Goal: Task Accomplishment & Management: Use online tool/utility

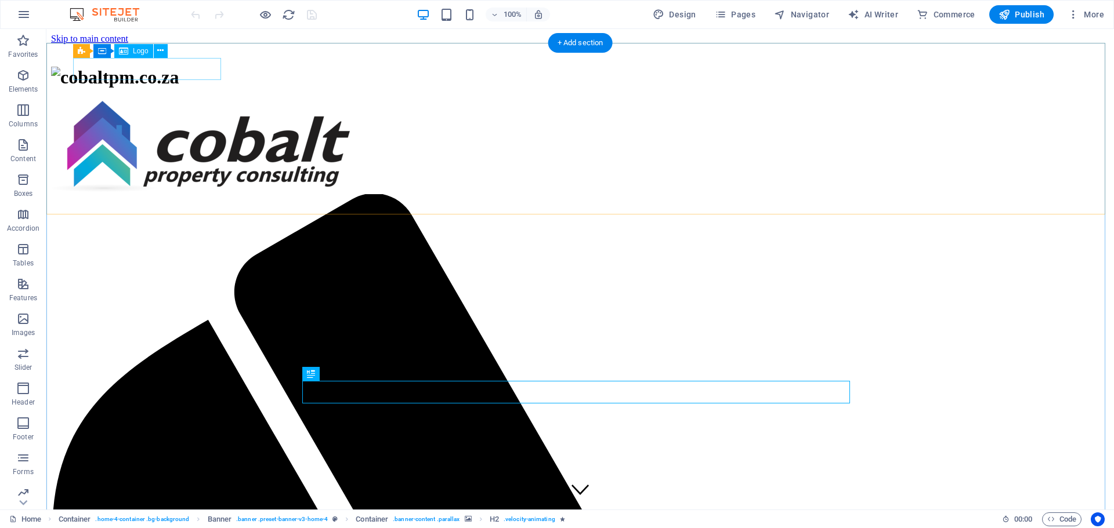
click at [195, 67] on div at bounding box center [580, 77] width 1058 height 21
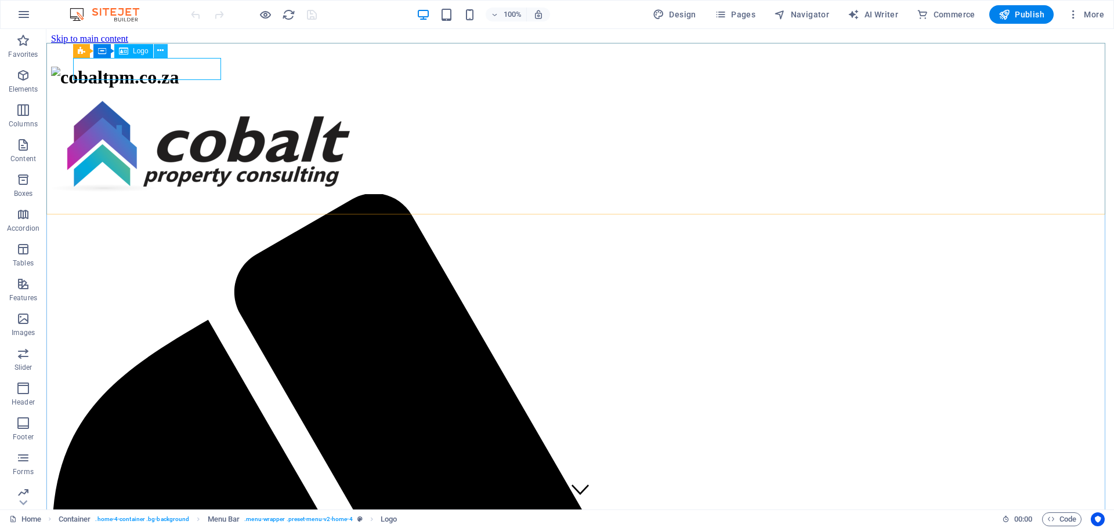
click at [159, 51] on icon at bounding box center [160, 51] width 6 height 12
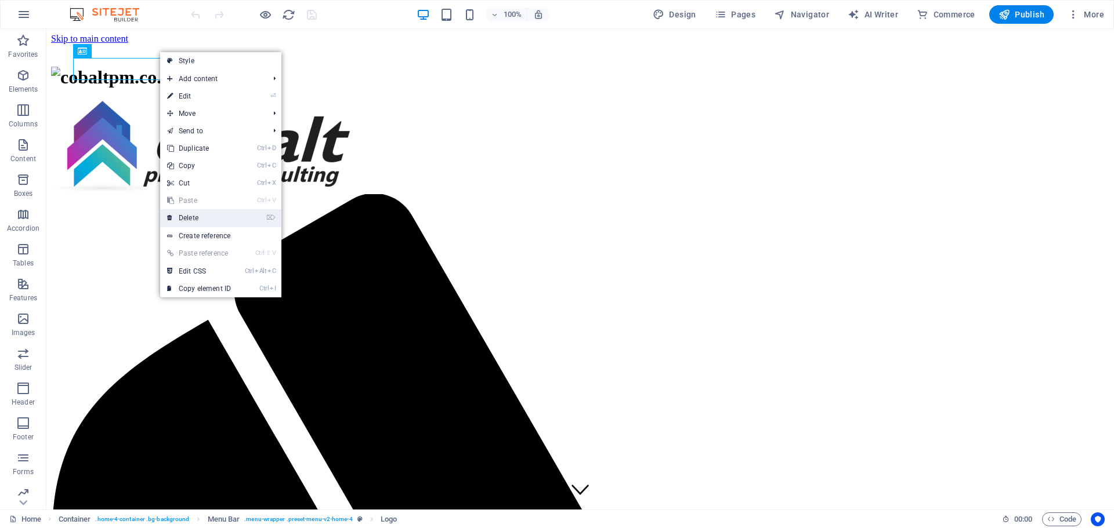
click at [197, 219] on link "⌦ Delete" at bounding box center [199, 217] width 78 height 17
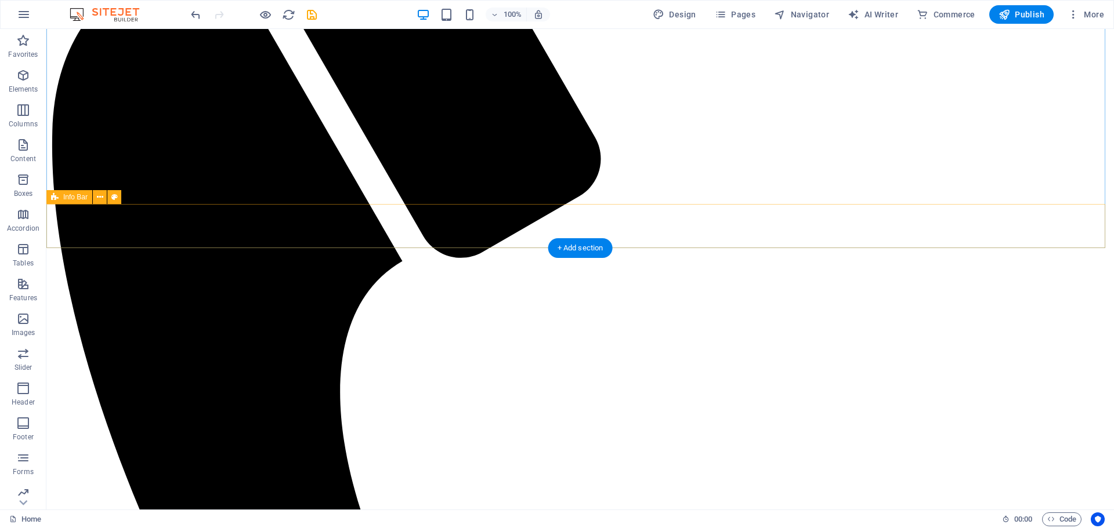
scroll to position [580, 0]
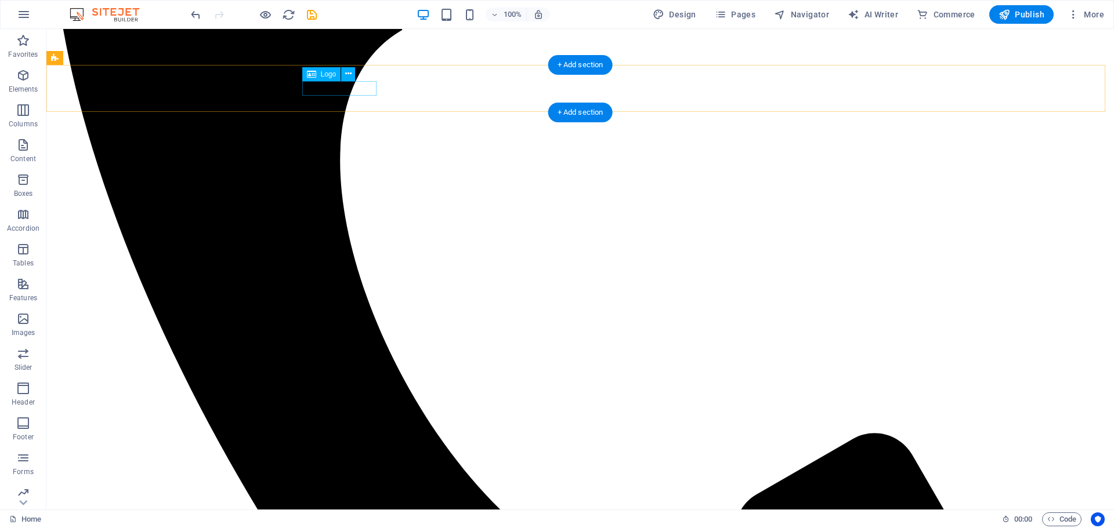
click at [349, 71] on icon at bounding box center [348, 74] width 6 height 12
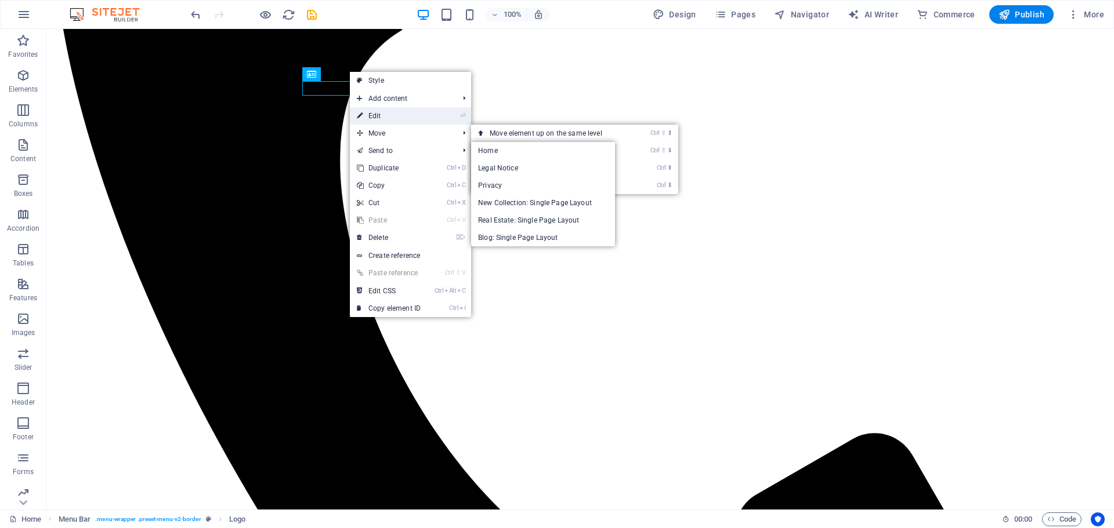
click at [379, 111] on link "⏎ Edit" at bounding box center [389, 115] width 78 height 17
select select "px"
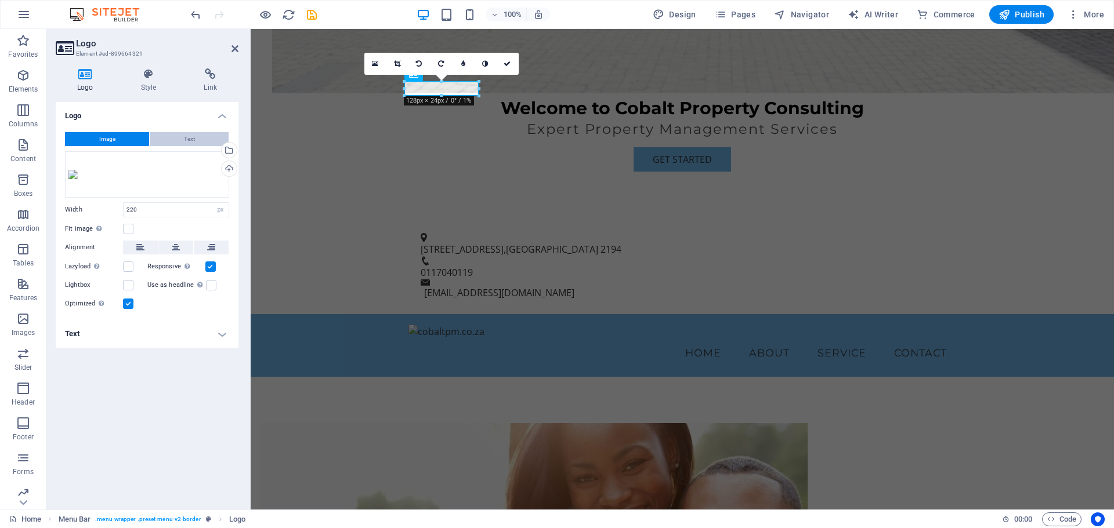
click at [195, 139] on button "Text" at bounding box center [189, 139] width 79 height 14
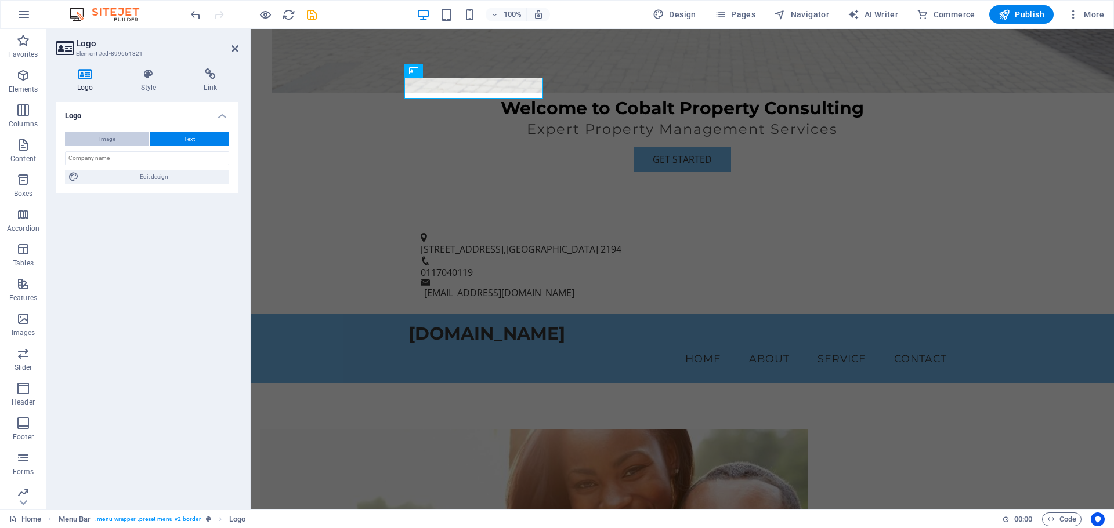
click at [107, 136] on span "Image" at bounding box center [107, 139] width 16 height 14
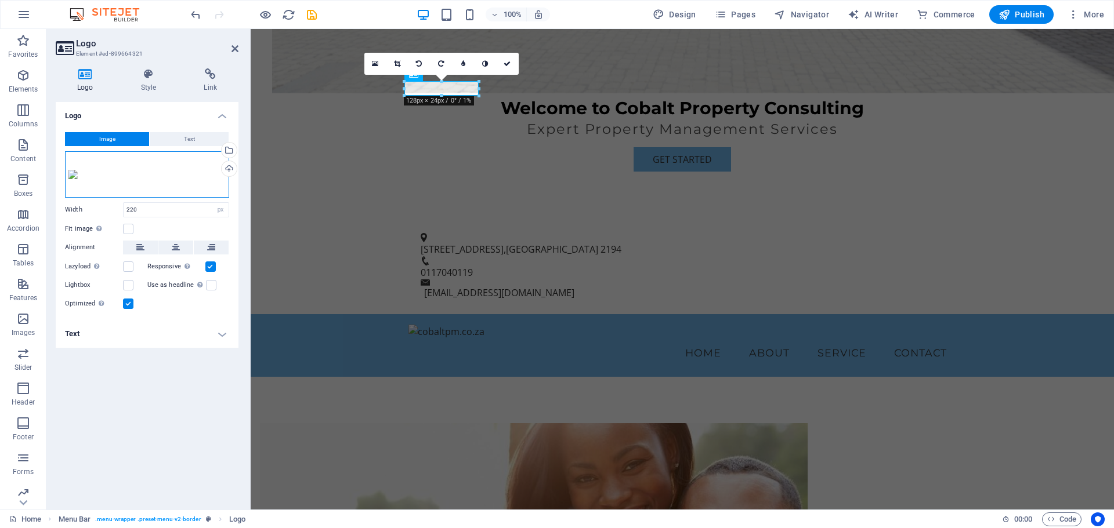
click at [145, 177] on div "Drag files here, click to choose files or select files from Files or our free s…" at bounding box center [147, 174] width 164 height 46
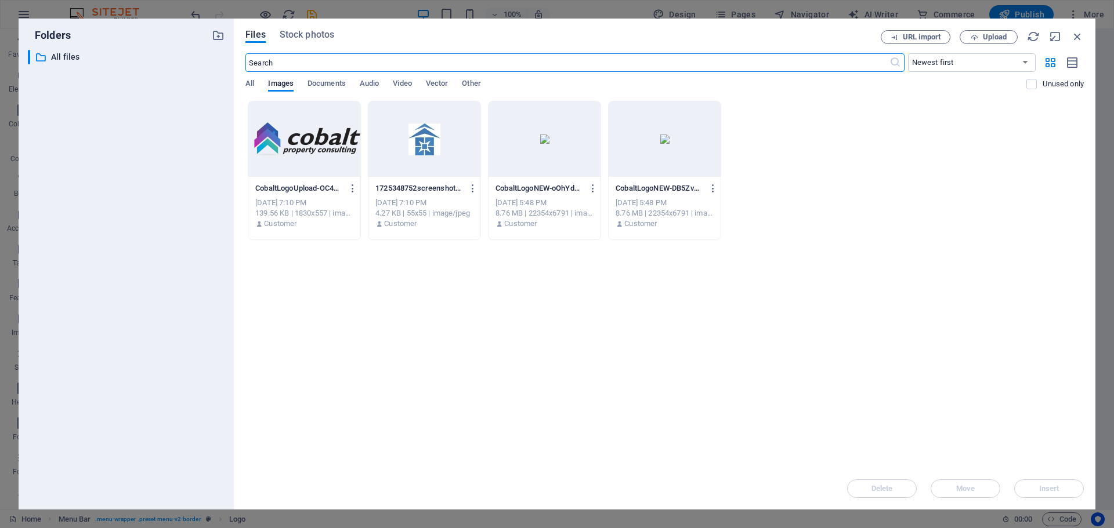
click at [292, 159] on div at bounding box center [304, 138] width 112 height 75
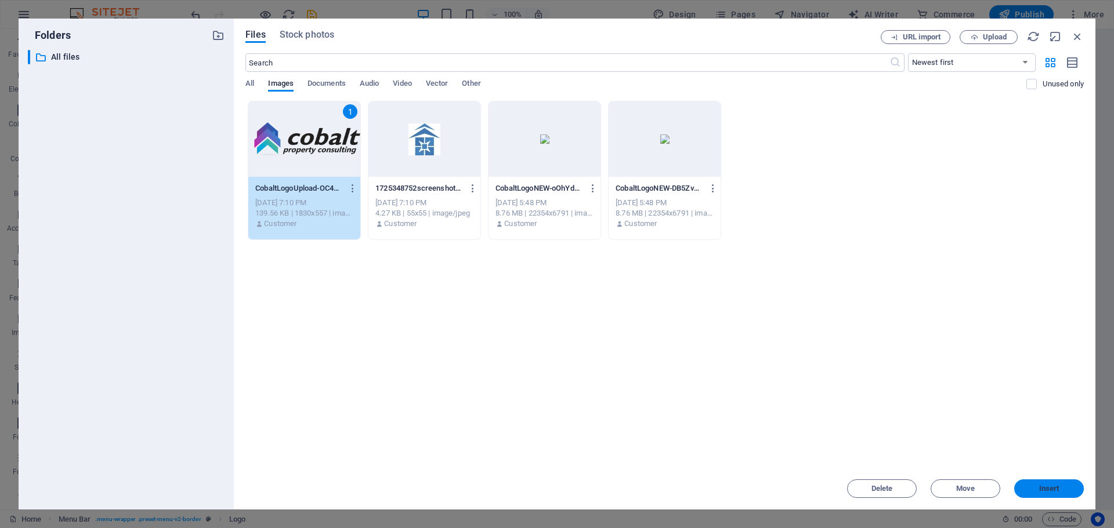
click at [1042, 488] on span "Insert" at bounding box center [1049, 488] width 20 height 7
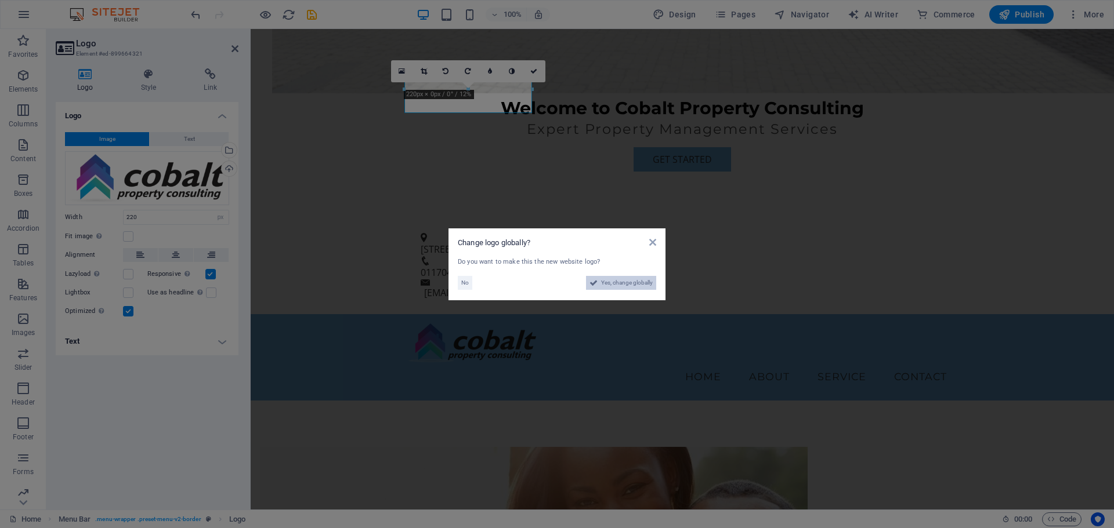
click at [617, 280] on span "Yes, change globally" at bounding box center [627, 283] width 52 height 14
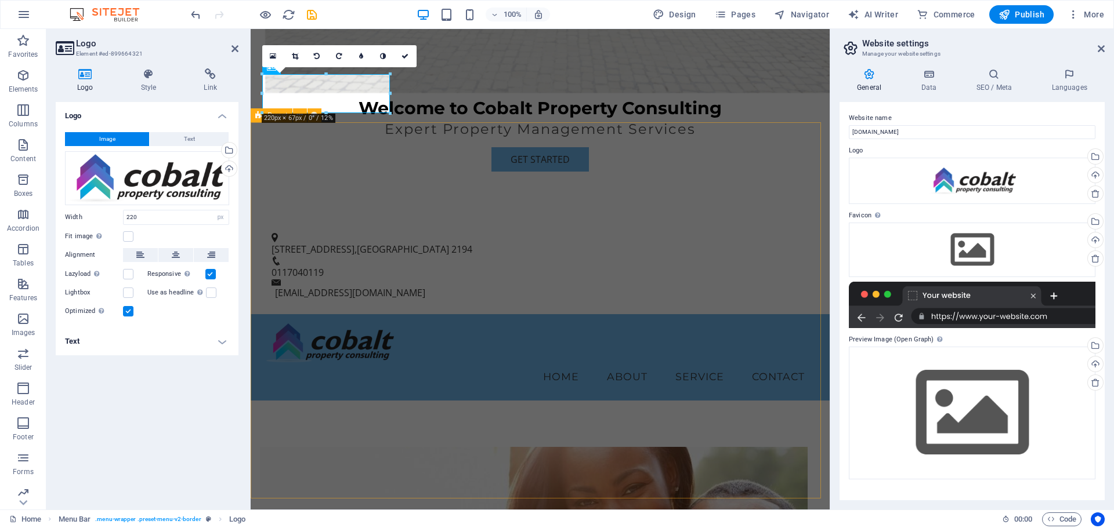
click at [636, 314] on div "Menu Home About Service Contact" at bounding box center [540, 357] width 579 height 86
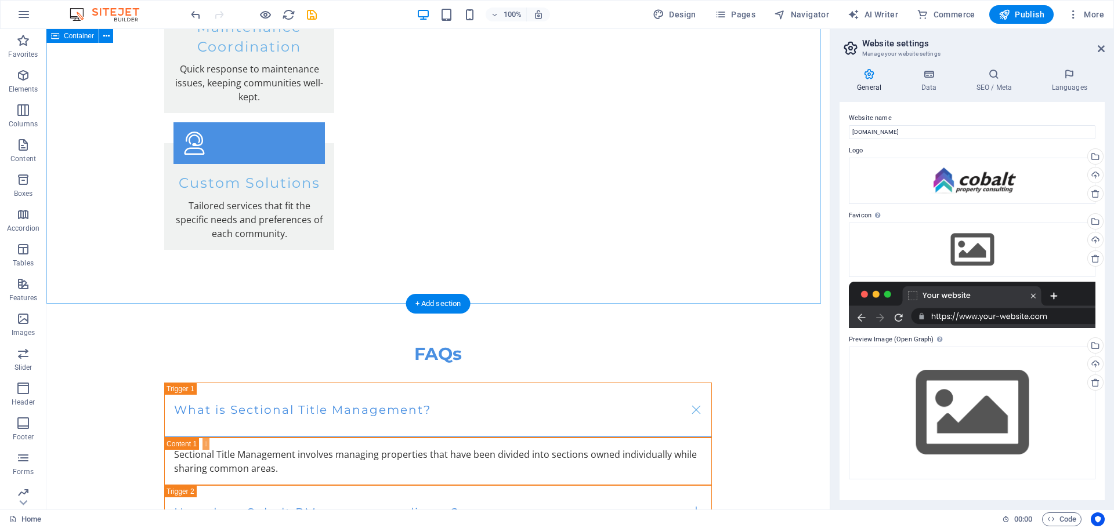
scroll to position [2409, 0]
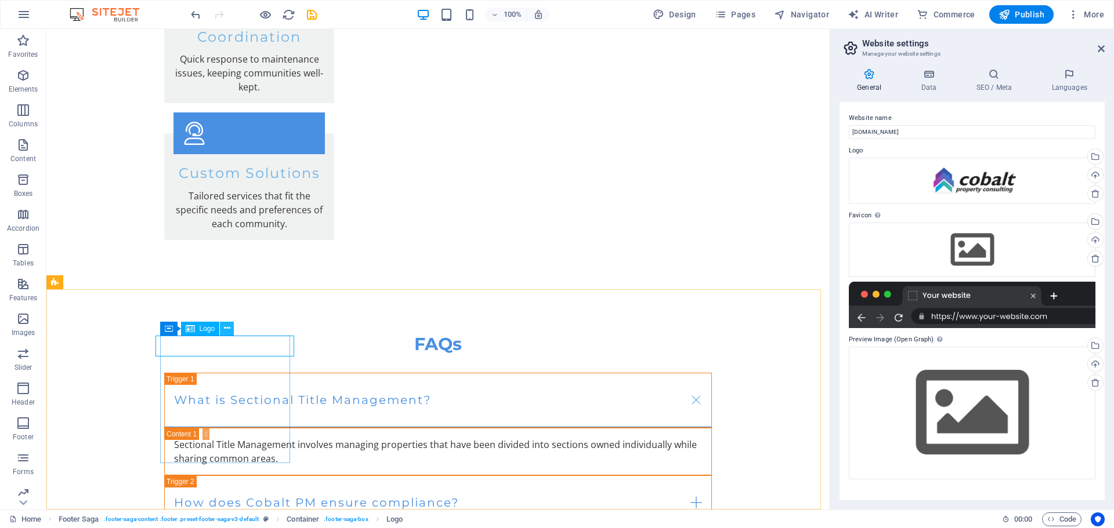
click at [227, 329] on icon at bounding box center [227, 328] width 6 height 12
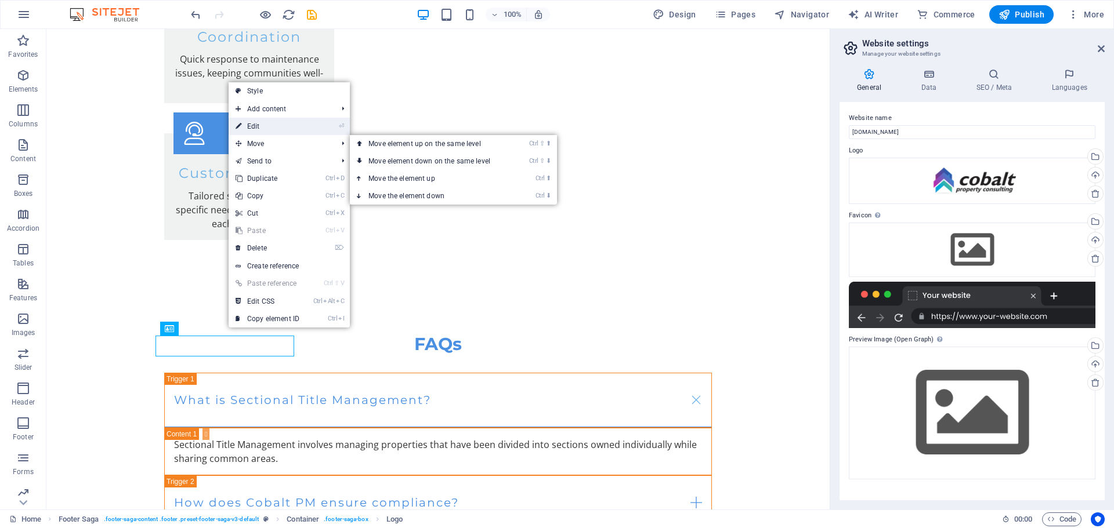
click at [263, 131] on link "⏎ Edit" at bounding box center [268, 126] width 78 height 17
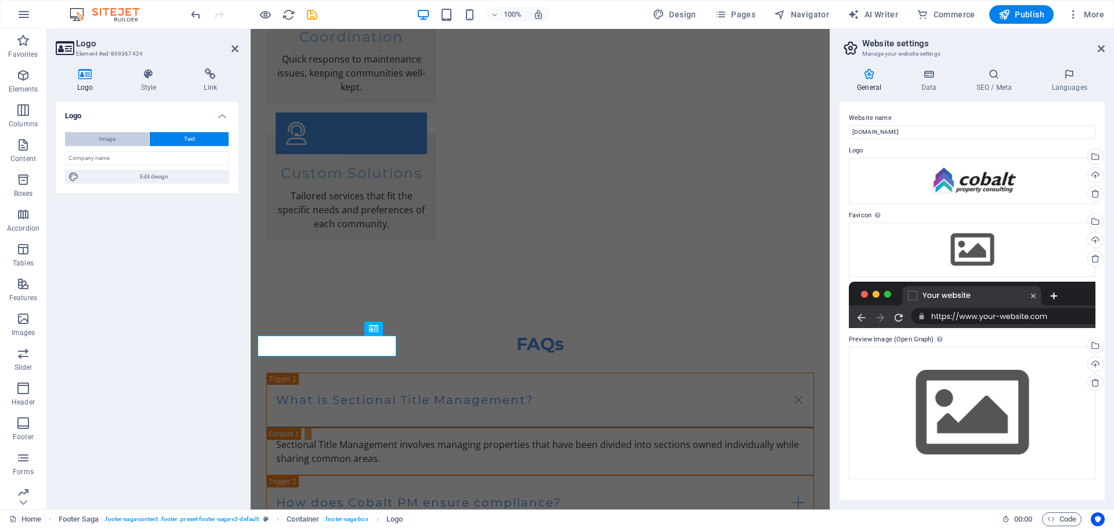
click at [134, 132] on button "Image" at bounding box center [107, 139] width 84 height 14
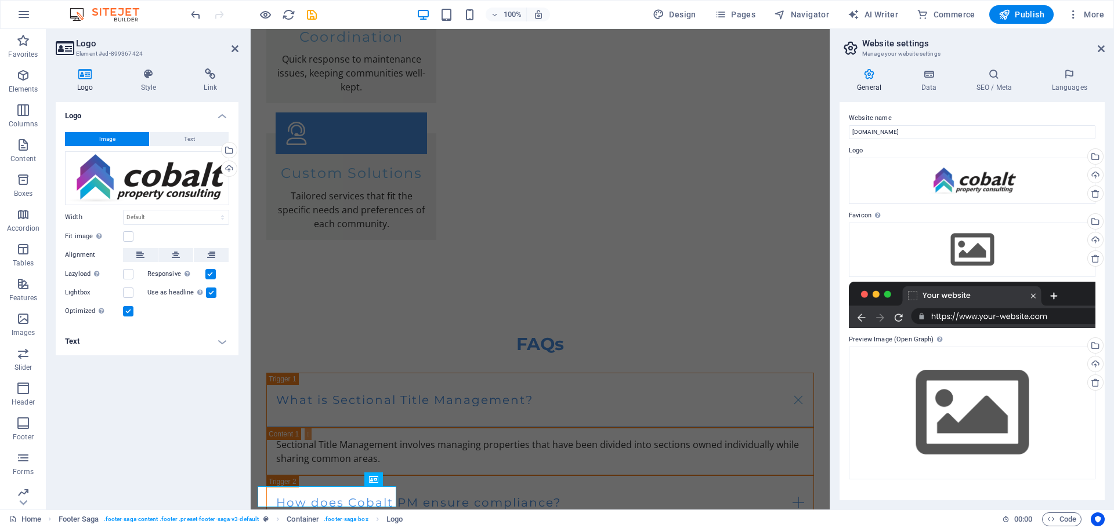
scroll to position [2407, 0]
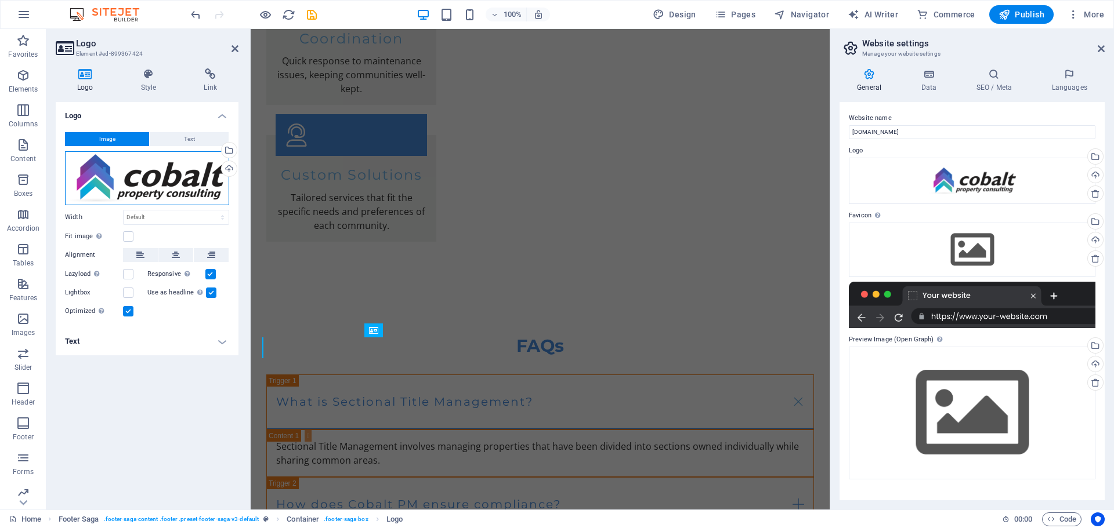
click at [163, 177] on div "Drag files here, click to choose files or select files from Files or our free s…" at bounding box center [147, 178] width 164 height 54
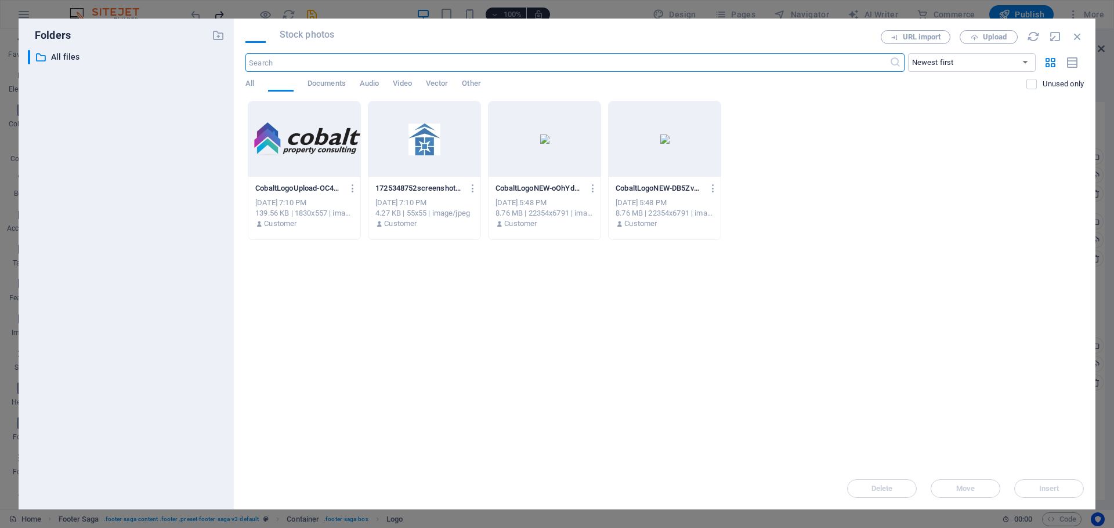
scroll to position [2335, 0]
click at [296, 150] on div at bounding box center [304, 138] width 112 height 75
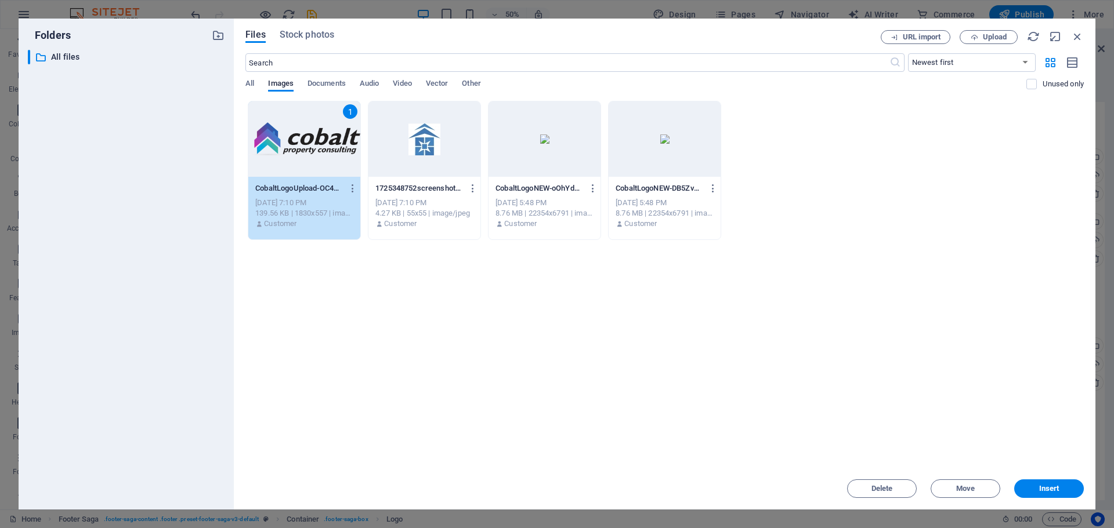
click at [1050, 489] on span "Insert" at bounding box center [1049, 488] width 20 height 7
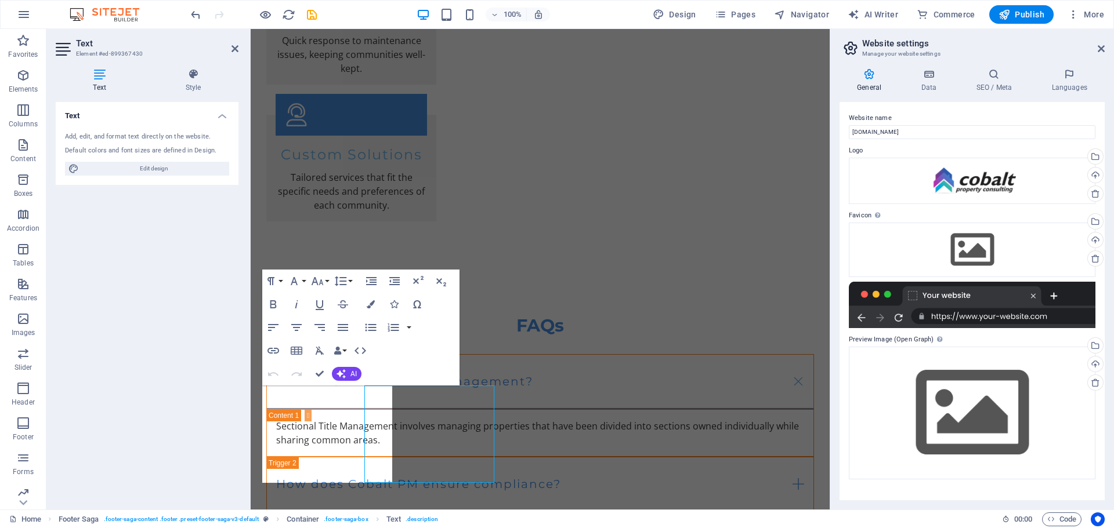
scroll to position [2408, 0]
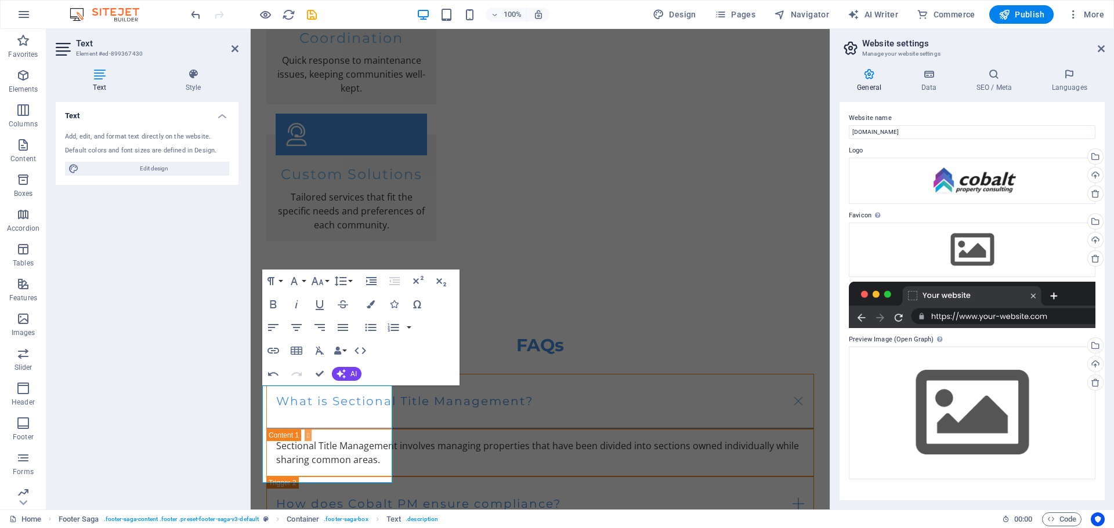
click at [243, 374] on div "Text Style Text Add, edit, and format text directly on the website. Default col…" at bounding box center [146, 284] width 201 height 451
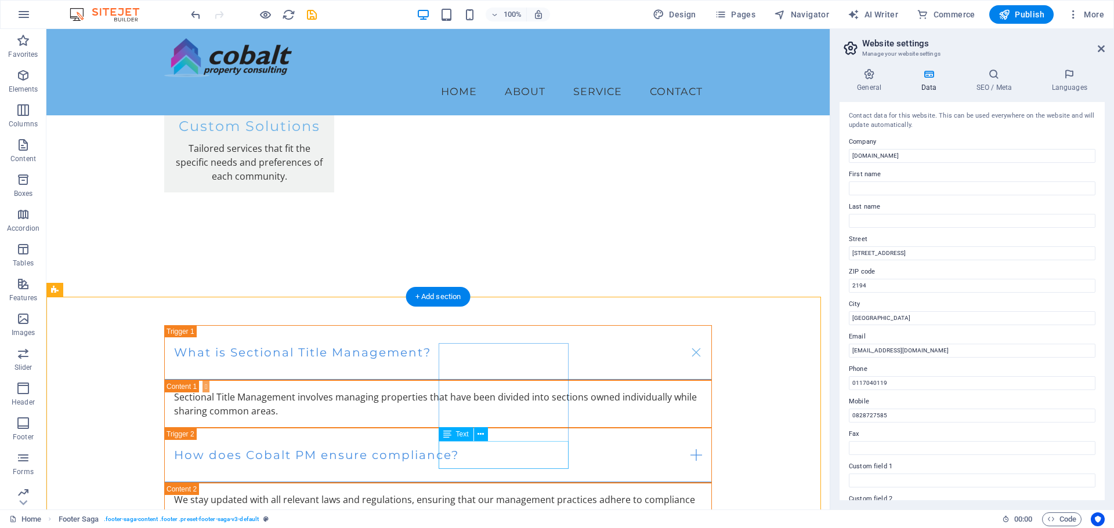
scroll to position [2427, 0]
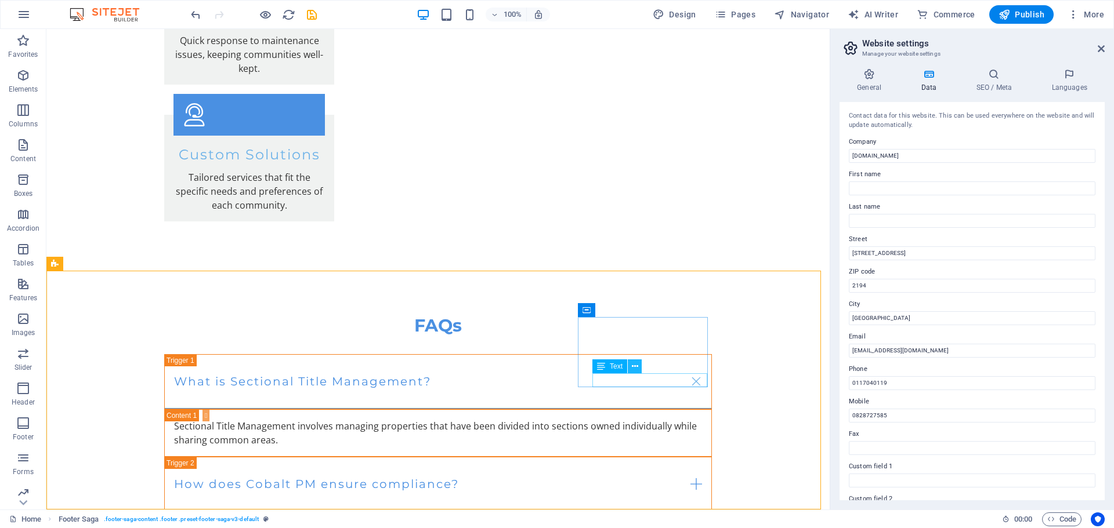
click at [637, 371] on icon at bounding box center [635, 367] width 6 height 12
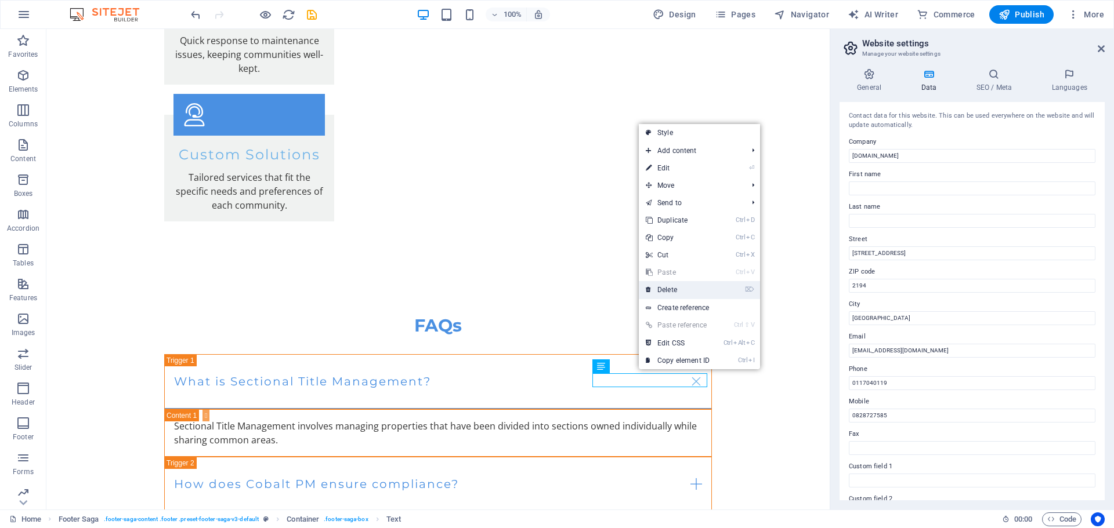
click at [676, 288] on link "⌦ Delete" at bounding box center [678, 289] width 78 height 17
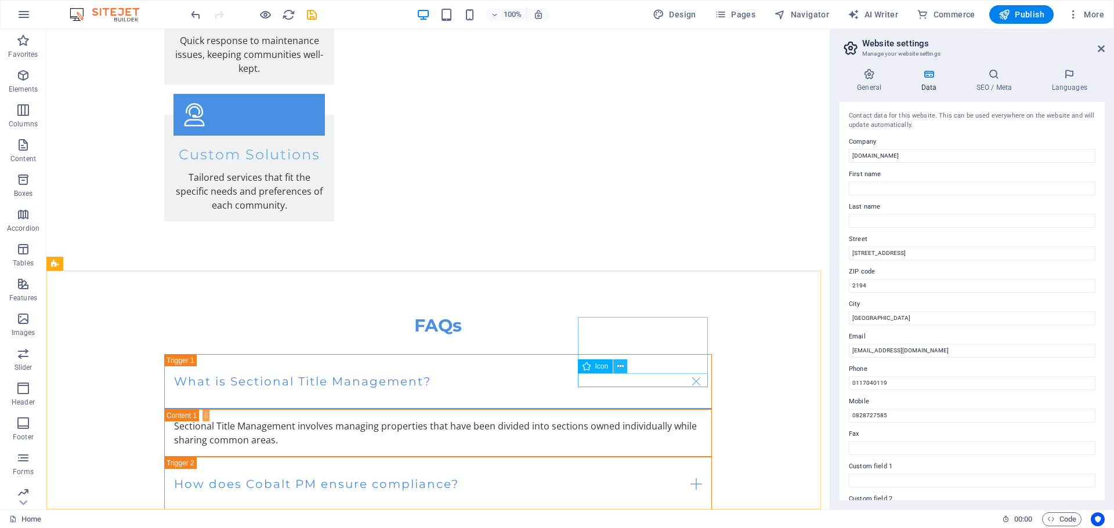
click at [619, 362] on icon at bounding box center [620, 367] width 6 height 12
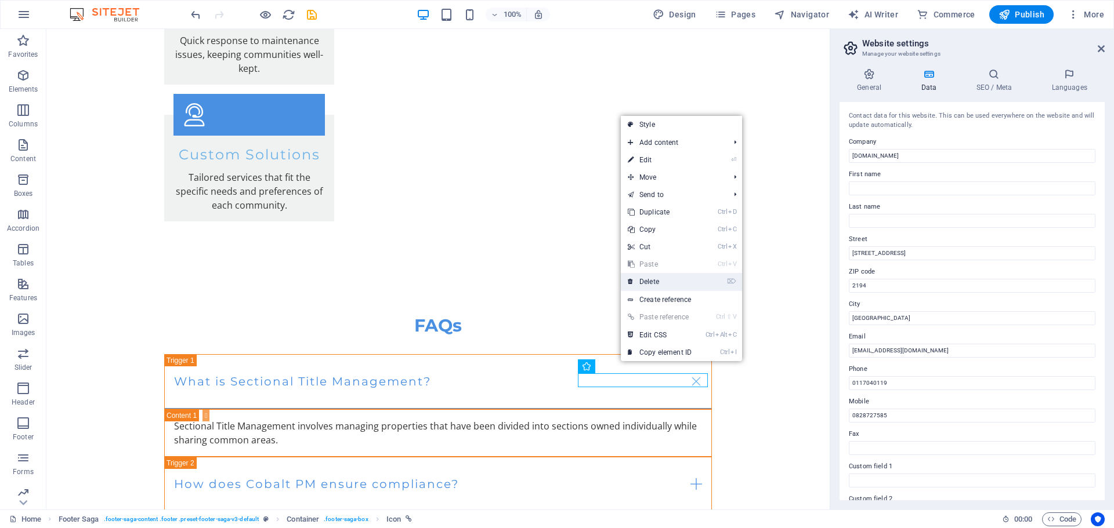
drag, startPoint x: 673, startPoint y: 279, endPoint x: 618, endPoint y: 264, distance: 57.5
click at [673, 279] on link "⌦ Delete" at bounding box center [660, 281] width 78 height 17
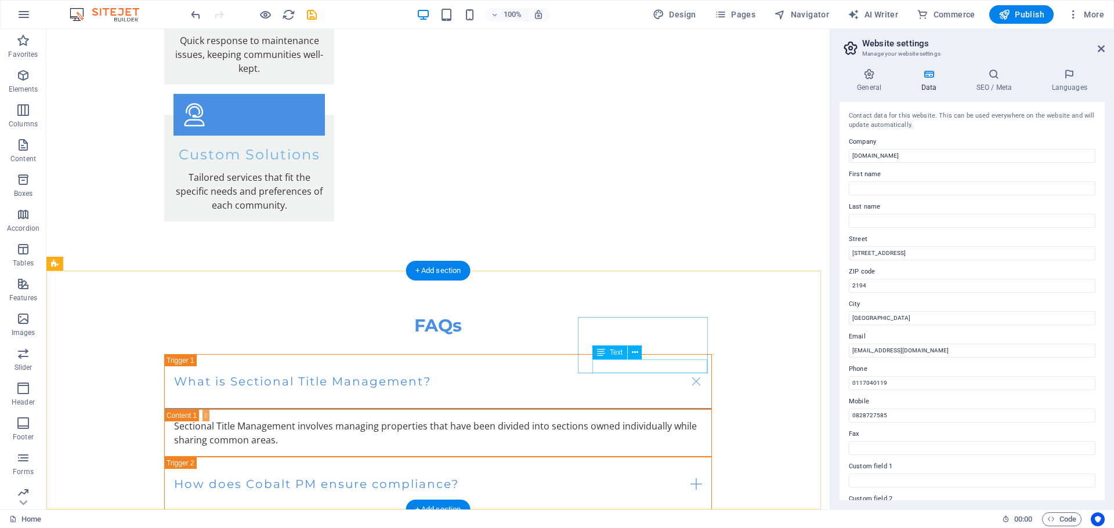
click at [637, 351] on icon at bounding box center [635, 353] width 6 height 12
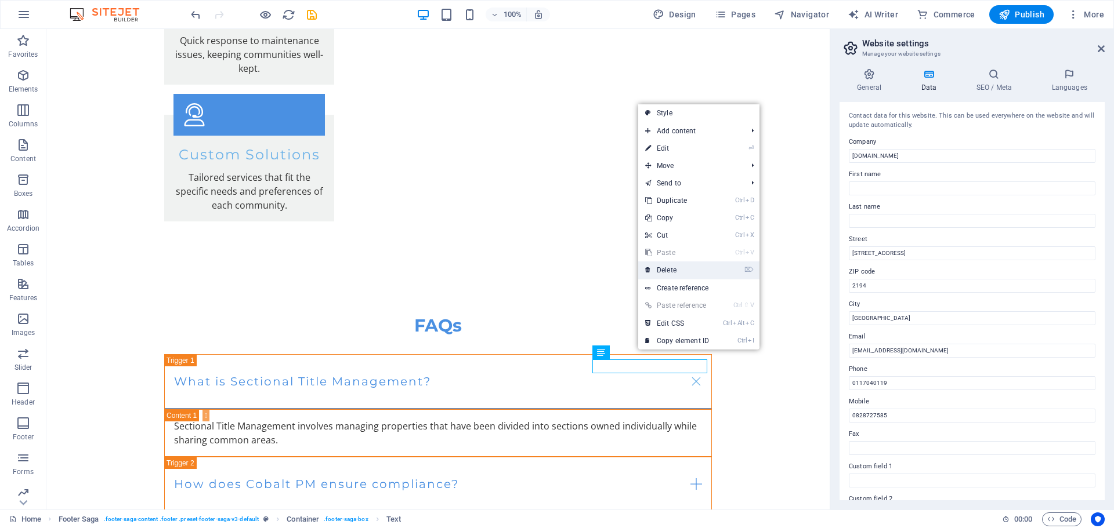
click at [668, 266] on link "⌦ Delete" at bounding box center [677, 270] width 78 height 17
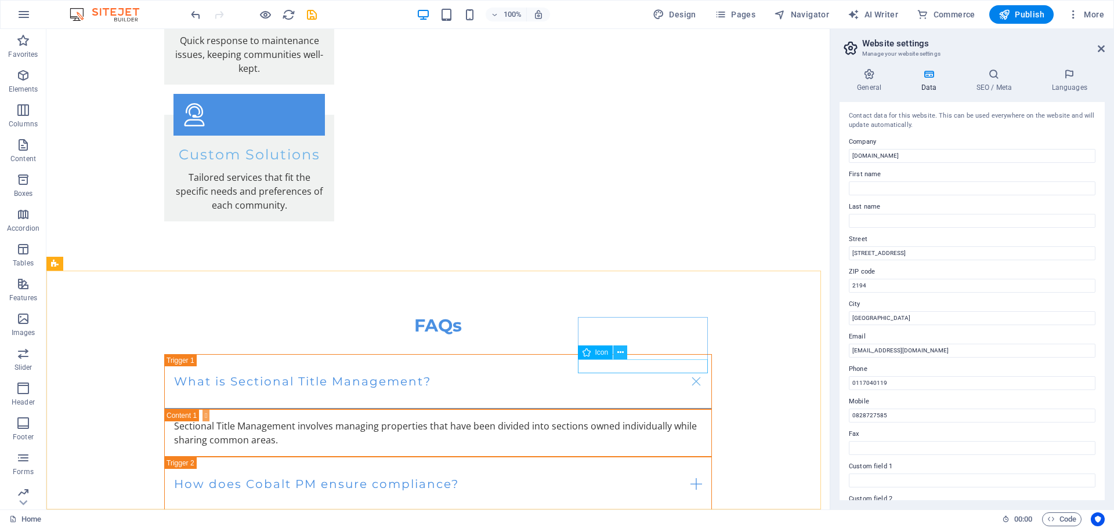
click at [621, 355] on icon at bounding box center [620, 353] width 6 height 12
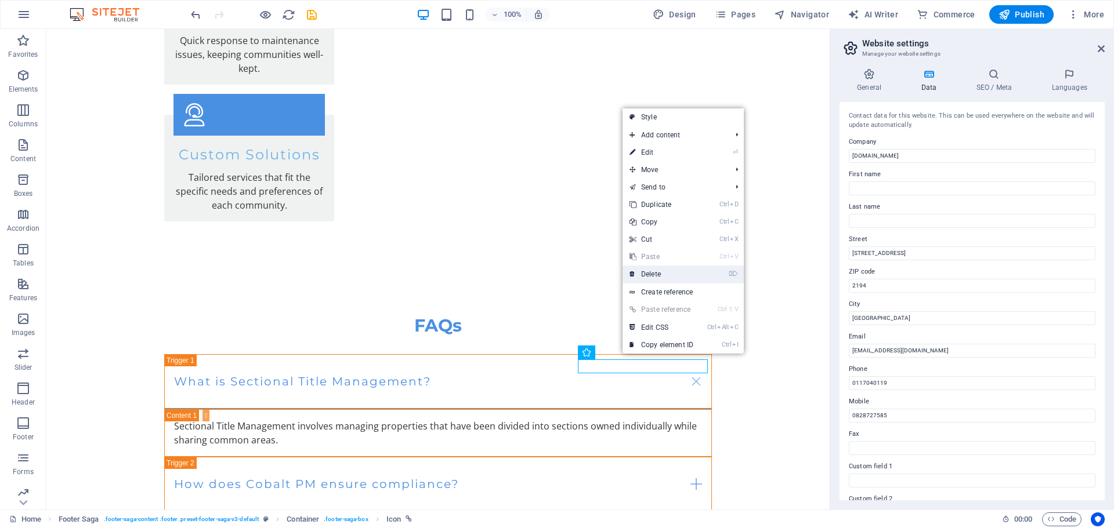
click at [658, 270] on link "⌦ Delete" at bounding box center [661, 274] width 78 height 17
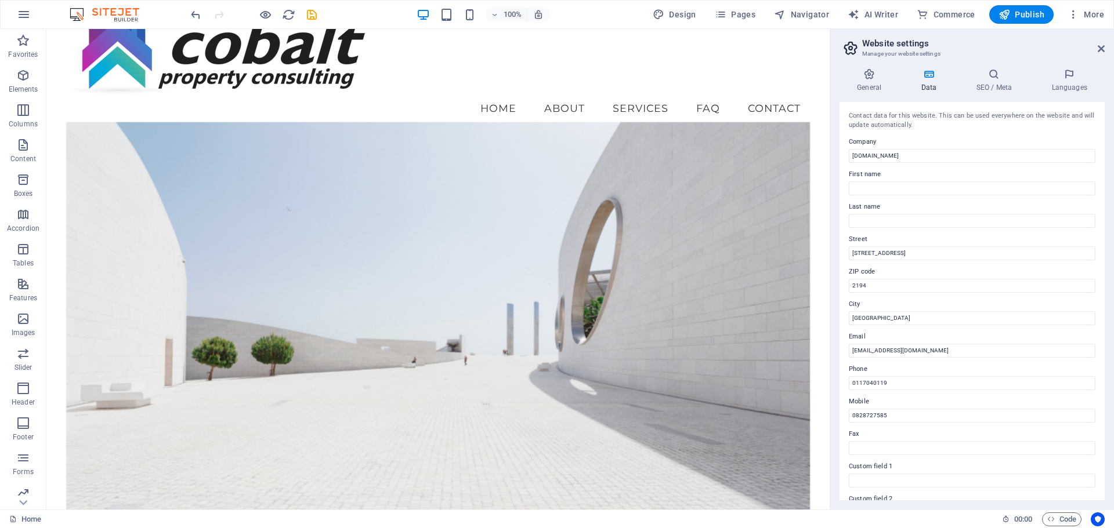
scroll to position [0, 0]
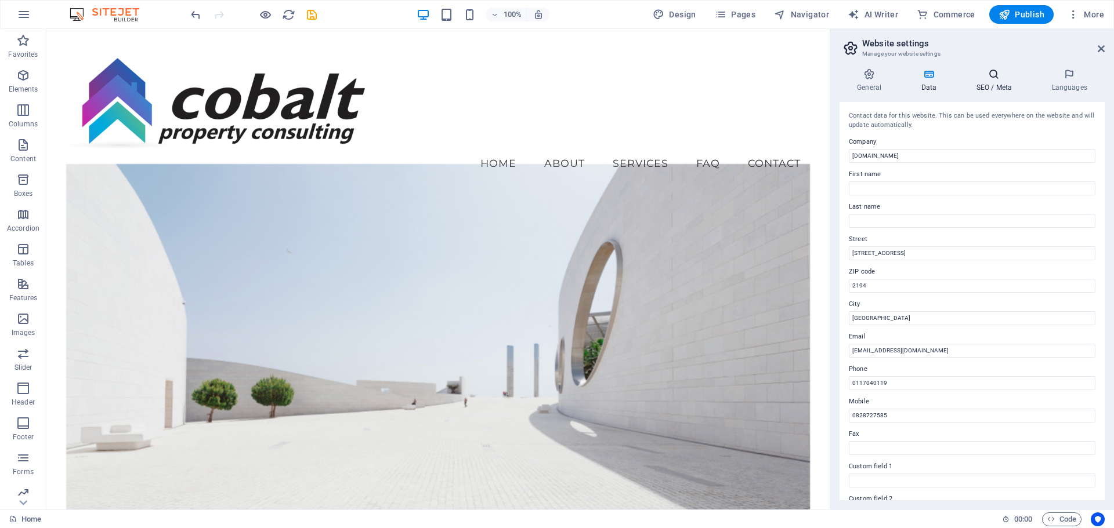
click at [1012, 82] on h4 "SEO / Meta" at bounding box center [995, 80] width 75 height 24
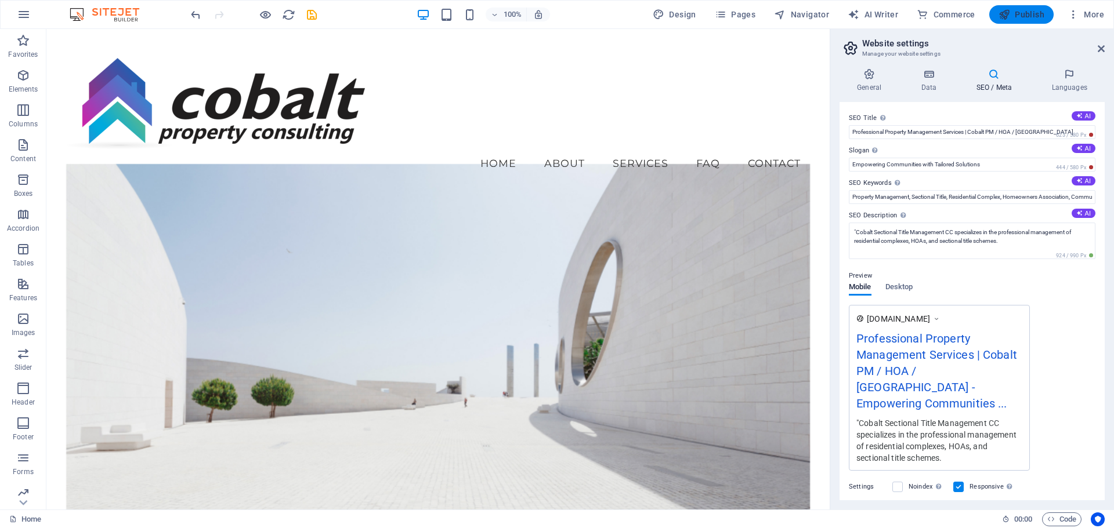
click at [1015, 8] on button "Publish" at bounding box center [1021, 14] width 64 height 19
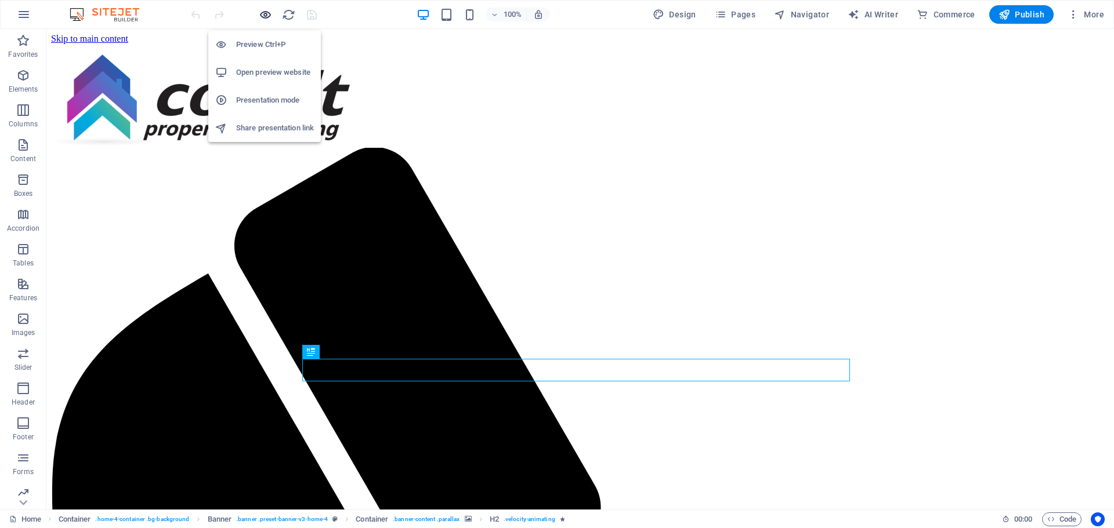
click at [266, 12] on icon "button" at bounding box center [265, 14] width 13 height 13
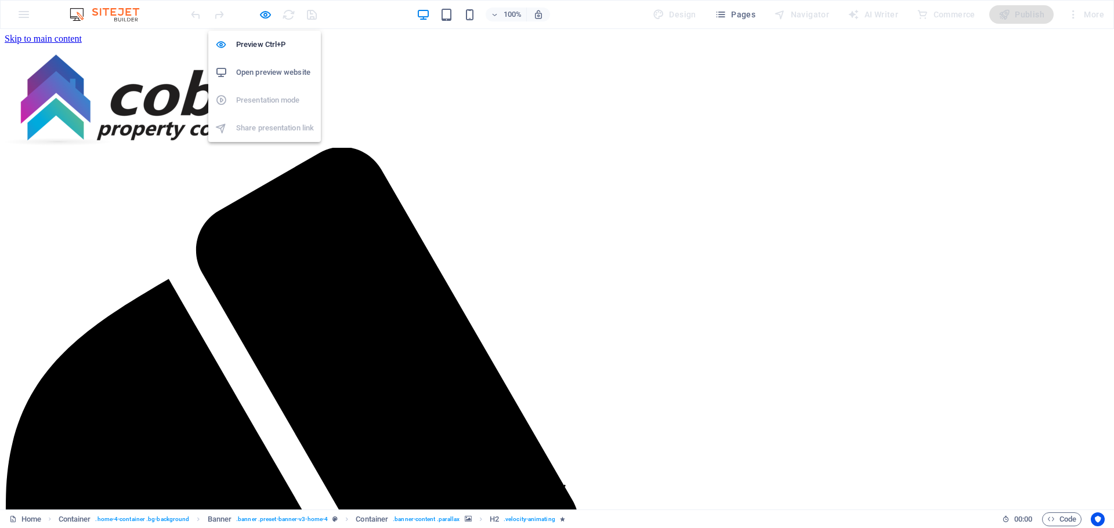
click at [259, 66] on h6 "Open preview website" at bounding box center [275, 73] width 78 height 14
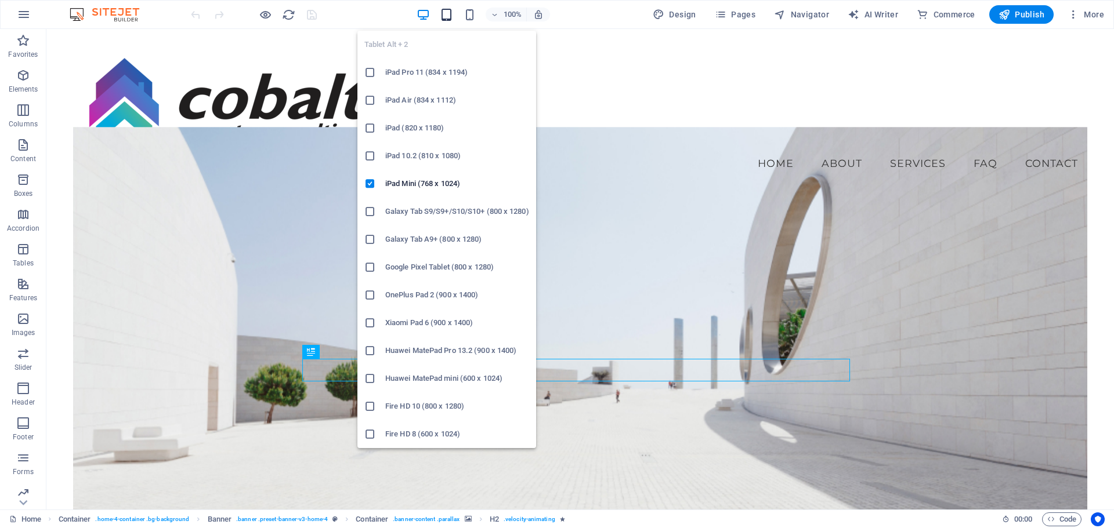
drag, startPoint x: 445, startPoint y: 18, endPoint x: 433, endPoint y: 18, distance: 12.2
click at [444, 18] on icon "button" at bounding box center [446, 14] width 13 height 13
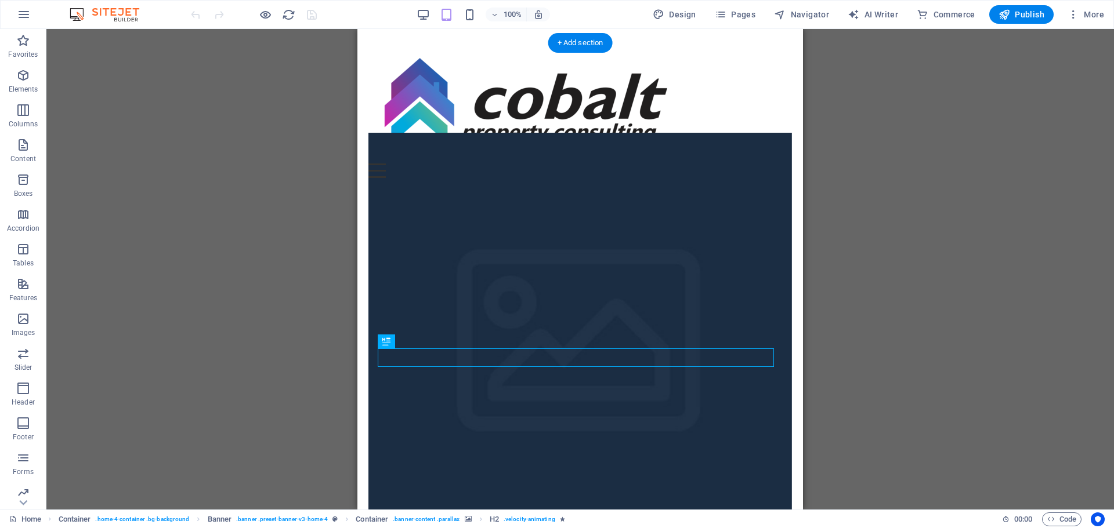
click at [696, 206] on figure at bounding box center [579, 352] width 423 height 438
click at [628, 214] on figure at bounding box center [579, 352] width 423 height 438
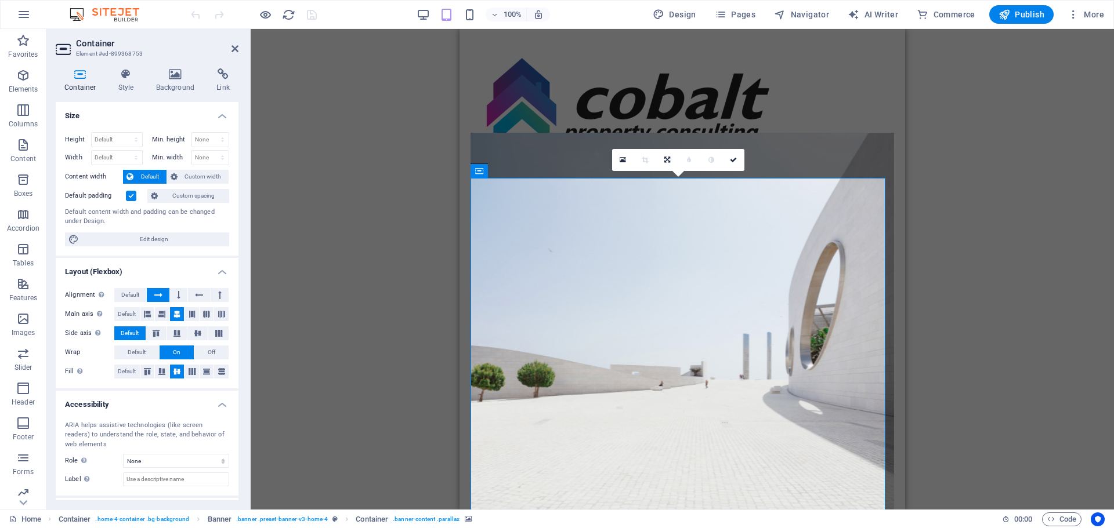
click at [975, 246] on div "Drag here to replace the existing content. Press “Ctrl” if you want to create a…" at bounding box center [682, 269] width 863 height 481
click at [623, 245] on figure at bounding box center [681, 352] width 423 height 438
click at [992, 251] on div "Drag here to replace the existing content. Press “Ctrl” if you want to create a…" at bounding box center [682, 269] width 863 height 481
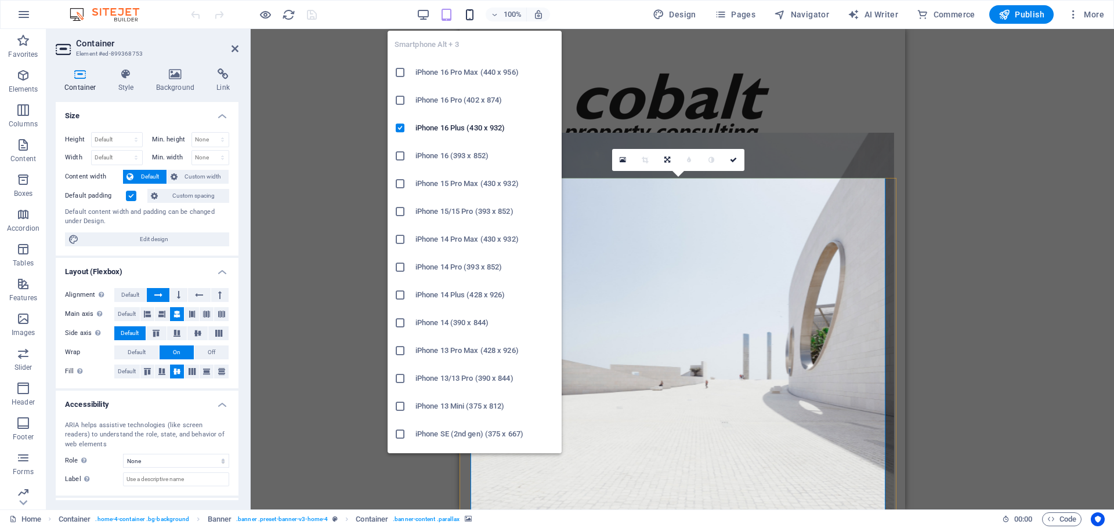
click at [471, 19] on icon "button" at bounding box center [469, 14] width 13 height 13
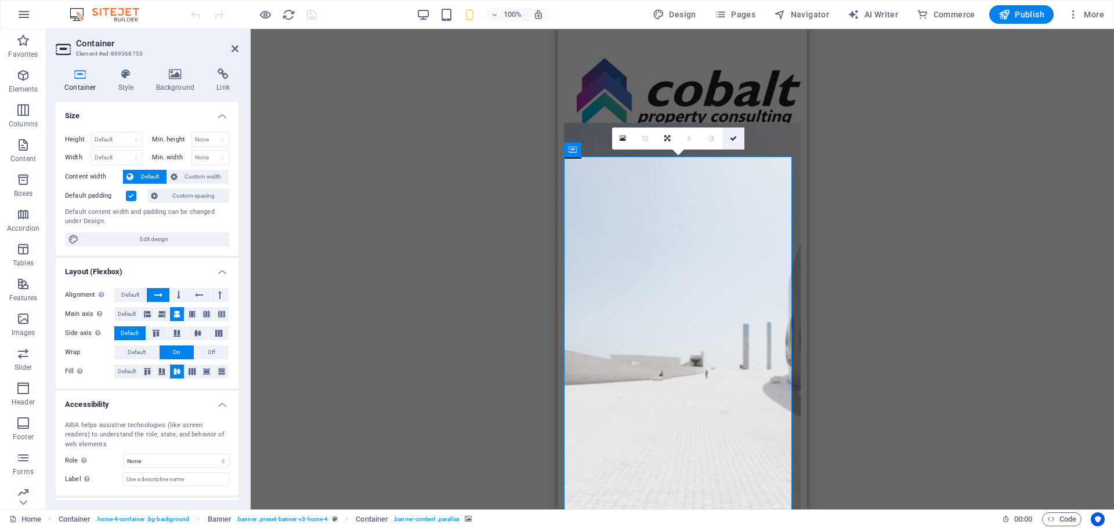
click at [732, 139] on icon at bounding box center [733, 138] width 7 height 7
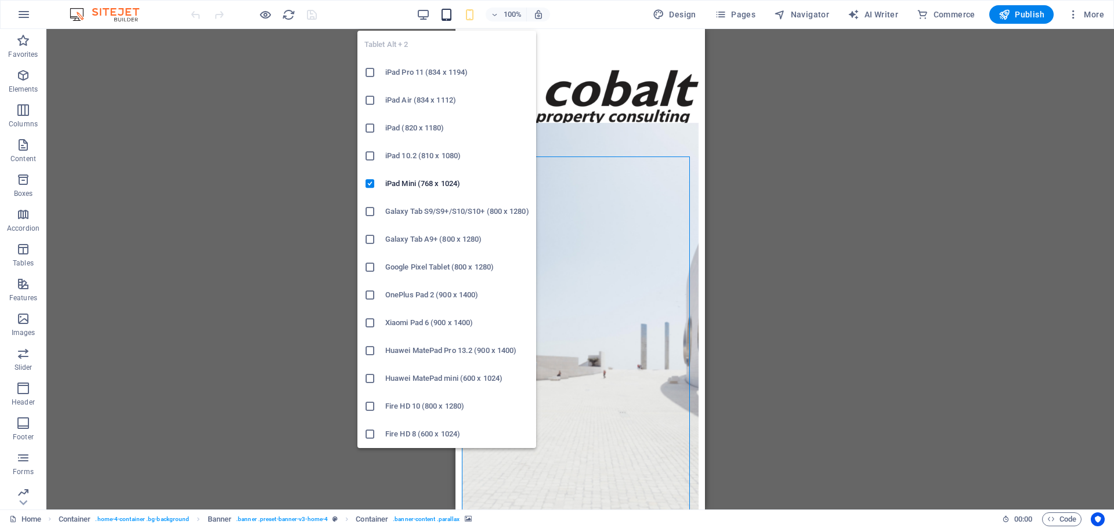
click at [451, 18] on icon "button" at bounding box center [446, 14] width 13 height 13
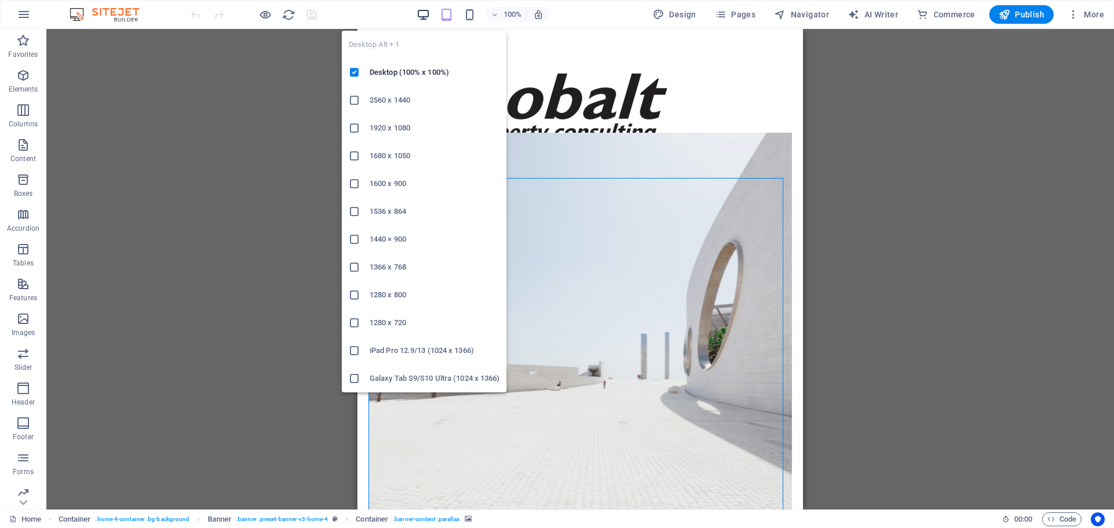
click at [430, 14] on icon "button" at bounding box center [422, 14] width 13 height 13
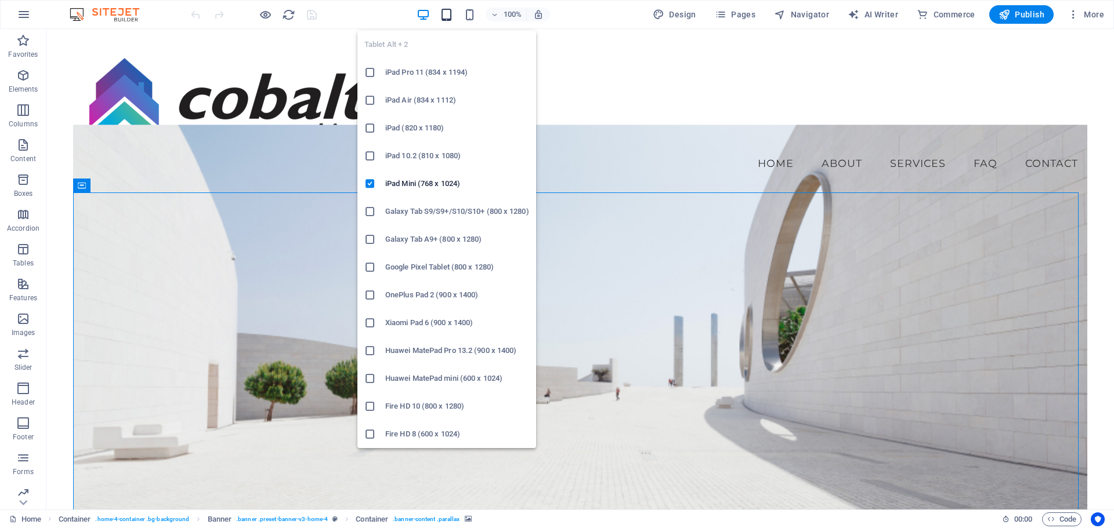
click at [450, 12] on icon "button" at bounding box center [446, 14] width 13 height 13
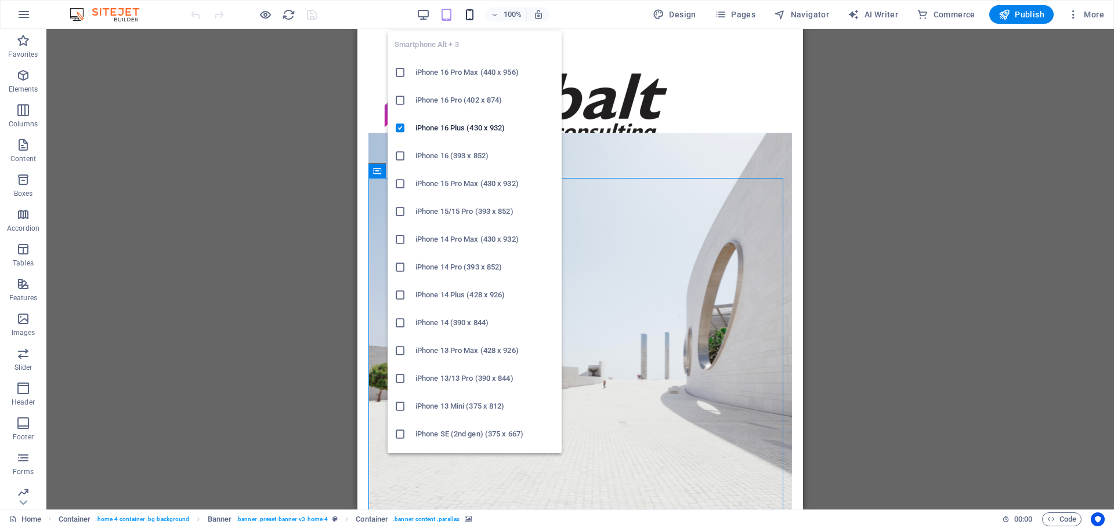
click at [471, 16] on icon "button" at bounding box center [469, 14] width 13 height 13
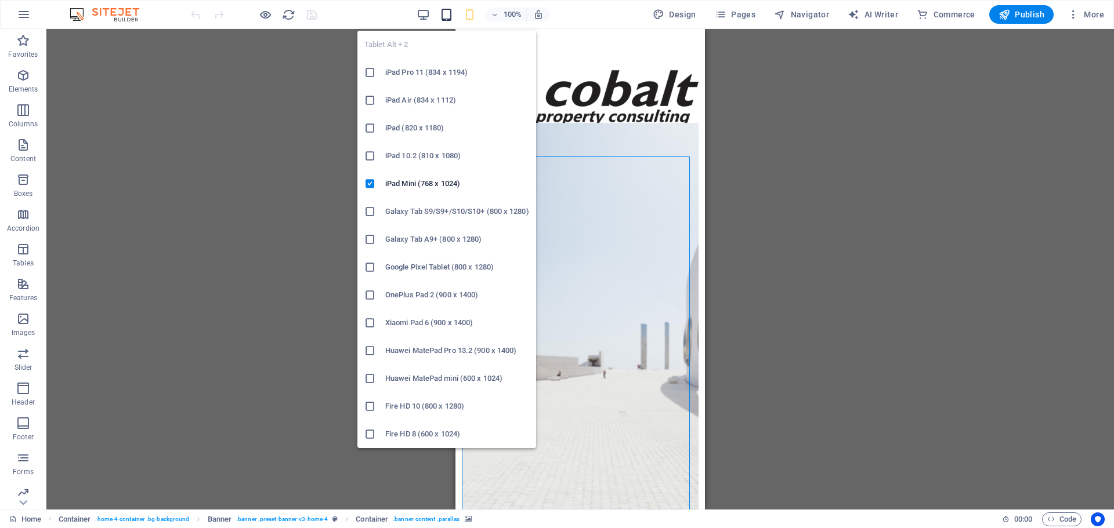
click at [443, 15] on icon "button" at bounding box center [446, 14] width 13 height 13
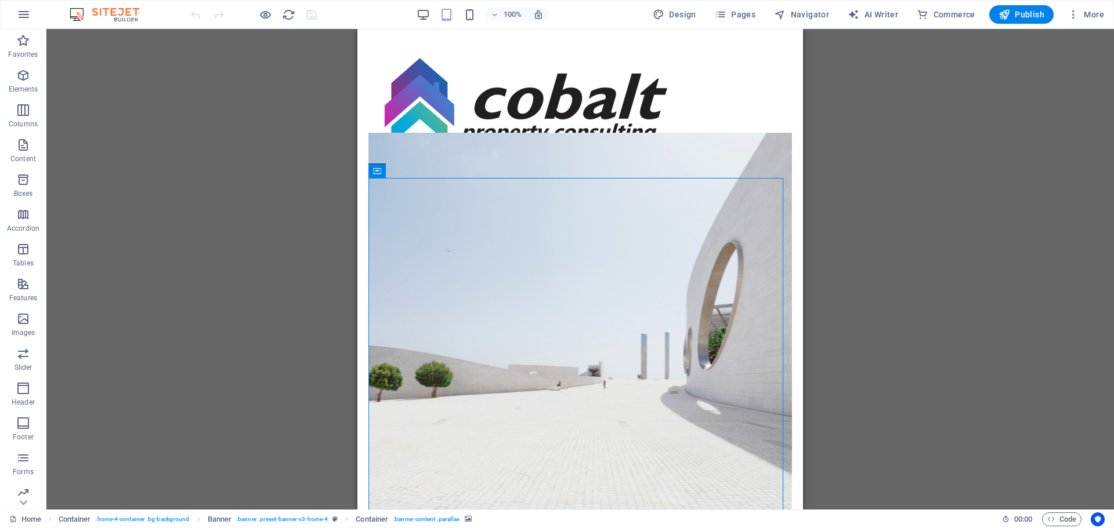
click at [460, 10] on div "100%" at bounding box center [483, 14] width 134 height 19
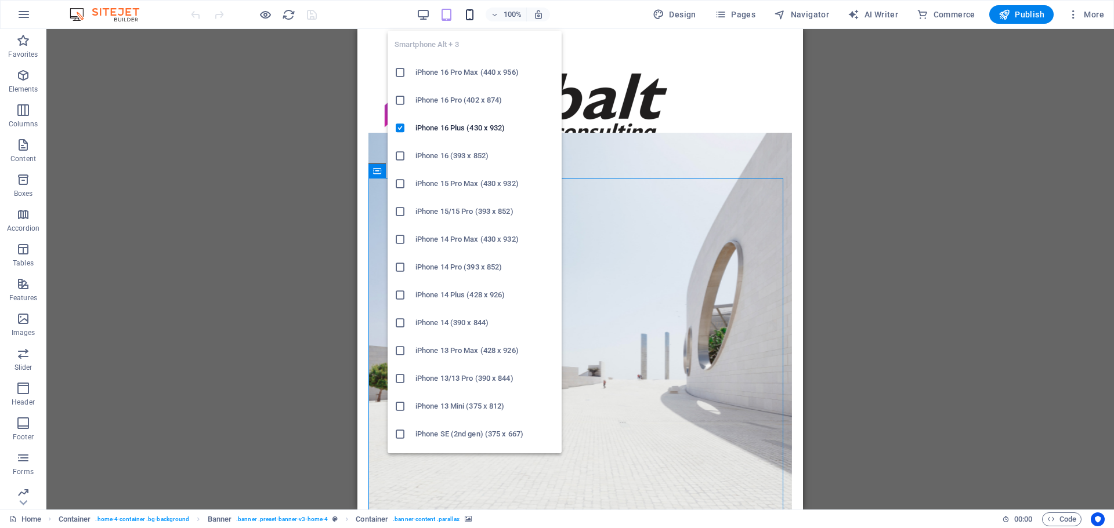
click at [466, 17] on icon "button" at bounding box center [469, 14] width 13 height 13
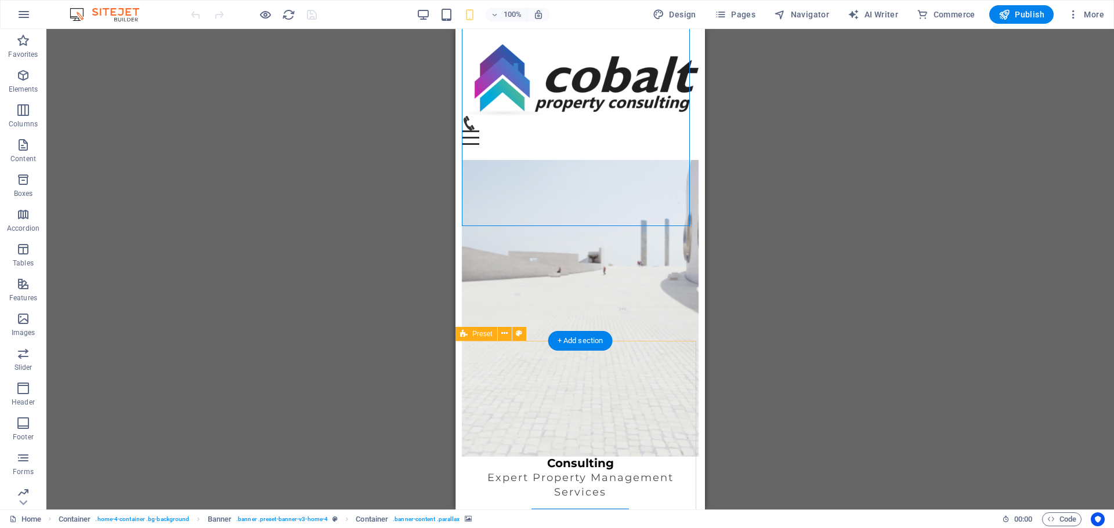
scroll to position [58, 0]
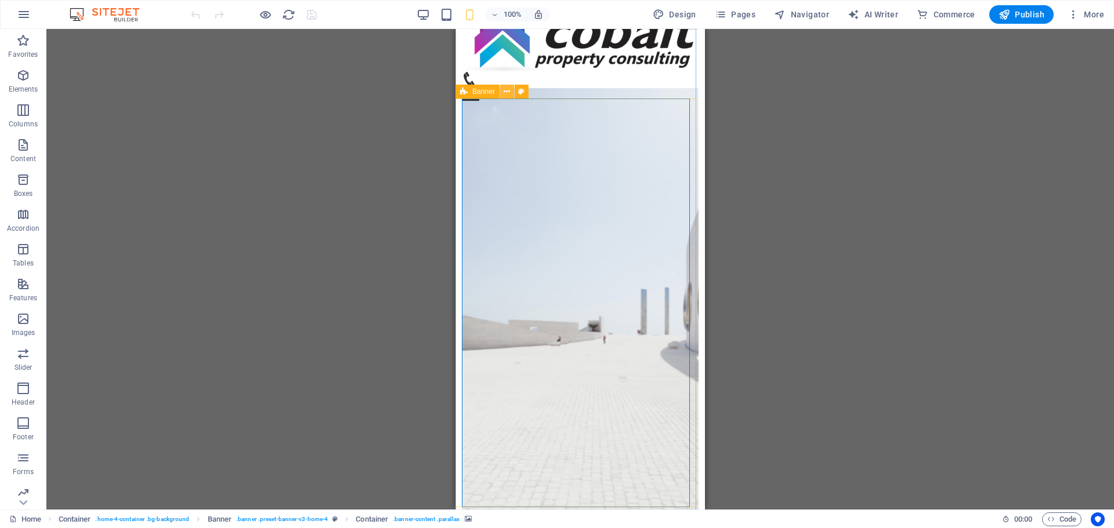
click at [509, 95] on icon at bounding box center [506, 92] width 6 height 12
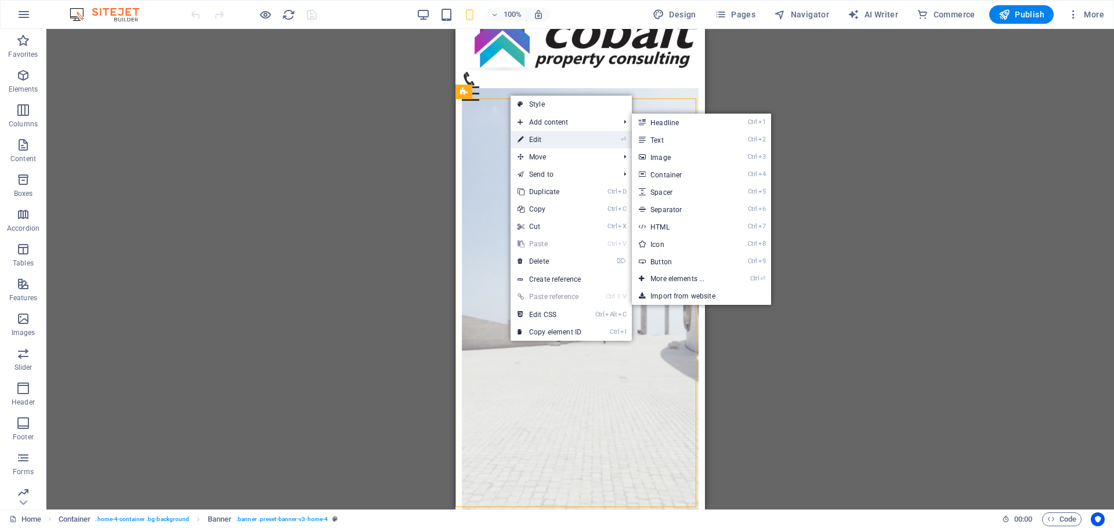
click at [552, 133] on link "⏎ Edit" at bounding box center [549, 139] width 78 height 17
select select "vh"
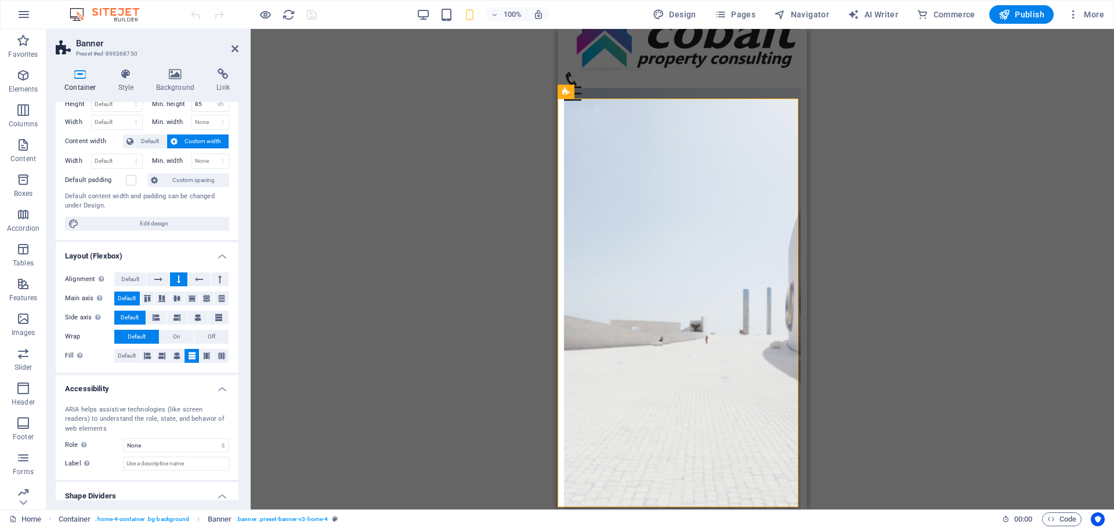
scroll to position [71, 0]
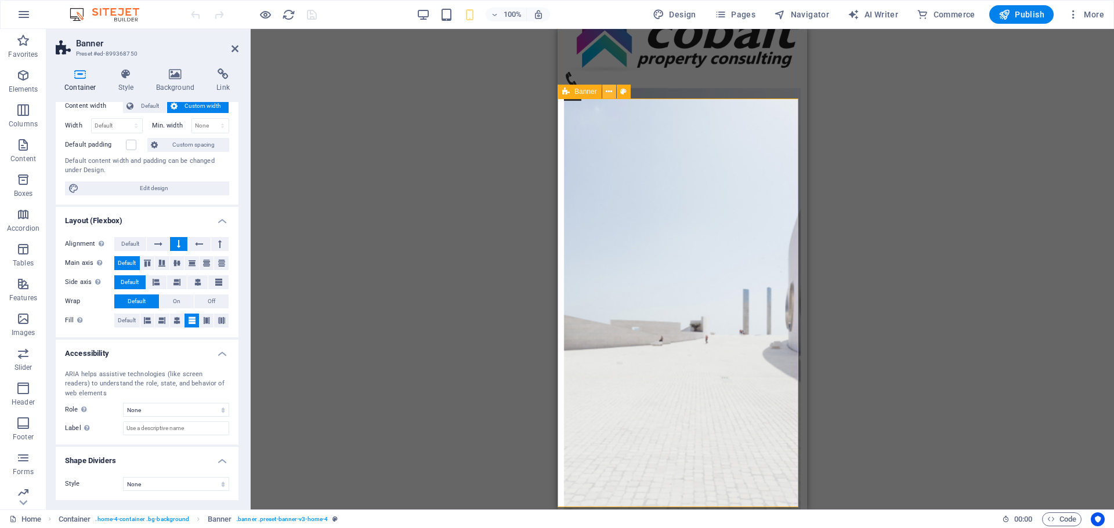
click at [610, 90] on icon at bounding box center [609, 92] width 6 height 12
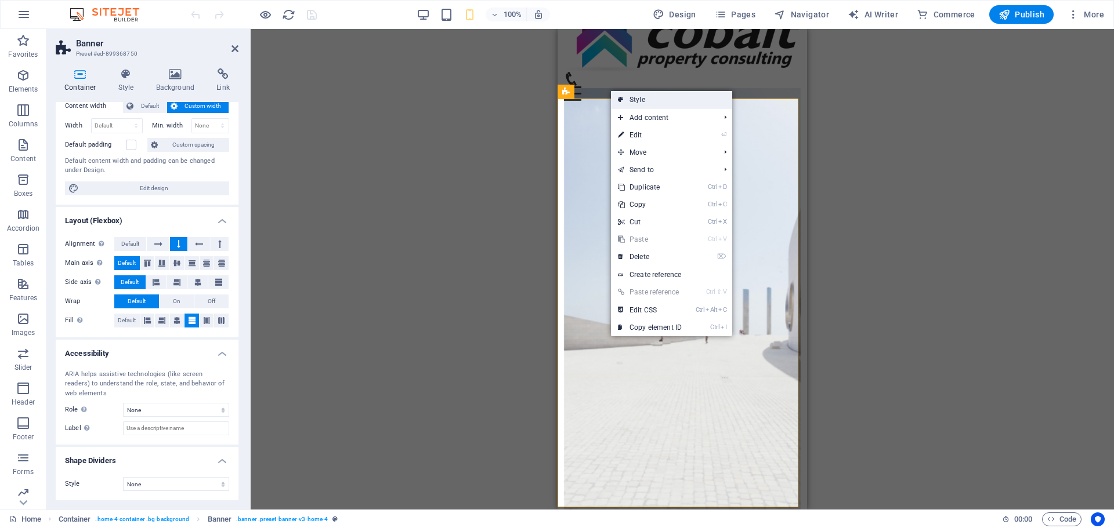
click at [654, 101] on link "Style" at bounding box center [671, 99] width 121 height 17
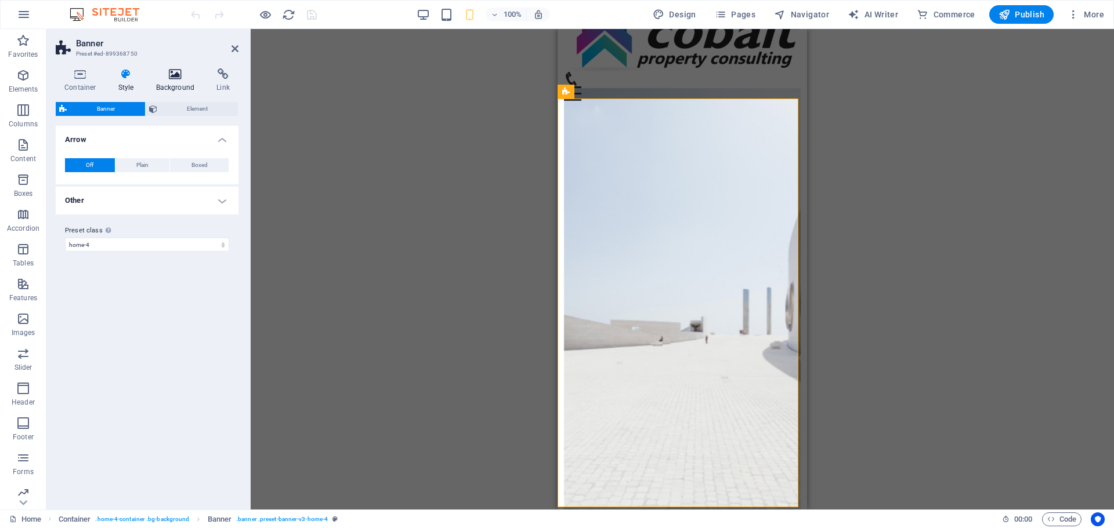
click at [183, 78] on icon at bounding box center [175, 74] width 56 height 12
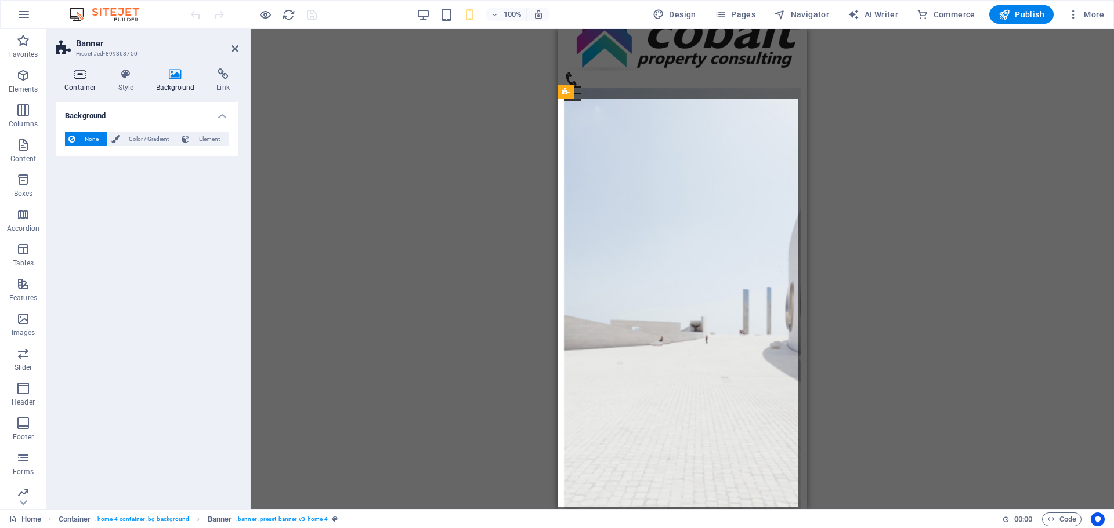
click at [72, 90] on h4 "Container" at bounding box center [83, 80] width 54 height 24
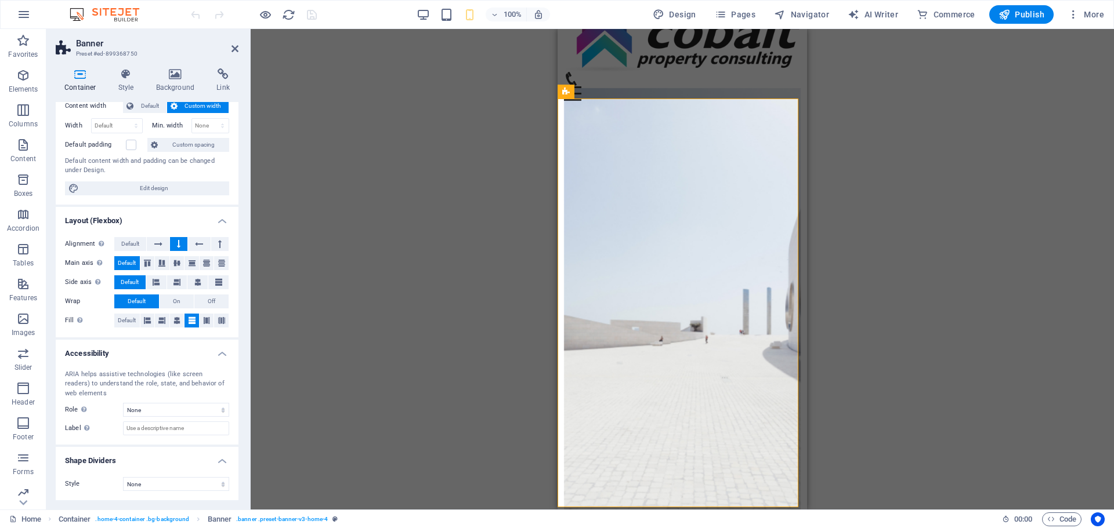
click at [750, 109] on figure at bounding box center [682, 307] width 237 height 438
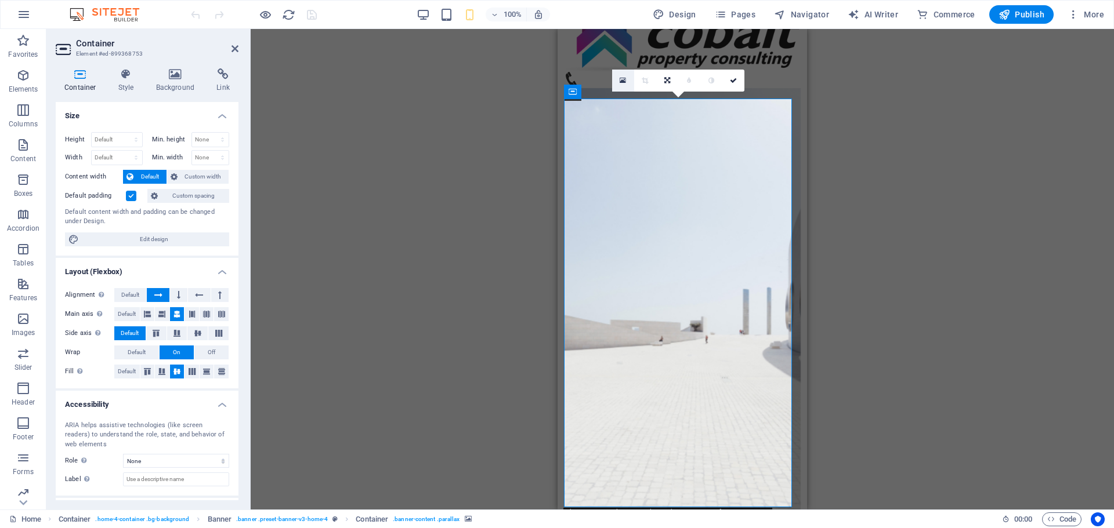
click at [617, 76] on link at bounding box center [623, 81] width 22 height 22
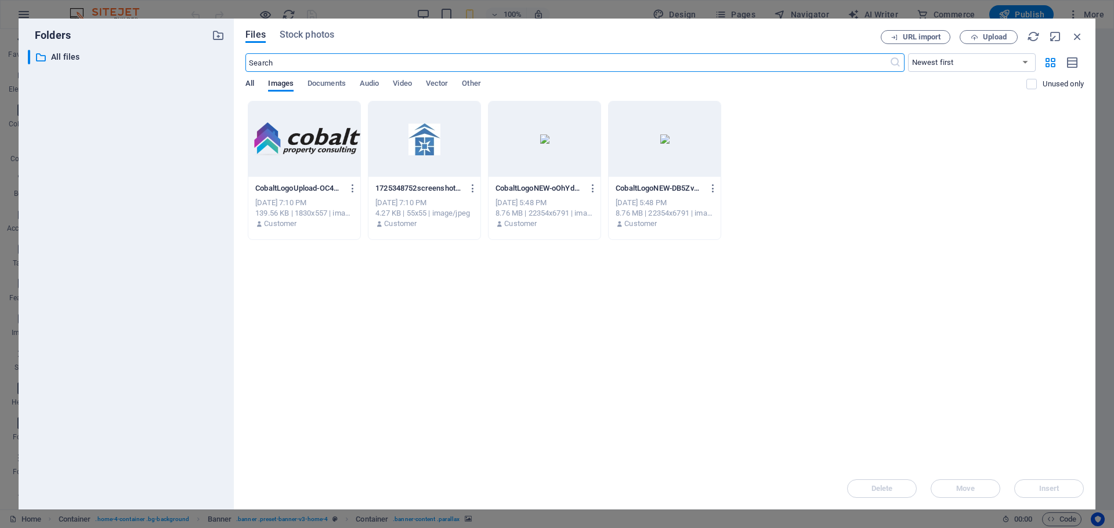
click at [248, 88] on span "All" at bounding box center [249, 85] width 9 height 16
click at [313, 39] on span "Stock photos" at bounding box center [307, 35] width 55 height 14
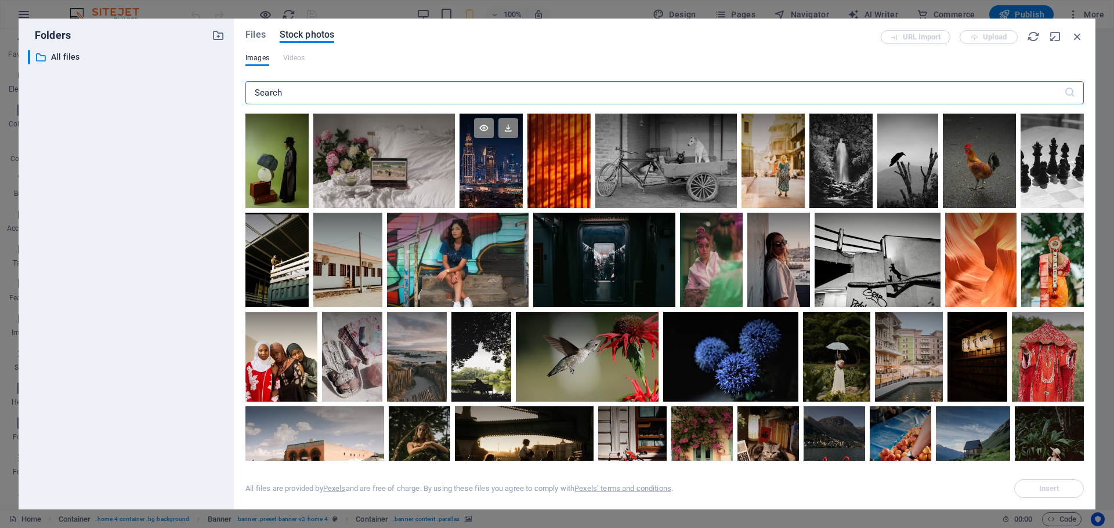
click at [493, 141] on div at bounding box center [490, 138] width 63 height 48
click at [508, 134] on icon at bounding box center [508, 128] width 20 height 20
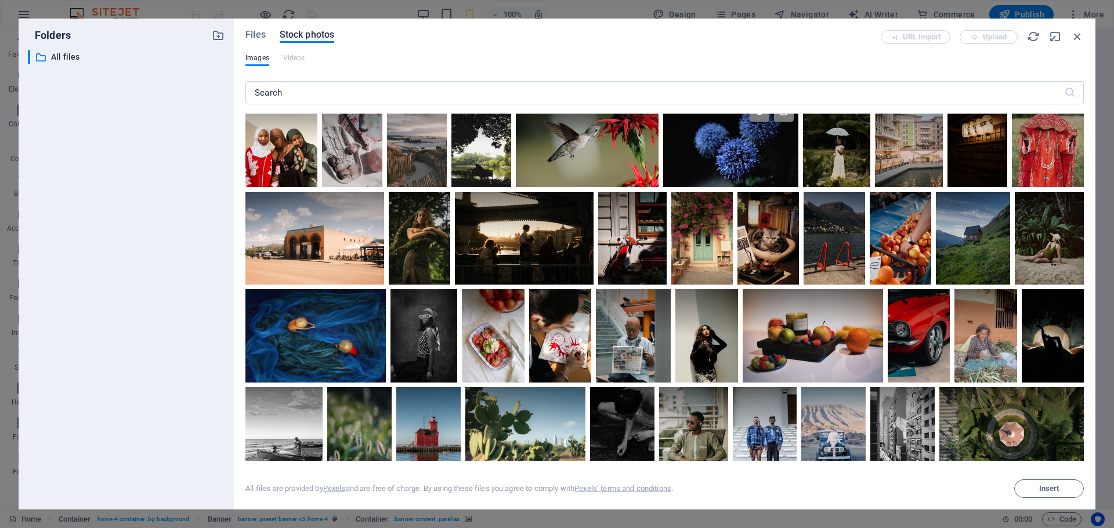
scroll to position [232, 0]
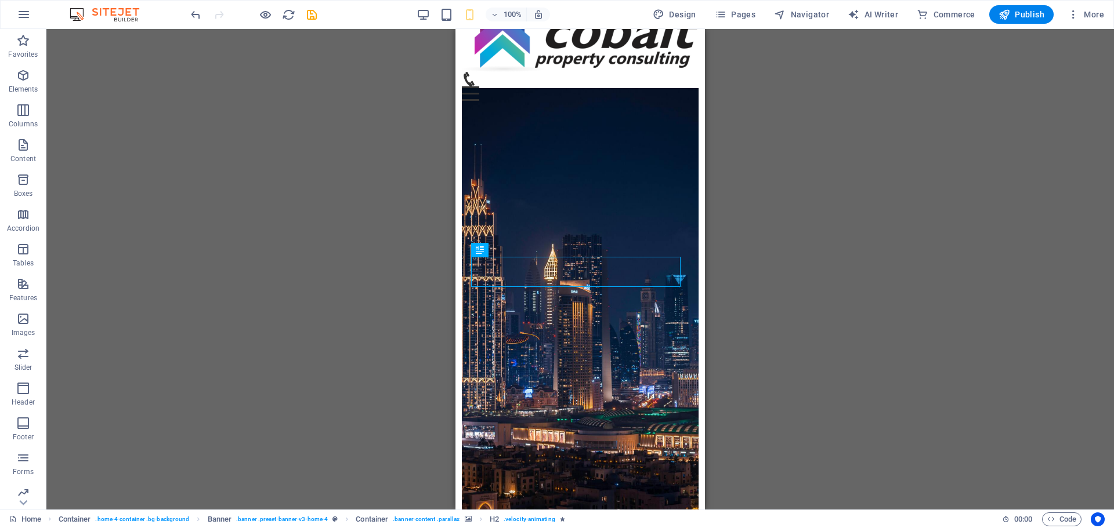
drag, startPoint x: 590, startPoint y: 263, endPoint x: 701, endPoint y: 206, distance: 124.2
drag, startPoint x: 933, startPoint y: 278, endPoint x: 509, endPoint y: 163, distance: 438.7
drag, startPoint x: 935, startPoint y: 278, endPoint x: 490, endPoint y: 180, distance: 455.5
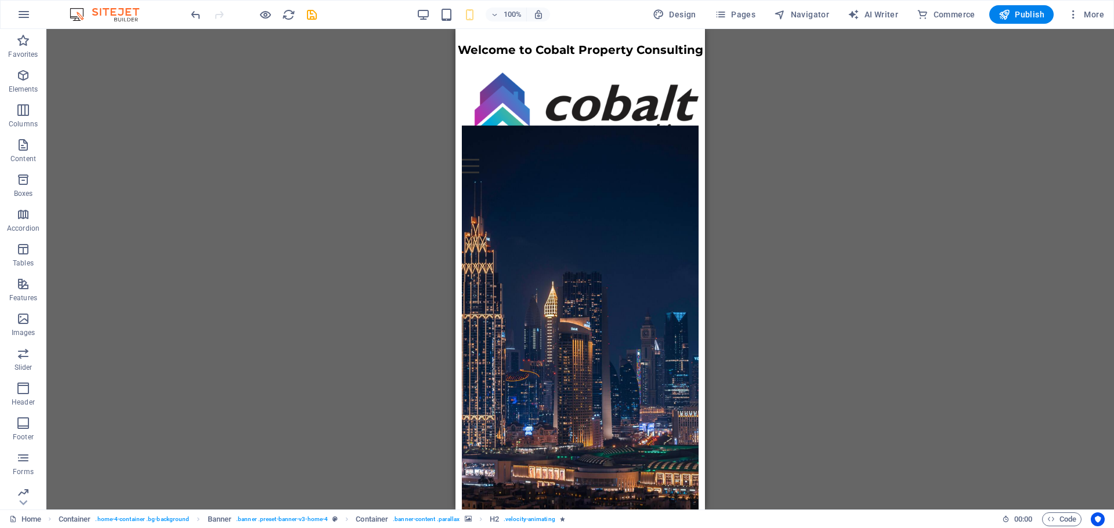
scroll to position [0, 0]
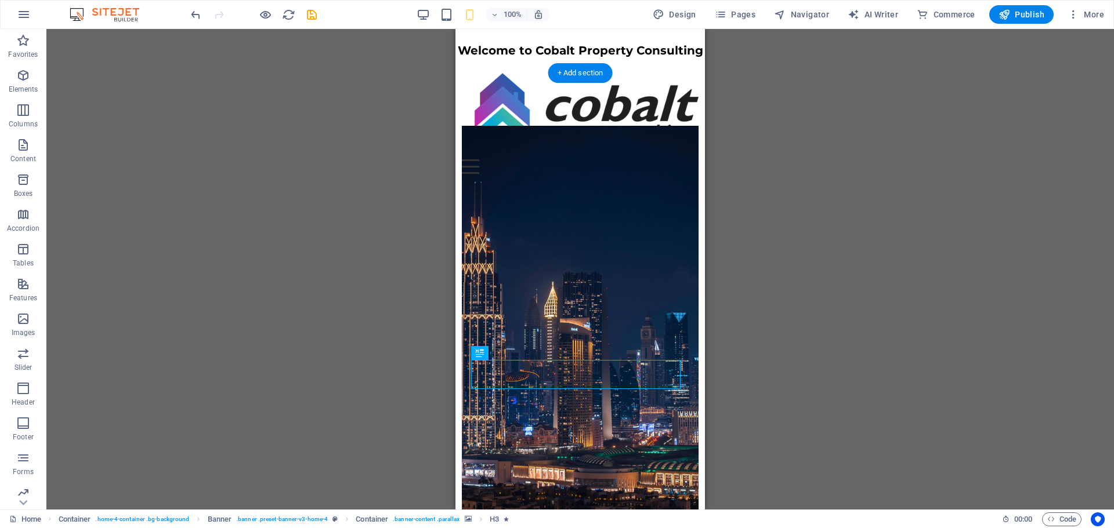
click at [525, 228] on figure at bounding box center [580, 345] width 237 height 438
click at [514, 277] on figure at bounding box center [580, 345] width 237 height 438
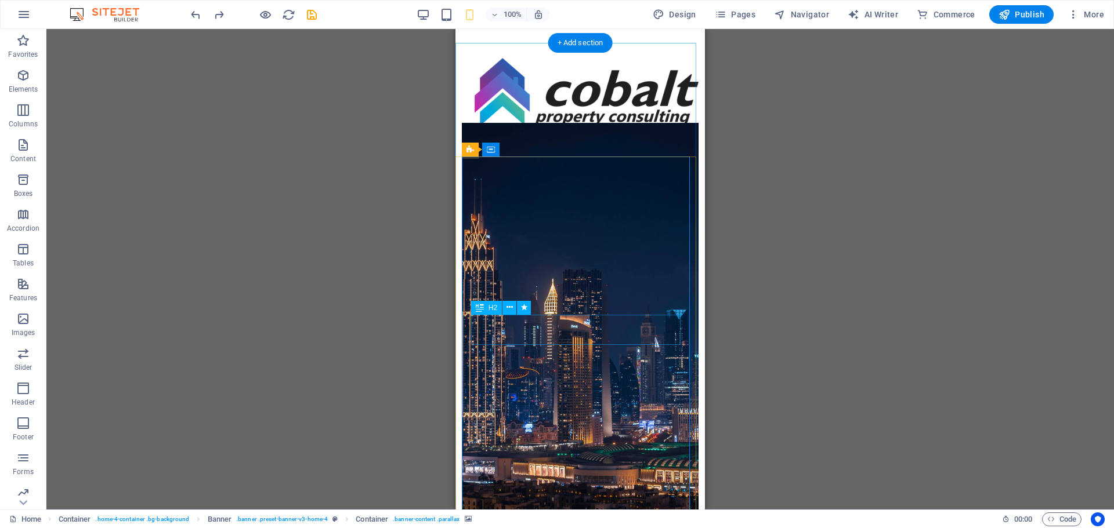
click at [512, 310] on icon at bounding box center [509, 308] width 6 height 12
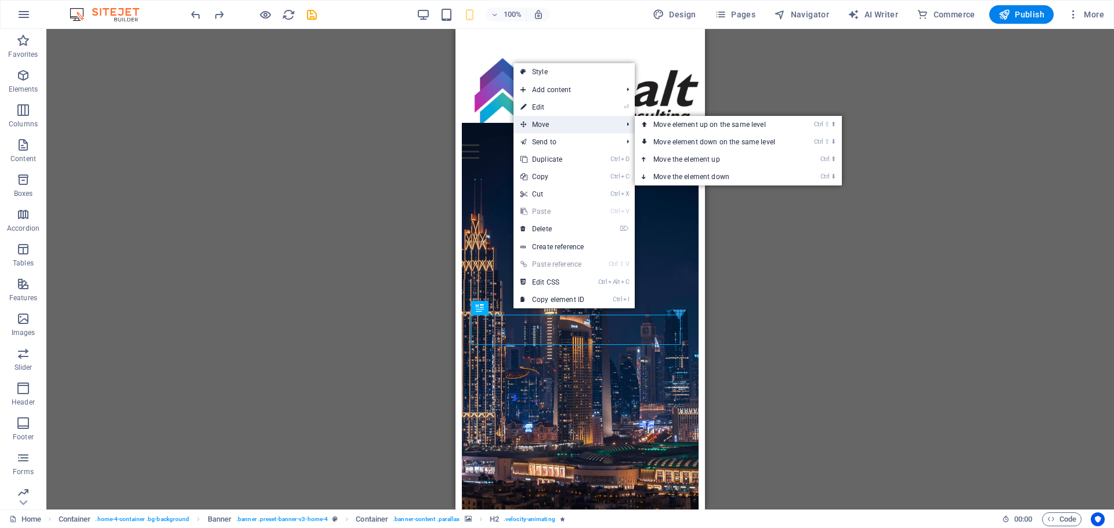
click at [568, 119] on span "Move" at bounding box center [565, 124] width 104 height 17
click at [701, 158] on link "Ctrl ⬆ Move the element up" at bounding box center [717, 159] width 164 height 17
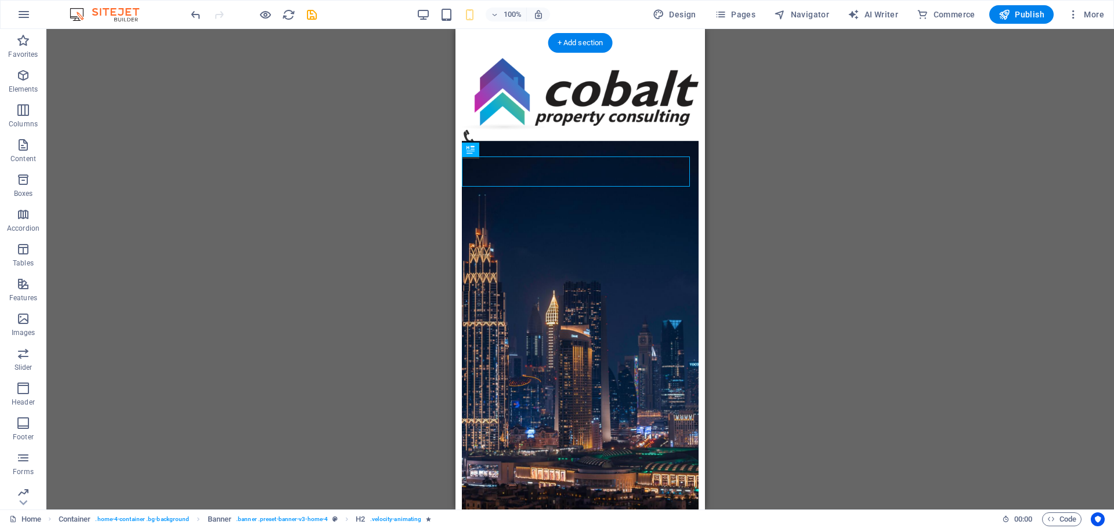
click at [554, 332] on figure at bounding box center [580, 351] width 237 height 420
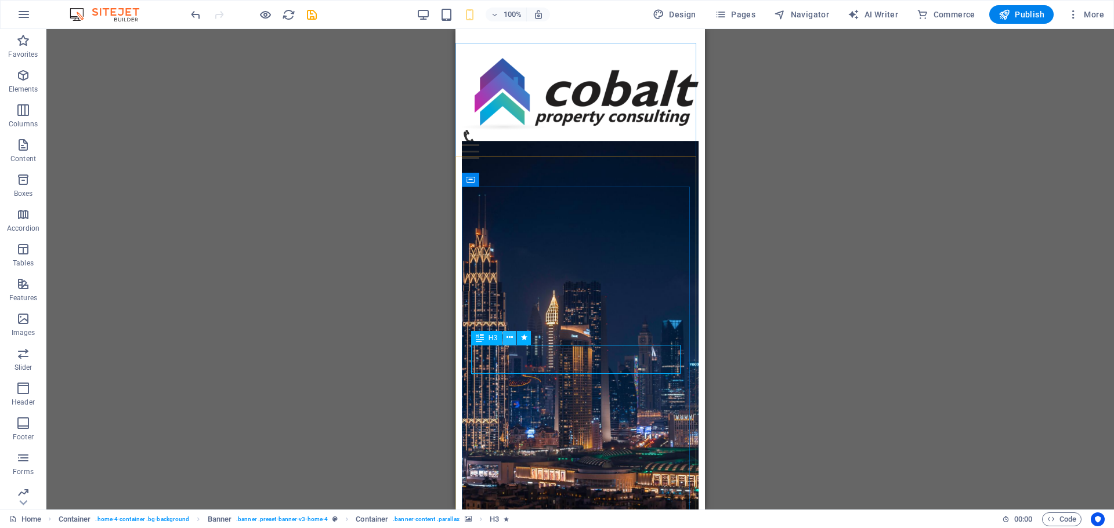
click at [509, 340] on icon at bounding box center [509, 338] width 6 height 12
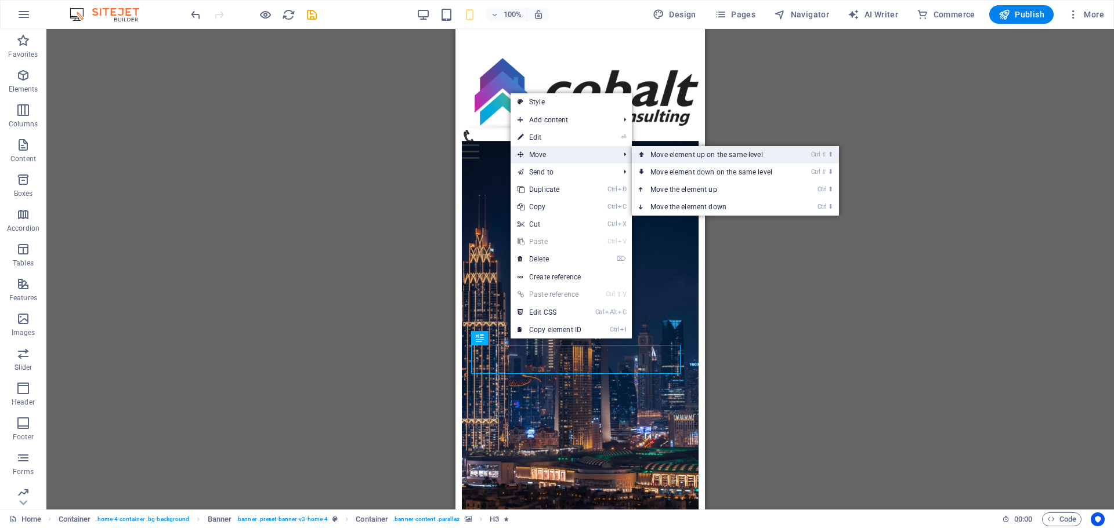
click at [690, 155] on link "Ctrl ⇧ ⬆ Move element up on the same level" at bounding box center [714, 154] width 164 height 17
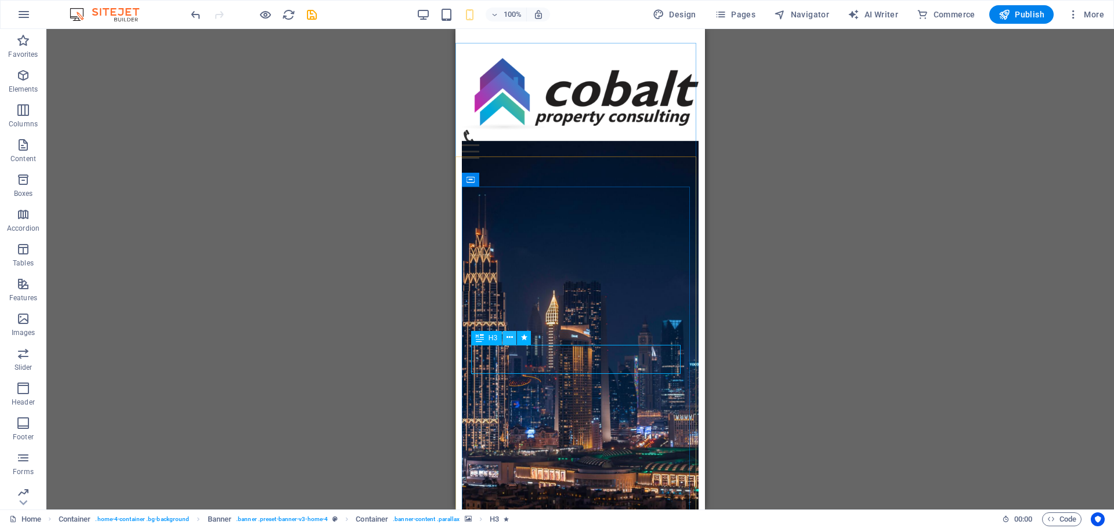
click at [513, 340] on button at bounding box center [509, 338] width 14 height 14
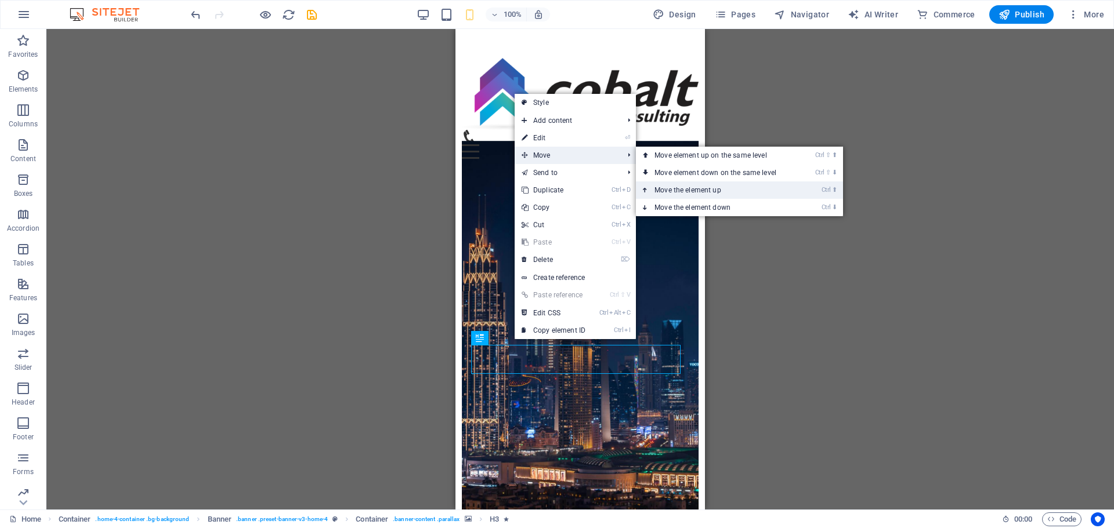
click at [683, 196] on link "Ctrl ⬆ Move the element up" at bounding box center [718, 190] width 164 height 17
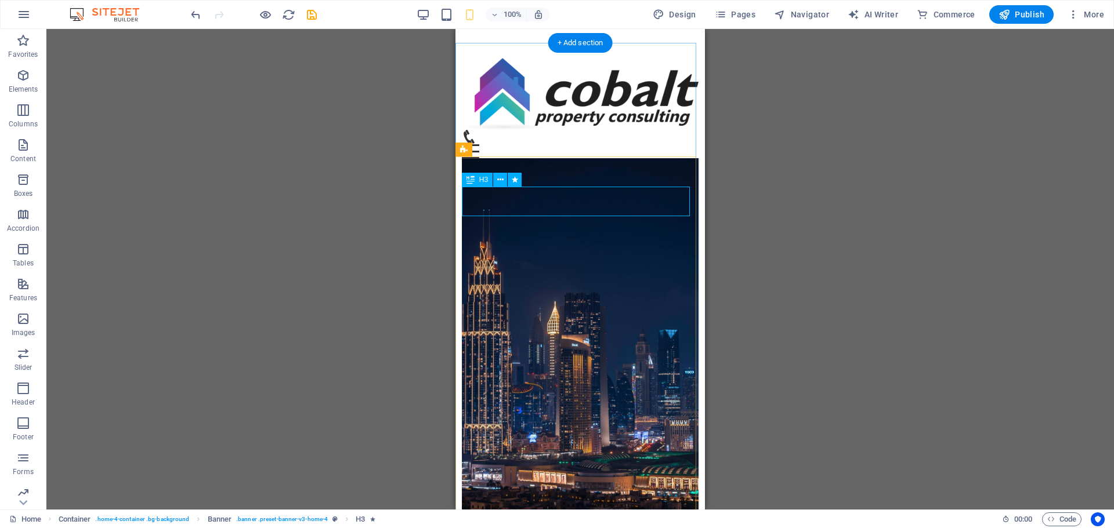
click at [614, 204] on div "Expert Property Management Services" at bounding box center [580, 218] width 237 height 29
click at [503, 204] on div "Expert Property Management Services" at bounding box center [580, 218] width 237 height 29
drag, startPoint x: 952, startPoint y: 208, endPoint x: 506, endPoint y: 214, distance: 446.1
click at [549, 204] on div "Expert Property Management Services" at bounding box center [580, 218] width 237 height 29
click at [500, 180] on icon at bounding box center [500, 180] width 6 height 12
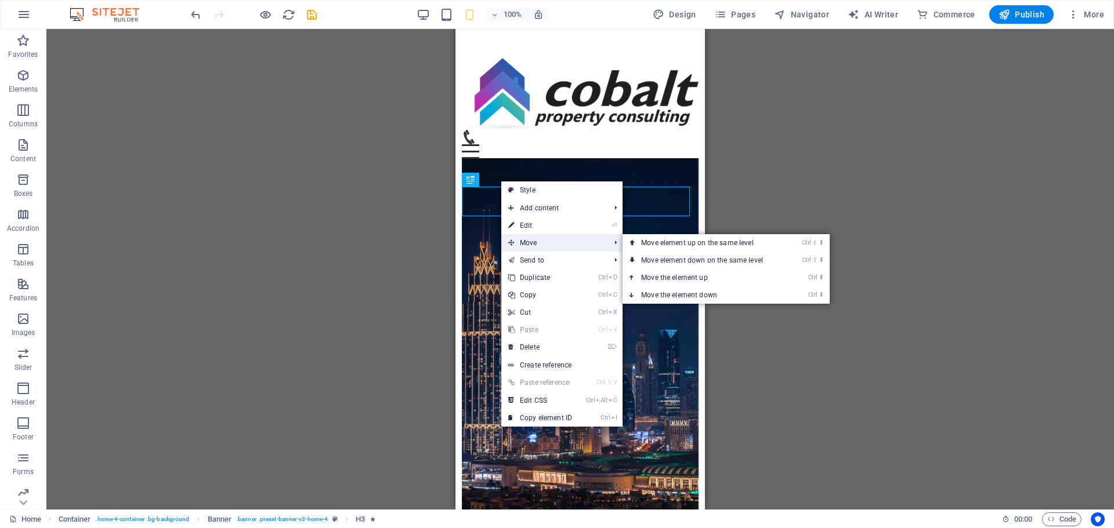
click at [527, 241] on span "Move" at bounding box center [553, 242] width 104 height 17
click at [689, 288] on link "Ctrl ⬇ Move the element down" at bounding box center [704, 295] width 164 height 17
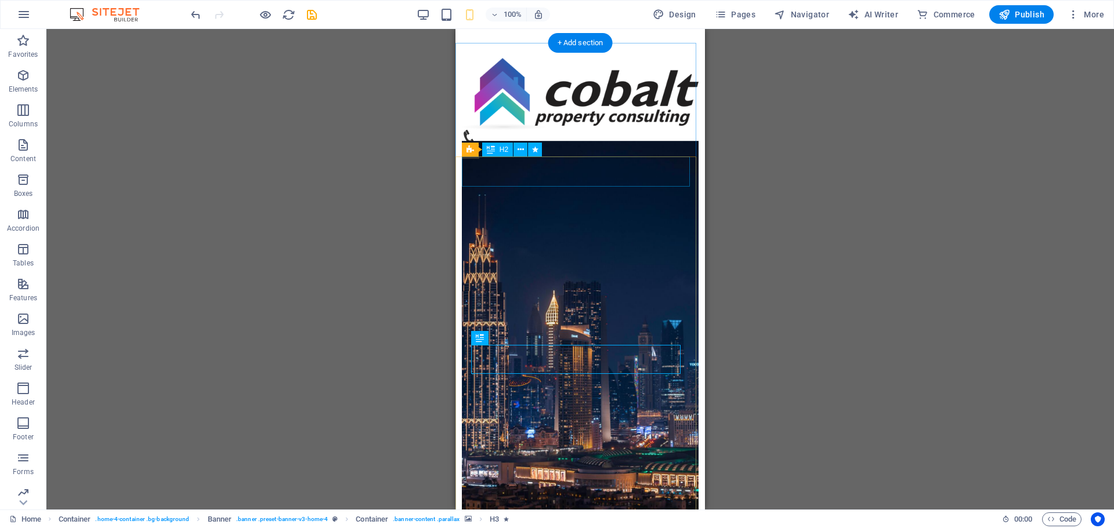
click at [559, 175] on div "Welcome to Cobalt Property Consulting" at bounding box center [580, 189] width 237 height 30
click at [516, 151] on button at bounding box center [520, 150] width 14 height 14
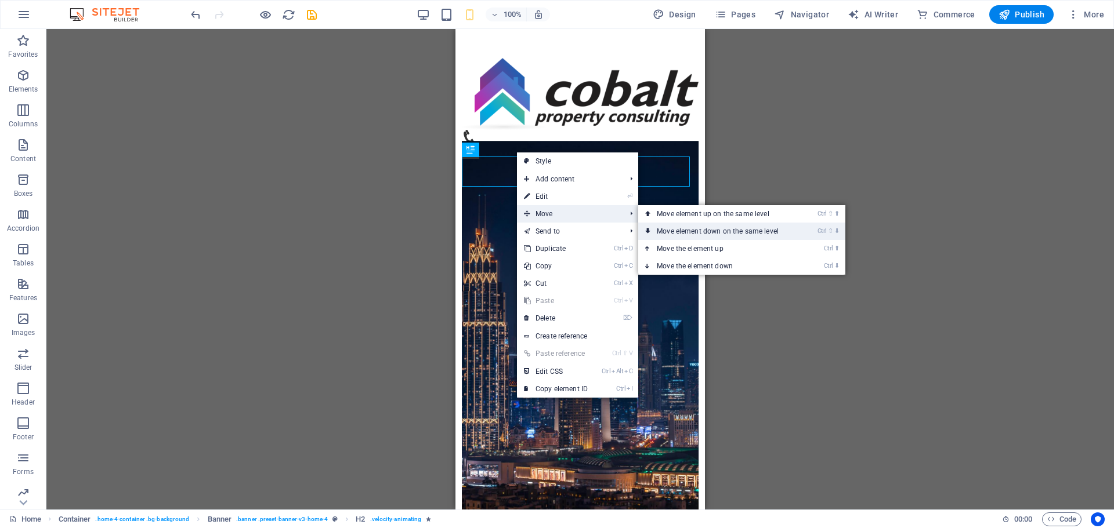
click at [688, 233] on link "Ctrl ⇧ ⬇ Move element down on the same level" at bounding box center [720, 231] width 164 height 17
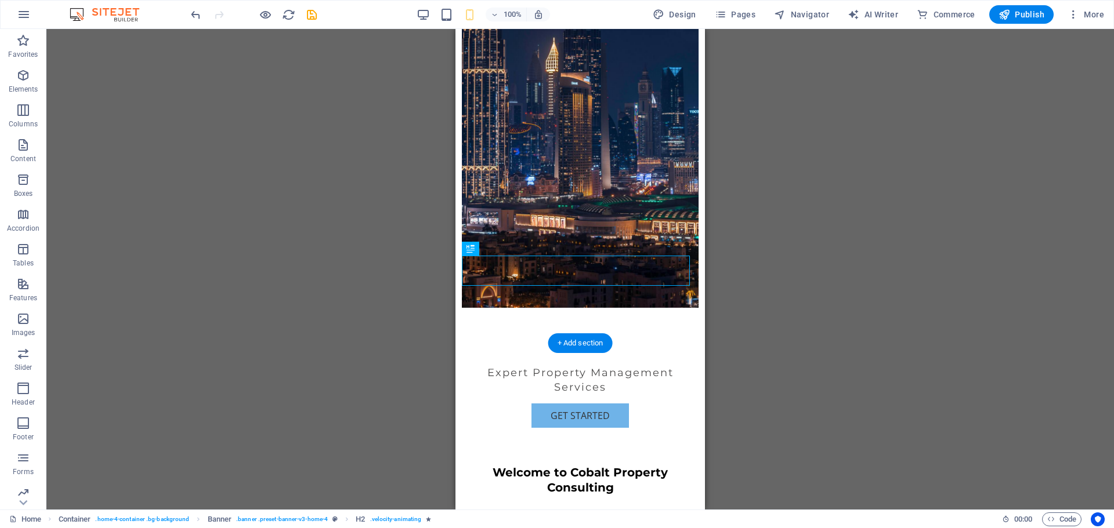
scroll to position [281, 0]
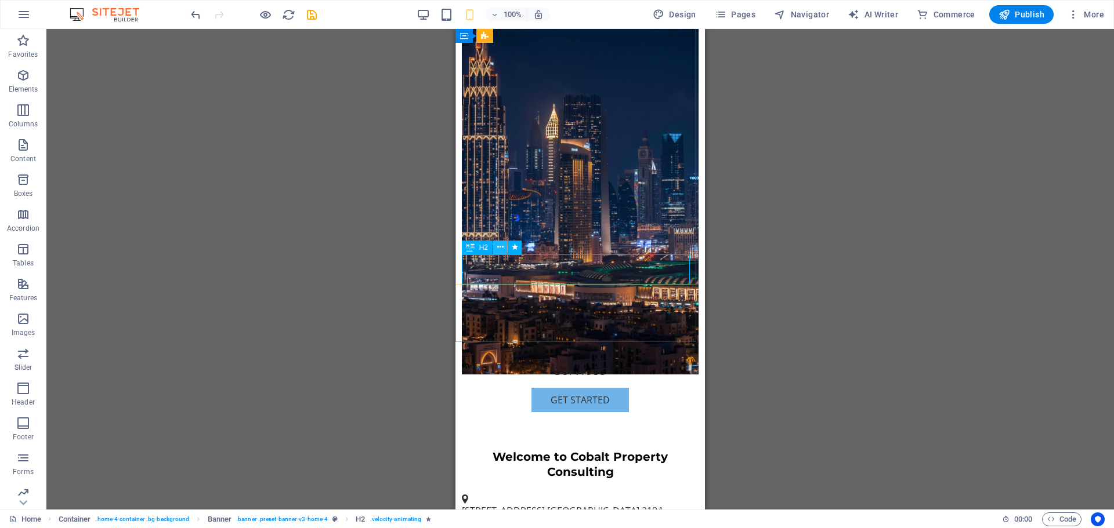
click at [495, 246] on button at bounding box center [500, 248] width 14 height 14
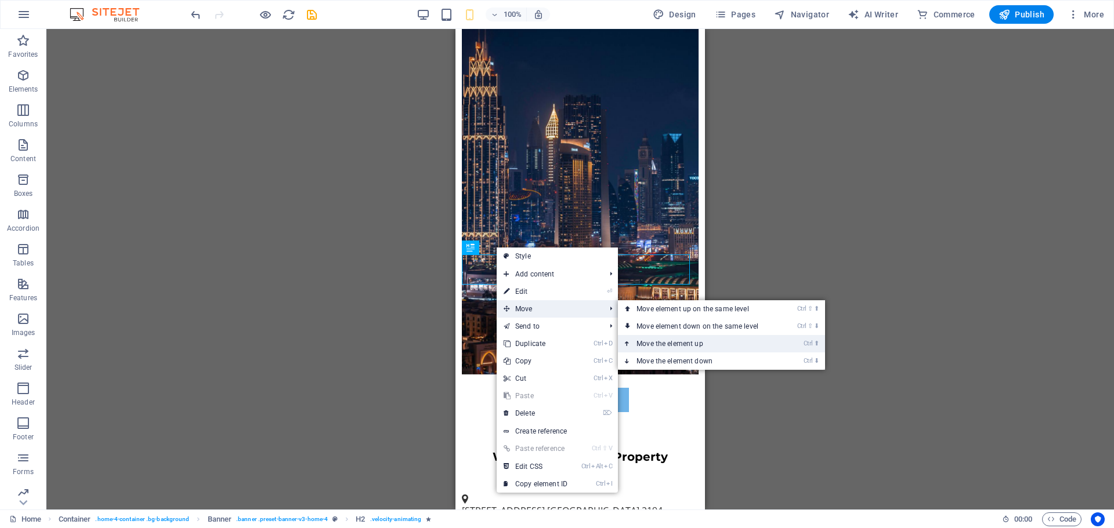
click at [666, 339] on link "Ctrl ⬆ Move the element up" at bounding box center [700, 343] width 164 height 17
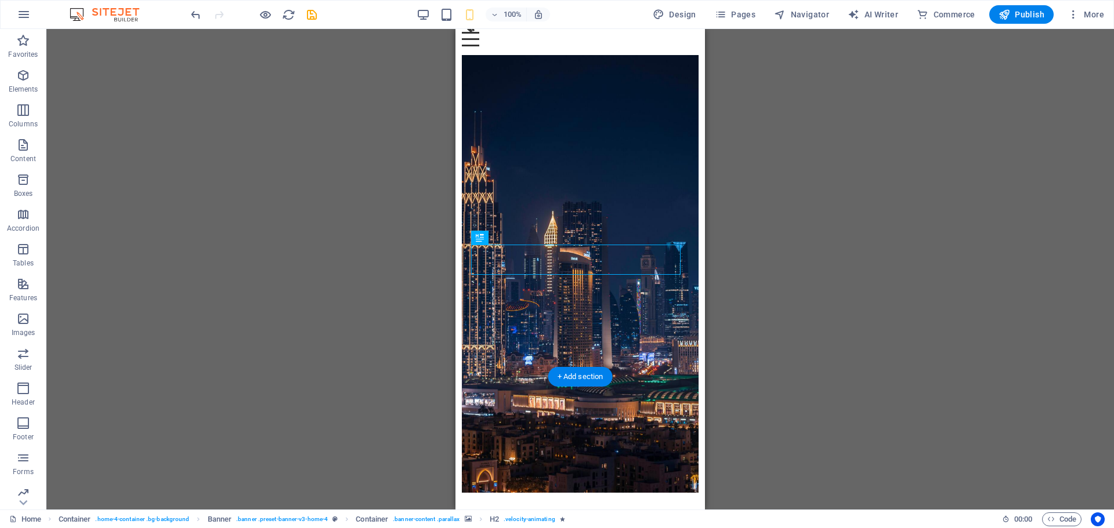
scroll to position [112, 0]
click at [509, 257] on icon at bounding box center [509, 258] width 6 height 12
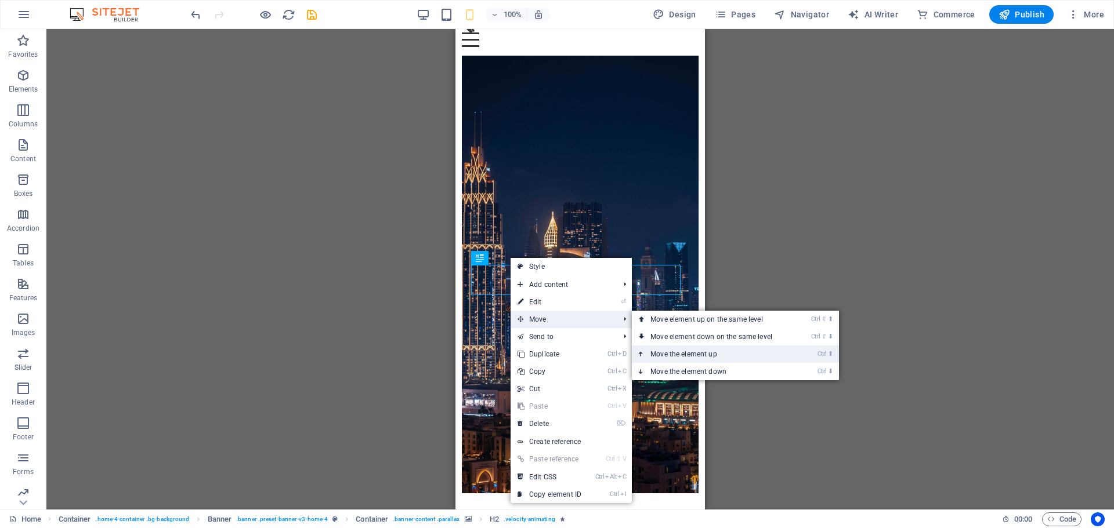
click at [665, 353] on link "Ctrl ⬆ Move the element up" at bounding box center [714, 354] width 164 height 17
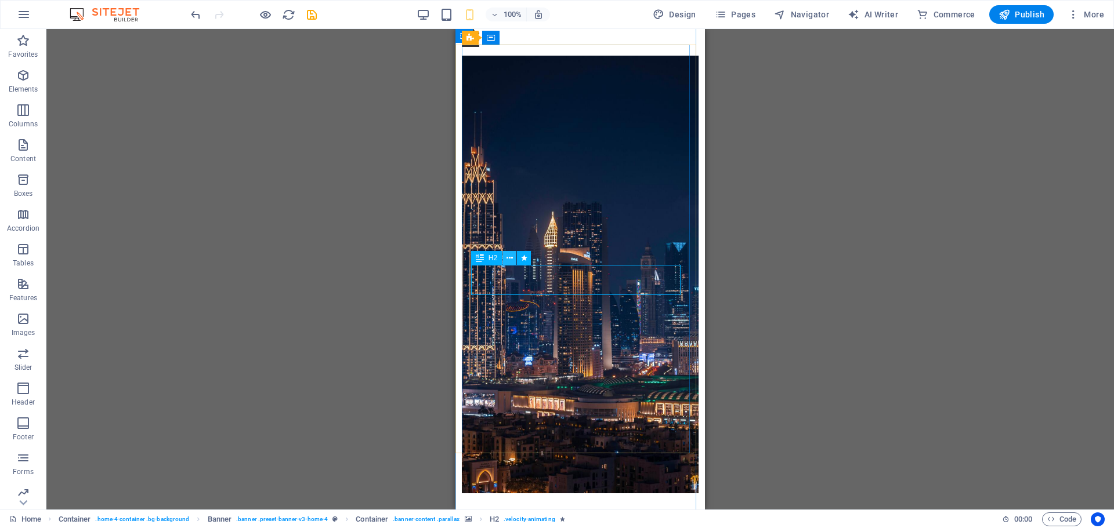
click at [503, 257] on button at bounding box center [509, 258] width 14 height 14
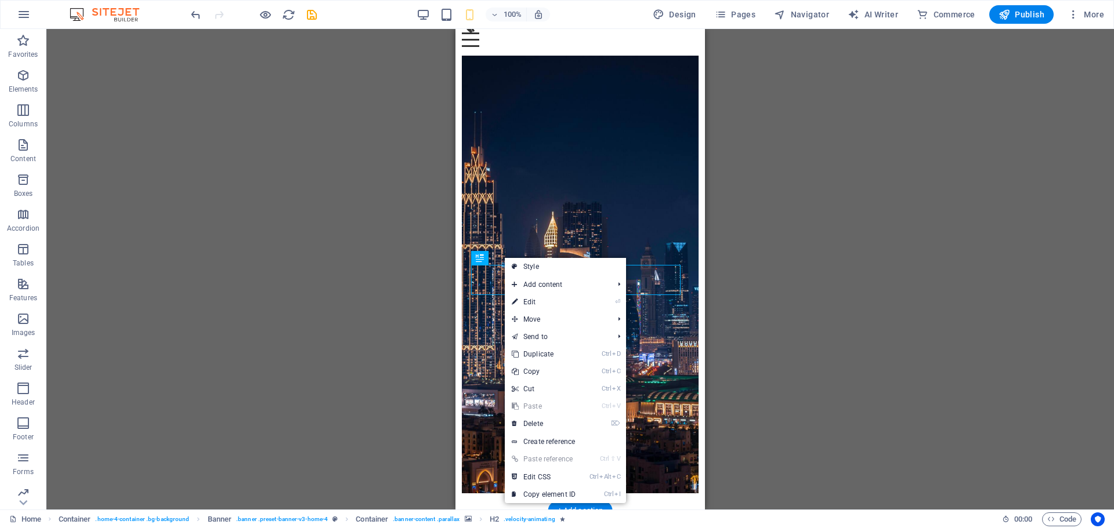
click at [495, 151] on figure at bounding box center [580, 275] width 237 height 438
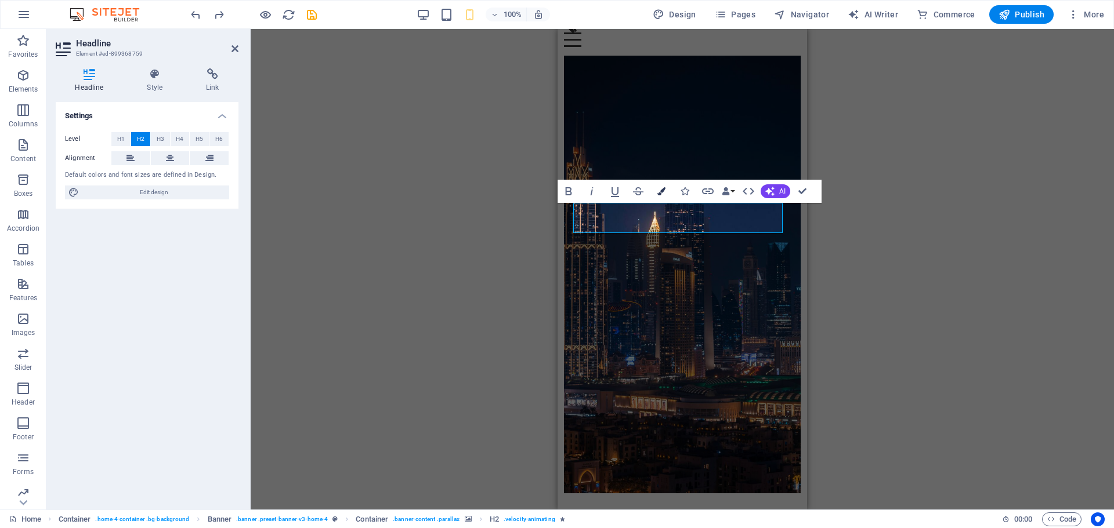
click at [662, 193] on icon "button" at bounding box center [661, 191] width 8 height 8
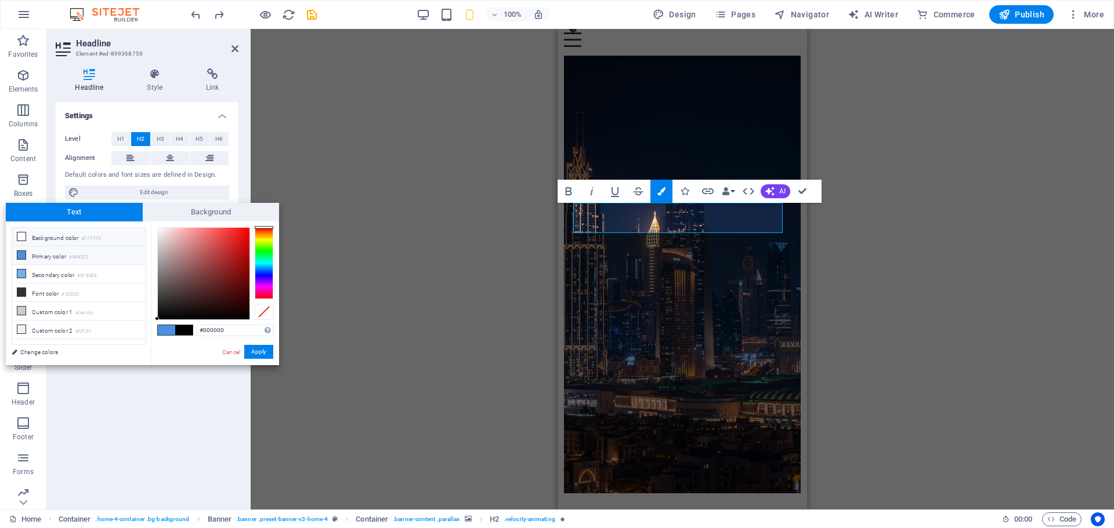
click at [37, 238] on li "Background color #FFFFFF" at bounding box center [78, 237] width 133 height 19
click at [40, 249] on li "Primary color #4A90E2" at bounding box center [78, 255] width 133 height 19
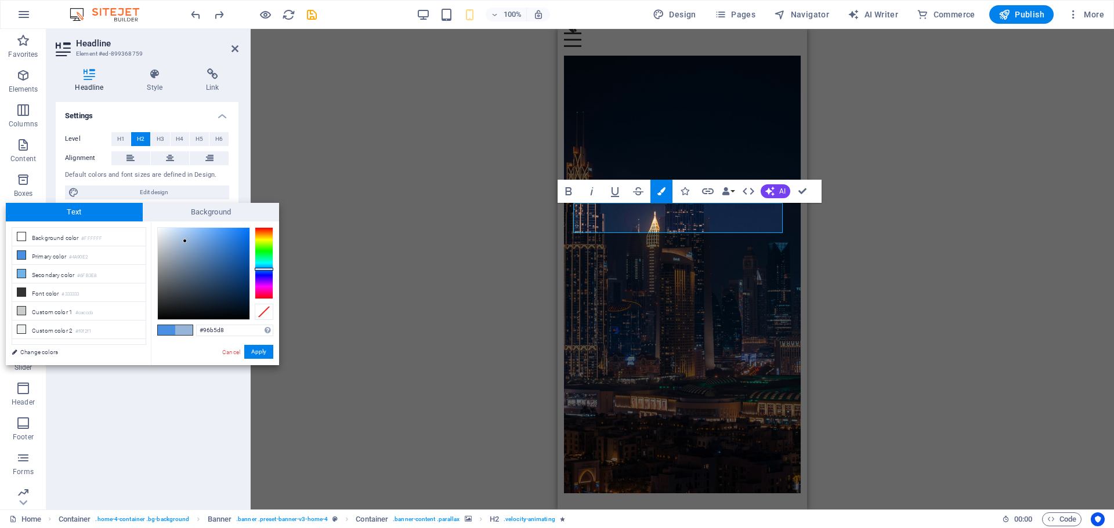
click at [185, 241] on div at bounding box center [204, 274] width 92 height 92
type input "#dfe6ee"
click at [163, 233] on div at bounding box center [204, 274] width 92 height 92
click at [255, 348] on button "Apply" at bounding box center [258, 352] width 29 height 14
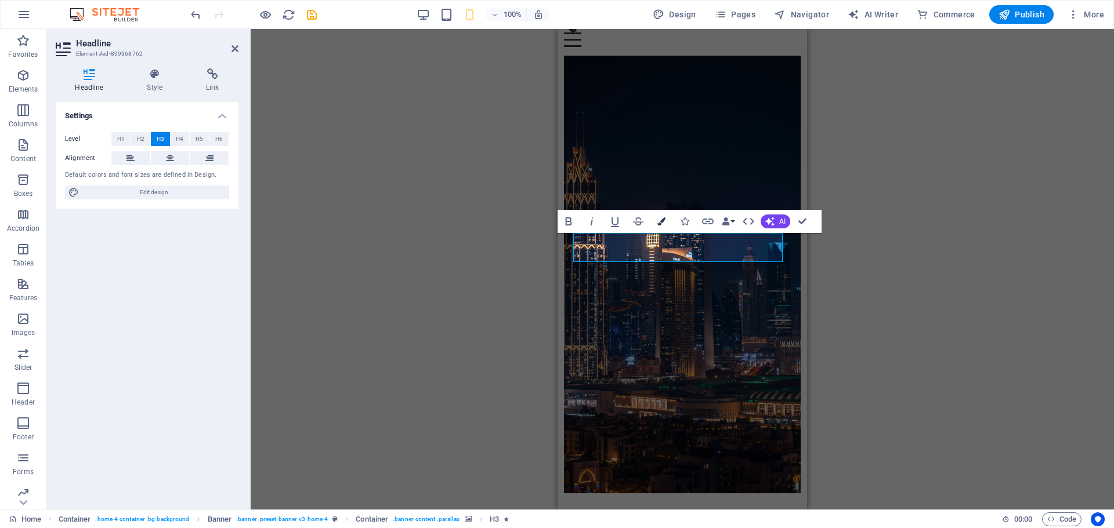
click at [661, 219] on icon "button" at bounding box center [661, 221] width 8 height 8
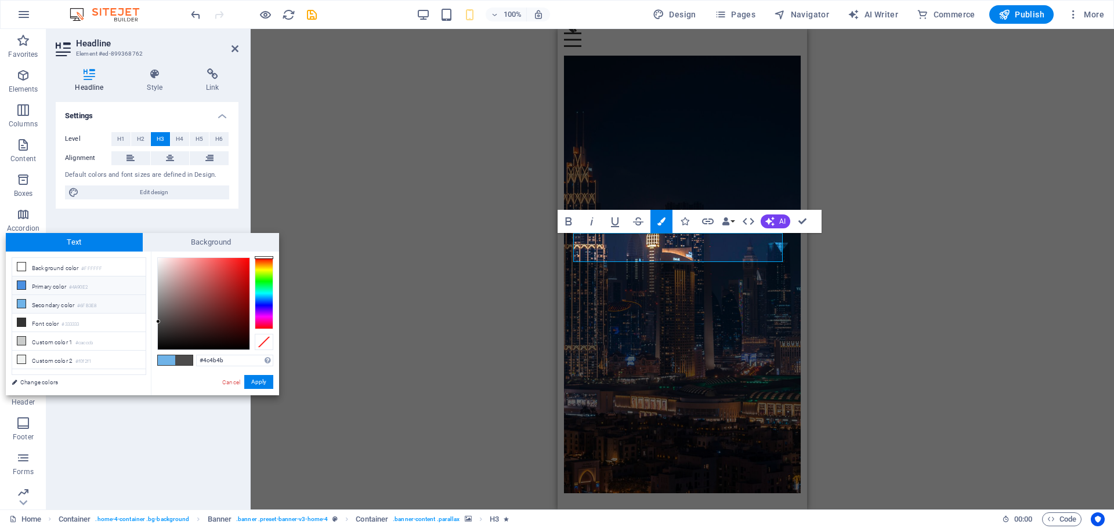
click at [25, 284] on icon at bounding box center [21, 285] width 8 height 8
type input "#4a90e2"
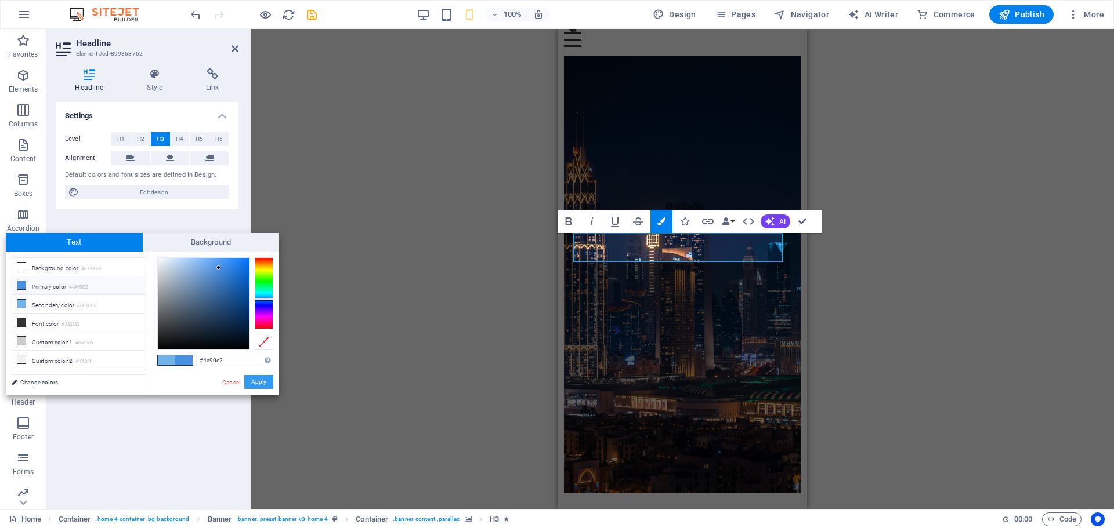
click at [255, 380] on button "Apply" at bounding box center [258, 382] width 29 height 14
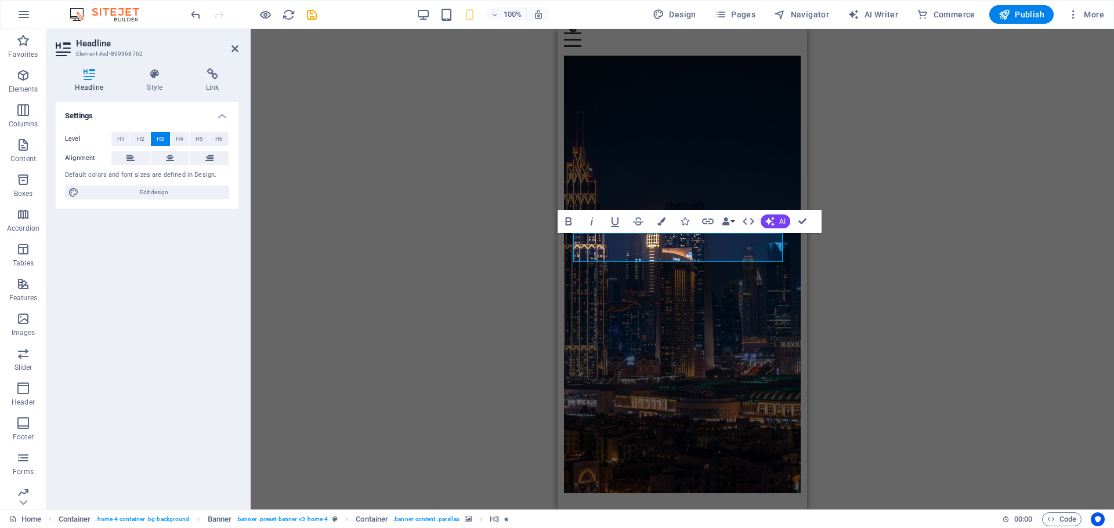
click at [426, 325] on div "H2 Container Banner Container Menu Container Menu Bar Container Image Image H3 …" at bounding box center [682, 269] width 863 height 481
click at [687, 354] on figure at bounding box center [682, 275] width 237 height 438
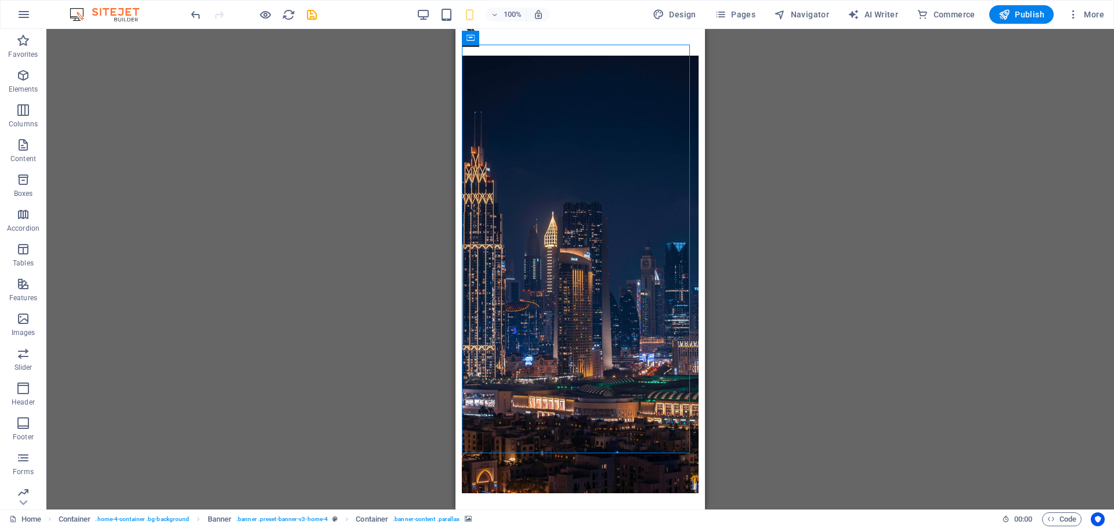
click at [375, 320] on div "H2 Container Banner Banner Container Menu Container Menu Bar Container Image Im…" at bounding box center [579, 269] width 1067 height 481
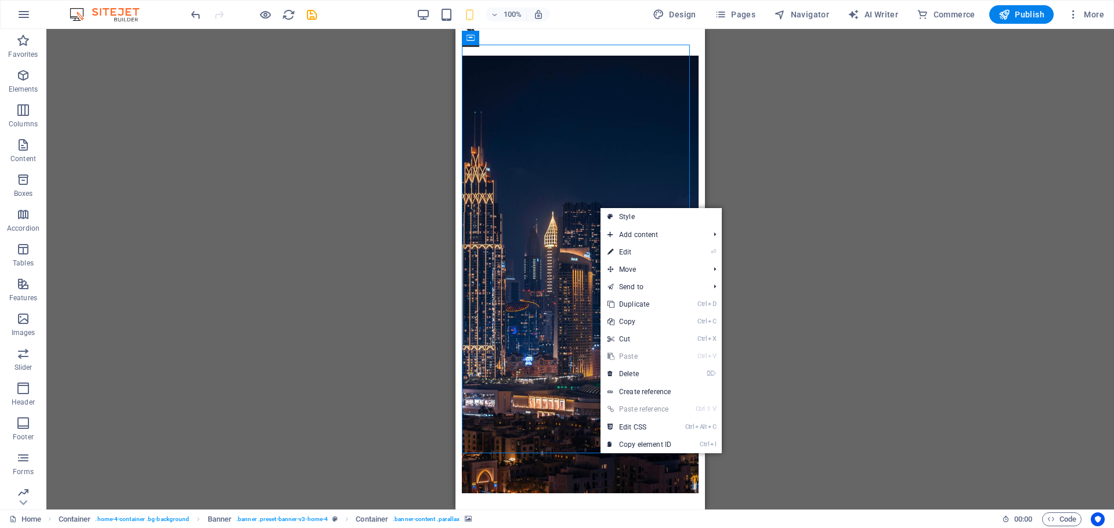
click at [778, 292] on div "H2 Container Banner Container Menu Container Menu Bar Container Image Image H3 …" at bounding box center [579, 269] width 1067 height 481
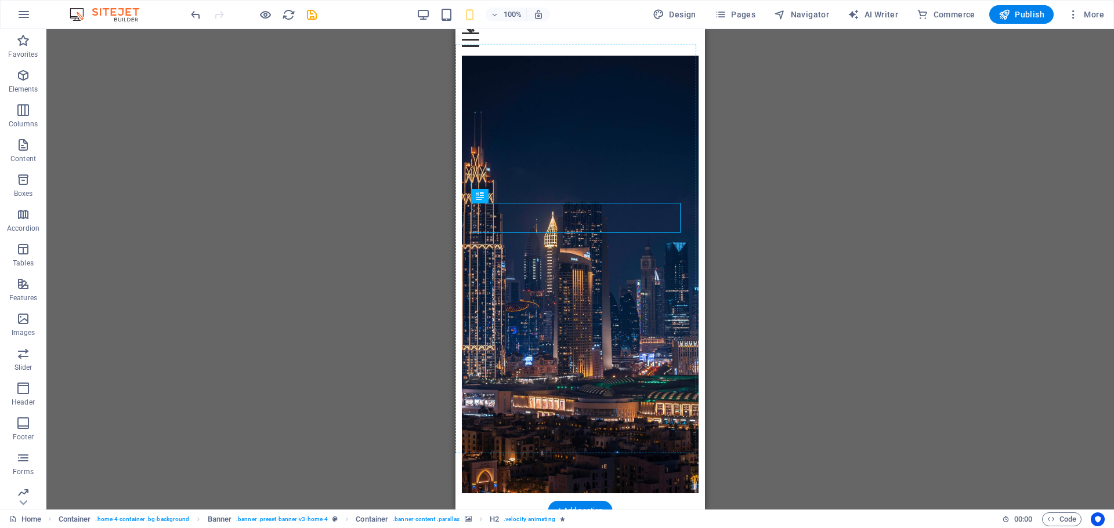
drag, startPoint x: 603, startPoint y: 222, endPoint x: 619, endPoint y: 166, distance: 58.6
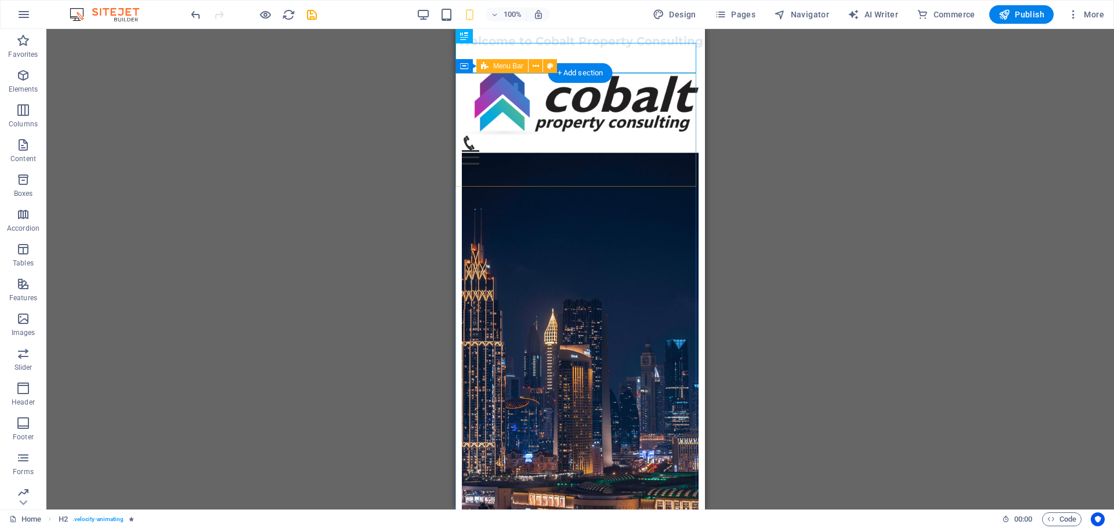
scroll to position [0, 0]
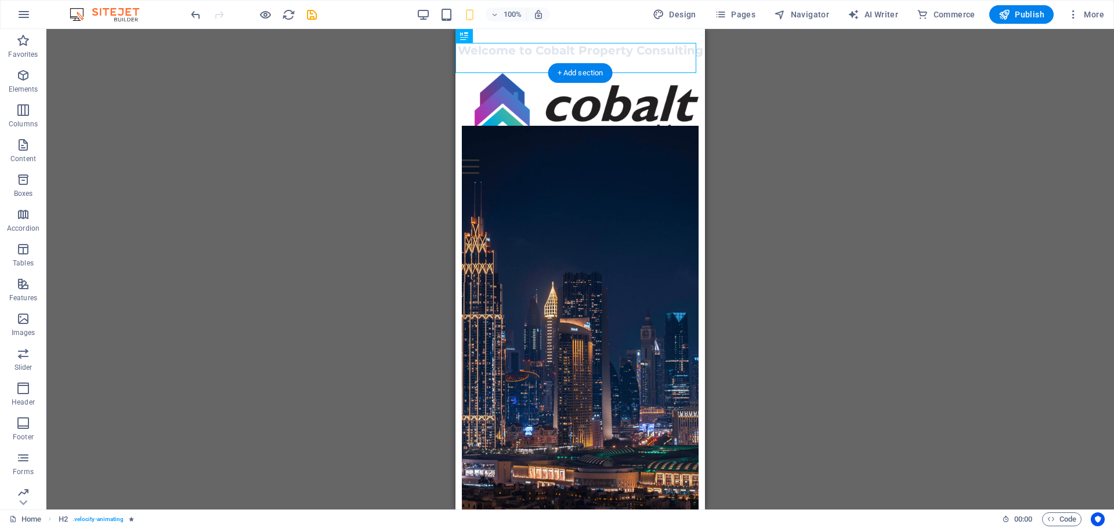
click at [617, 266] on figure at bounding box center [580, 345] width 237 height 438
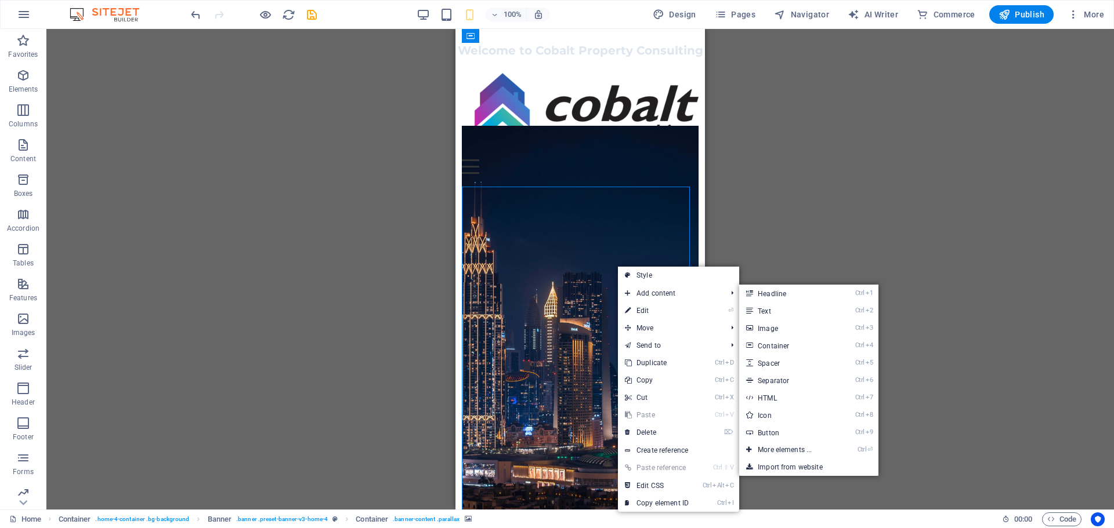
click at [793, 252] on div "H2 Container Banner Container Menu Container Menu Bar Container Image Image H3 …" at bounding box center [579, 269] width 1067 height 481
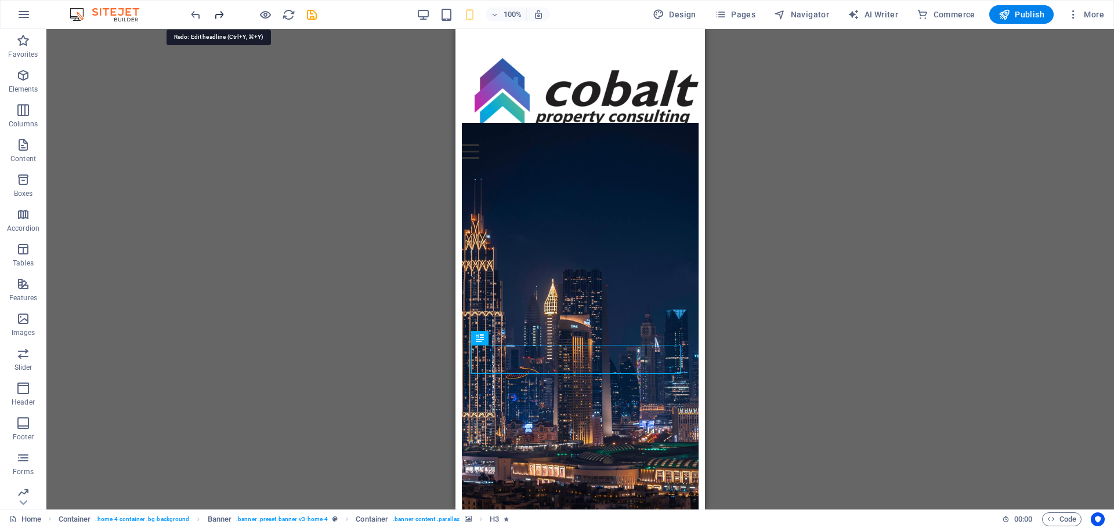
click at [219, 12] on icon "redo" at bounding box center [218, 14] width 13 height 13
click at [842, 232] on div "H2 Container Banner Container Menu Container Menu Bar Container Image Image H3 …" at bounding box center [579, 269] width 1067 height 481
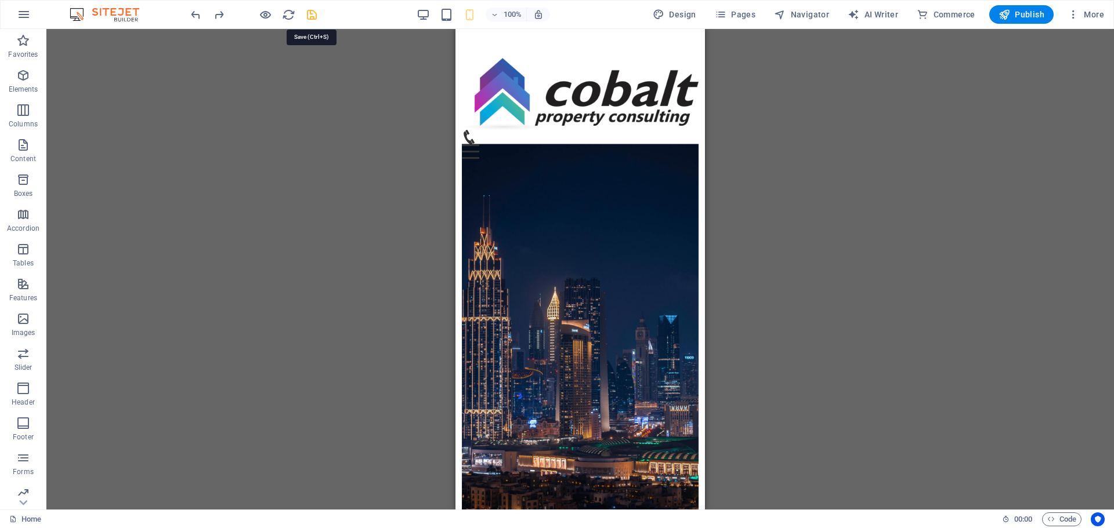
click at [316, 12] on icon "save" at bounding box center [311, 14] width 13 height 13
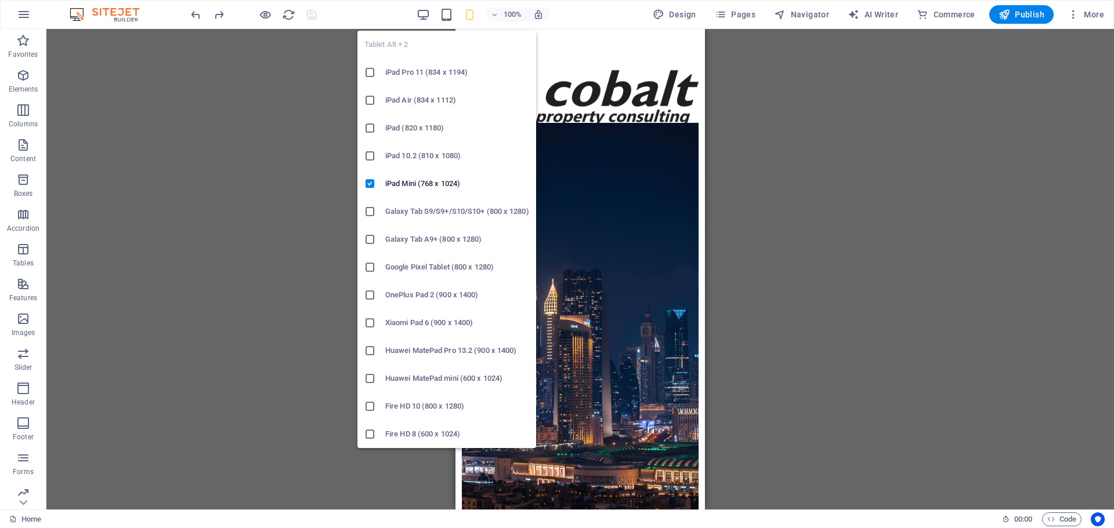
click at [449, 21] on div "Tablet Alt + 2 iPad Pro 11 (834 x 1194) iPad Air (834 x 1112) iPad (820 x 1180)…" at bounding box center [446, 234] width 179 height 427
click at [449, 16] on icon "button" at bounding box center [446, 14] width 13 height 13
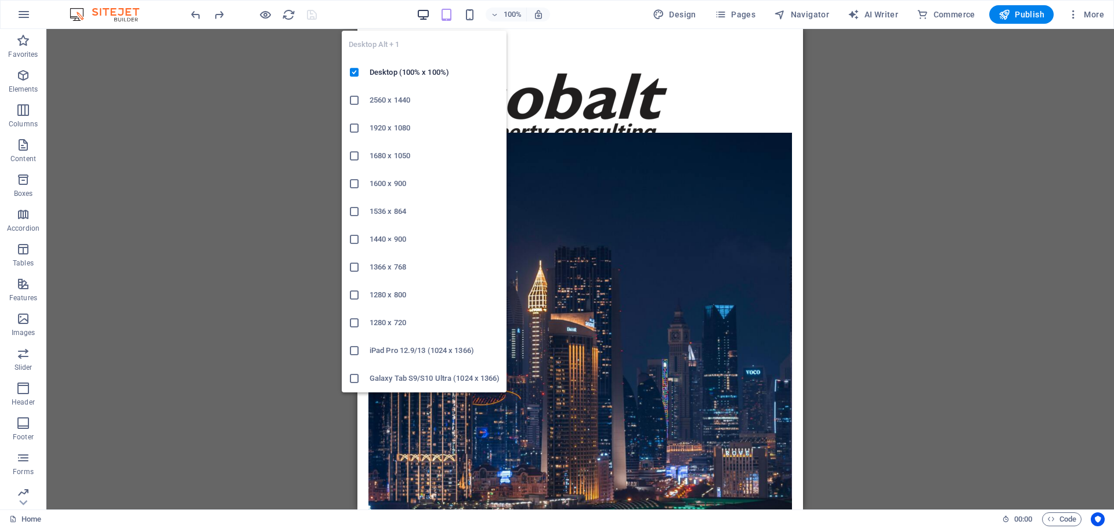
click at [426, 14] on icon "button" at bounding box center [422, 14] width 13 height 13
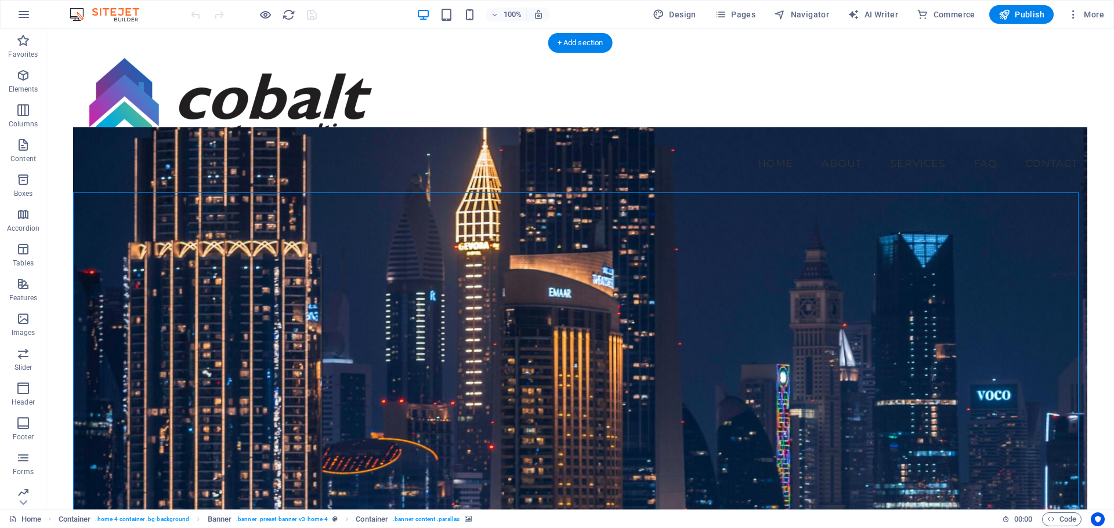
click at [189, 209] on figure at bounding box center [580, 346] width 1014 height 438
click at [291, 252] on figure at bounding box center [580, 346] width 1014 height 438
click at [97, 185] on icon at bounding box center [98, 185] width 6 height 12
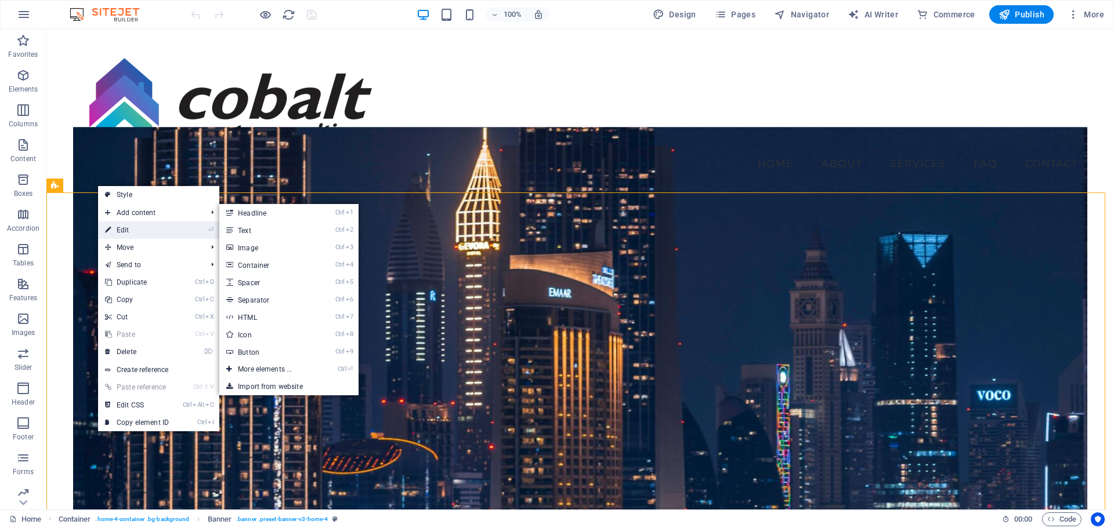
drag, startPoint x: 6, startPoint y: 319, endPoint x: 132, endPoint y: 234, distance: 152.0
click at [132, 234] on link "⏎ Edit" at bounding box center [137, 230] width 78 height 17
select select "vh"
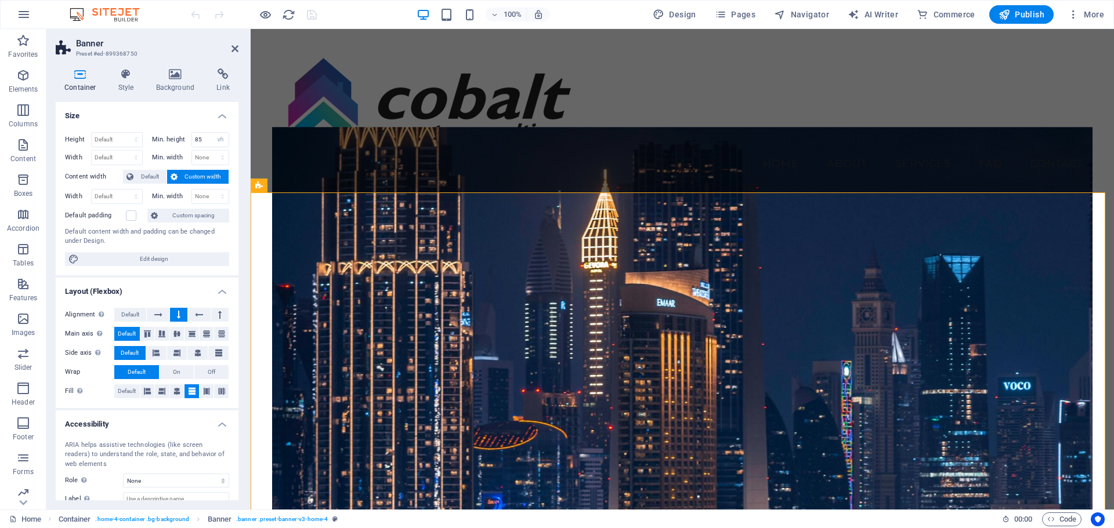
click at [451, 289] on figure at bounding box center [682, 346] width 820 height 438
click at [596, 332] on figure at bounding box center [682, 346] width 820 height 438
click at [311, 209] on figure at bounding box center [682, 346] width 820 height 438
click at [303, 186] on icon at bounding box center [302, 185] width 6 height 12
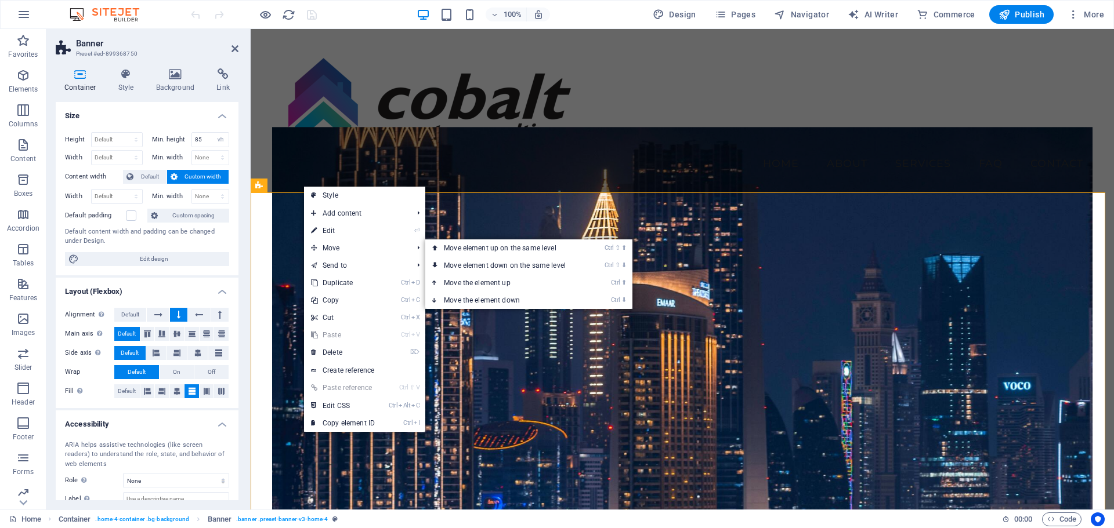
click at [635, 219] on figure at bounding box center [682, 346] width 820 height 438
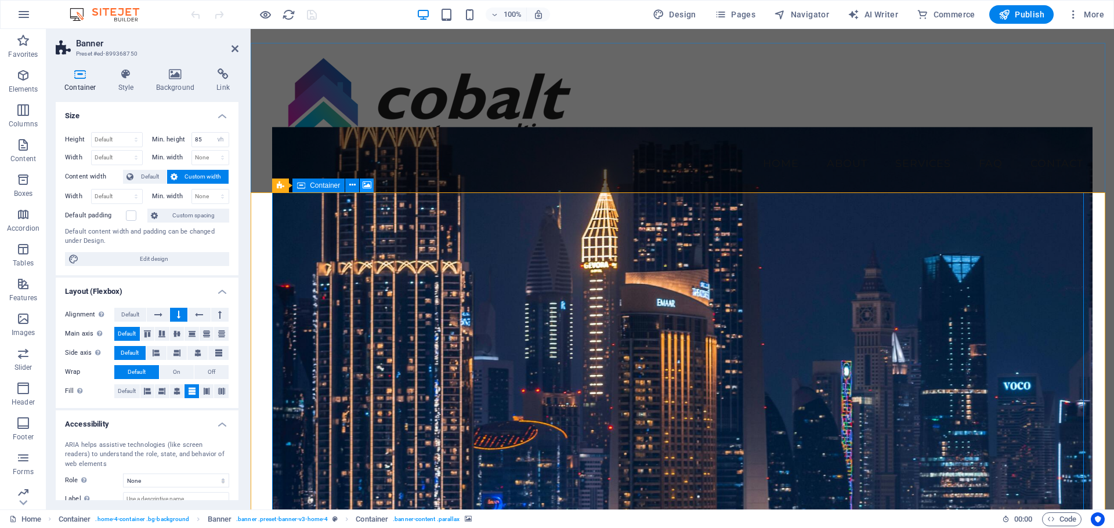
click at [368, 187] on icon at bounding box center [366, 185] width 9 height 12
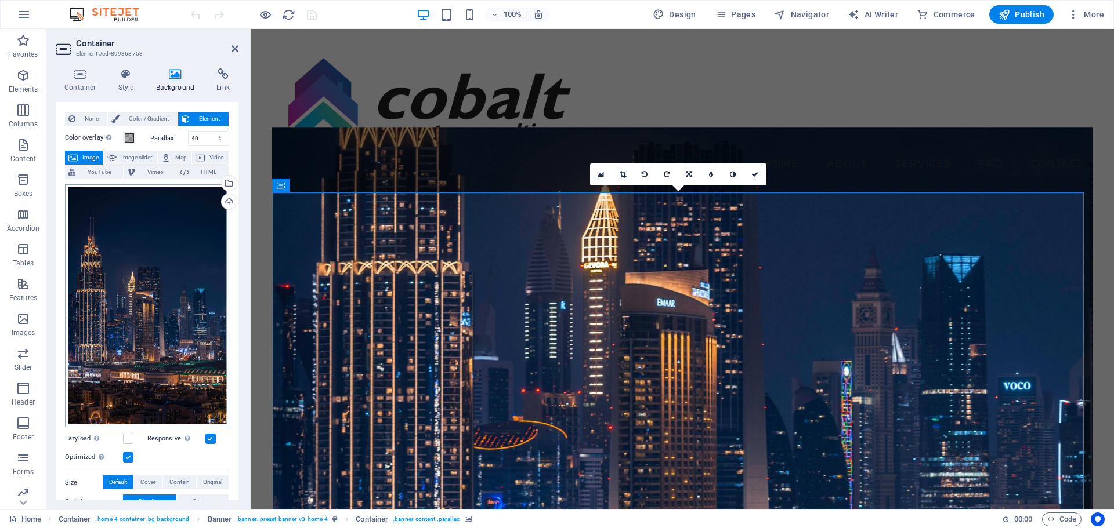
scroll to position [2, 0]
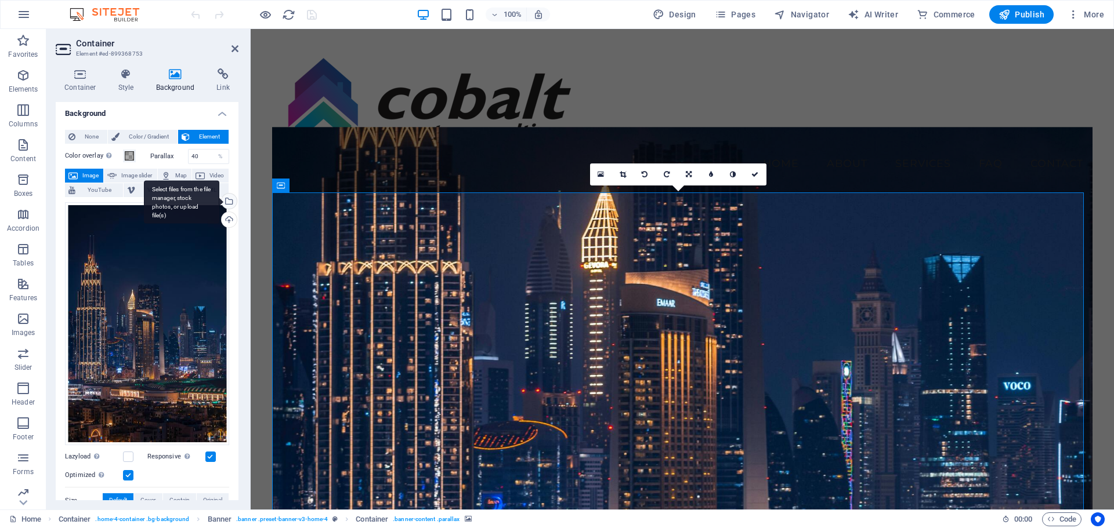
click at [227, 201] on div "Select files from the file manager, stock photos, or upload file(s)" at bounding box center [227, 202] width 17 height 17
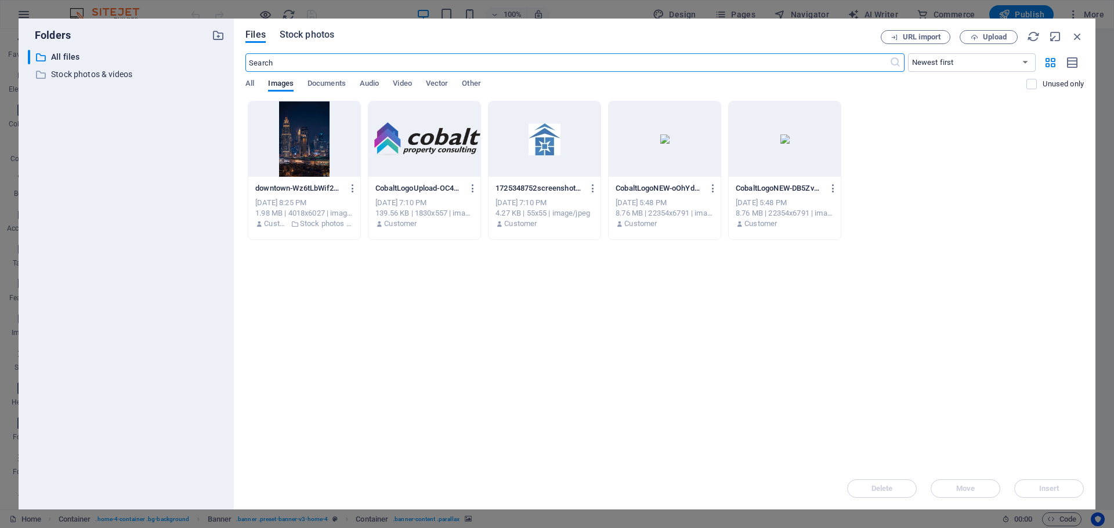
click at [302, 32] on span "Stock photos" at bounding box center [307, 35] width 55 height 14
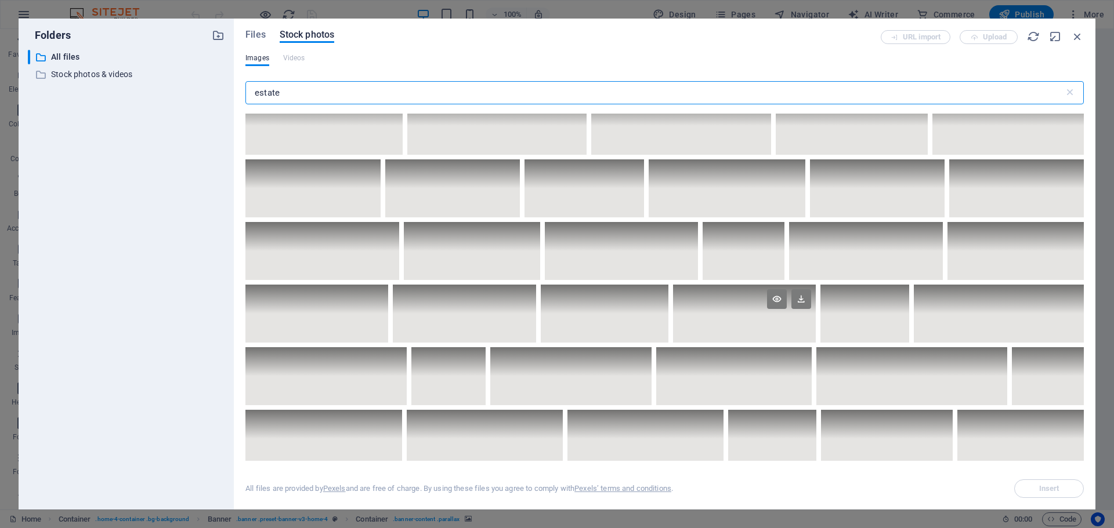
scroll to position [0, 0]
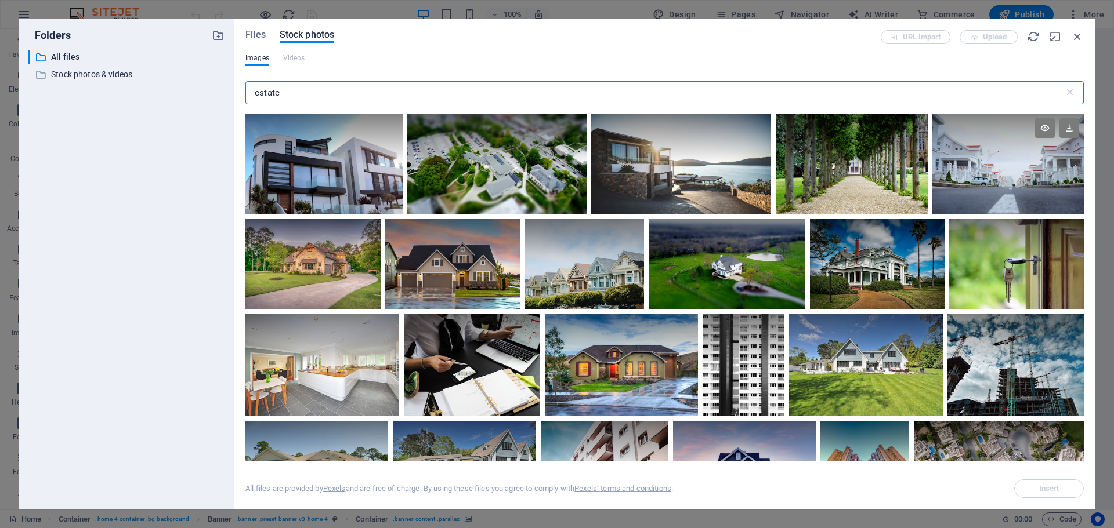
type input "estate"
click at [955, 190] on div at bounding box center [1007, 164] width 151 height 101
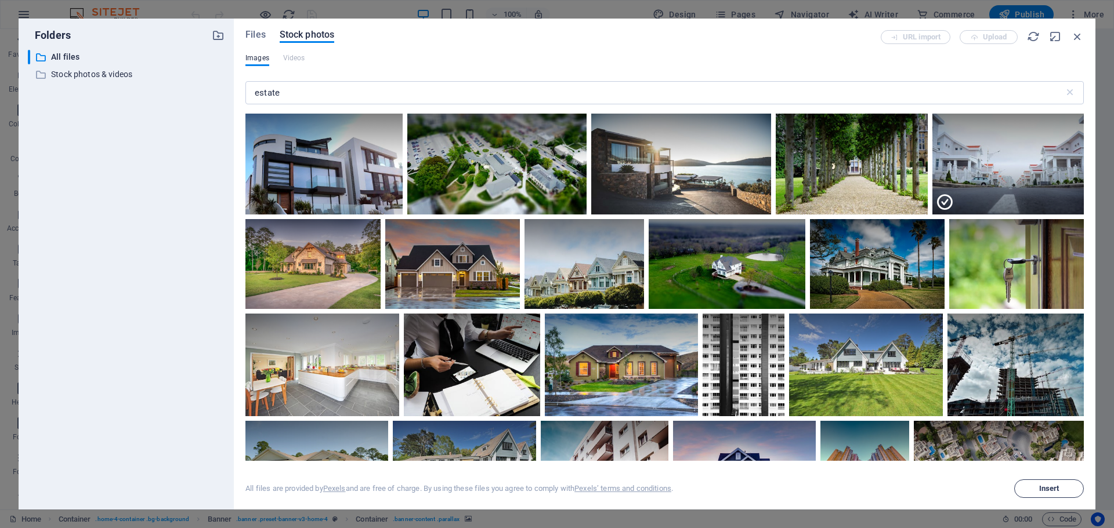
click at [1056, 490] on span "Insert" at bounding box center [1049, 488] width 20 height 7
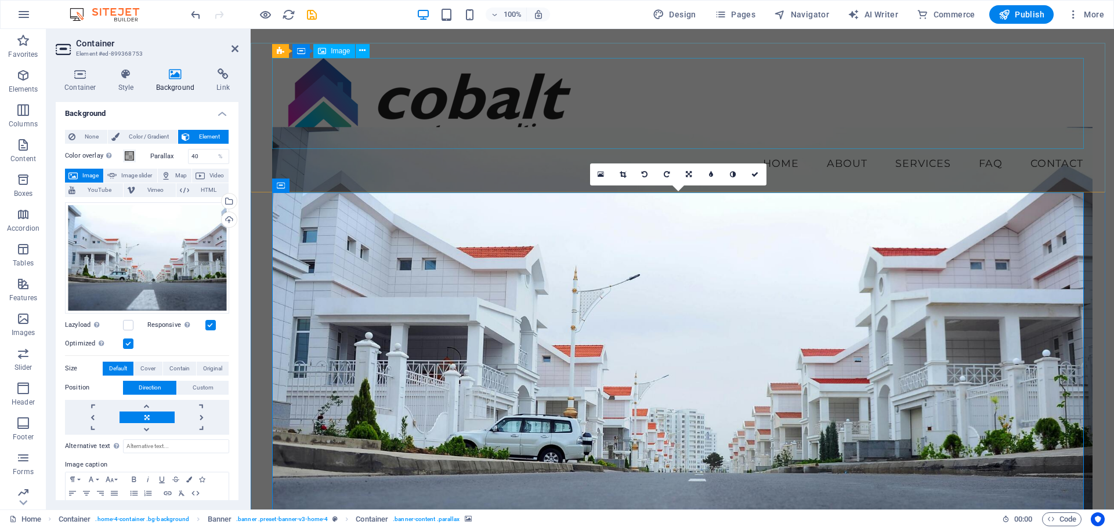
click at [724, 113] on figure at bounding box center [682, 103] width 820 height 91
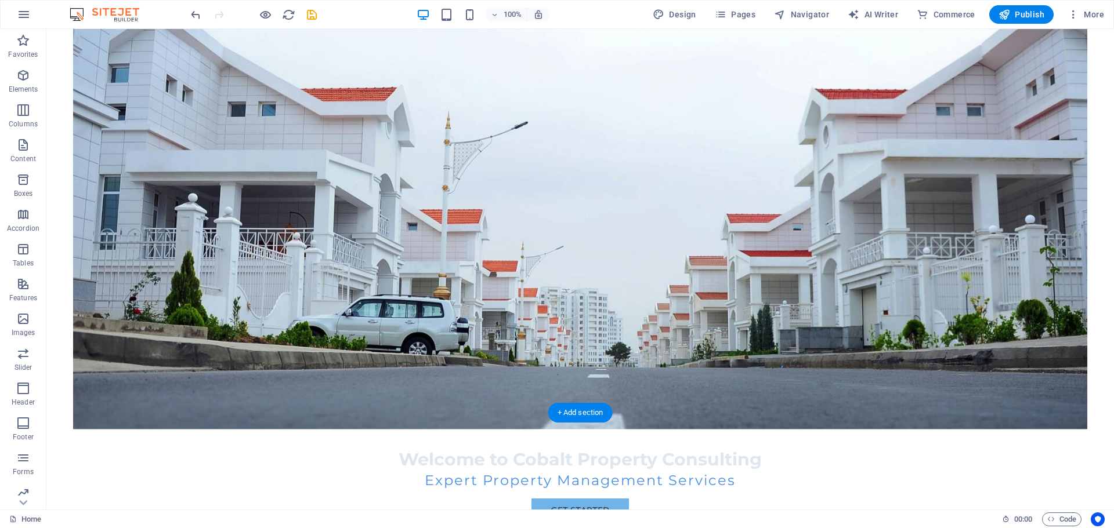
scroll to position [232, 0]
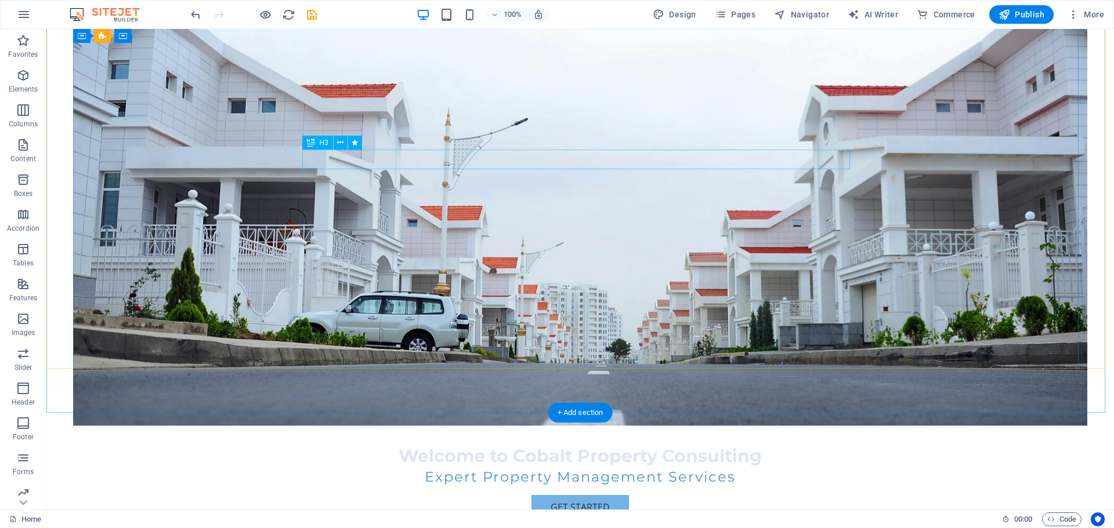
click at [582, 467] on div "Expert Property Management Services" at bounding box center [580, 477] width 548 height 20
click at [564, 467] on div "Expert Property Management Services" at bounding box center [580, 477] width 548 height 20
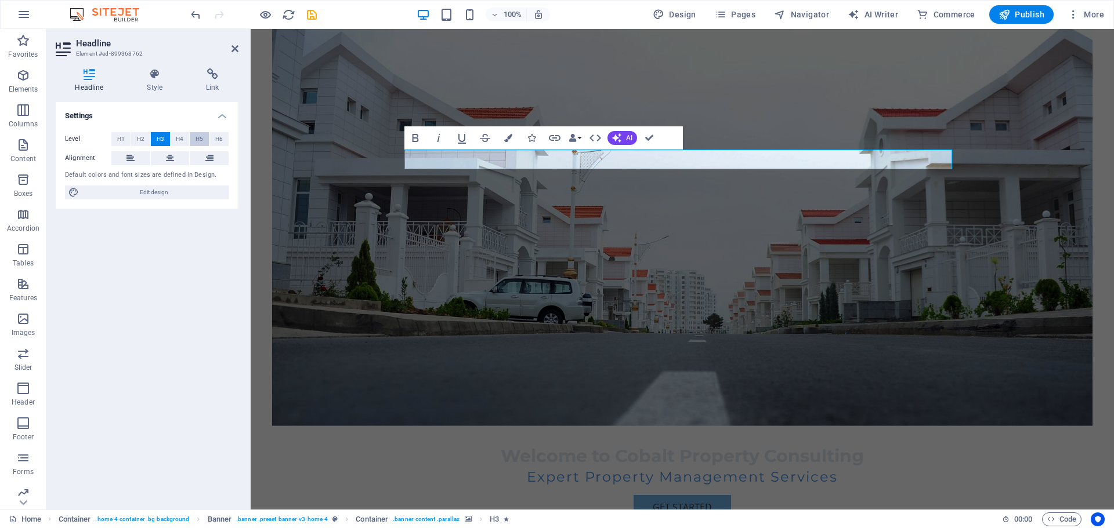
click at [193, 140] on button "H5" at bounding box center [199, 139] width 19 height 14
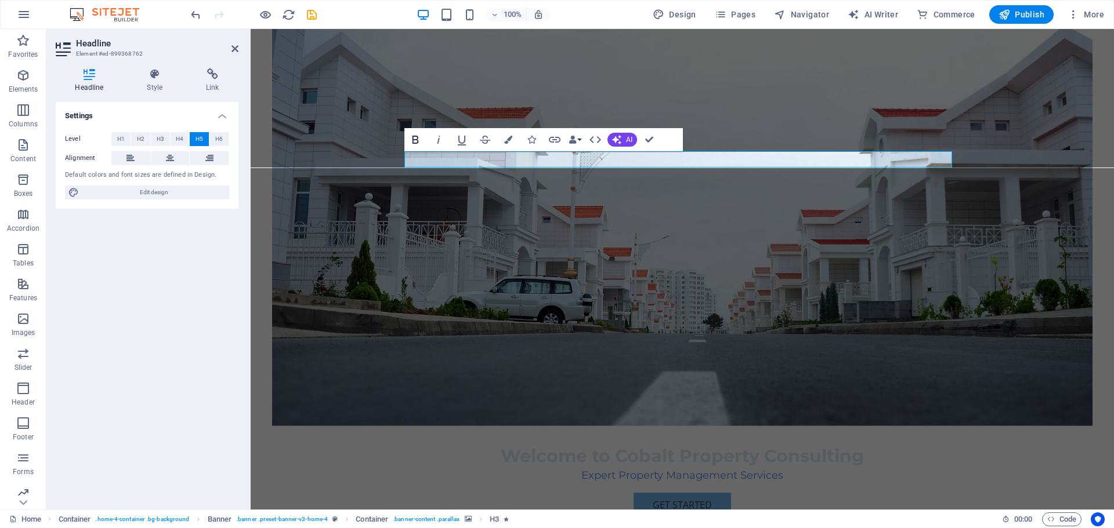
click at [417, 136] on icon "button" at bounding box center [415, 140] width 6 height 8
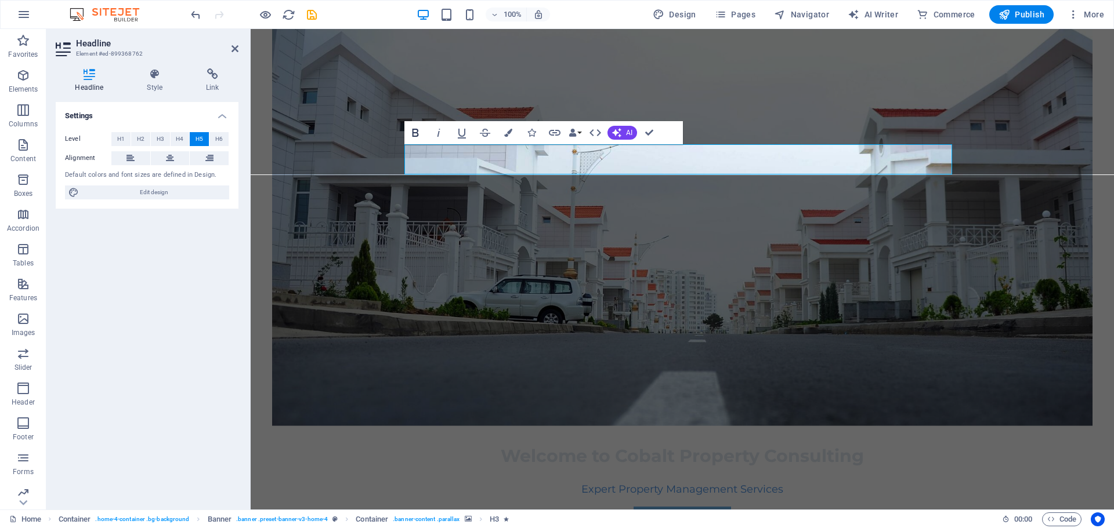
click at [416, 130] on icon "button" at bounding box center [415, 133] width 14 height 14
click at [503, 133] on button "Colors" at bounding box center [508, 132] width 22 height 23
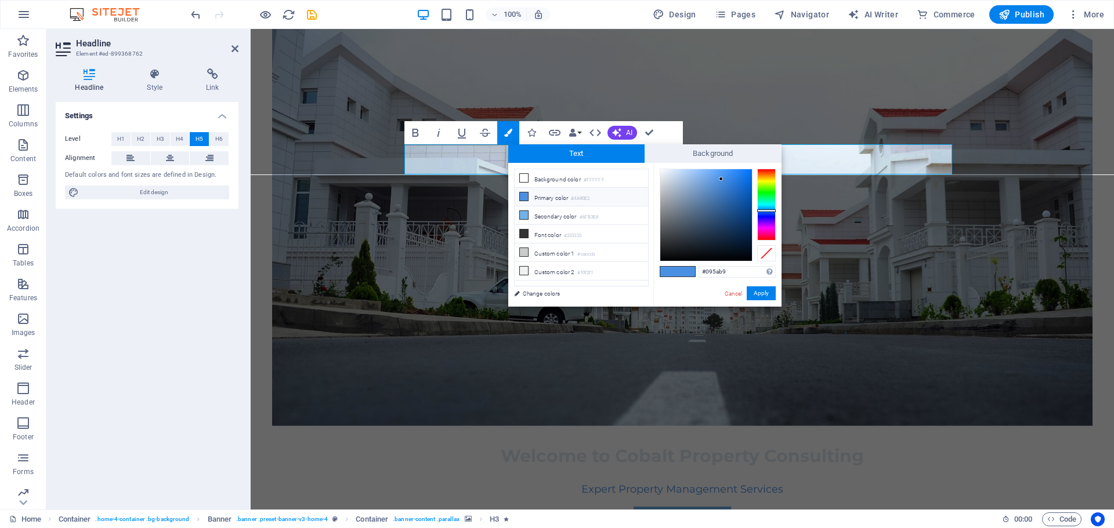
click at [746, 194] on div at bounding box center [706, 215] width 92 height 92
click at [764, 216] on div at bounding box center [766, 205] width 19 height 72
click at [745, 177] on div at bounding box center [706, 215] width 92 height 92
type input "#1209d3"
click at [747, 184] on div at bounding box center [706, 215] width 92 height 92
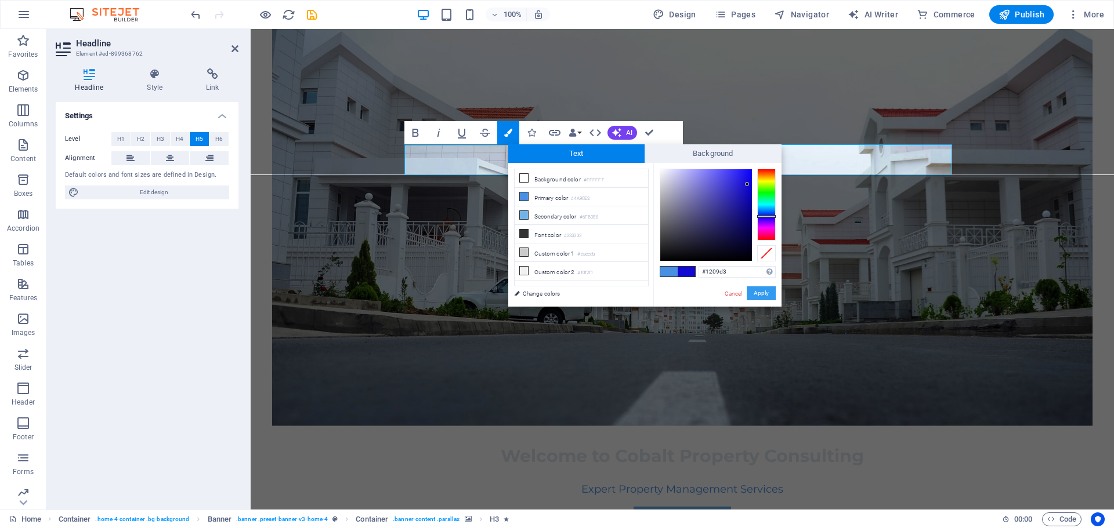
click at [766, 287] on button "Apply" at bounding box center [760, 294] width 29 height 14
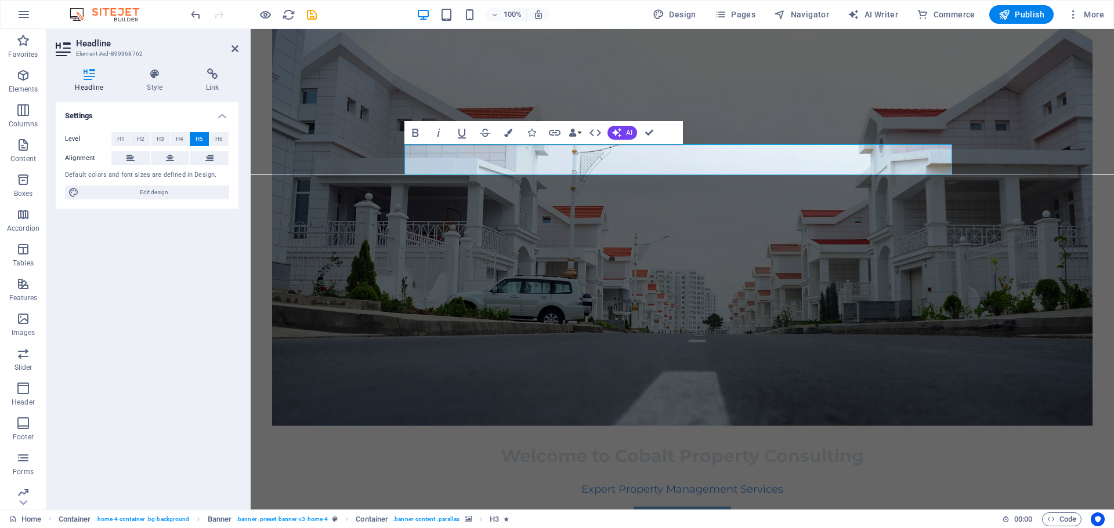
click at [560, 273] on figure at bounding box center [682, 207] width 820 height 438
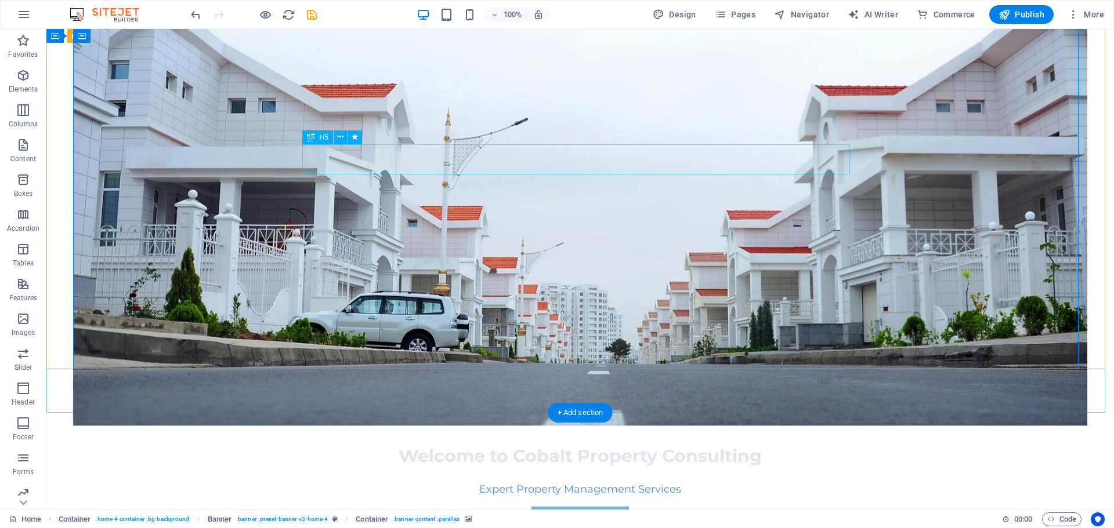
click at [502, 467] on div "​​​​​ Expert Property Management Services" at bounding box center [580, 482] width 548 height 31
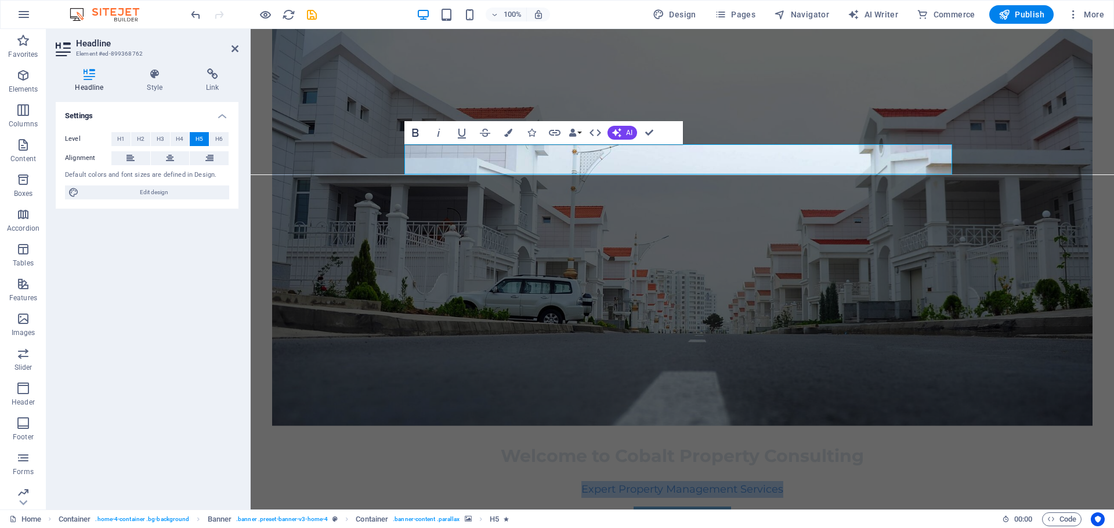
click at [411, 132] on icon "button" at bounding box center [415, 133] width 14 height 14
click at [780, 210] on figure at bounding box center [682, 207] width 820 height 438
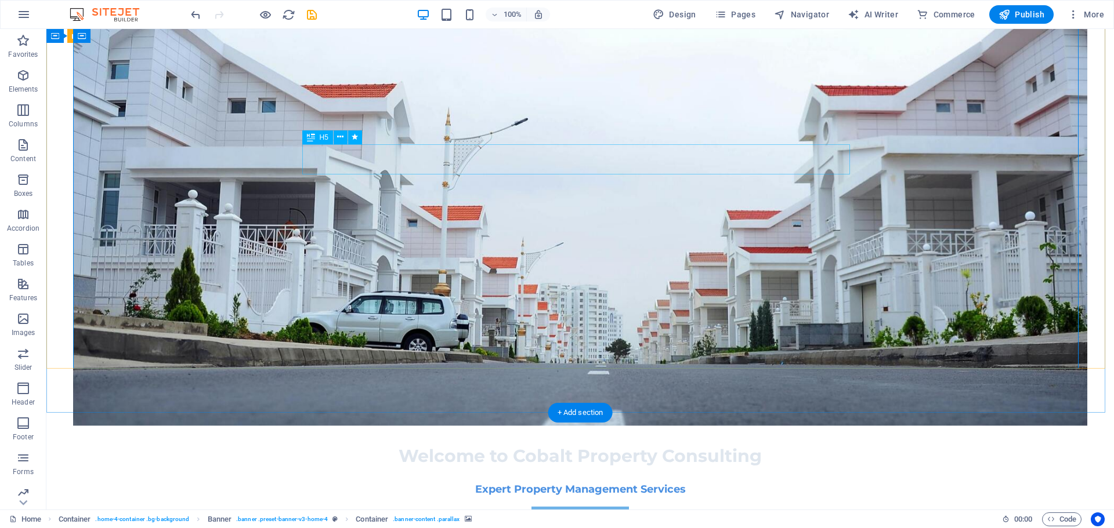
click at [524, 467] on div "​​​​​ Expert Property Management Services" at bounding box center [580, 482] width 548 height 31
click at [525, 467] on div "​​​​​ Expert Property Management Services" at bounding box center [580, 482] width 548 height 31
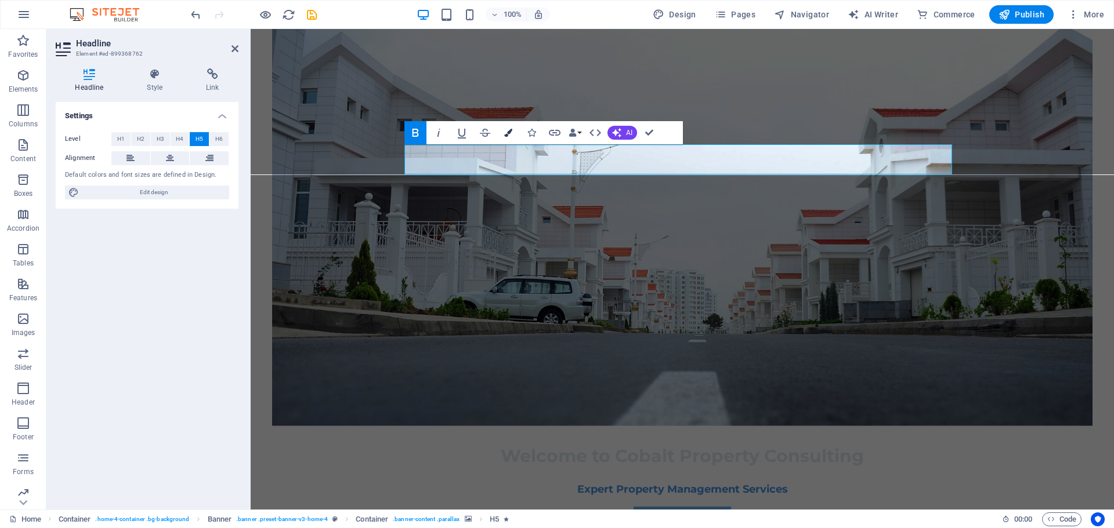
click at [502, 132] on button "Colors" at bounding box center [508, 132] width 22 height 23
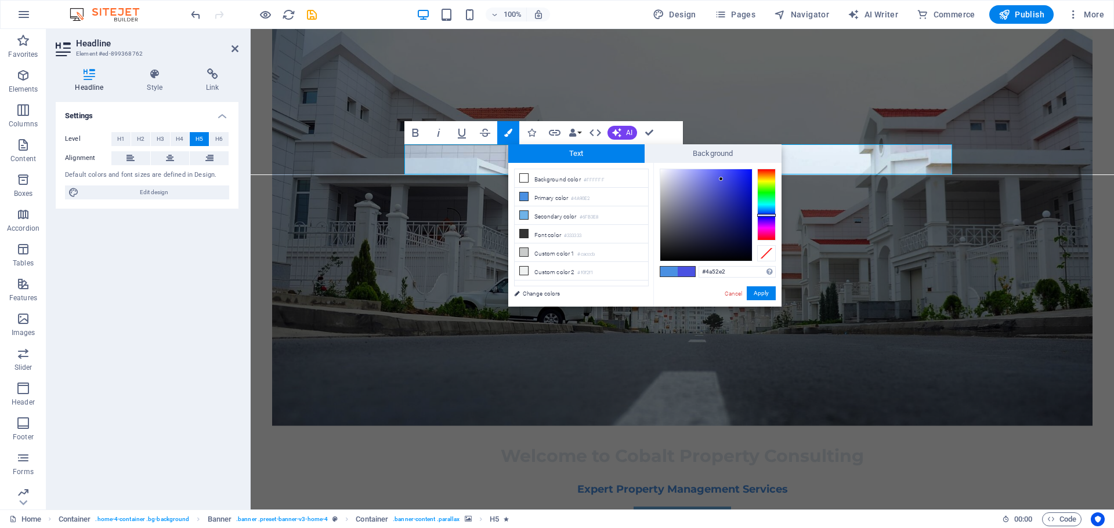
click at [764, 215] on div at bounding box center [766, 205] width 19 height 72
click at [743, 175] on div at bounding box center [706, 215] width 92 height 92
type input "#0712d1"
click at [748, 185] on div at bounding box center [706, 215] width 92 height 92
click at [775, 291] on div "#0712d1 Supported formats #0852ed rgb(8, 82, 237) rgba(8, 82, 237, 90%) hsv(221…" at bounding box center [717, 319] width 128 height 312
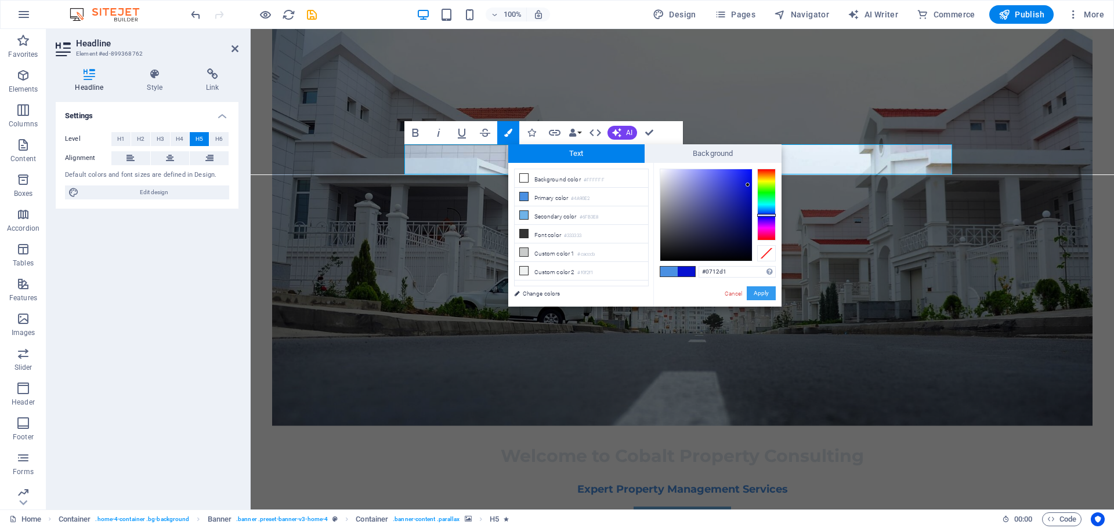
click at [768, 292] on button "Apply" at bounding box center [760, 294] width 29 height 14
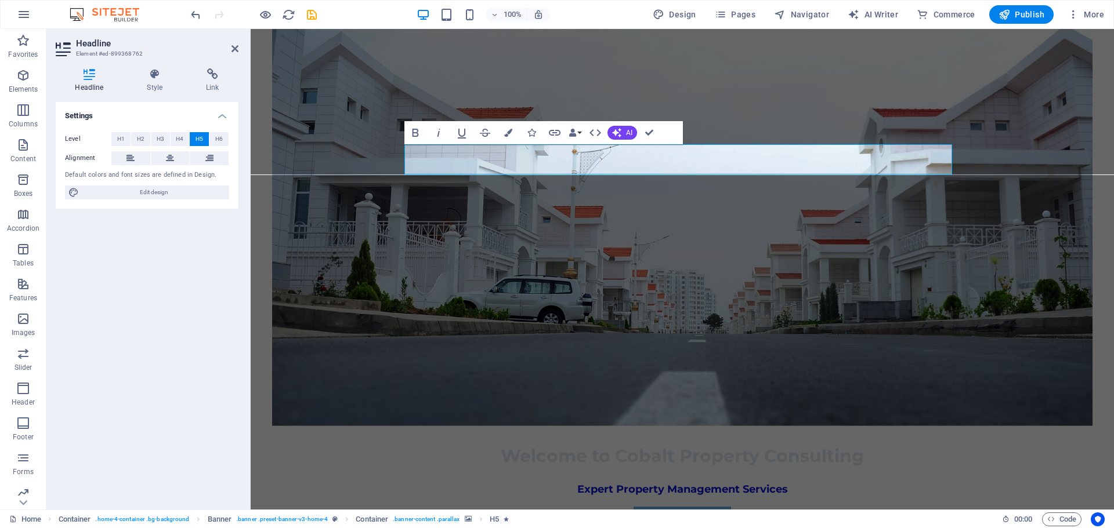
click at [768, 292] on figure at bounding box center [682, 207] width 820 height 438
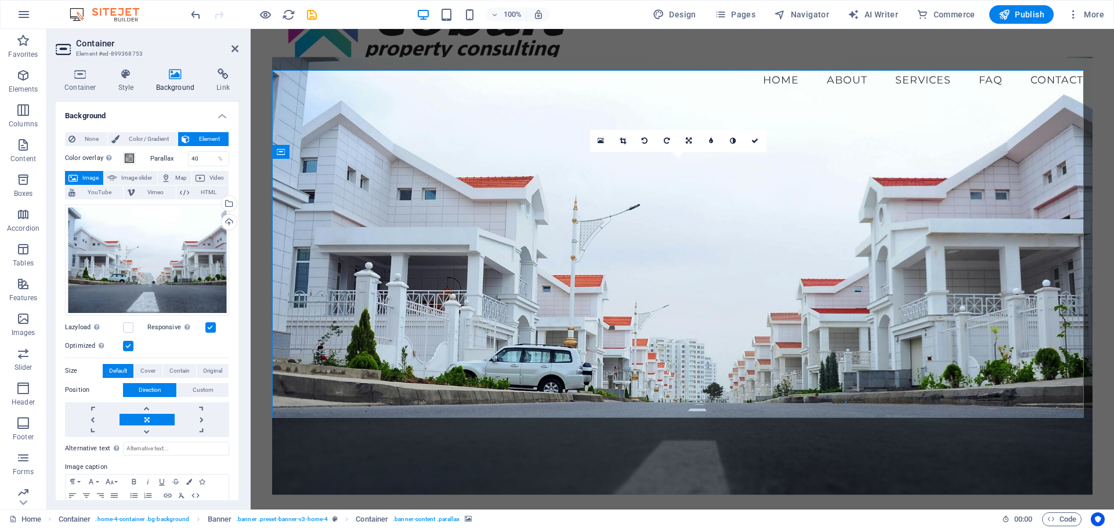
scroll to position [34, 0]
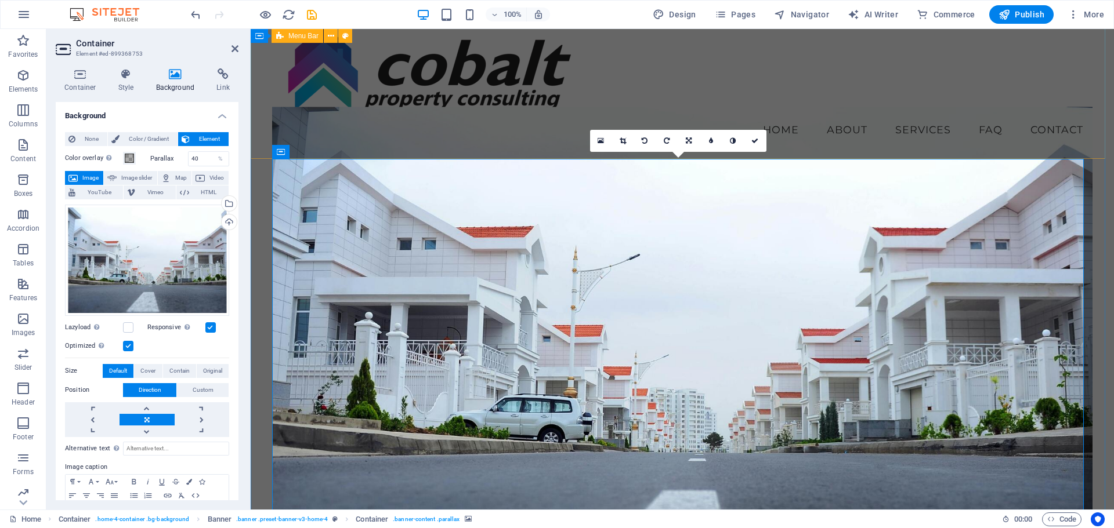
click at [1092, 104] on div "Menu Home About Services FAQ Contact" at bounding box center [682, 84] width 863 height 150
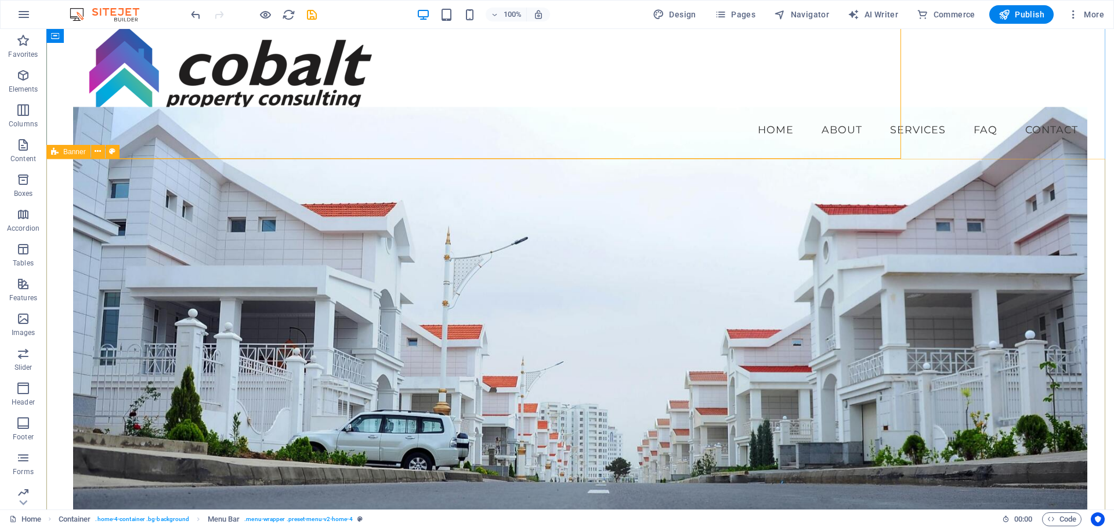
click at [1099, 164] on div "Welcome to Cobalt Property Consulting ​​​​​ Expert Property Management Services…" at bounding box center [579, 467] width 1067 height 617
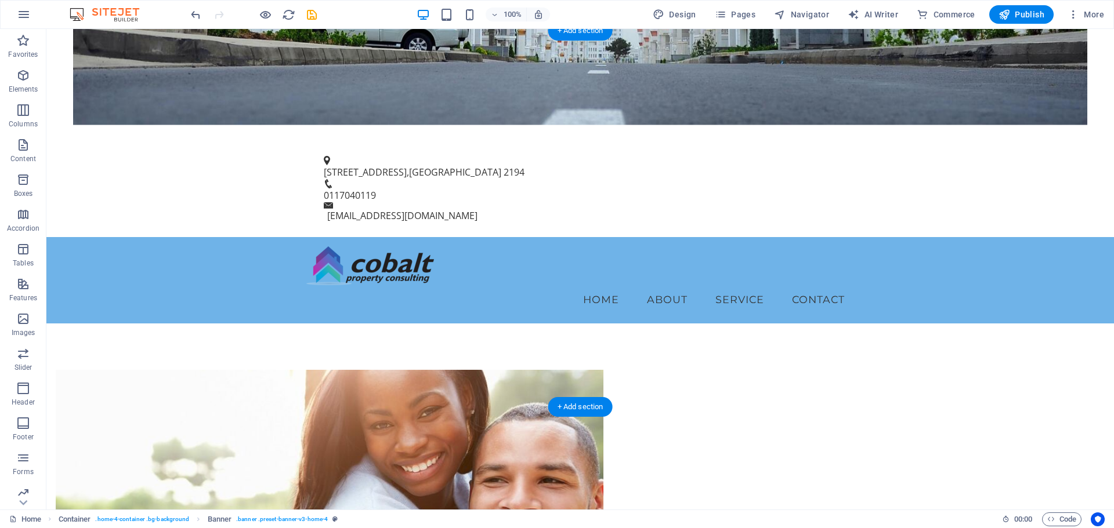
scroll to position [672, 0]
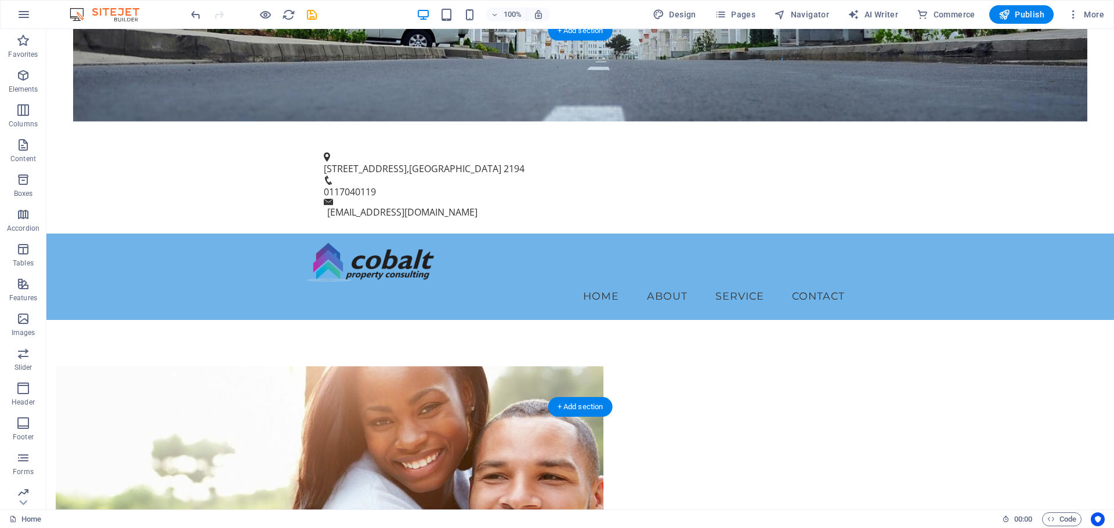
click at [438, 367] on figure at bounding box center [330, 509] width 548 height 284
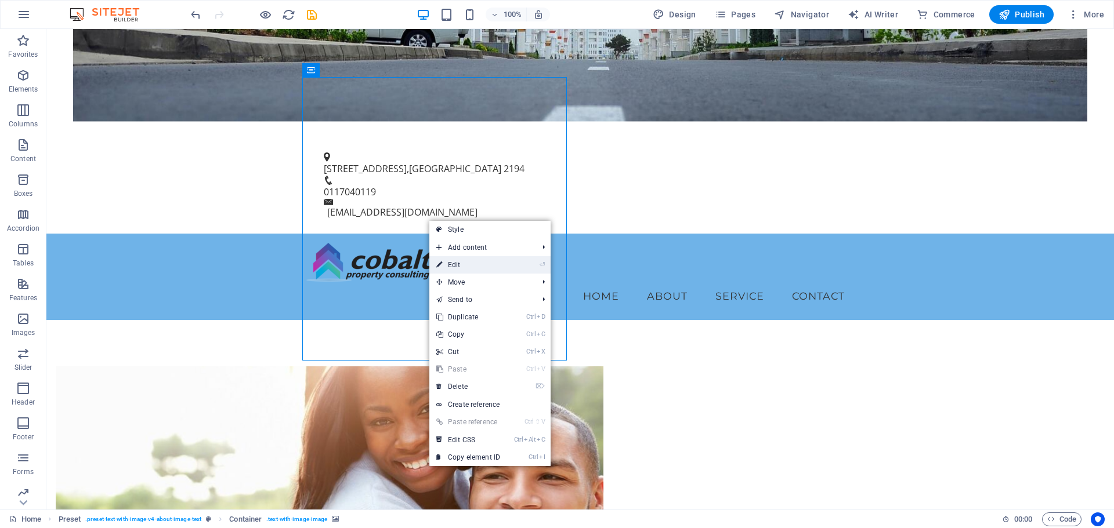
click at [465, 271] on link "⏎ Edit" at bounding box center [468, 264] width 78 height 17
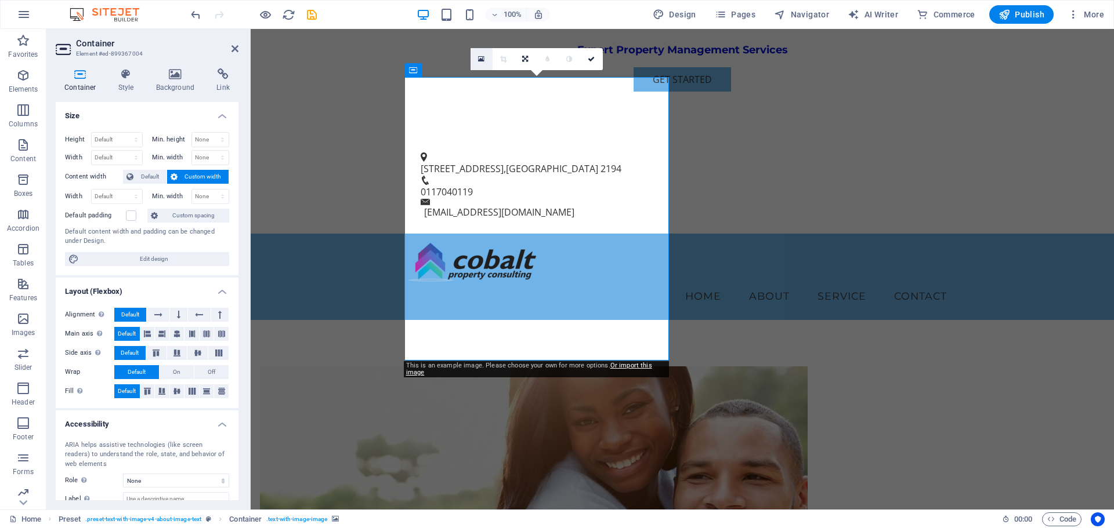
click at [482, 57] on icon at bounding box center [481, 59] width 6 height 8
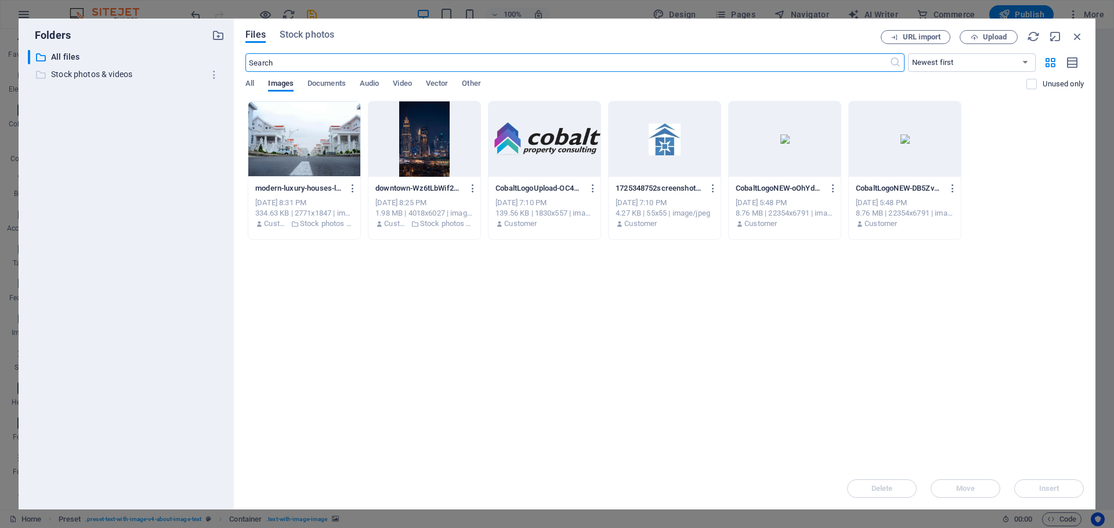
click at [117, 79] on p "Stock photos & videos" at bounding box center [127, 74] width 152 height 13
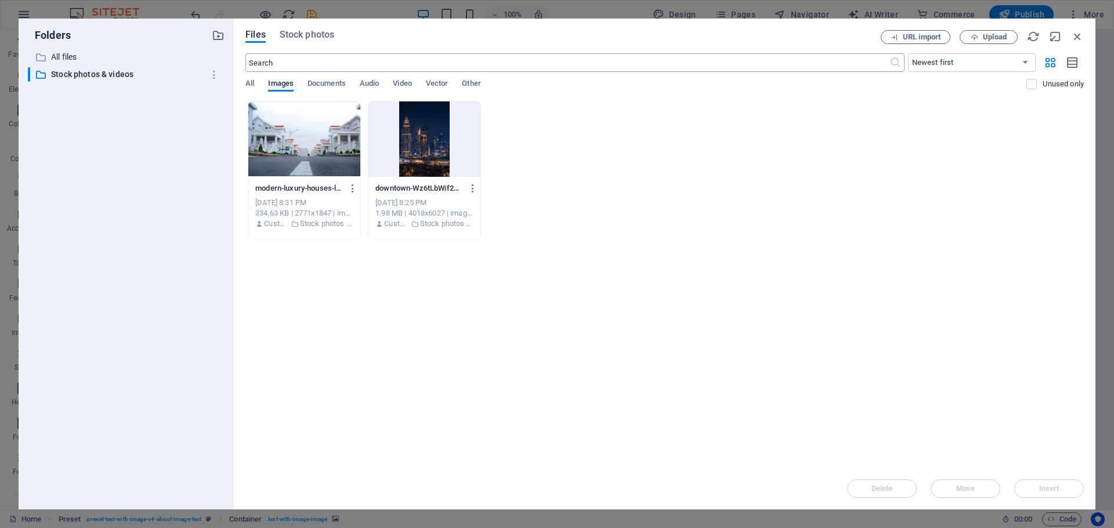
click at [291, 64] on input "text" at bounding box center [566, 62] width 643 height 19
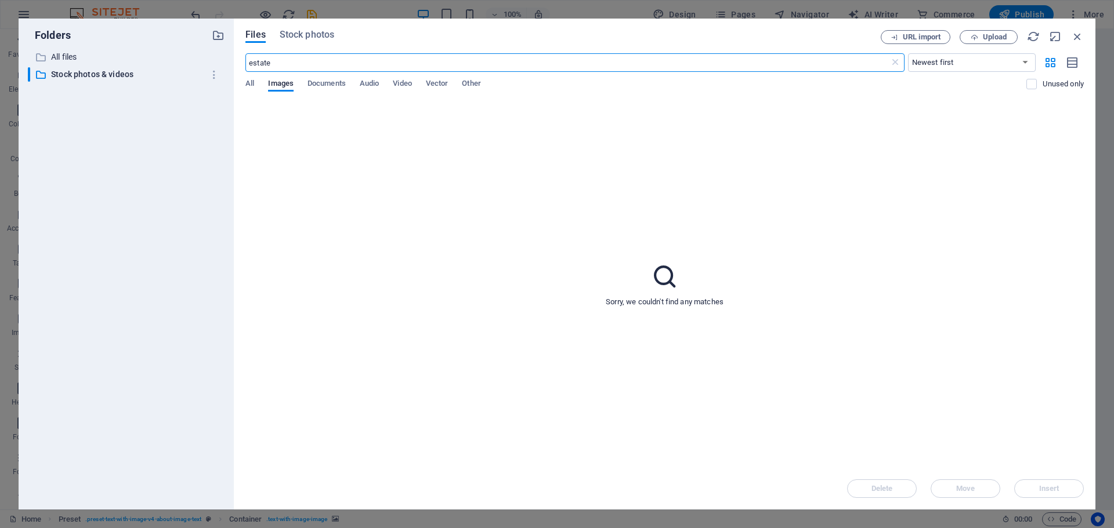
type input "estate"
click at [291, 64] on input "estate" at bounding box center [566, 62] width 643 height 19
click at [248, 88] on span "All" at bounding box center [249, 85] width 9 height 16
click at [302, 35] on span "Stock photos" at bounding box center [307, 35] width 55 height 14
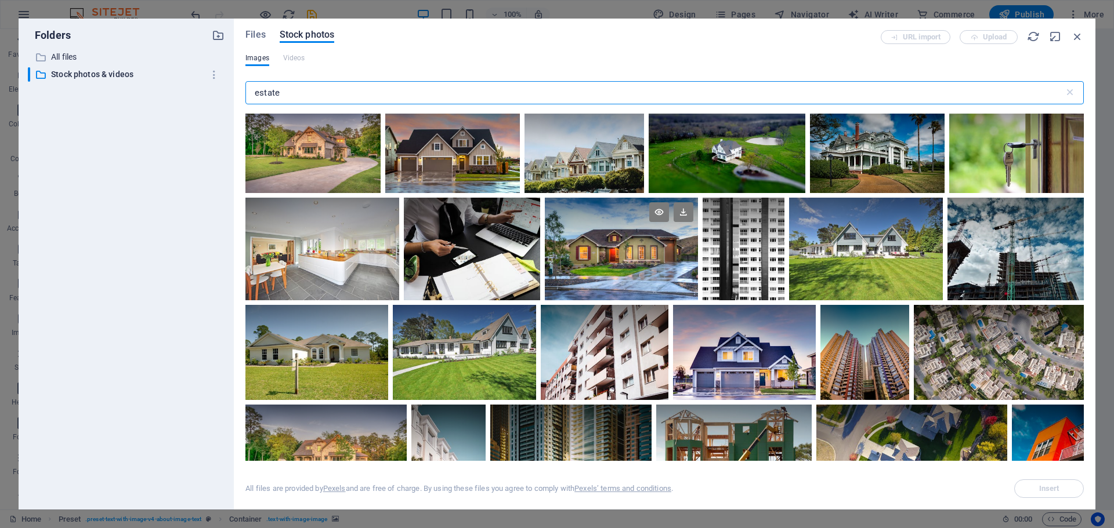
scroll to position [174, 0]
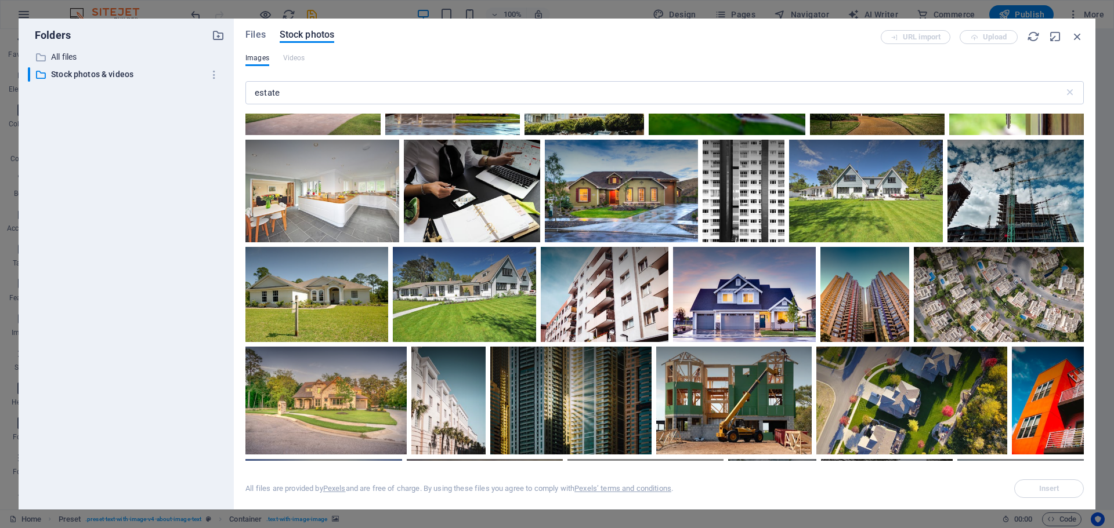
drag, startPoint x: 738, startPoint y: 35, endPoint x: 756, endPoint y: 129, distance: 95.6
click at [756, 129] on div "Files Stock photos URL import Upload Images Videos estate ​ All files are provi…" at bounding box center [664, 264] width 838 height 468
click at [765, 27] on div "Files Stock photos URL import Upload Images Videos estate ​ All files are provi…" at bounding box center [664, 264] width 861 height 491
click at [1079, 41] on icon "button" at bounding box center [1077, 36] width 13 height 13
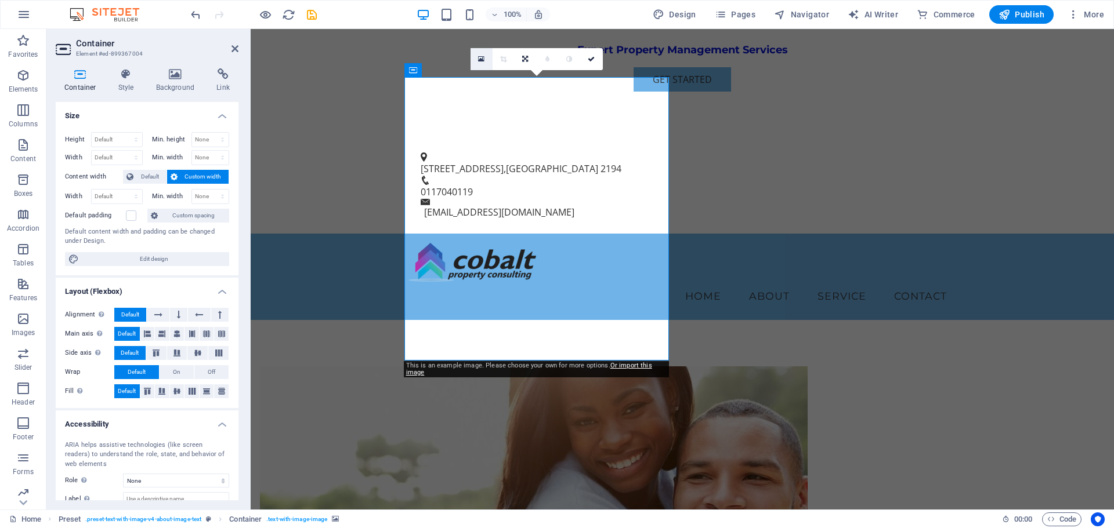
click at [480, 60] on icon at bounding box center [481, 59] width 6 height 8
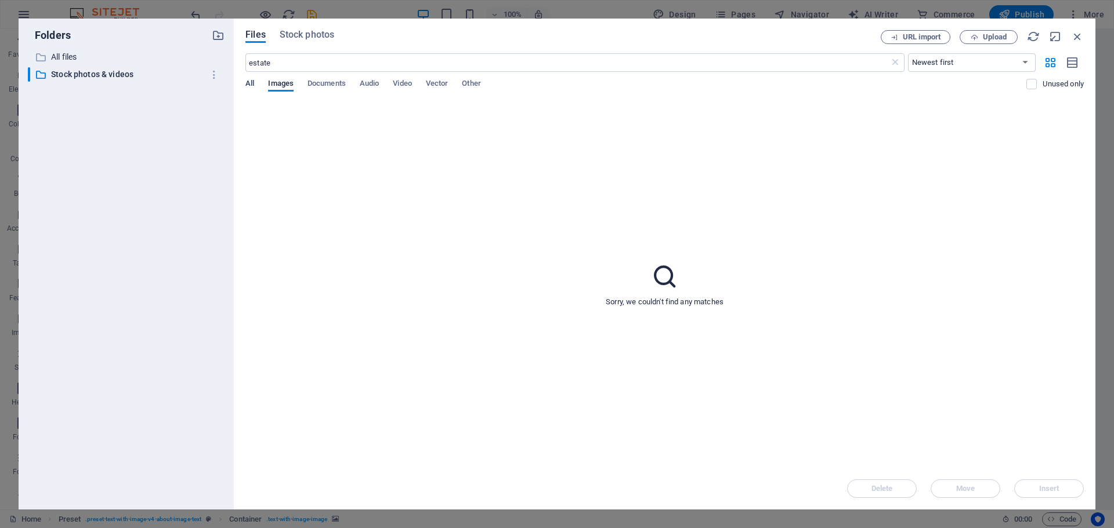
click at [248, 84] on span "All" at bounding box center [249, 85] width 9 height 16
click at [291, 24] on div "Files Stock photos URL import Upload estate ​ Newest first Oldest first Name (A…" at bounding box center [664, 264] width 861 height 491
click at [299, 35] on span "Stock photos" at bounding box center [307, 35] width 55 height 14
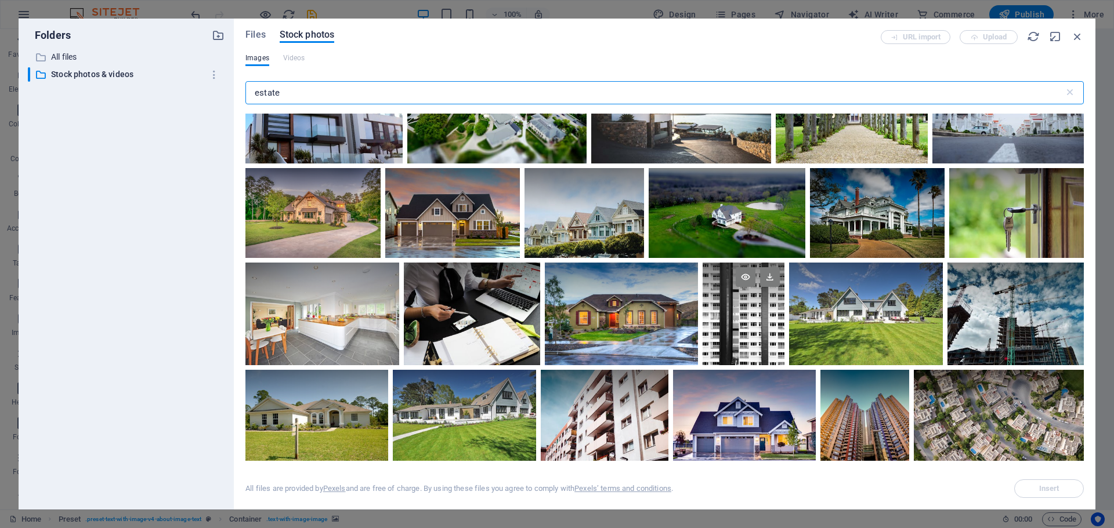
scroll to position [116, 0]
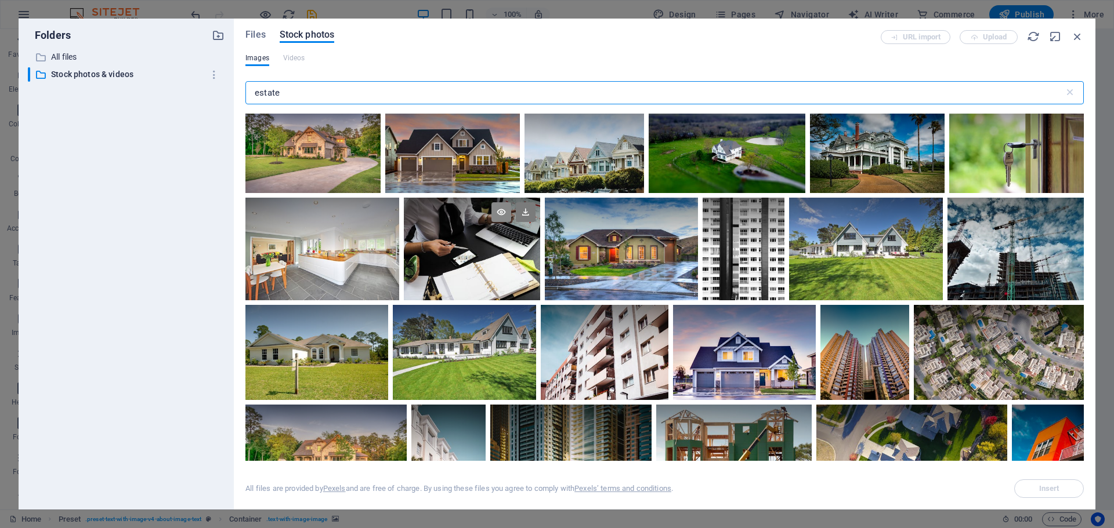
click at [503, 209] on icon at bounding box center [501, 212] width 20 height 20
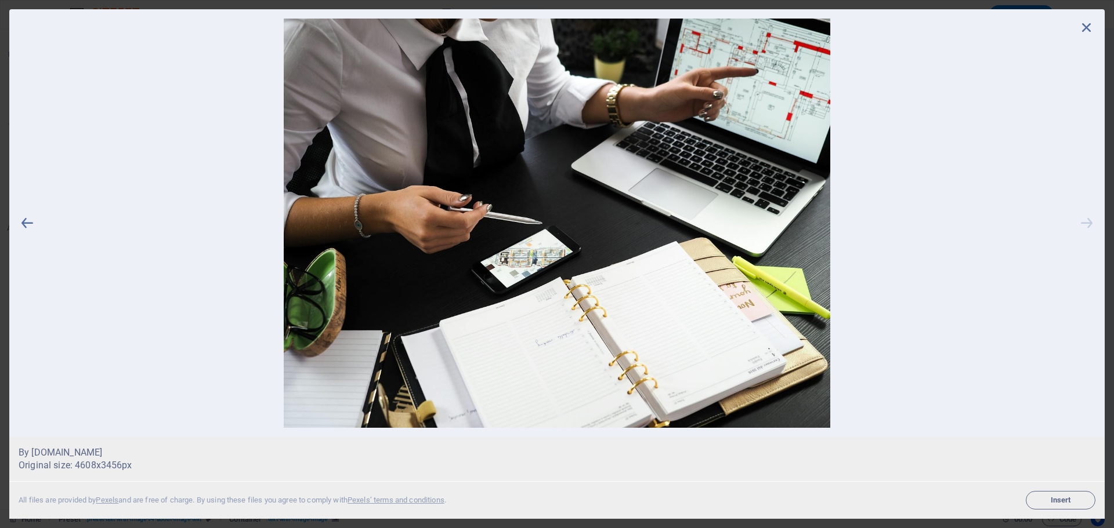
click at [1078, 224] on icon at bounding box center [1086, 223] width 17 height 409
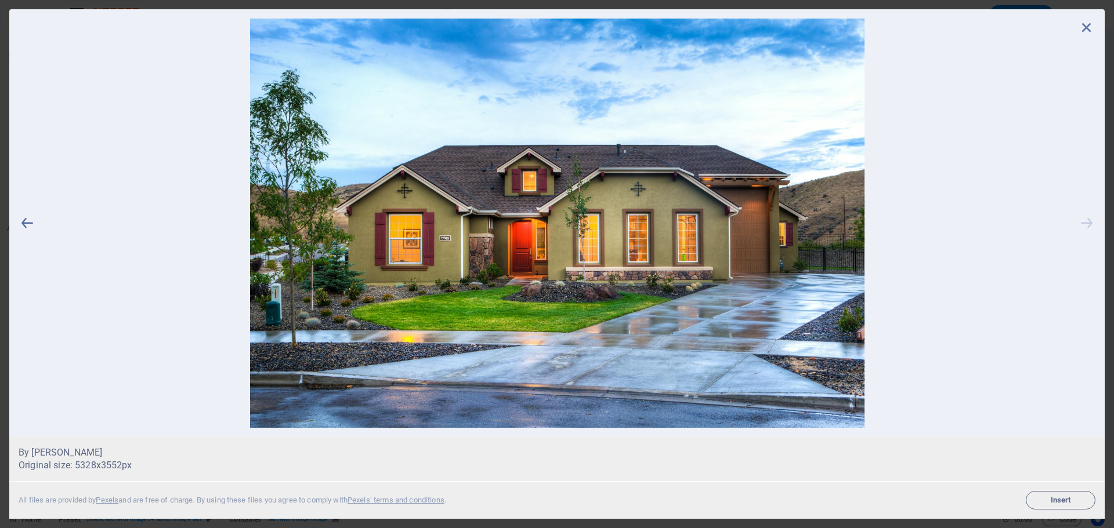
click at [1086, 225] on icon at bounding box center [1086, 223] width 17 height 409
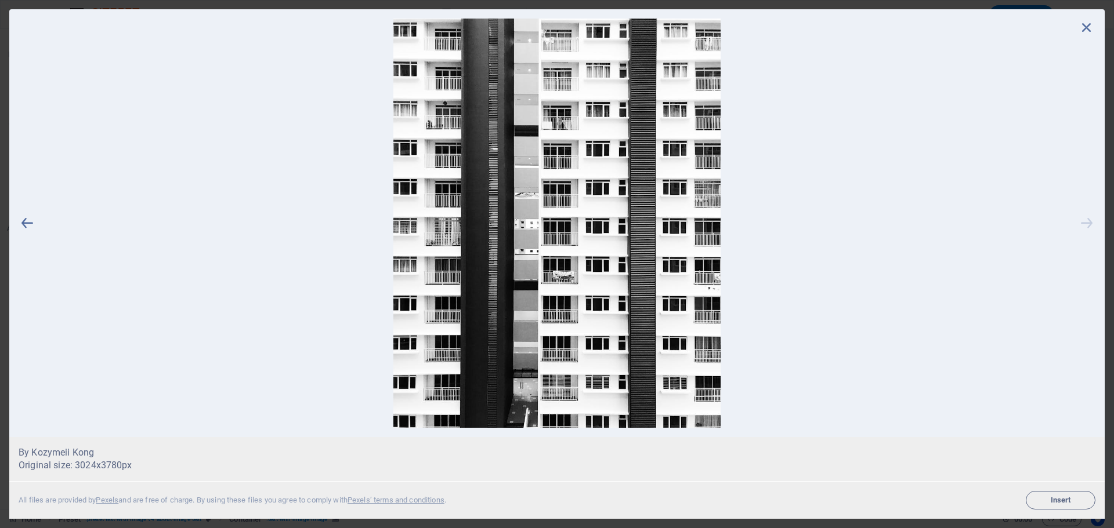
click at [1086, 225] on icon at bounding box center [1086, 223] width 17 height 409
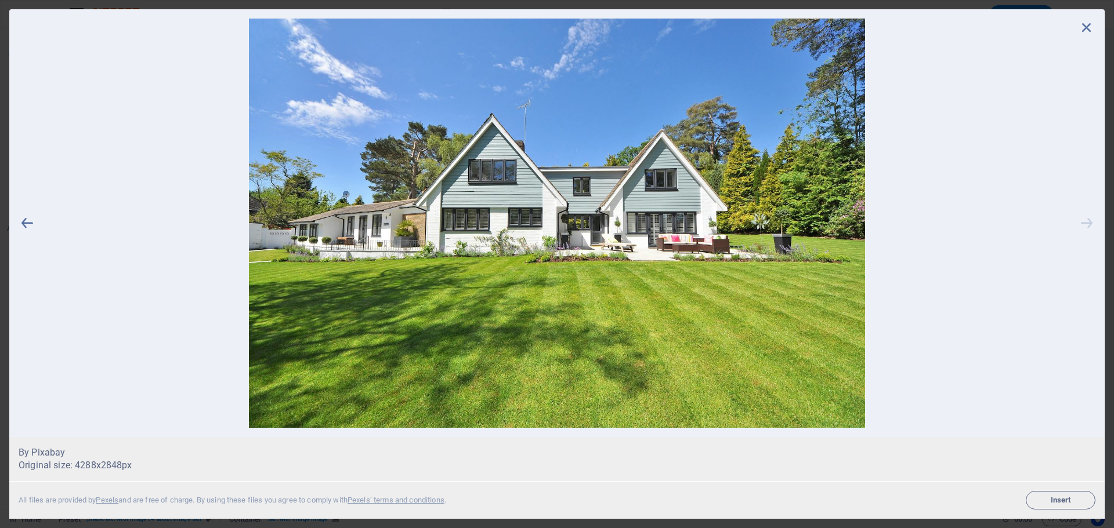
click at [1086, 225] on icon at bounding box center [1086, 223] width 17 height 409
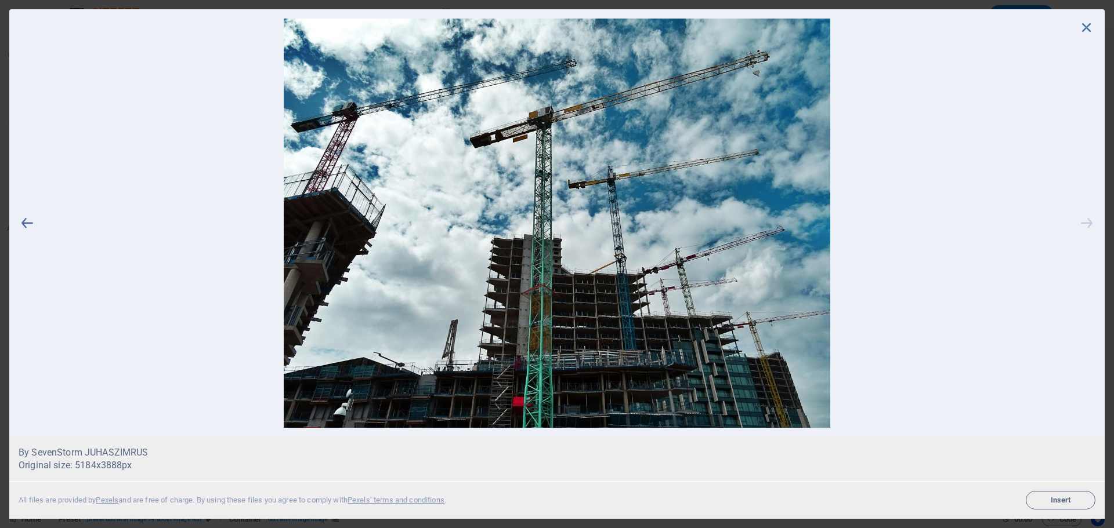
click at [1086, 225] on icon at bounding box center [1086, 223] width 17 height 409
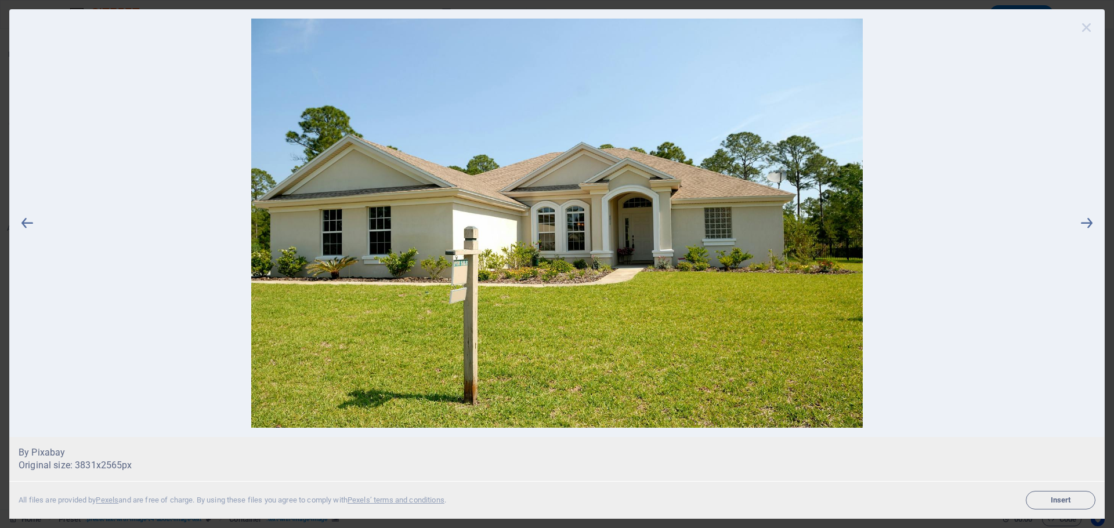
click at [1082, 27] on icon at bounding box center [1086, 27] width 17 height 17
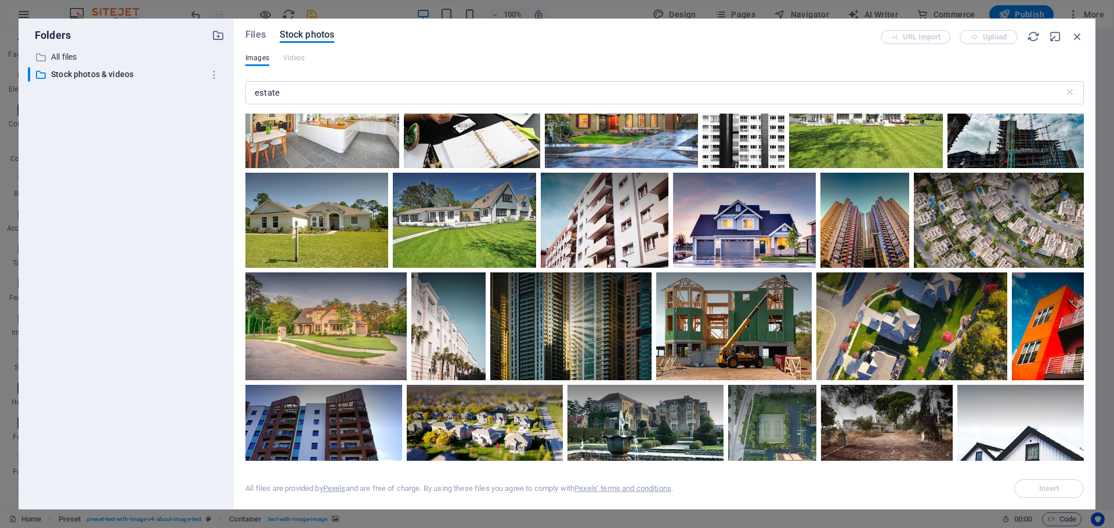
scroll to position [232, 0]
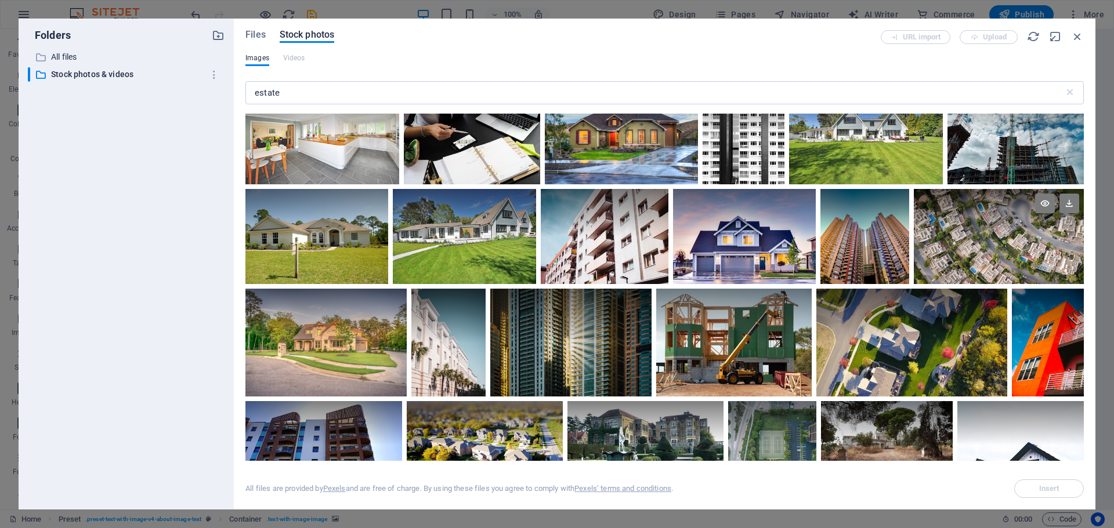
click at [967, 237] on div at bounding box center [998, 237] width 170 height 96
click at [1070, 202] on icon at bounding box center [1069, 204] width 20 height 20
click at [1066, 481] on button "Insert" at bounding box center [1049, 489] width 70 height 19
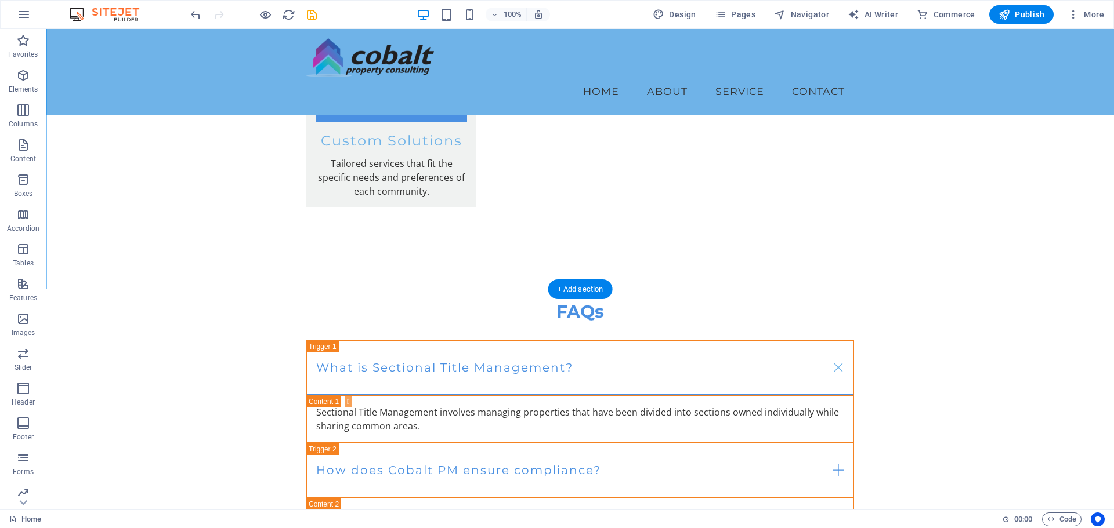
scroll to position [2081, 0]
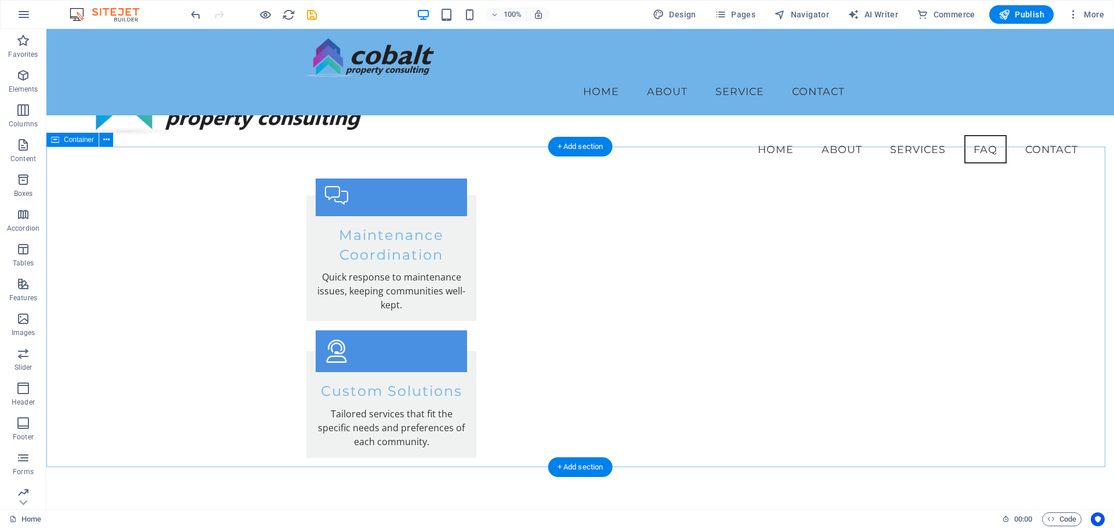
click at [571, 151] on div "+ Add section" at bounding box center [580, 147] width 64 height 20
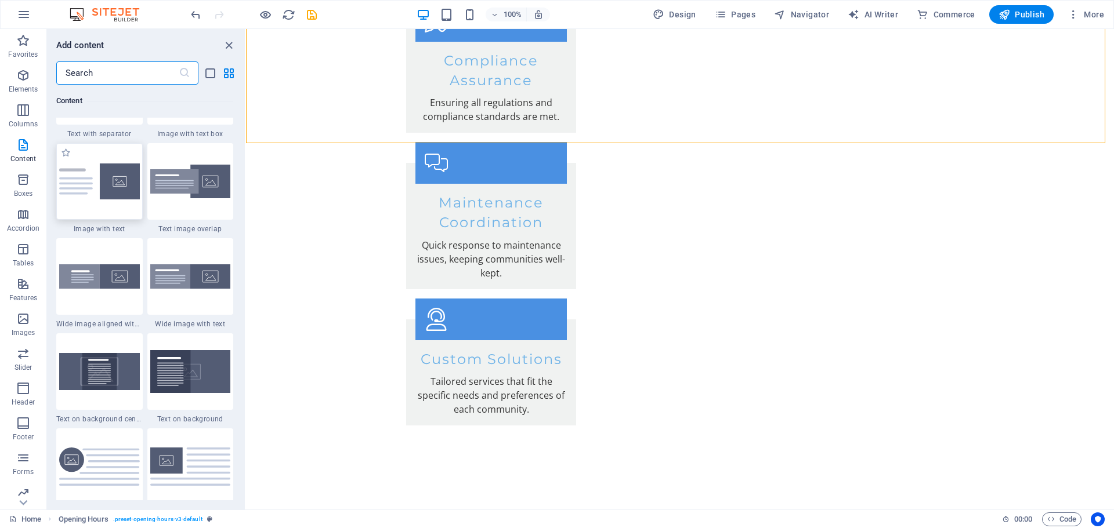
scroll to position [2203, 0]
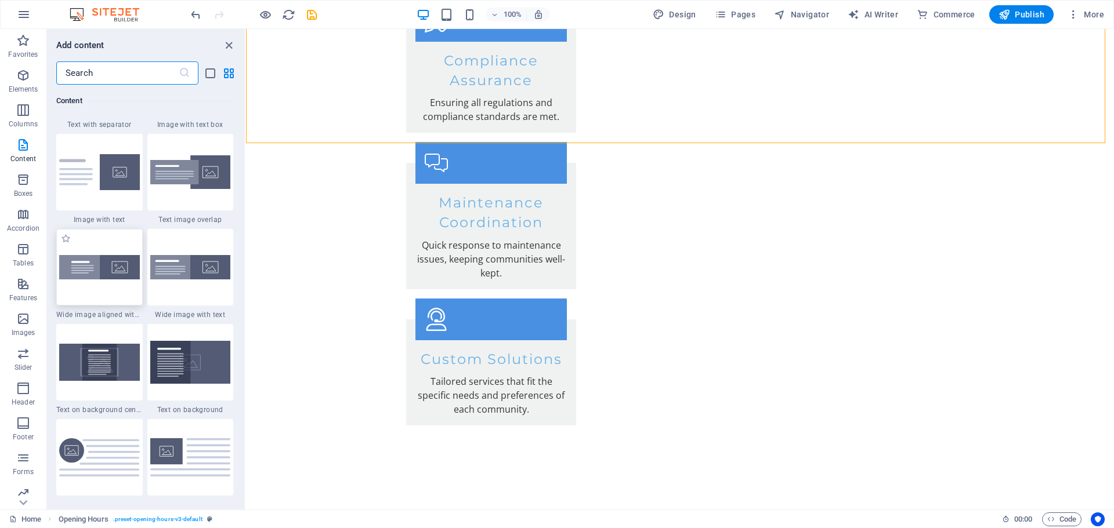
click at [85, 274] on img at bounding box center [99, 267] width 81 height 24
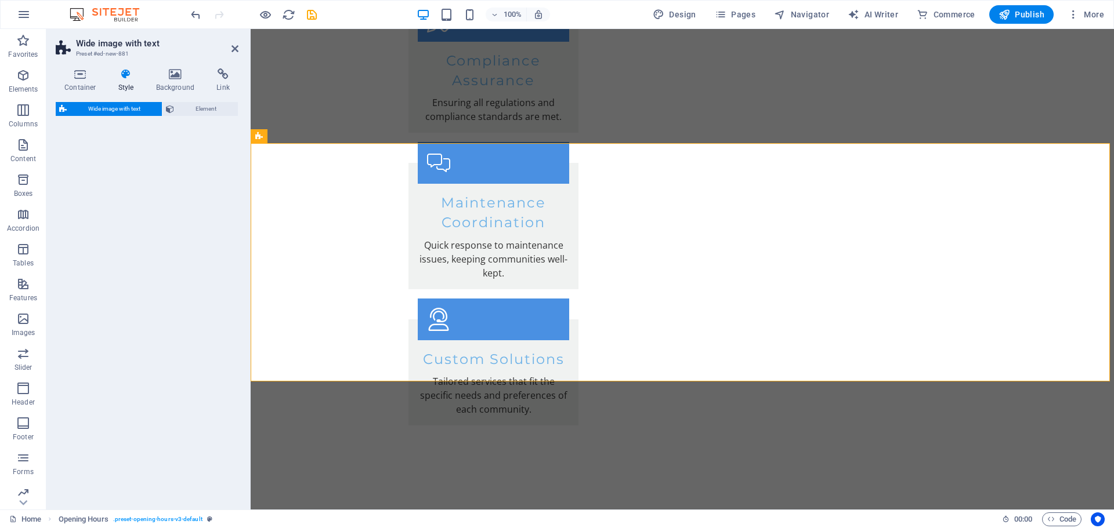
select select "%"
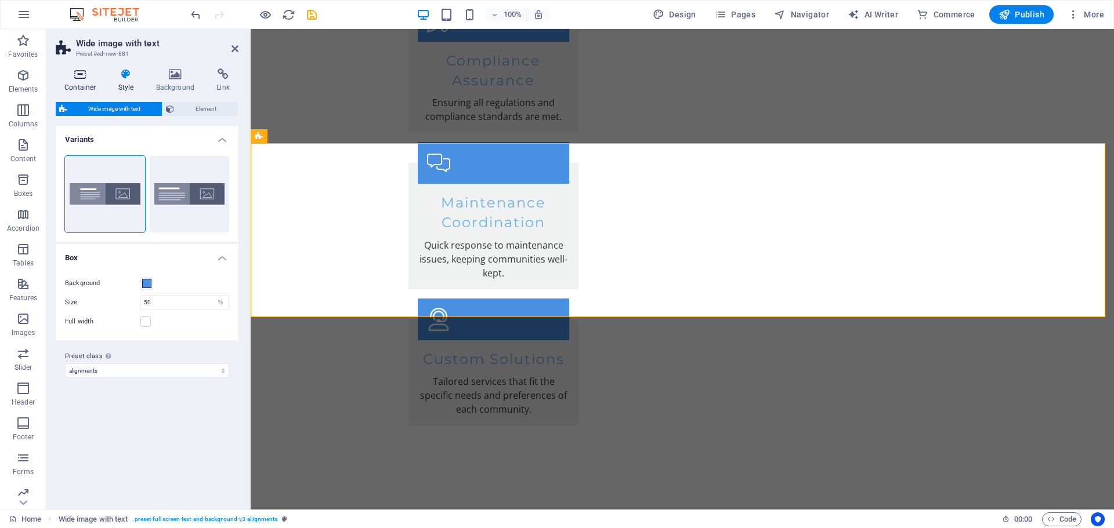
click at [92, 86] on h4 "Container" at bounding box center [83, 80] width 54 height 24
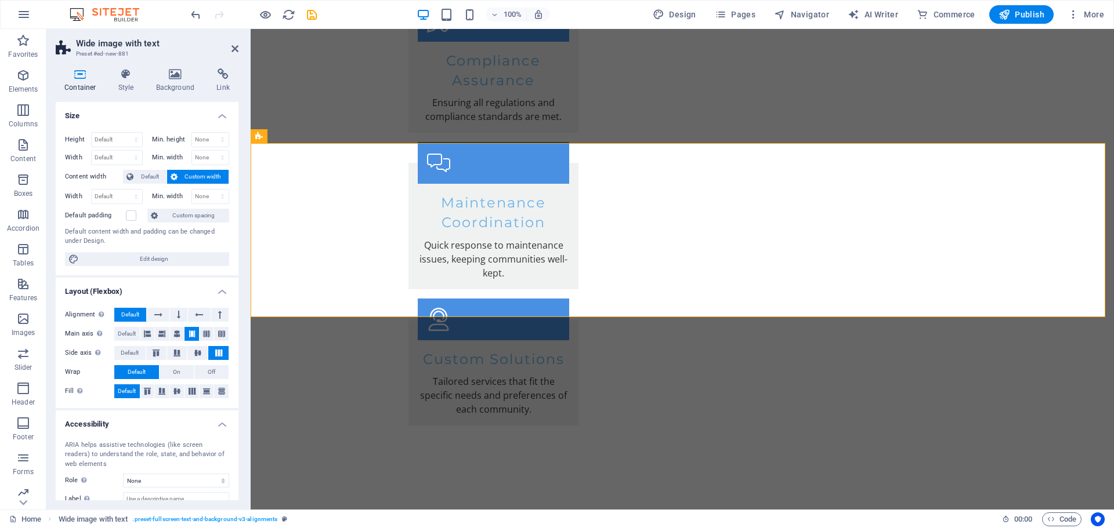
click at [222, 44] on h2 "Wide image with text" at bounding box center [157, 43] width 162 height 10
click at [348, 136] on button at bounding box center [344, 136] width 14 height 14
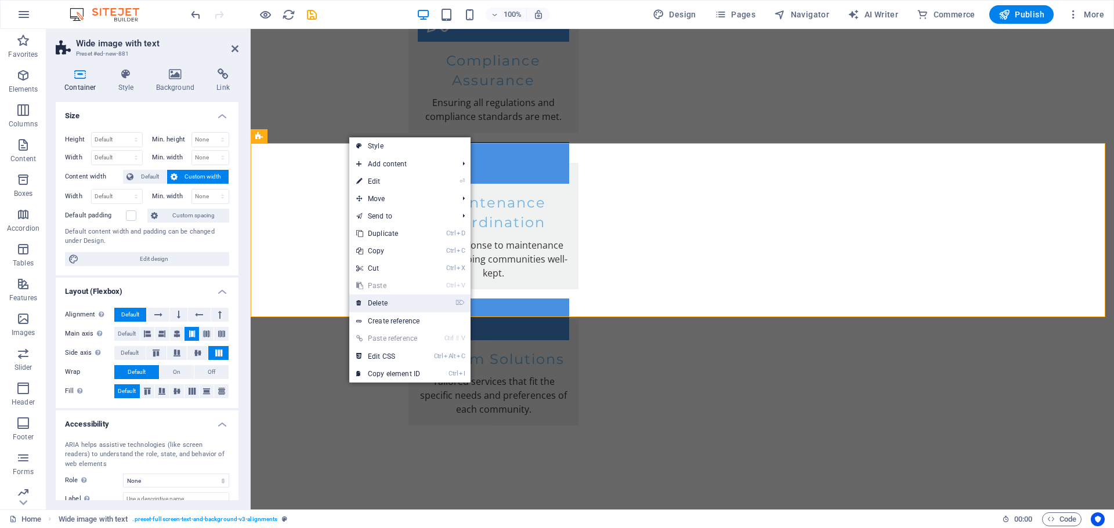
click at [394, 306] on link "⌦ Delete" at bounding box center [388, 303] width 78 height 17
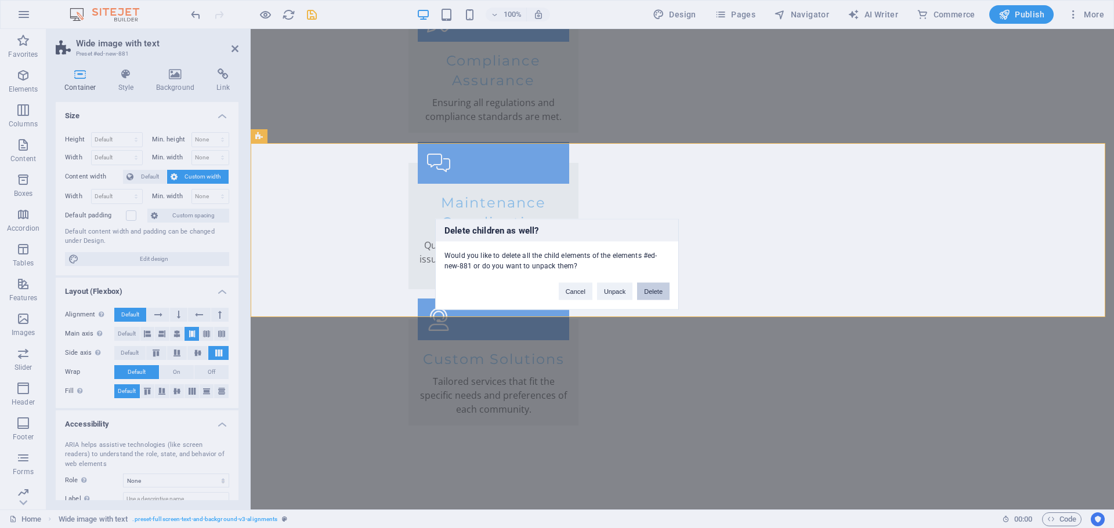
click at [655, 295] on button "Delete" at bounding box center [653, 290] width 32 height 17
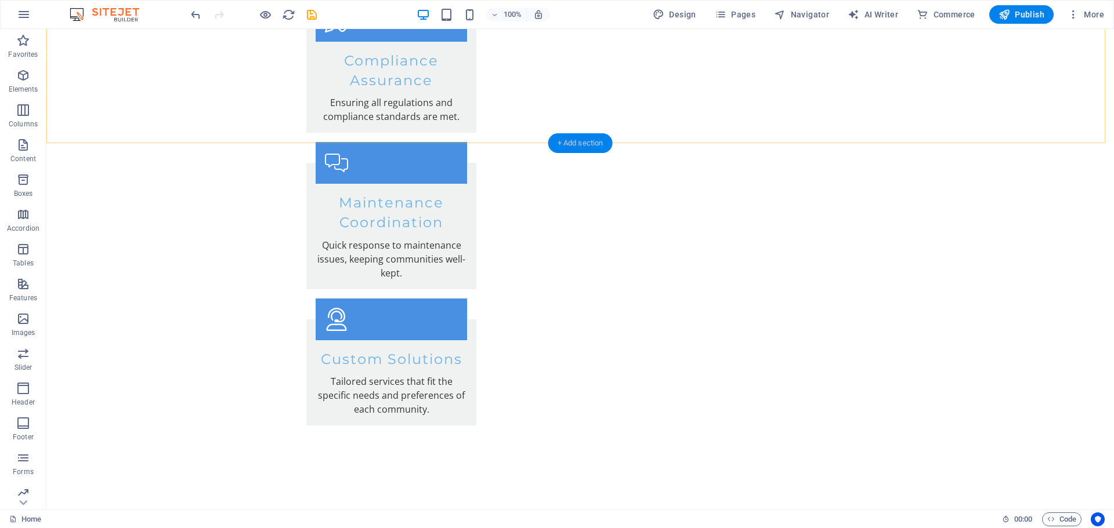
click at [575, 136] on div "+ Add section" at bounding box center [580, 143] width 64 height 20
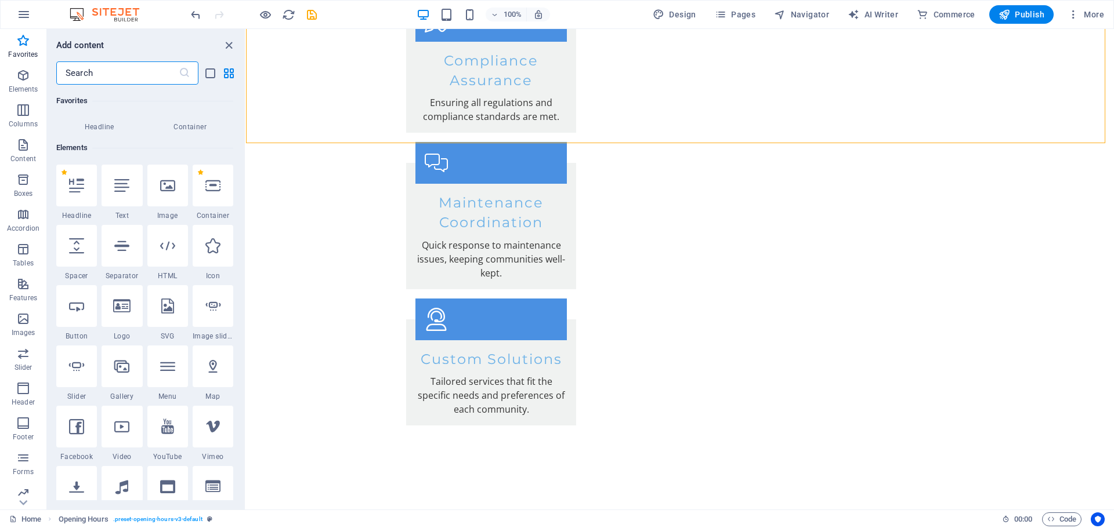
scroll to position [57, 0]
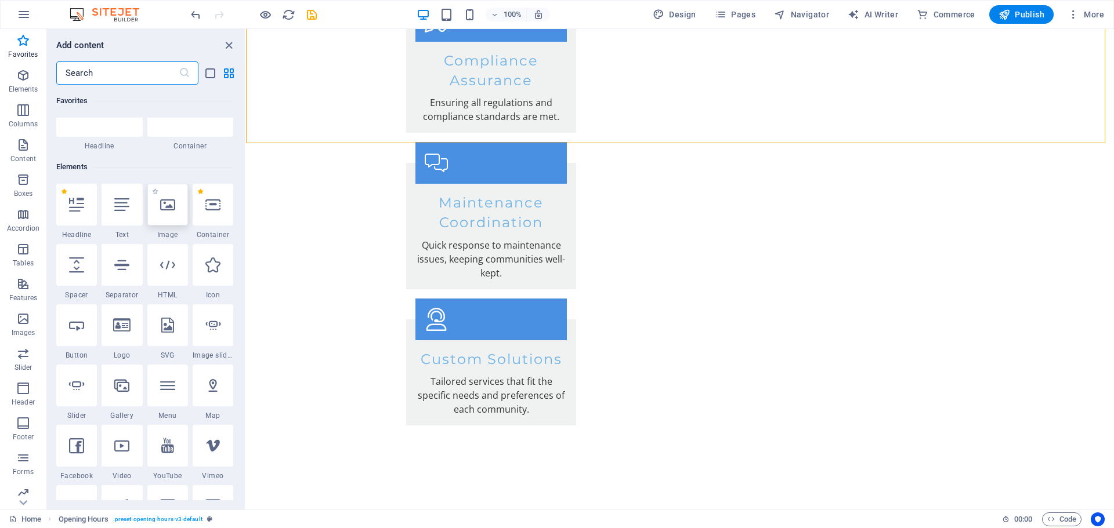
click at [175, 216] on div at bounding box center [167, 205] width 41 height 42
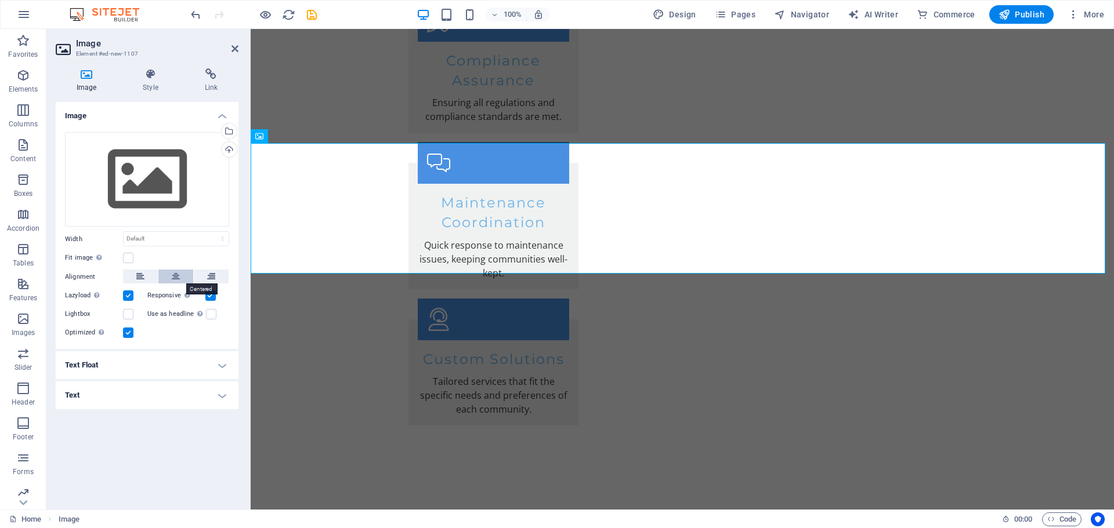
click at [169, 279] on button at bounding box center [175, 277] width 35 height 14
click at [157, 78] on icon at bounding box center [150, 74] width 57 height 12
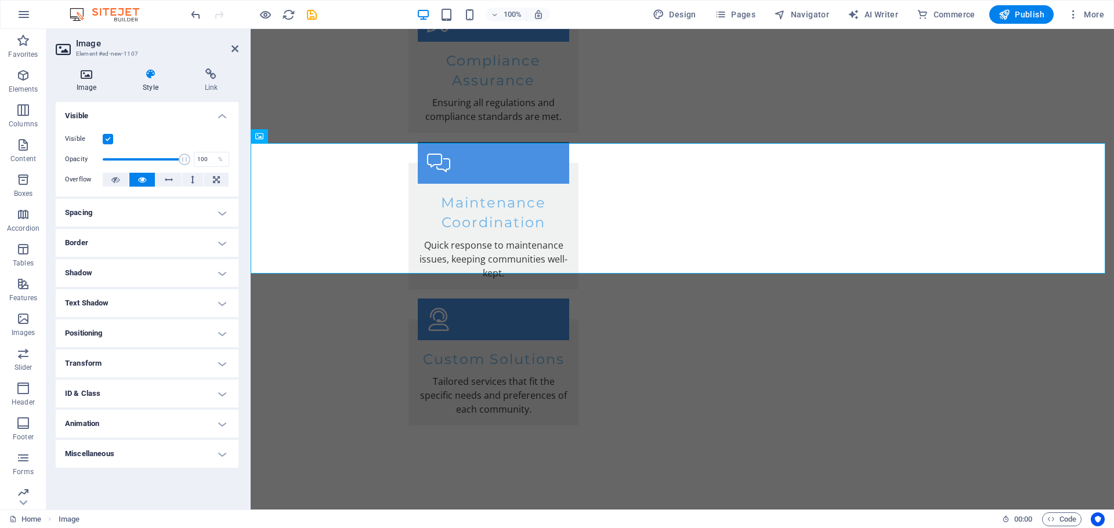
click at [86, 81] on h4 "Image" at bounding box center [89, 80] width 66 height 24
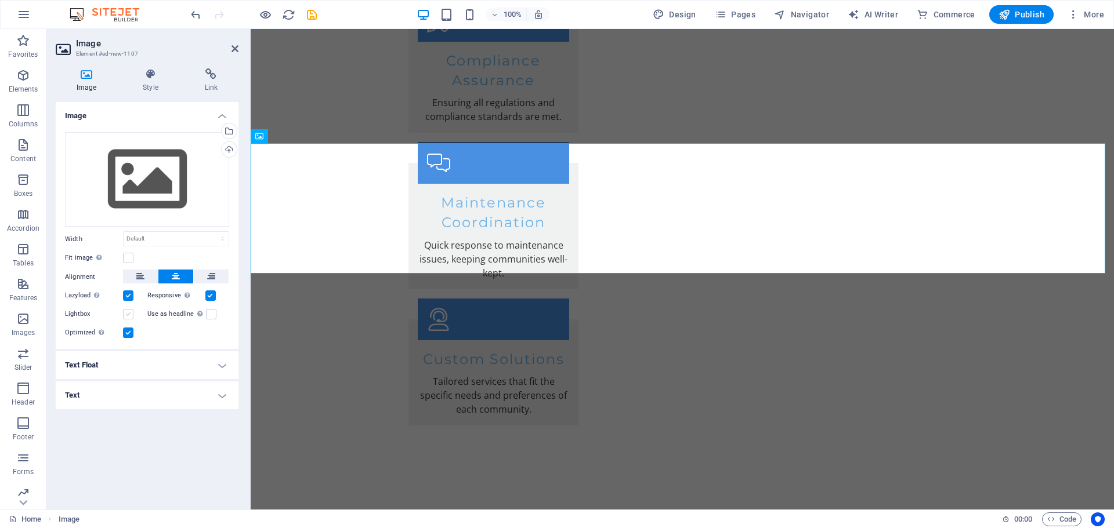
click at [128, 316] on label at bounding box center [128, 314] width 10 height 10
click at [0, 0] on input "Lightbox" at bounding box center [0, 0] width 0 height 0
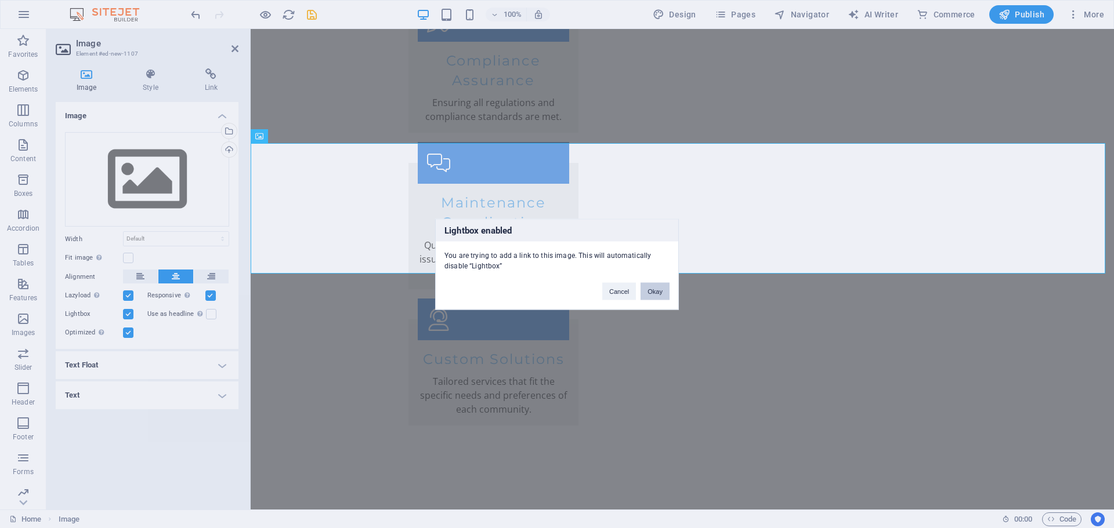
click at [655, 283] on button "Okay" at bounding box center [654, 290] width 29 height 17
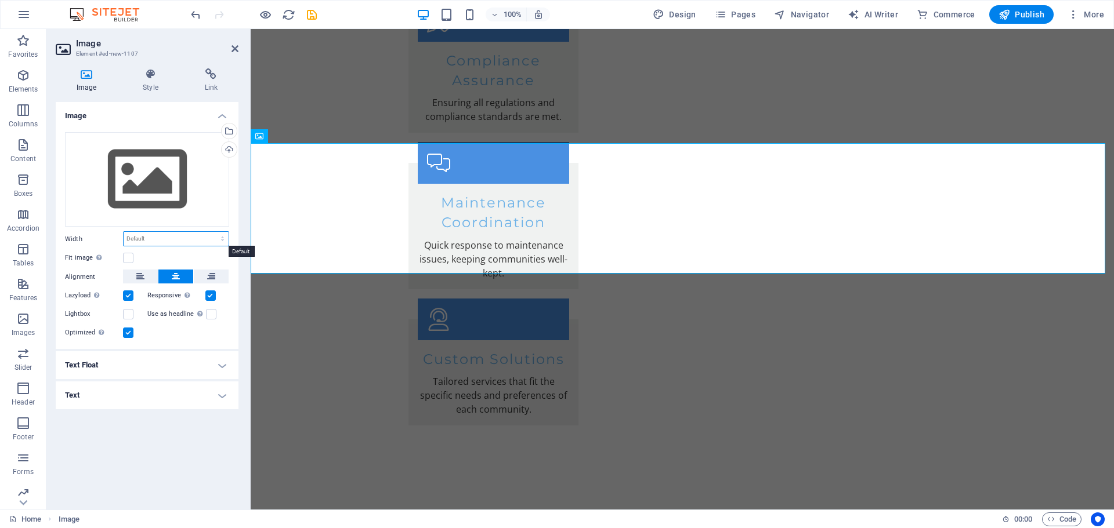
click at [141, 244] on select "Default auto px rem % em vh vw" at bounding box center [176, 239] width 105 height 14
click at [191, 183] on div "Drag files here, click to choose files or select files from Files or our free s…" at bounding box center [147, 179] width 164 height 95
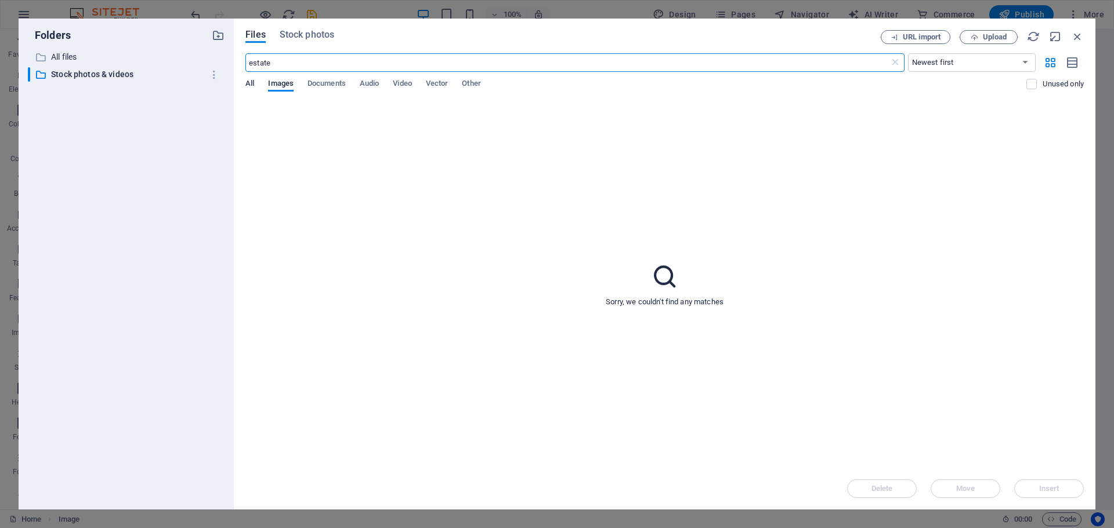
click at [249, 84] on span "All" at bounding box center [249, 85] width 9 height 16
click at [305, 40] on span "Stock photos" at bounding box center [307, 35] width 55 height 14
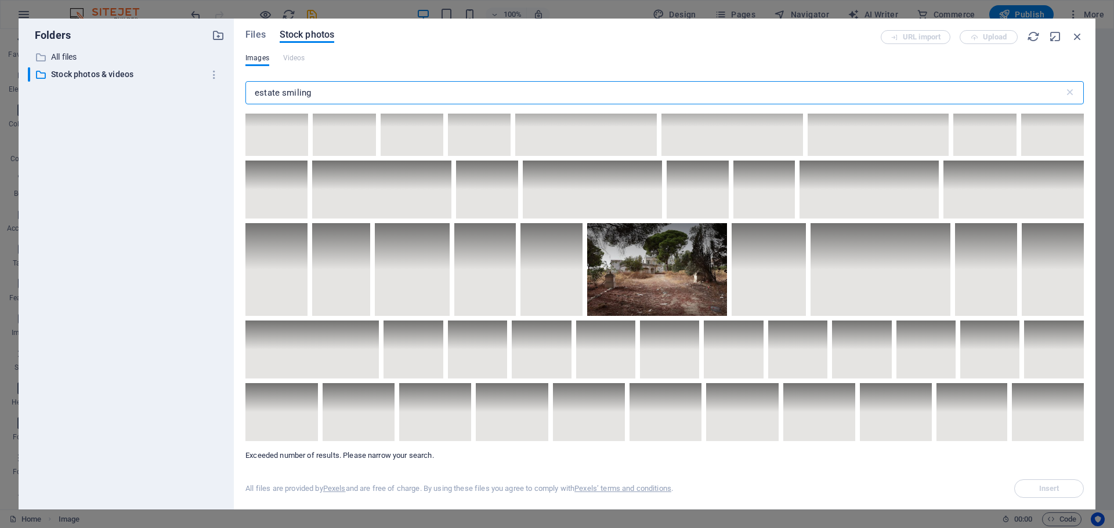
scroll to position [4756, 0]
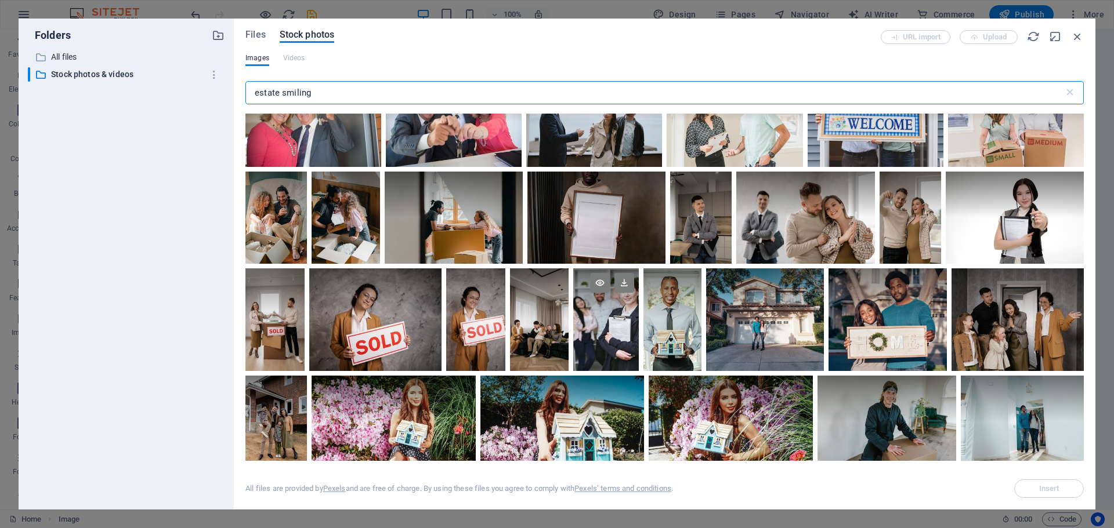
type input "estate smiling"
click at [639, 317] on div at bounding box center [606, 295] width 66 height 52
click at [1067, 481] on button "Insert" at bounding box center [1049, 489] width 70 height 19
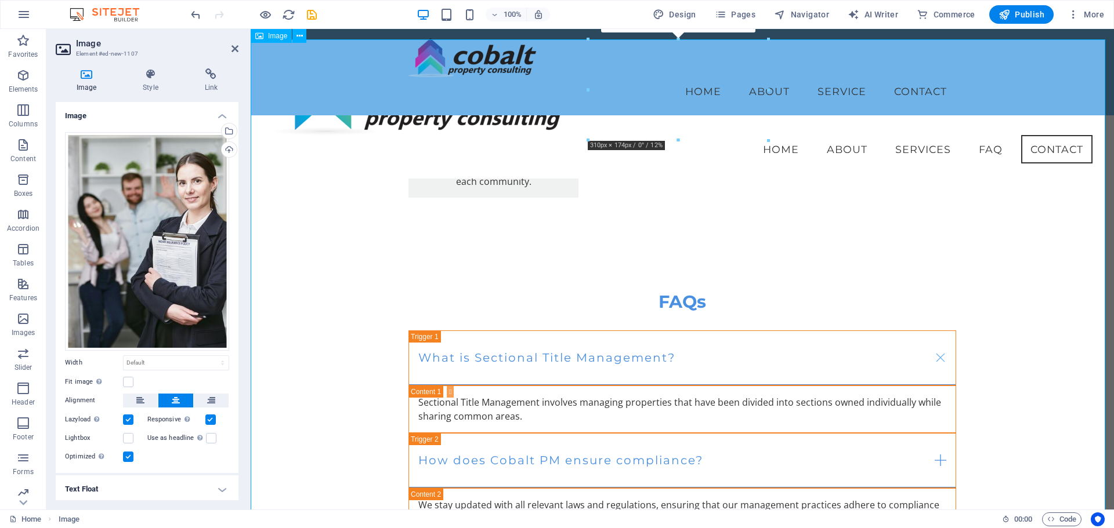
scroll to position [1993, 0]
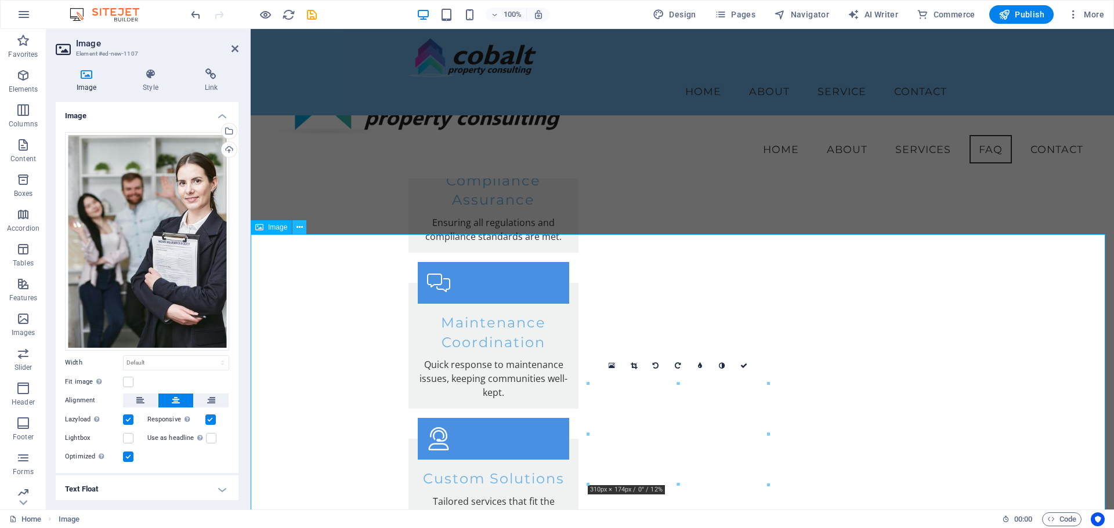
click at [300, 223] on icon at bounding box center [299, 228] width 6 height 12
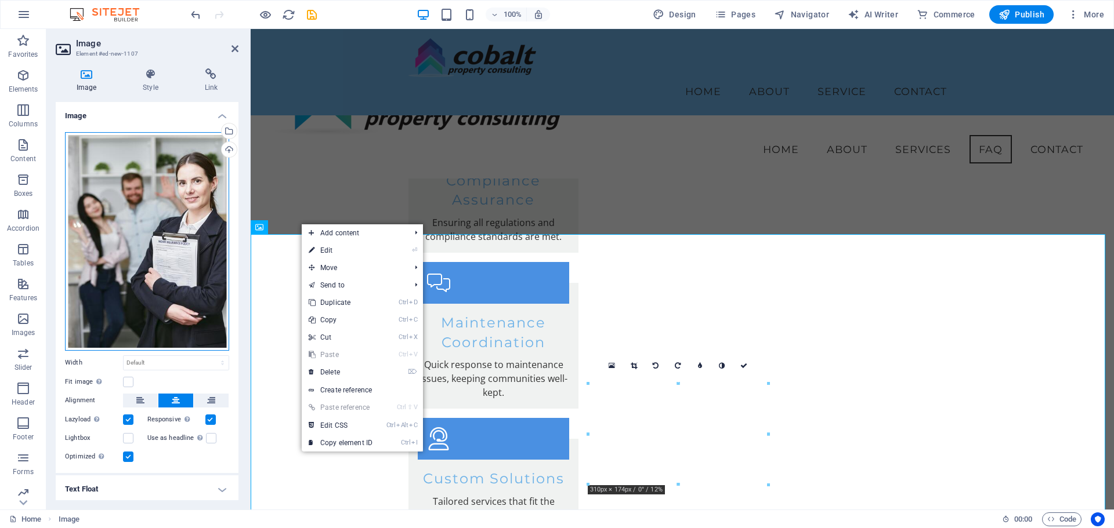
click at [175, 155] on div "Drag files here, click to choose files or select files from Files or our free s…" at bounding box center [147, 241] width 164 height 219
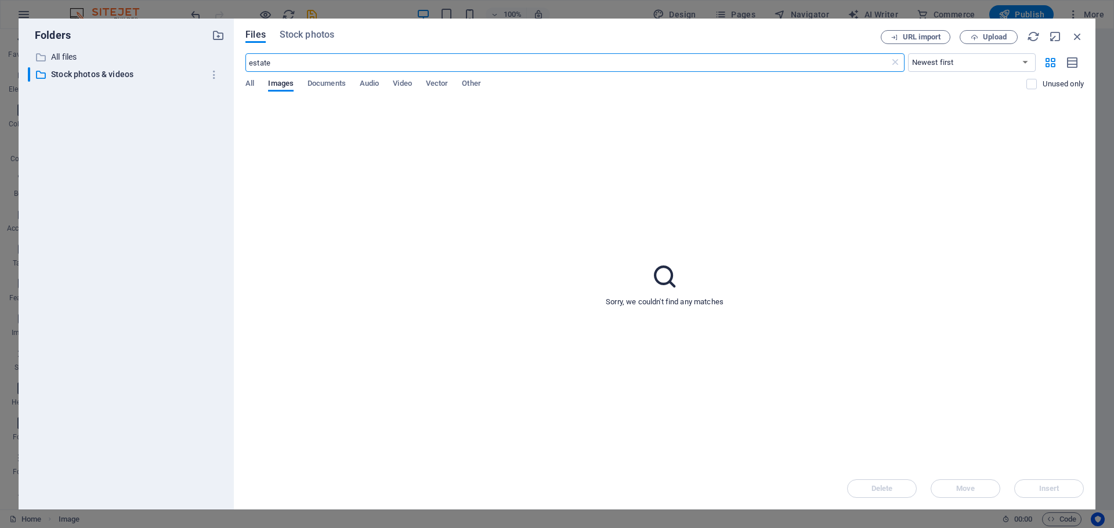
scroll to position [2147, 0]
click at [291, 34] on span "Stock photos" at bounding box center [307, 35] width 55 height 14
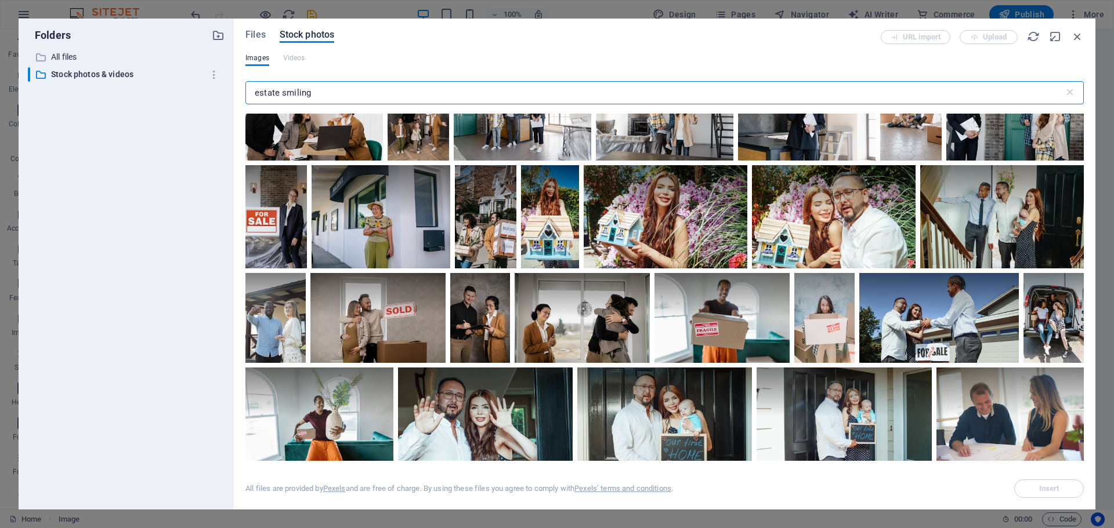
scroll to position [4243, 0]
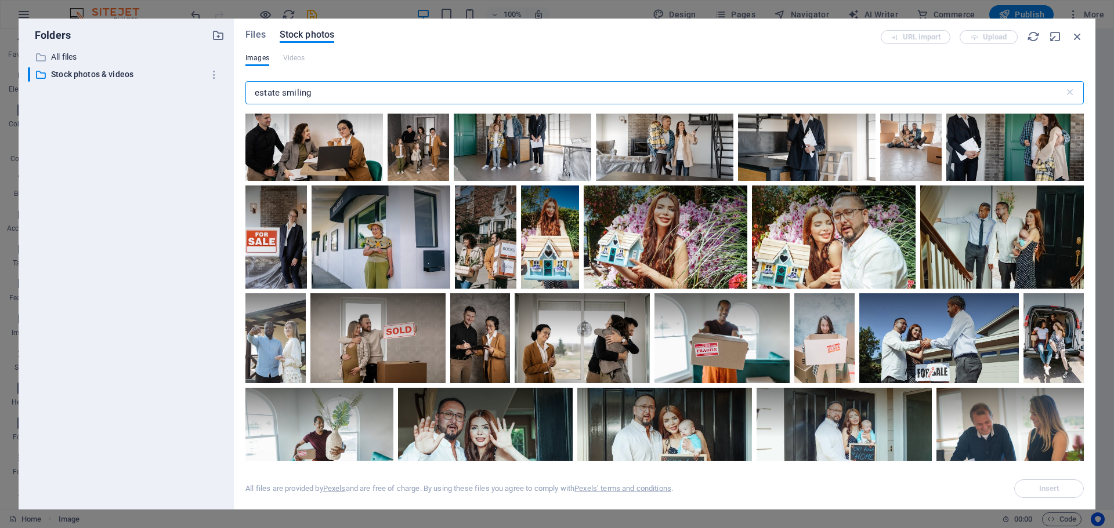
click at [324, 99] on input "estate smiling" at bounding box center [654, 92] width 818 height 23
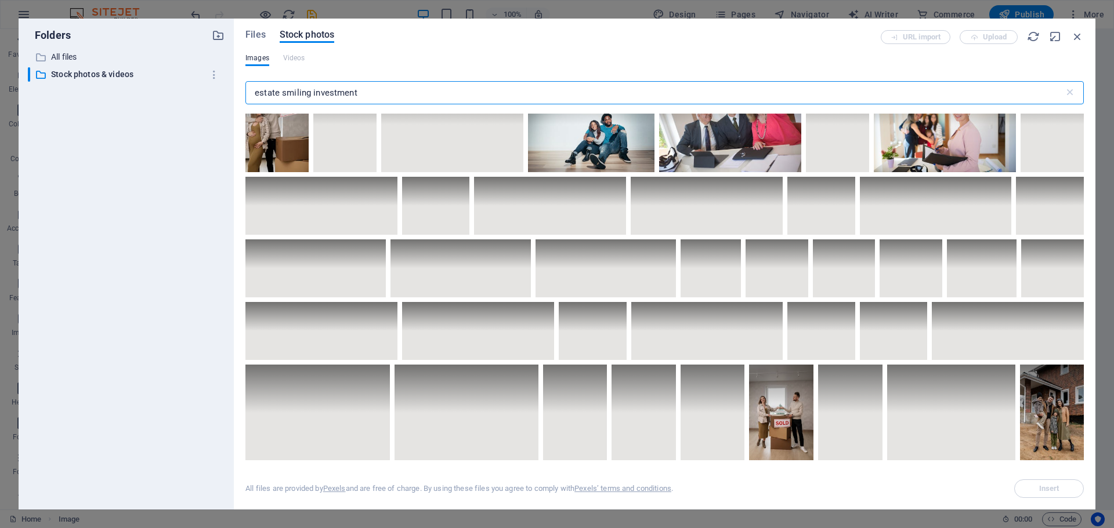
scroll to position [4698, 0]
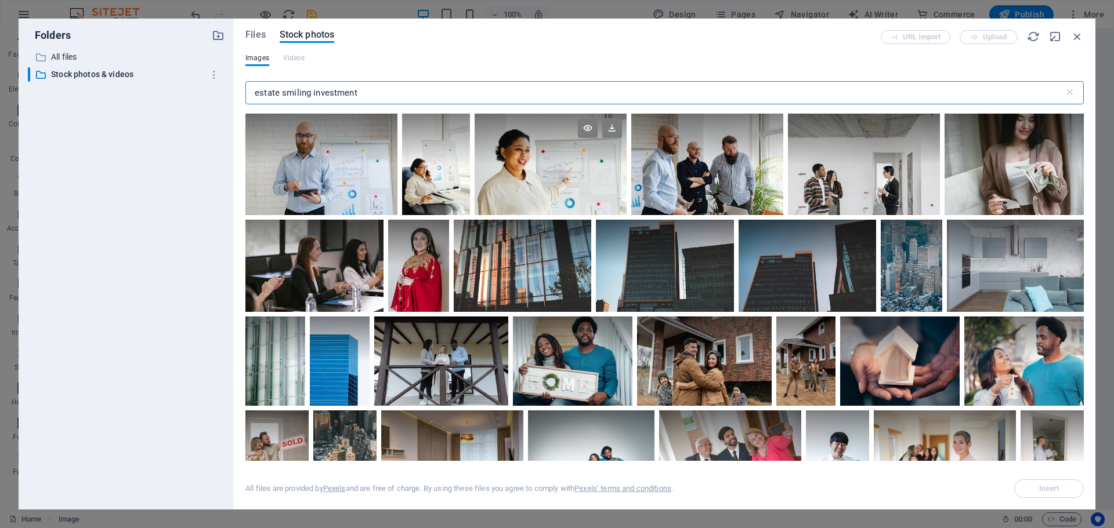
type input "estate smiling investment"
click at [563, 172] on div at bounding box center [550, 164] width 152 height 101
click at [593, 120] on icon at bounding box center [588, 128] width 20 height 20
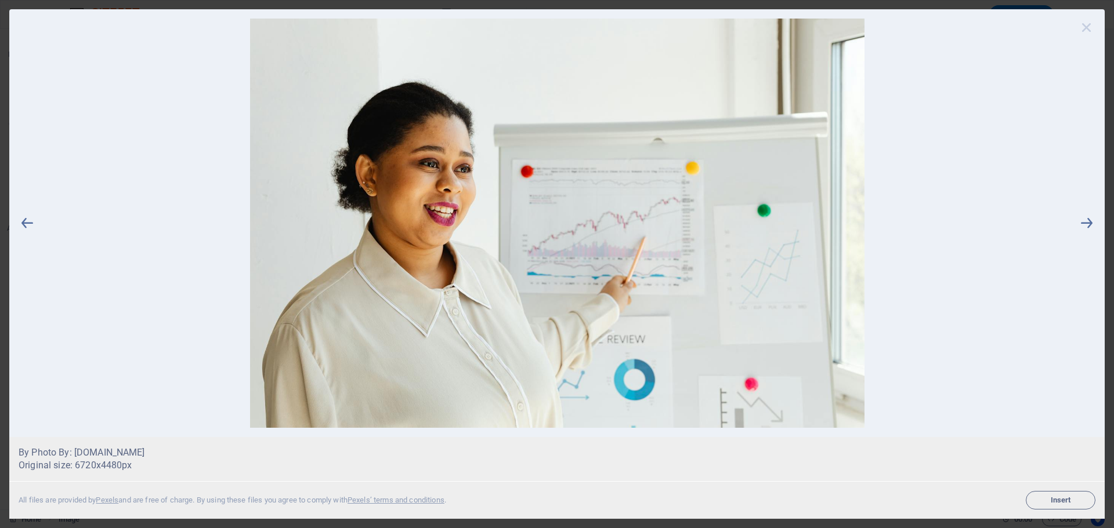
click at [1085, 27] on icon at bounding box center [1086, 27] width 17 height 17
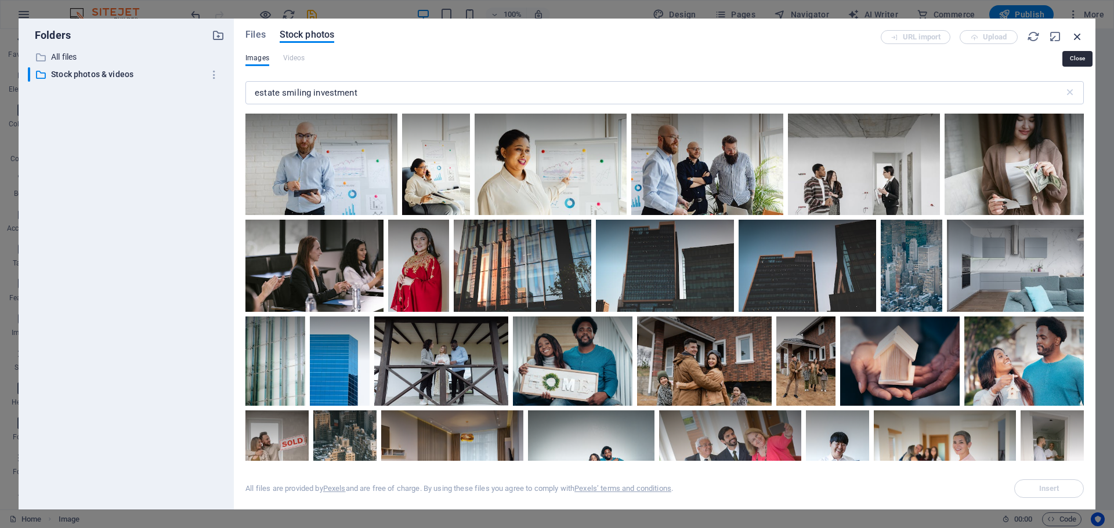
drag, startPoint x: 1074, startPoint y: 39, endPoint x: 809, endPoint y: 12, distance: 266.5
click at [1074, 39] on icon "button" at bounding box center [1077, 36] width 13 height 13
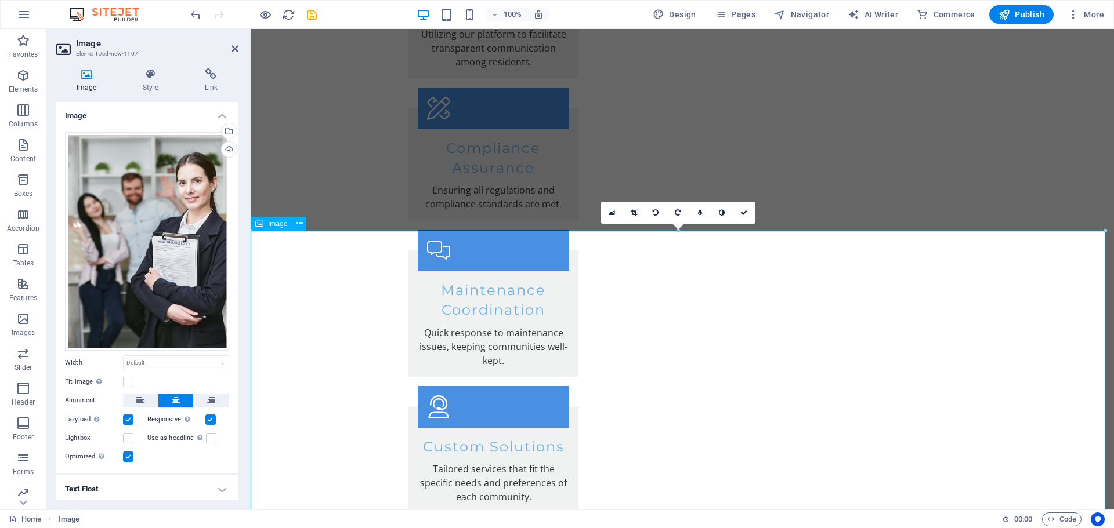
click at [300, 223] on icon at bounding box center [299, 223] width 6 height 12
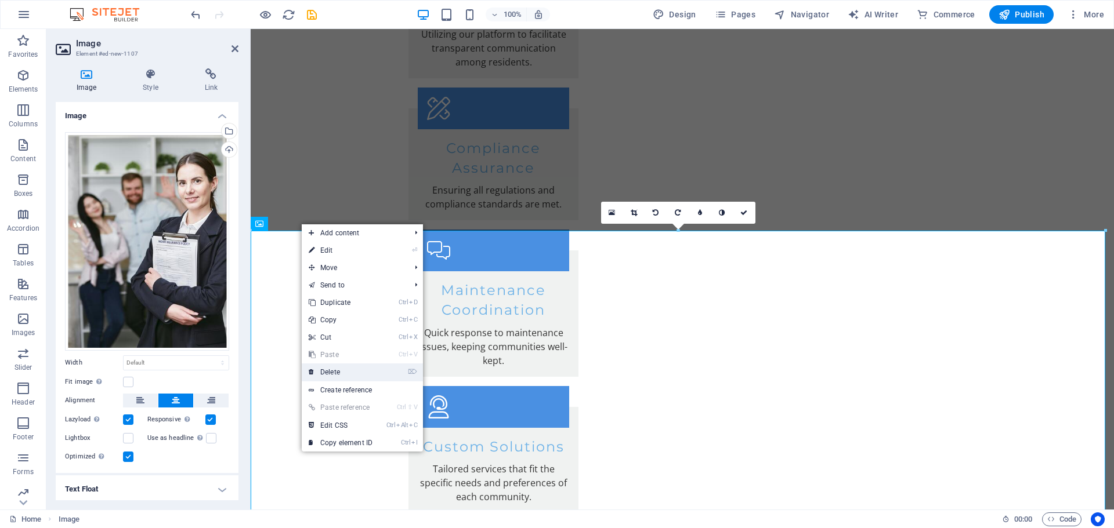
click at [335, 370] on link "⌦ Delete" at bounding box center [341, 372] width 78 height 17
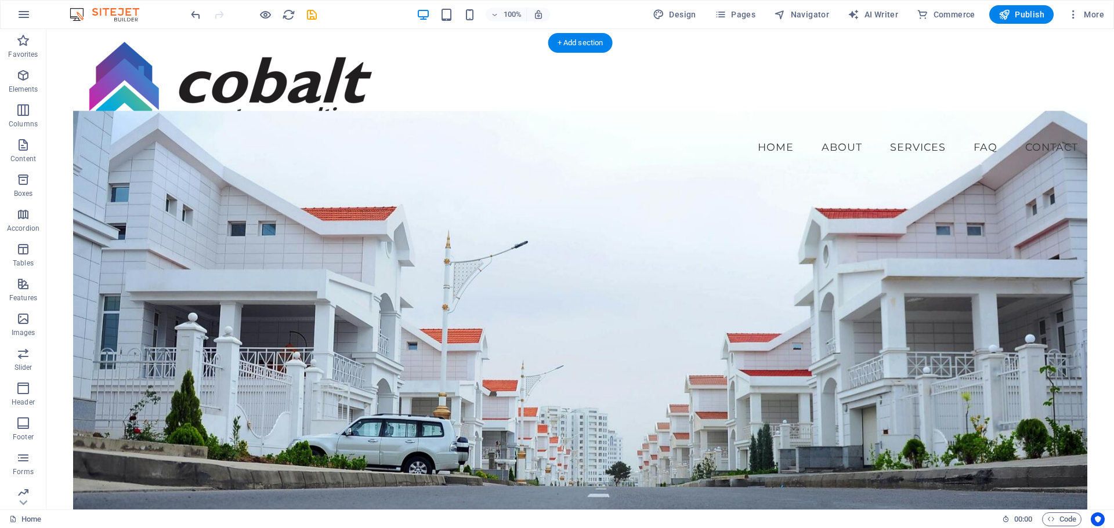
scroll to position [0, 0]
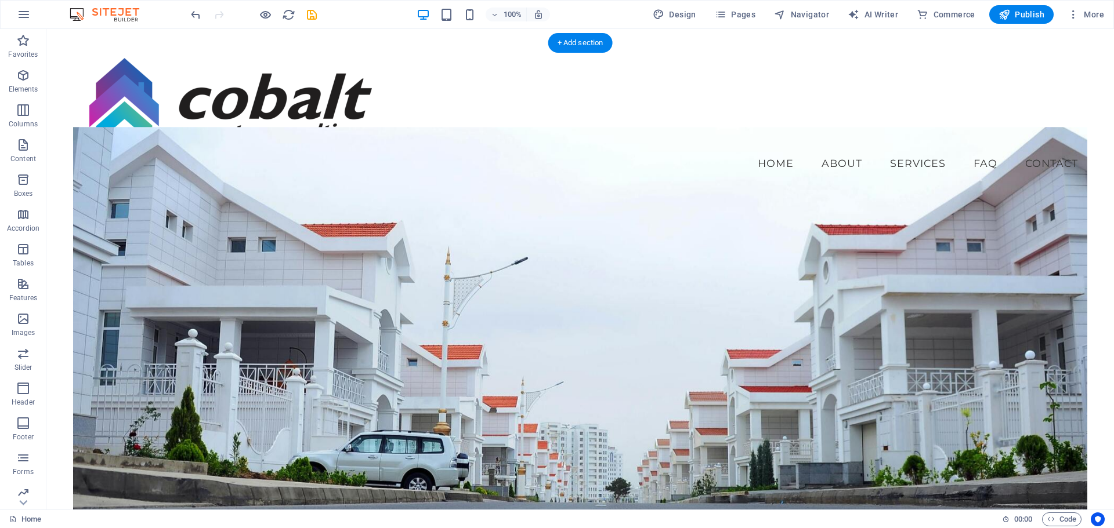
click at [393, 220] on figure at bounding box center [580, 346] width 1014 height 438
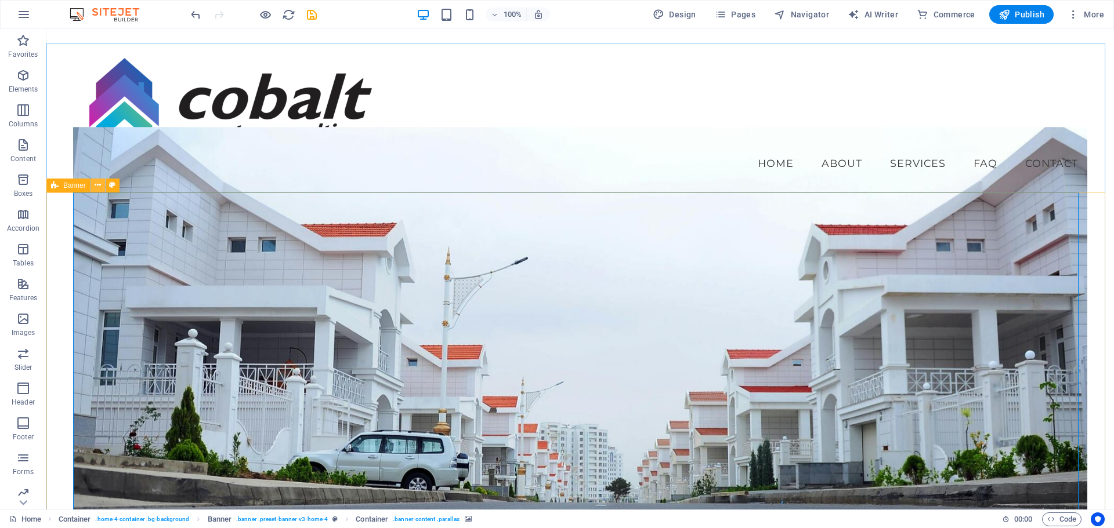
click at [103, 187] on button at bounding box center [98, 186] width 14 height 14
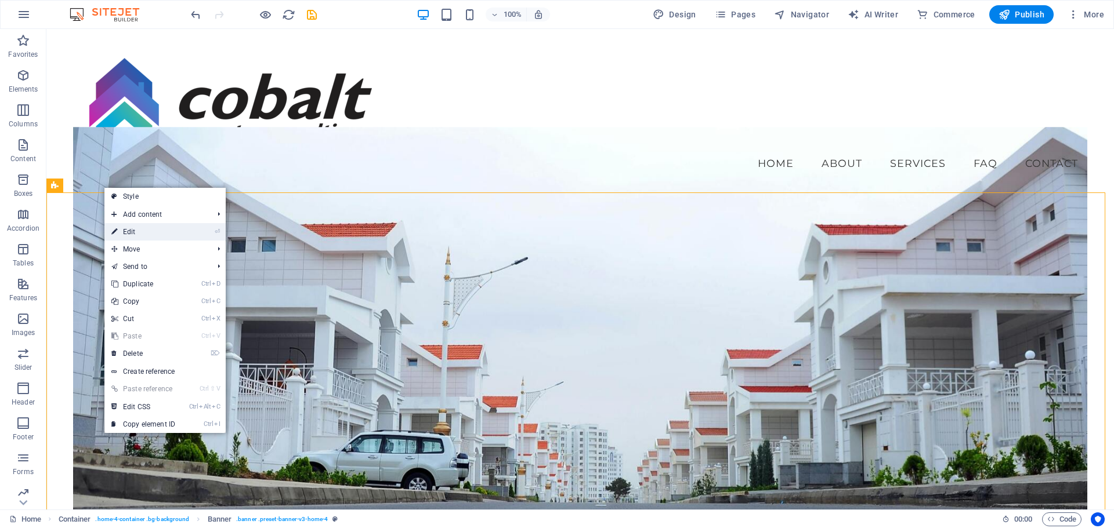
click at [117, 232] on icon at bounding box center [114, 231] width 6 height 17
select select "vh"
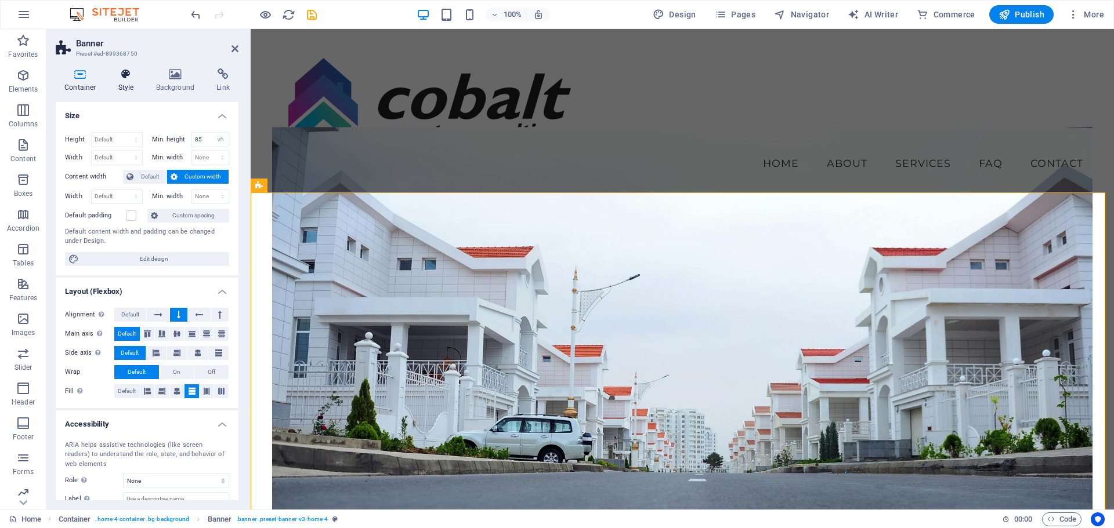
click at [138, 79] on icon at bounding box center [126, 74] width 33 height 12
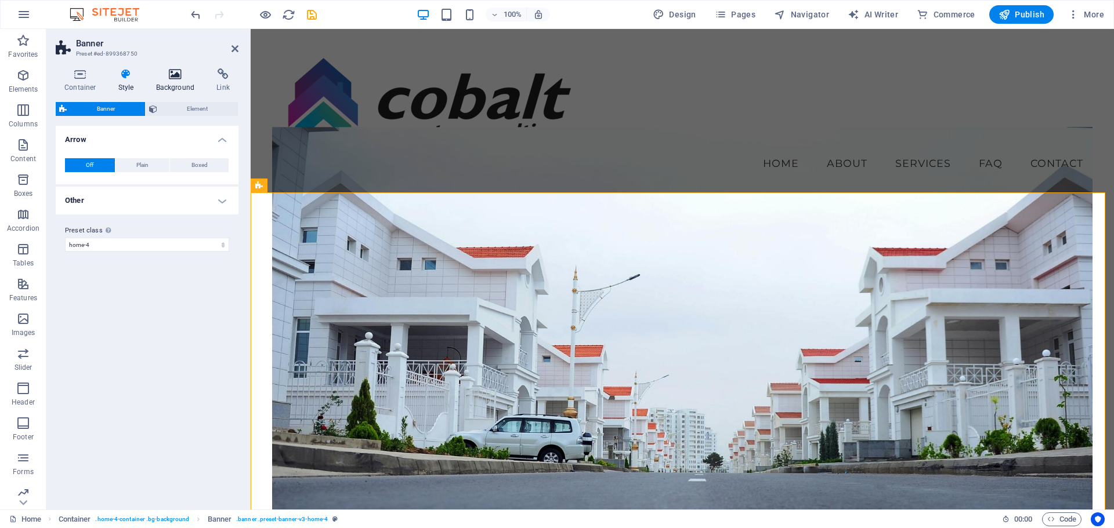
click at [177, 75] on icon at bounding box center [175, 74] width 56 height 12
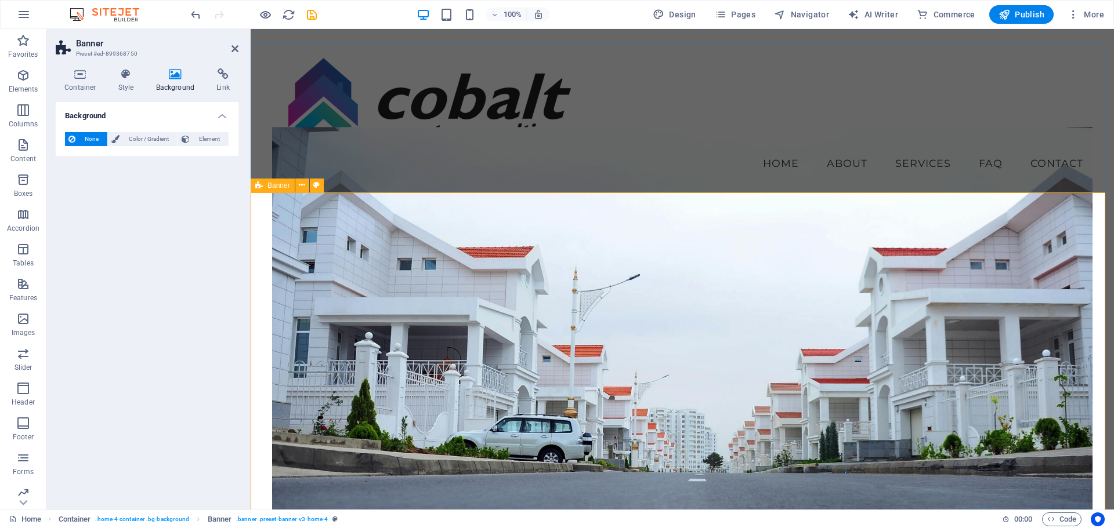
click at [396, 277] on figure at bounding box center [682, 346] width 820 height 438
click at [303, 187] on icon at bounding box center [302, 185] width 6 height 12
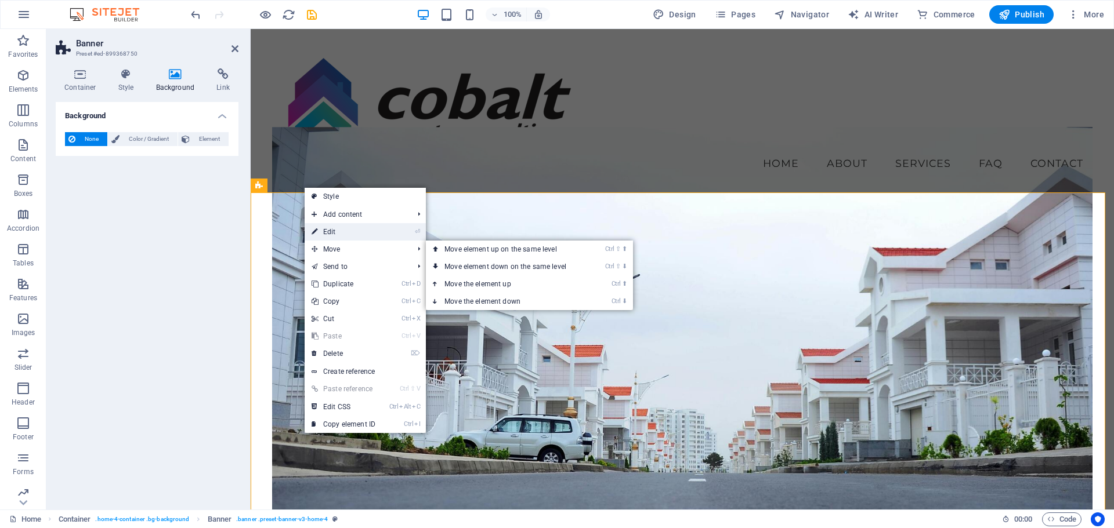
click at [340, 237] on link "⏎ Edit" at bounding box center [343, 231] width 78 height 17
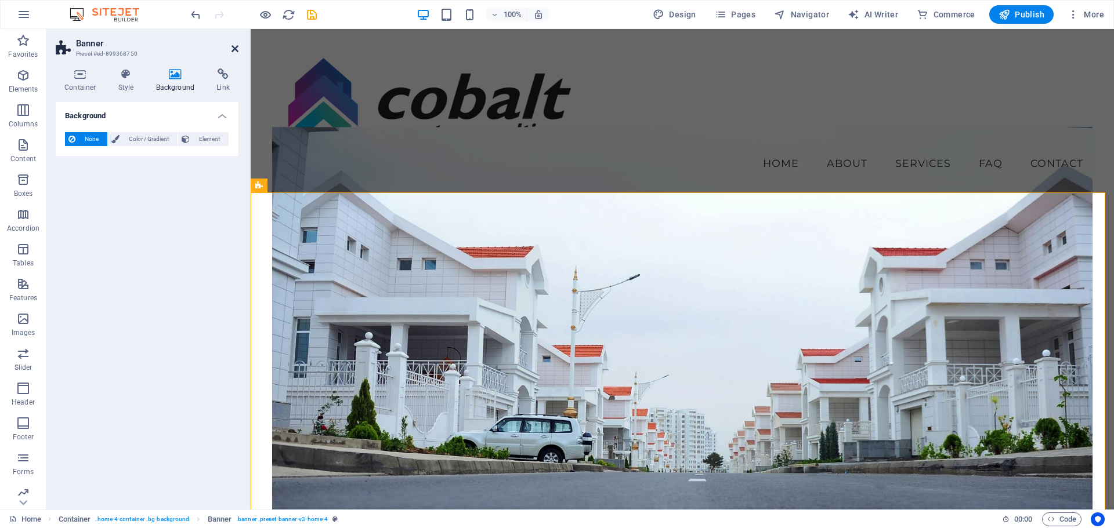
click at [237, 52] on icon at bounding box center [234, 48] width 7 height 9
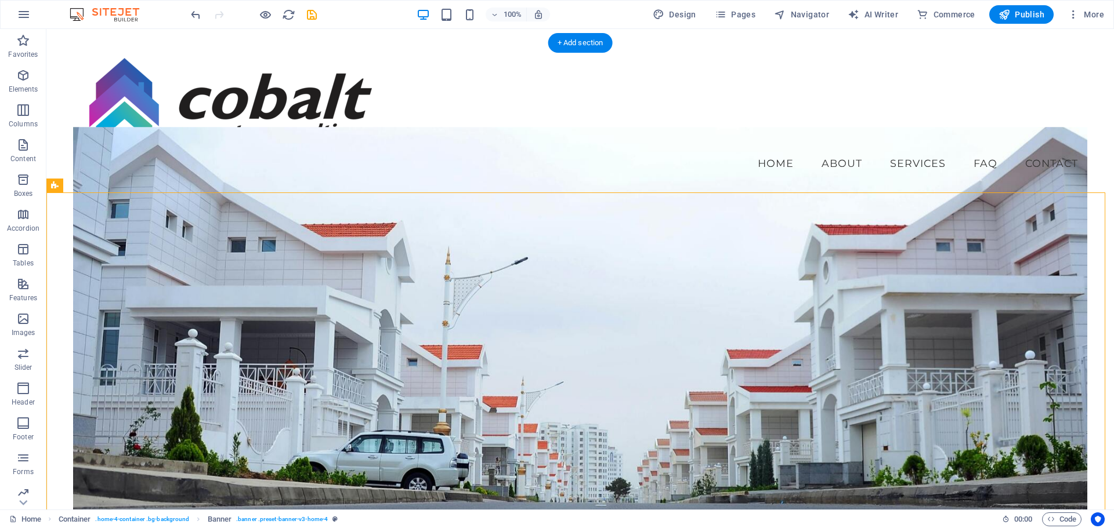
click at [579, 280] on figure at bounding box center [580, 346] width 1014 height 438
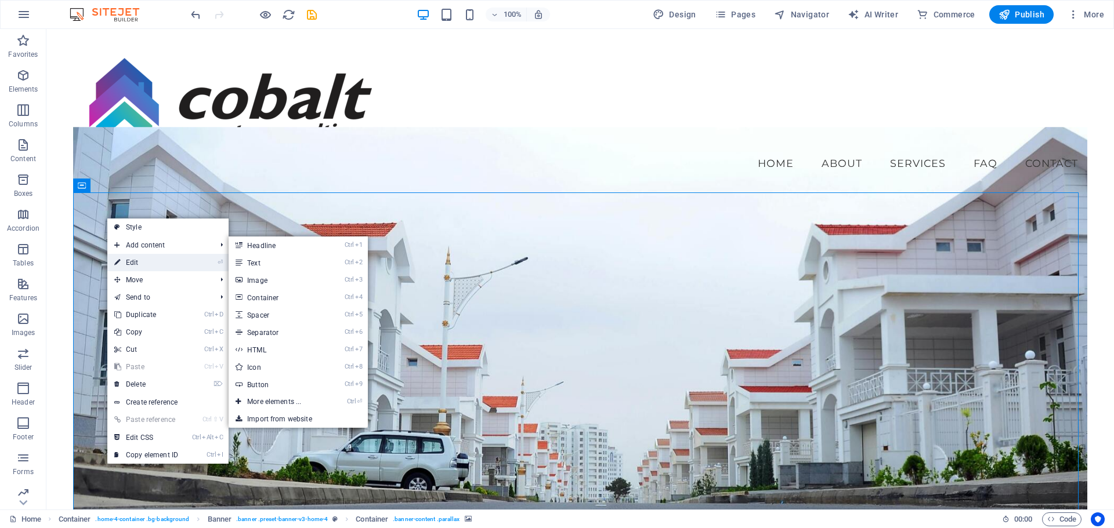
click at [124, 262] on link "⏎ Edit" at bounding box center [146, 262] width 78 height 17
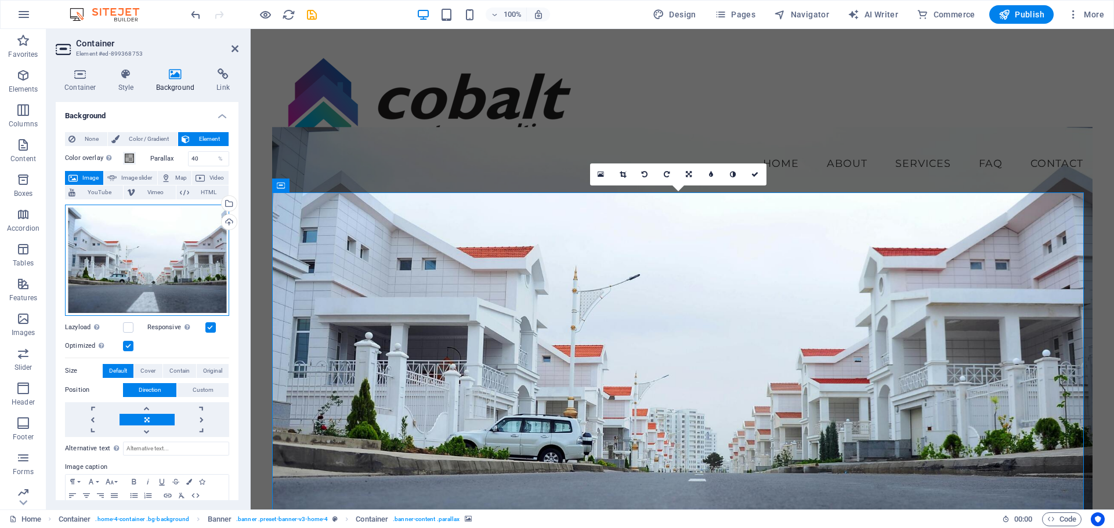
click at [129, 251] on div "Drag files here, click to choose files or select files from Files or our free s…" at bounding box center [147, 260] width 164 height 111
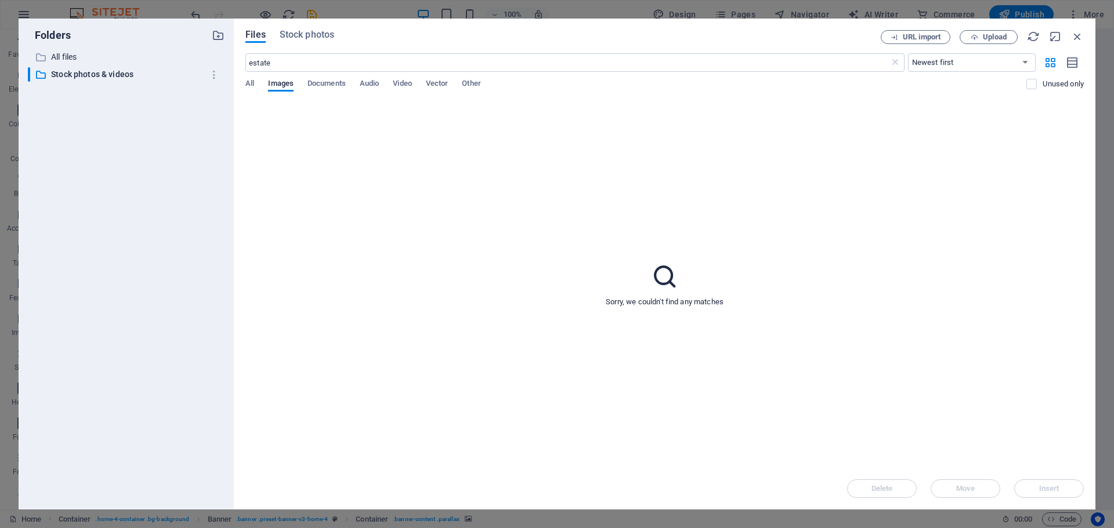
click at [255, 80] on div "All Images Documents Audio Video Vector Other" at bounding box center [635, 90] width 781 height 22
click at [476, 86] on span "Other" at bounding box center [471, 85] width 19 height 16
click at [298, 41] on span "Stock photos" at bounding box center [307, 35] width 55 height 14
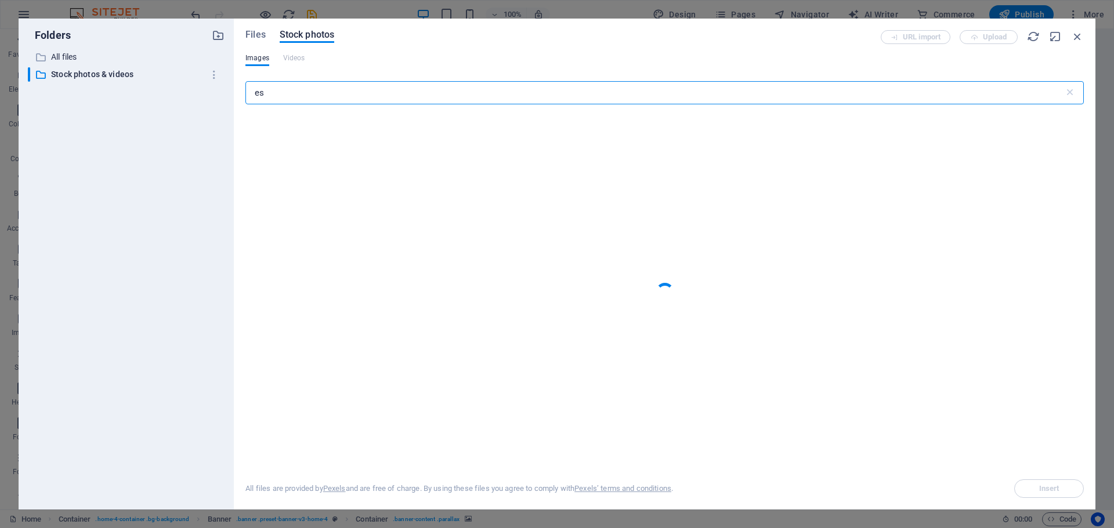
type input "e"
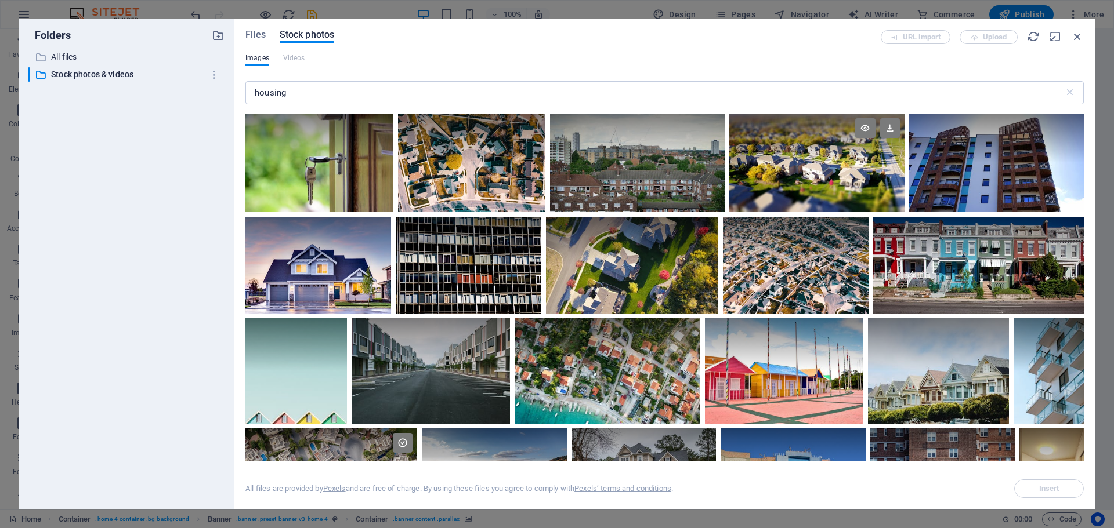
click at [859, 206] on div at bounding box center [816, 163] width 175 height 99
click at [864, 128] on icon at bounding box center [865, 128] width 20 height 20
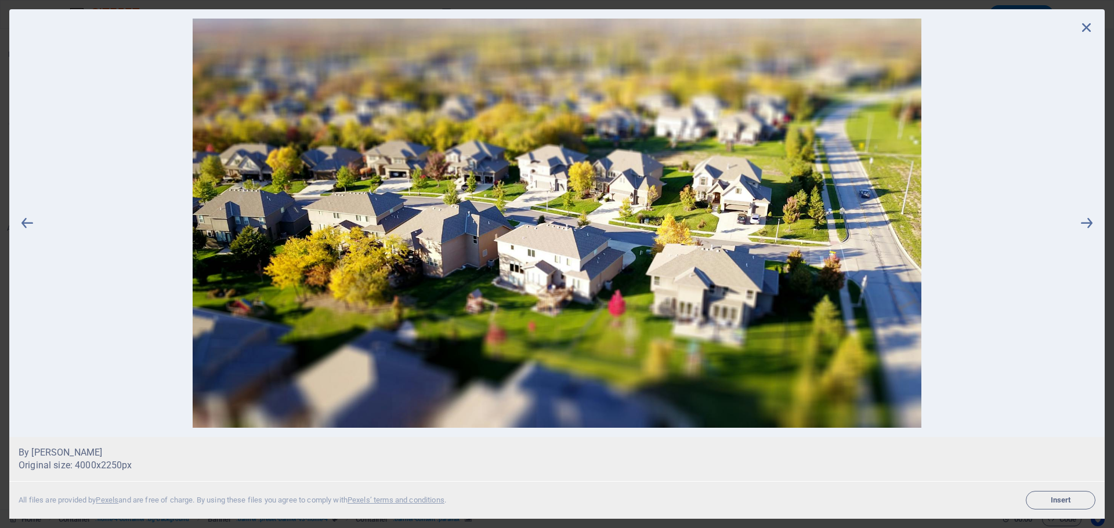
click at [1096, 26] on div at bounding box center [556, 223] width 1095 height 428
click at [1085, 21] on icon at bounding box center [1086, 27] width 17 height 17
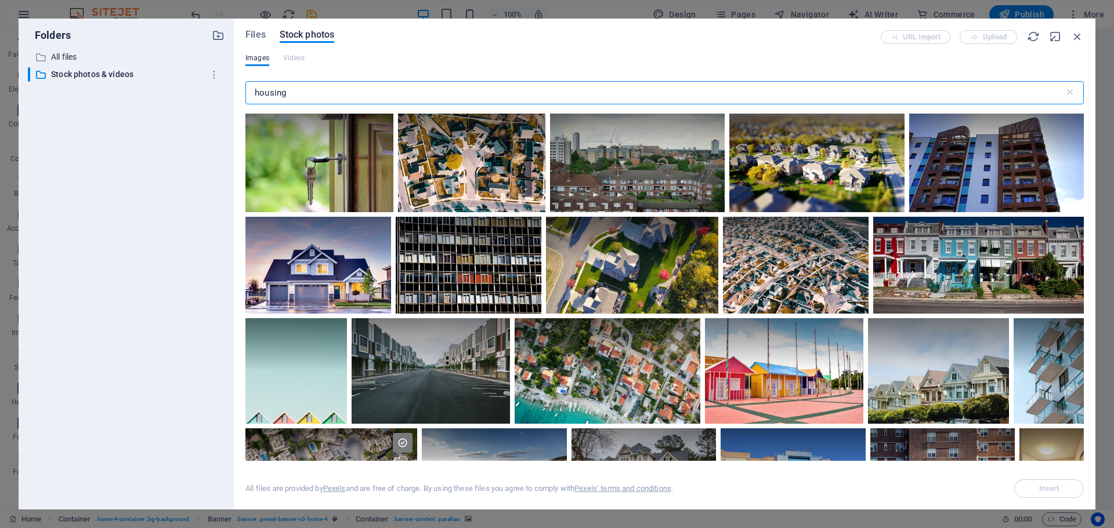
click at [336, 95] on input "housing" at bounding box center [654, 92] width 818 height 23
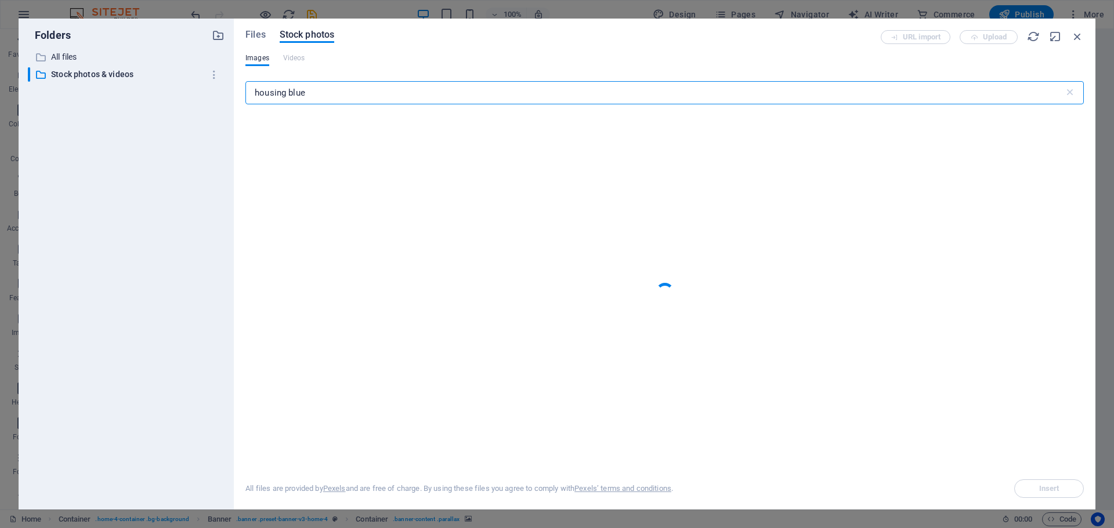
type input "housing blue"
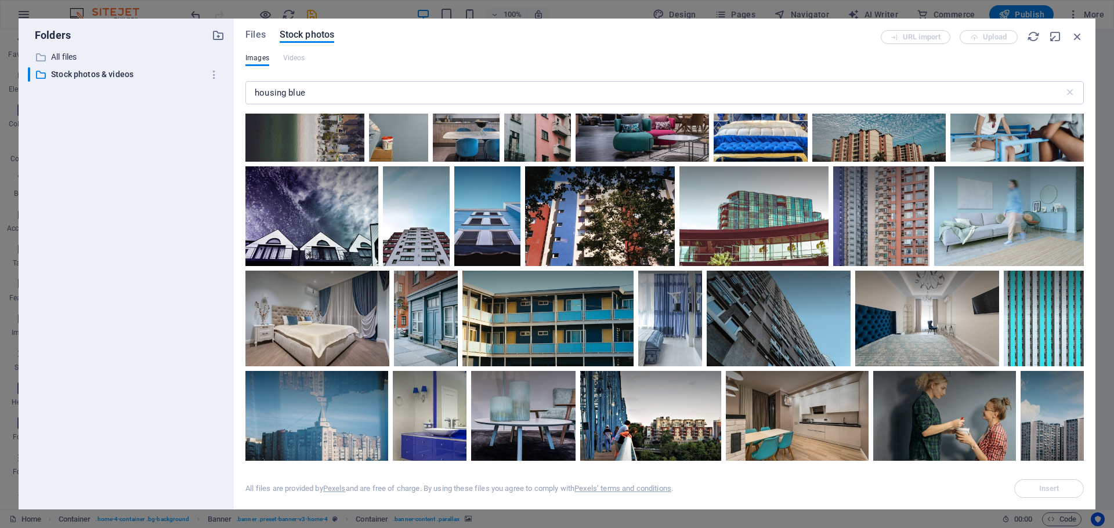
scroll to position [116, 0]
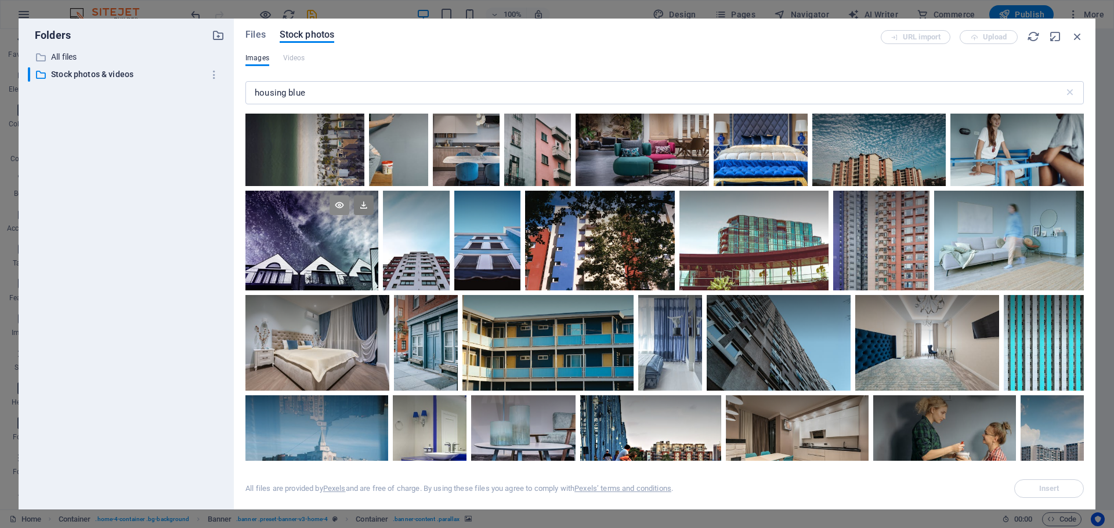
click at [338, 205] on icon at bounding box center [339, 205] width 20 height 20
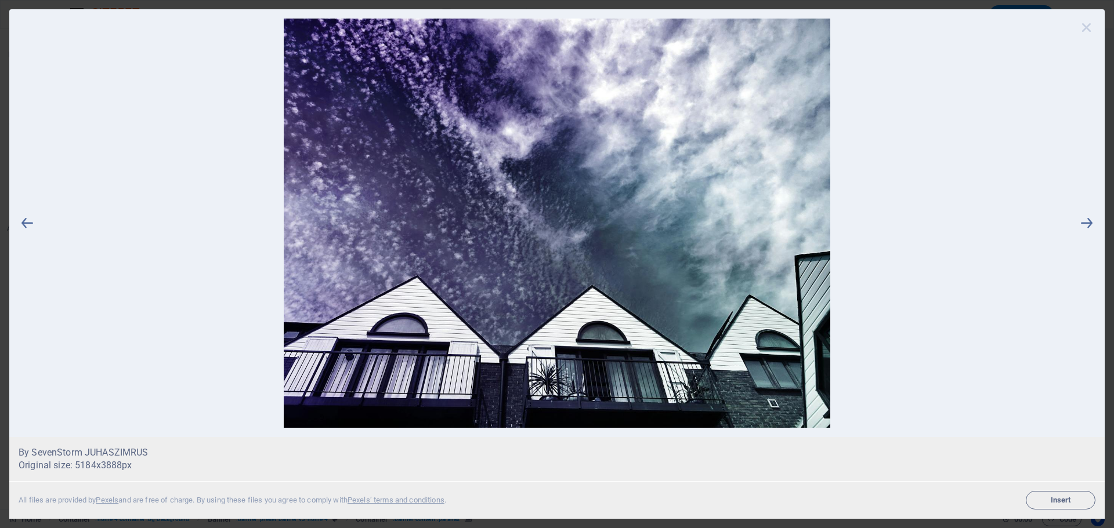
click at [1081, 29] on icon at bounding box center [1086, 27] width 17 height 17
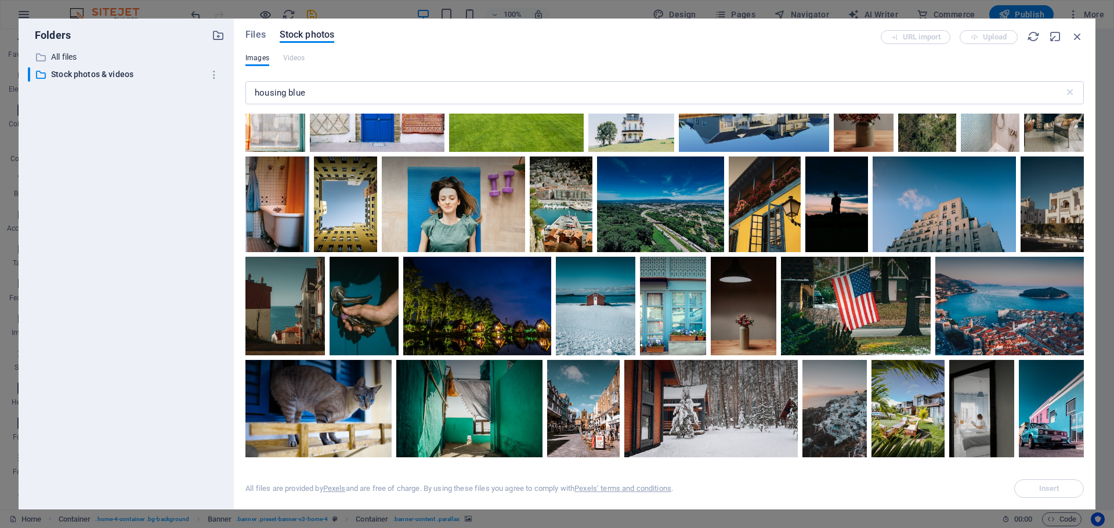
scroll to position [4895, 0]
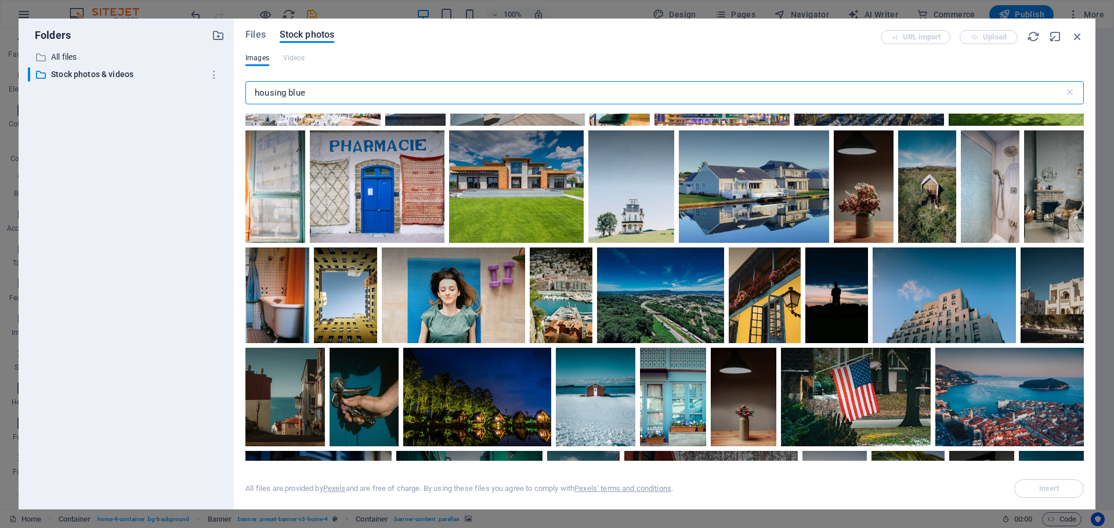
drag, startPoint x: 311, startPoint y: 96, endPoint x: 219, endPoint y: 104, distance: 92.6
click at [219, 104] on div "Folders ​ All files All files ​ Stock photos & videos Stock photos & videos Fil…" at bounding box center [557, 264] width 1076 height 491
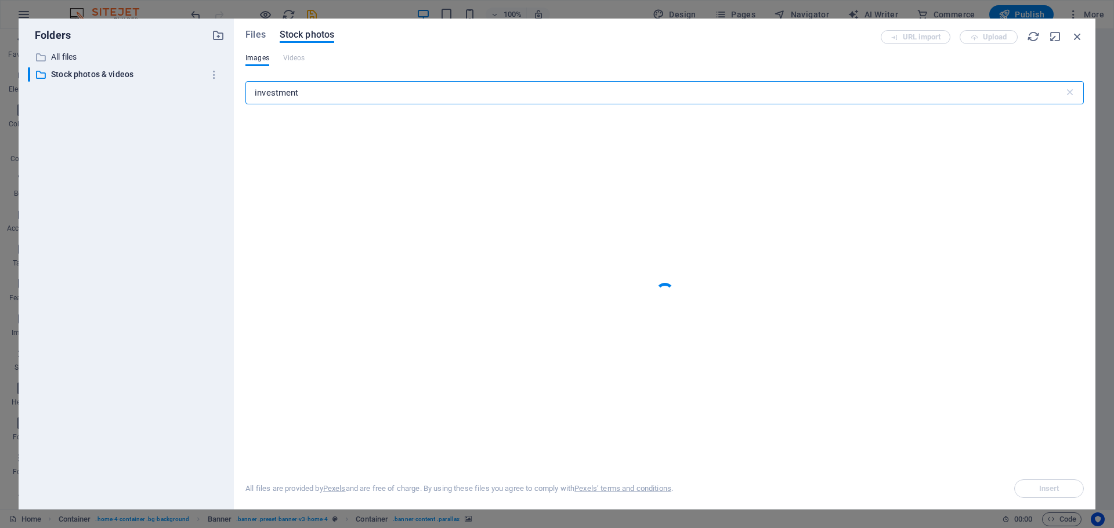
type input "investment"
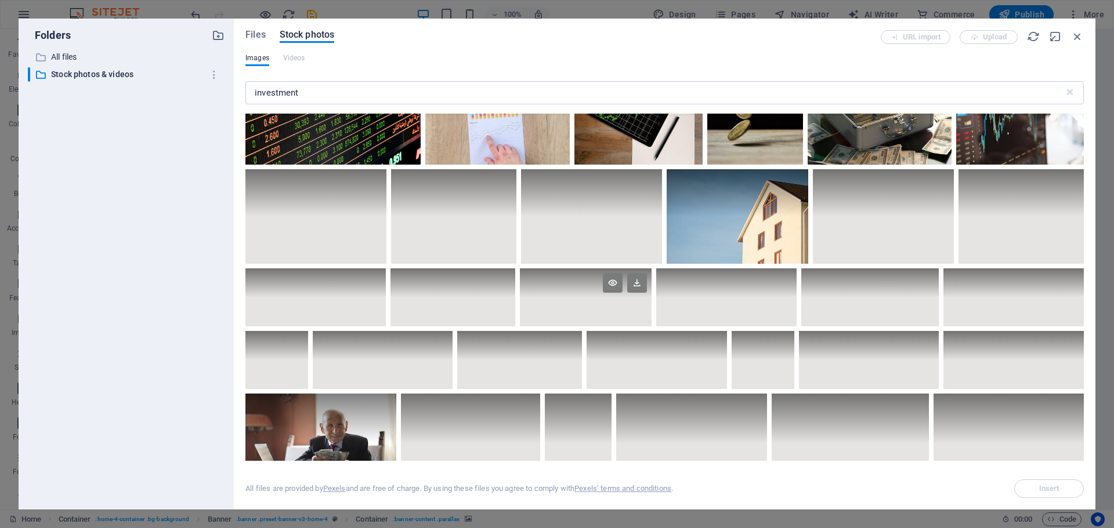
scroll to position [0, 0]
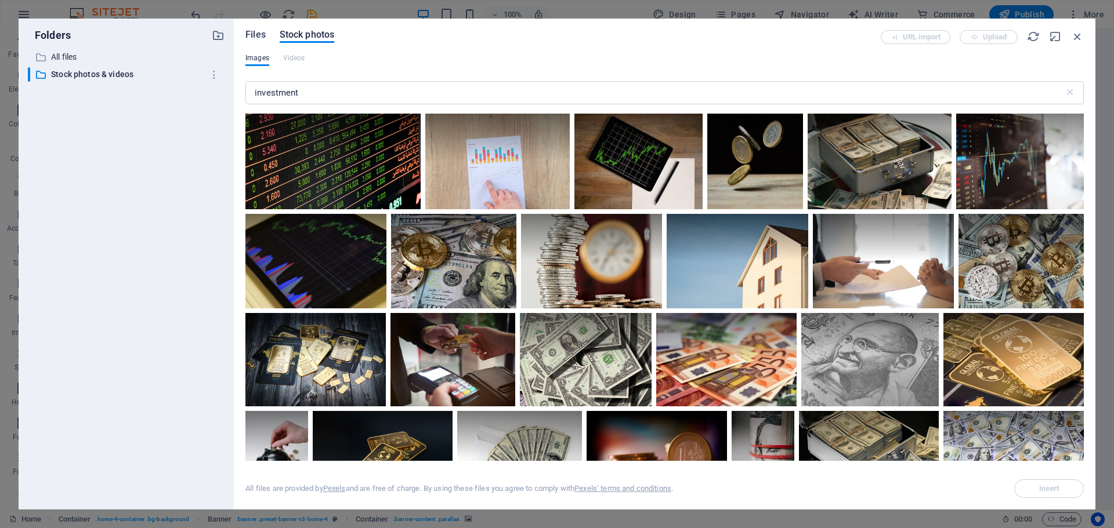
click at [256, 39] on span "Files" at bounding box center [255, 35] width 20 height 14
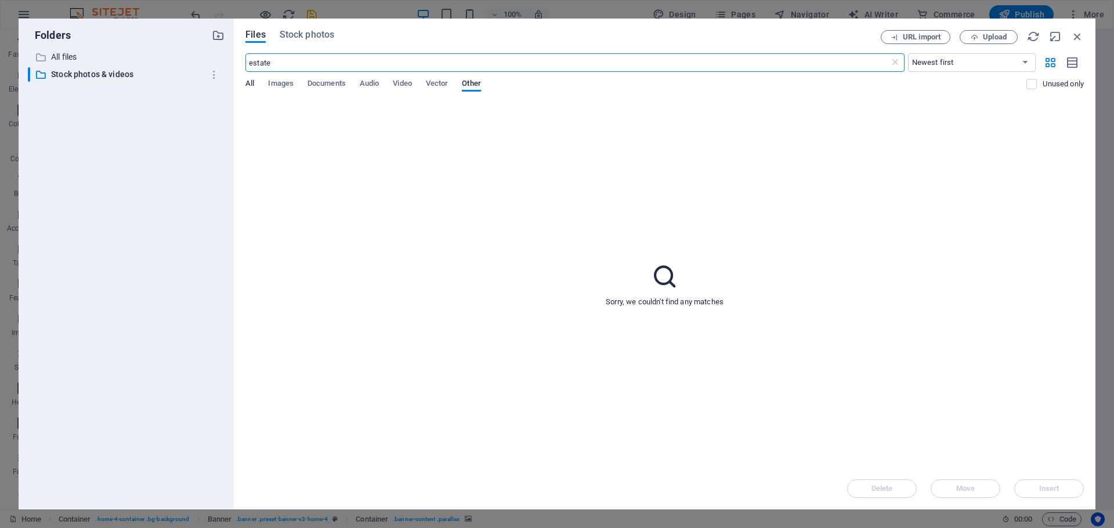
click at [248, 81] on span "All" at bounding box center [249, 85] width 9 height 16
drag, startPoint x: 1076, startPoint y: 35, endPoint x: 815, endPoint y: 9, distance: 261.7
click at [1076, 35] on icon "button" at bounding box center [1077, 36] width 13 height 13
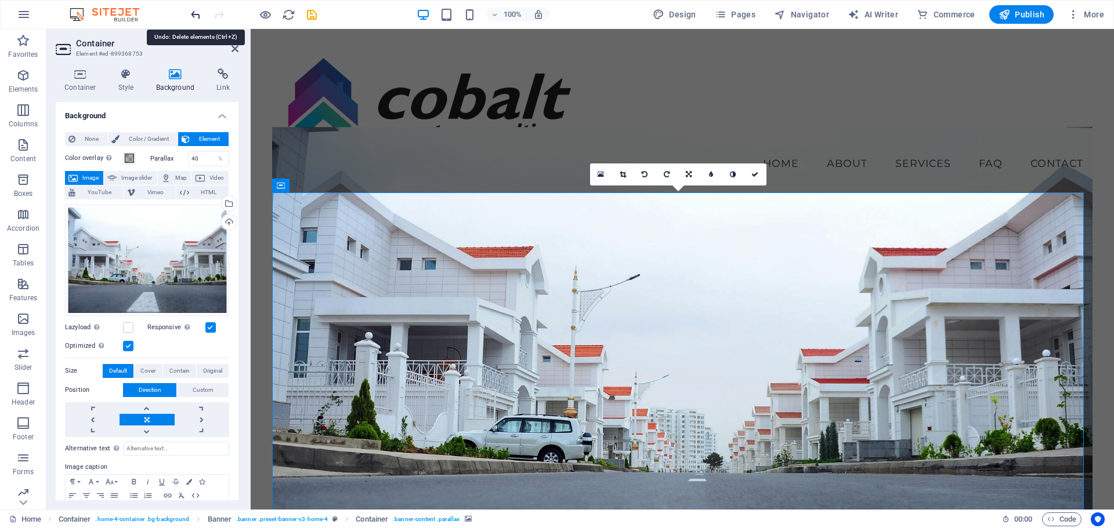
click at [201, 11] on icon "undo" at bounding box center [195, 14] width 13 height 13
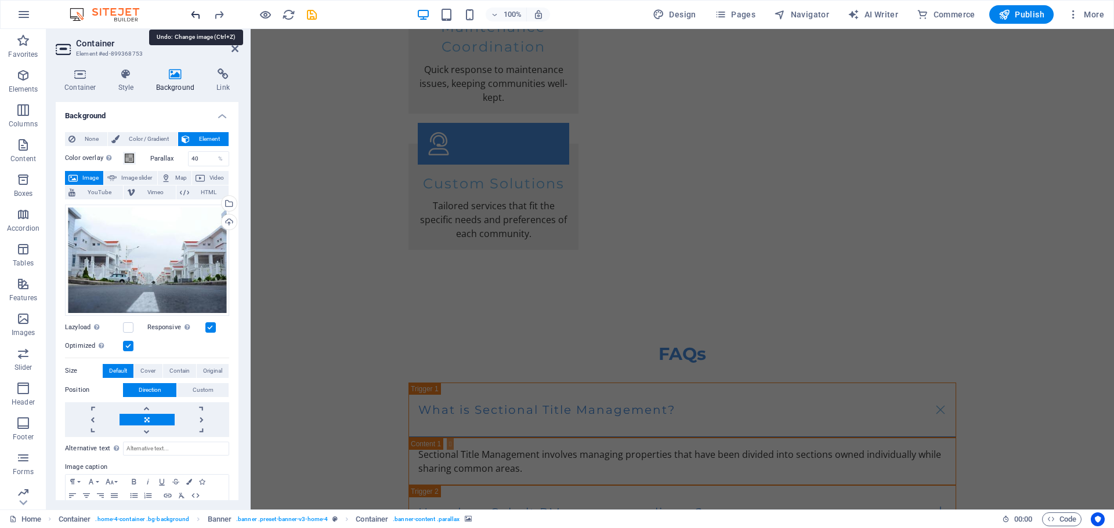
scroll to position [2682, 0]
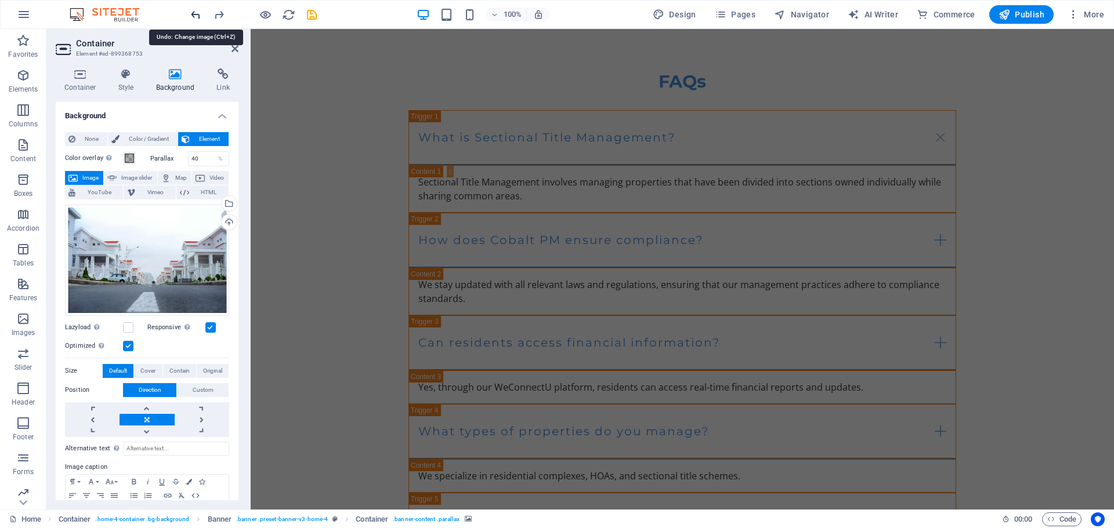
click at [201, 11] on icon "undo" at bounding box center [195, 14] width 13 height 13
click at [292, 12] on icon "reload" at bounding box center [288, 14] width 13 height 13
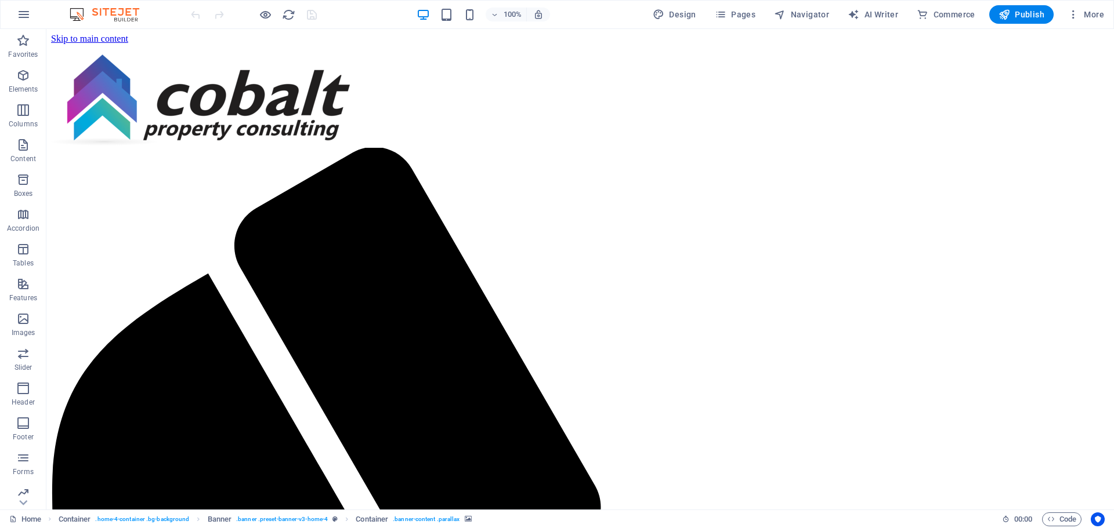
scroll to position [0, 0]
click at [1085, 23] on button "More" at bounding box center [1086, 14] width 46 height 19
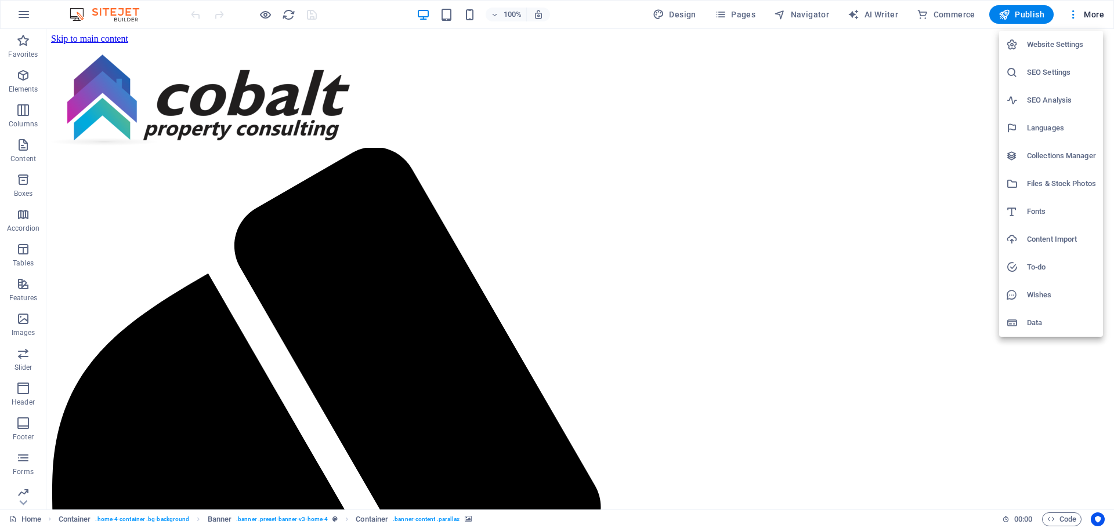
click at [1027, 320] on h6 "Data" at bounding box center [1061, 323] width 69 height 14
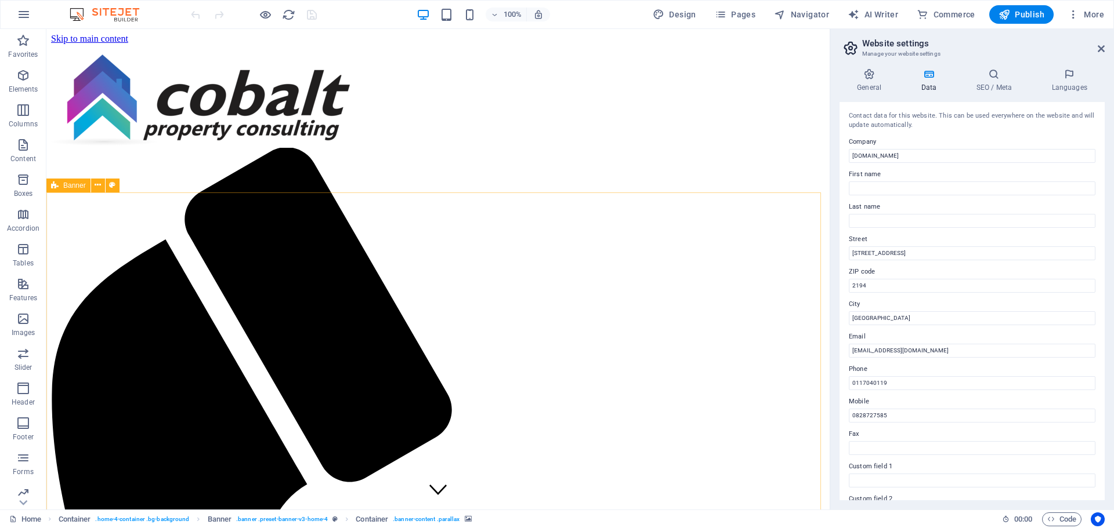
click at [1099, 43] on h2 "Website settings" at bounding box center [983, 43] width 242 height 10
click at [1101, 48] on icon at bounding box center [1100, 48] width 7 height 9
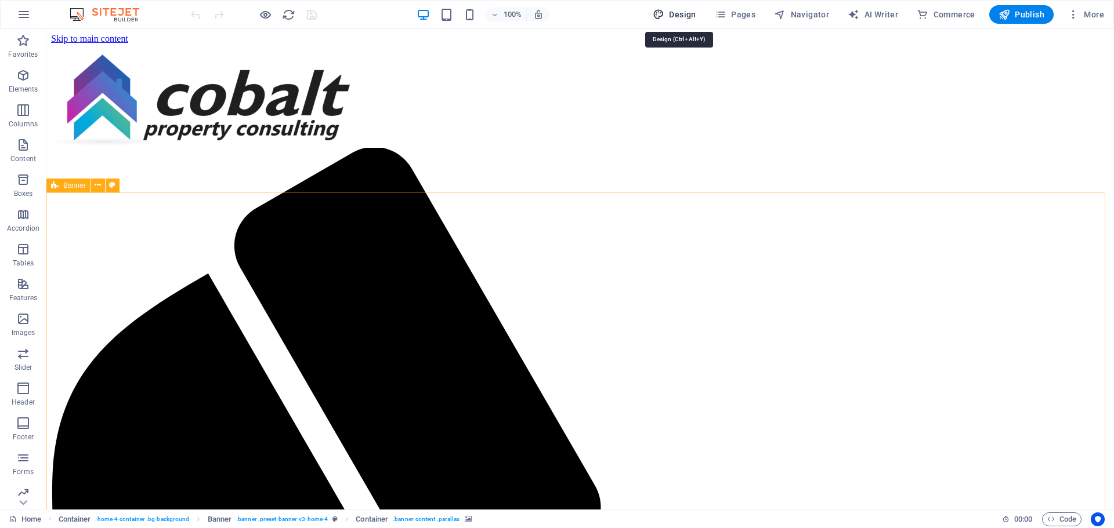
drag, startPoint x: 661, startPoint y: 8, endPoint x: 487, endPoint y: 39, distance: 176.3
click at [661, 8] on button "Design" at bounding box center [674, 14] width 53 height 19
select select "600"
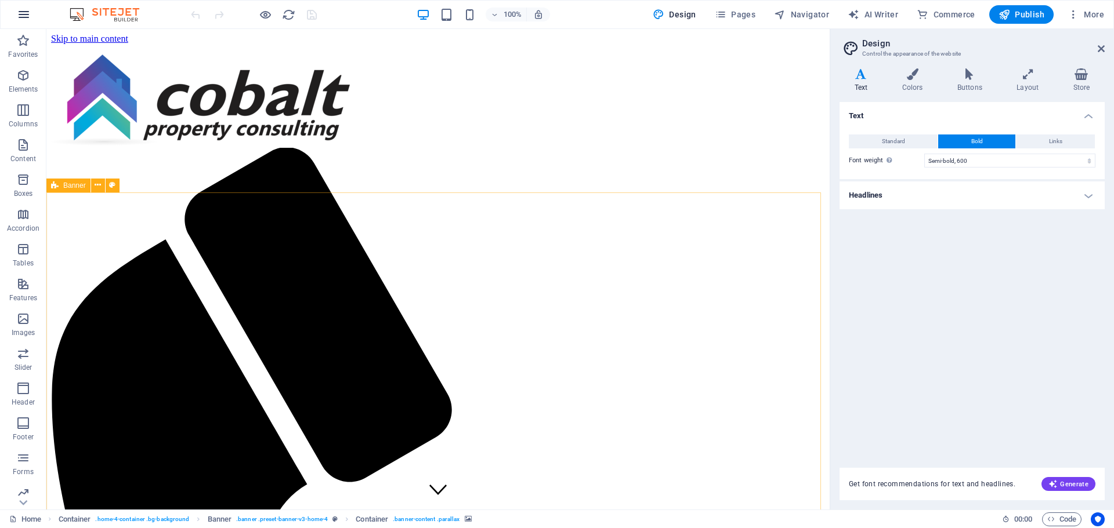
click at [15, 15] on button "button" at bounding box center [24, 15] width 28 height 28
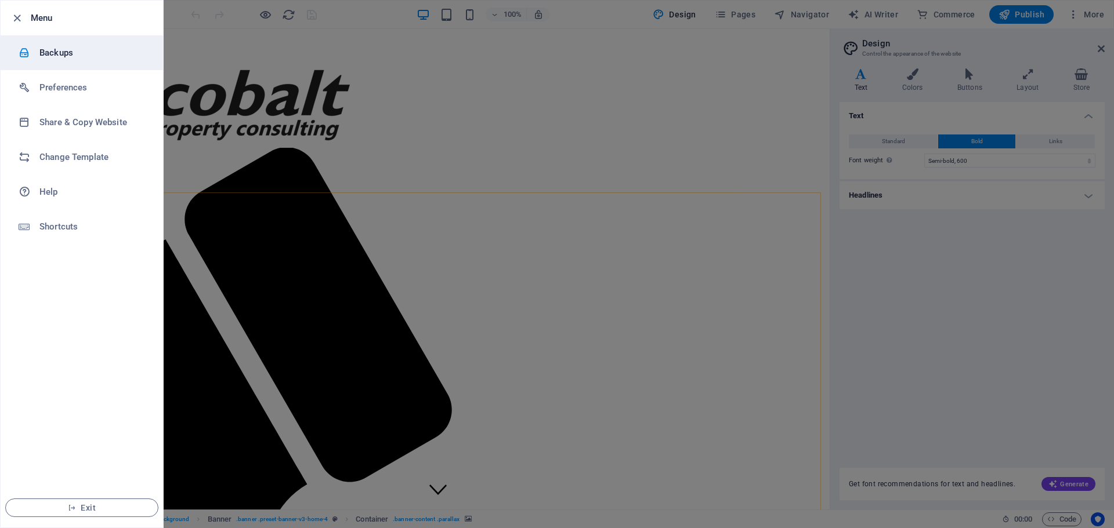
click at [32, 49] on div at bounding box center [29, 53] width 21 height 12
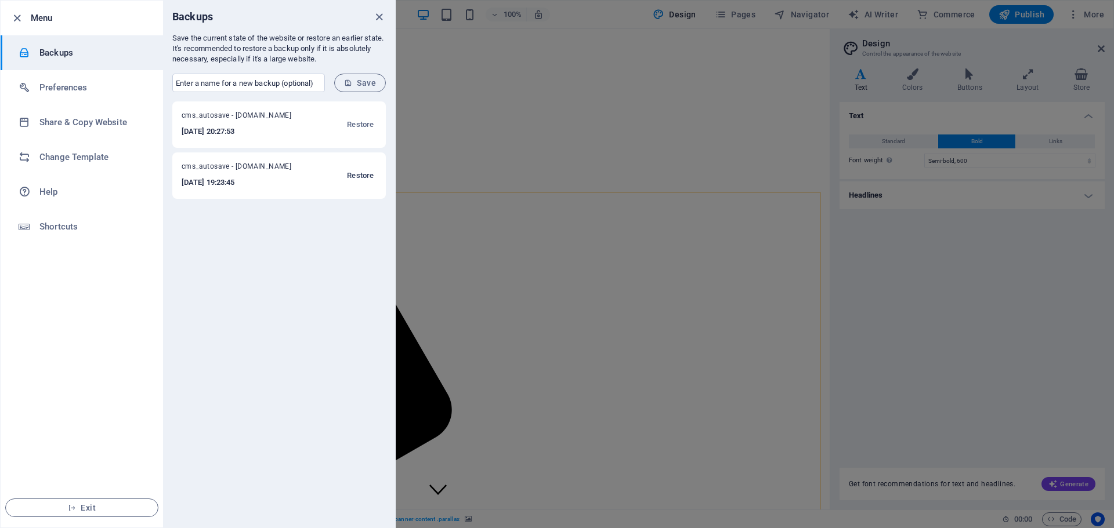
click at [354, 179] on span "Restore" at bounding box center [360, 176] width 27 height 14
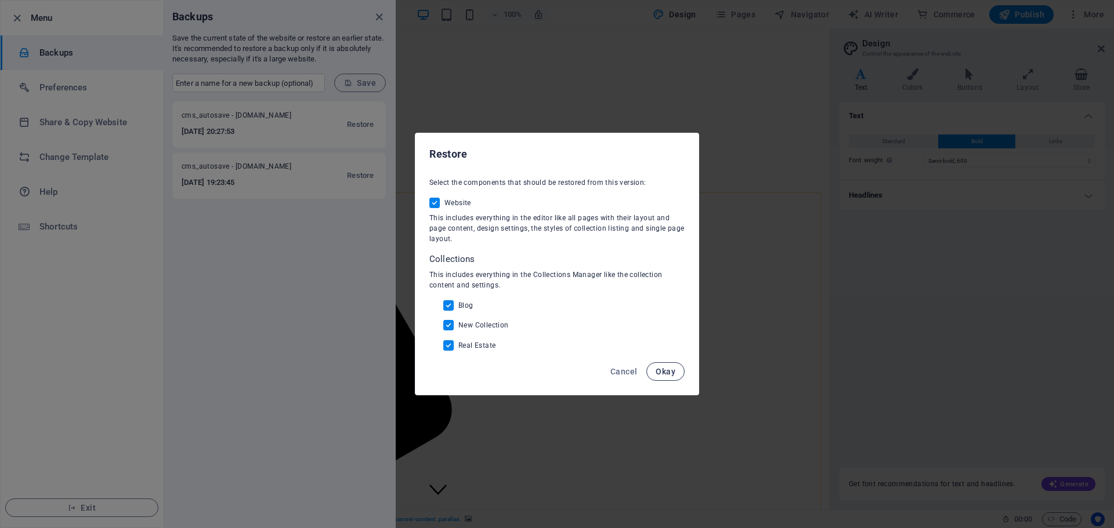
click at [661, 363] on button "Okay" at bounding box center [665, 371] width 38 height 19
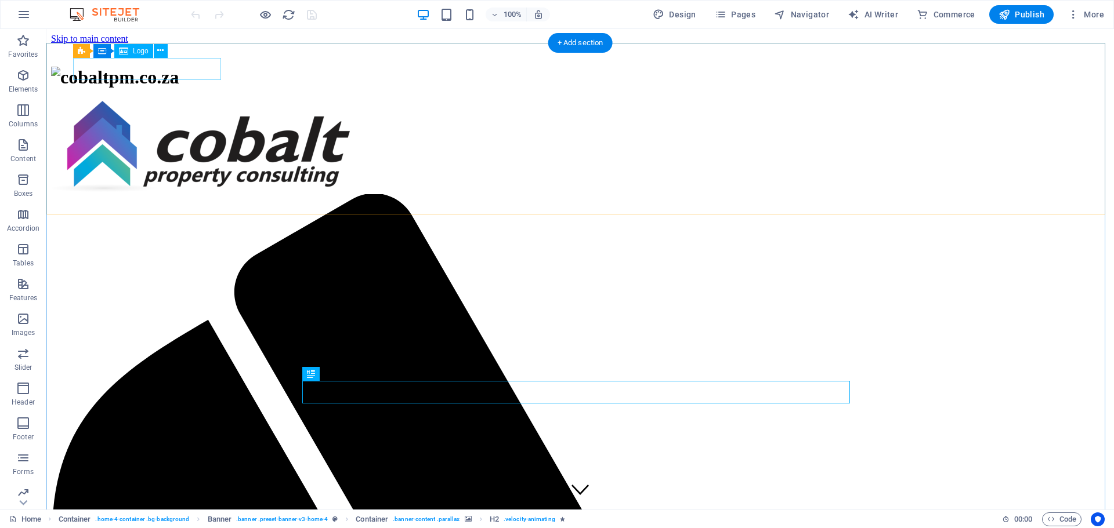
click at [211, 78] on div at bounding box center [580, 77] width 1058 height 21
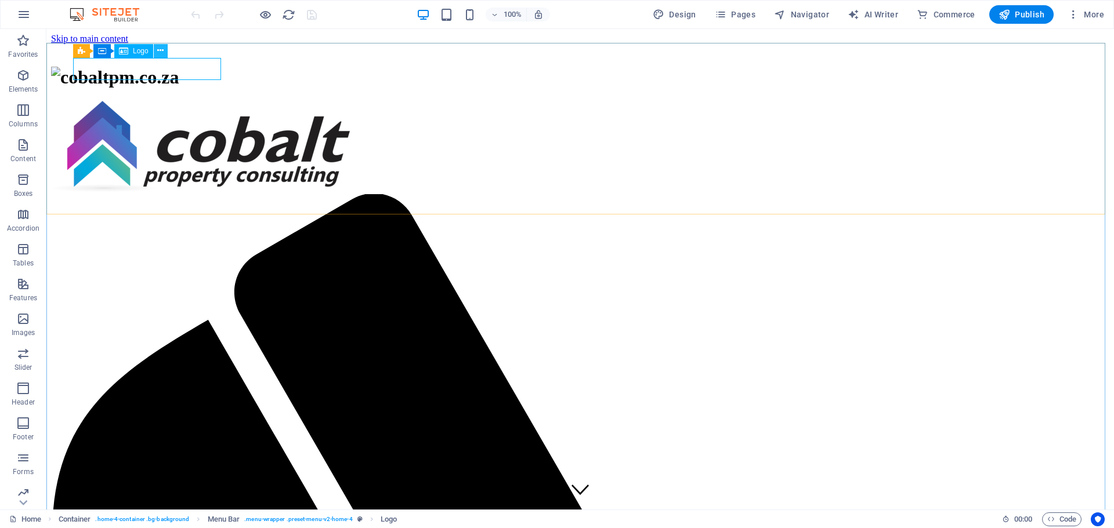
click at [157, 50] on button at bounding box center [161, 51] width 14 height 14
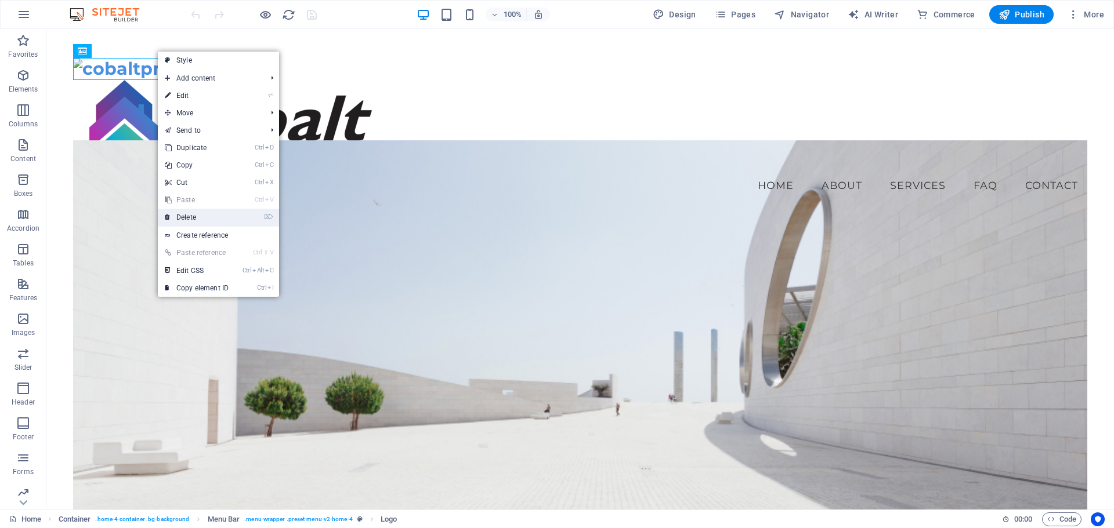
click at [202, 214] on link "⌦ Delete" at bounding box center [197, 217] width 78 height 17
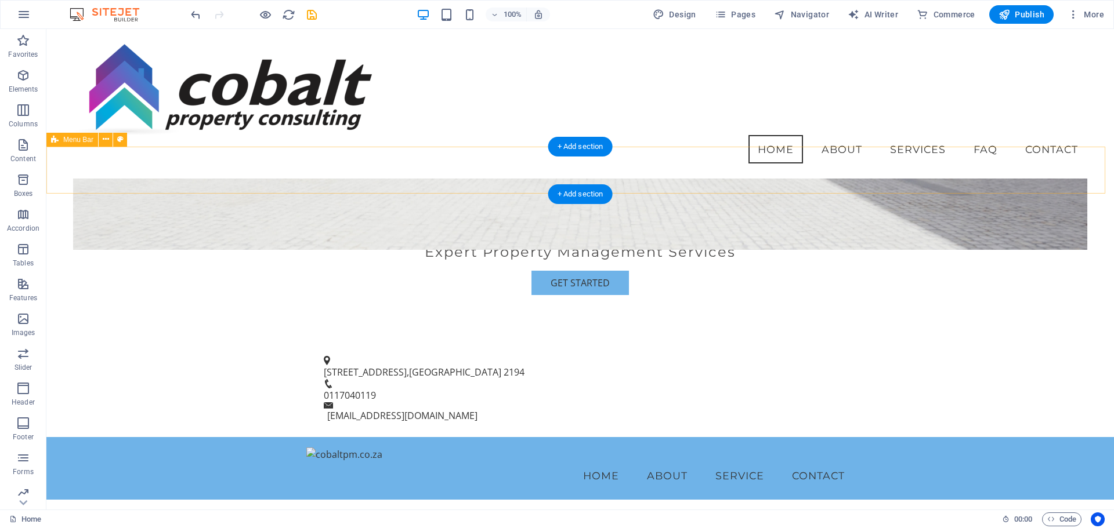
scroll to position [348, 0]
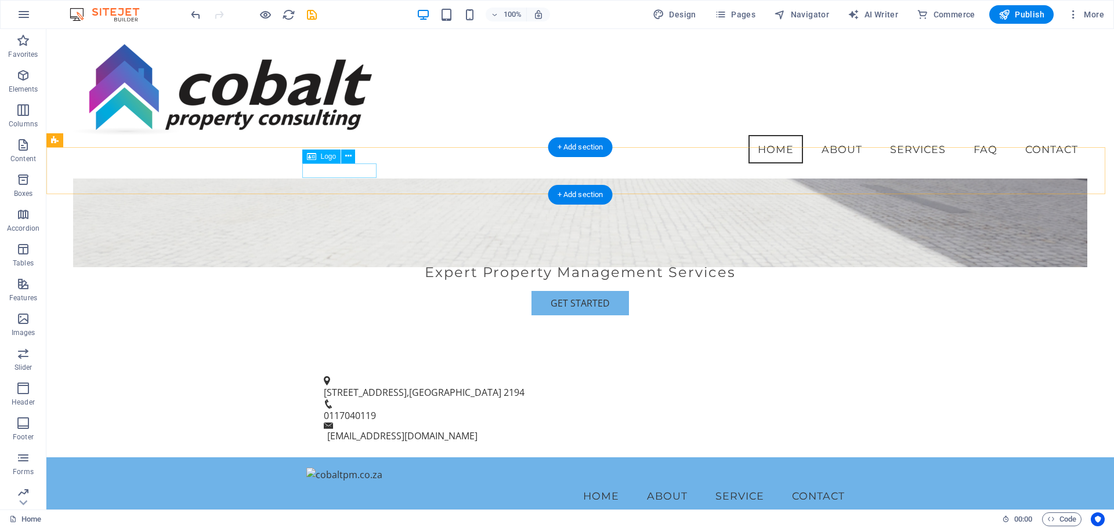
click at [357, 467] on div at bounding box center [580, 474] width 548 height 15
click at [348, 158] on icon at bounding box center [348, 156] width 6 height 12
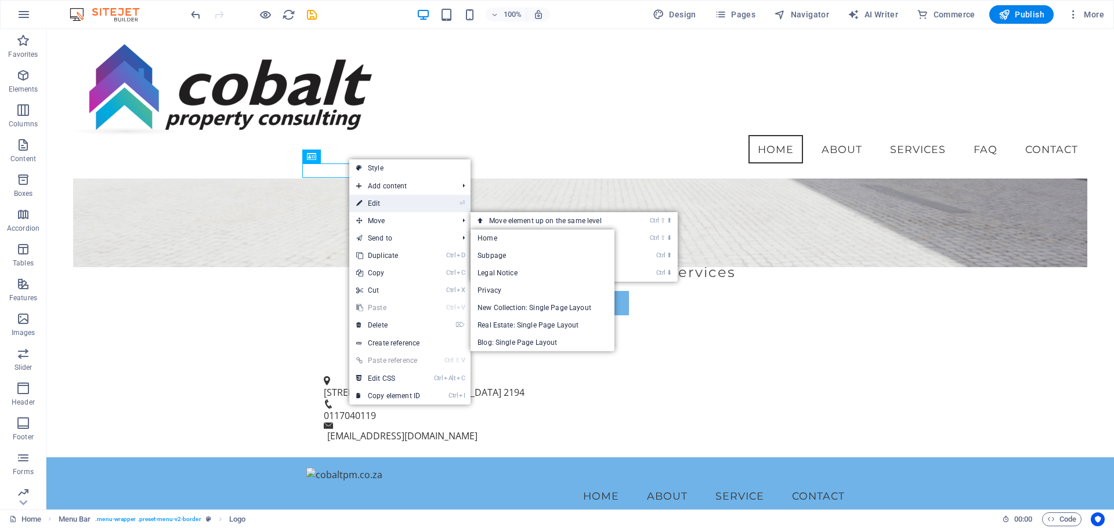
click at [386, 200] on link "⏎ Edit" at bounding box center [388, 203] width 78 height 17
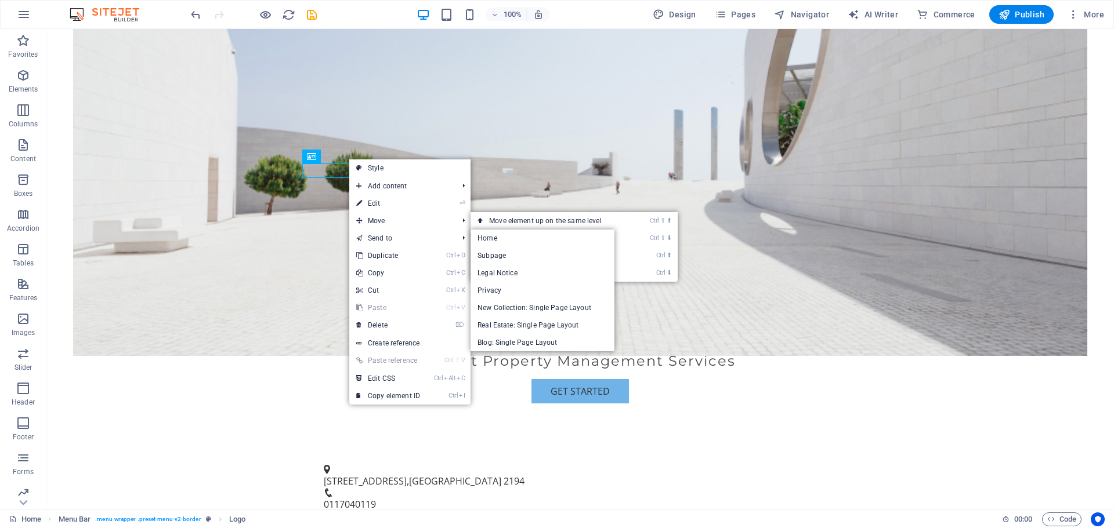
select select "px"
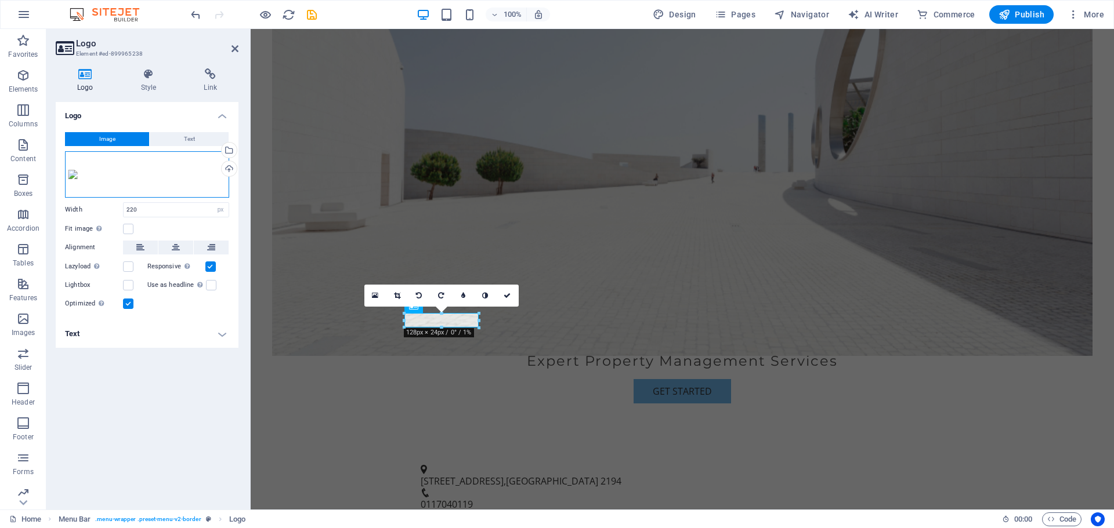
click at [170, 190] on div "Drag files here, click to choose files or select files from Files or our free s…" at bounding box center [147, 174] width 164 height 46
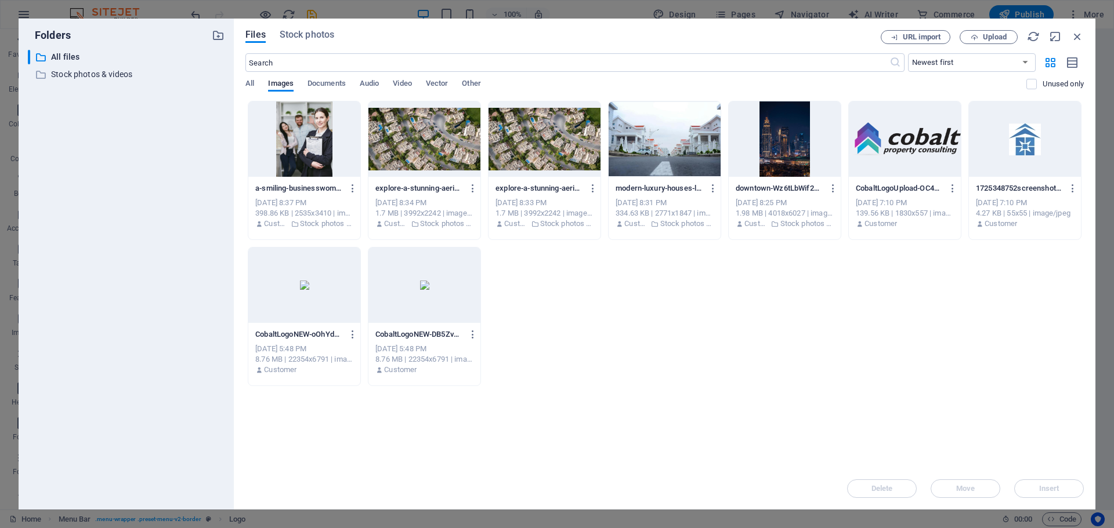
click at [900, 155] on div at bounding box center [905, 138] width 112 height 75
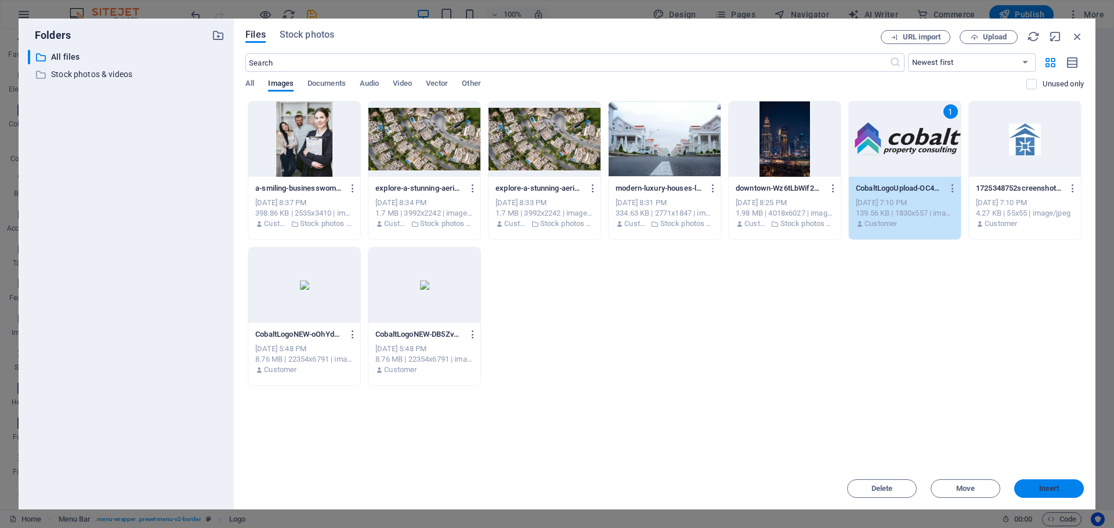
click at [1052, 492] on span "Insert" at bounding box center [1049, 488] width 20 height 7
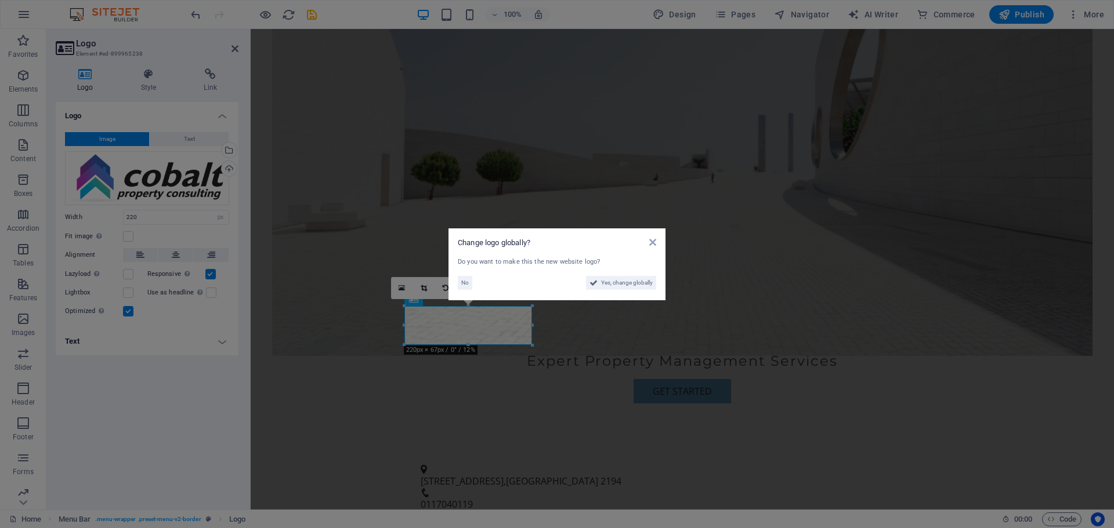
click at [557, 363] on aside "Change logo globally? Do you want to make this the new website logo? No Yes, ch…" at bounding box center [557, 264] width 1114 height 528
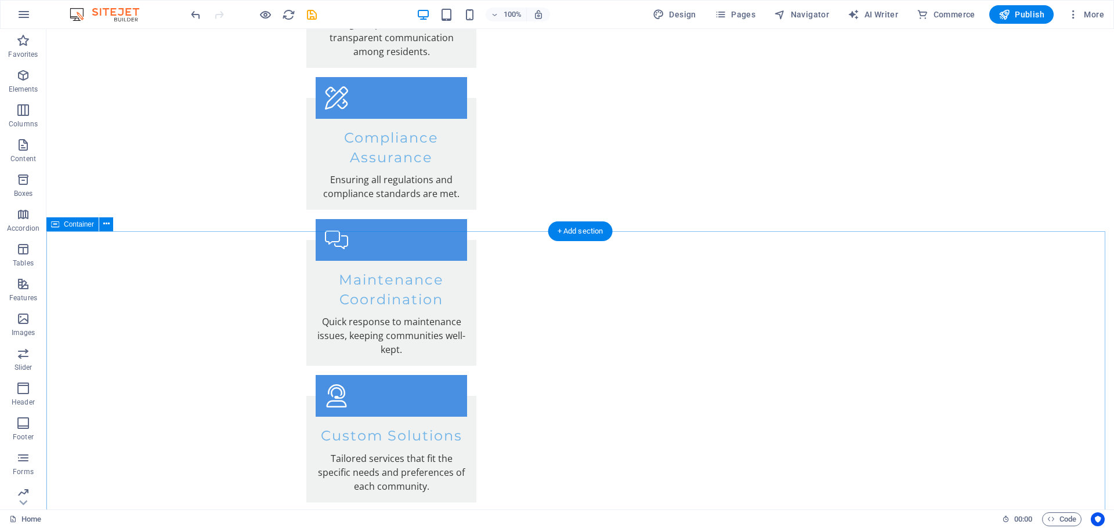
scroll to position [2409, 0]
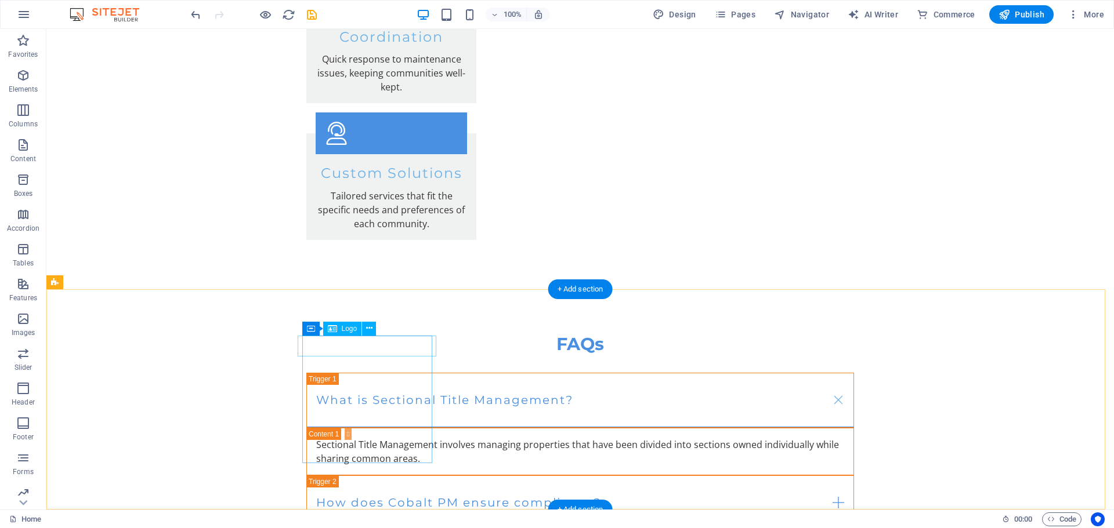
click at [343, 332] on span "Logo" at bounding box center [350, 328] width 16 height 7
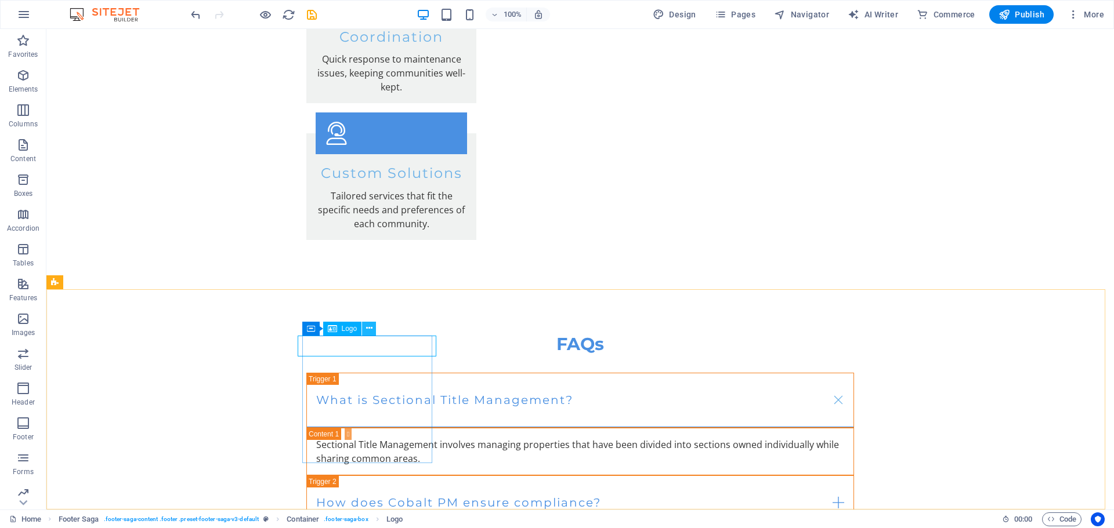
click at [370, 332] on icon at bounding box center [369, 328] width 6 height 12
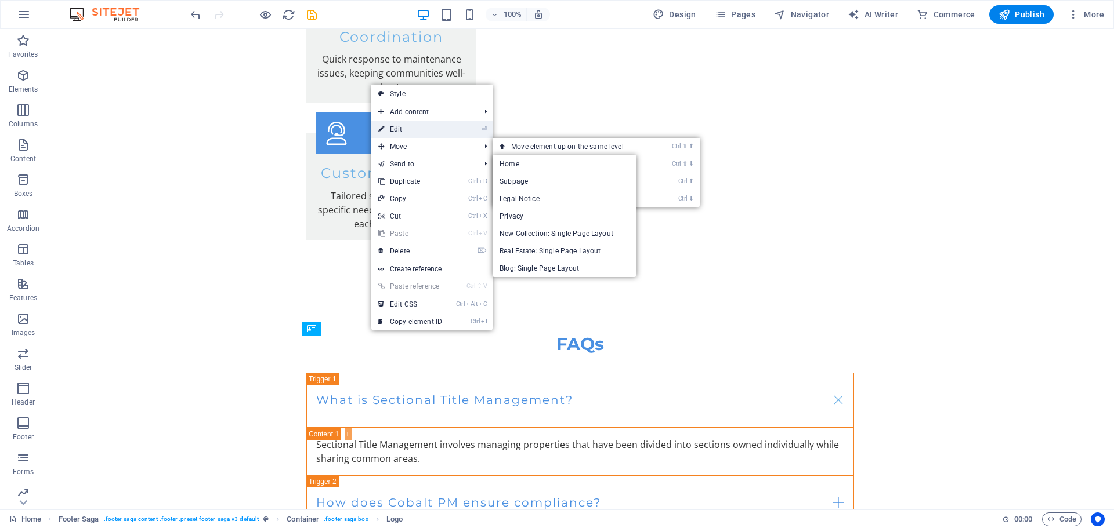
click at [404, 122] on link "⏎ Edit" at bounding box center [410, 129] width 78 height 17
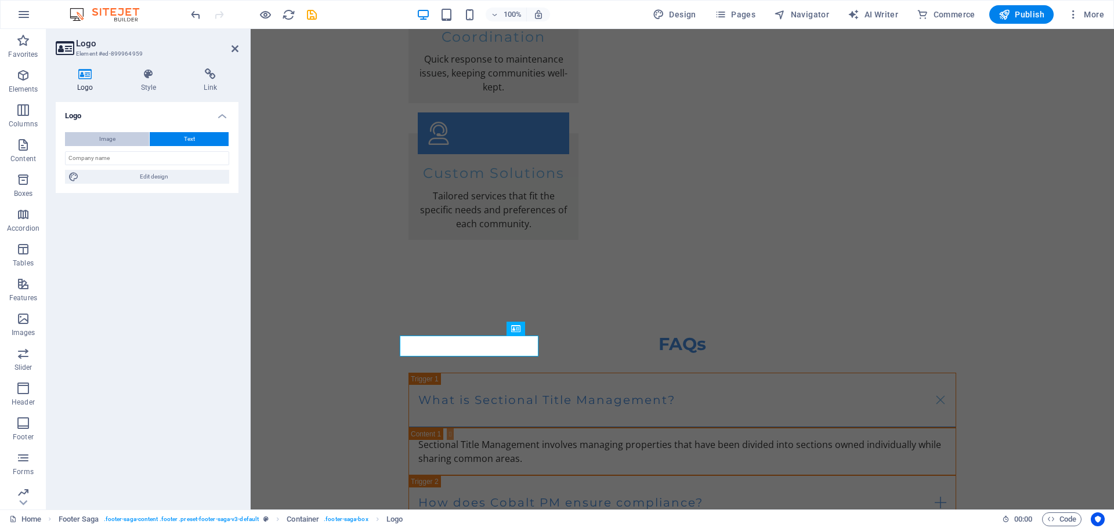
click at [118, 137] on button "Image" at bounding box center [107, 139] width 84 height 14
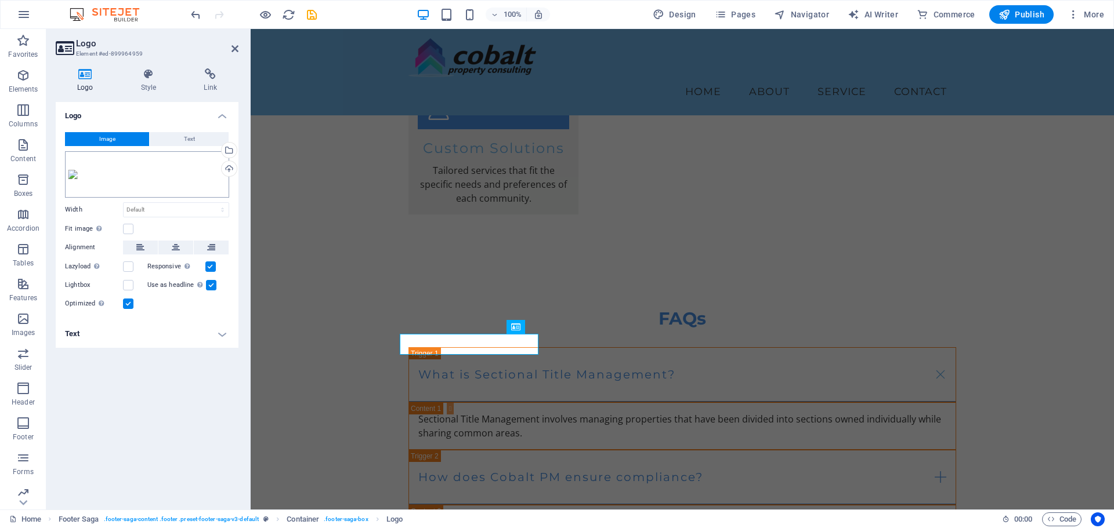
scroll to position [2407, 0]
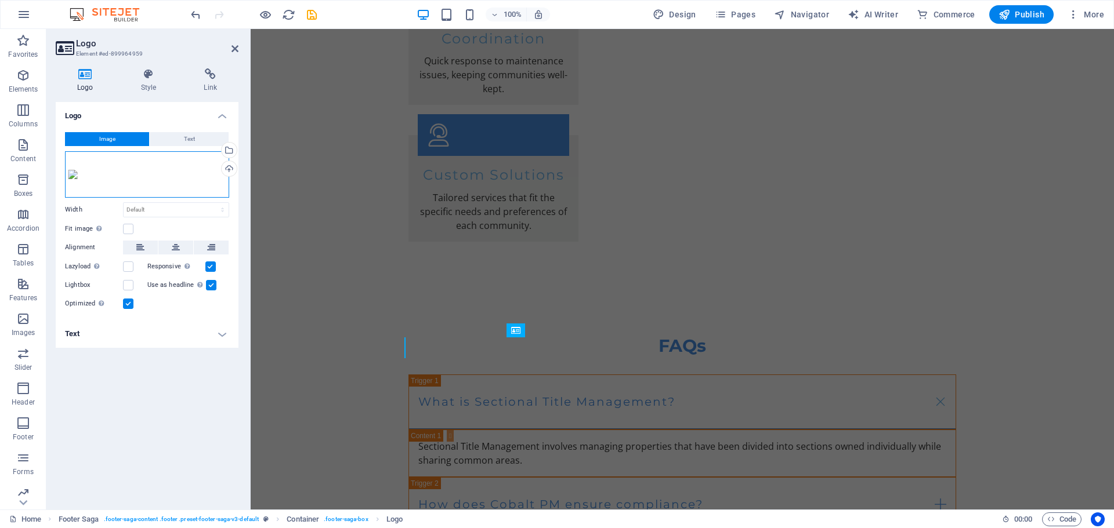
click at [134, 186] on div "Drag files here, click to choose files or select files from Files or our free s…" at bounding box center [147, 174] width 164 height 46
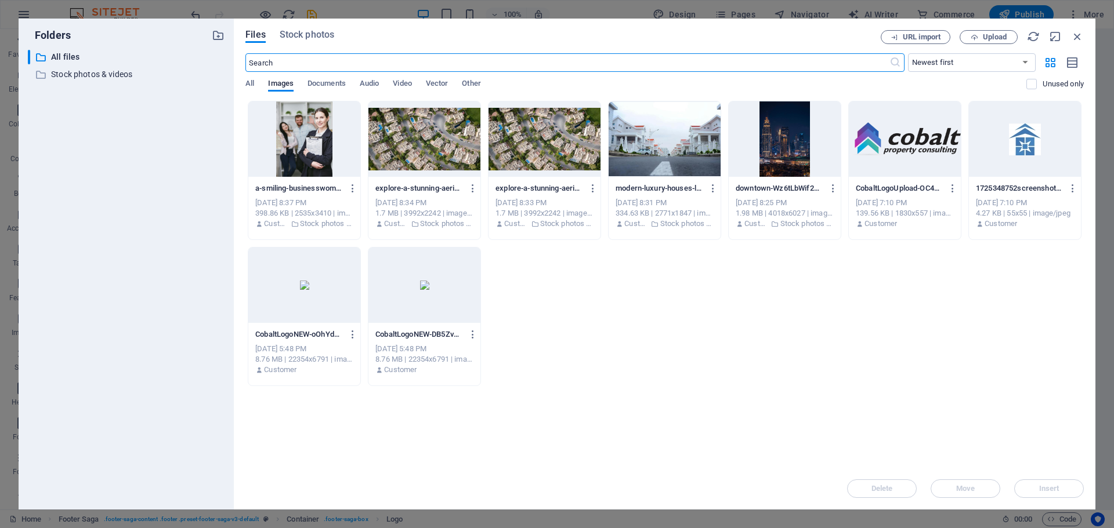
click at [894, 153] on div at bounding box center [905, 138] width 112 height 75
click at [918, 147] on div at bounding box center [905, 138] width 112 height 75
click at [898, 188] on p "CobaltLogoUpload-OC4YvIvKmuTuNJMUHym_zg.png" at bounding box center [898, 188] width 87 height 10
click at [929, 130] on div at bounding box center [905, 138] width 112 height 75
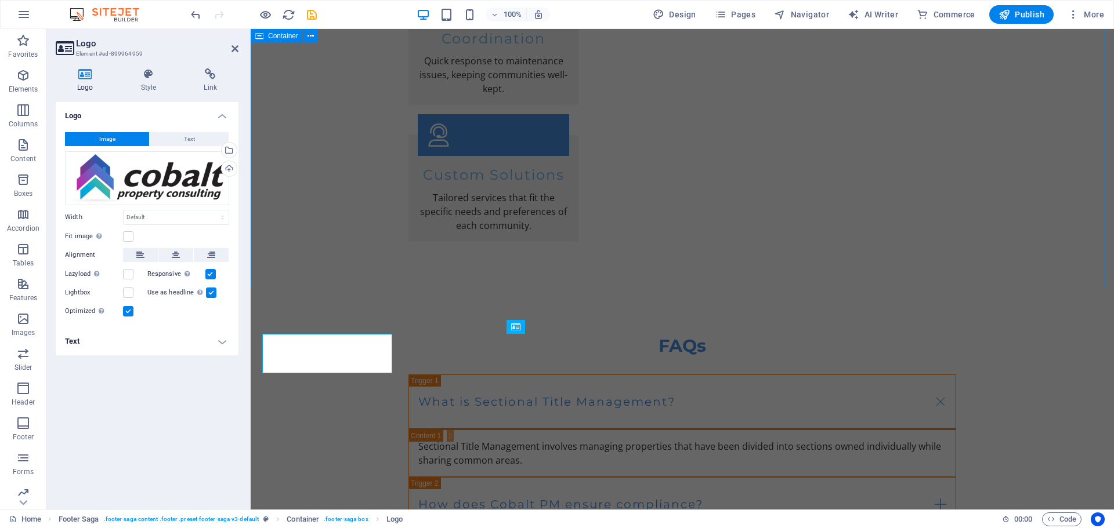
click at [232, 50] on icon at bounding box center [234, 48] width 7 height 9
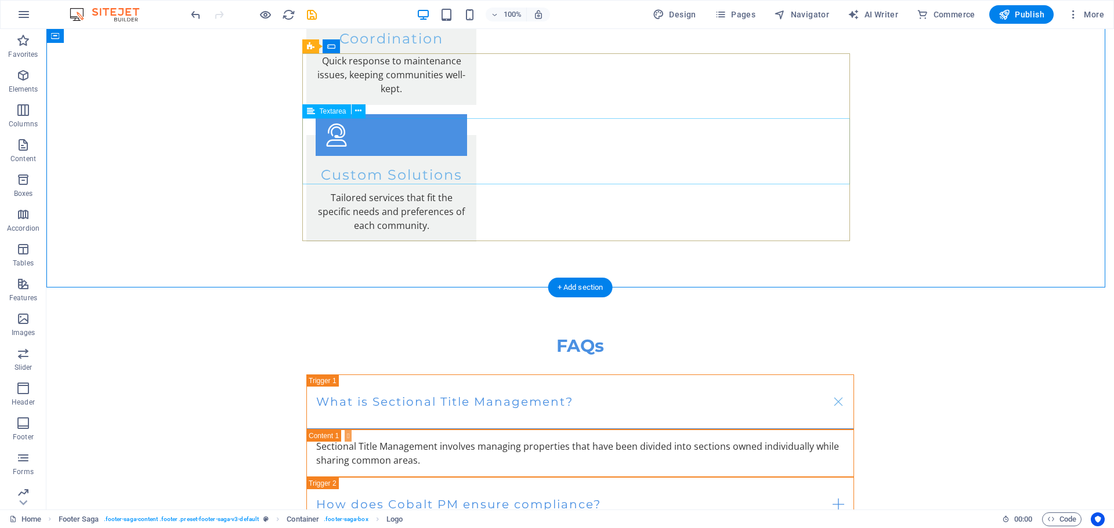
scroll to position [2410, 0]
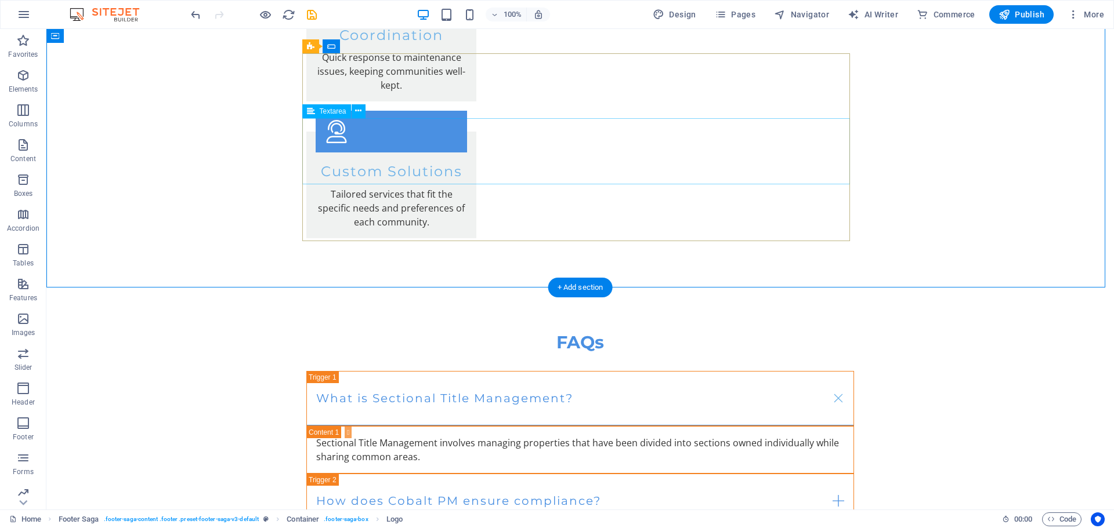
drag, startPoint x: 343, startPoint y: 139, endPoint x: 325, endPoint y: 84, distance: 58.7
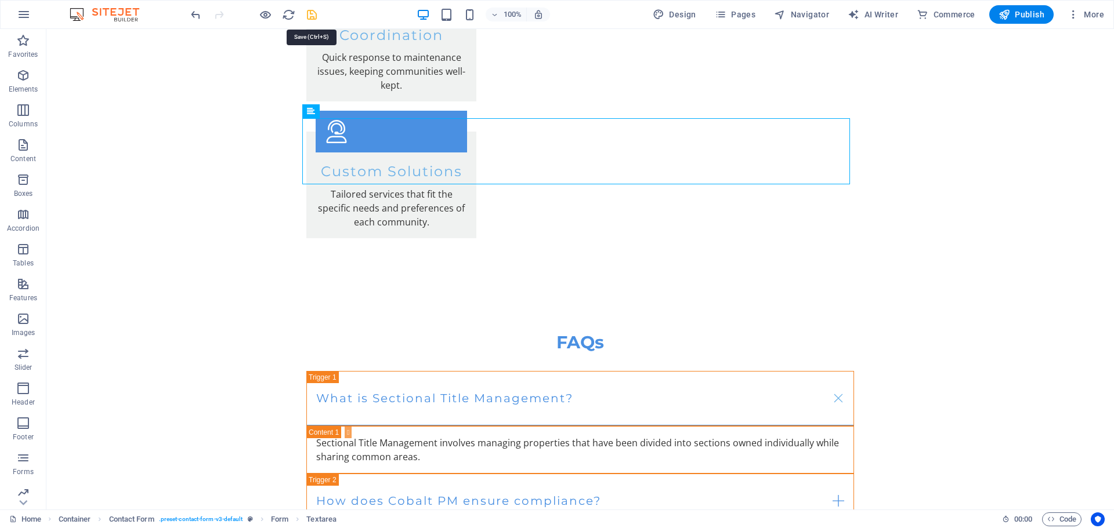
click at [314, 16] on icon "save" at bounding box center [311, 14] width 13 height 13
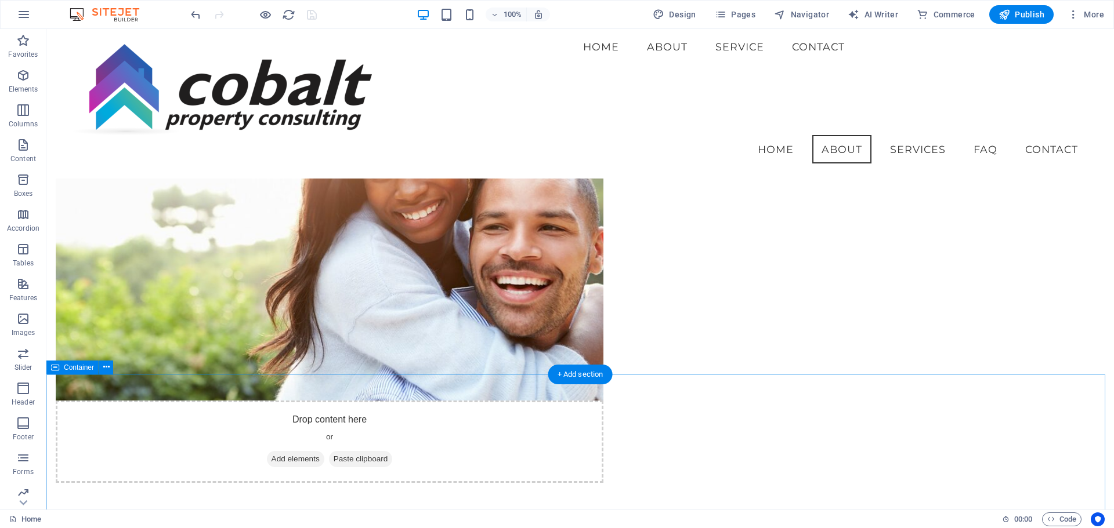
scroll to position [497, 0]
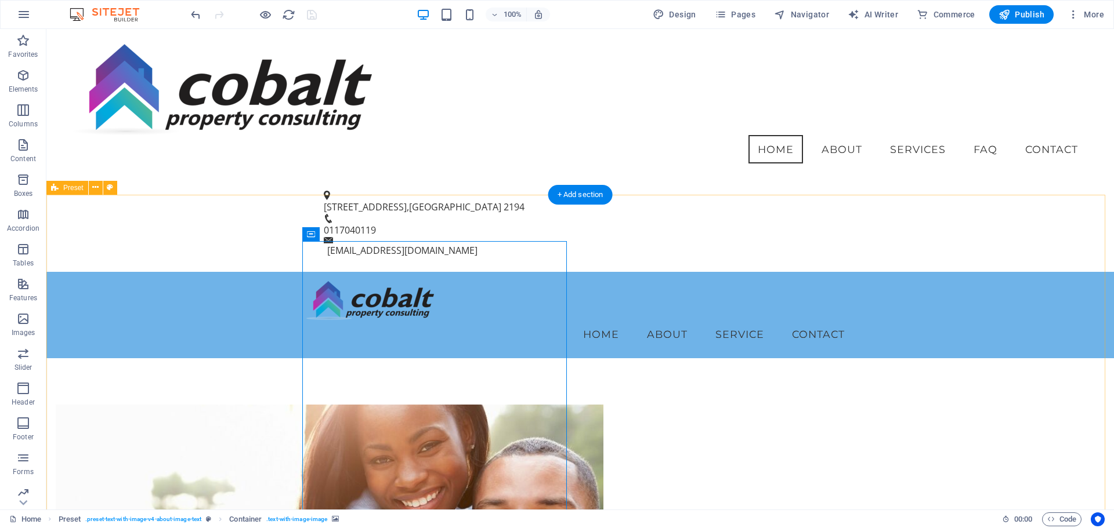
scroll to position [323, 0]
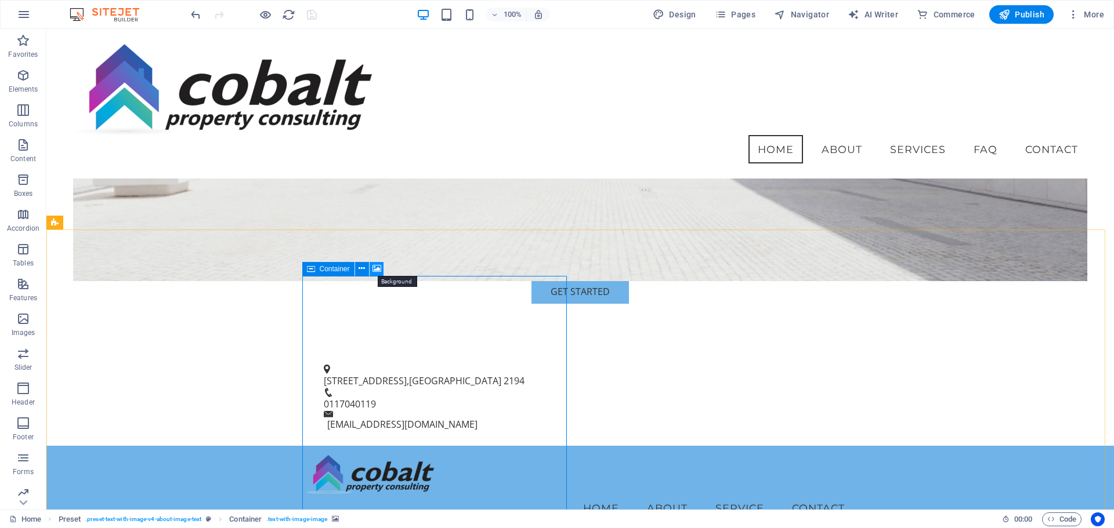
click at [379, 273] on icon at bounding box center [376, 269] width 9 height 12
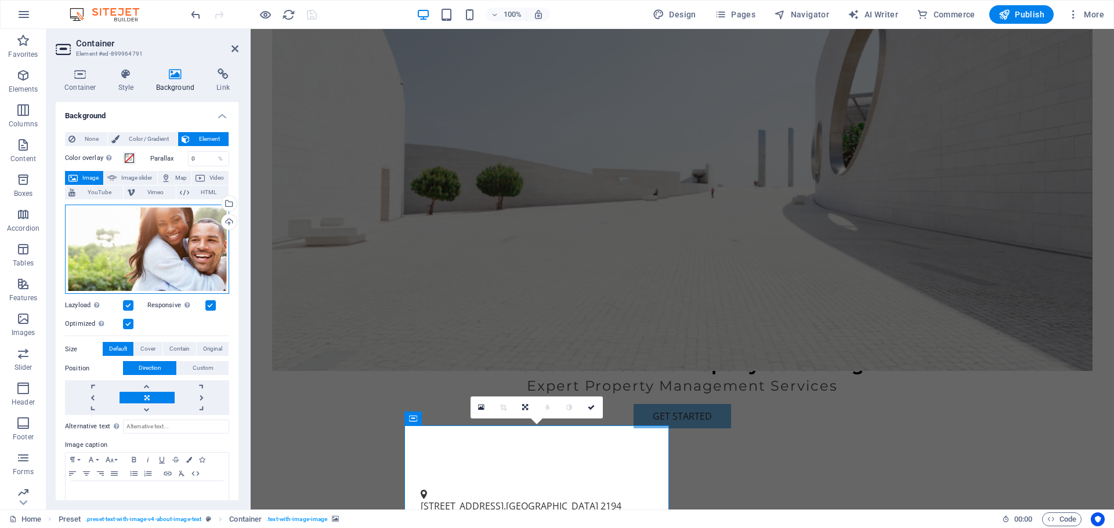
click at [190, 263] on div "Drag files here, click to choose files or select files from Files or our free s…" at bounding box center [147, 250] width 164 height 90
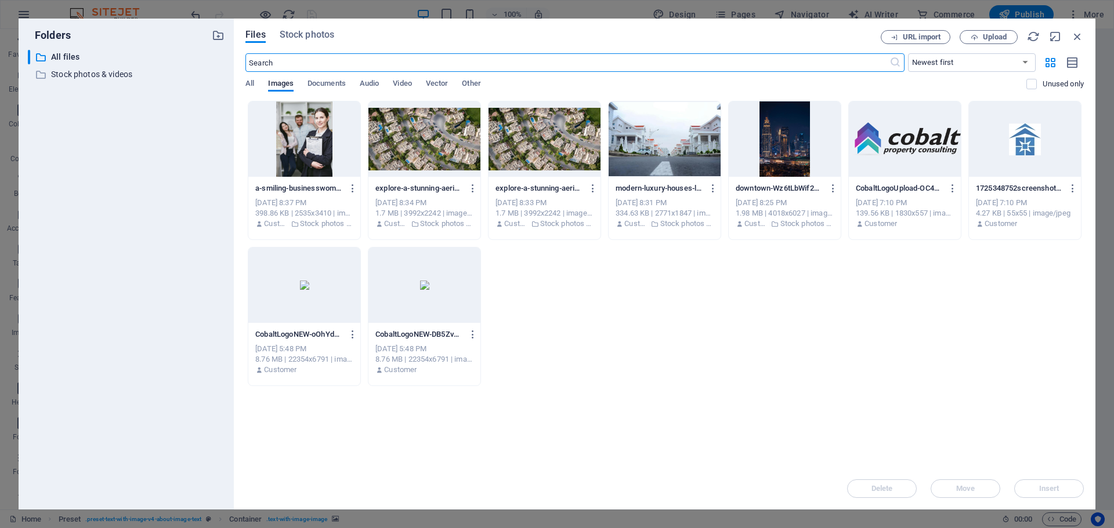
click at [423, 161] on div at bounding box center [424, 138] width 112 height 75
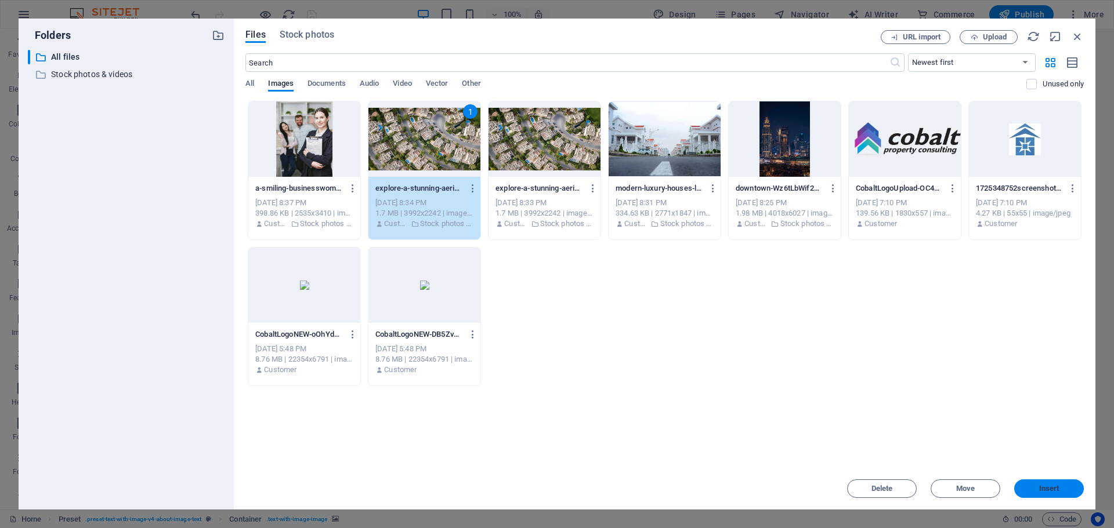
drag, startPoint x: 1049, startPoint y: 485, endPoint x: 791, endPoint y: 455, distance: 260.4
click at [1049, 485] on span "Insert" at bounding box center [1049, 488] width 20 height 7
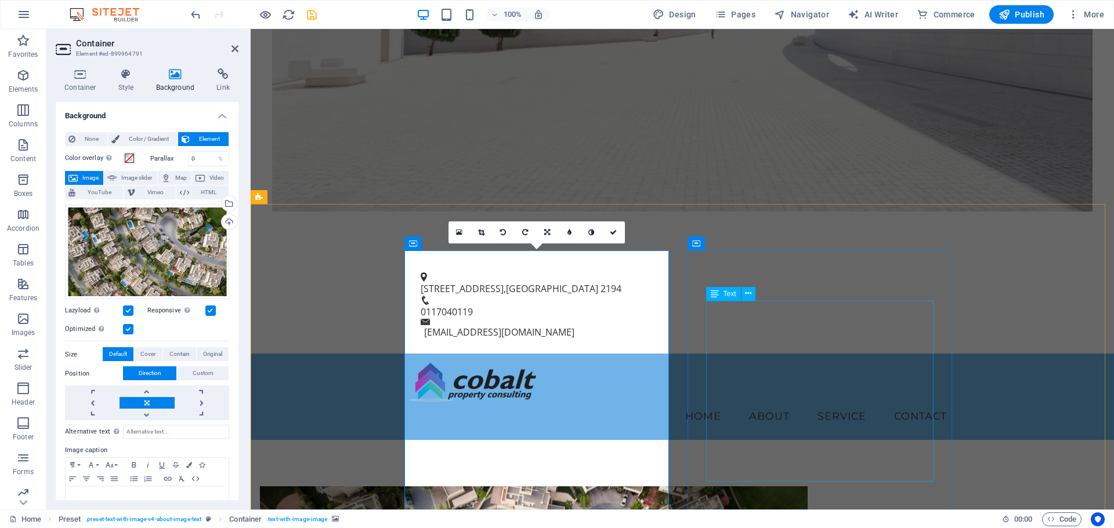
scroll to position [555, 0]
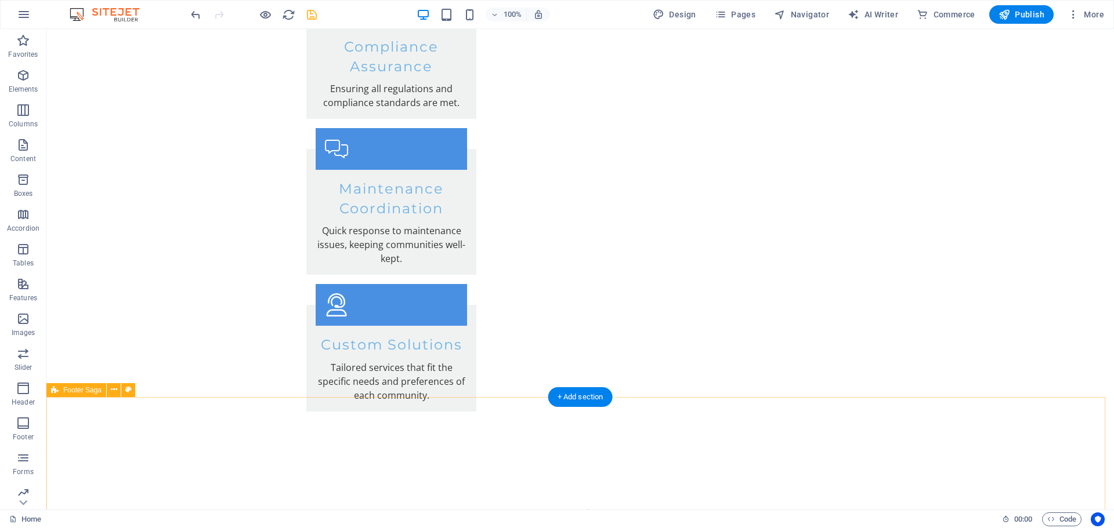
scroll to position [2427, 0]
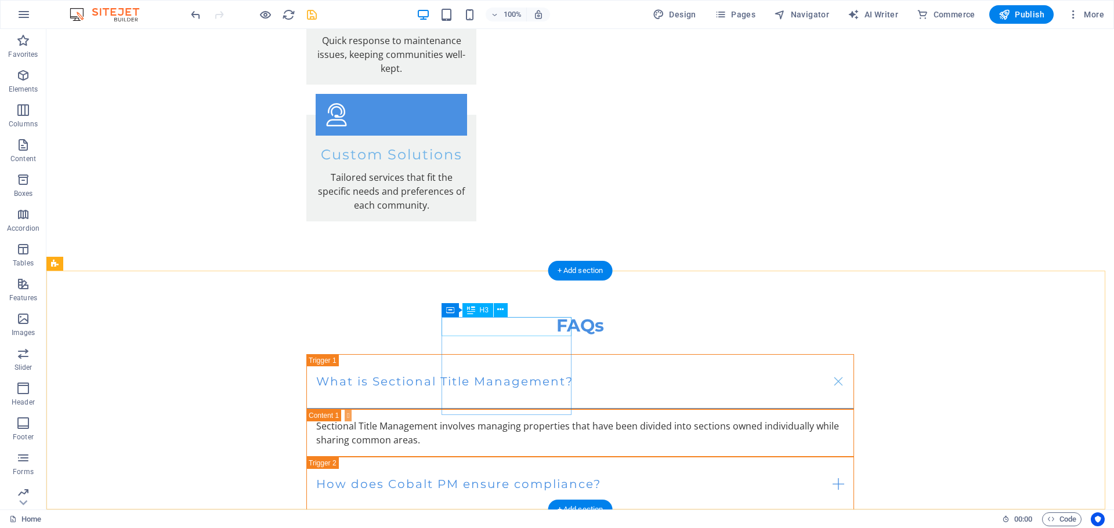
click at [499, 310] on icon at bounding box center [500, 310] width 6 height 12
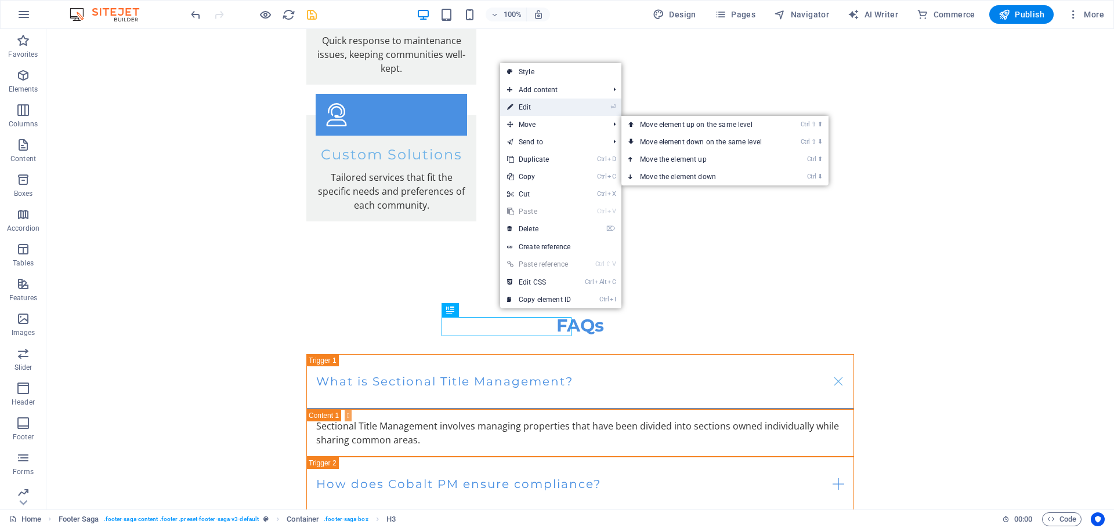
drag, startPoint x: 556, startPoint y: 113, endPoint x: 295, endPoint y: 94, distance: 261.7
click at [556, 113] on link "⏎ Edit" at bounding box center [539, 107] width 78 height 17
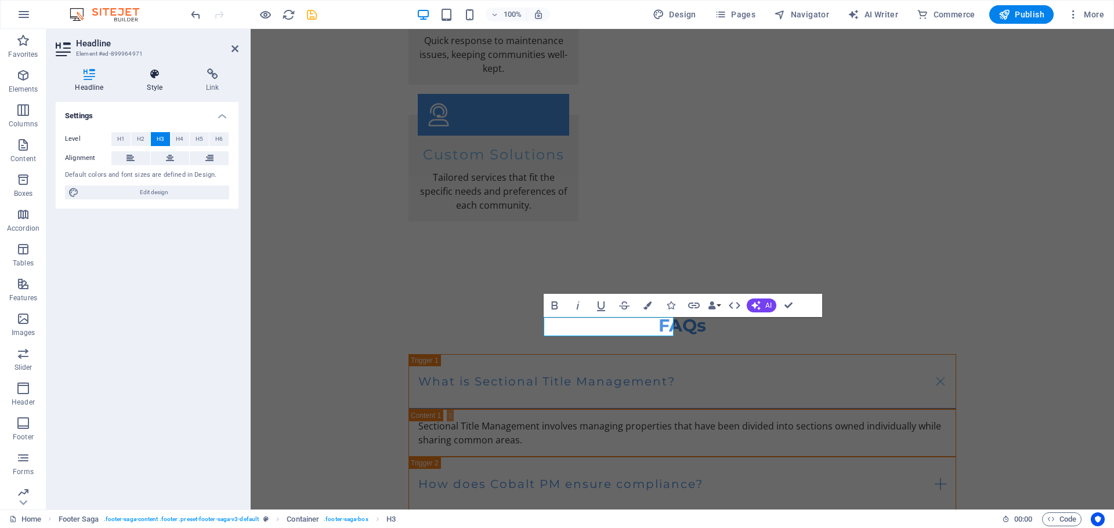
click at [155, 89] on h4 "Style" at bounding box center [157, 80] width 59 height 24
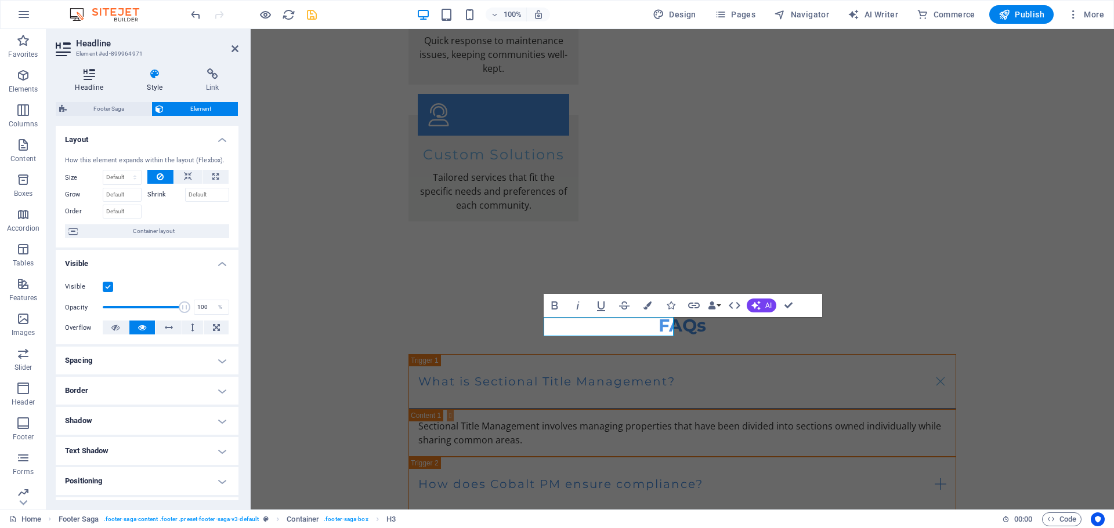
click at [96, 89] on h4 "Headline" at bounding box center [92, 80] width 72 height 24
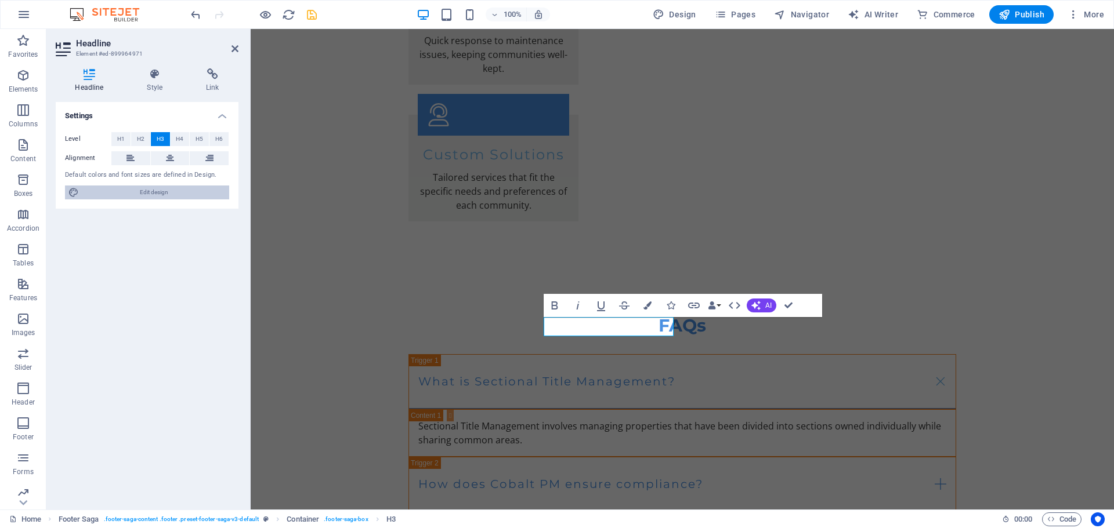
click at [152, 193] on span "Edit design" at bounding box center [153, 193] width 143 height 14
select select "px"
select select "200"
select select "px"
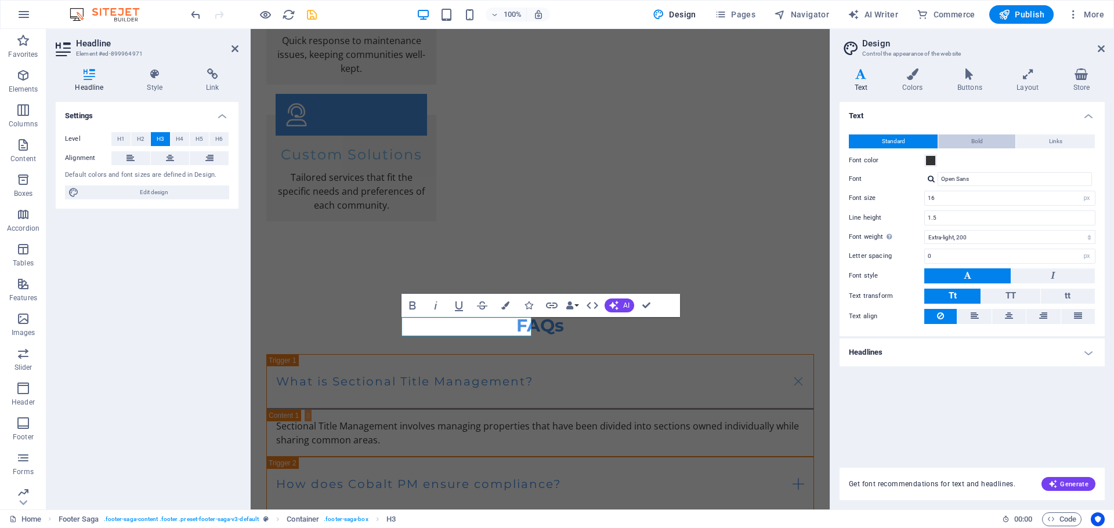
click at [967, 144] on button "Bold" at bounding box center [976, 142] width 77 height 14
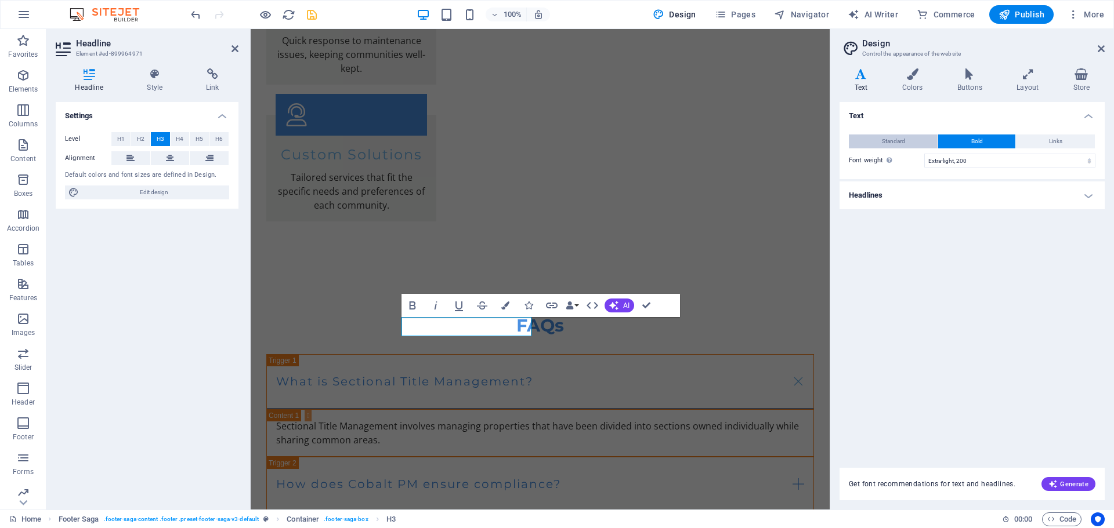
click at [875, 147] on button "Standard" at bounding box center [893, 142] width 89 height 14
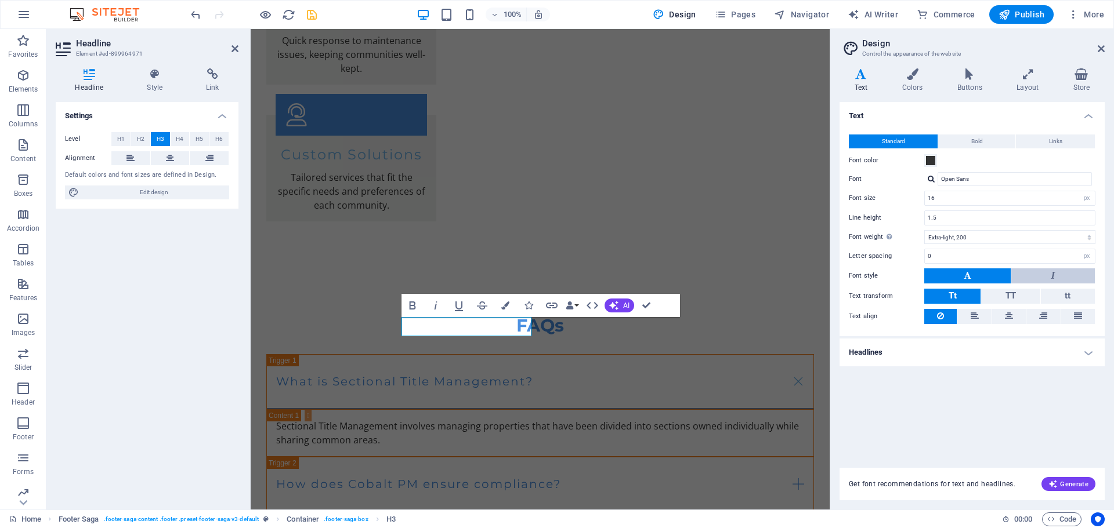
click at [1060, 281] on button at bounding box center [1053, 276] width 84 height 15
click at [989, 275] on button at bounding box center [967, 276] width 86 height 15
click at [1094, 49] on header "Design Control the appearance of the website" at bounding box center [973, 44] width 263 height 30
click at [1102, 48] on icon at bounding box center [1100, 48] width 7 height 9
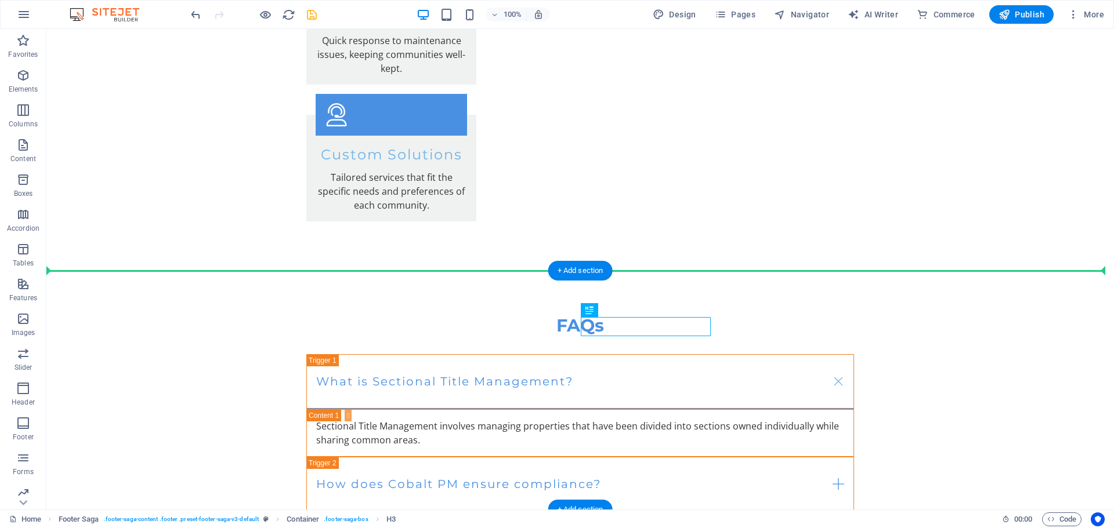
drag, startPoint x: 596, startPoint y: 327, endPoint x: 911, endPoint y: 333, distance: 314.4
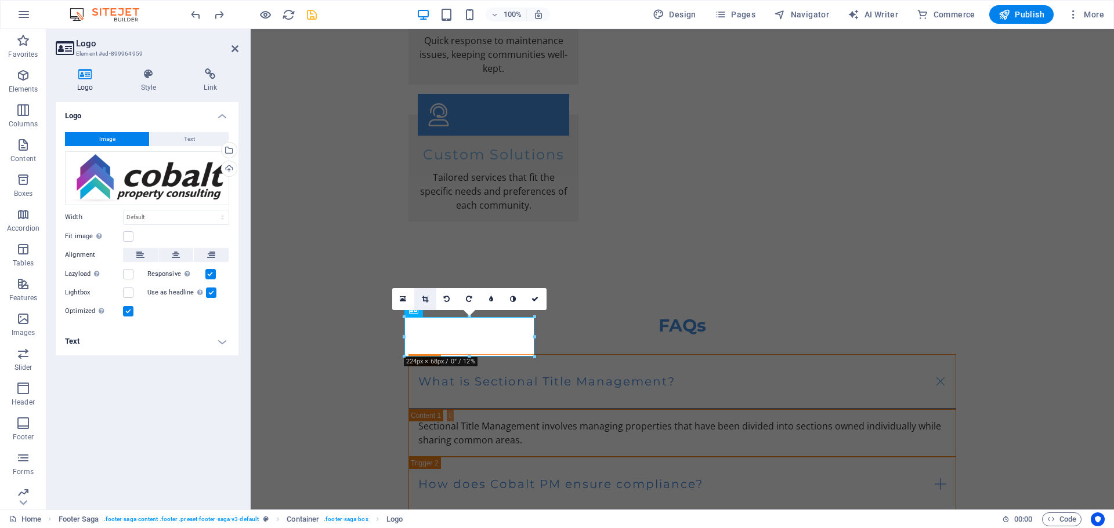
click at [419, 297] on link at bounding box center [425, 299] width 22 height 22
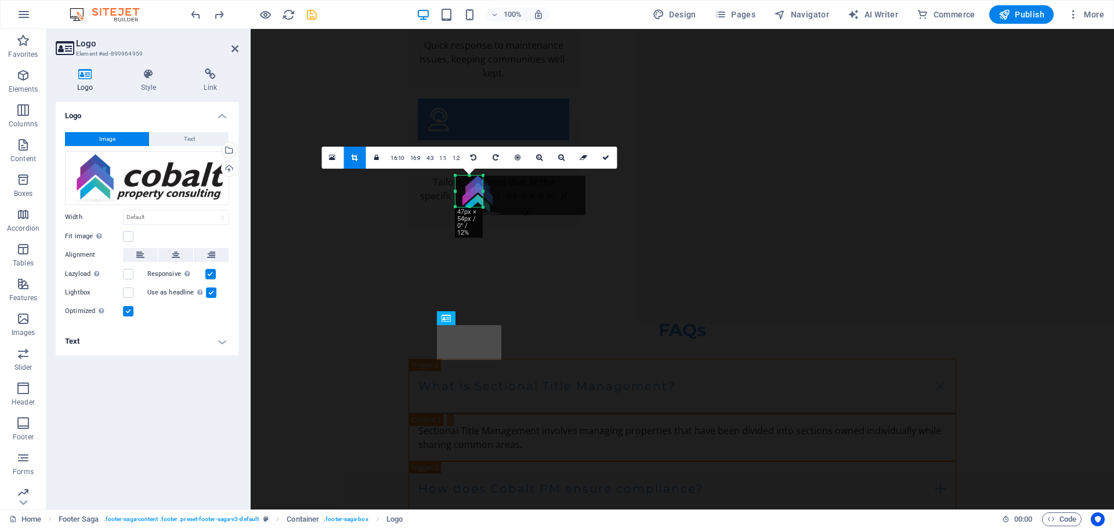
scroll to position [2419, 0]
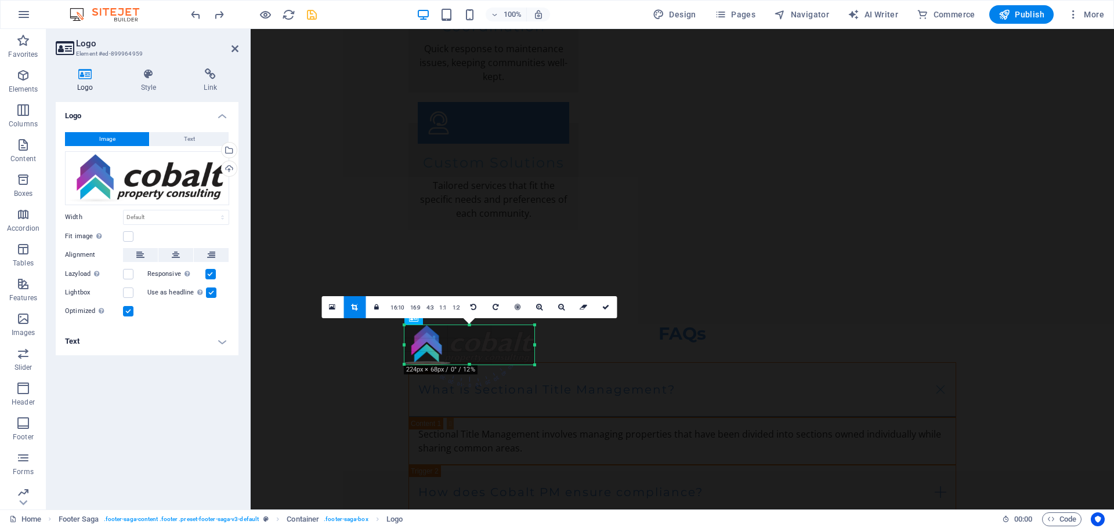
click at [534, 357] on div "180 170 160 150 140 130 120 110 100 90 80 70 60 50 40 30 20 10 0 -10 -20 -30 -4…" at bounding box center [469, 344] width 130 height 39
click at [333, 302] on link at bounding box center [332, 307] width 22 height 22
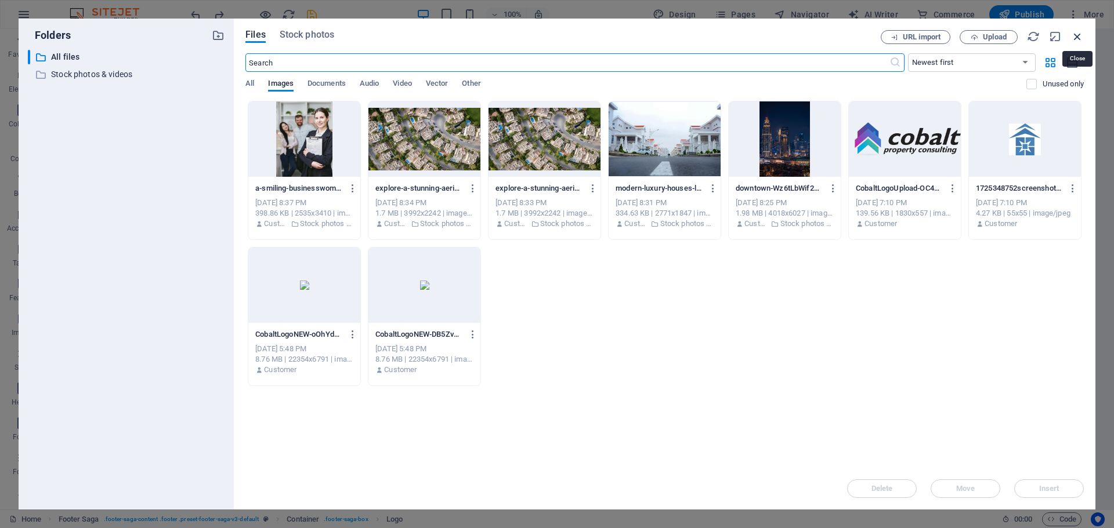
click at [1074, 37] on icon "button" at bounding box center [1077, 36] width 13 height 13
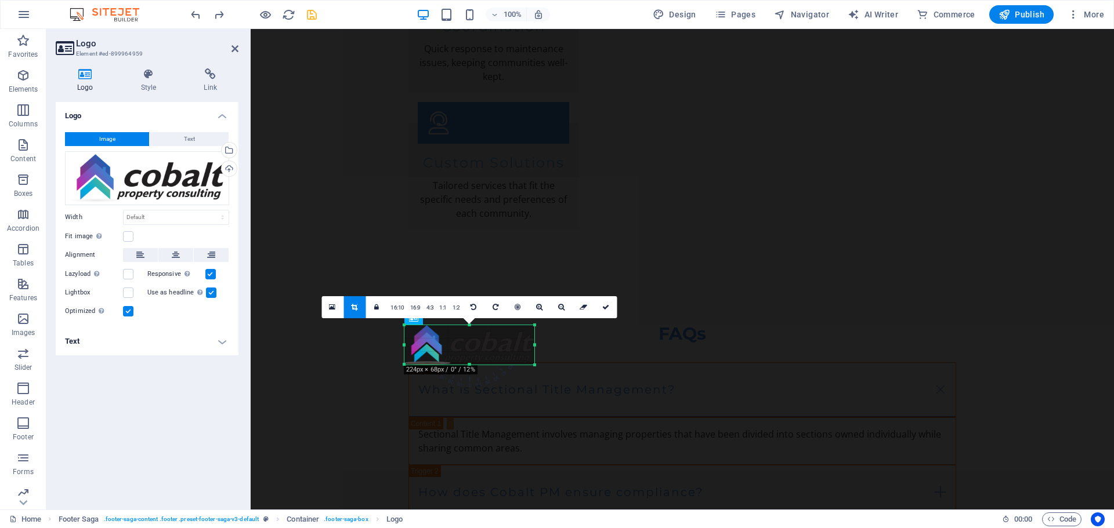
click at [157, 418] on div "Logo Image Text Drag files here, click to choose files or select files from Fil…" at bounding box center [147, 301] width 183 height 398
click at [127, 238] on label at bounding box center [128, 236] width 10 height 10
click at [0, 0] on input "Fit image Automatically fit image to a fixed width and height" at bounding box center [0, 0] width 0 height 0
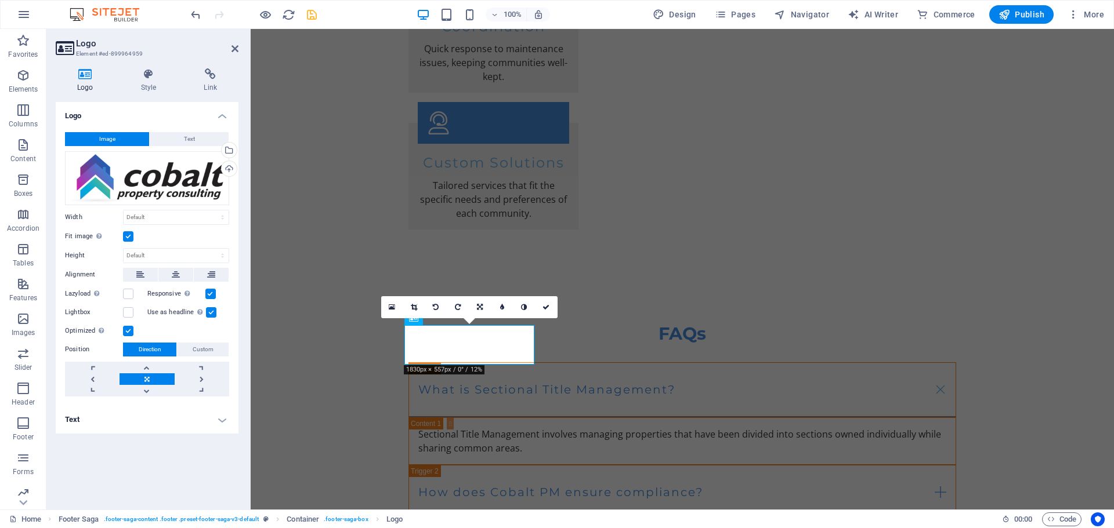
click at [128, 234] on label at bounding box center [128, 236] width 10 height 10
click at [0, 0] on input "Fit image Automatically fit image to a fixed width and height" at bounding box center [0, 0] width 0 height 0
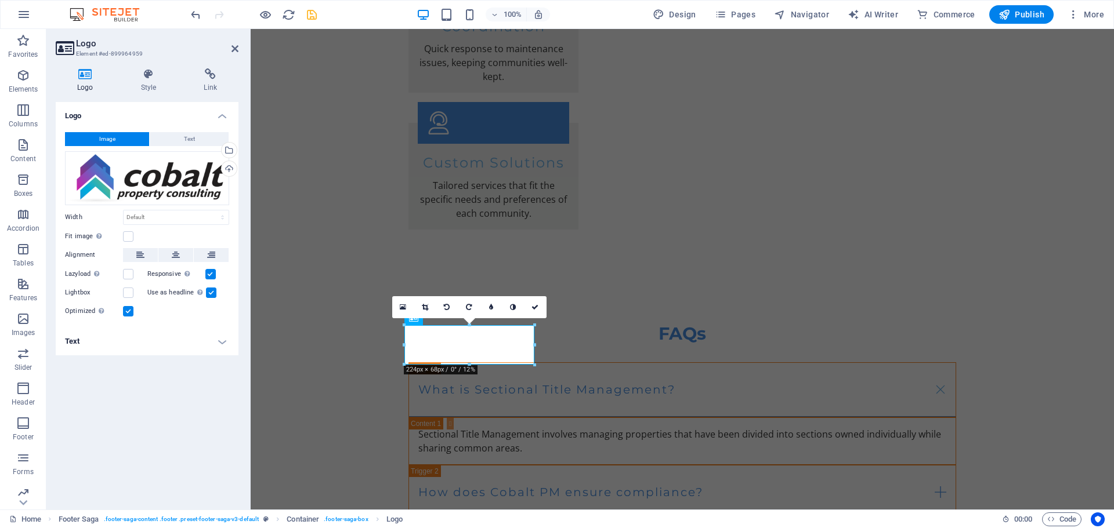
click at [213, 343] on h4 "Text" at bounding box center [147, 342] width 183 height 28
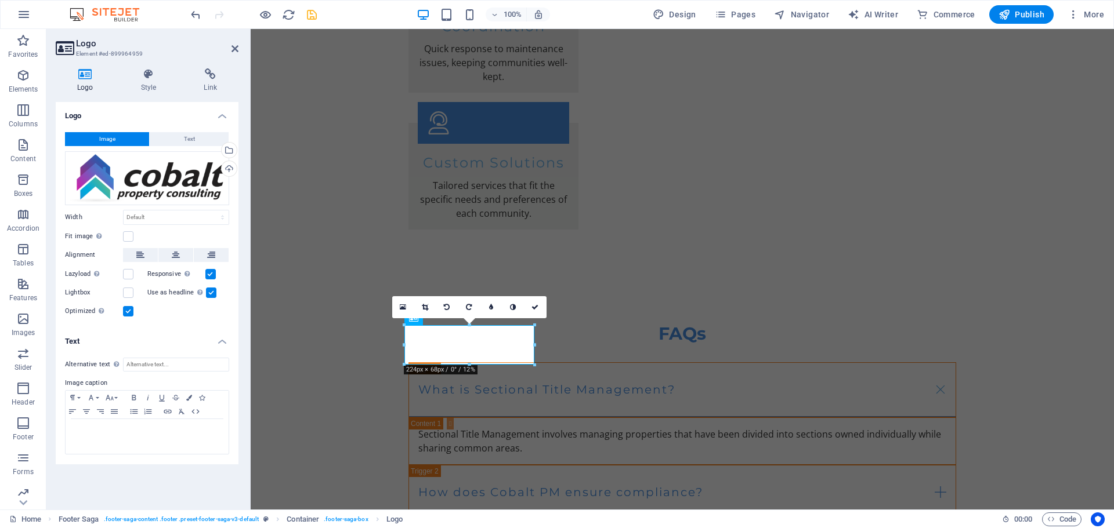
click at [213, 343] on h4 "Text" at bounding box center [147, 338] width 183 height 21
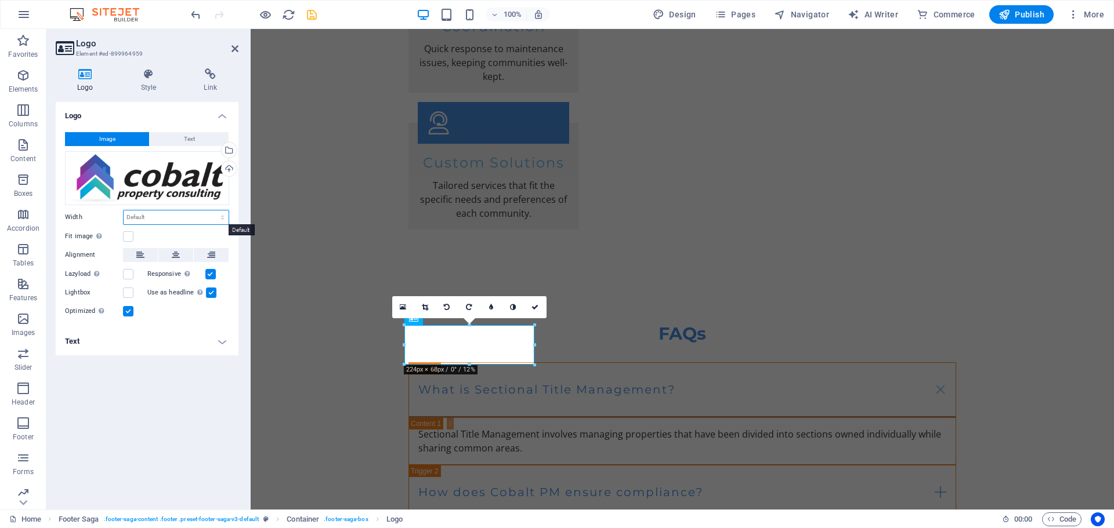
click at [182, 217] on select "Default auto px rem % em vh vw" at bounding box center [176, 218] width 105 height 14
click at [124, 211] on select "Default auto px rem % em vh vw" at bounding box center [176, 218] width 105 height 14
click at [183, 224] on select "Default auto px rem % em vh vw" at bounding box center [176, 218] width 105 height 14
click at [124, 211] on select "Default auto px rem % em vh vw" at bounding box center [176, 218] width 105 height 14
select select "DISABLED_OPTION_VALUE"
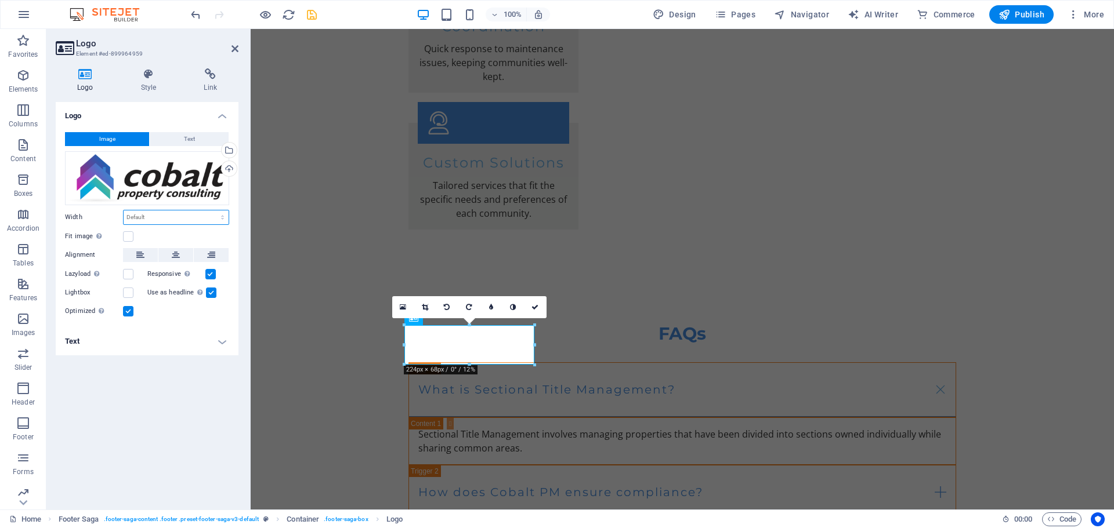
click at [201, 221] on select "Default auto px rem % em vh vw" at bounding box center [176, 218] width 105 height 14
drag, startPoint x: 520, startPoint y: 358, endPoint x: 506, endPoint y: 353, distance: 14.9
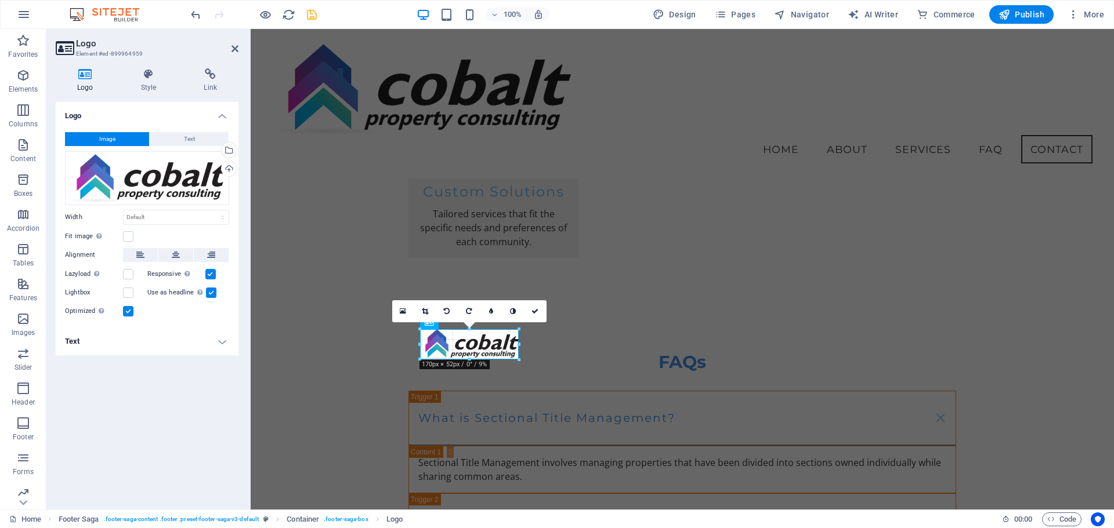
scroll to position [2261, 0]
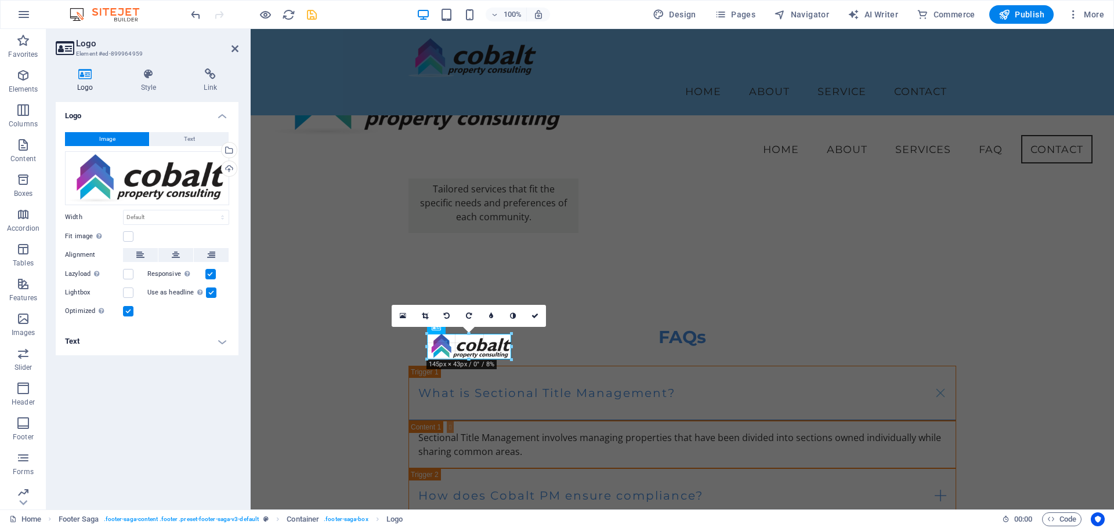
drag, startPoint x: 736, startPoint y: 378, endPoint x: 485, endPoint y: 349, distance: 252.2
type input "148"
select select "px"
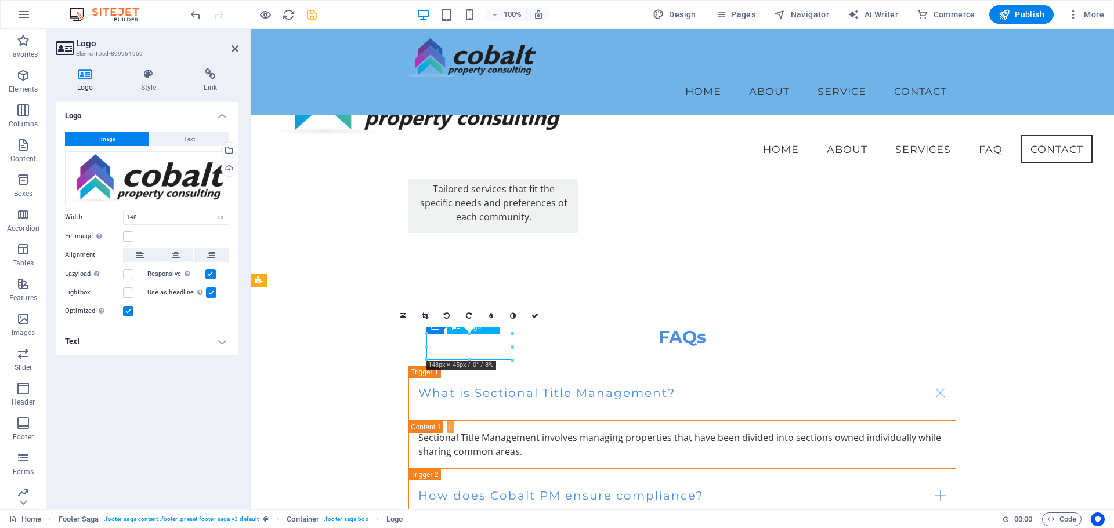
drag, startPoint x: 478, startPoint y: 346, endPoint x: 457, endPoint y: 344, distance: 21.0
click at [146, 258] on button at bounding box center [140, 255] width 35 height 14
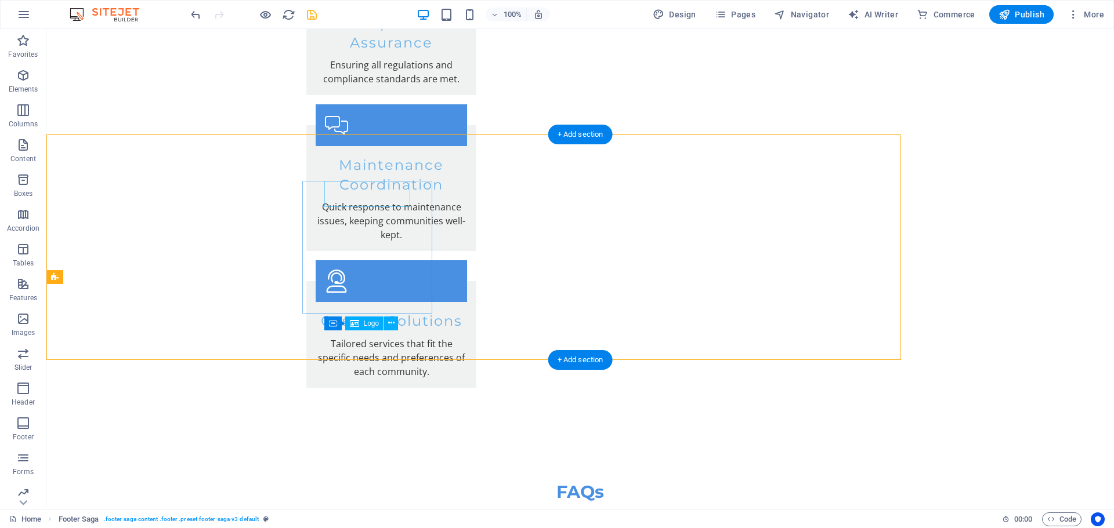
scroll to position [2414, 0]
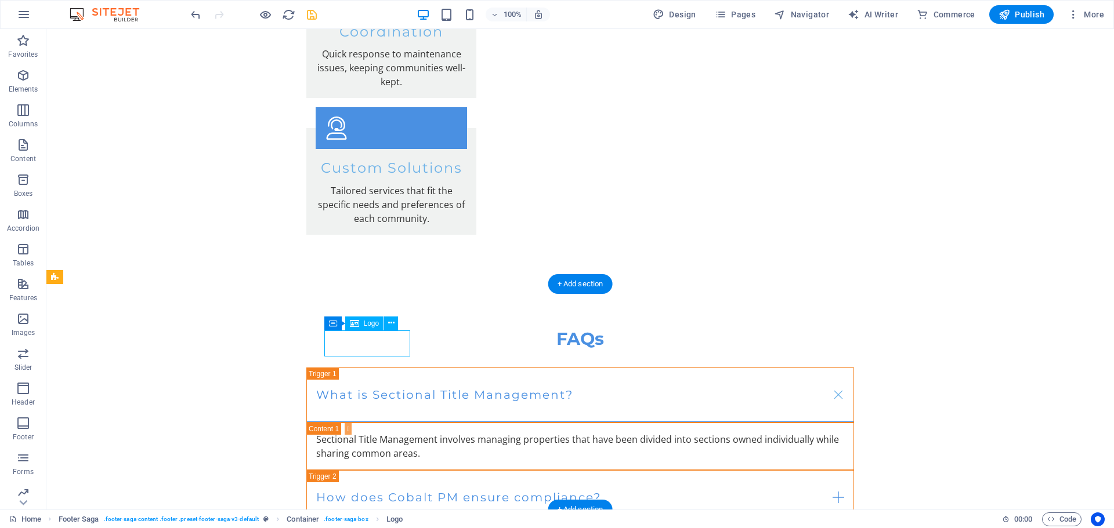
select select "px"
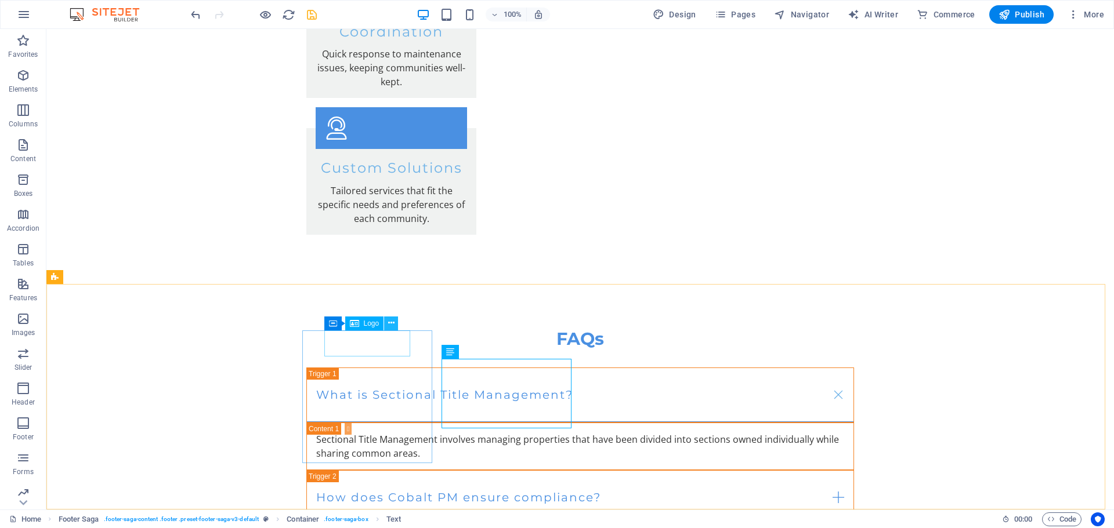
click at [389, 321] on icon at bounding box center [391, 323] width 6 height 12
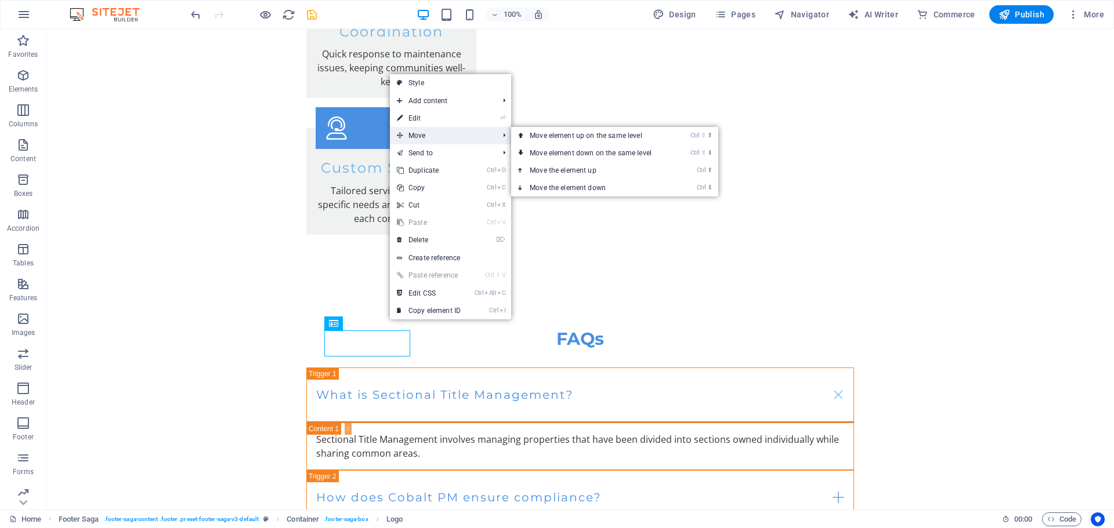
click at [432, 140] on span "Move" at bounding box center [442, 135] width 104 height 17
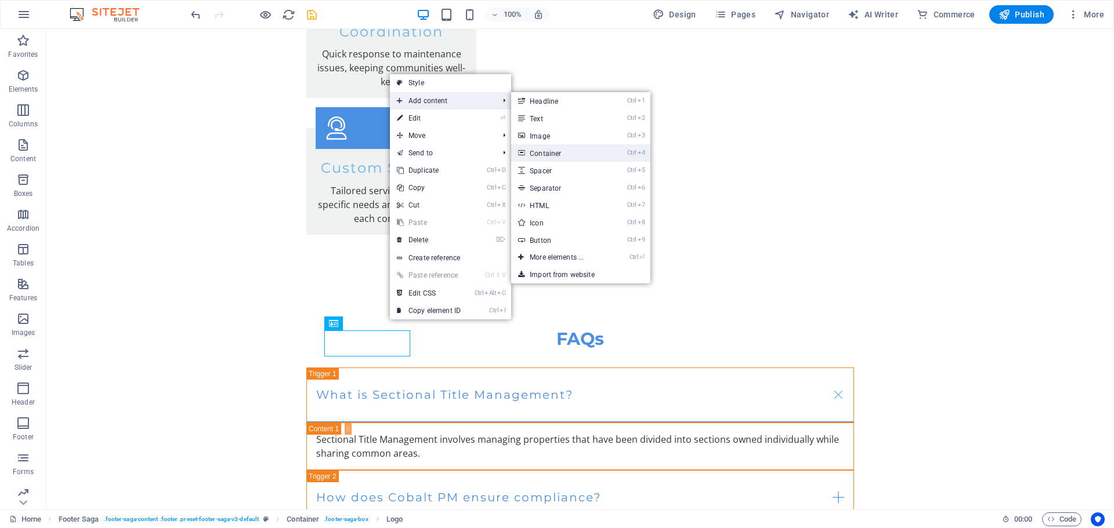
click at [541, 154] on link "Ctrl 4 Container" at bounding box center [559, 152] width 96 height 17
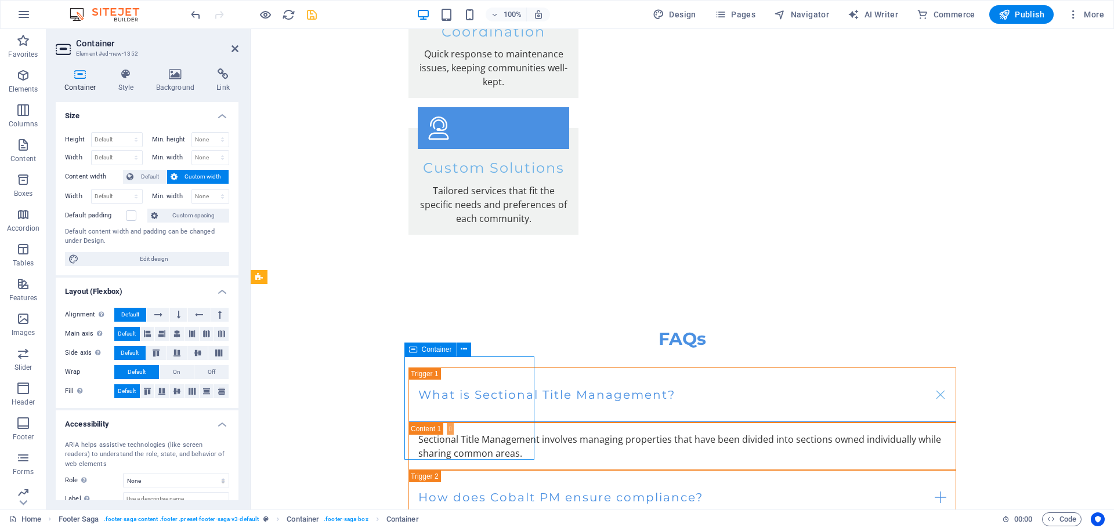
drag, startPoint x: 439, startPoint y: 411, endPoint x: 436, endPoint y: 374, distance: 36.7
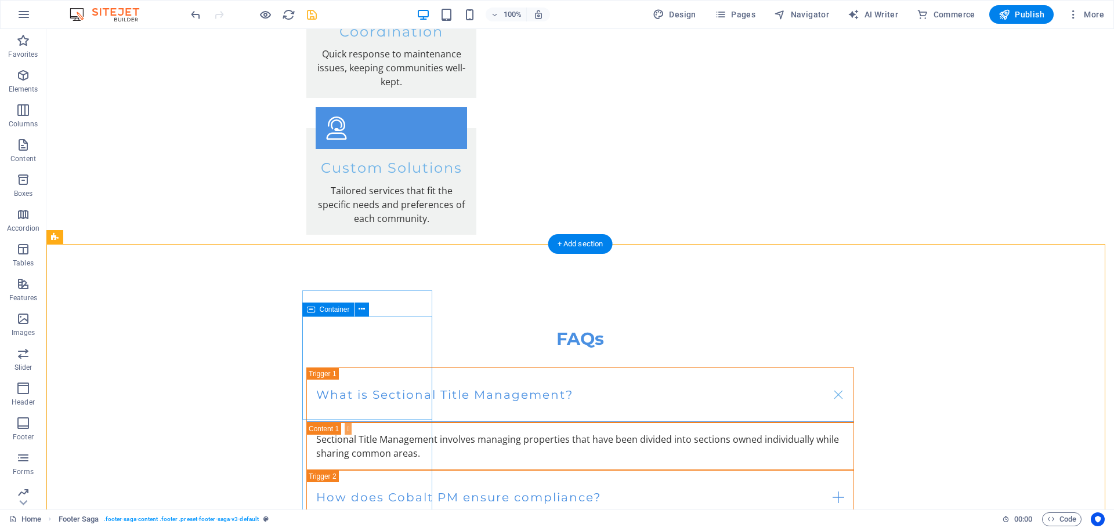
scroll to position [2517, 0]
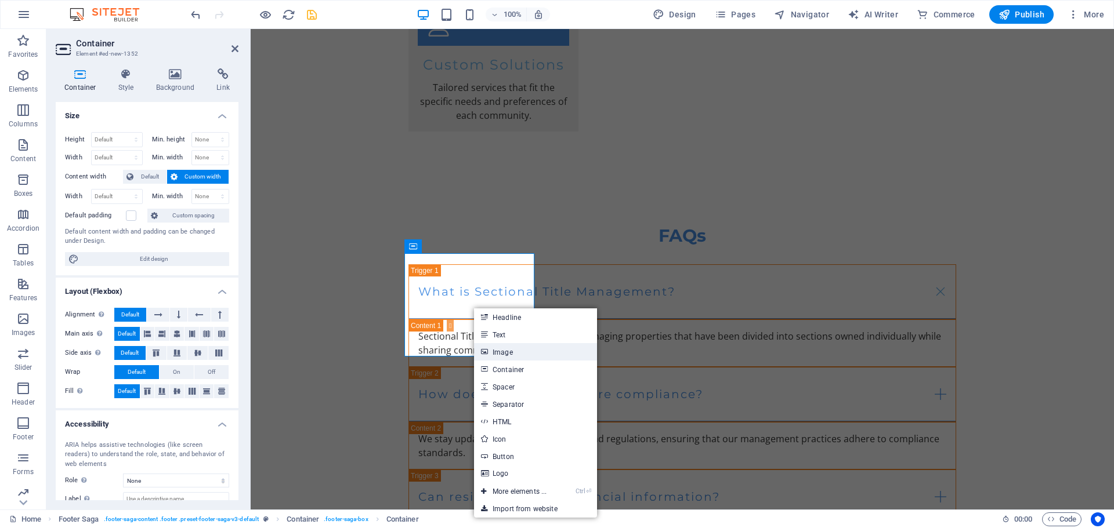
click at [505, 355] on link "Image" at bounding box center [535, 351] width 123 height 17
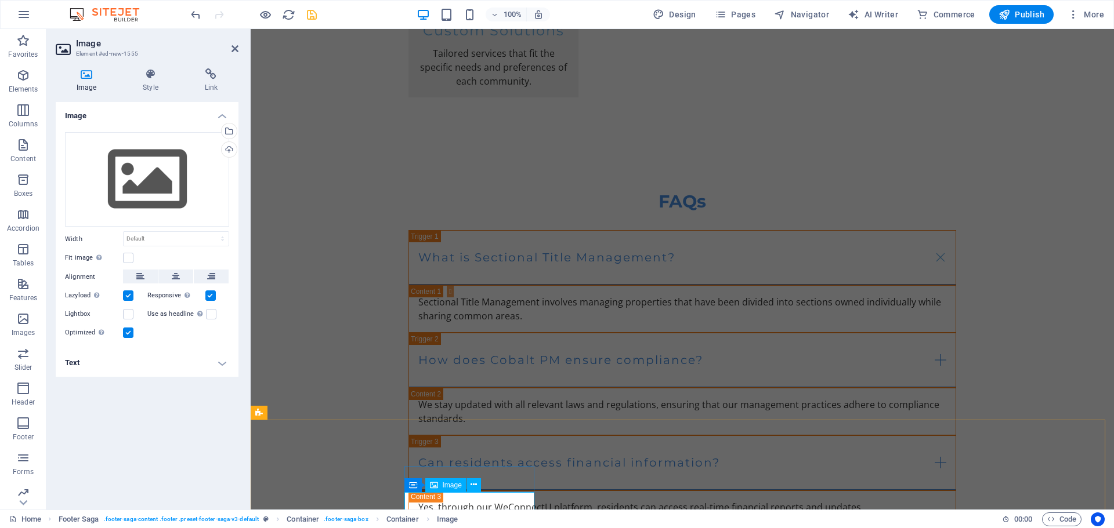
scroll to position [2428, 0]
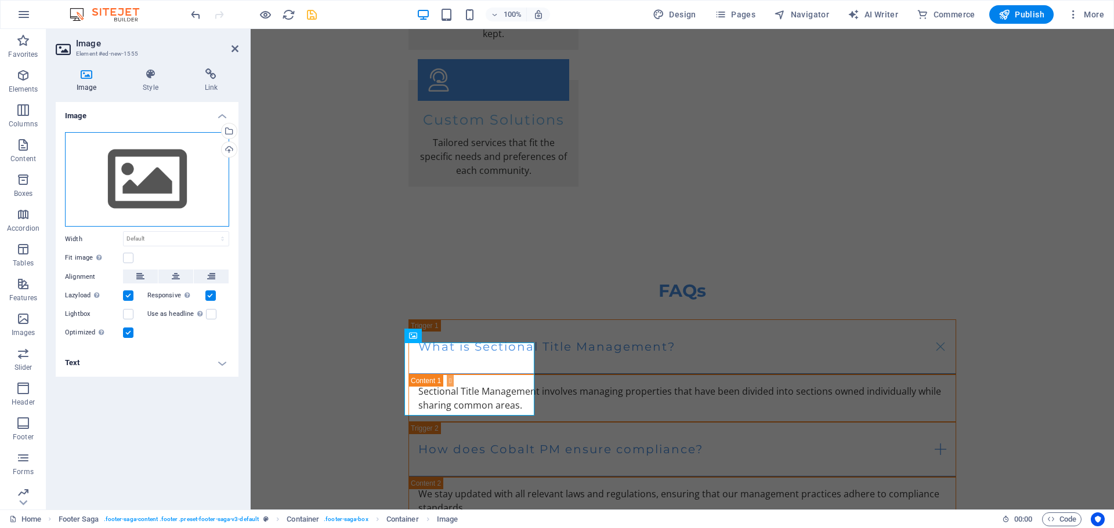
click at [148, 183] on div "Drag files here, click to choose files or select files from Files or our free s…" at bounding box center [147, 179] width 164 height 95
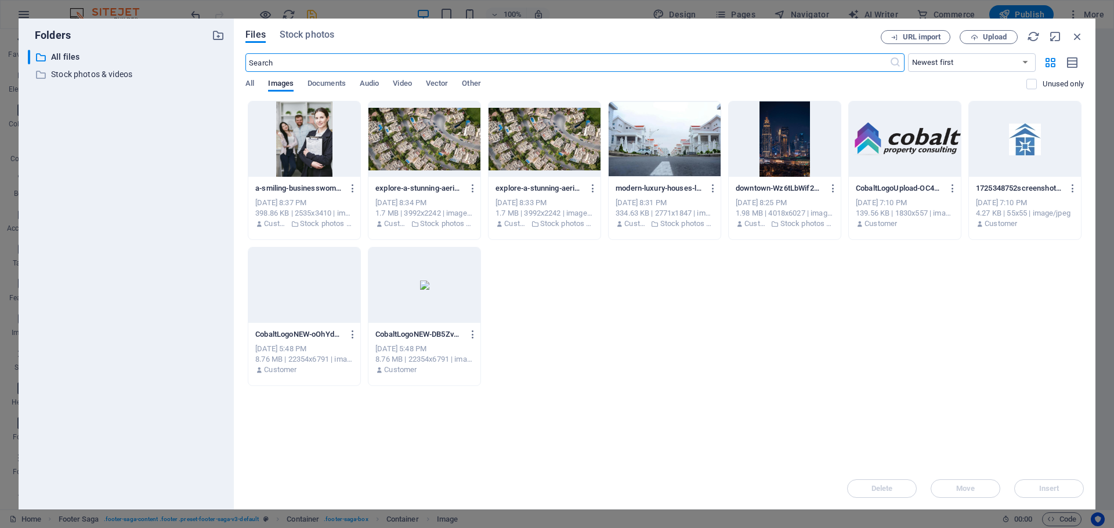
click at [322, 126] on div at bounding box center [304, 138] width 112 height 75
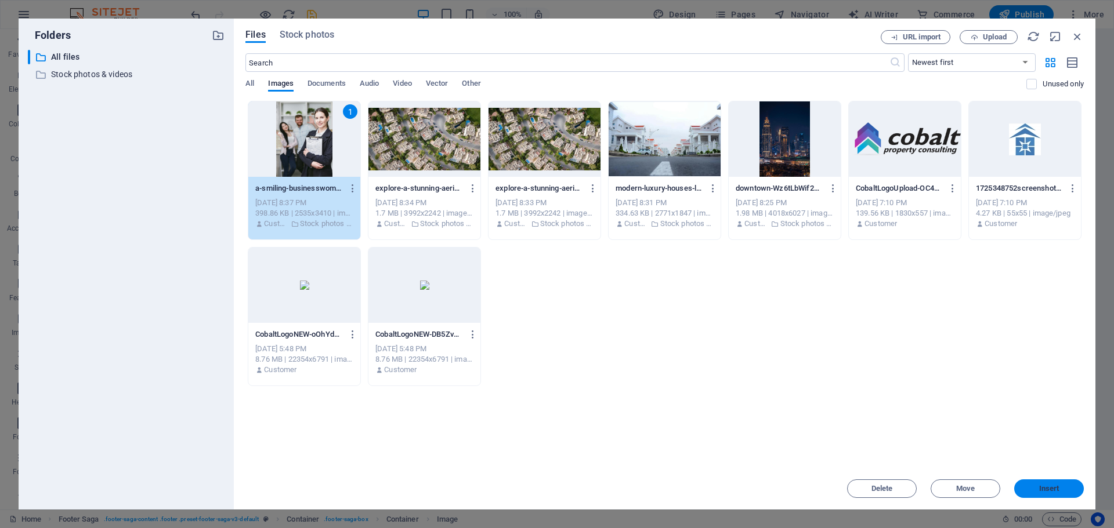
click at [1039, 486] on span "Insert" at bounding box center [1049, 488] width 20 height 7
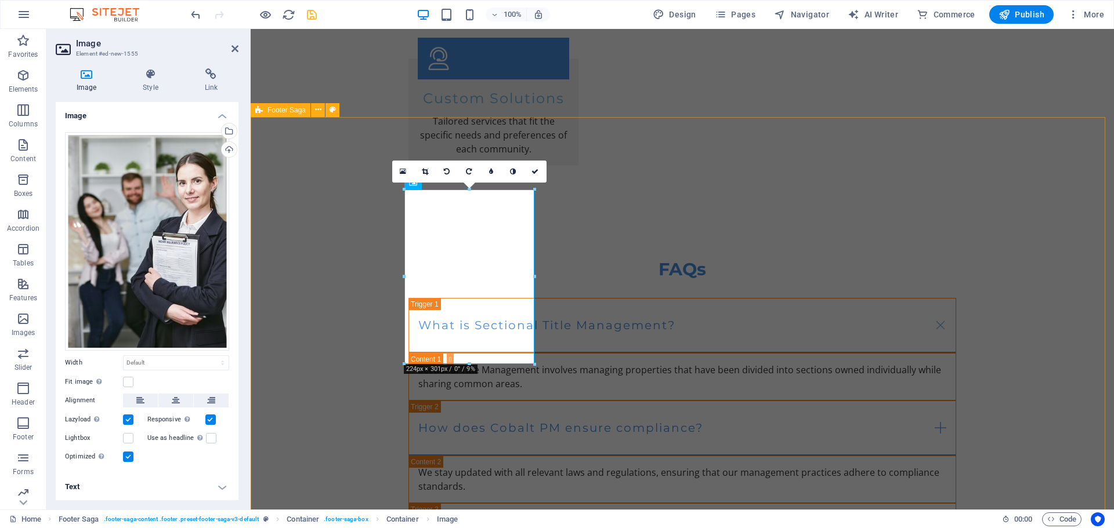
scroll to position [2589, 0]
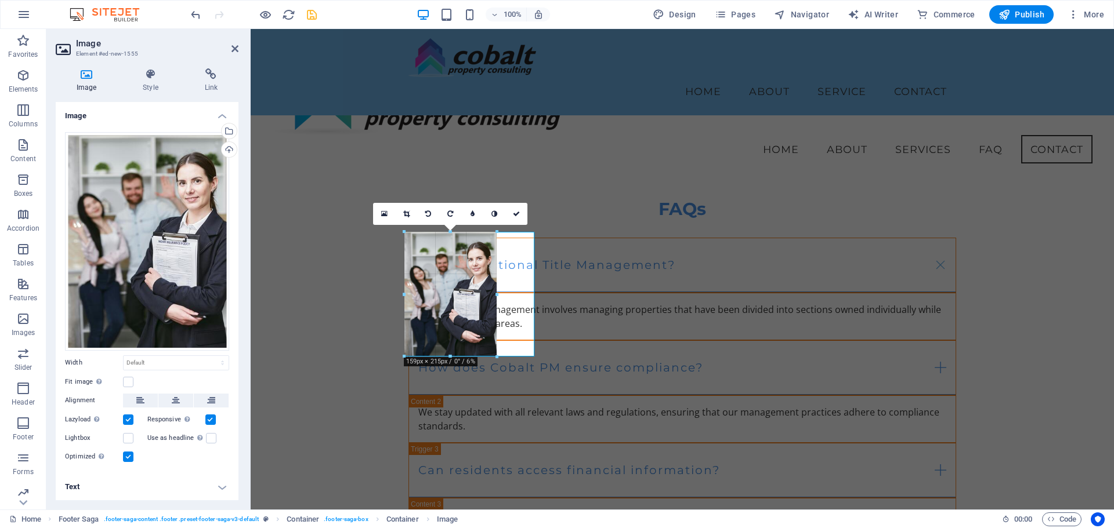
drag, startPoint x: 532, startPoint y: 358, endPoint x: 207, endPoint y: 280, distance: 334.2
type input "159"
select select "px"
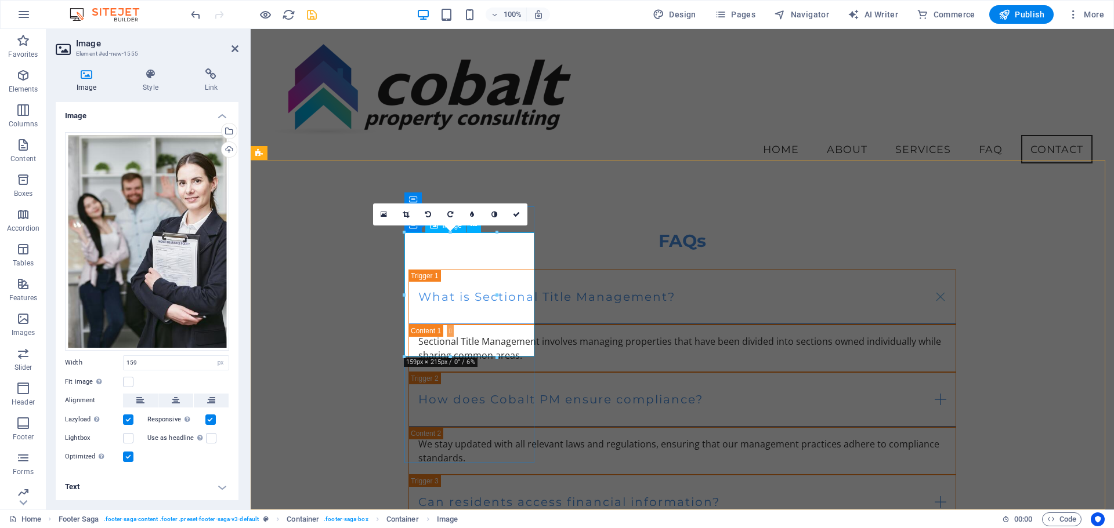
scroll to position [2388, 0]
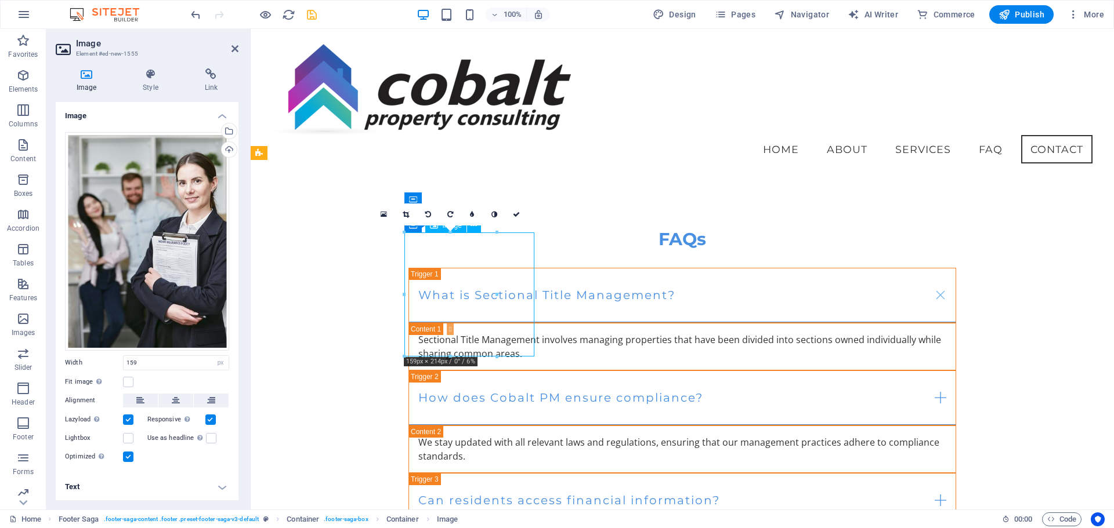
drag, startPoint x: 443, startPoint y: 317, endPoint x: 468, endPoint y: 318, distance: 25.5
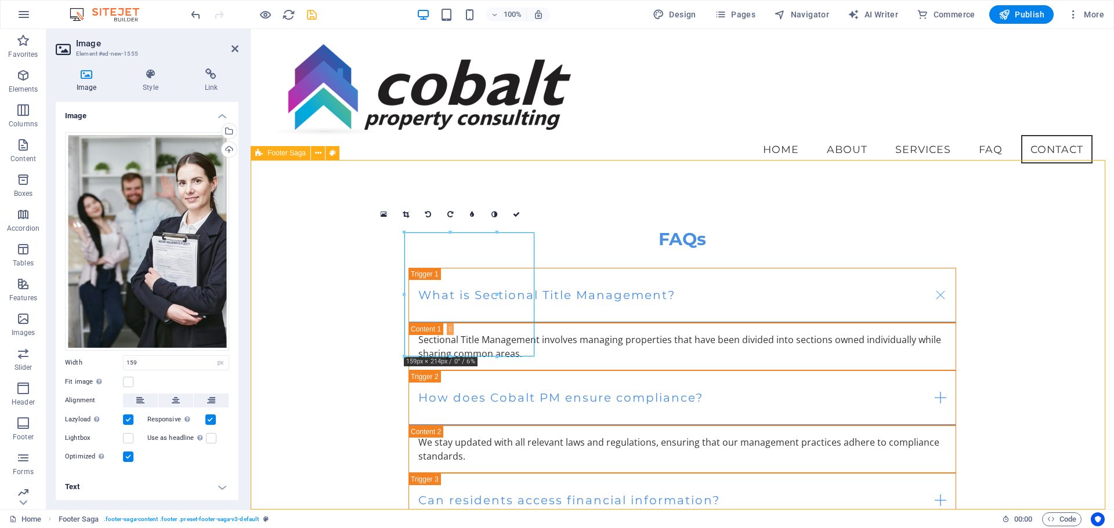
scroll to position [2538, 0]
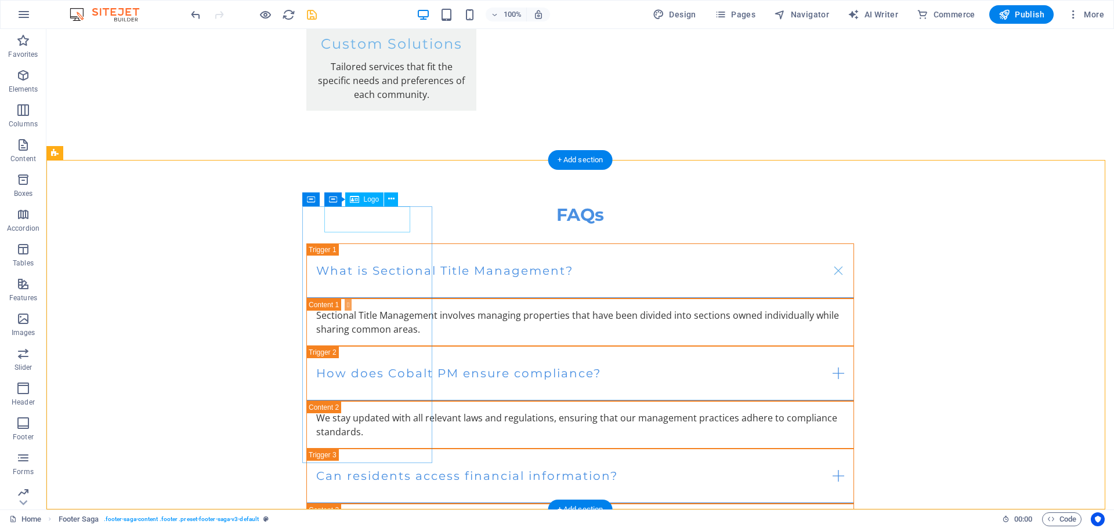
click at [389, 197] on icon at bounding box center [391, 199] width 6 height 12
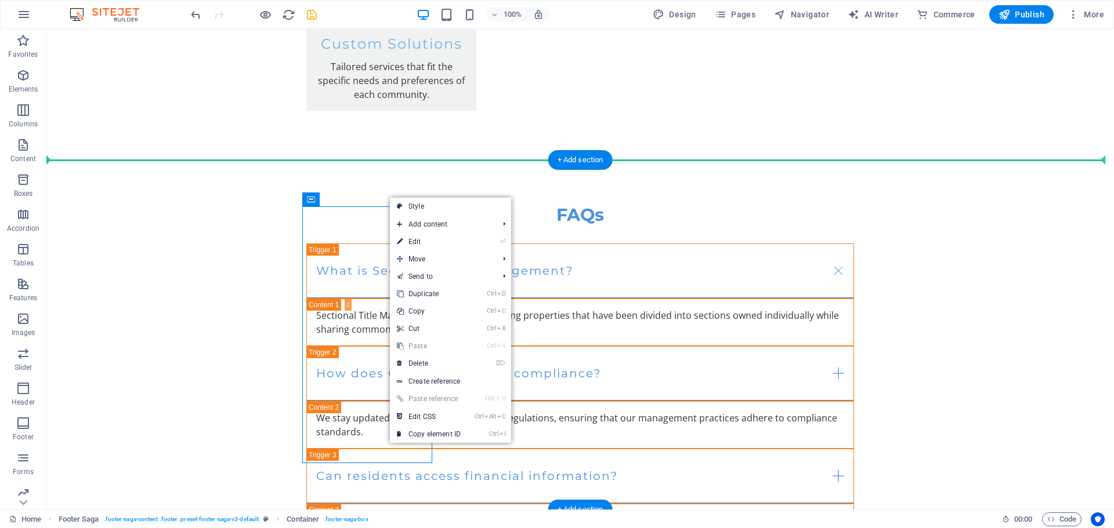
drag, startPoint x: 365, startPoint y: 229, endPoint x: 293, endPoint y: 198, distance: 78.4
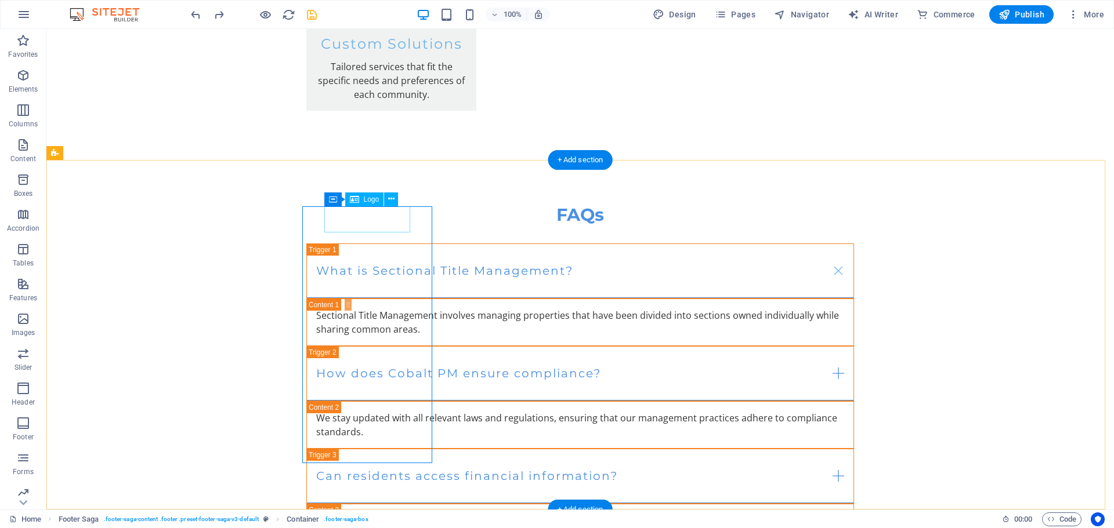
select select "px"
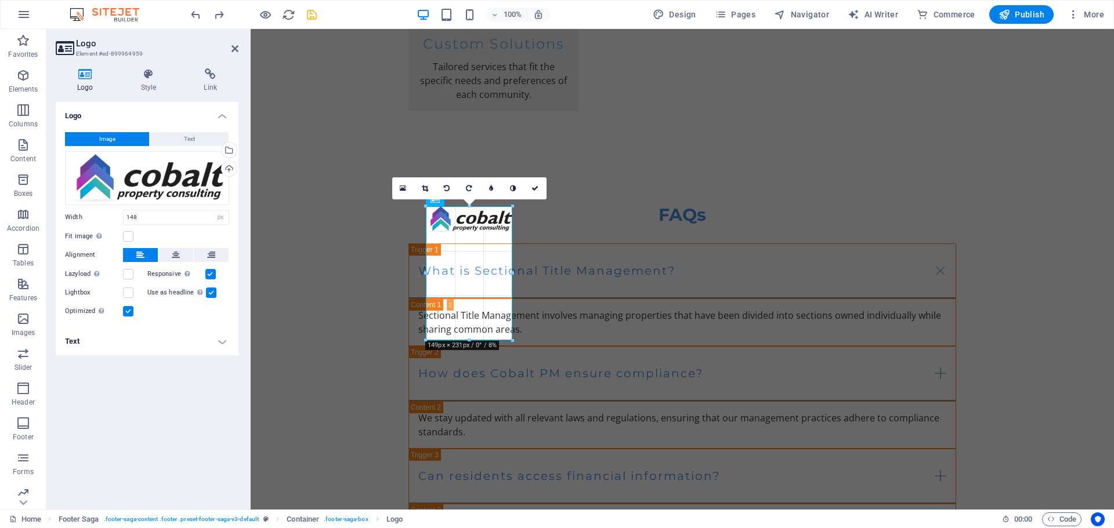
drag, startPoint x: 425, startPoint y: 231, endPoint x: 426, endPoint y: 225, distance: 6.1
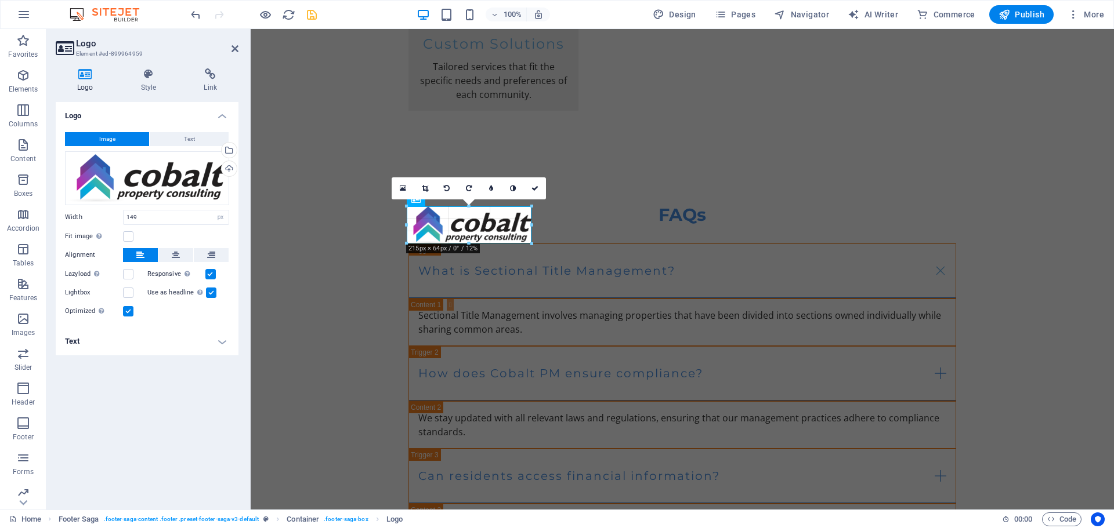
drag, startPoint x: 423, startPoint y: 232, endPoint x: 148, endPoint y: 210, distance: 276.4
type input "217"
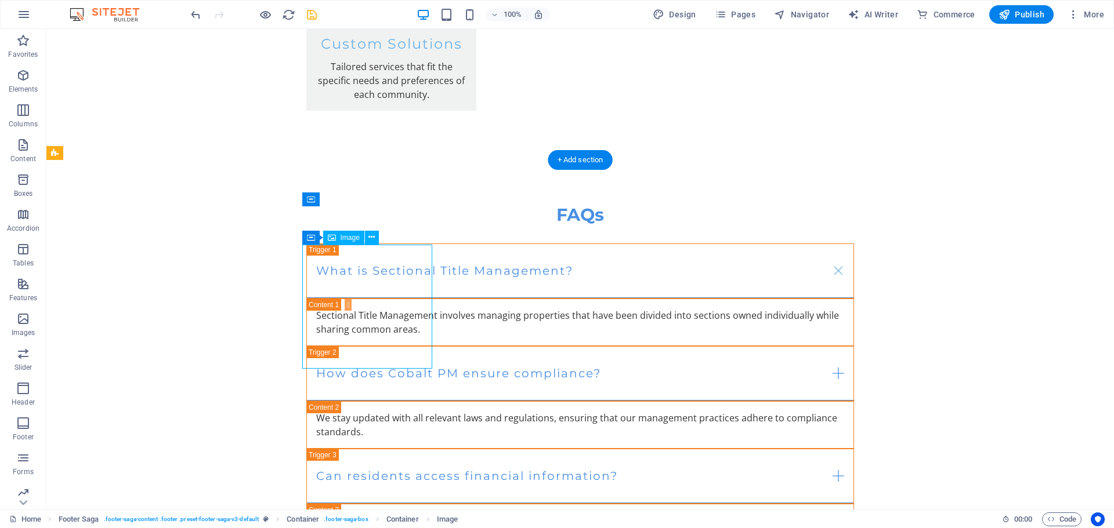
select select "px"
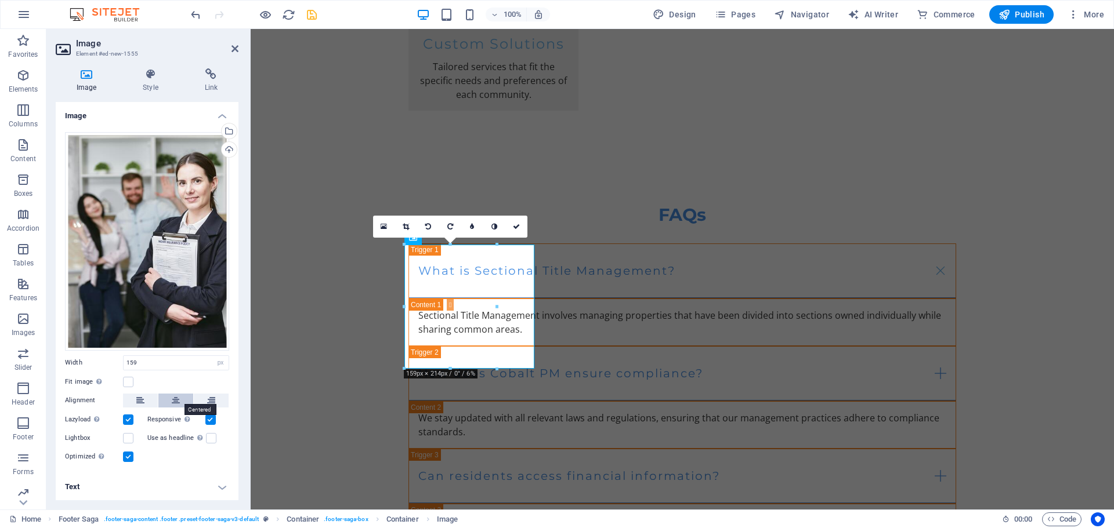
click at [186, 401] on button at bounding box center [175, 401] width 35 height 14
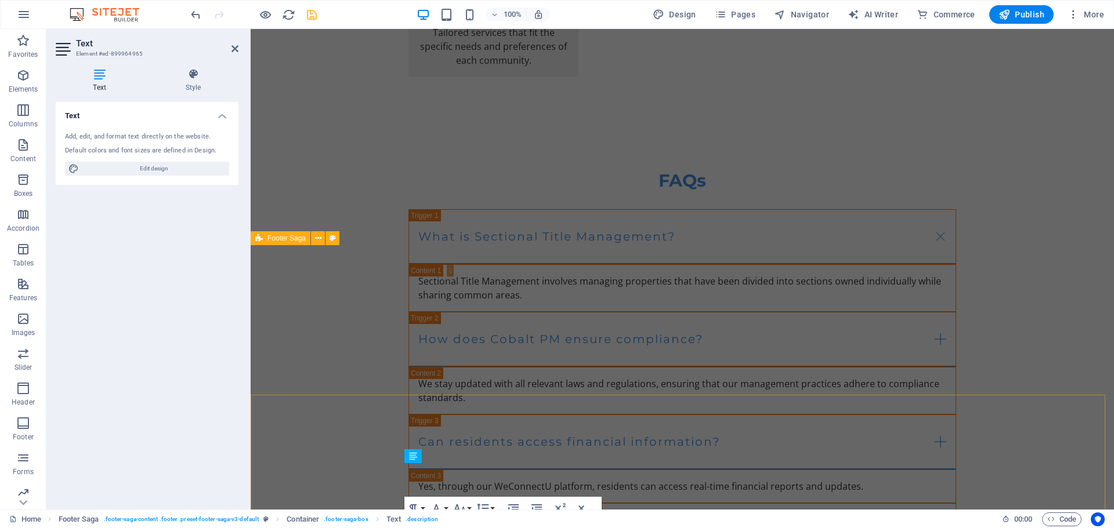
scroll to position [2453, 0]
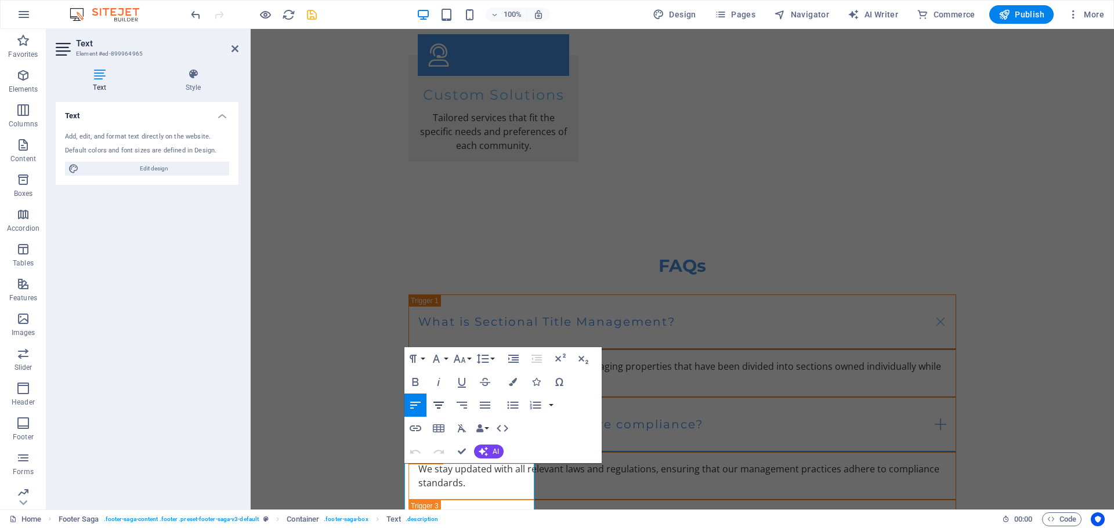
click at [443, 402] on icon "button" at bounding box center [438, 405] width 10 height 7
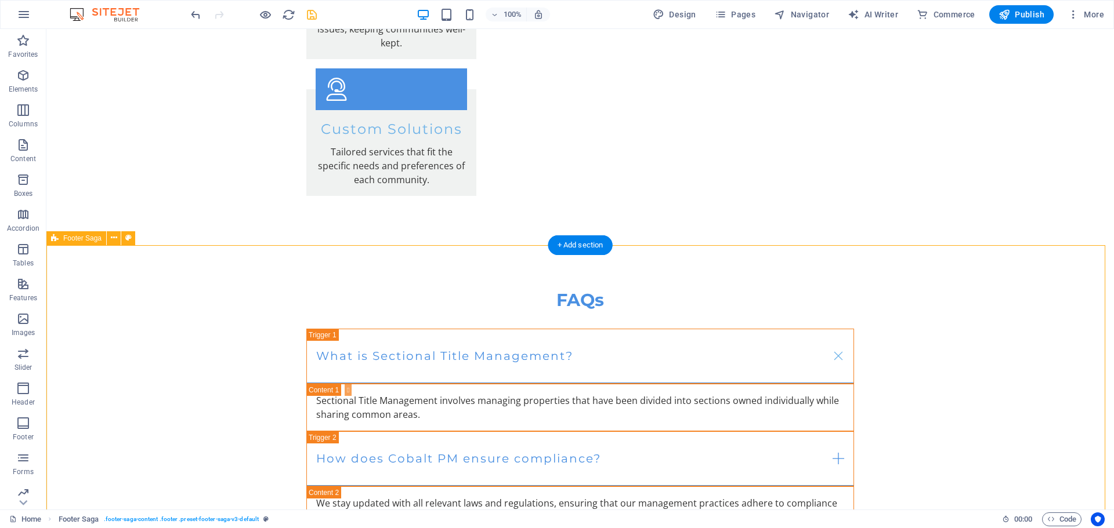
scroll to position [2550, 0]
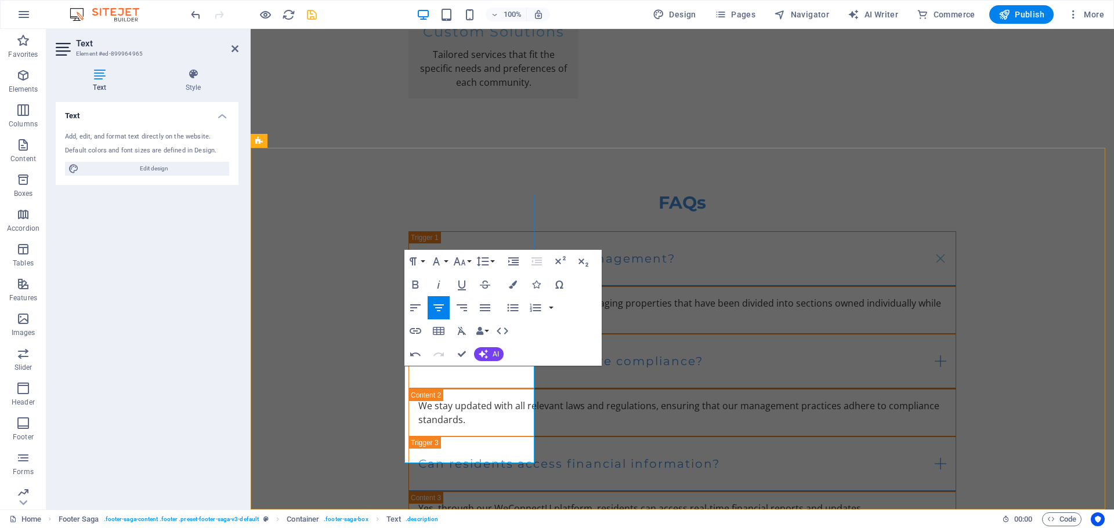
drag, startPoint x: 509, startPoint y: 429, endPoint x: 418, endPoint y: 430, distance: 90.5
copy p "[EMAIL_ADDRESS][DOMAIN_NAME]"
click at [417, 333] on icon "button" at bounding box center [415, 331] width 12 height 6
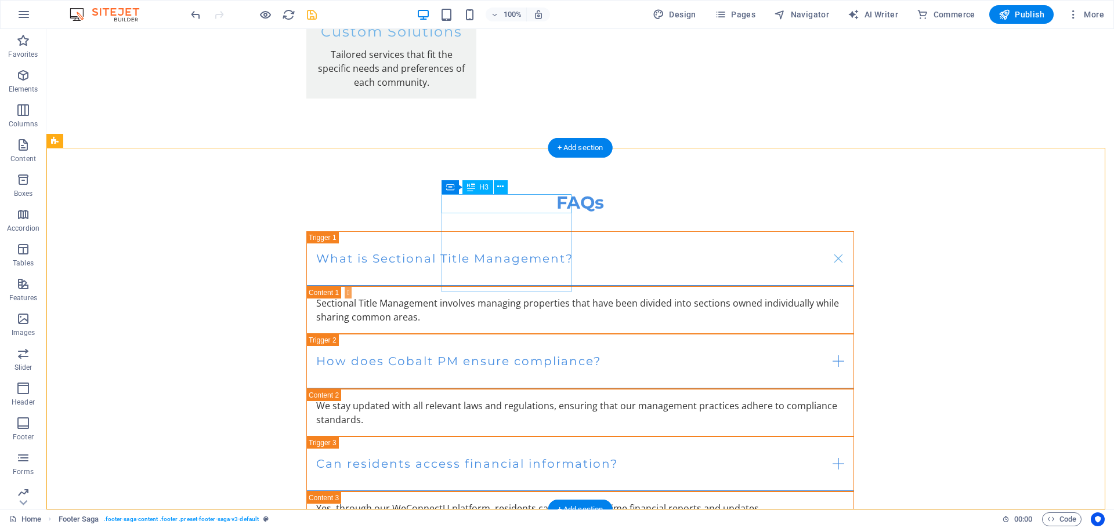
click at [452, 186] on icon at bounding box center [450, 187] width 8 height 14
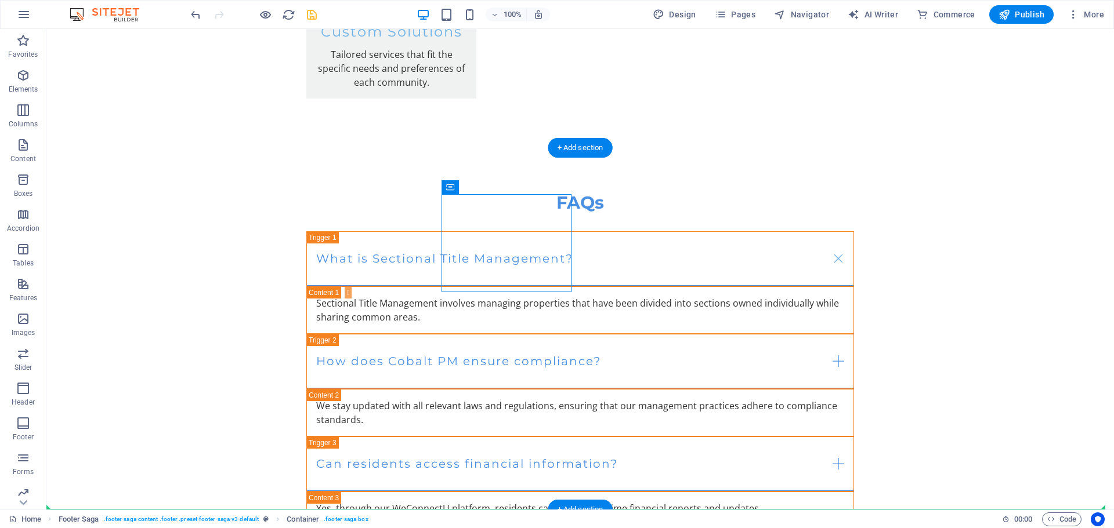
drag, startPoint x: 499, startPoint y: 215, endPoint x: 535, endPoint y: 369, distance: 159.1
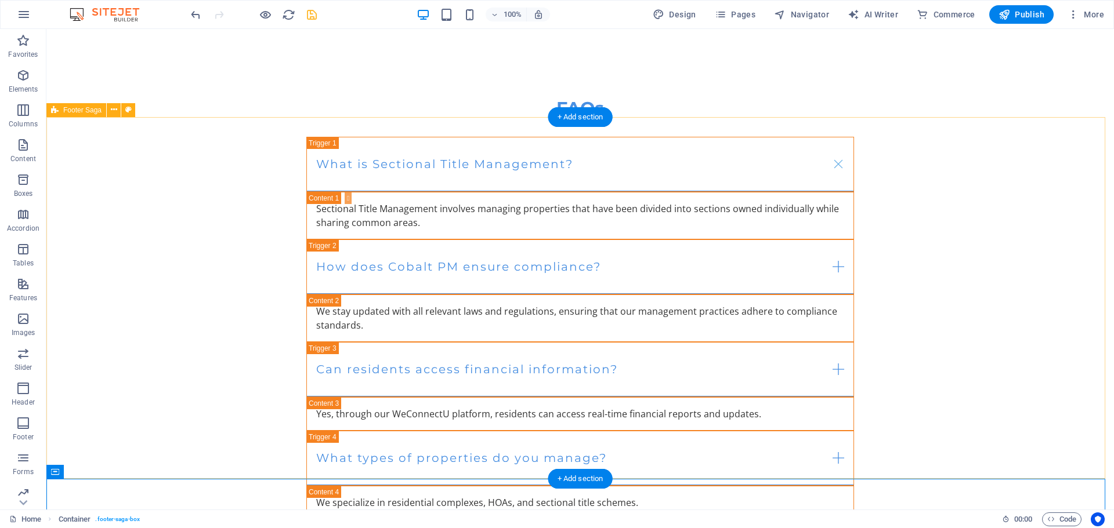
scroll to position [2648, 0]
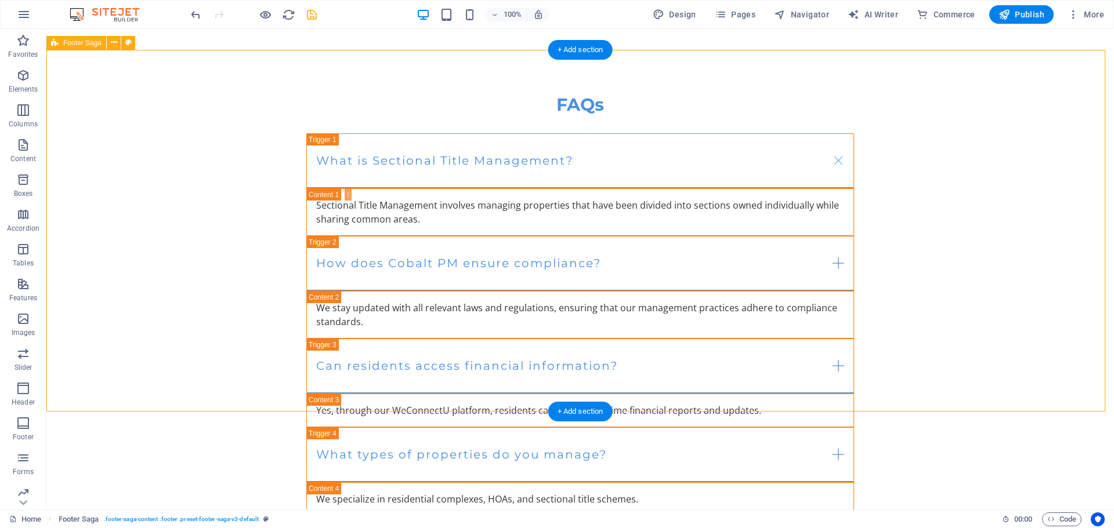
scroll to position [2550, 0]
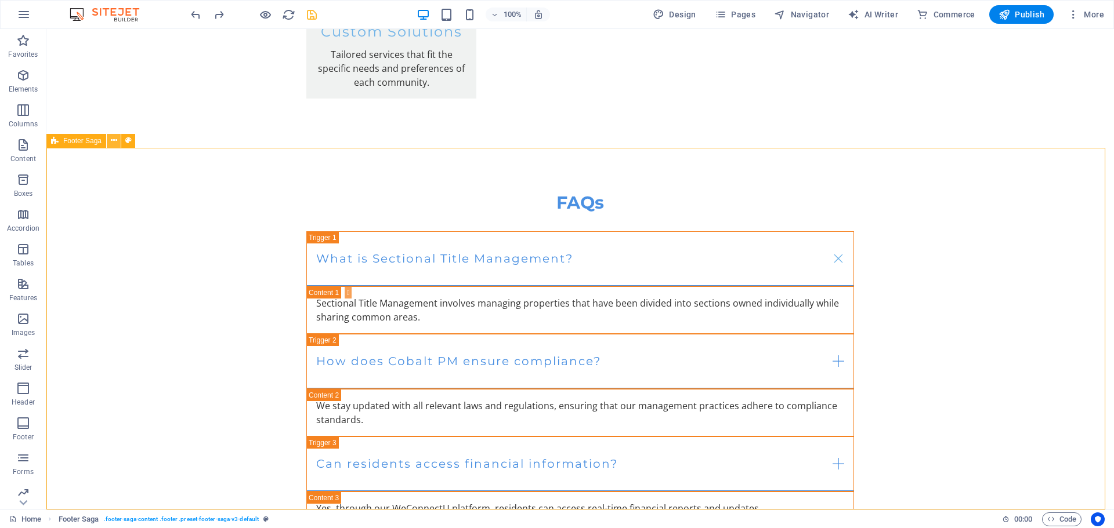
click at [111, 136] on icon at bounding box center [114, 141] width 6 height 12
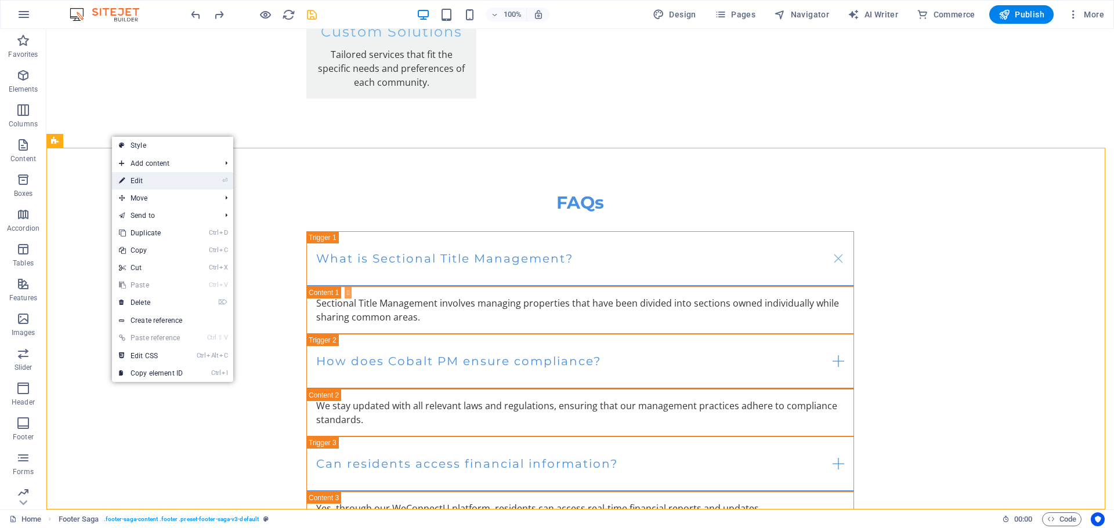
click at [129, 175] on link "⏎ Edit" at bounding box center [151, 180] width 78 height 17
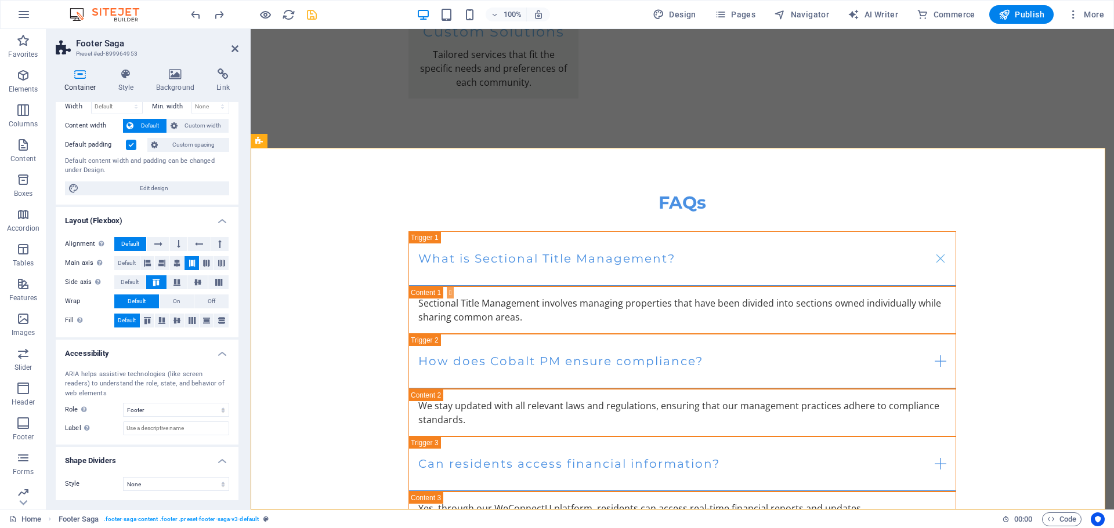
scroll to position [0, 0]
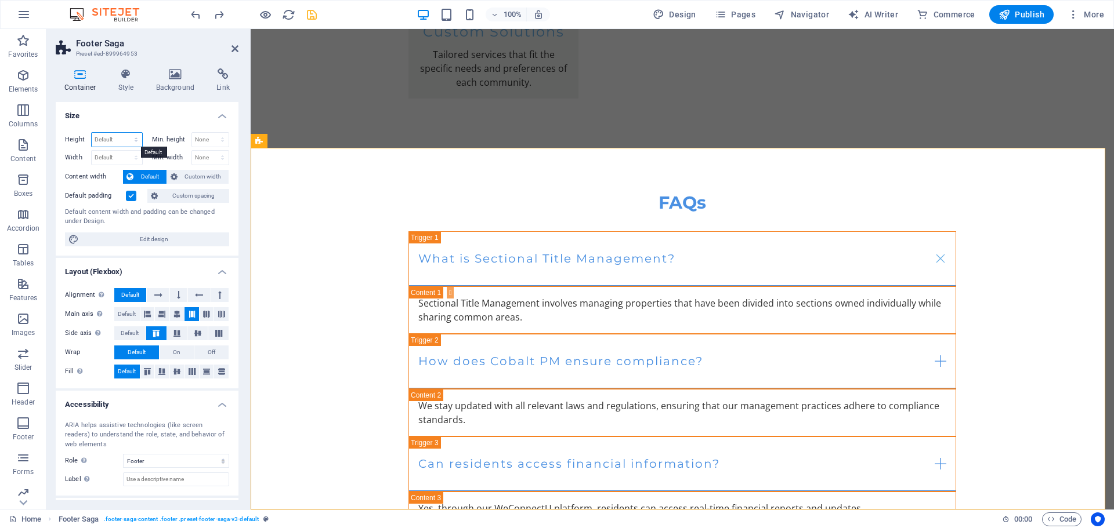
click at [132, 138] on select "Default px rem % vh vw" at bounding box center [117, 140] width 50 height 14
click at [133, 122] on h4 "Size" at bounding box center [147, 112] width 183 height 21
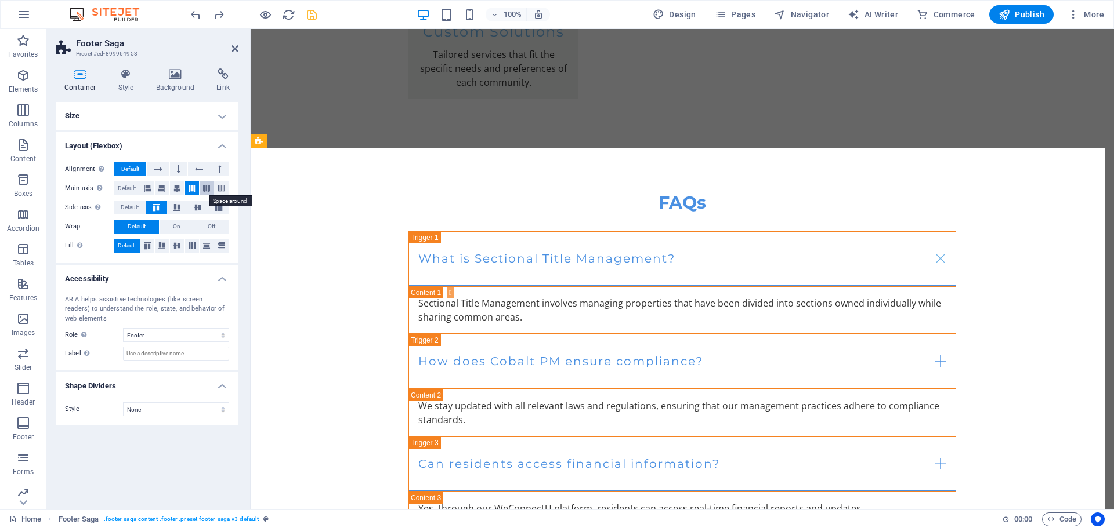
click at [204, 184] on icon at bounding box center [206, 189] width 7 height 14
click at [193, 187] on icon at bounding box center [191, 189] width 7 height 14
click at [157, 164] on icon at bounding box center [158, 169] width 8 height 14
click at [172, 165] on button at bounding box center [178, 169] width 17 height 14
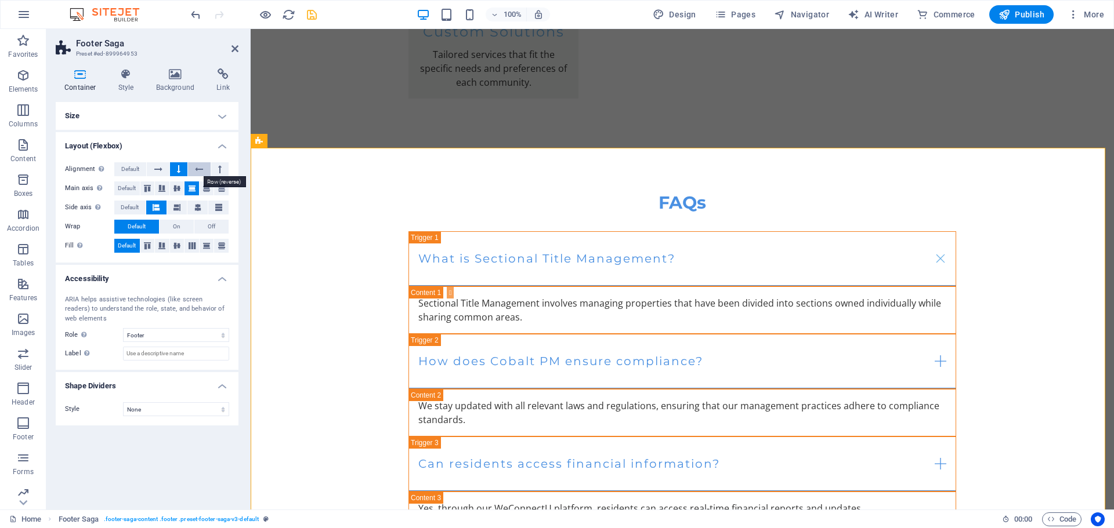
click at [199, 166] on icon at bounding box center [199, 169] width 8 height 14
click at [162, 187] on icon at bounding box center [161, 189] width 7 height 14
click at [146, 188] on icon at bounding box center [147, 189] width 7 height 14
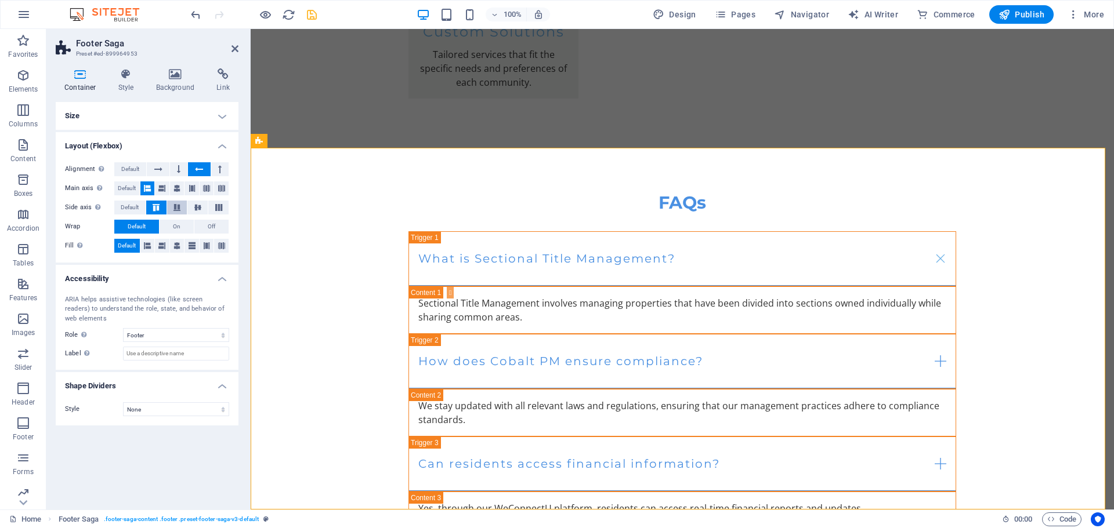
click at [181, 207] on icon at bounding box center [177, 207] width 14 height 7
click at [218, 207] on icon at bounding box center [219, 207] width 14 height 7
click at [222, 245] on icon at bounding box center [221, 246] width 7 height 14
click at [211, 245] on button at bounding box center [207, 246] width 14 height 14
click at [178, 225] on span "On" at bounding box center [177, 227] width 8 height 14
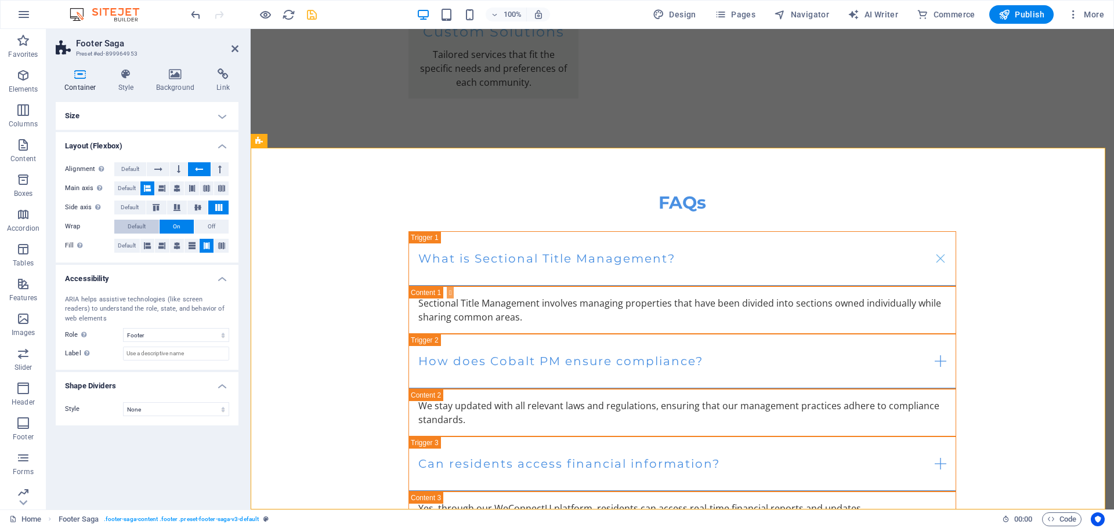
click at [133, 228] on span "Default" at bounding box center [137, 227] width 18 height 14
click at [148, 334] on select "None Alert Article Banner Comment Complementary Dialog Footer Header Marquee Pr…" at bounding box center [176, 335] width 106 height 14
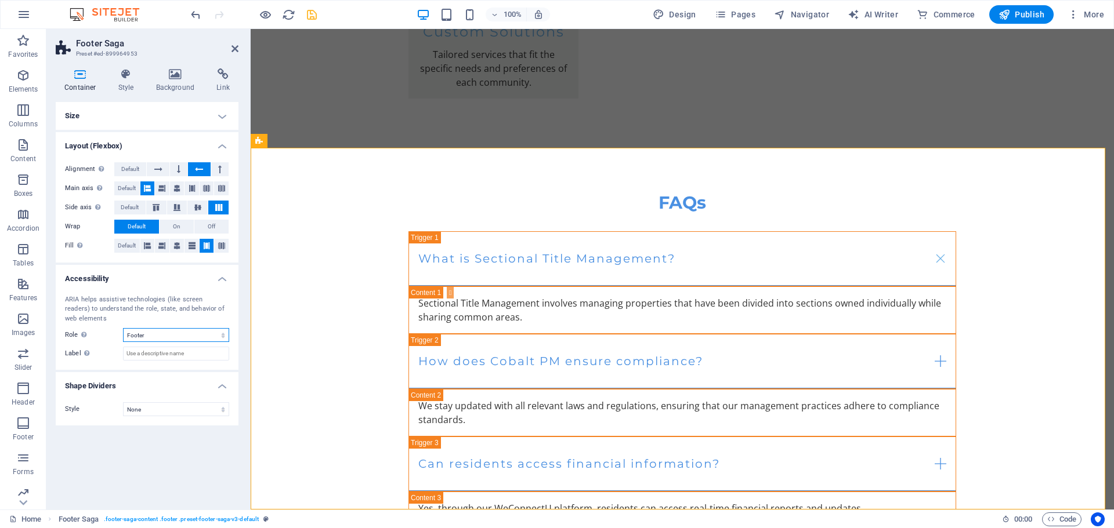
click at [175, 336] on select "None Alert Article Banner Comment Complementary Dialog Footer Header Marquee Pr…" at bounding box center [176, 335] width 106 height 14
click at [123, 328] on select "None Alert Article Banner Comment Complementary Dialog Footer Header Marquee Pr…" at bounding box center [176, 335] width 106 height 14
click at [168, 333] on select "None Alert Article Banner Comment Complementary Dialog Footer Header Marquee Pr…" at bounding box center [176, 335] width 106 height 14
select select "footer"
click at [123, 328] on select "None Alert Article Banner Comment Complementary Dialog Footer Header Marquee Pr…" at bounding box center [176, 335] width 106 height 14
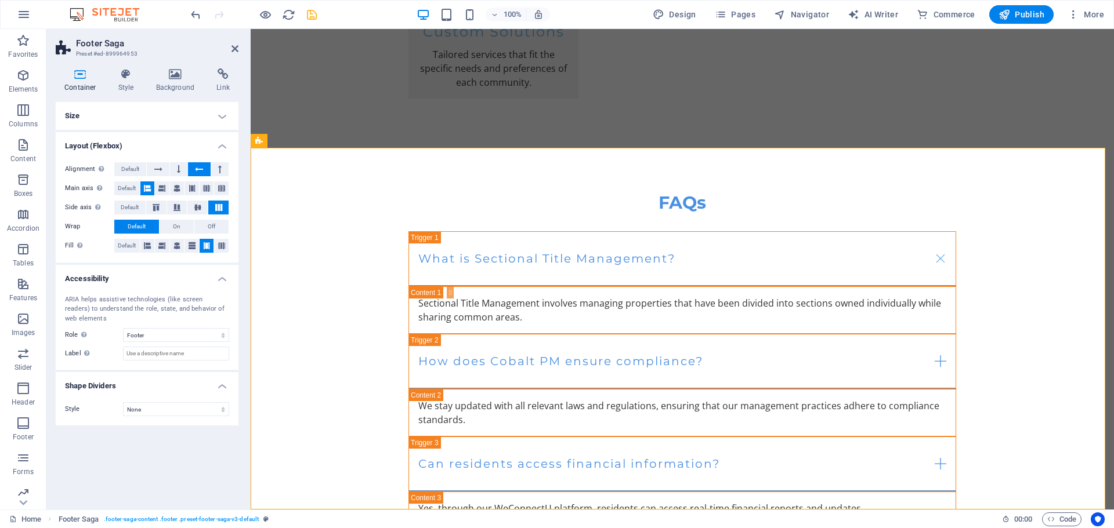
click at [215, 124] on h4 "Size" at bounding box center [147, 116] width 183 height 28
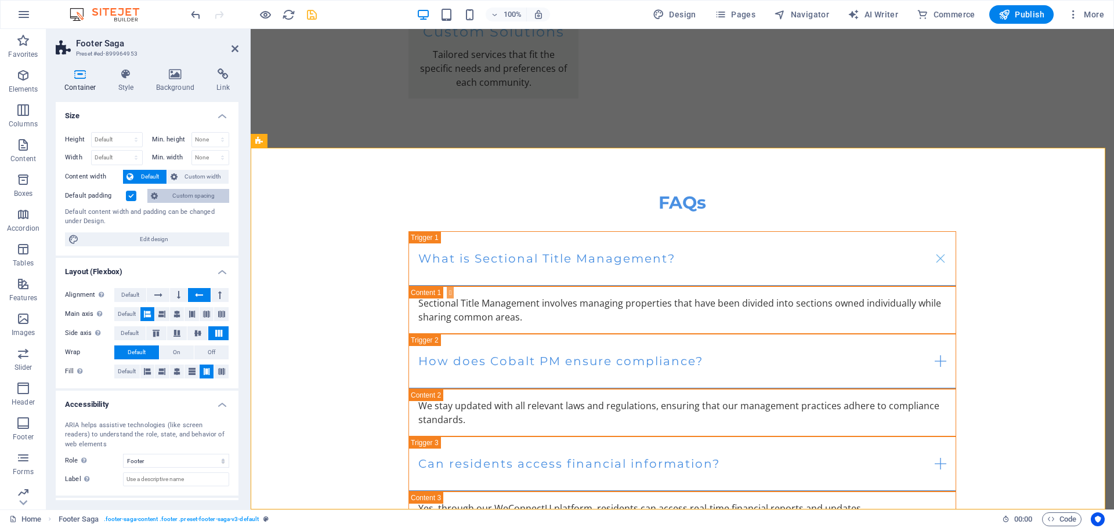
click at [179, 201] on span "Custom spacing" at bounding box center [193, 196] width 64 height 14
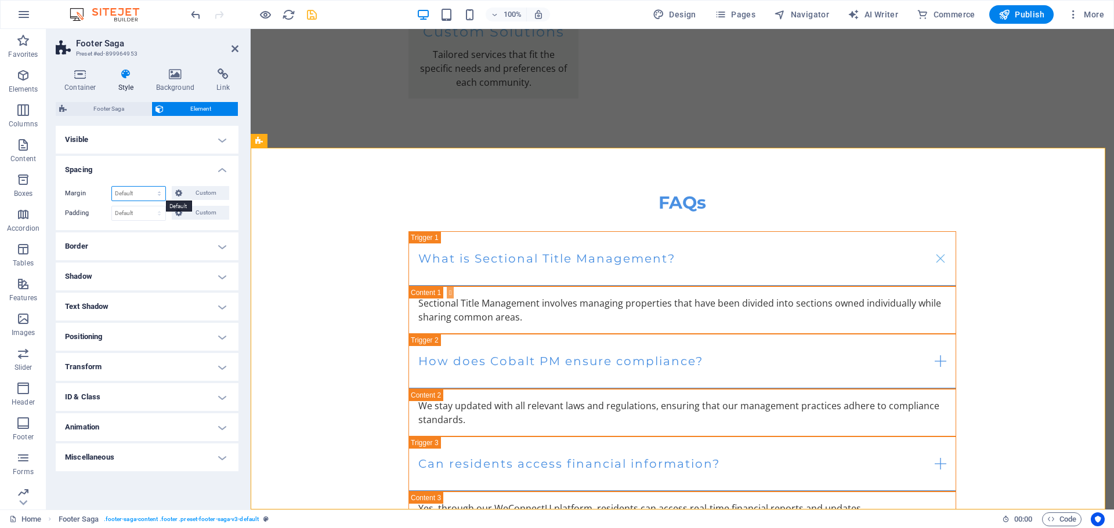
click at [136, 194] on select "Default auto px % rem vw vh Custom" at bounding box center [138, 194] width 53 height 14
click at [112, 187] on select "Default auto px % rem vw vh Custom" at bounding box center [138, 194] width 53 height 14
click at [147, 194] on select "Default auto px % rem vw vh Custom" at bounding box center [138, 194] width 53 height 14
select select "%"
click at [149, 187] on select "Default auto px % rem vw vh Custom" at bounding box center [138, 194] width 53 height 14
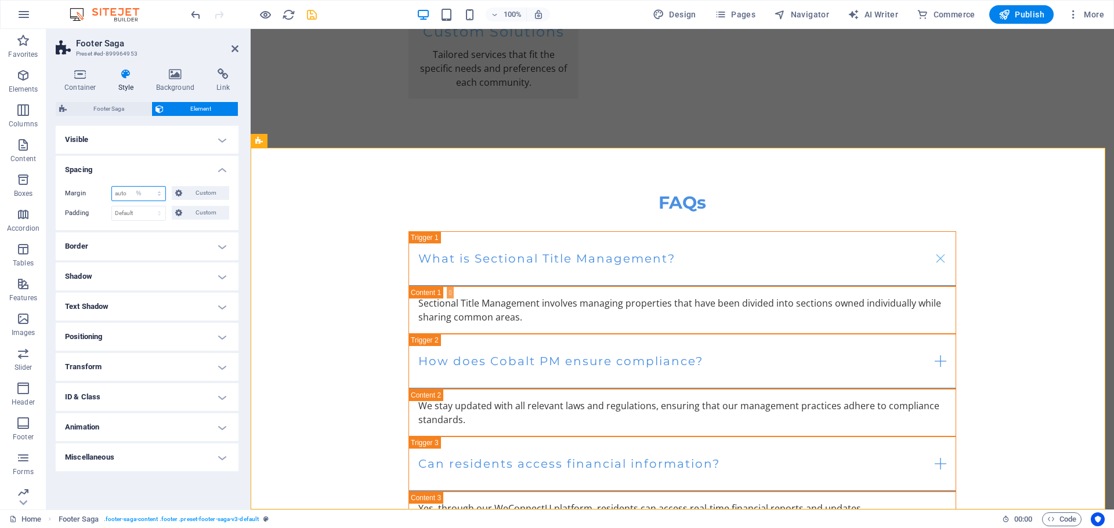
type input "100"
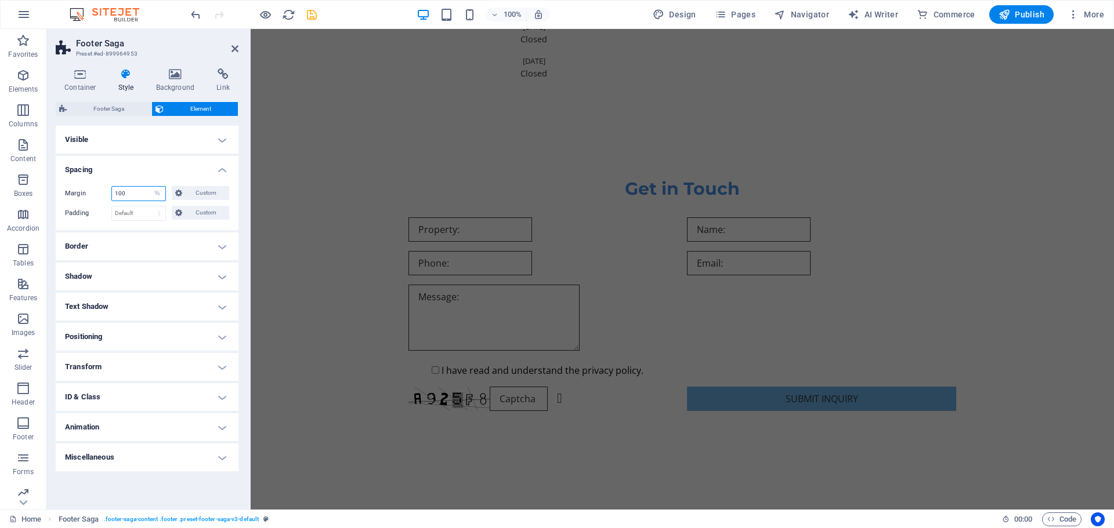
scroll to position [3715, 0]
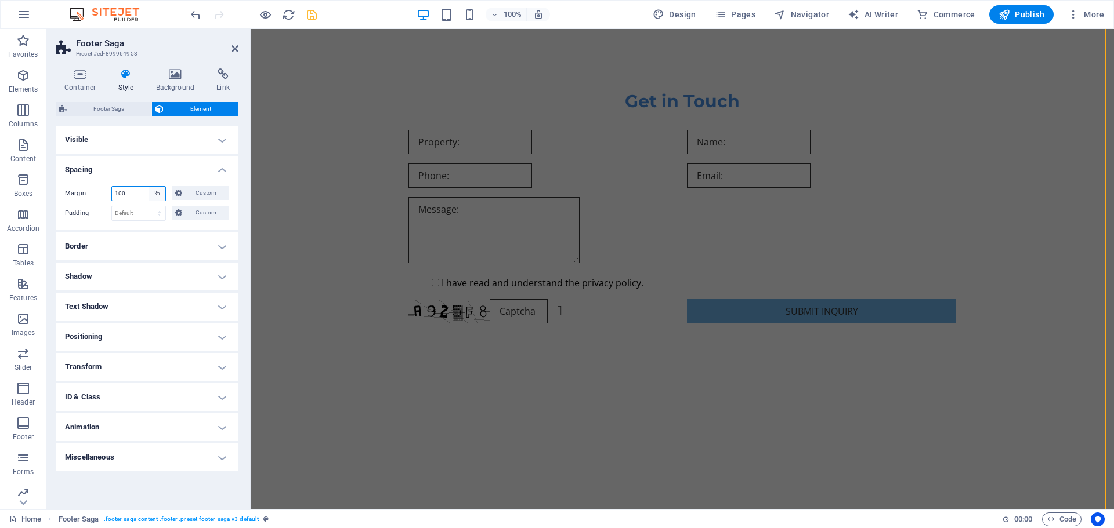
click at [154, 196] on select "Default auto px % rem vw vh Custom" at bounding box center [157, 194] width 16 height 14
select select "default"
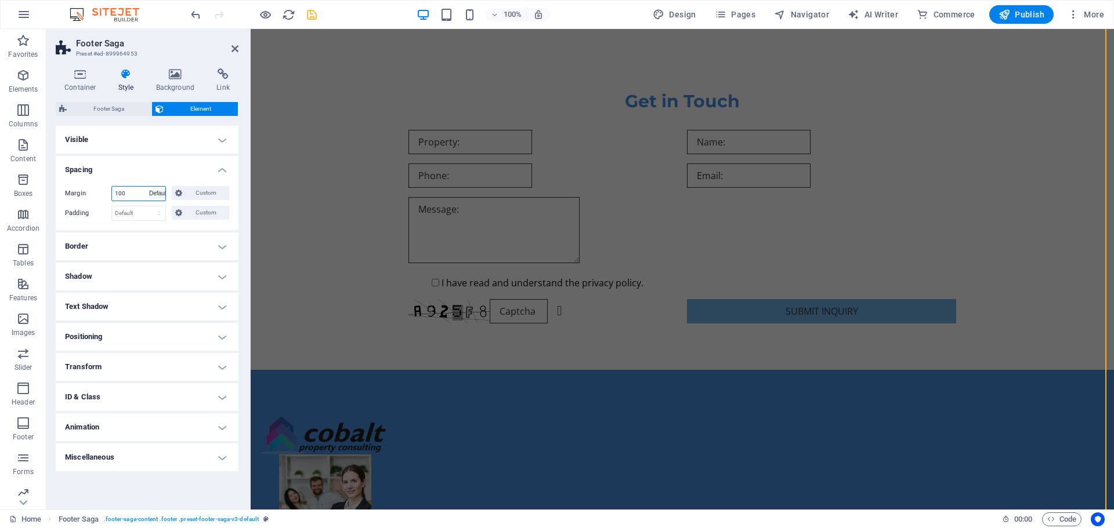
click at [149, 187] on select "Default auto px % rem vw vh Custom" at bounding box center [157, 194] width 16 height 14
select select "DISABLED_OPTION_VALUE"
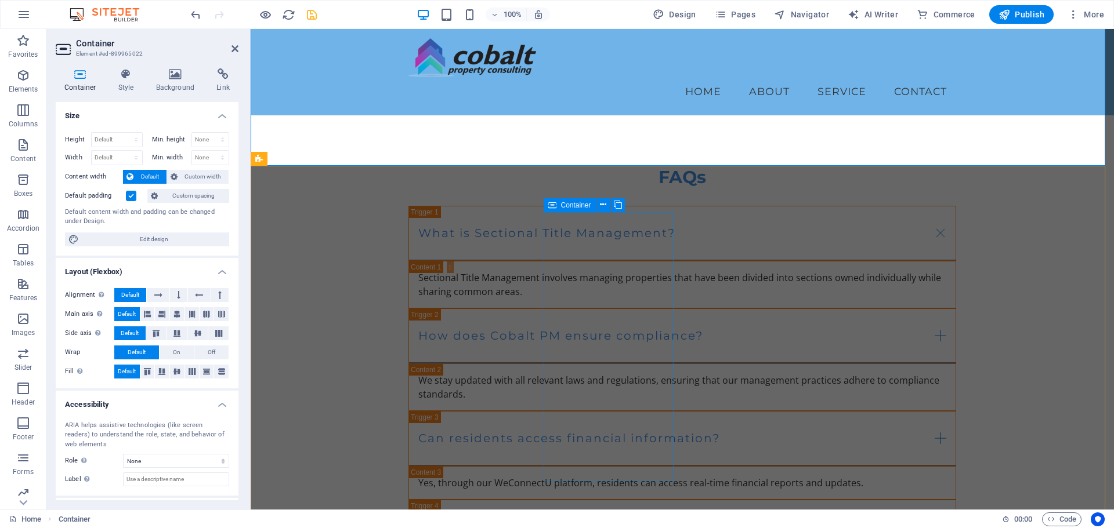
scroll to position [2540, 0]
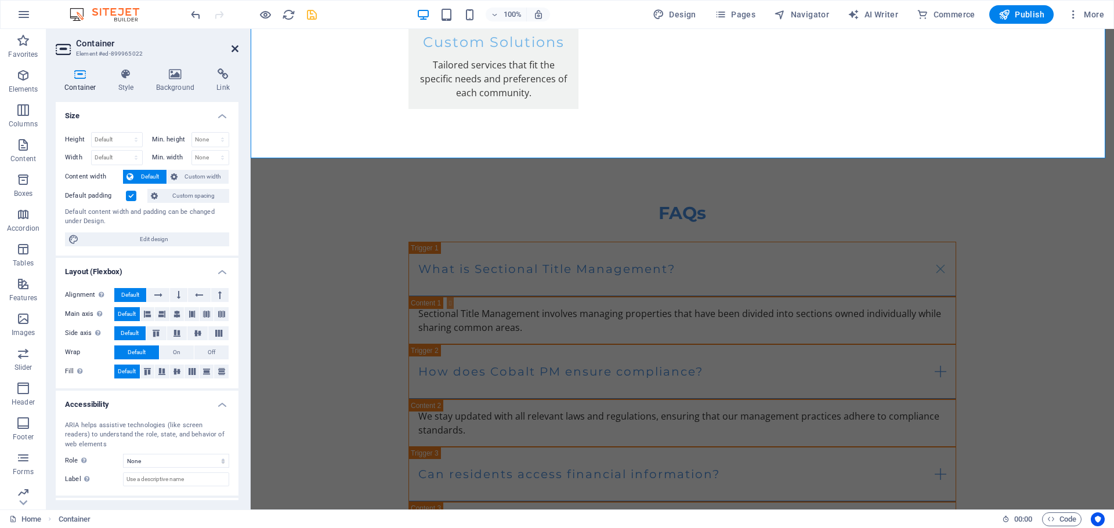
click at [237, 50] on icon at bounding box center [234, 48] width 7 height 9
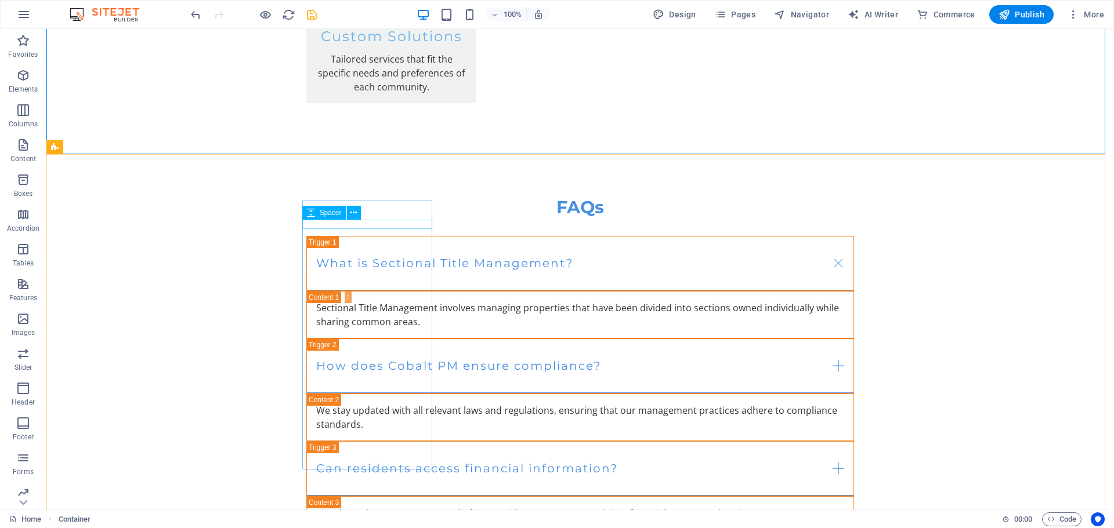
scroll to position [2550, 0]
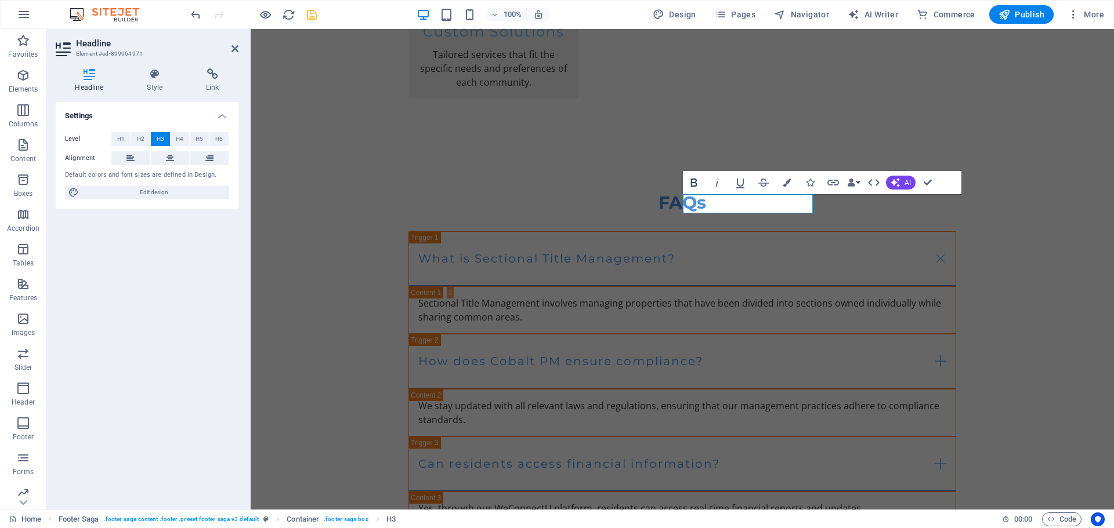
click at [691, 183] on icon "button" at bounding box center [693, 183] width 6 height 8
click at [570, 213] on span "Menu" at bounding box center [569, 215] width 17 height 7
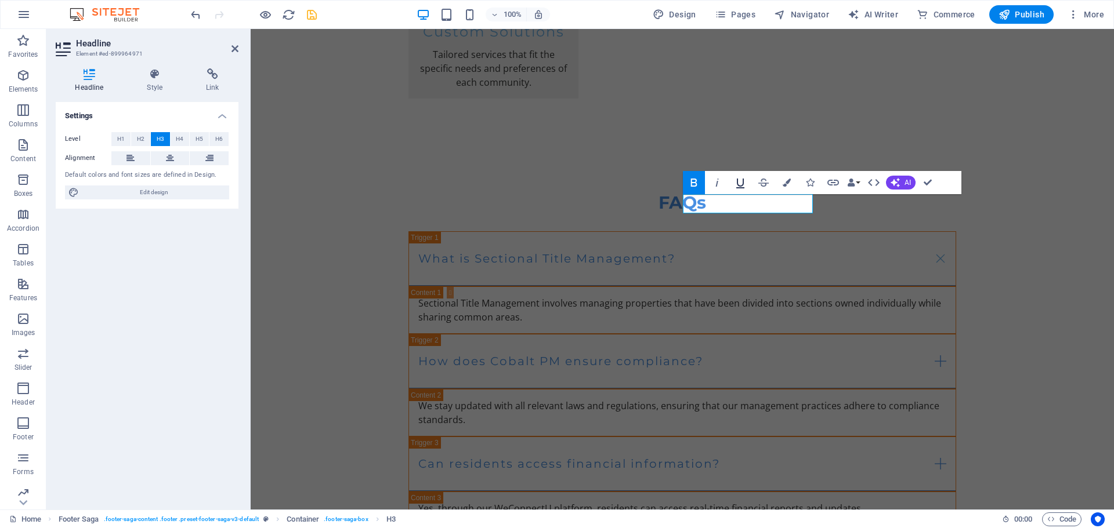
click at [748, 181] on button "Underline" at bounding box center [740, 182] width 22 height 23
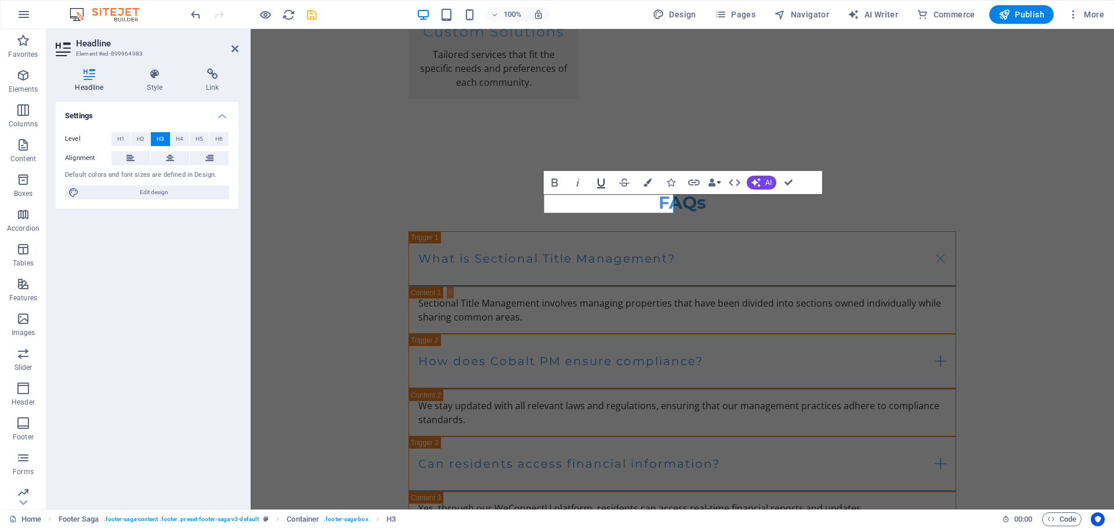
click at [595, 186] on icon "button" at bounding box center [601, 183] width 14 height 14
click at [549, 180] on icon "button" at bounding box center [555, 183] width 14 height 14
click at [572, 182] on icon "button" at bounding box center [578, 183] width 14 height 14
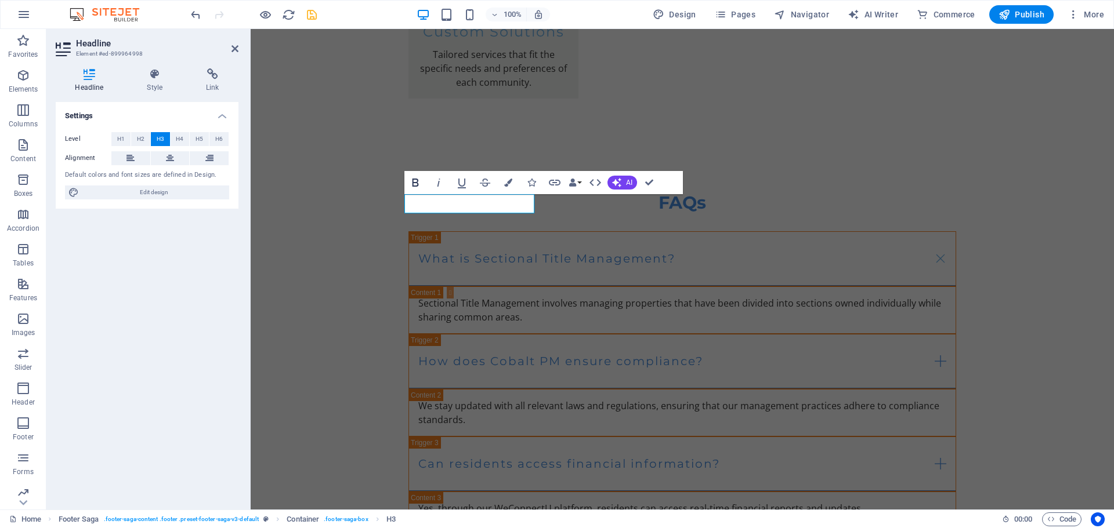
click at [425, 185] on button "Bold" at bounding box center [415, 182] width 22 height 23
click at [527, 180] on icon "button" at bounding box center [531, 183] width 8 height 8
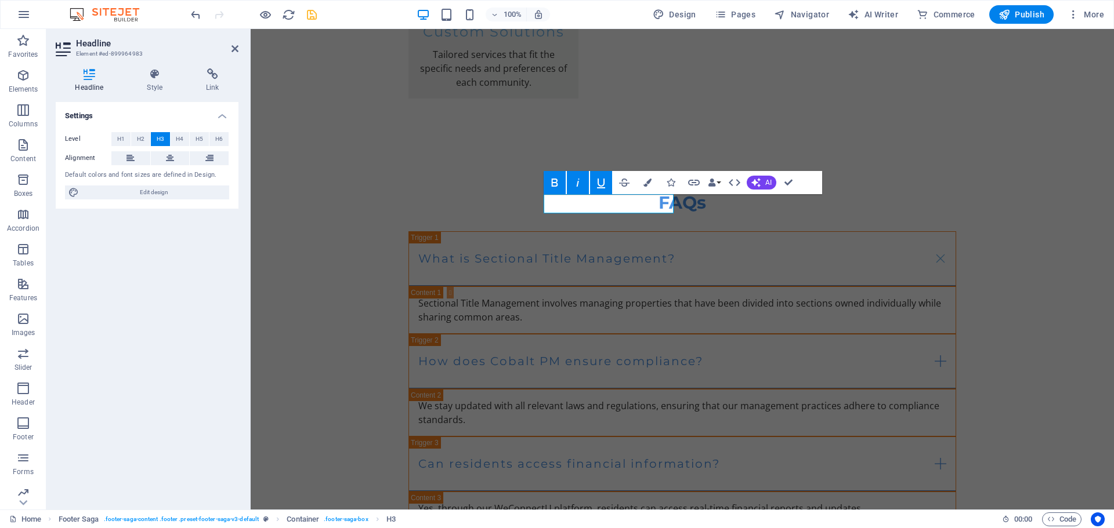
click at [597, 182] on icon "button" at bounding box center [601, 184] width 8 height 10
click at [583, 183] on icon "button" at bounding box center [578, 183] width 14 height 14
click at [695, 209] on icon at bounding box center [691, 216] width 8 height 14
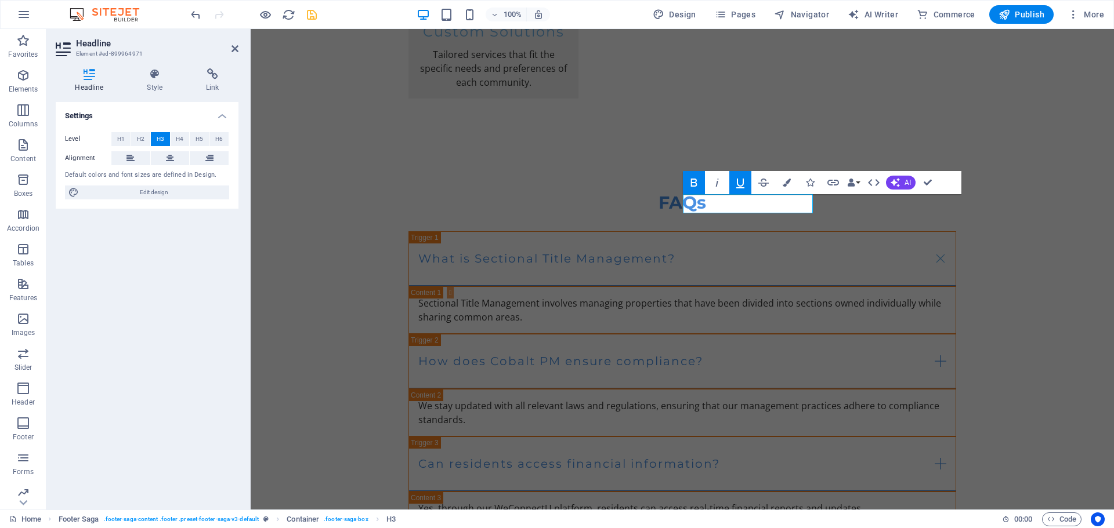
click at [743, 179] on icon "button" at bounding box center [740, 184] width 8 height 10
click at [131, 188] on span "Edit design" at bounding box center [153, 193] width 143 height 14
select select "px"
select select "200"
select select "px"
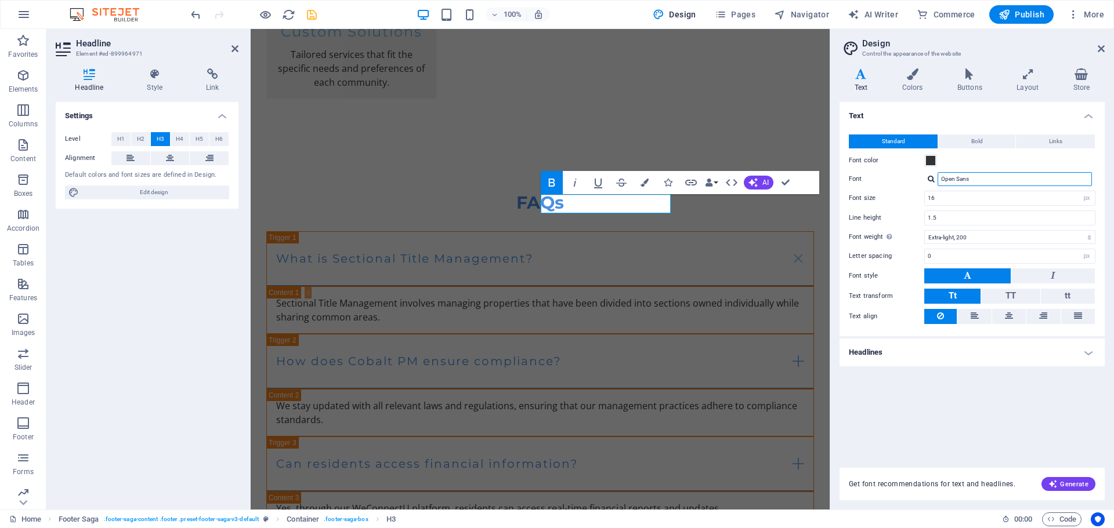
click at [1009, 182] on input "Open Sans" at bounding box center [1014, 179] width 154 height 14
click at [999, 239] on select "Thin, 100 Extra-light, 200 Light, 300 Regular, 400 Medium, 500 Semi-bold, 600 B…" at bounding box center [1009, 237] width 171 height 14
select select "600"
click at [924, 230] on select "Thin, 100 Extra-light, 200 Light, 300 Regular, 400 Medium, 500 Semi-bold, 600 B…" at bounding box center [1009, 237] width 171 height 14
click at [994, 136] on button "Bold" at bounding box center [976, 142] width 77 height 14
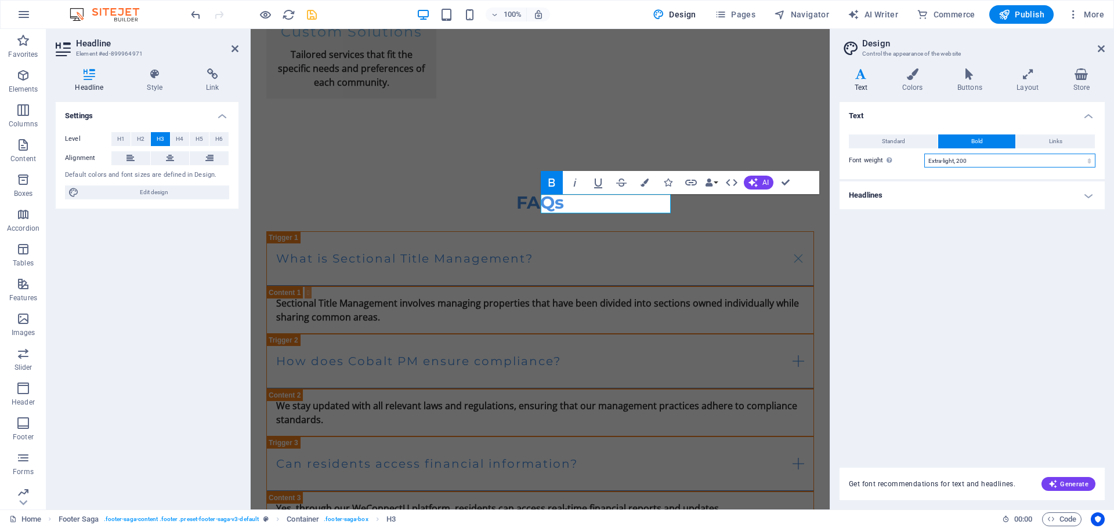
click at [970, 163] on select "Thin, 100 Extra-light, 200 Light, 300 Regular, 400 Medium, 500 Semi-bold, 600 B…" at bounding box center [1009, 161] width 171 height 14
select select "600"
click at [924, 154] on select "Thin, 100 Extra-light, 200 Light, 300 Regular, 400 Medium, 500 Semi-bold, 600 B…" at bounding box center [1009, 161] width 171 height 14
click at [1036, 135] on button "Links" at bounding box center [1055, 142] width 79 height 14
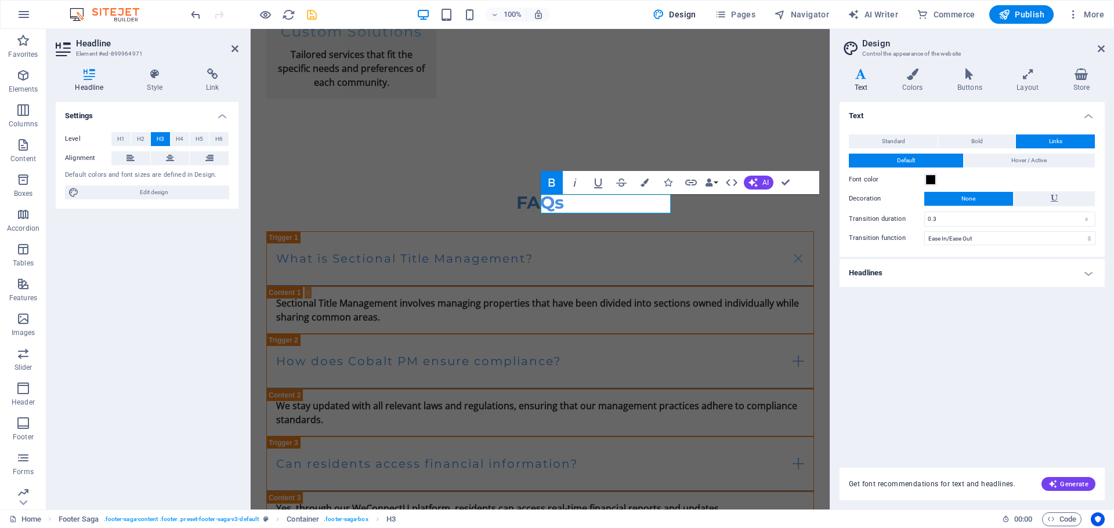
click at [868, 149] on div "Standard Bold Links Font color Font Open Sans Font size 16 rem px Line height 1…" at bounding box center [972, 190] width 270 height 134
click at [889, 133] on div "Standard Bold Links Font color Font Open Sans Font size 16 rem px Line height 1…" at bounding box center [972, 190] width 270 height 134
click at [889, 137] on span "Standard" at bounding box center [893, 142] width 23 height 14
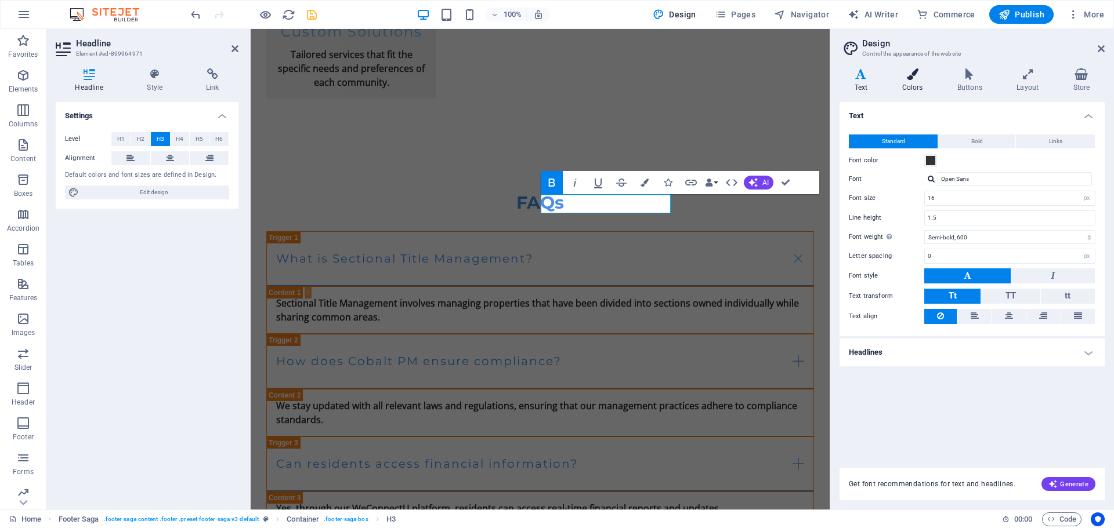
click at [919, 85] on h4 "Colors" at bounding box center [914, 80] width 55 height 24
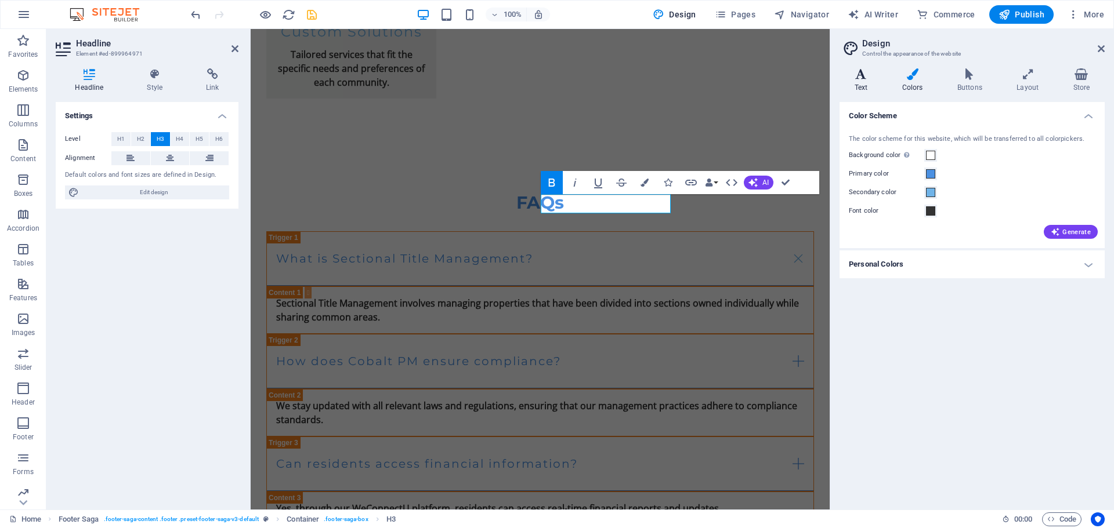
click at [866, 89] on h4 "Text" at bounding box center [863, 80] width 48 height 24
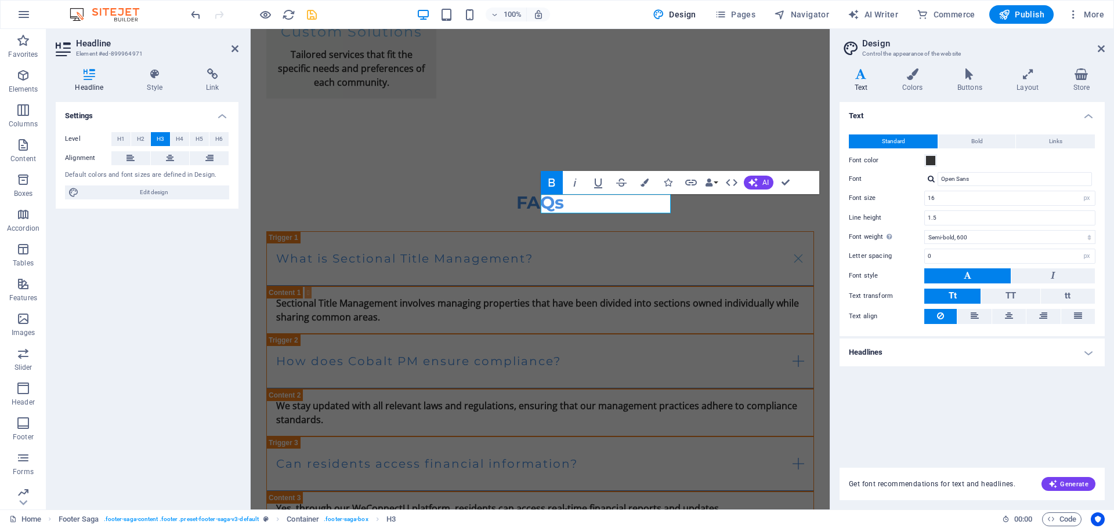
click at [126, 335] on div "Settings Level H1 H2 H3 H4 H5 H6 Alignment Default colors and font sizes are de…" at bounding box center [147, 301] width 183 height 398
click at [147, 86] on h4 "Style" at bounding box center [157, 80] width 59 height 24
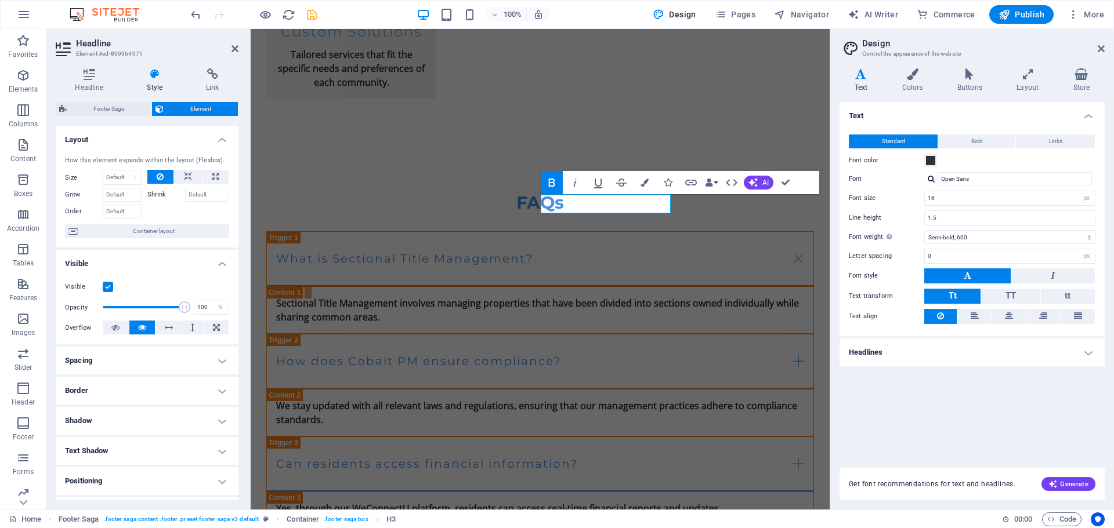
click at [161, 191] on label "Shrink" at bounding box center [166, 195] width 38 height 14
click at [185, 191] on input "Shrink" at bounding box center [207, 195] width 45 height 14
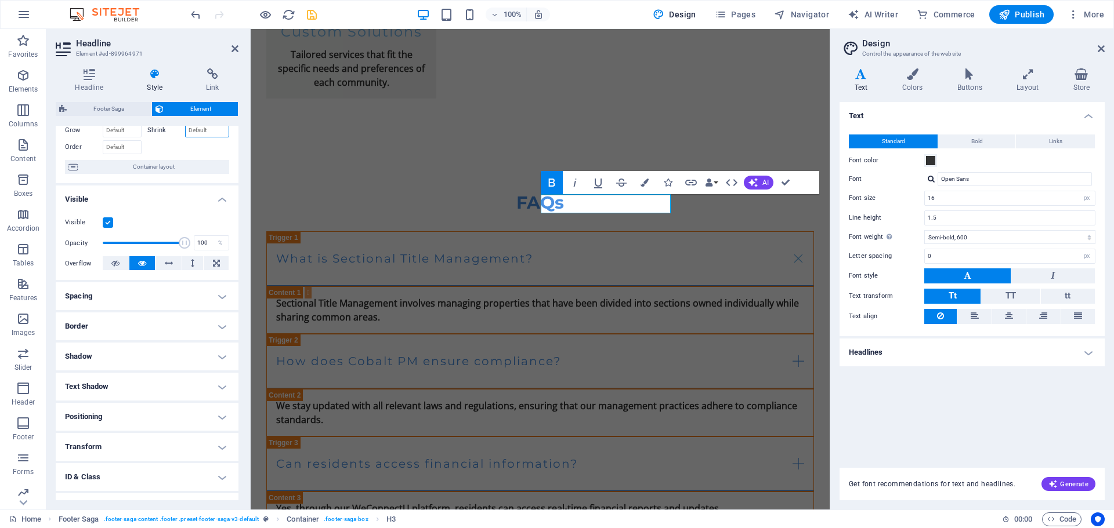
scroll to position [115, 0]
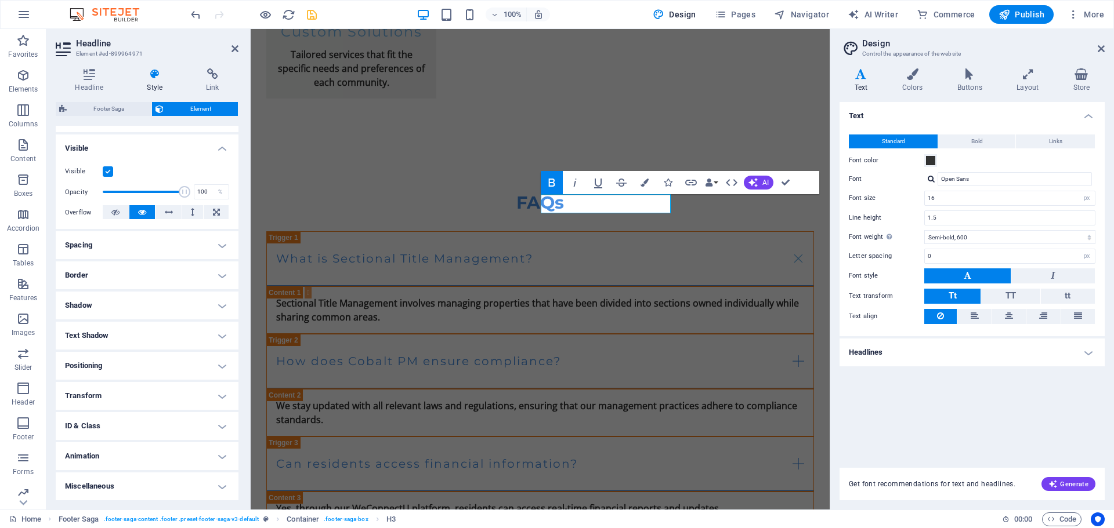
click at [124, 273] on h4 "Border" at bounding box center [147, 276] width 183 height 28
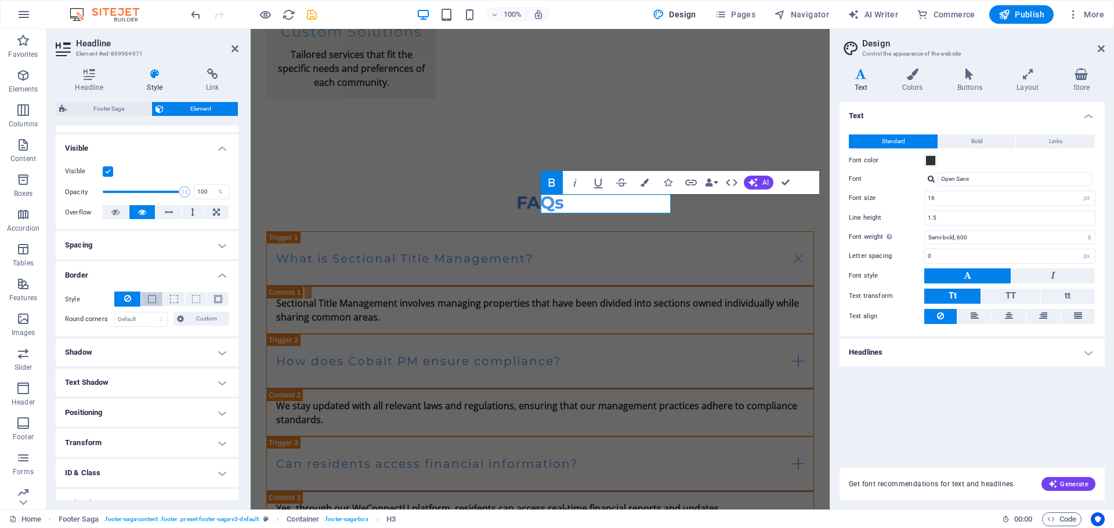
click at [157, 303] on button at bounding box center [151, 299] width 21 height 14
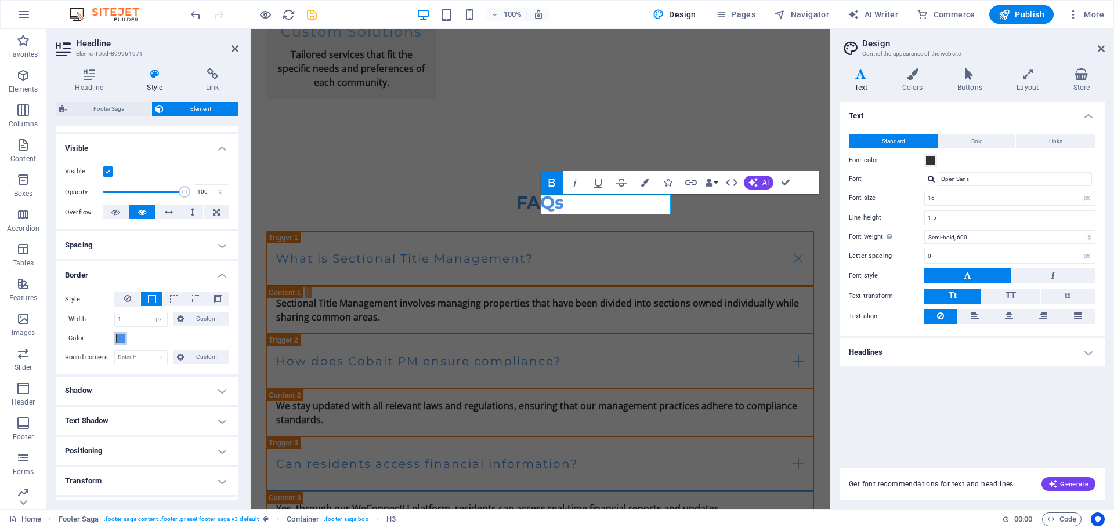
click at [117, 343] on span at bounding box center [120, 338] width 9 height 9
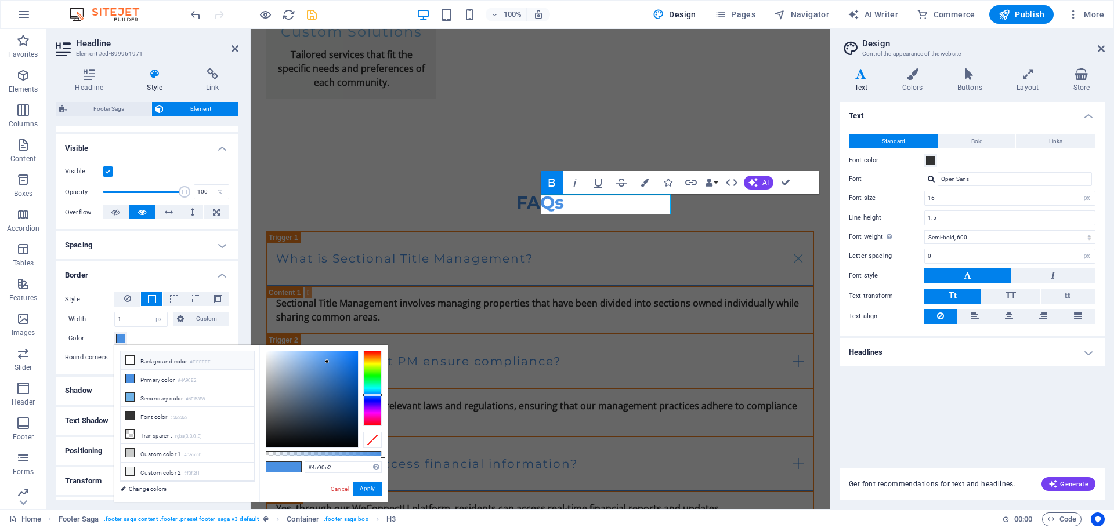
click at [147, 361] on li "Background color #FFFFFF" at bounding box center [187, 360] width 133 height 19
type input "#ffffff"
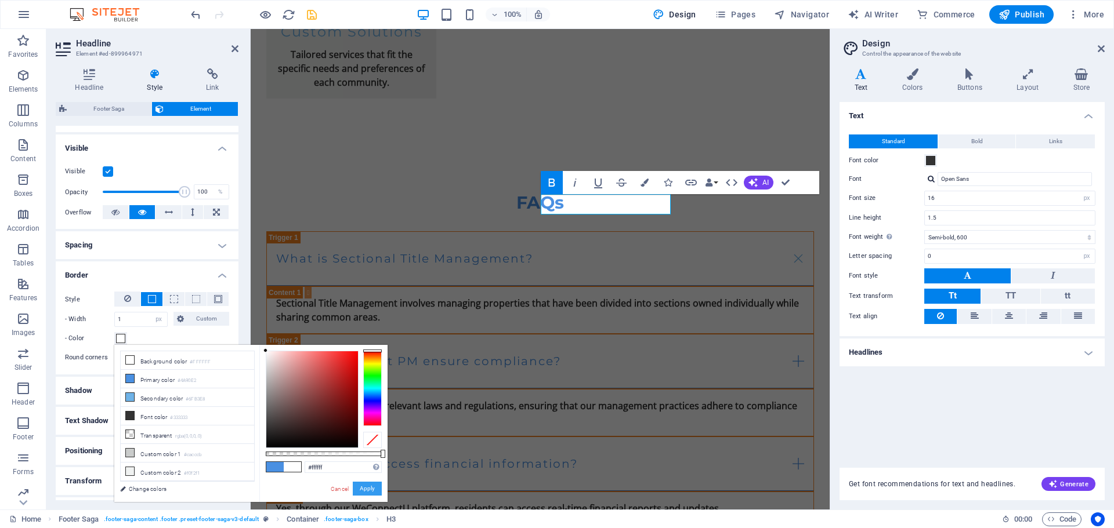
click at [365, 485] on button "Apply" at bounding box center [367, 489] width 29 height 14
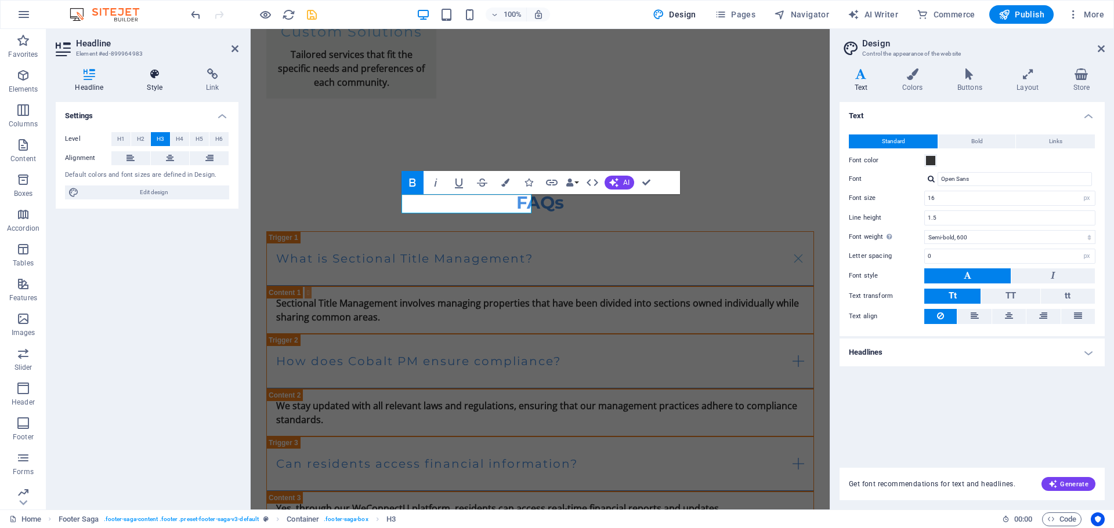
click at [141, 77] on icon at bounding box center [155, 74] width 55 height 12
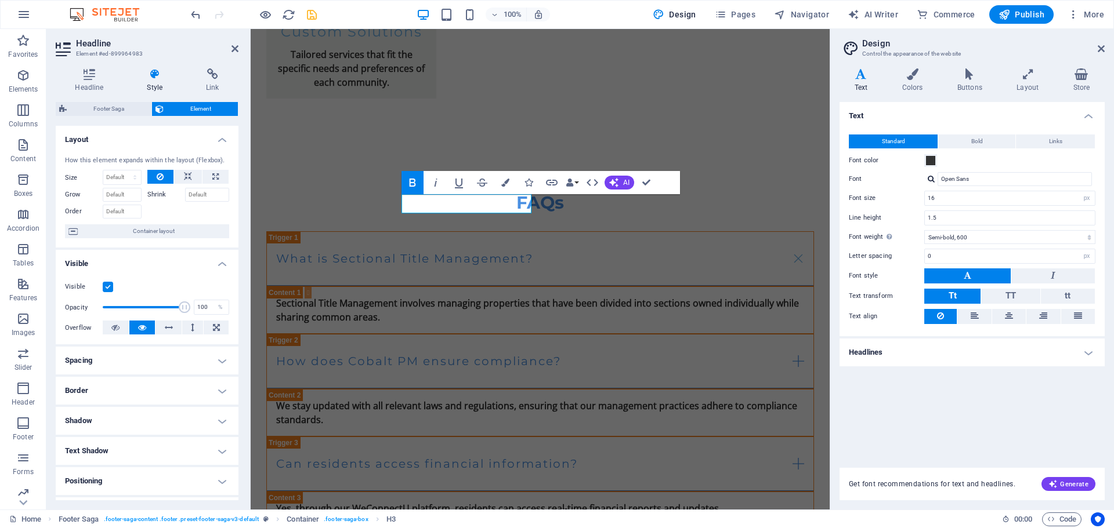
click at [126, 391] on h4 "Border" at bounding box center [147, 391] width 183 height 28
click at [153, 415] on span at bounding box center [152, 415] width 8 height 8
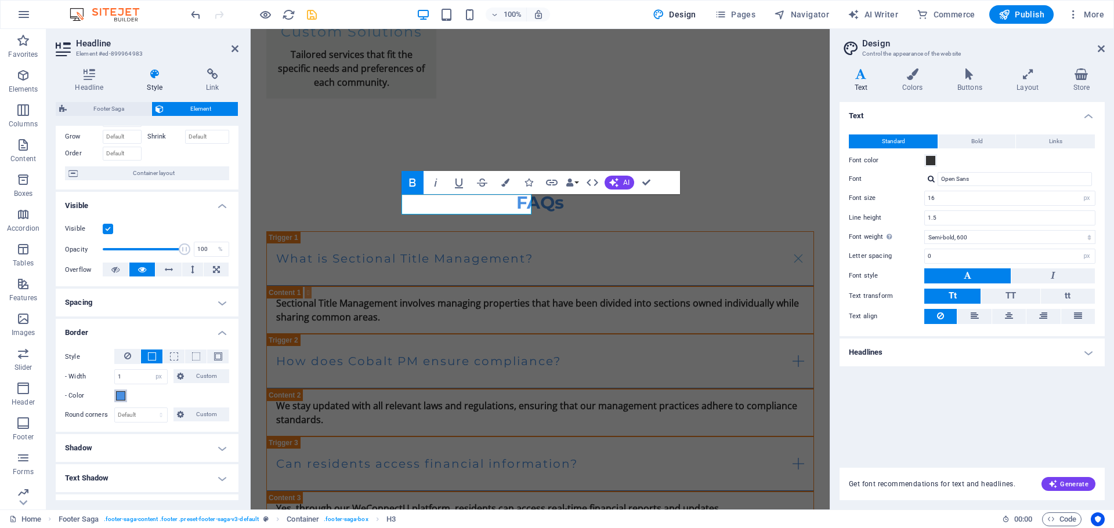
click at [119, 400] on span at bounding box center [120, 395] width 9 height 9
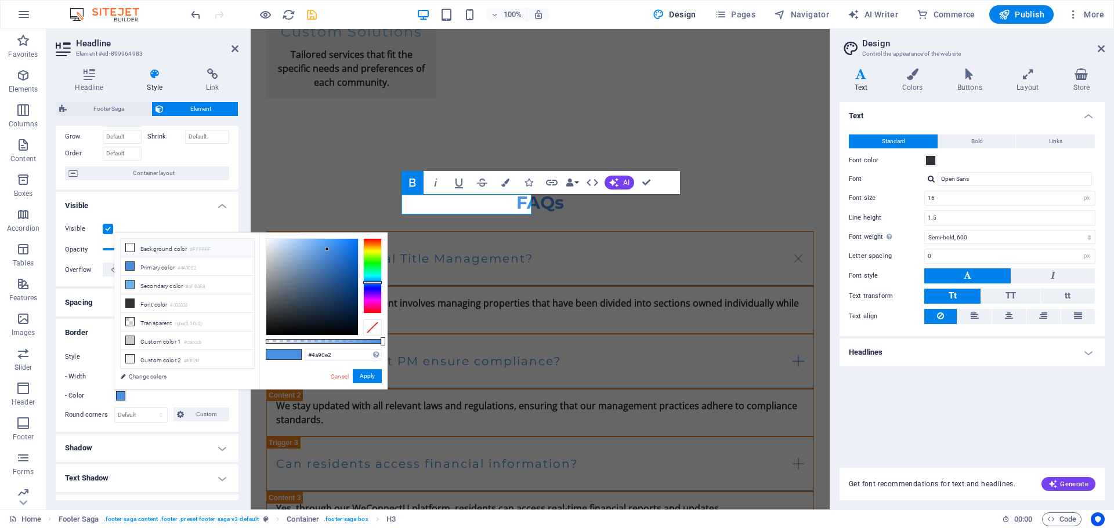
click at [165, 251] on li "Background color #FFFFFF" at bounding box center [187, 248] width 133 height 19
type input "#ffffff"
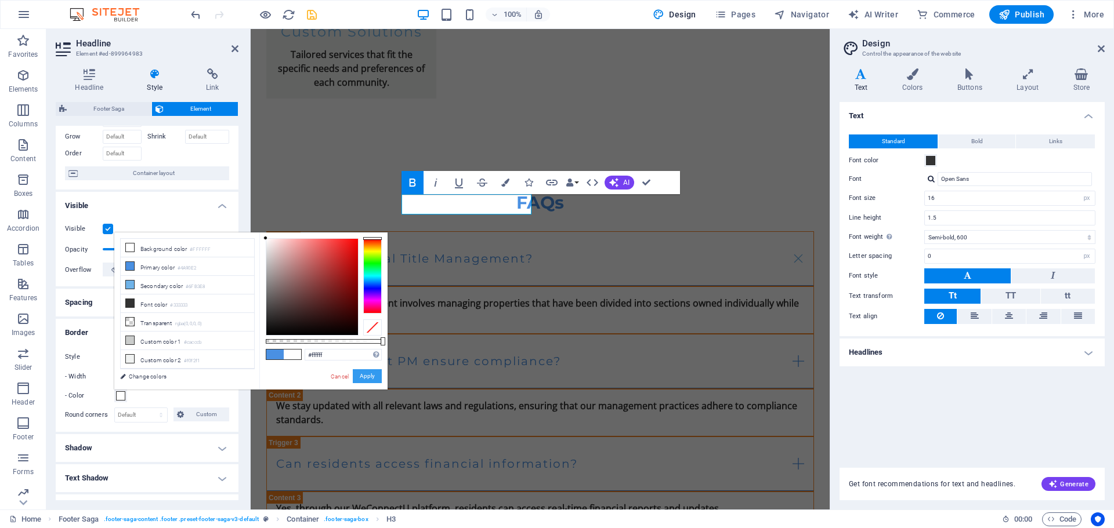
click at [367, 372] on button "Apply" at bounding box center [367, 376] width 29 height 14
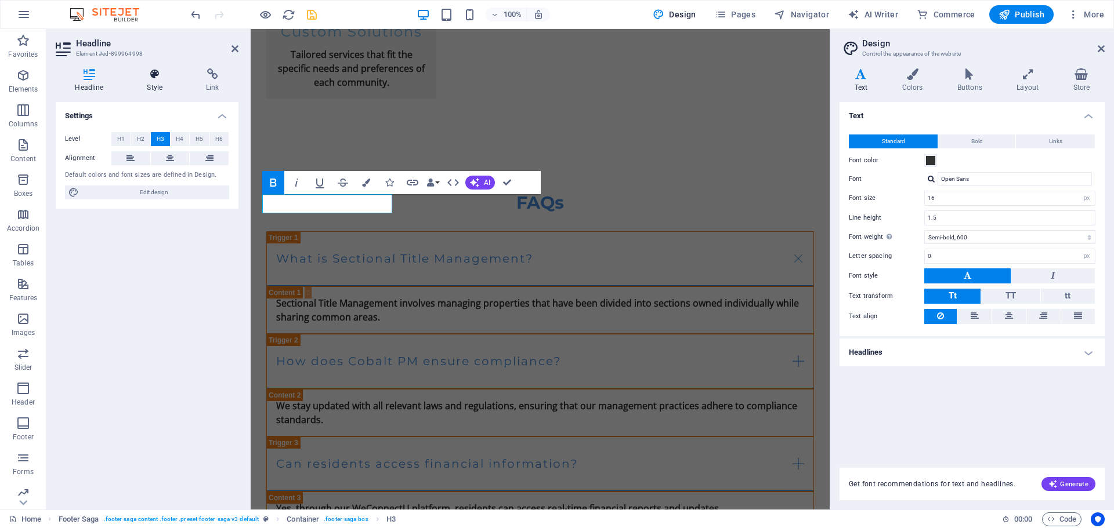
click at [142, 78] on icon at bounding box center [155, 74] width 55 height 12
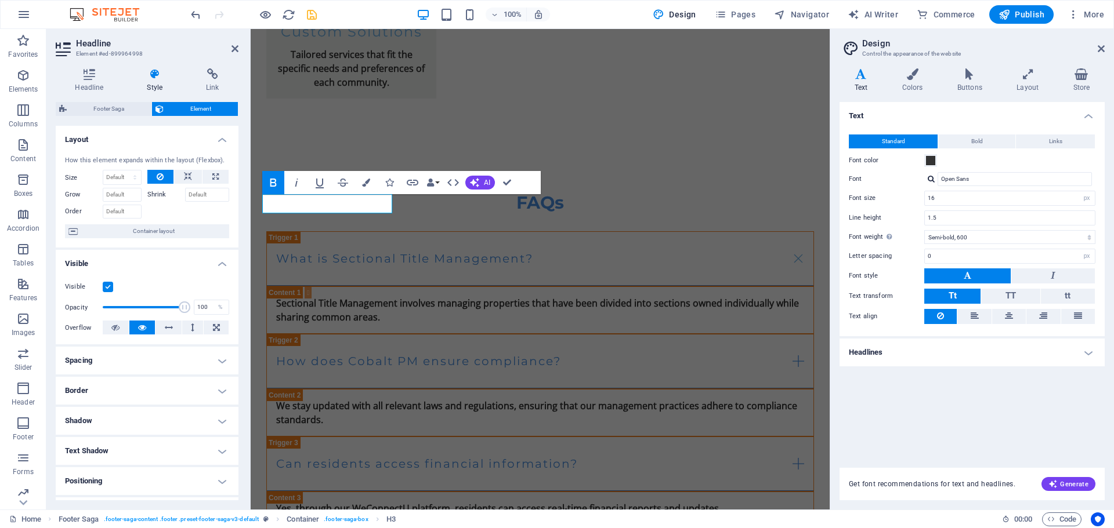
click at [135, 399] on h4 "Border" at bounding box center [147, 391] width 183 height 28
click at [155, 414] on button at bounding box center [151, 415] width 21 height 14
click at [122, 459] on span at bounding box center [120, 453] width 9 height 9
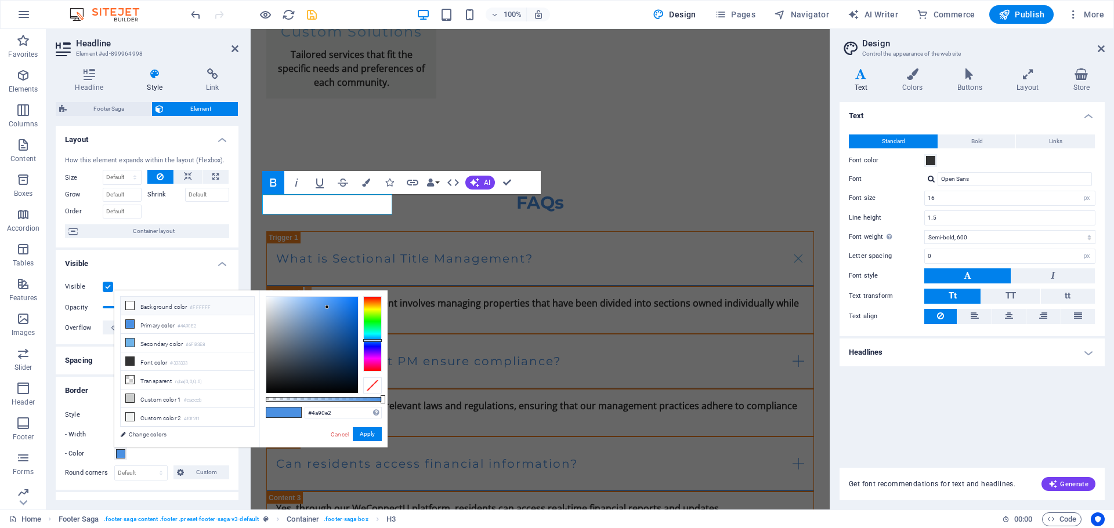
click at [144, 302] on li "Background color #FFFFFF" at bounding box center [187, 306] width 133 height 19
type input "#ffffff"
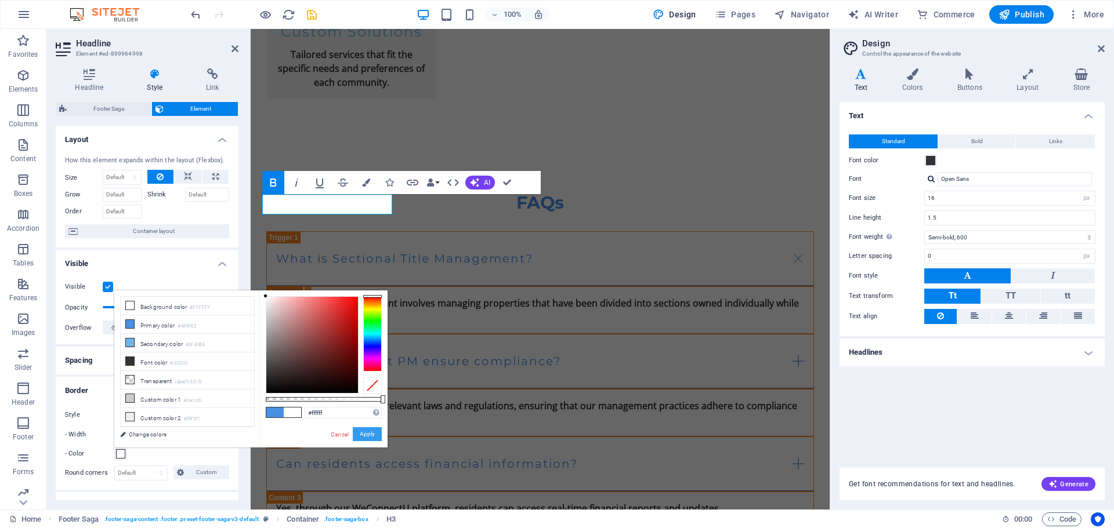
click at [364, 433] on button "Apply" at bounding box center [367, 434] width 29 height 14
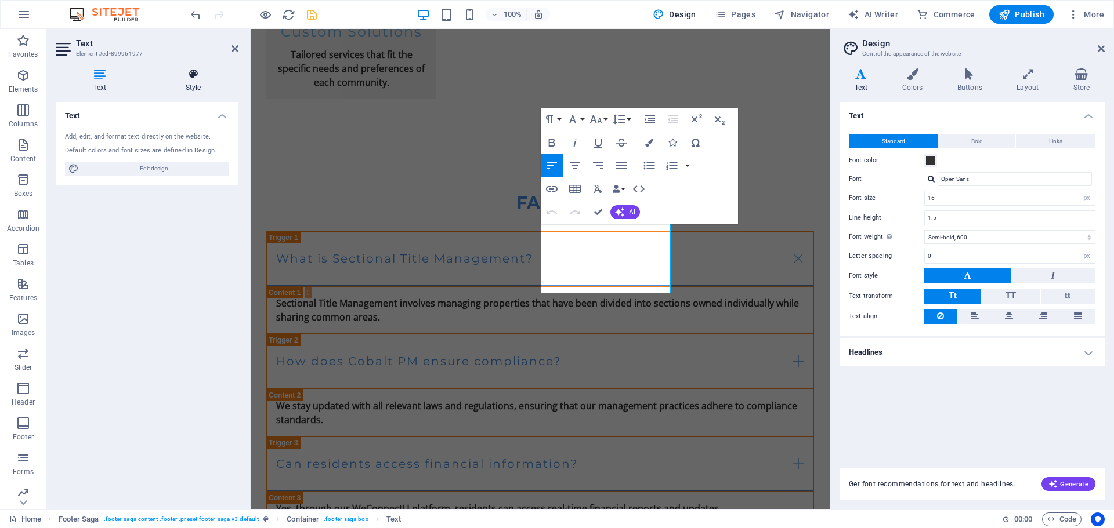
click at [188, 86] on h4 "Style" at bounding box center [193, 80] width 90 height 24
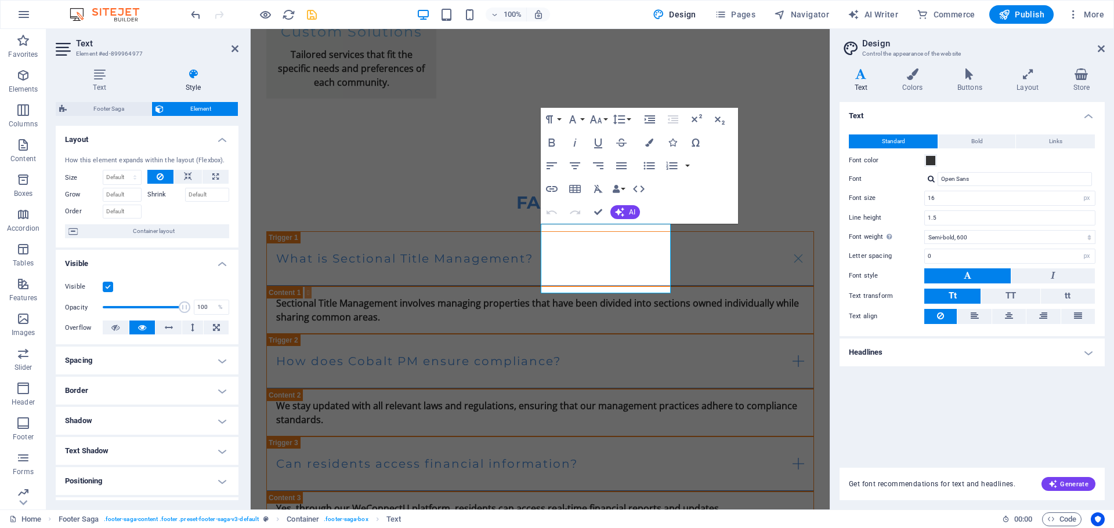
click at [124, 371] on h4 "Spacing" at bounding box center [147, 361] width 183 height 28
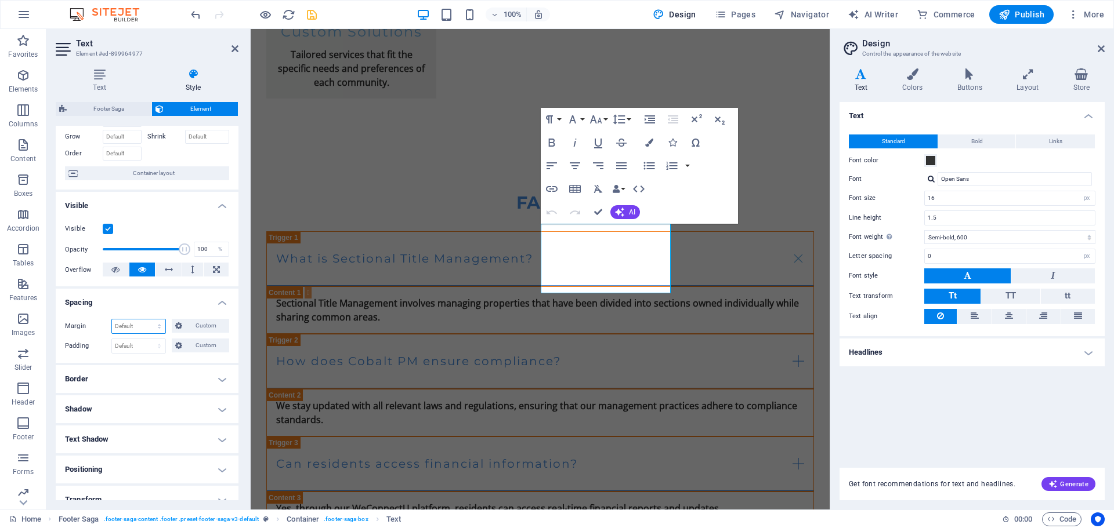
click at [161, 320] on select "Default auto px % rem vw vh Custom" at bounding box center [138, 327] width 53 height 14
click at [160, 320] on select "Default auto px % rem vw vh Custom" at bounding box center [138, 327] width 53 height 14
click at [212, 328] on span "Custom" at bounding box center [206, 326] width 40 height 14
click at [154, 387] on h4 "Border" at bounding box center [147, 379] width 183 height 28
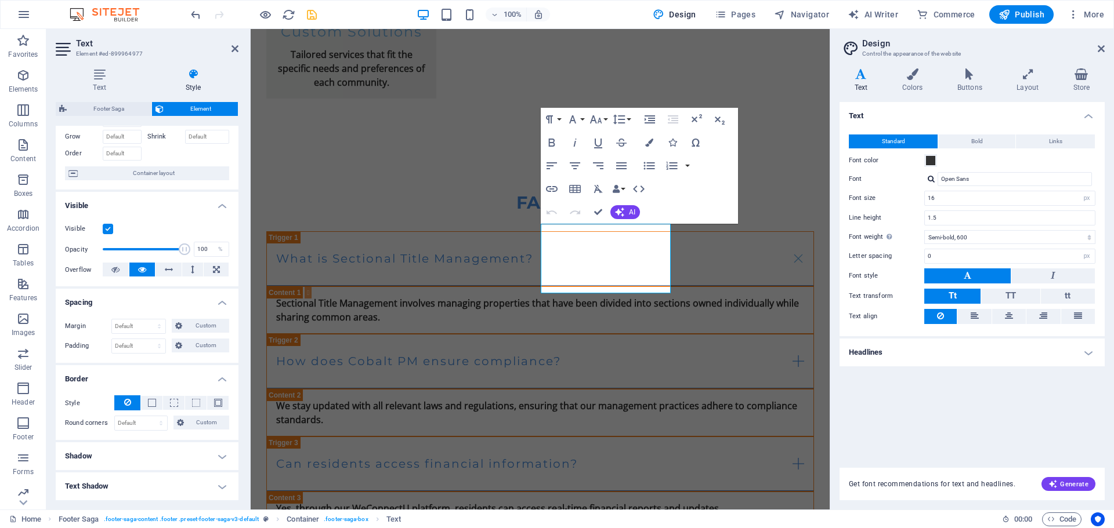
scroll to position [116, 0]
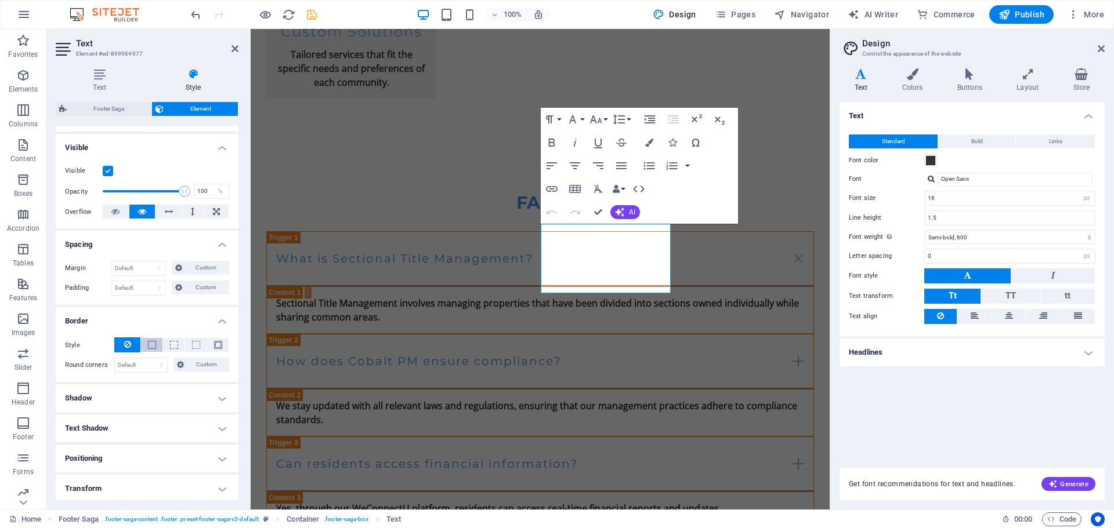
click at [156, 350] on button at bounding box center [151, 345] width 21 height 14
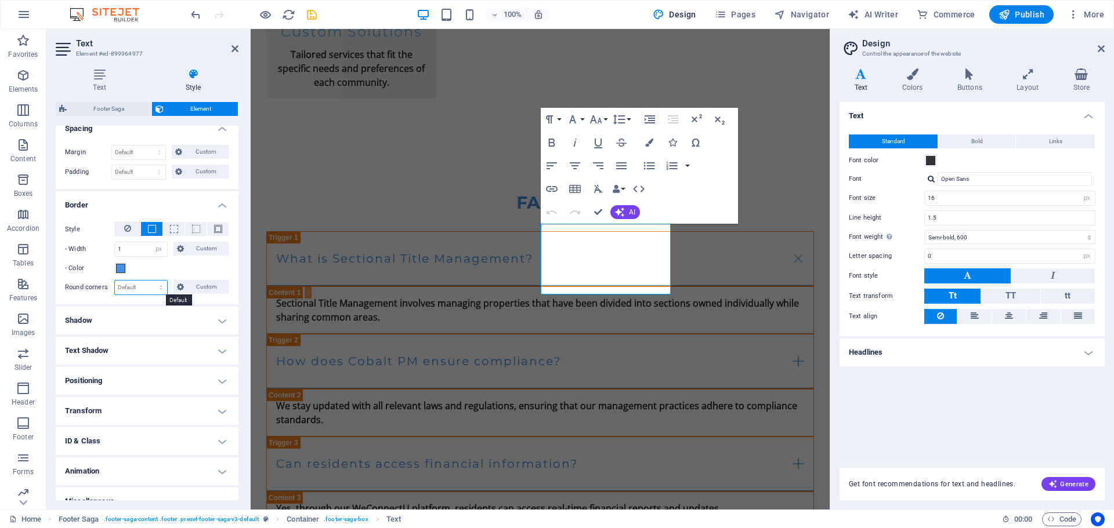
click at [164, 285] on select "Default px rem % vh vw Custom" at bounding box center [141, 288] width 52 height 14
click at [175, 263] on div "- Color" at bounding box center [147, 269] width 164 height 14
click at [119, 268] on span at bounding box center [120, 268] width 9 height 9
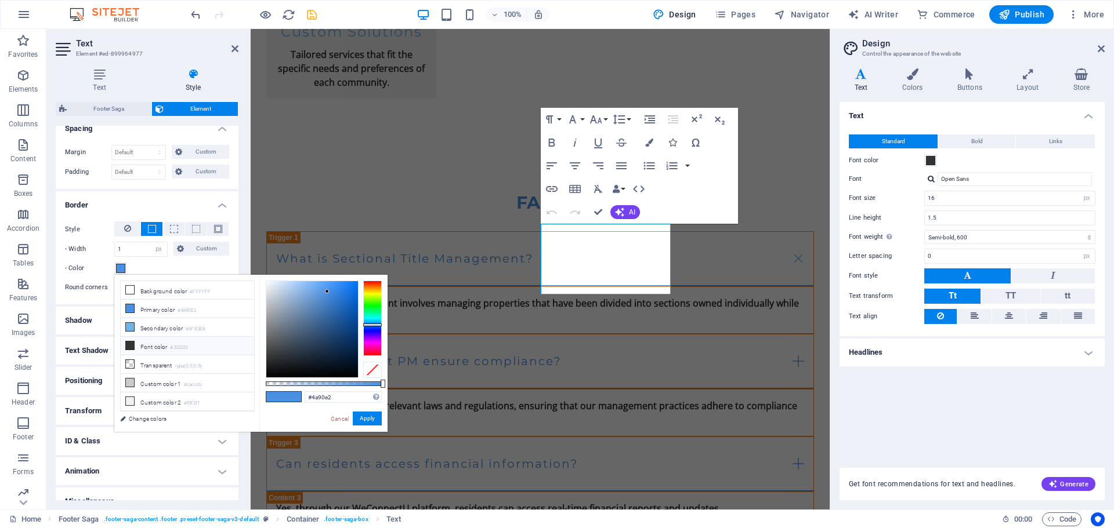
click at [128, 343] on icon at bounding box center [130, 346] width 8 height 8
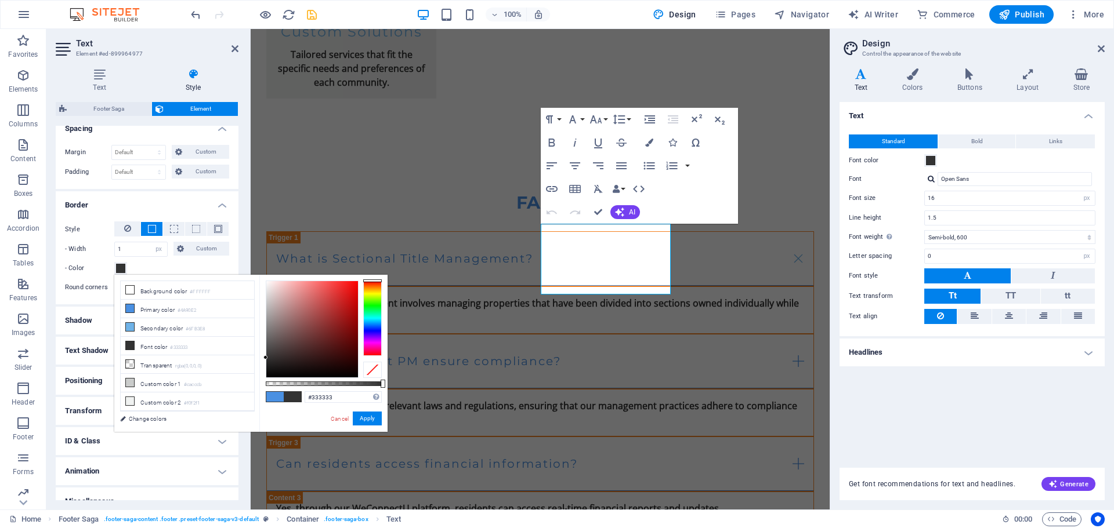
click at [376, 332] on div at bounding box center [372, 318] width 19 height 75
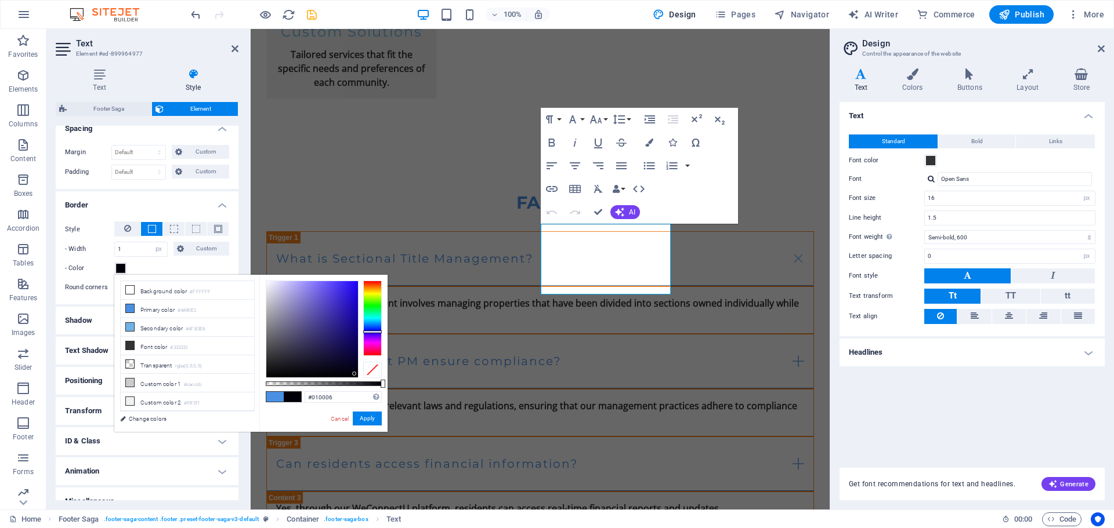
drag, startPoint x: 266, startPoint y: 358, endPoint x: 357, endPoint y: 375, distance: 92.6
click at [356, 375] on div at bounding box center [354, 374] width 4 height 4
type input "#000000"
drag, startPoint x: 354, startPoint y: 374, endPoint x: 365, endPoint y: 393, distance: 21.9
click at [365, 391] on div "#000000 Supported formats #0852ed rgb(8, 82, 237) rgba(8, 82, 237, 90%) hsv(221…" at bounding box center [323, 437] width 128 height 325
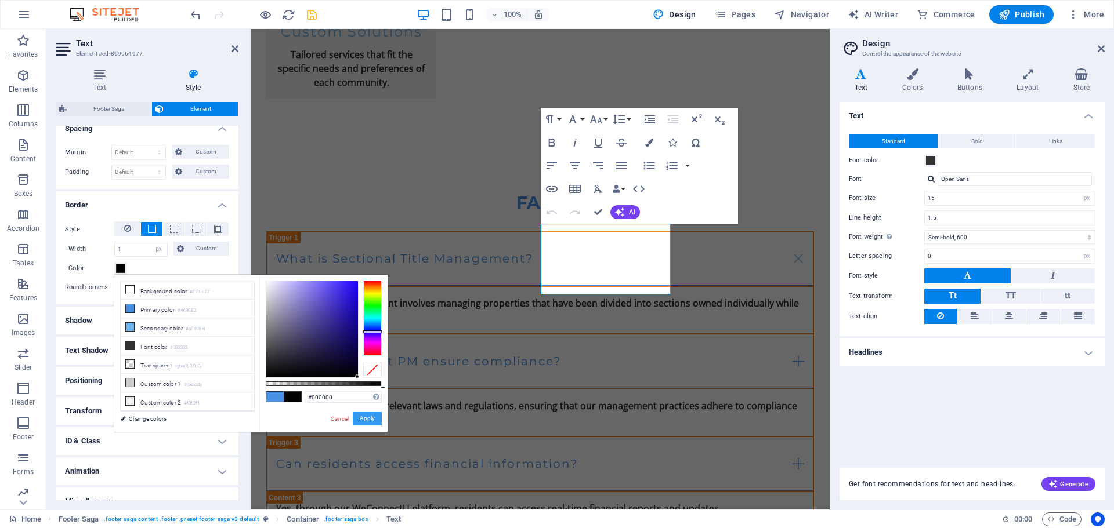
click at [365, 419] on button "Apply" at bounding box center [367, 419] width 29 height 14
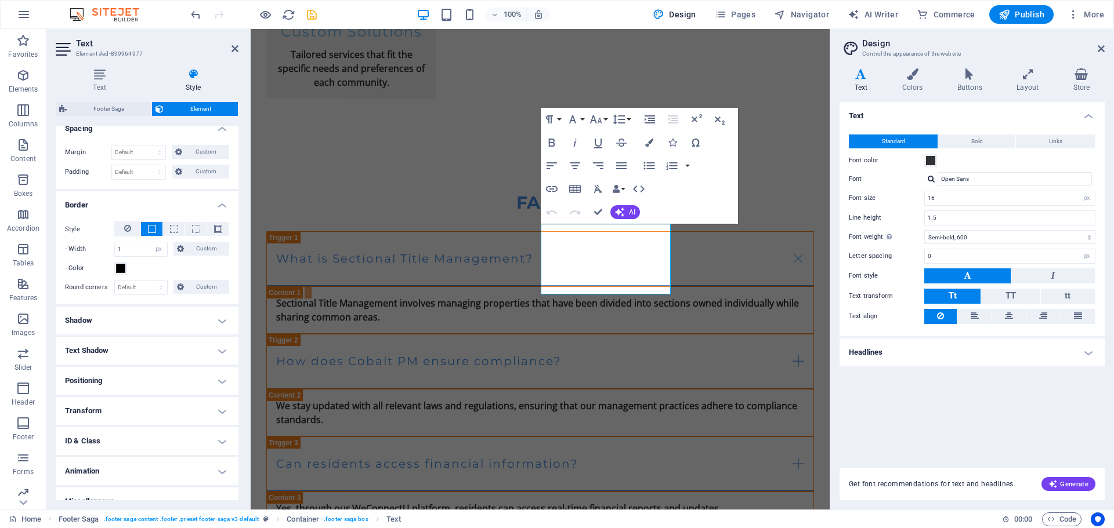
scroll to position [247, 0]
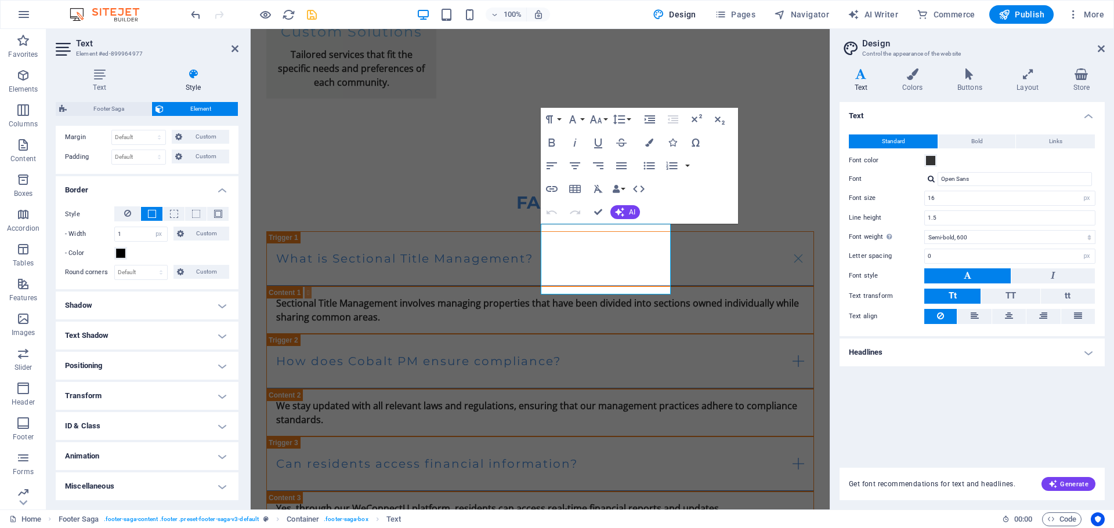
click at [163, 363] on h4 "Positioning" at bounding box center [147, 366] width 183 height 28
click at [163, 363] on h4 "Positioning" at bounding box center [147, 362] width 183 height 21
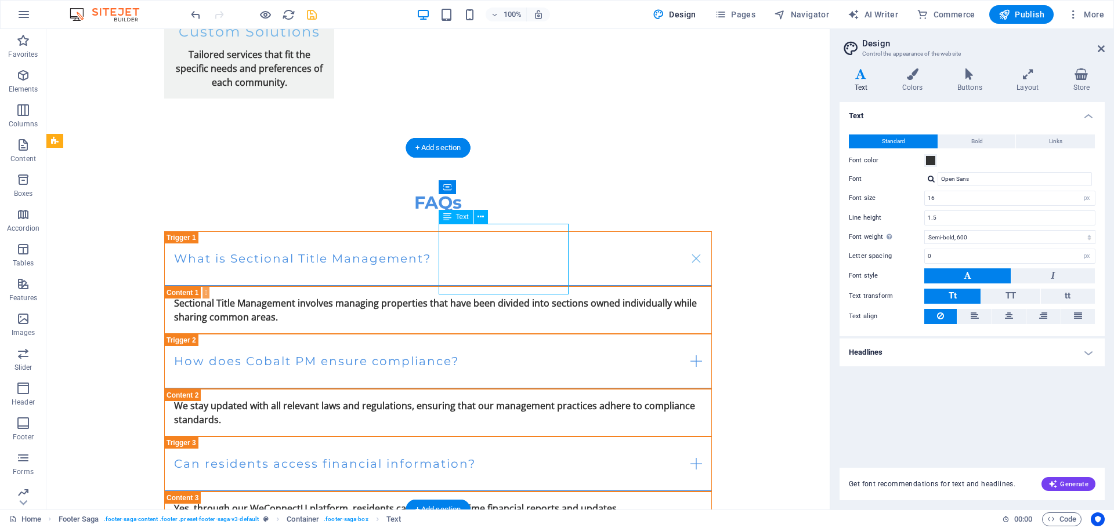
select select "px"
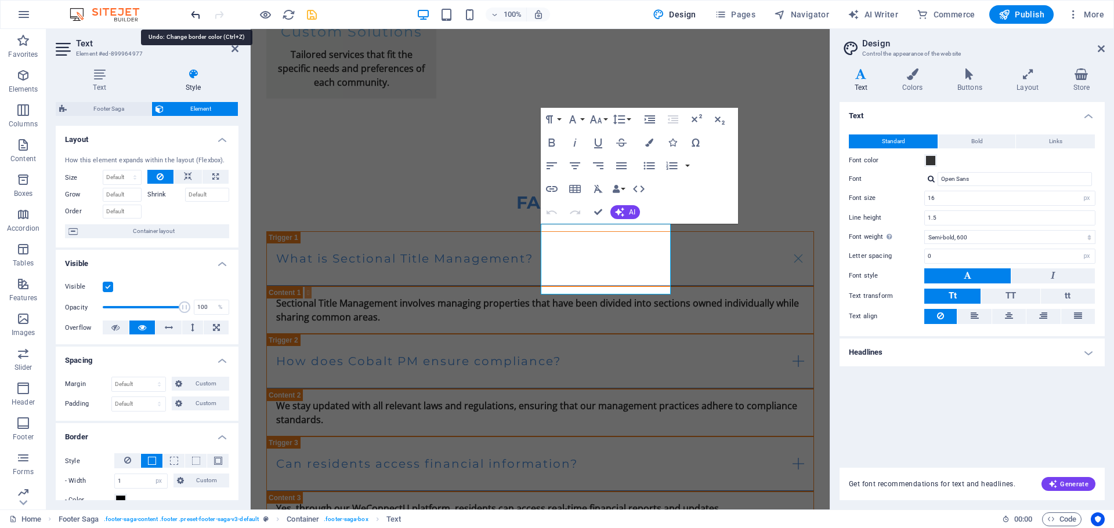
click at [195, 13] on icon "undo" at bounding box center [195, 14] width 13 height 13
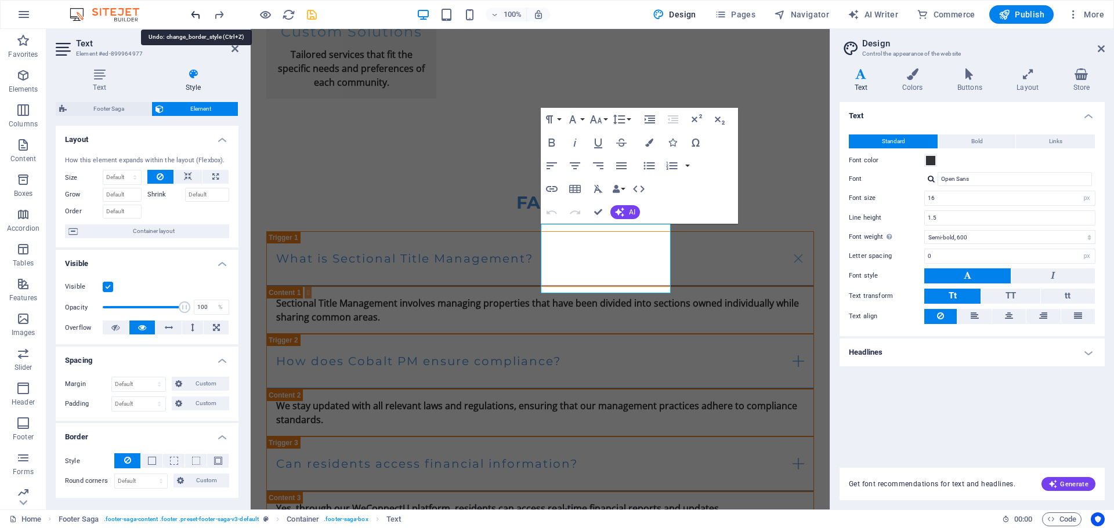
click at [195, 13] on icon "undo" at bounding box center [195, 14] width 13 height 13
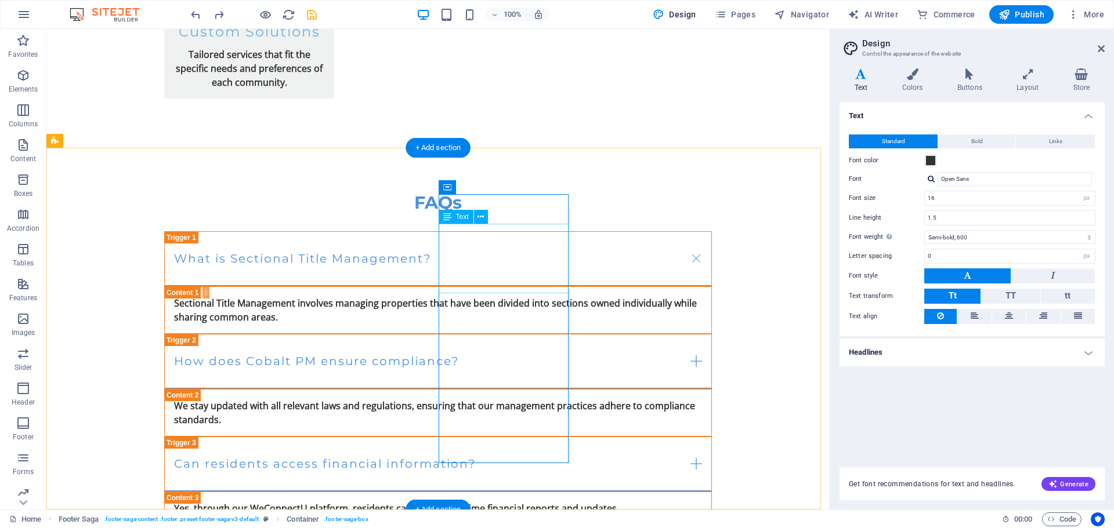
click at [485, 211] on button at bounding box center [481, 217] width 14 height 14
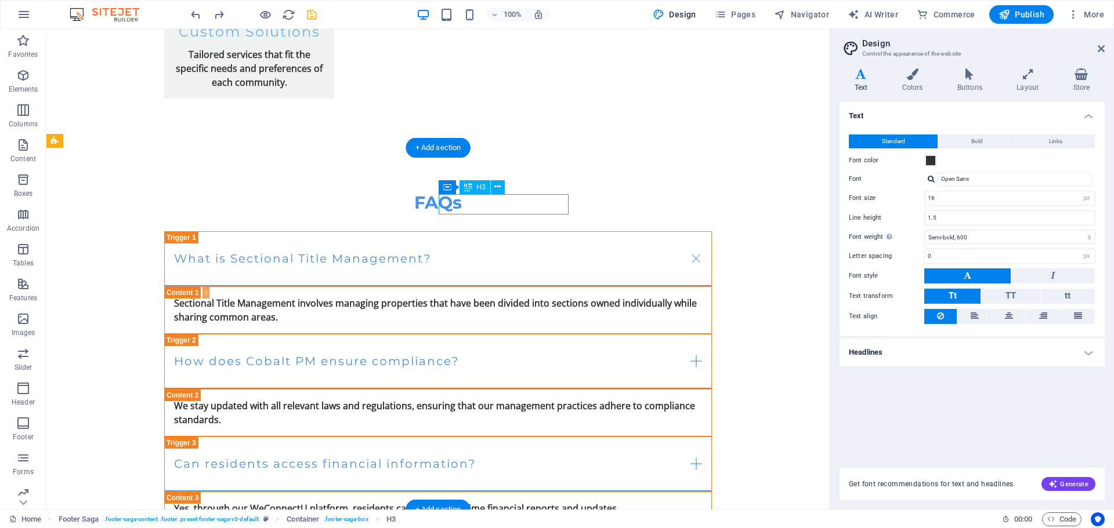
click at [516, 189] on icon at bounding box center [513, 187] width 8 height 12
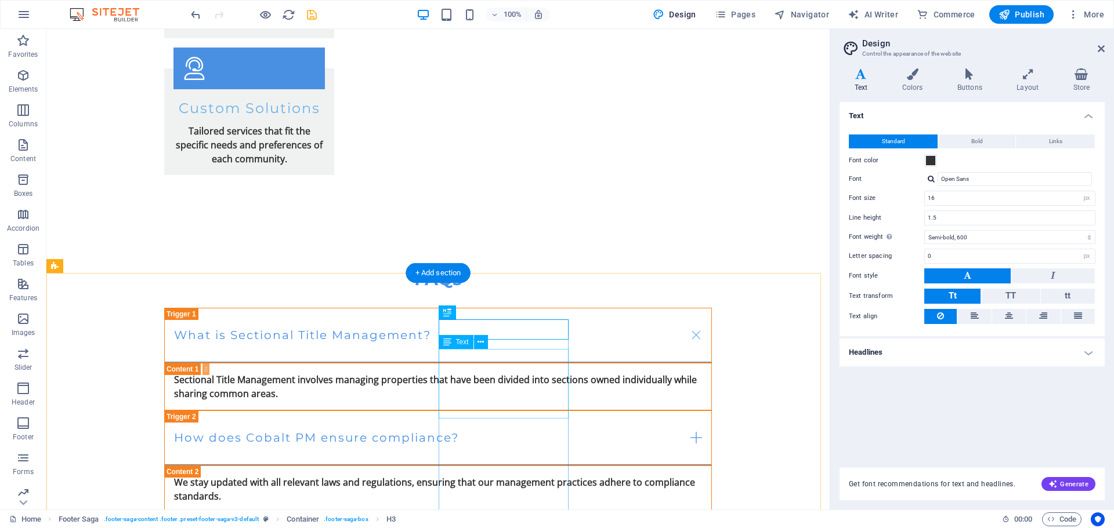
scroll to position [2602, 0]
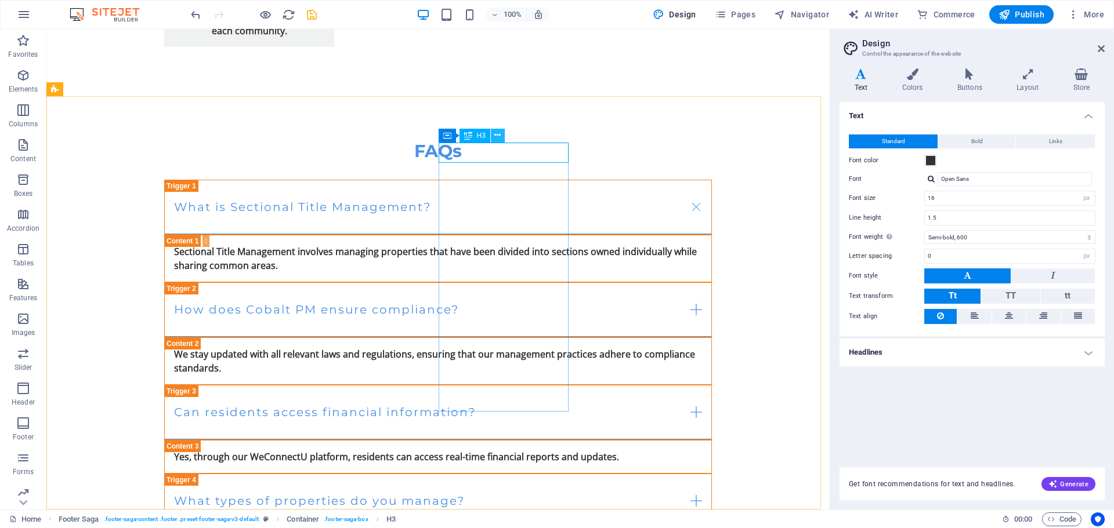
click at [498, 136] on icon at bounding box center [497, 135] width 6 height 12
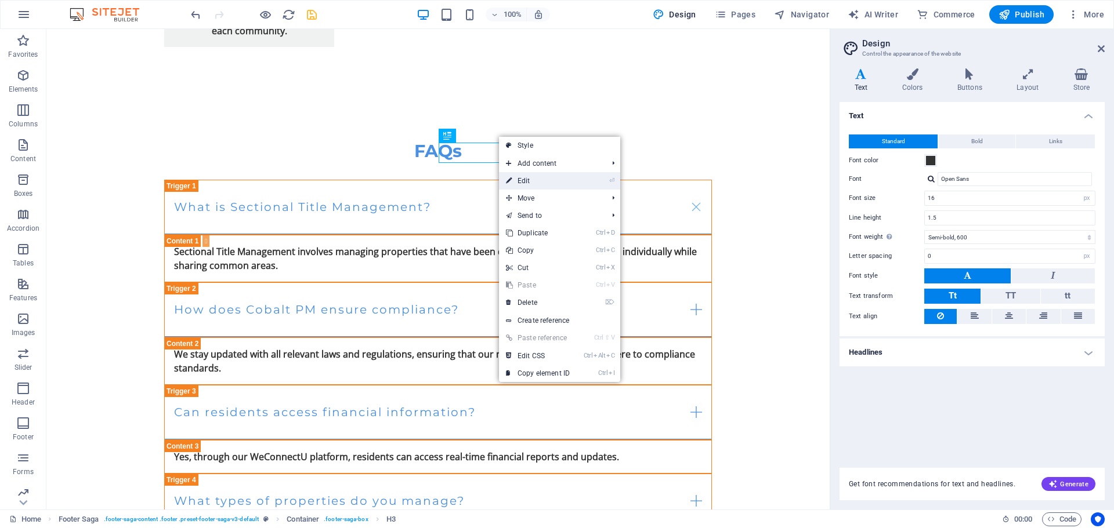
click at [523, 177] on link "⏎ Edit" at bounding box center [538, 180] width 78 height 17
select select "px"
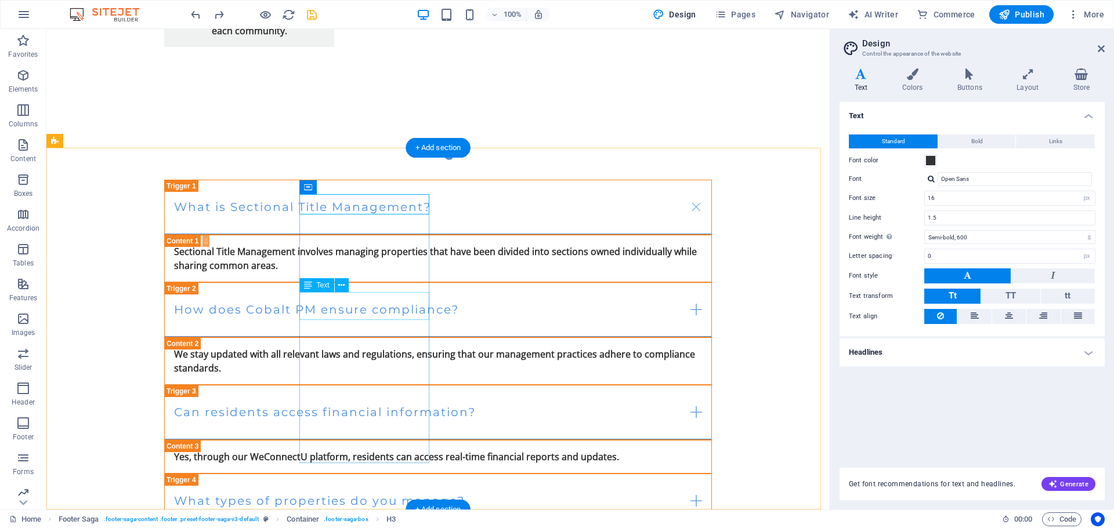
scroll to position [2550, 0]
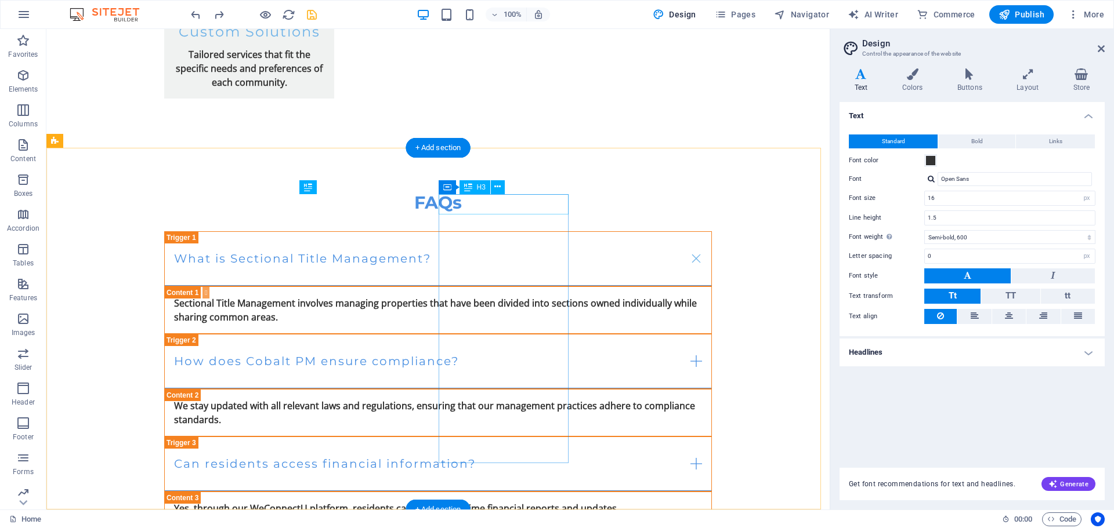
select select "px"
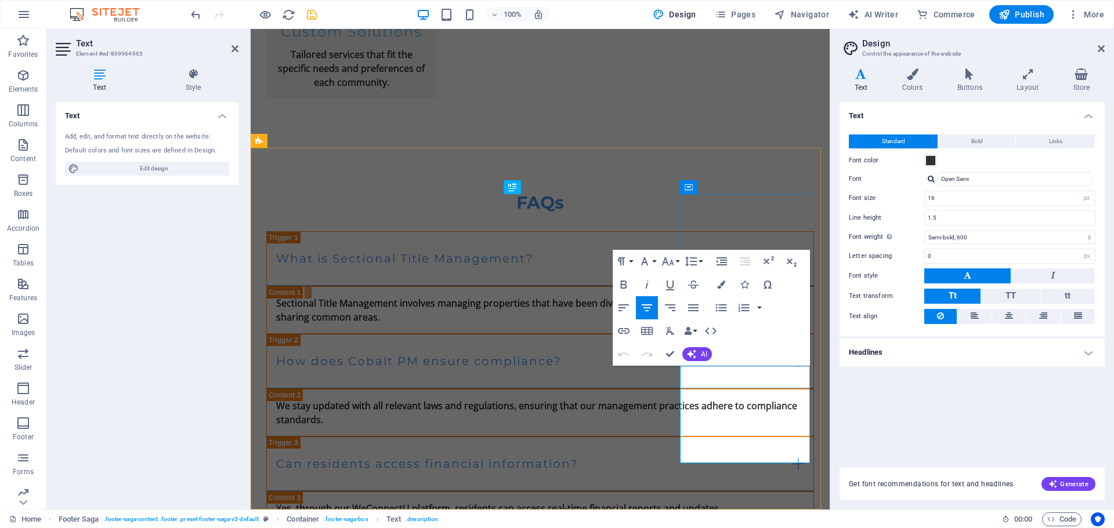
drag, startPoint x: 789, startPoint y: 429, endPoint x: 693, endPoint y: 433, distance: 95.8
click at [629, 286] on icon "button" at bounding box center [624, 285] width 14 height 14
click at [687, 307] on icon "button" at bounding box center [693, 308] width 14 height 14
click at [649, 309] on icon "button" at bounding box center [647, 308] width 14 height 14
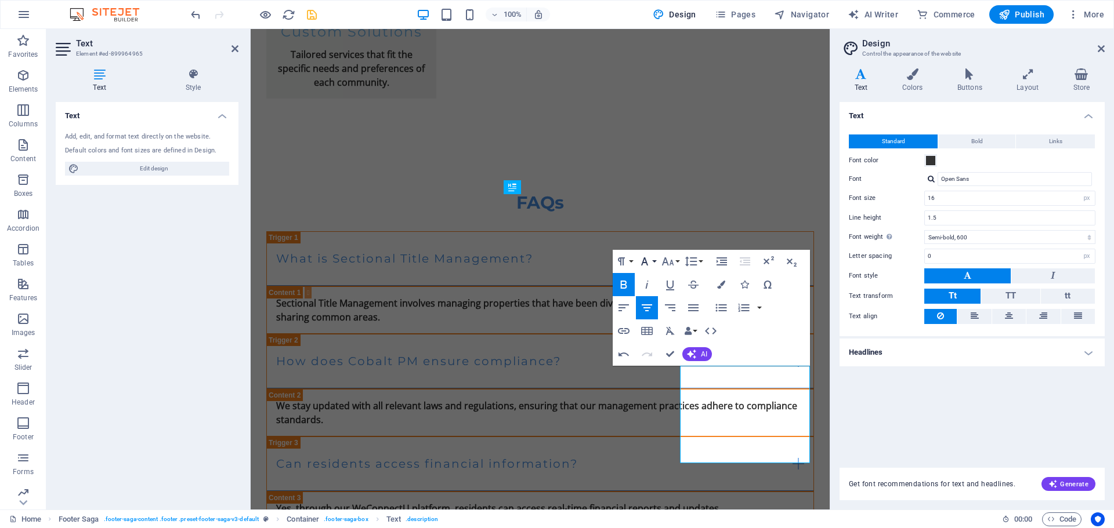
click at [654, 258] on button "Font Family" at bounding box center [647, 261] width 22 height 23
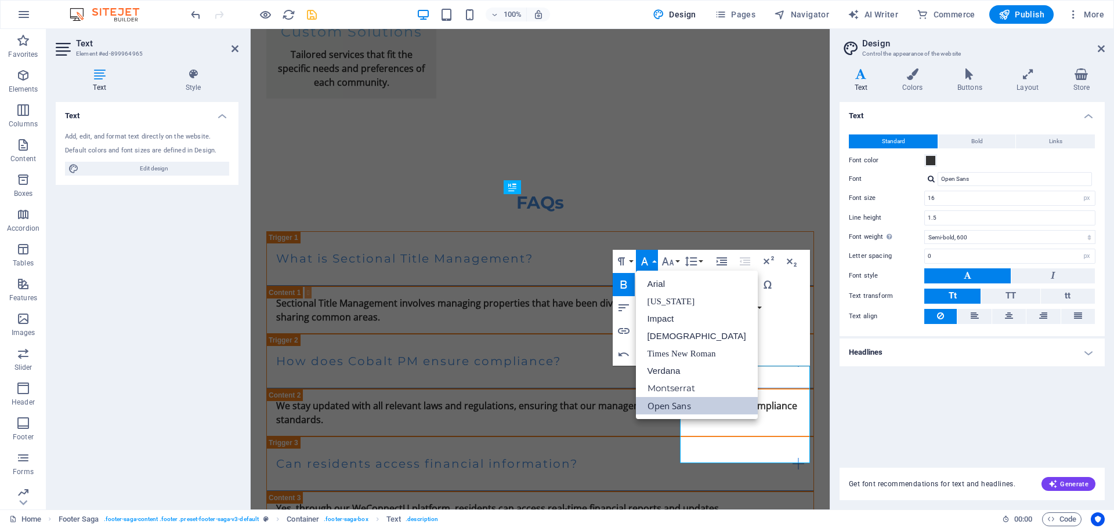
scroll to position [0, 0]
click at [664, 315] on link "Impact" at bounding box center [697, 318] width 122 height 17
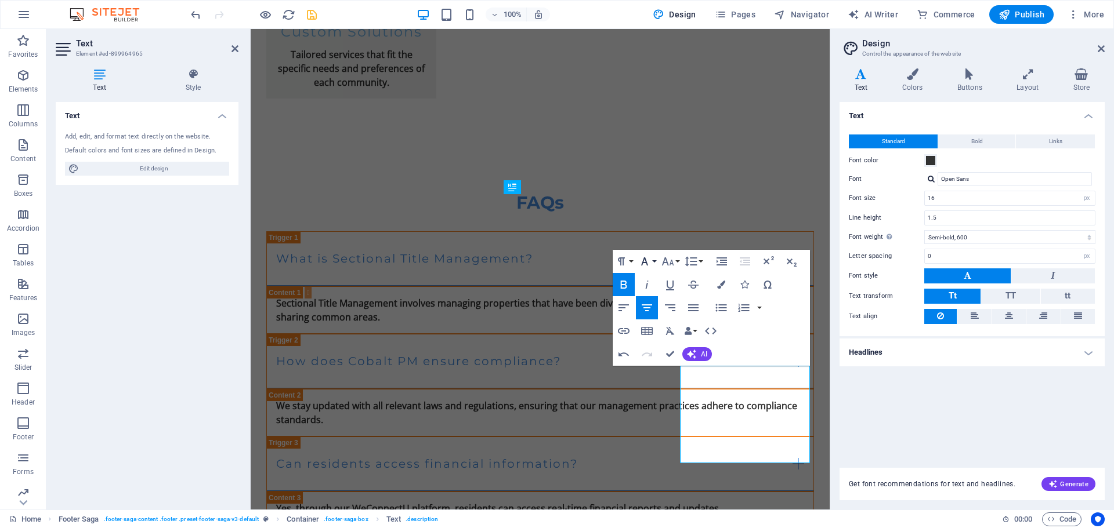
click at [651, 262] on button "Font Family" at bounding box center [647, 261] width 22 height 23
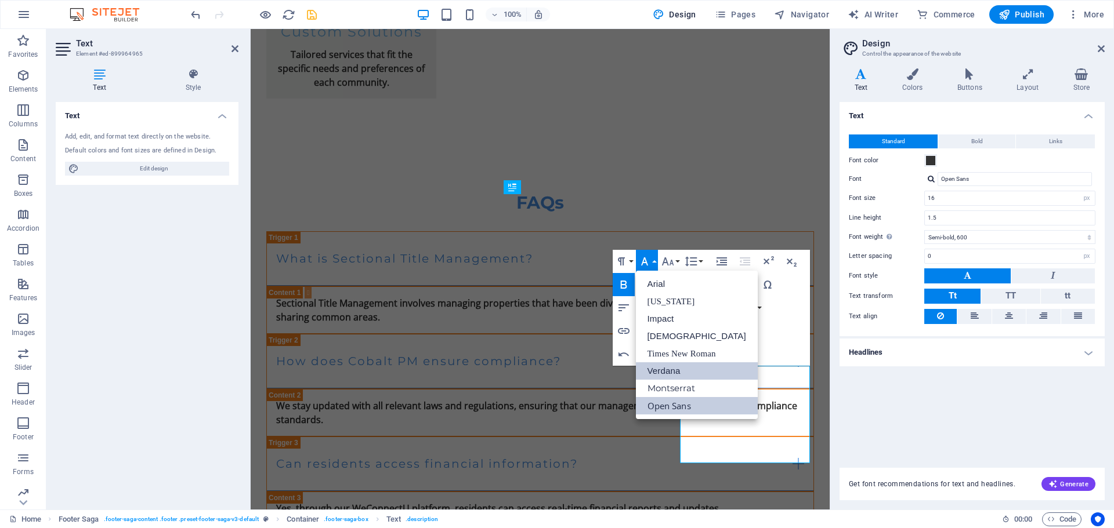
click at [677, 364] on link "Verdana" at bounding box center [697, 370] width 122 height 17
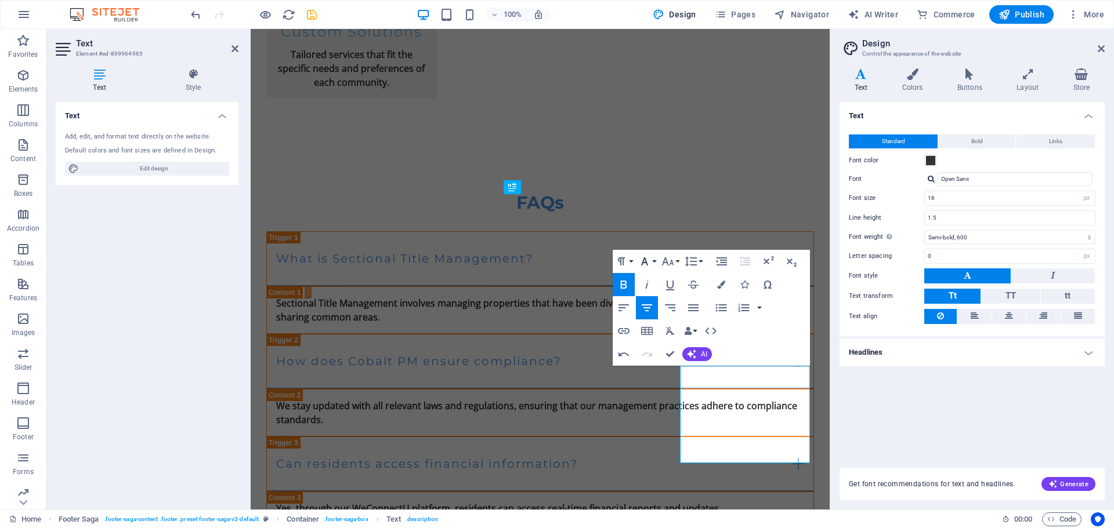
click at [654, 259] on button "Font Family" at bounding box center [647, 261] width 22 height 23
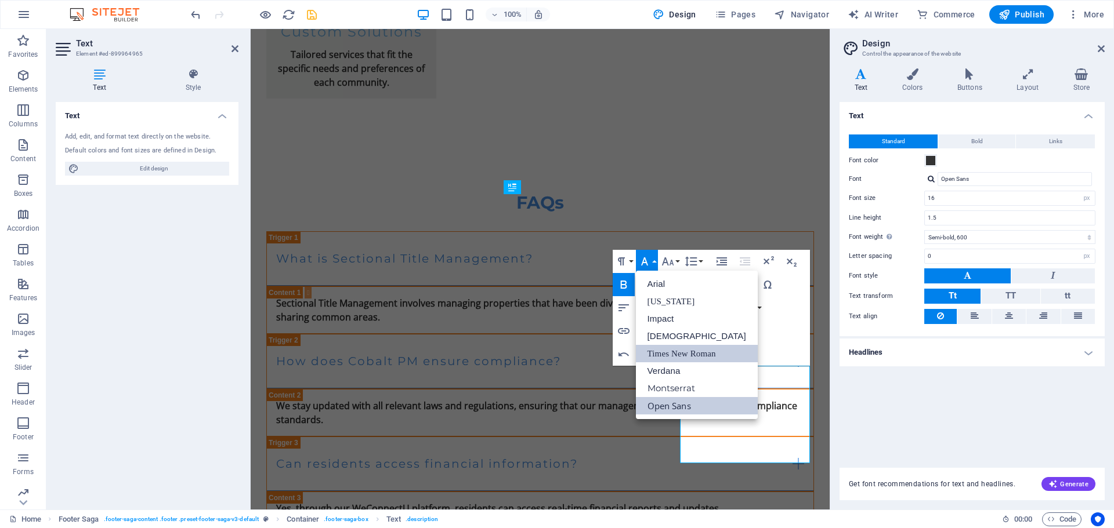
click at [677, 354] on link "Times New Roman" at bounding box center [697, 353] width 122 height 17
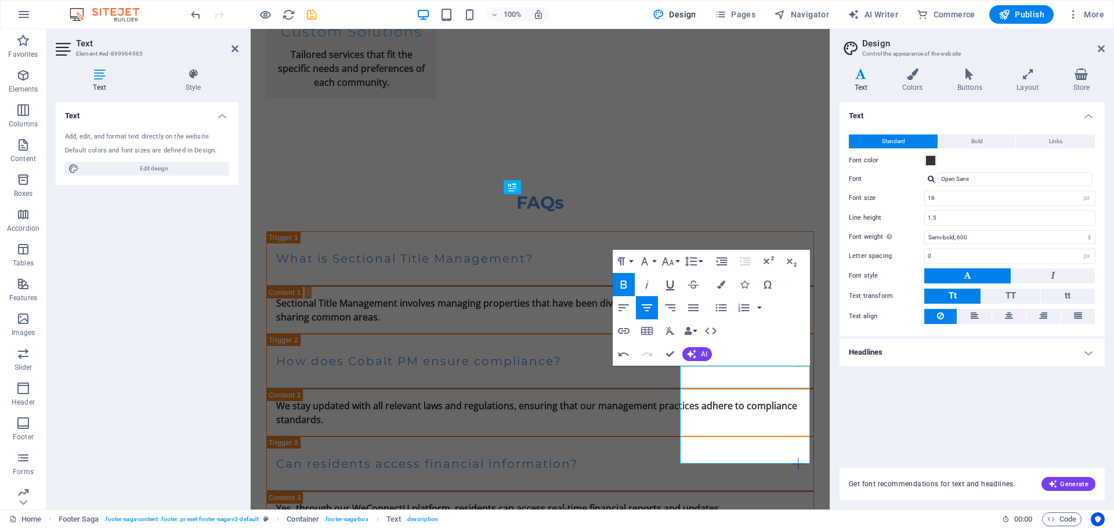
click at [671, 282] on icon "button" at bounding box center [670, 285] width 14 height 14
click at [676, 262] on button "Font Size" at bounding box center [670, 261] width 22 height 23
click at [680, 374] on link "14" at bounding box center [680, 370] width 42 height 17
click at [678, 257] on button "Font Size" at bounding box center [670, 261] width 22 height 23
click at [681, 412] on link "24" at bounding box center [680, 405] width 42 height 17
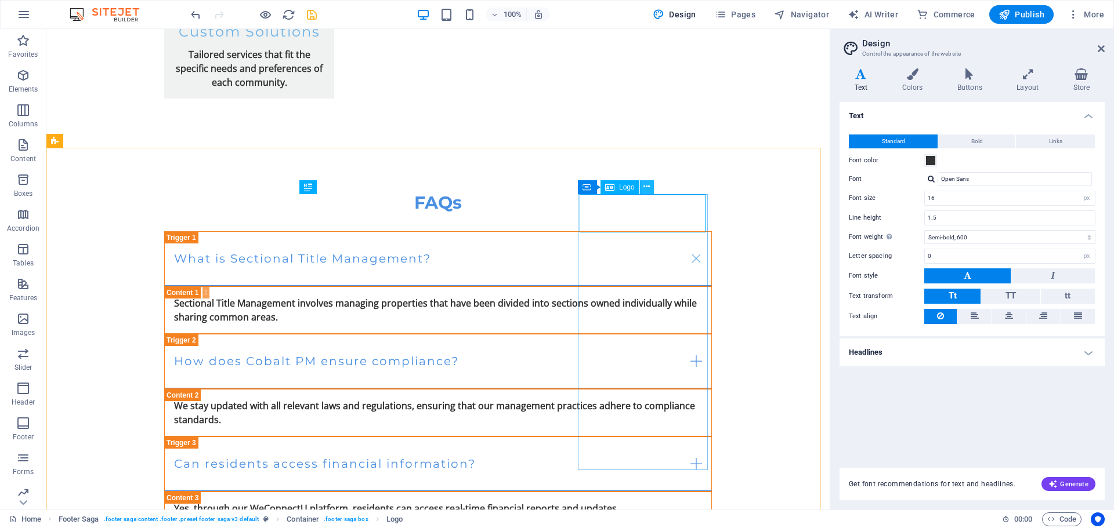
click at [646, 187] on icon at bounding box center [646, 187] width 6 height 12
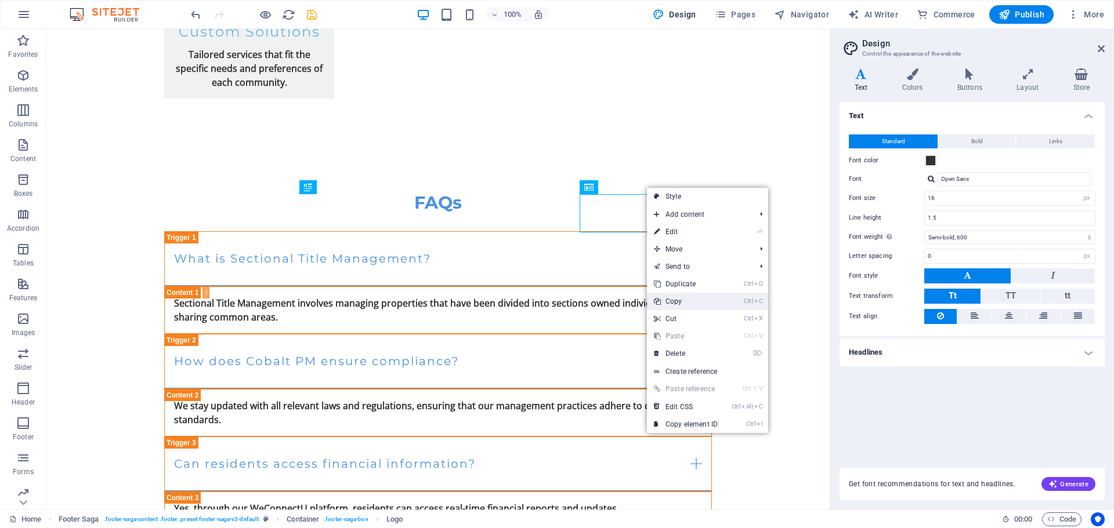
click at [691, 298] on link "Ctrl C Copy" at bounding box center [686, 301] width 78 height 17
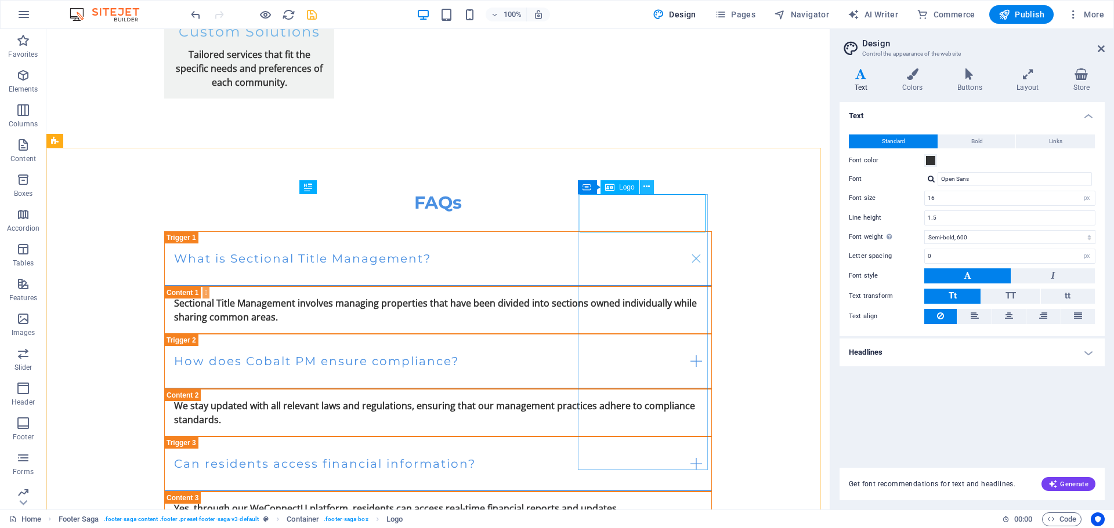
click at [644, 187] on icon at bounding box center [646, 187] width 6 height 12
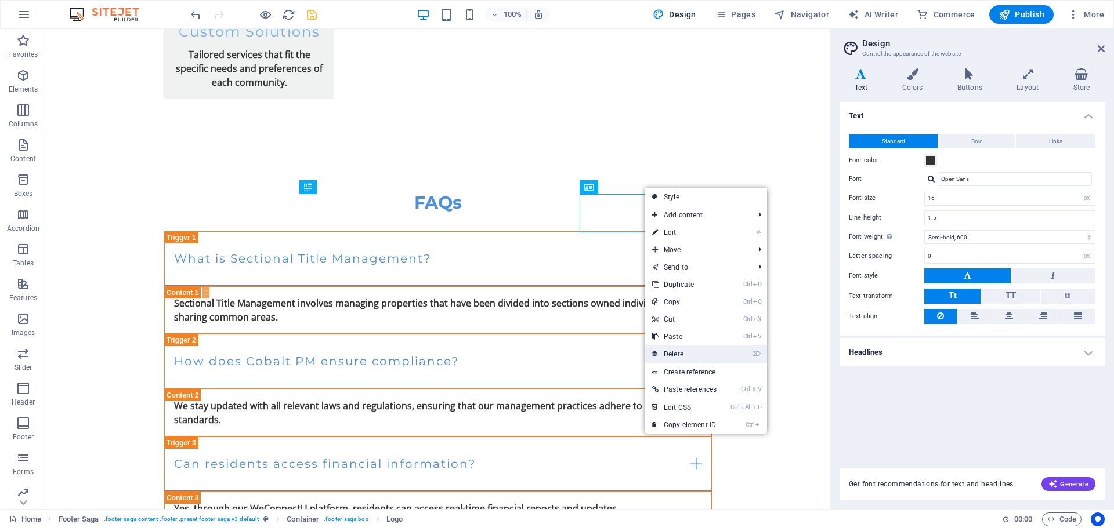
click at [690, 349] on link "⌦ Delete" at bounding box center [684, 354] width 78 height 17
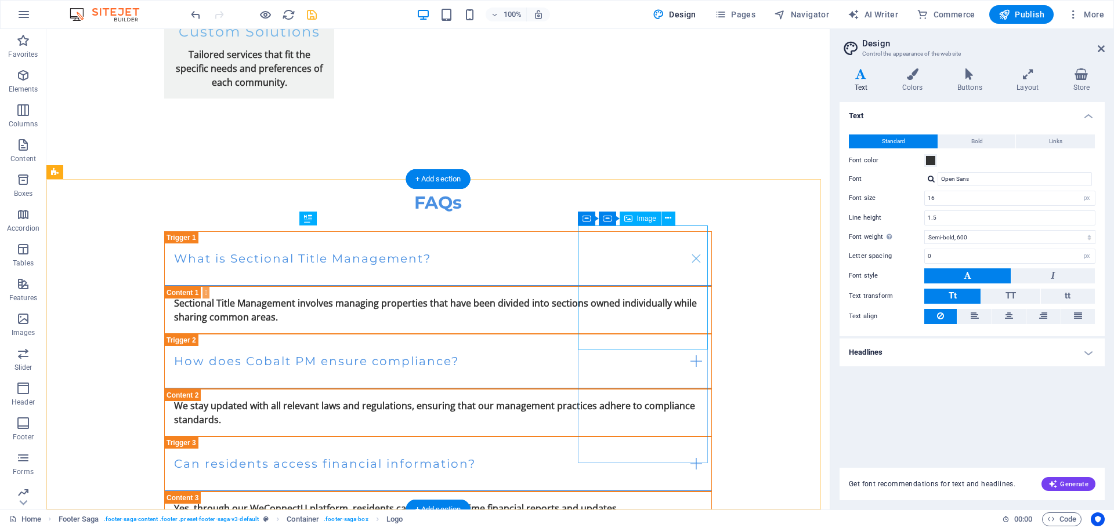
scroll to position [2369, 0]
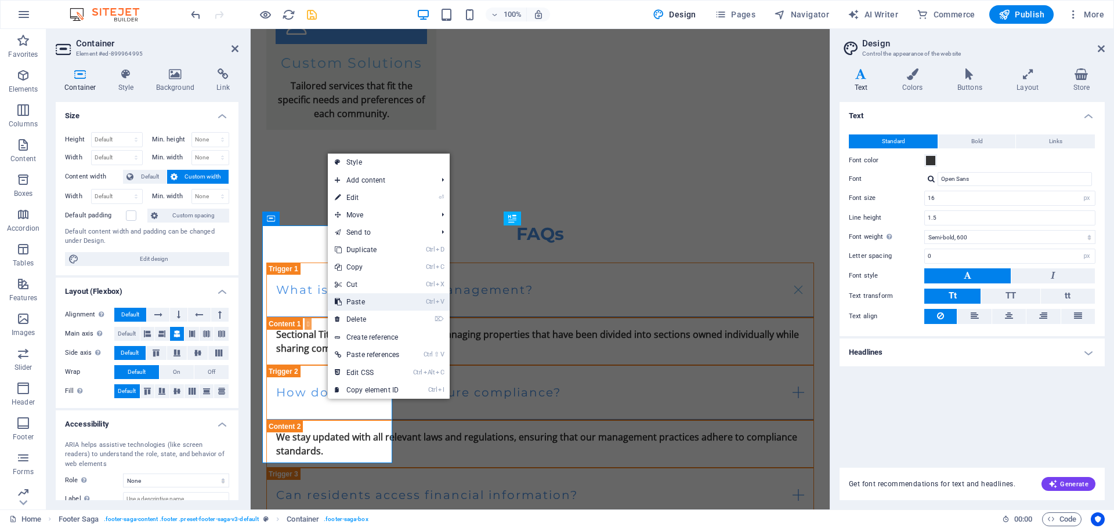
click at [370, 307] on link "Ctrl V Paste" at bounding box center [367, 301] width 78 height 17
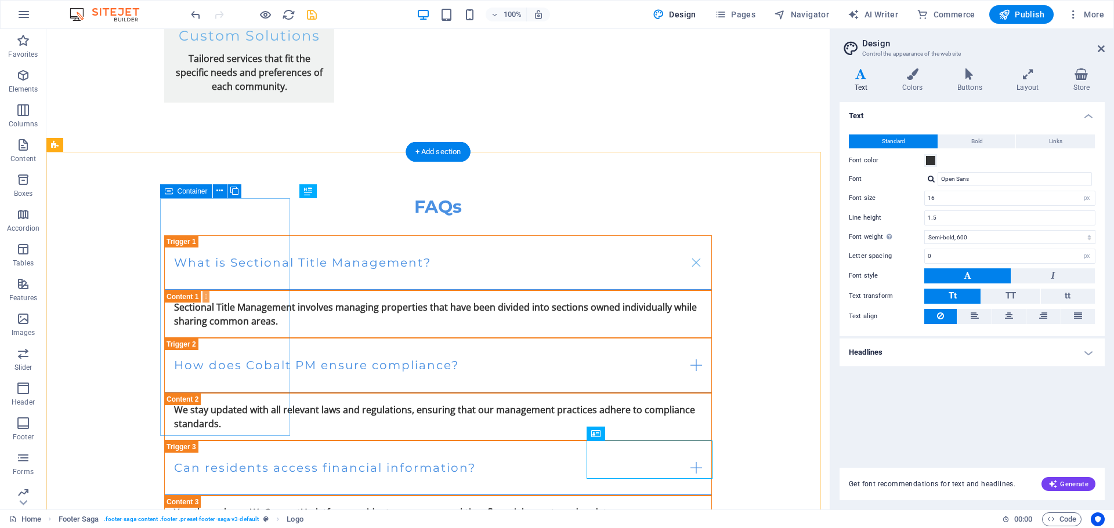
scroll to position [2557, 0]
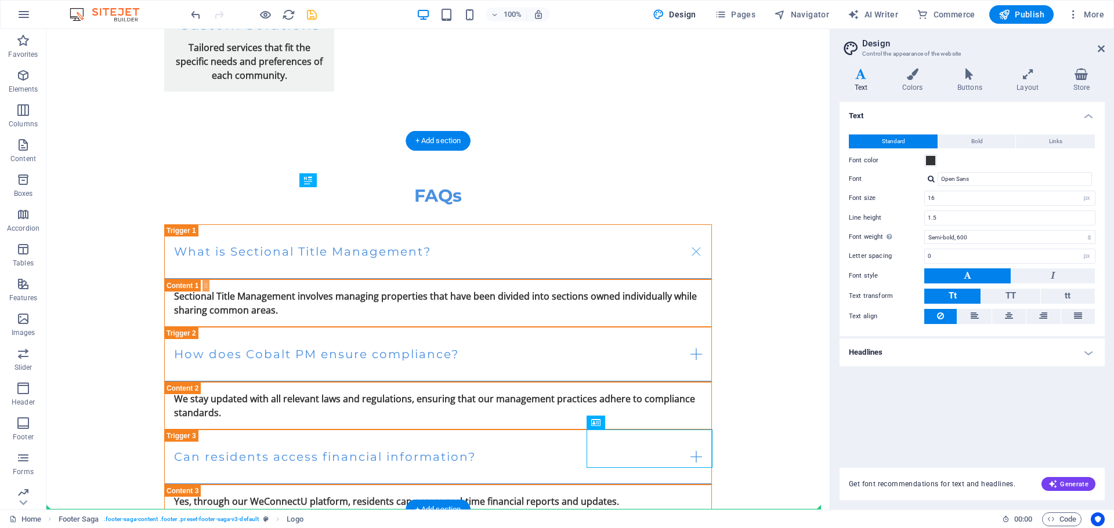
drag, startPoint x: 654, startPoint y: 437, endPoint x: 472, endPoint y: 423, distance: 182.1
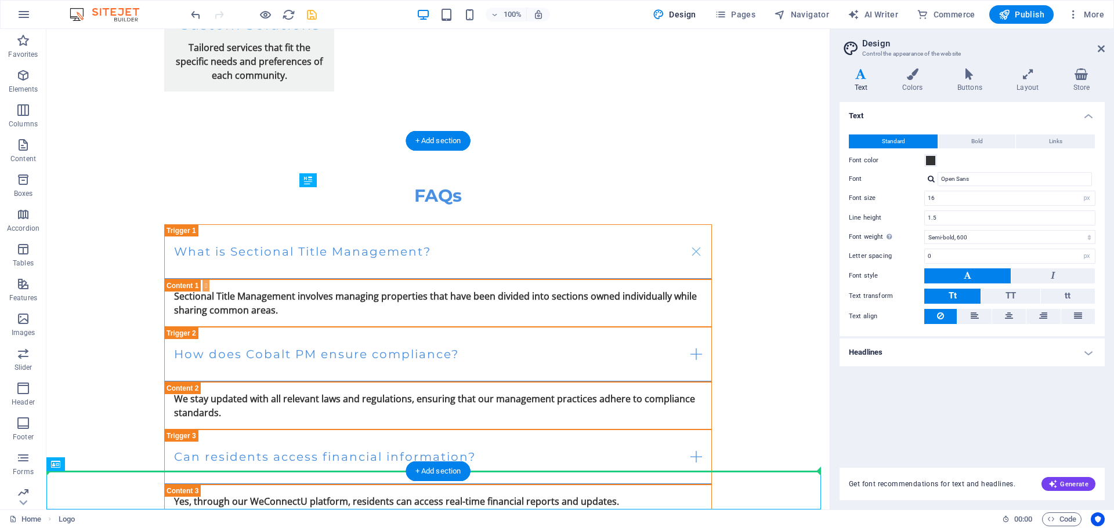
drag, startPoint x: 137, startPoint y: 488, endPoint x: 170, endPoint y: 425, distance: 71.1
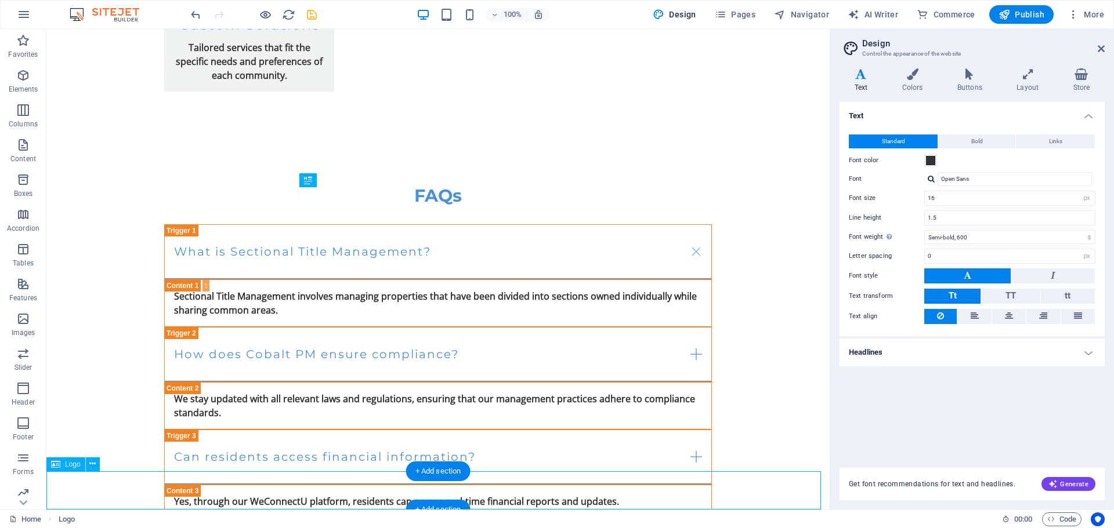
drag, startPoint x: 121, startPoint y: 488, endPoint x: 367, endPoint y: 495, distance: 245.5
drag, startPoint x: 130, startPoint y: 496, endPoint x: 434, endPoint y: 493, distance: 304.5
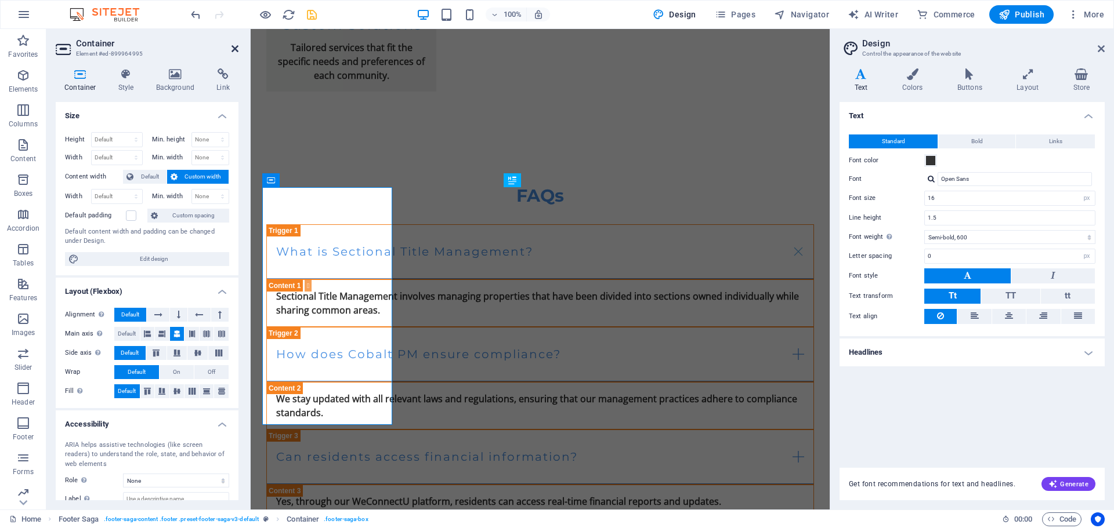
click at [235, 46] on icon at bounding box center [234, 48] width 7 height 9
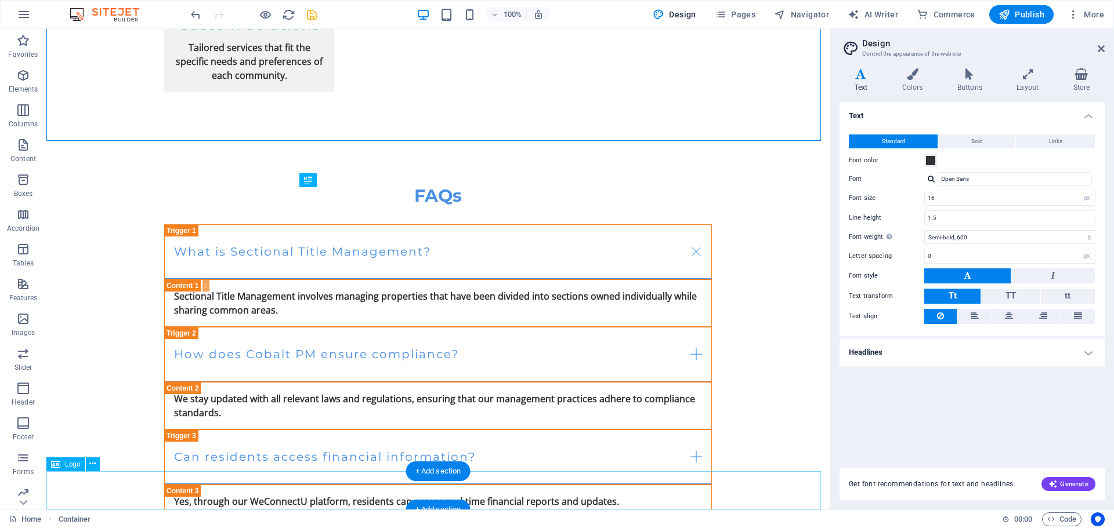
click at [97, 466] on button at bounding box center [93, 465] width 14 height 14
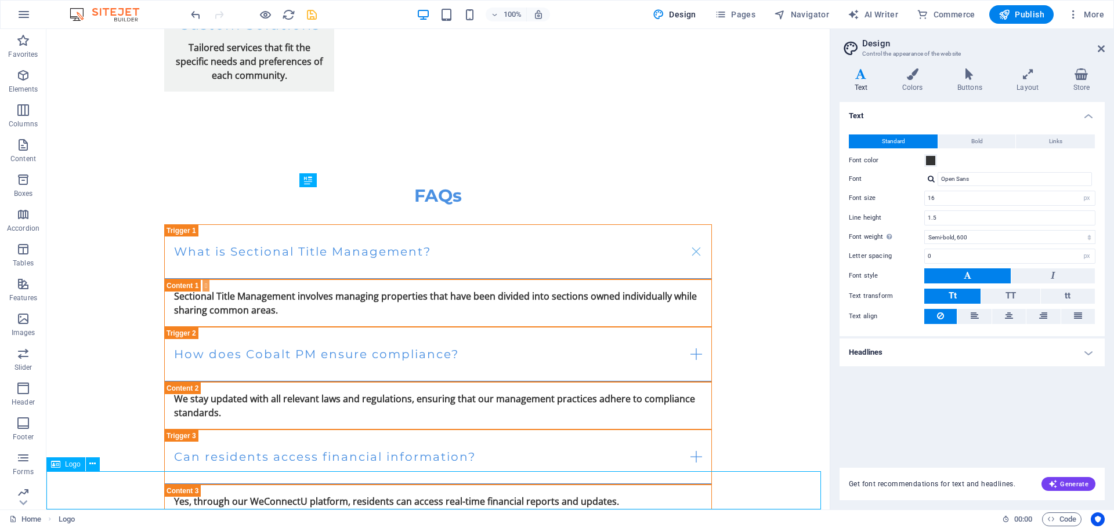
click at [94, 466] on icon at bounding box center [92, 464] width 6 height 12
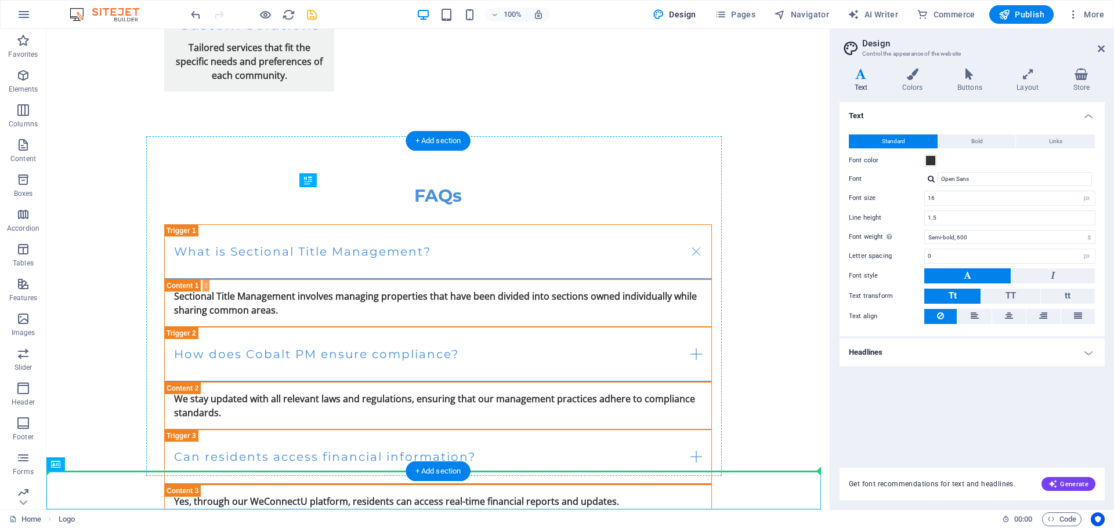
drag, startPoint x: 92, startPoint y: 494, endPoint x: 187, endPoint y: 377, distance: 150.9
drag, startPoint x: 68, startPoint y: 486, endPoint x: 380, endPoint y: 367, distance: 334.1
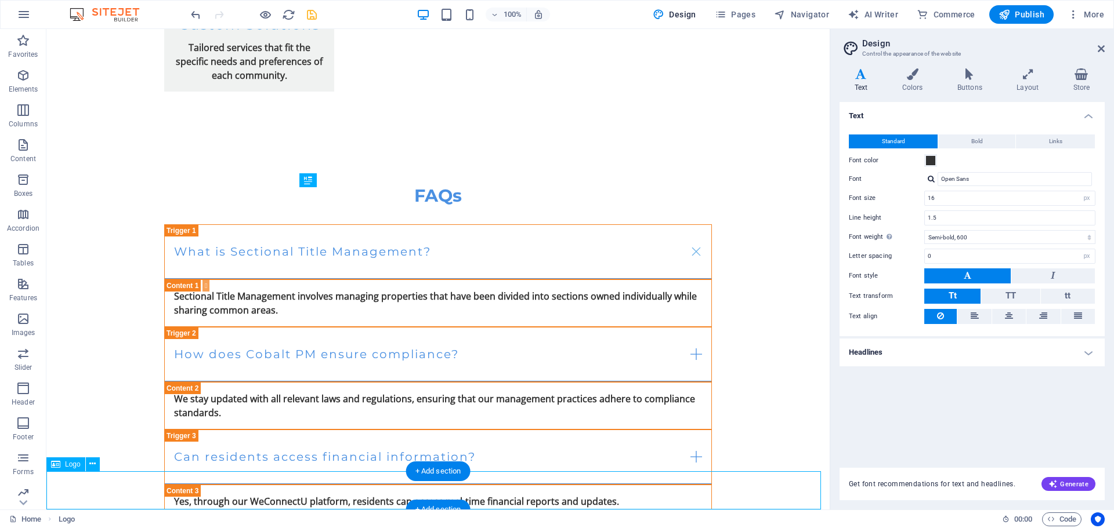
drag, startPoint x: 140, startPoint y: 499, endPoint x: 311, endPoint y: 493, distance: 171.2
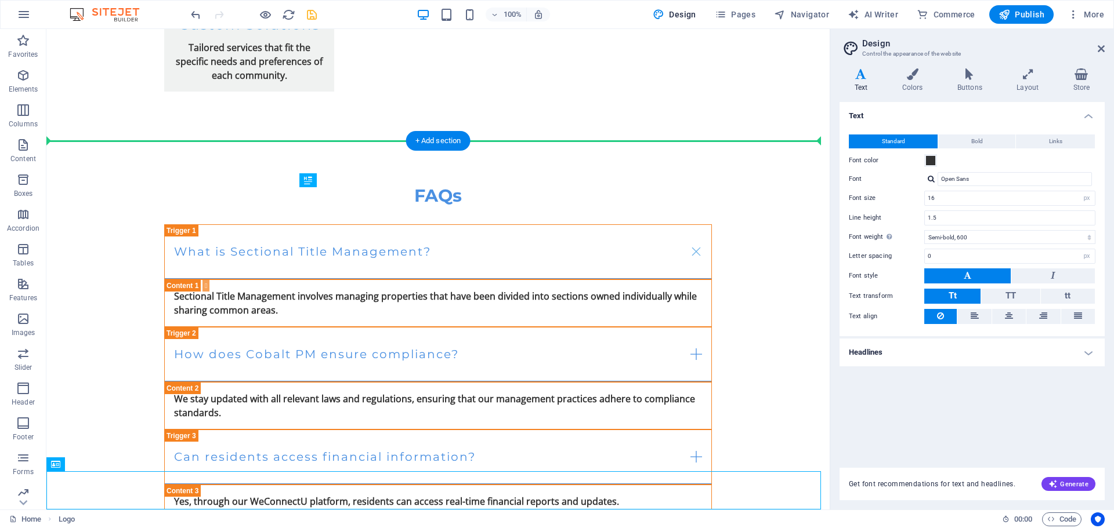
drag, startPoint x: 121, startPoint y: 497, endPoint x: 393, endPoint y: 122, distance: 463.5
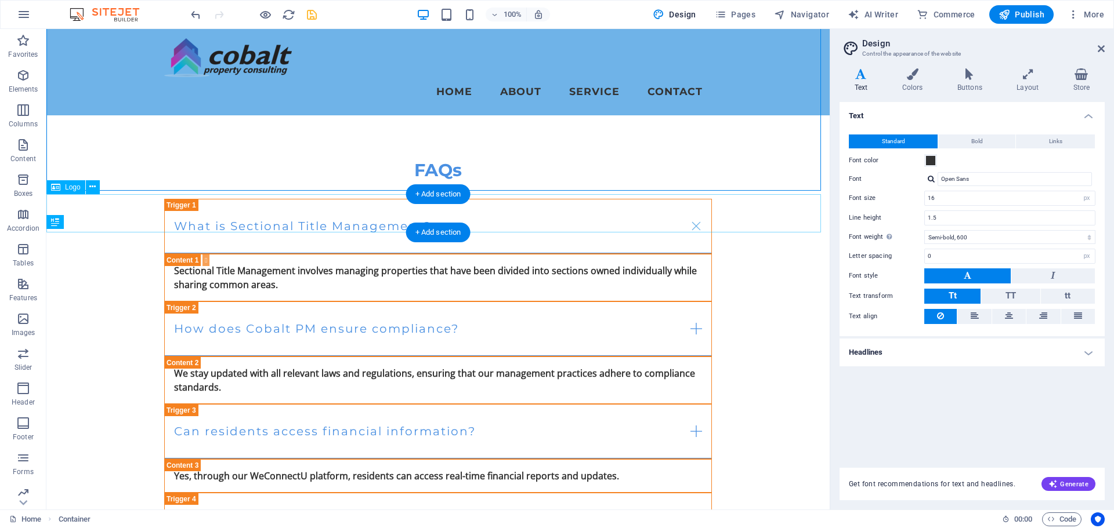
scroll to position [2401, 0]
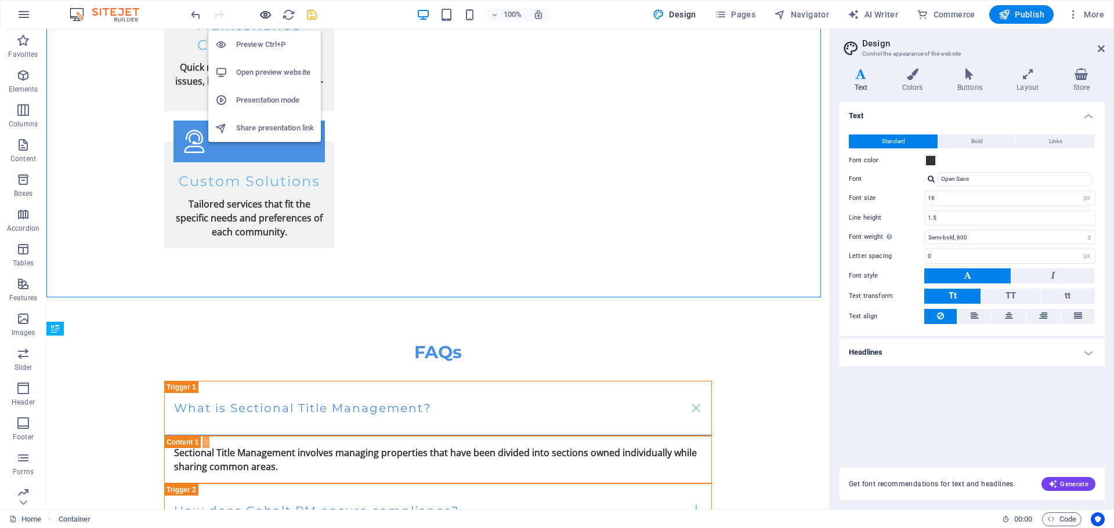
click at [266, 10] on icon "button" at bounding box center [265, 14] width 13 height 13
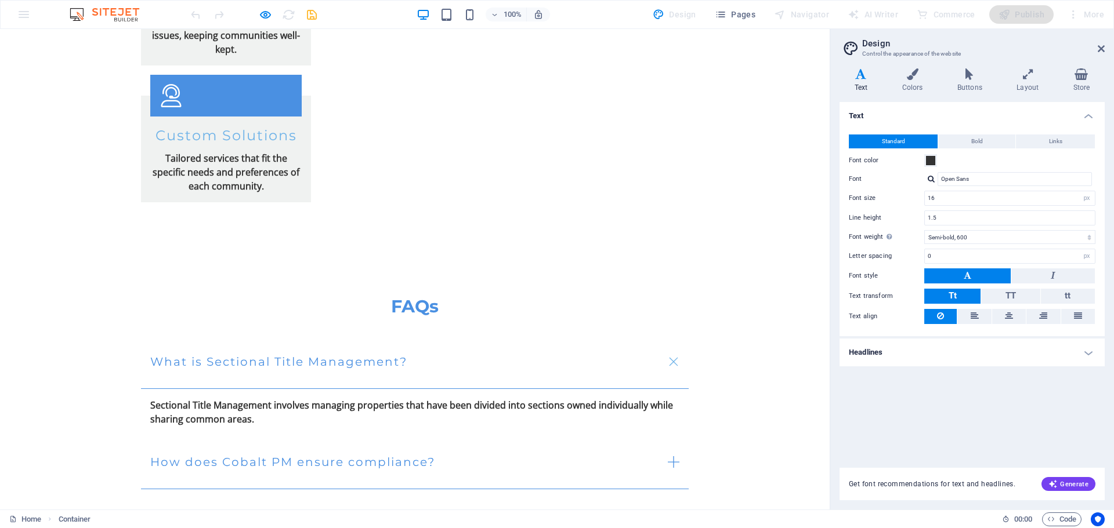
scroll to position [2367, 0]
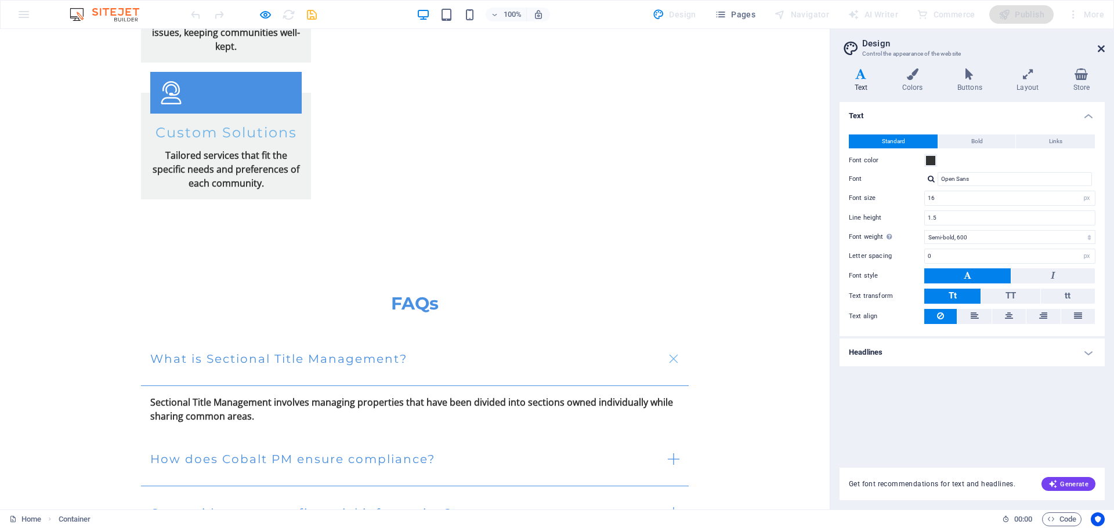
click at [1100, 51] on icon at bounding box center [1100, 48] width 7 height 9
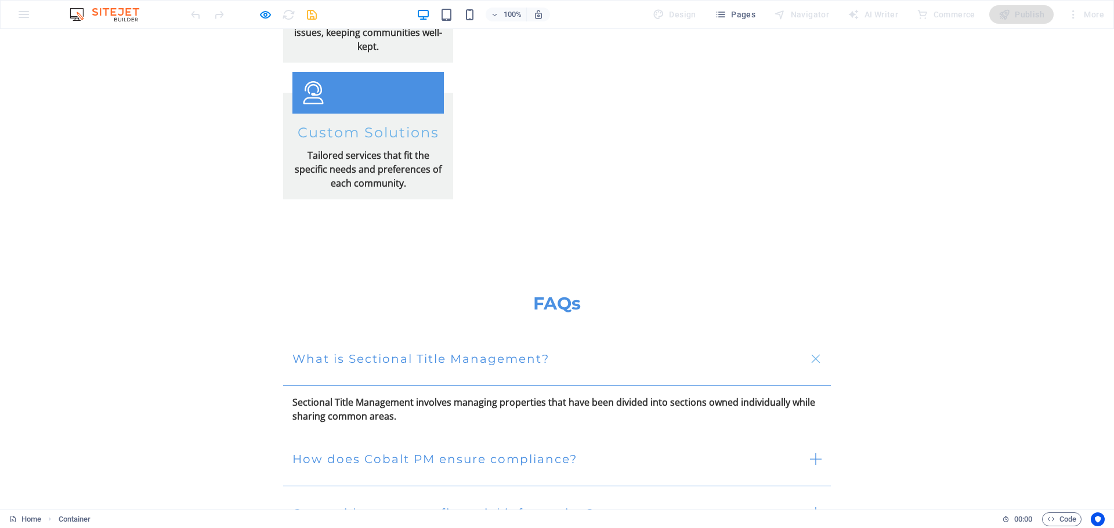
click at [262, 20] on icon "button" at bounding box center [265, 14] width 13 height 13
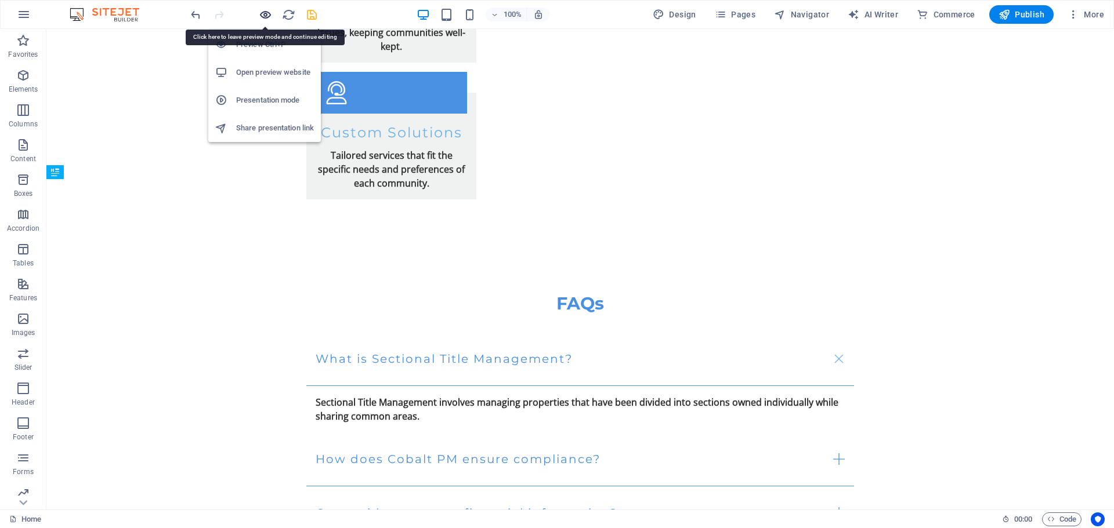
scroll to position [2557, 0]
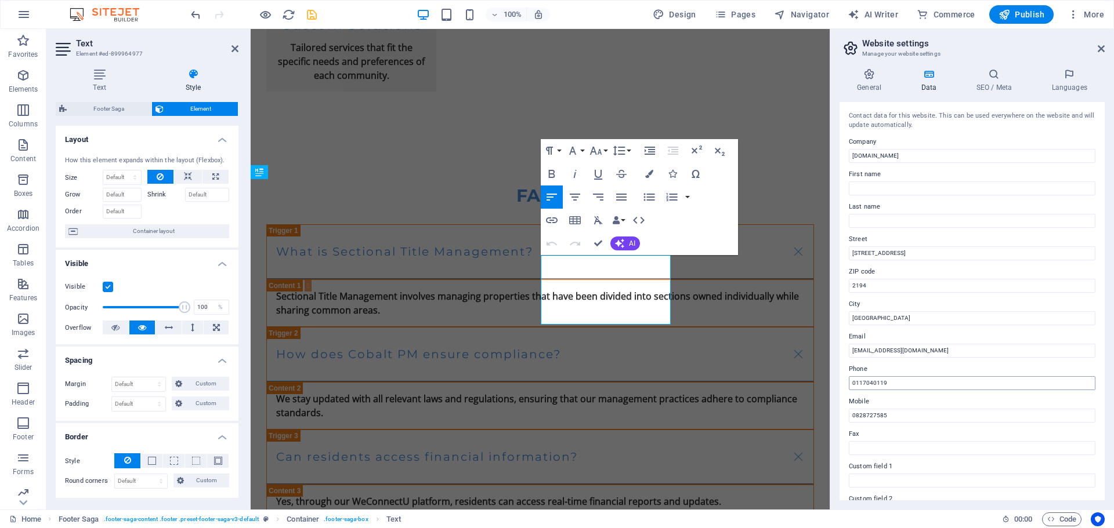
click at [862, 385] on input "0117040119" at bounding box center [972, 383] width 246 height 14
click at [873, 382] on input "011 7040119" at bounding box center [972, 383] width 246 height 14
type input "011 704 0119"
click at [861, 416] on input "0828727585" at bounding box center [972, 416] width 246 height 14
click at [876, 416] on input "082 8727585" at bounding box center [972, 416] width 246 height 14
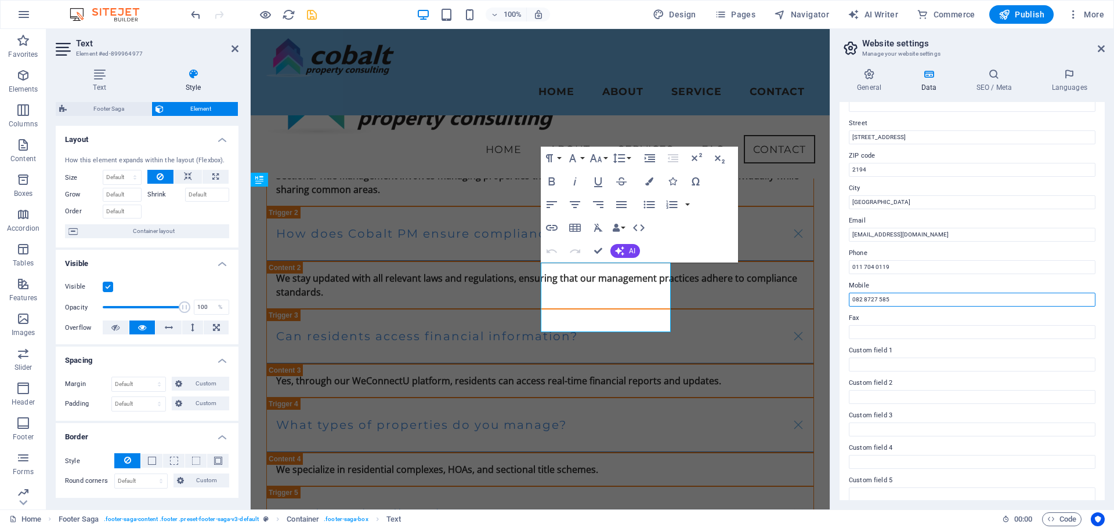
scroll to position [2383, 0]
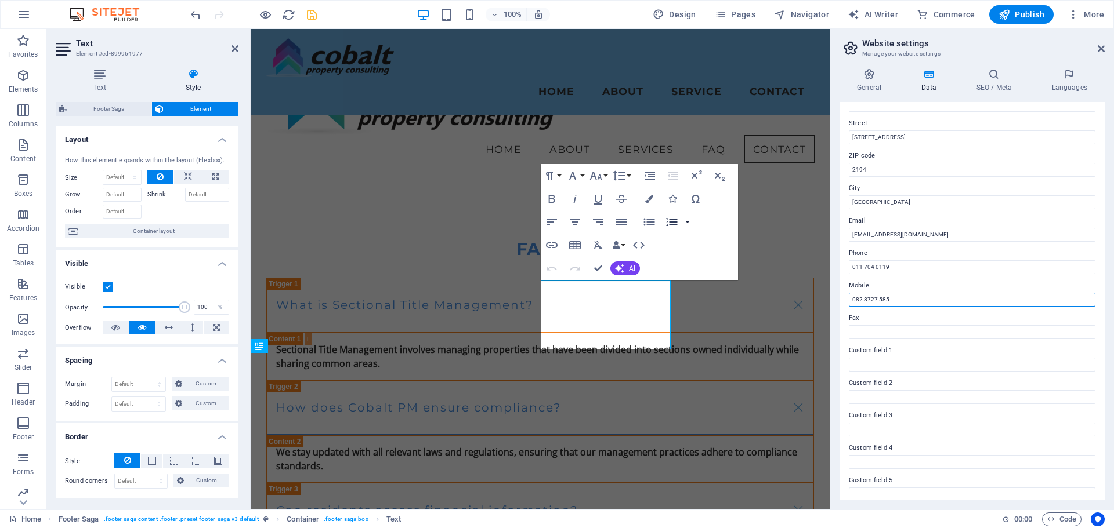
type input "082 8727 585"
click at [686, 223] on button "button" at bounding box center [687, 222] width 9 height 23
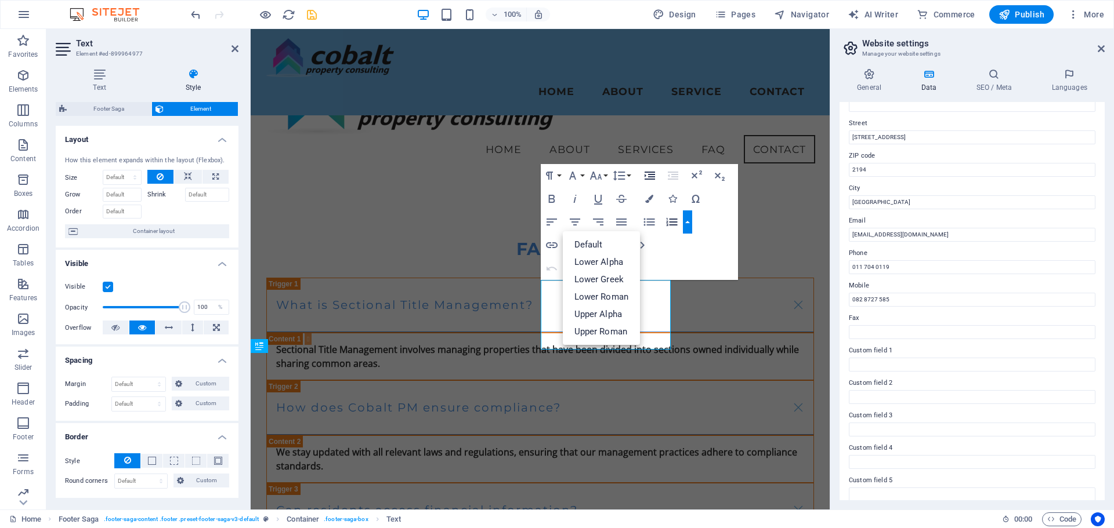
click at [649, 175] on icon "button" at bounding box center [649, 176] width 10 height 8
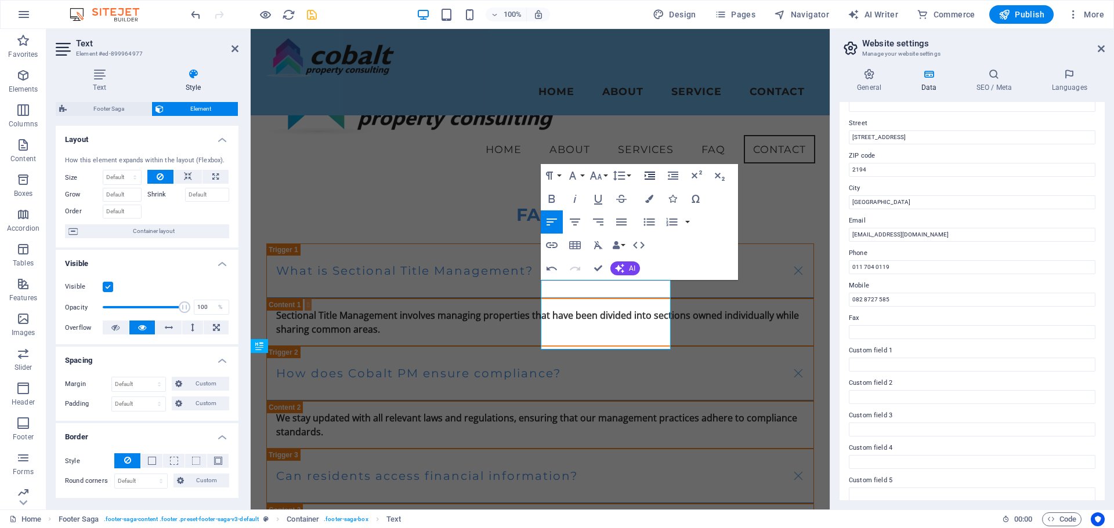
click at [649, 175] on icon "button" at bounding box center [649, 176] width 10 height 8
click at [560, 171] on button "Paragraph Format" at bounding box center [552, 175] width 22 height 23
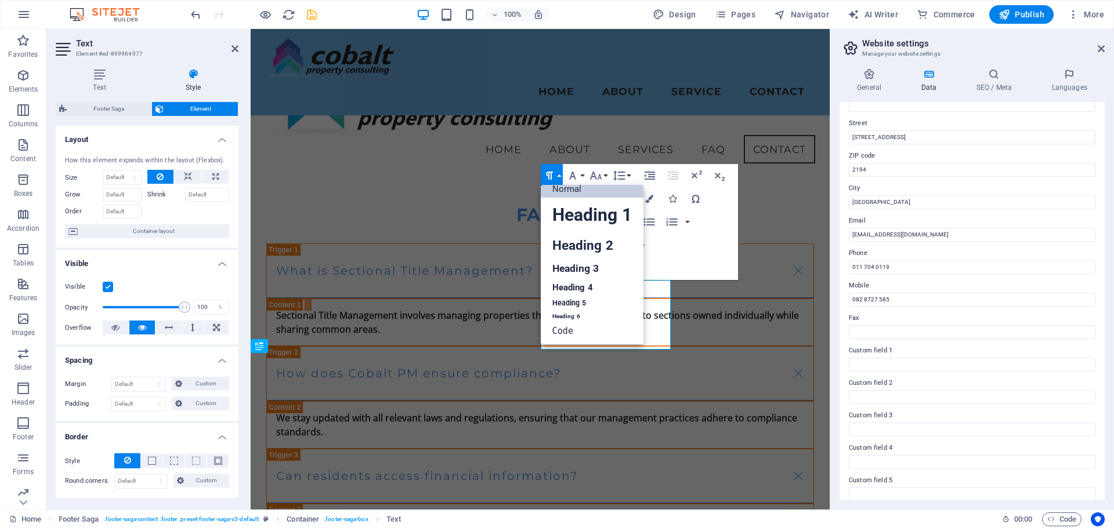
scroll to position [9, 0]
click at [567, 302] on link "Heading 5" at bounding box center [592, 303] width 103 height 14
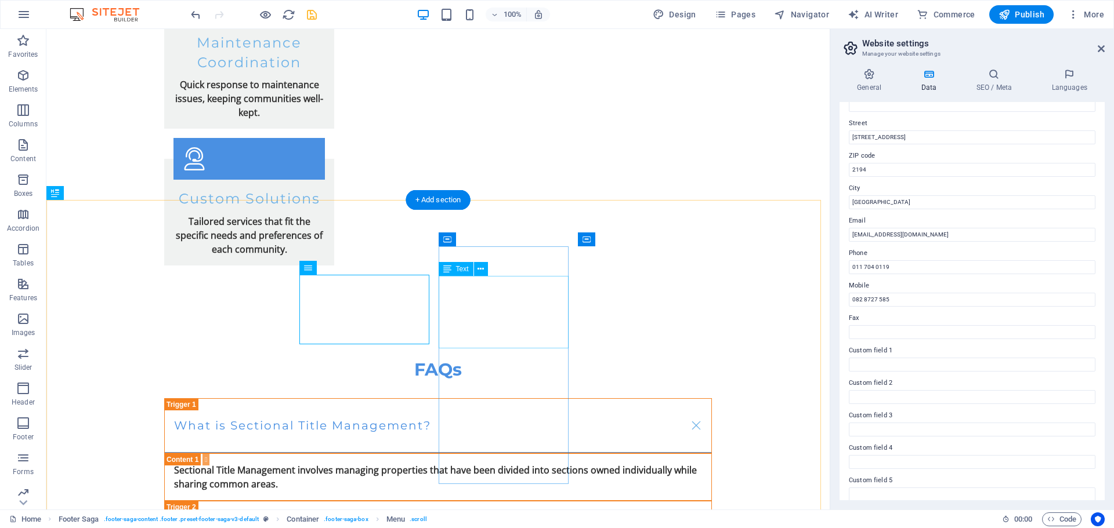
scroll to position [2536, 0]
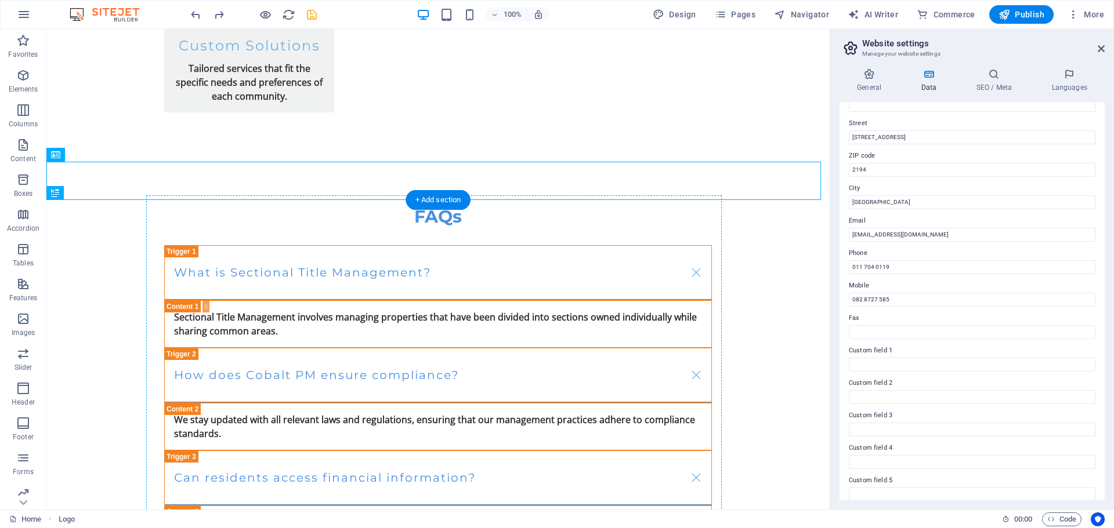
drag, startPoint x: 124, startPoint y: 175, endPoint x: 221, endPoint y: 386, distance: 231.7
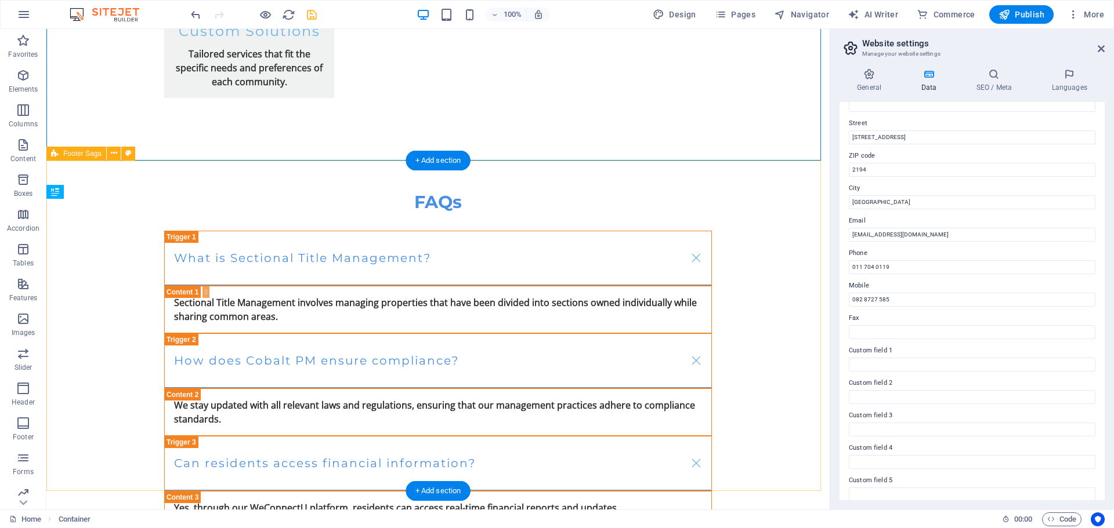
scroll to position [2557, 0]
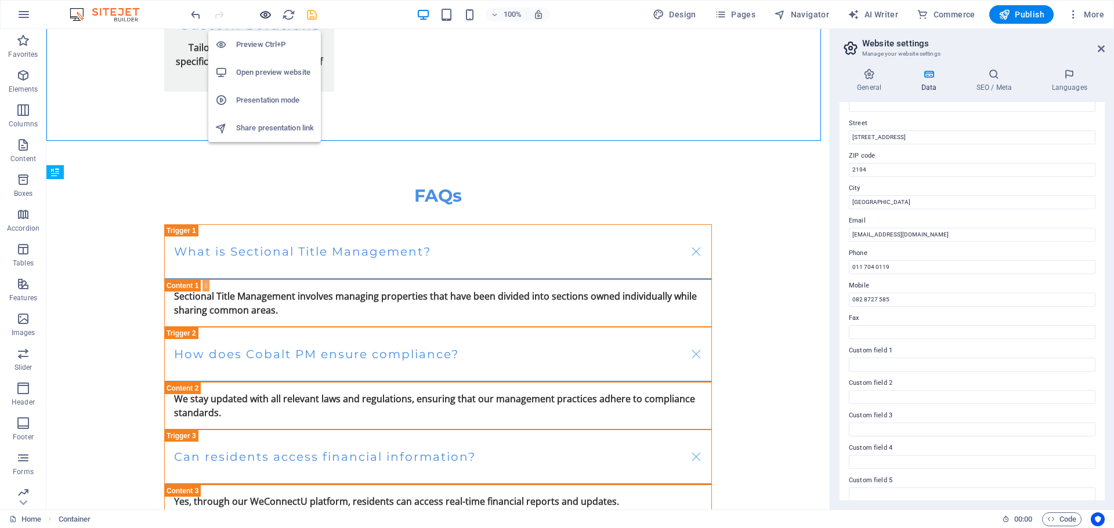
click at [266, 16] on icon "button" at bounding box center [265, 14] width 13 height 13
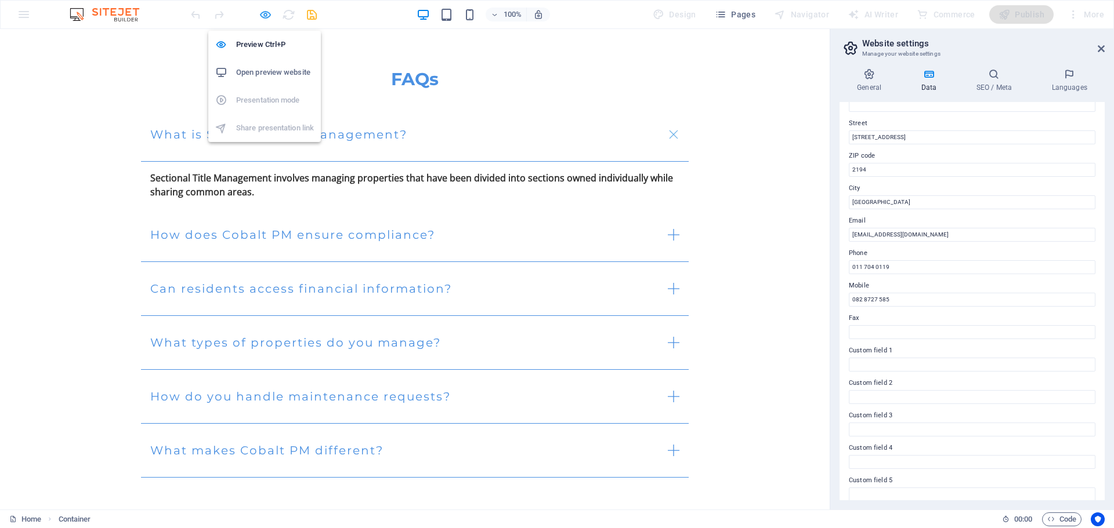
scroll to position [2367, 0]
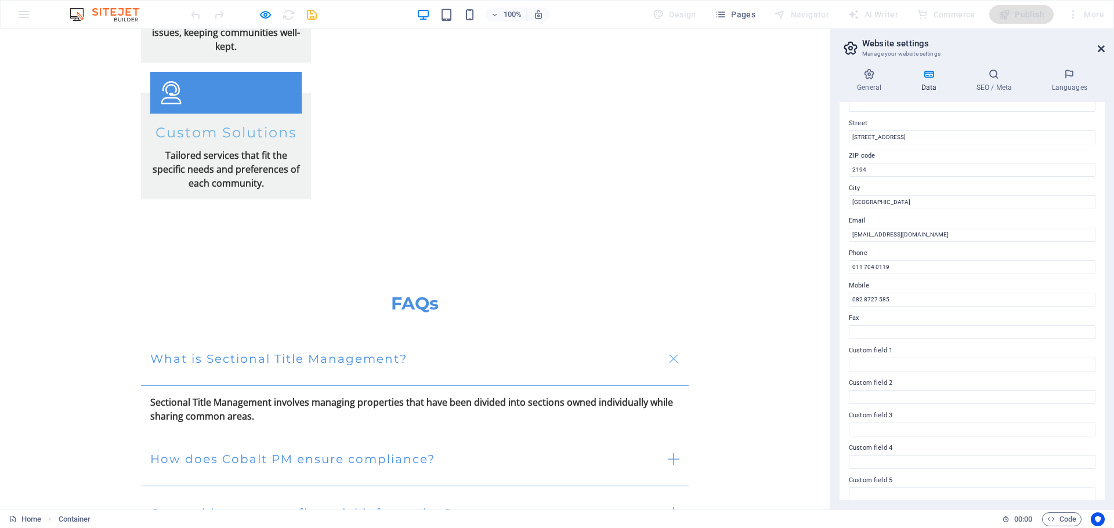
click at [1097, 49] on icon at bounding box center [1100, 48] width 7 height 9
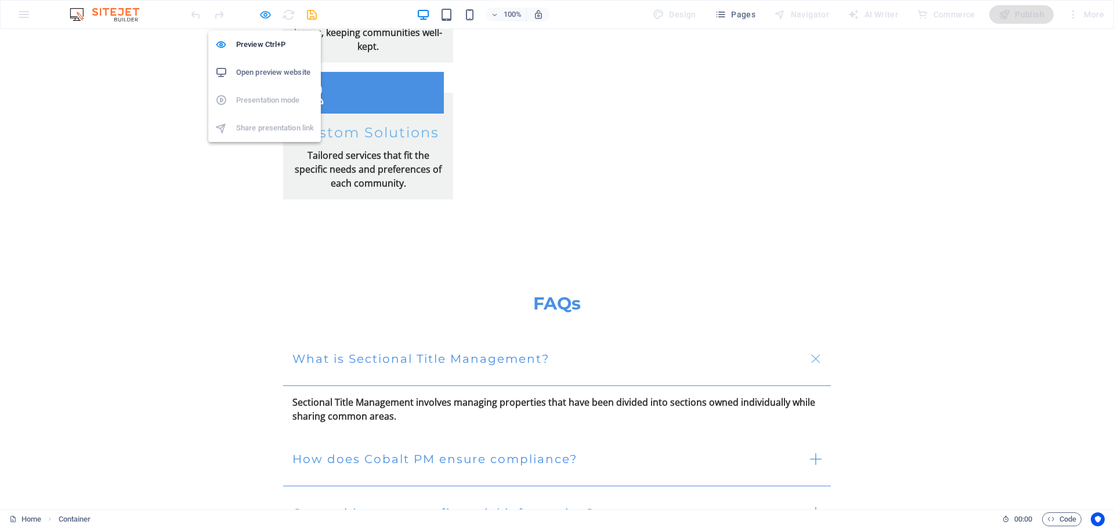
click at [264, 16] on icon "button" at bounding box center [265, 14] width 13 height 13
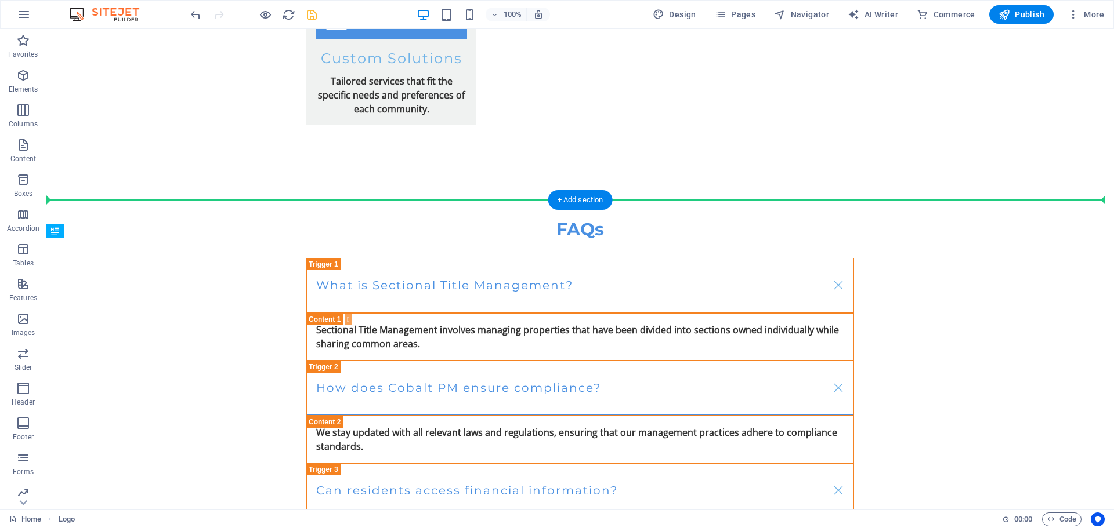
scroll to position [2498, 0]
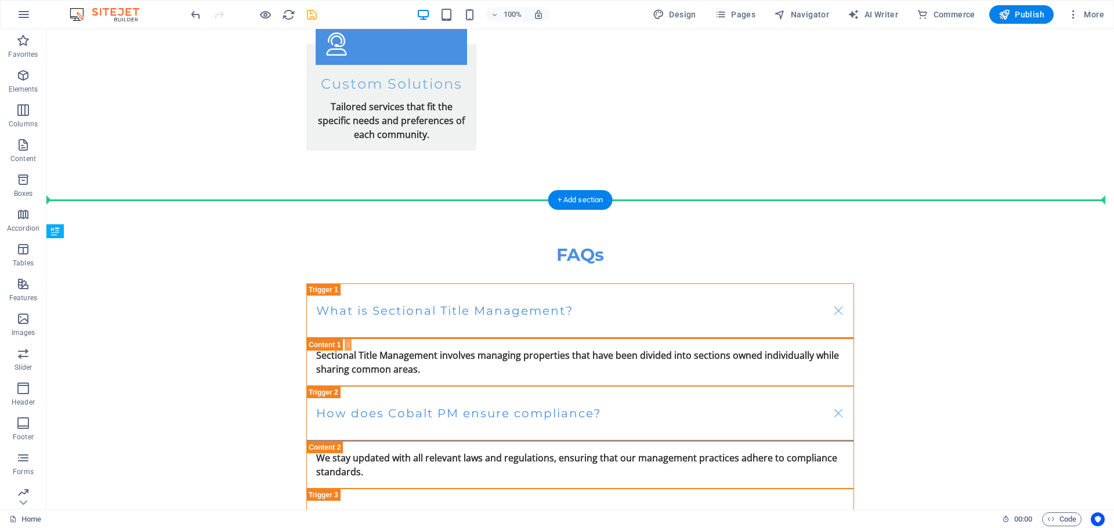
drag, startPoint x: 123, startPoint y: 487, endPoint x: 994, endPoint y: 173, distance: 925.9
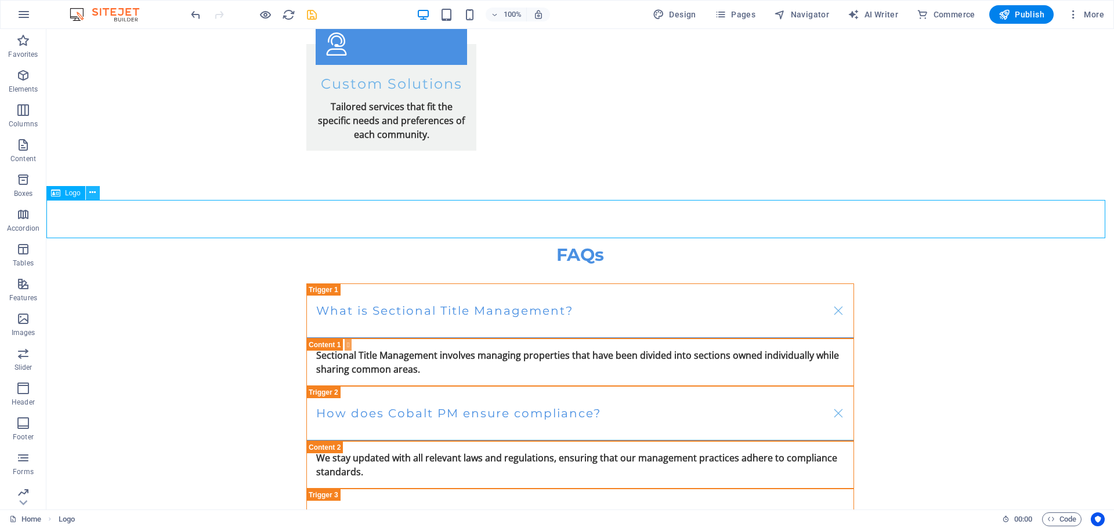
click at [87, 193] on button at bounding box center [93, 193] width 14 height 14
click at [86, 194] on button at bounding box center [93, 193] width 14 height 14
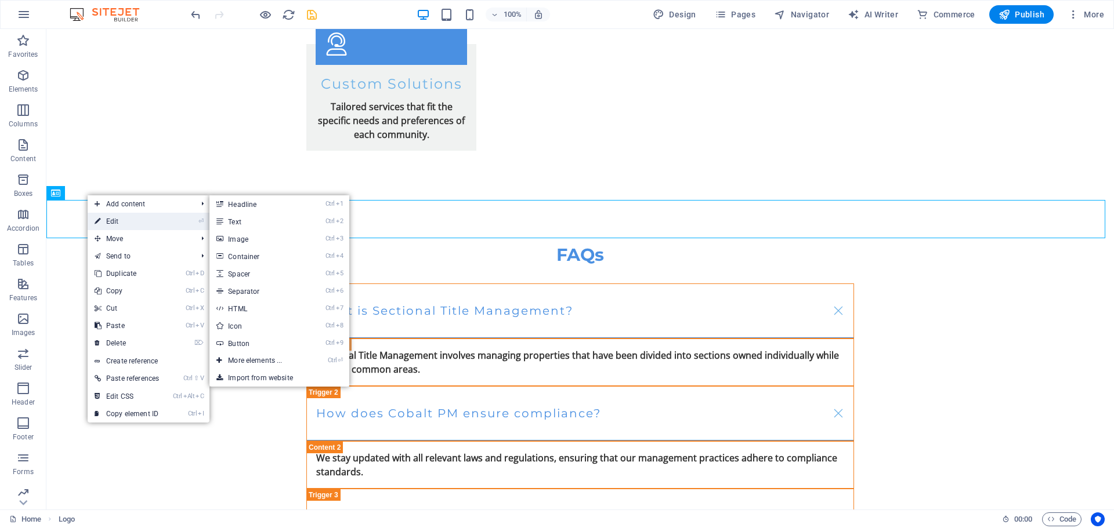
click at [106, 216] on link "⏎ Edit" at bounding box center [127, 221] width 78 height 17
select select "px"
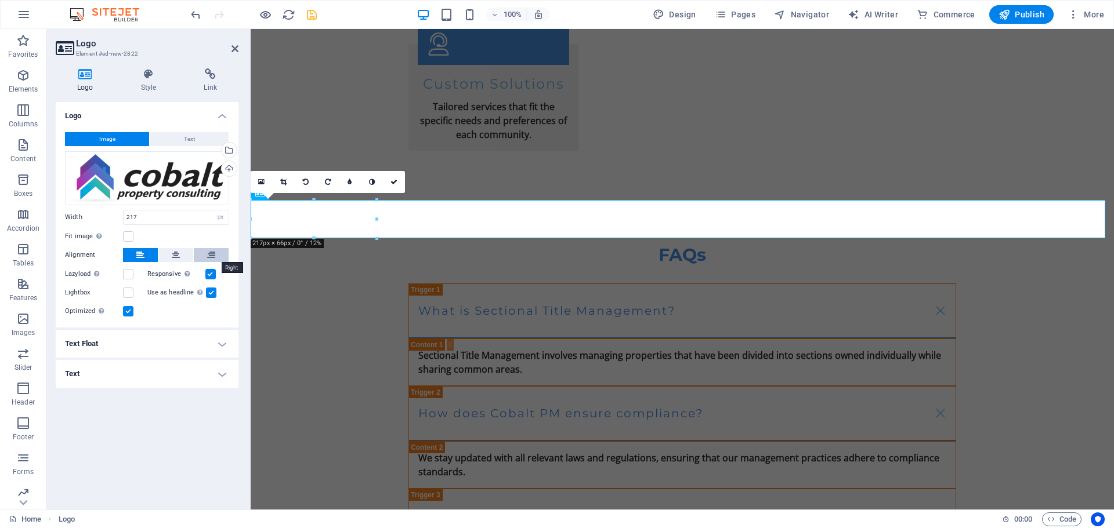
click at [200, 253] on button at bounding box center [211, 255] width 35 height 14
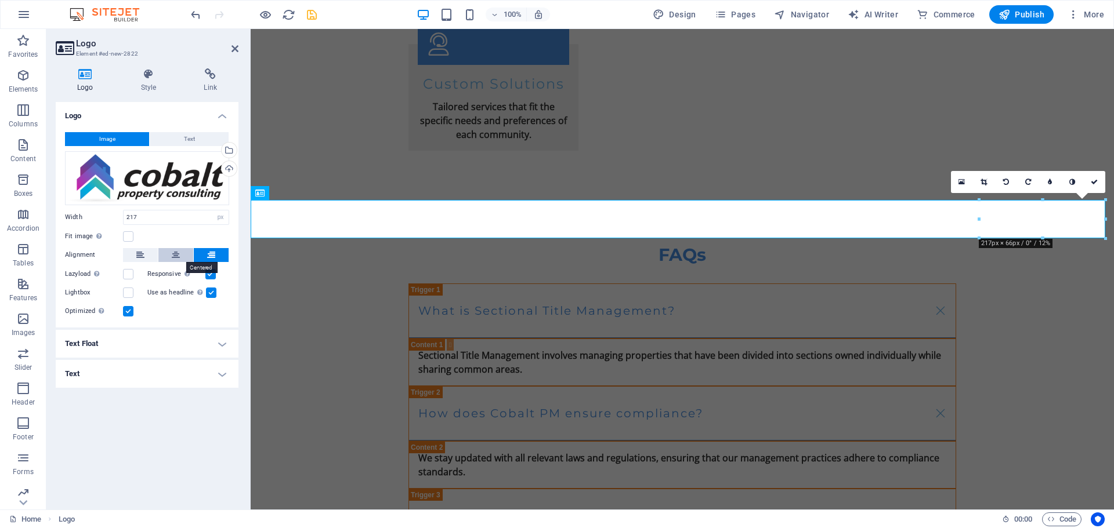
click at [180, 255] on button at bounding box center [175, 255] width 35 height 14
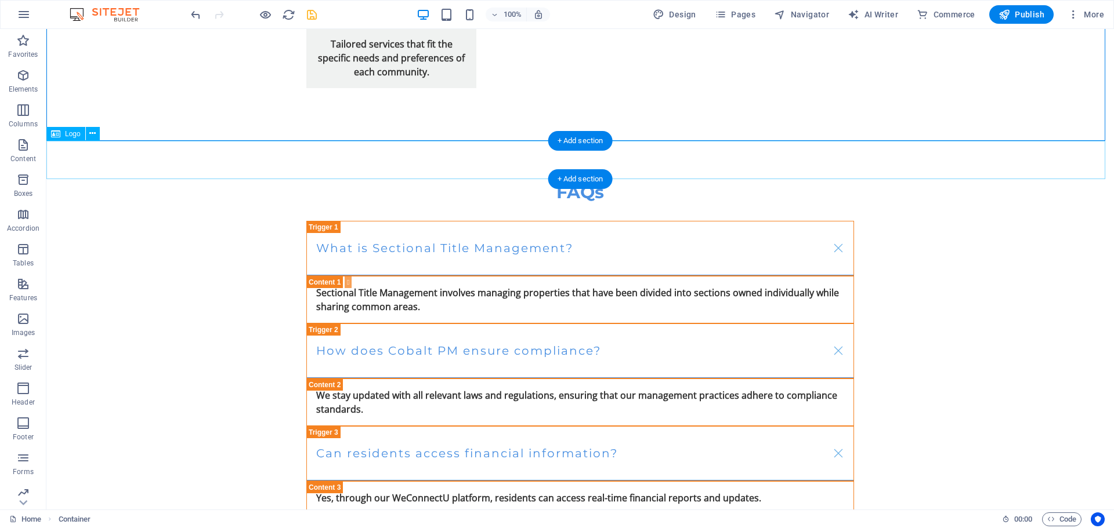
scroll to position [2557, 0]
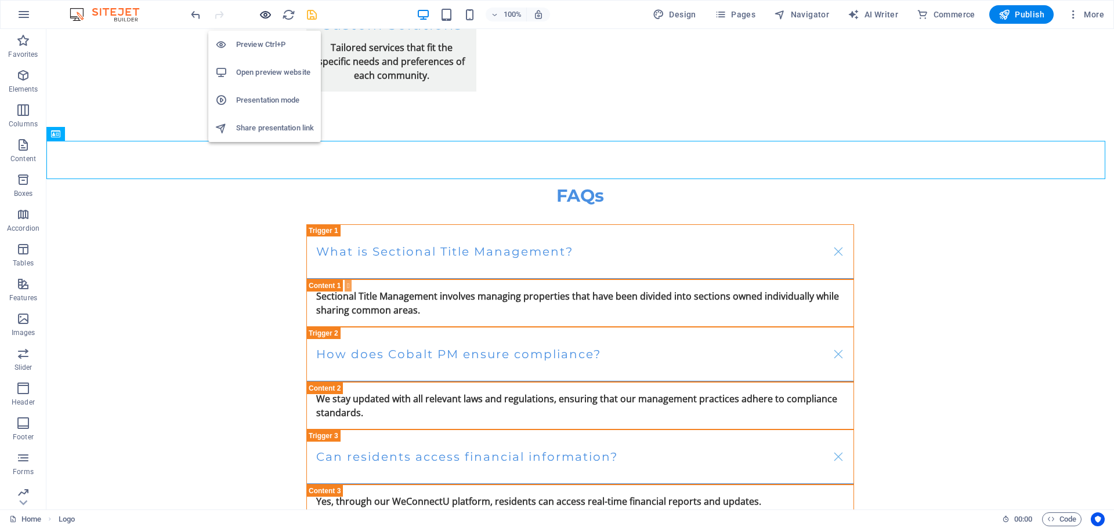
click at [263, 16] on icon "button" at bounding box center [265, 14] width 13 height 13
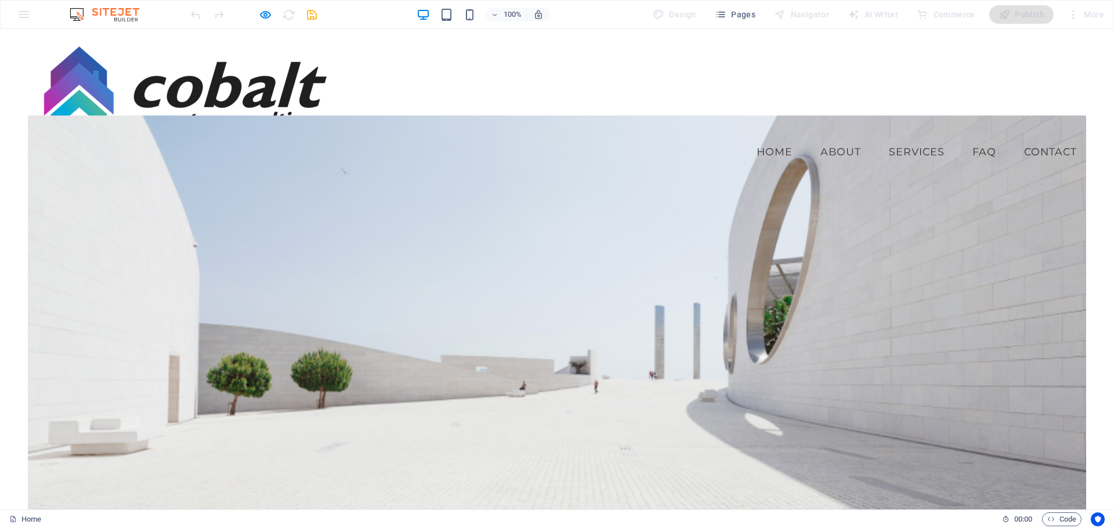
scroll to position [0, 0]
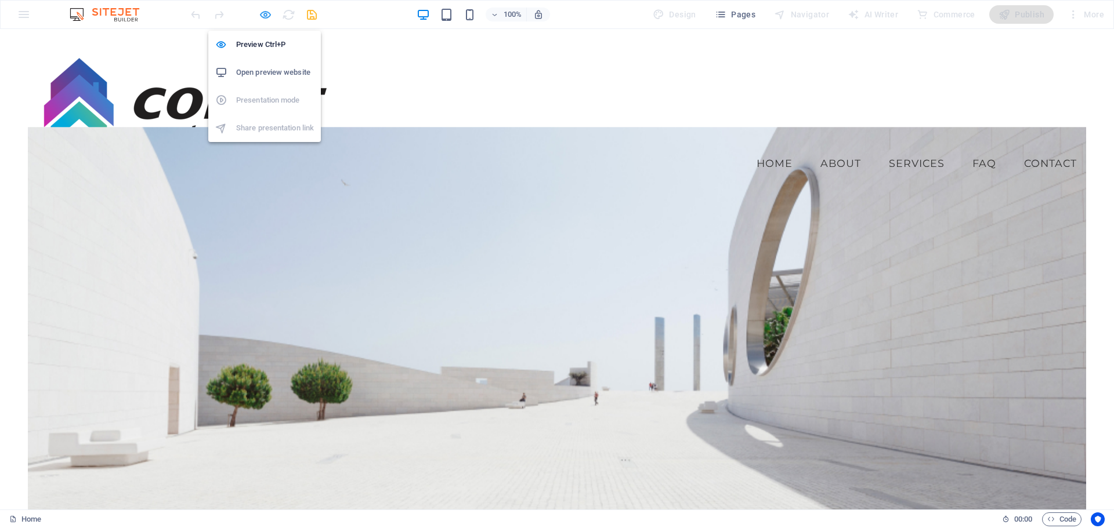
click at [260, 8] on icon "button" at bounding box center [265, 14] width 13 height 13
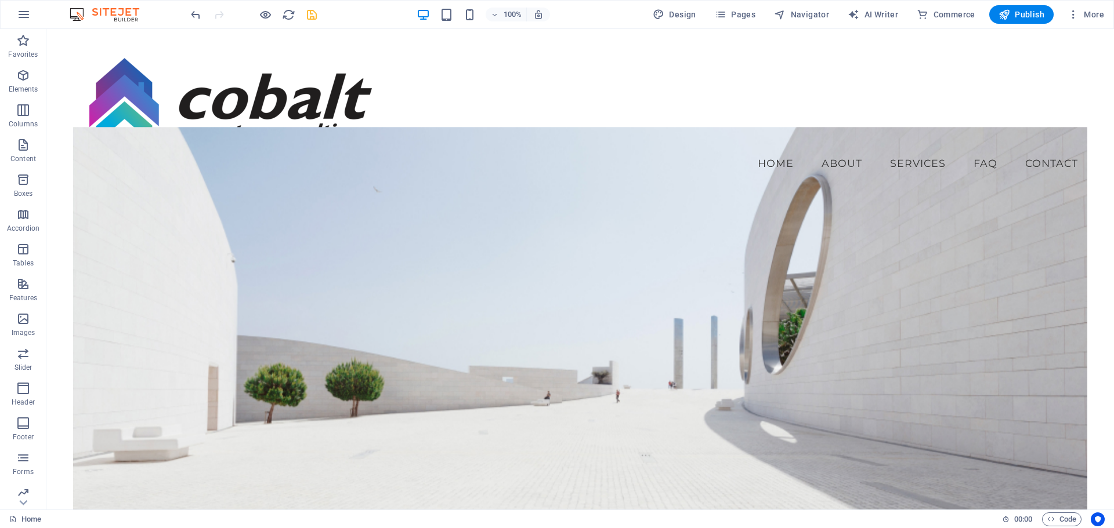
click at [320, 12] on div "100% Design Pages Navigator AI Writer Commerce Publish More" at bounding box center [648, 14] width 920 height 19
click at [307, 16] on icon "save" at bounding box center [311, 14] width 13 height 13
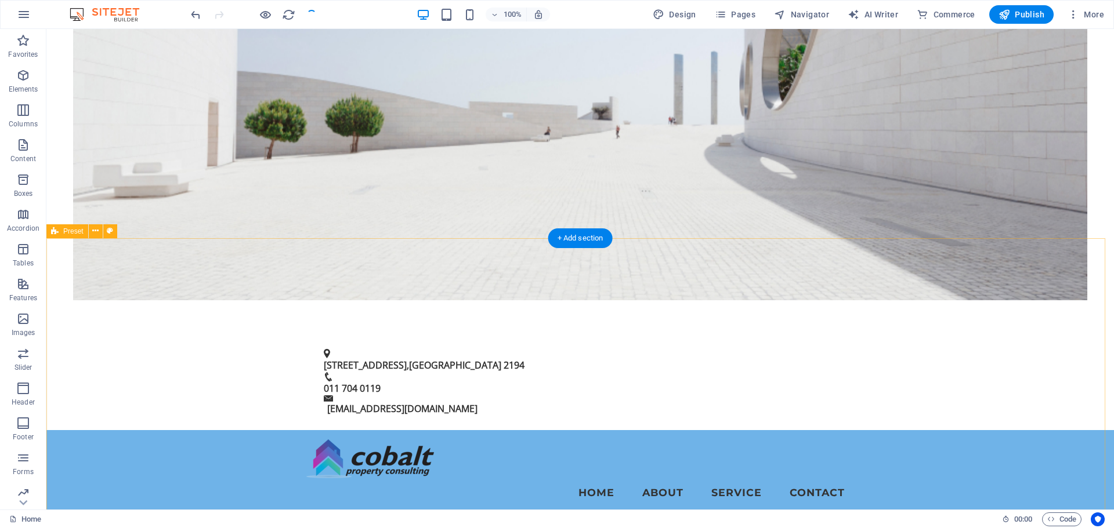
scroll to position [580, 0]
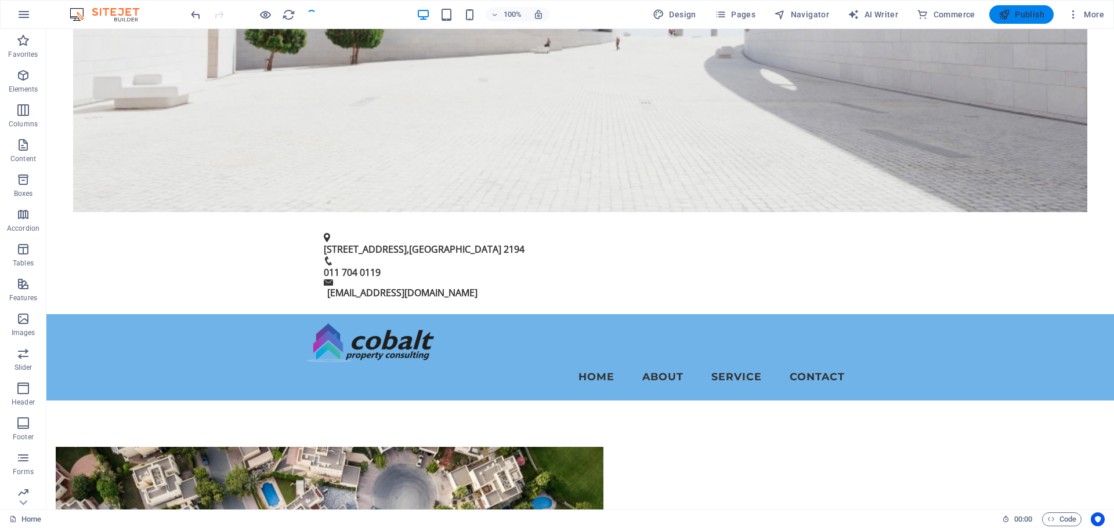
click at [1029, 17] on span "Publish" at bounding box center [1021, 15] width 46 height 12
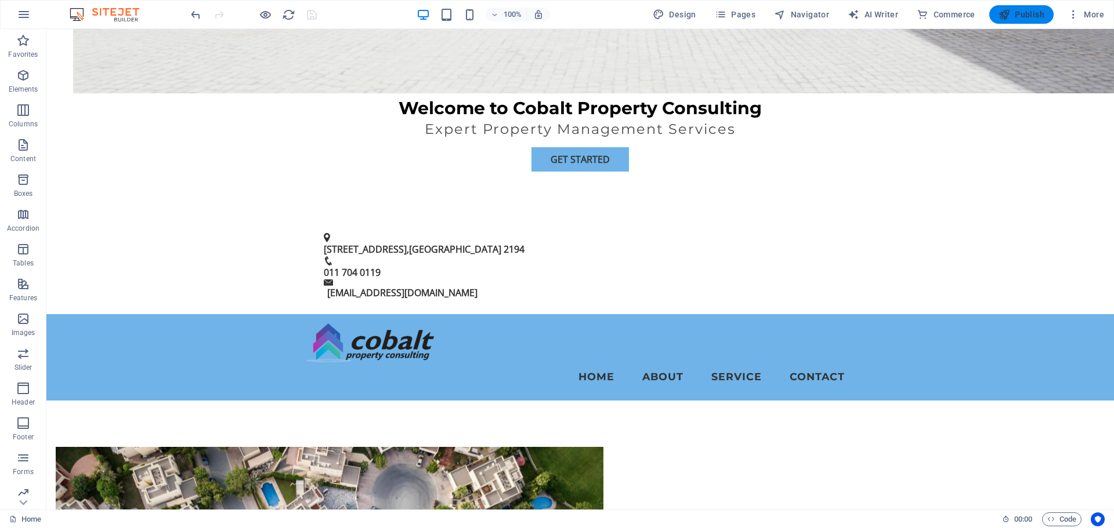
click at [1011, 9] on span "Publish" at bounding box center [1021, 15] width 46 height 12
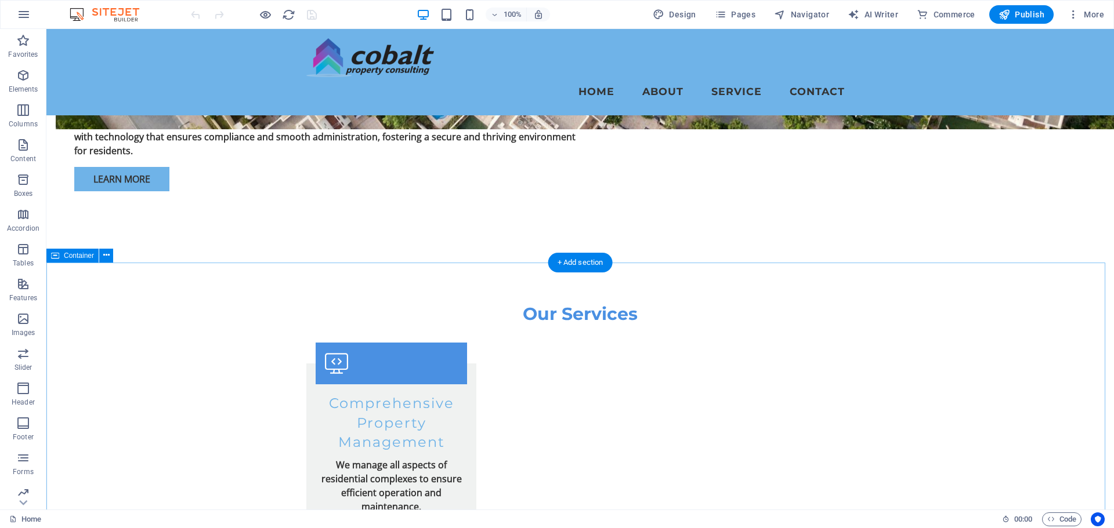
scroll to position [1567, 0]
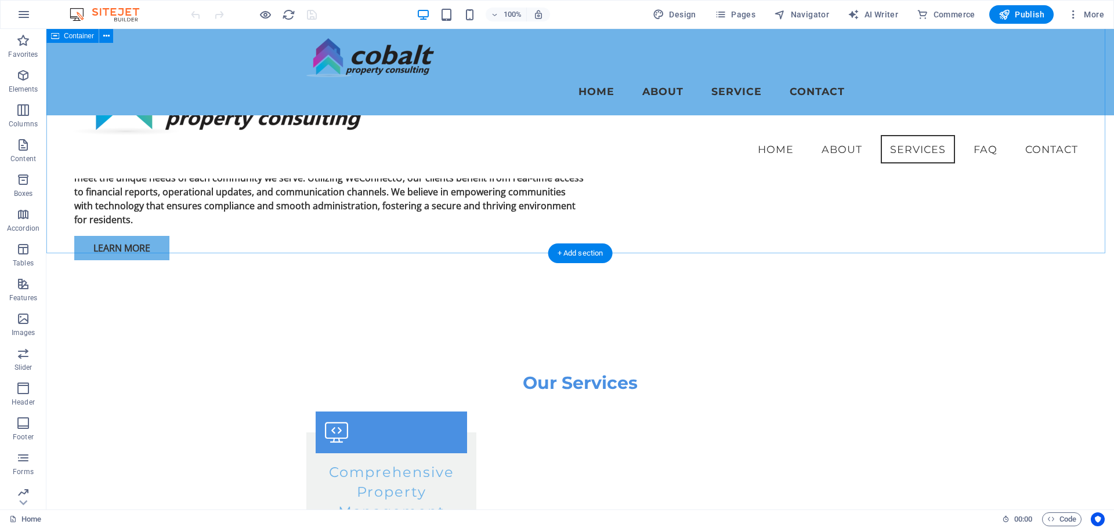
scroll to position [922, 0]
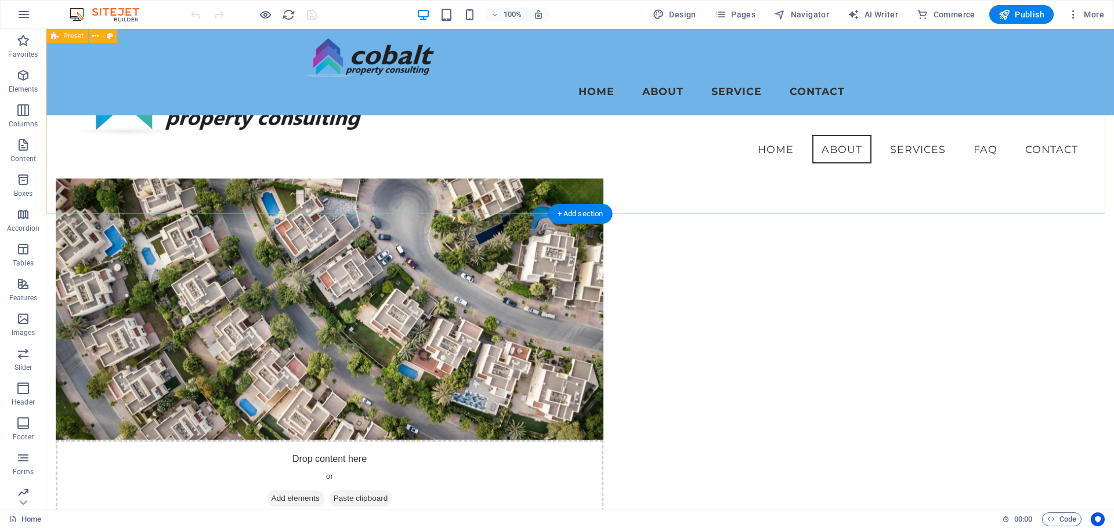
scroll to position [541, 0]
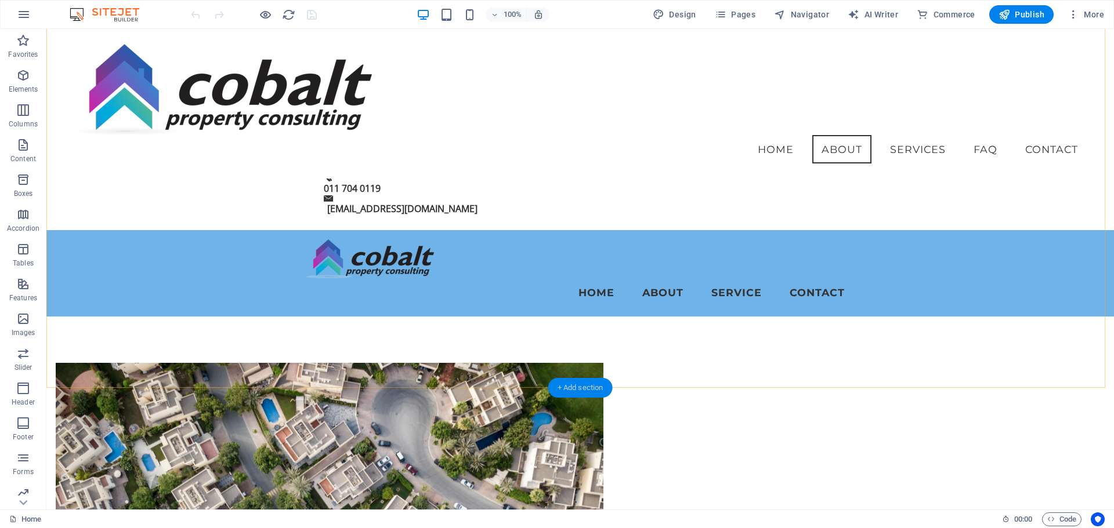
click at [573, 386] on div "+ Add section" at bounding box center [580, 388] width 64 height 20
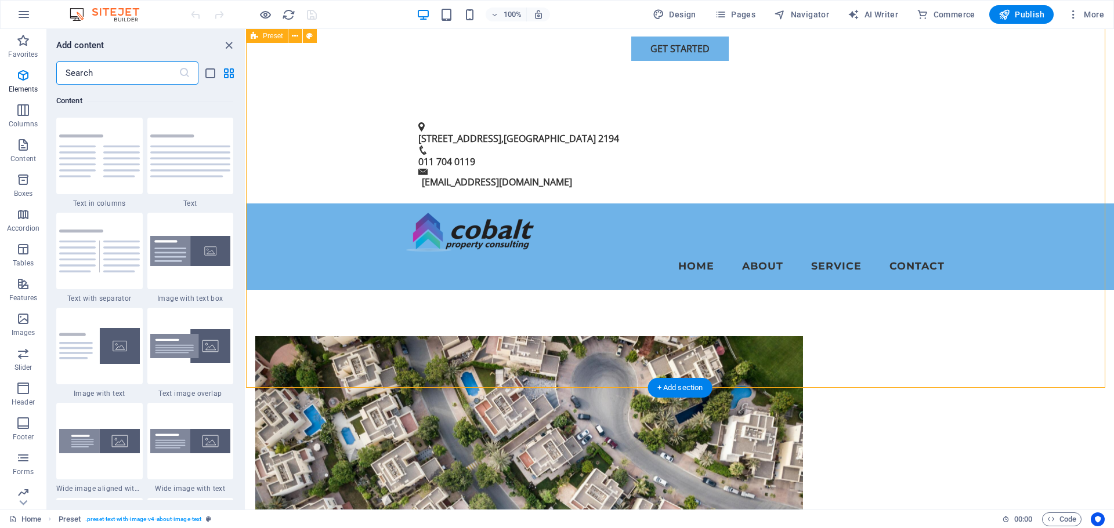
scroll to position [2029, 0]
click at [199, 437] on img at bounding box center [190, 441] width 81 height 24
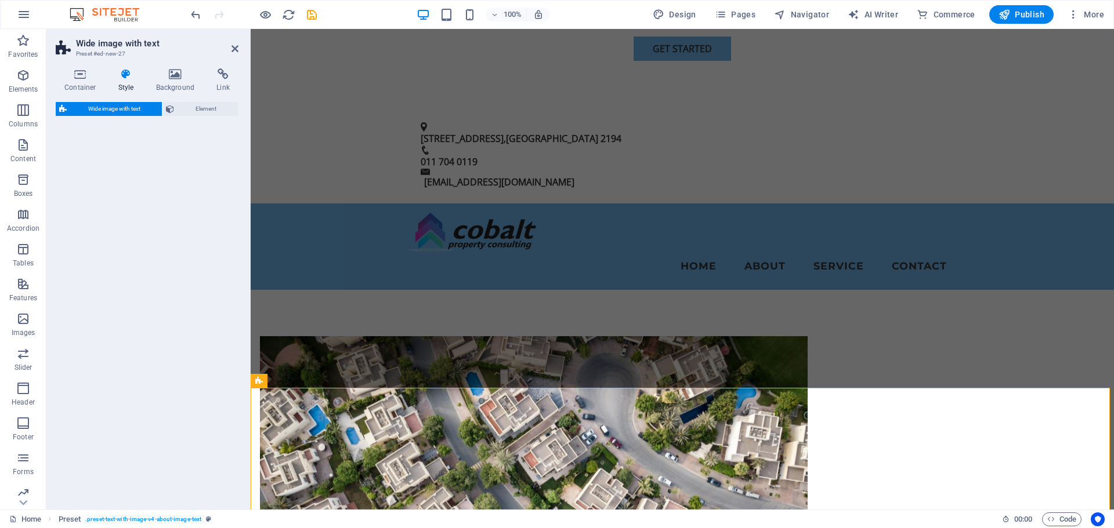
select select "%"
select select "rem"
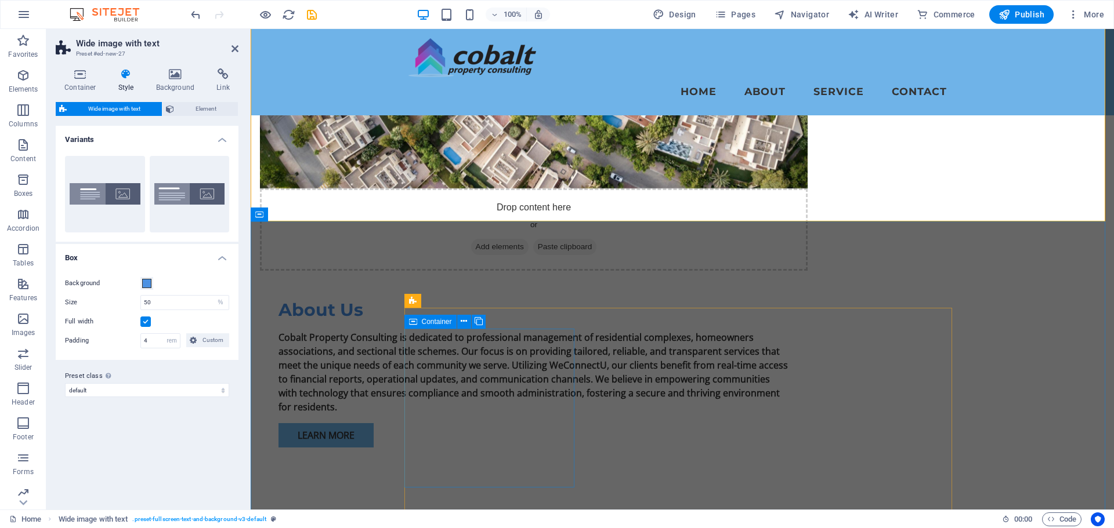
scroll to position [1006, 0]
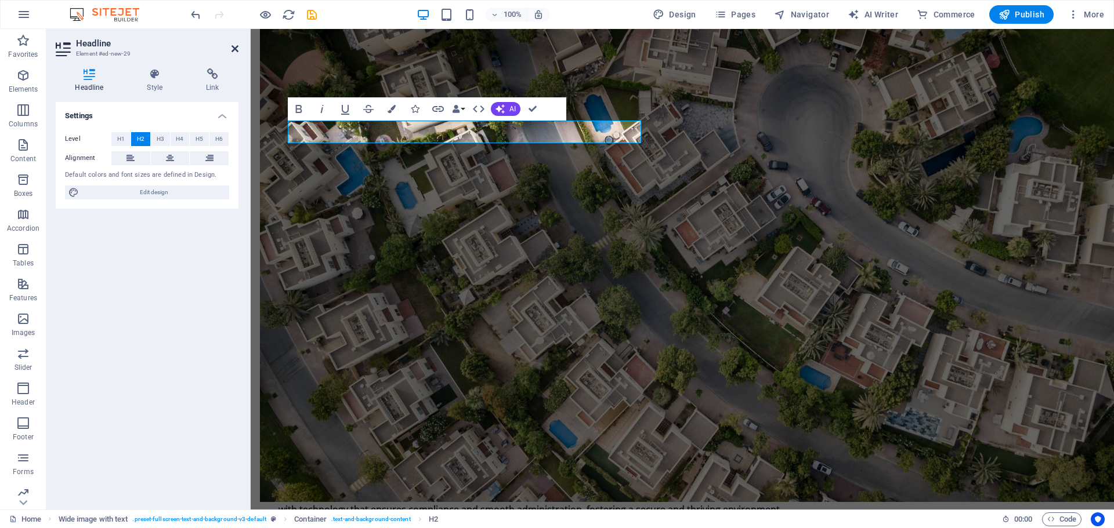
click at [232, 52] on icon at bounding box center [234, 48] width 7 height 9
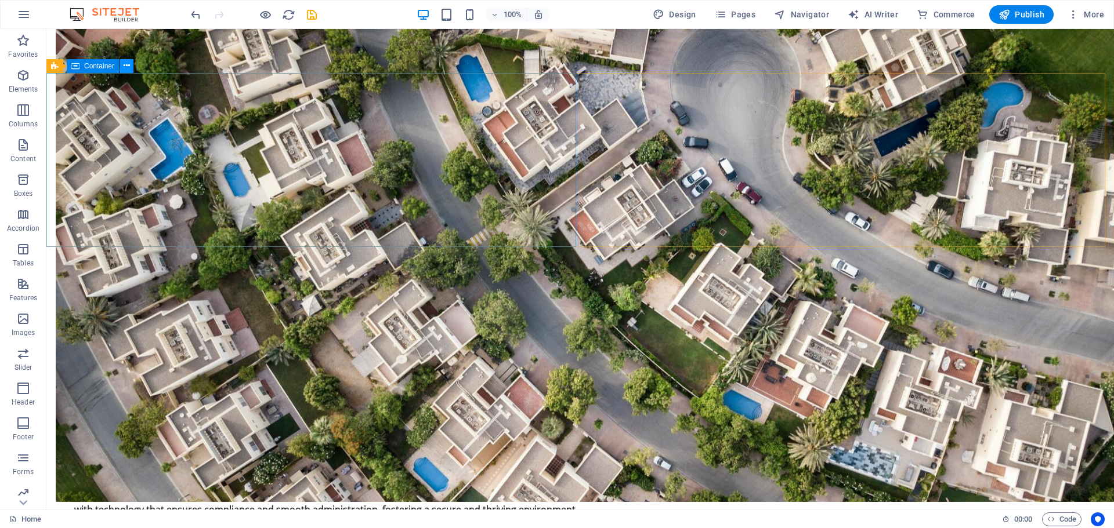
click at [128, 71] on icon at bounding box center [127, 66] width 6 height 12
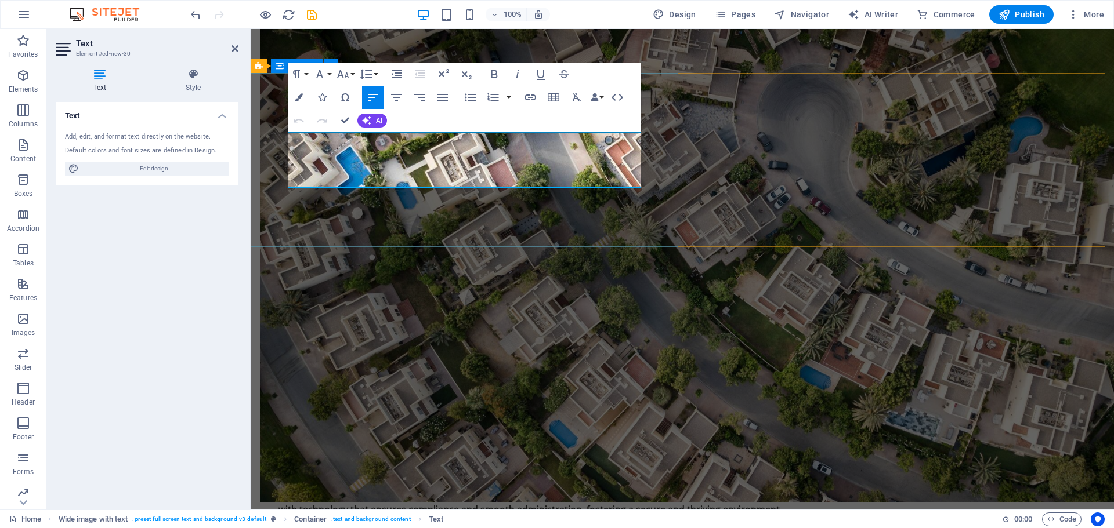
drag, startPoint x: 617, startPoint y: 182, endPoint x: 273, endPoint y: 136, distance: 346.4
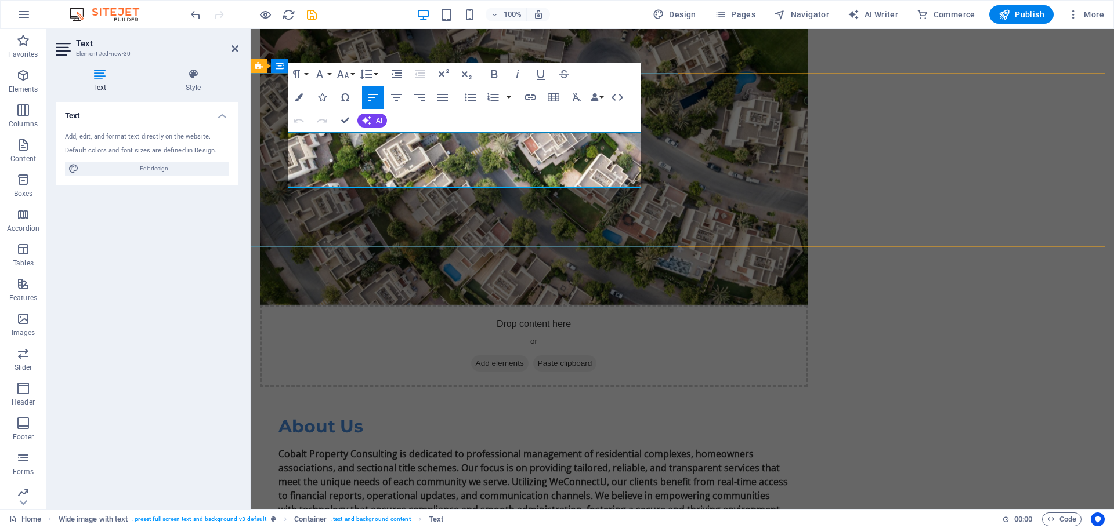
scroll to position [1002, 0]
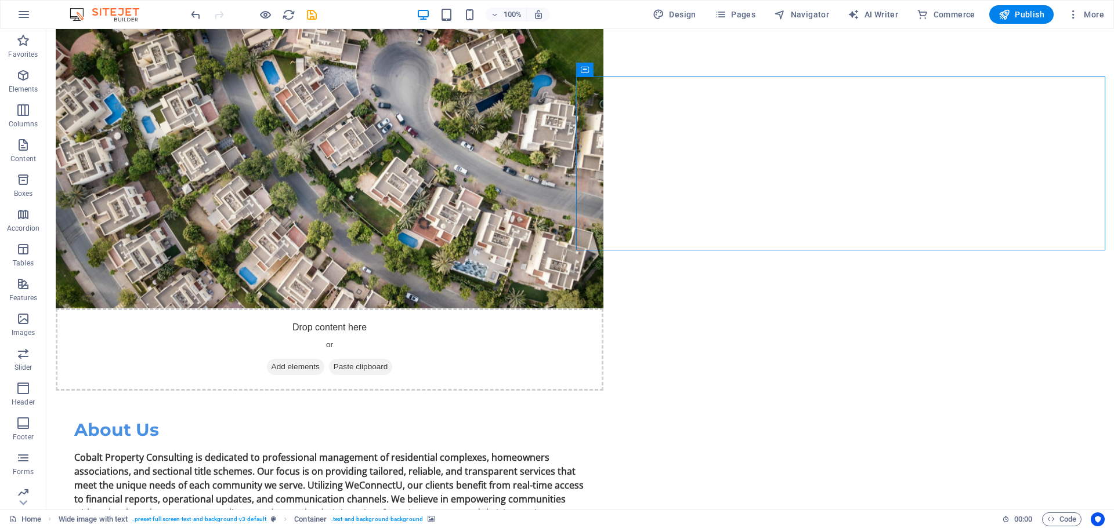
select select "px"
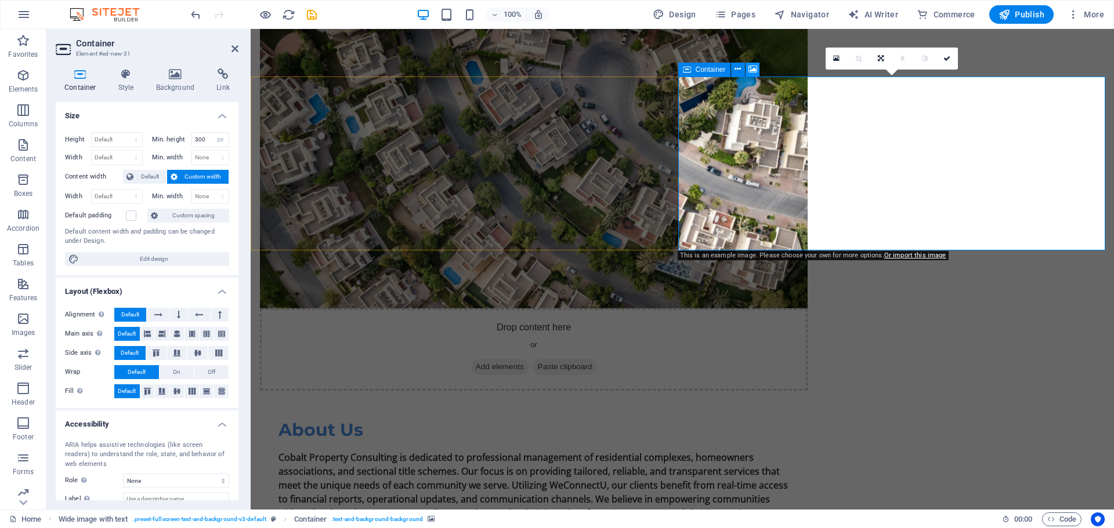
click at [749, 67] on icon at bounding box center [752, 69] width 9 height 12
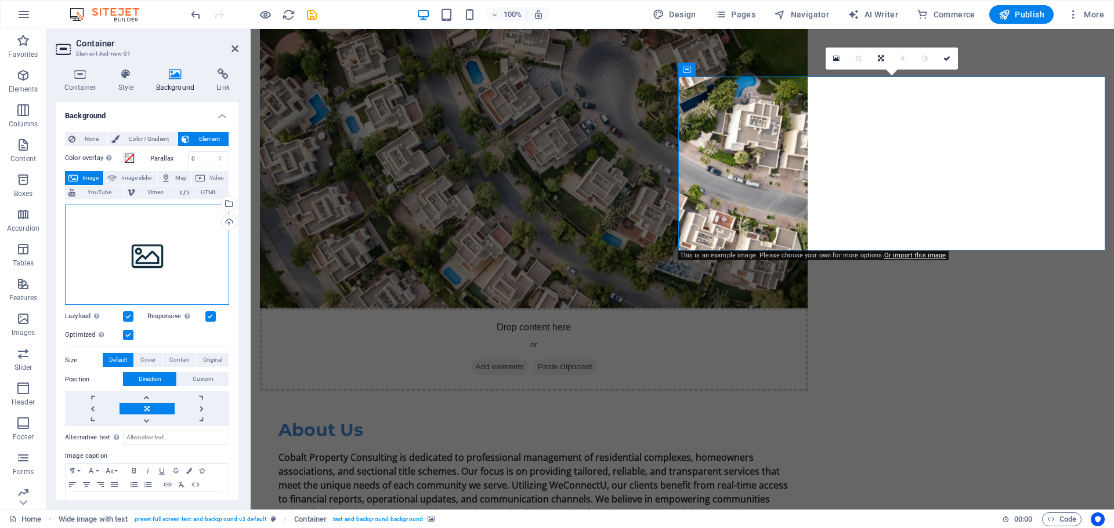
click at [150, 256] on div "Drag files here, click to choose files or select files from Files or our free s…" at bounding box center [147, 255] width 164 height 101
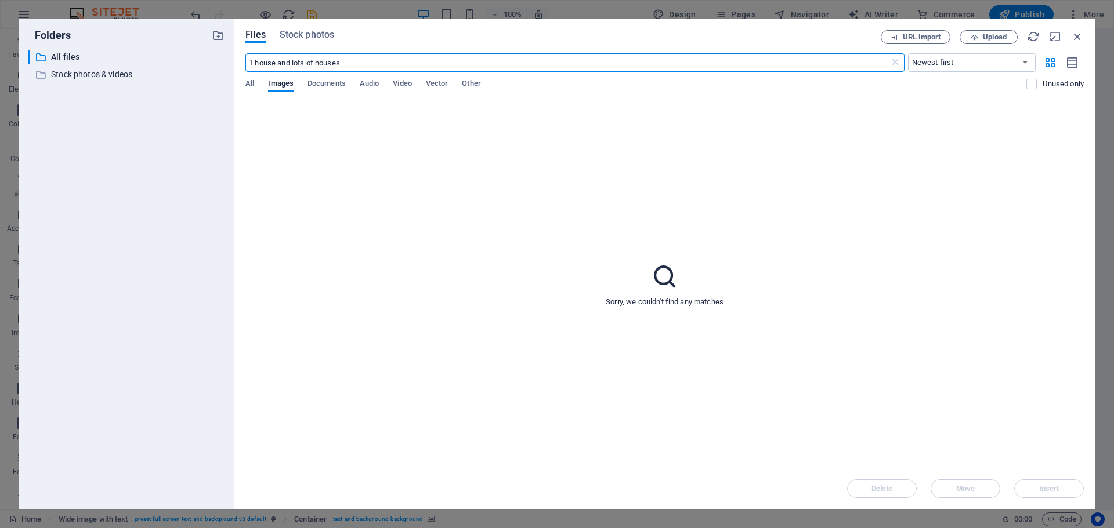
drag, startPoint x: 249, startPoint y: 59, endPoint x: 240, endPoint y: 61, distance: 9.4
click at [240, 61] on div "Files Stock photos URL import Upload 1 house and lots of houses ​ Newest first …" at bounding box center [664, 264] width 861 height 491
type input "house and lots of houses"
click at [292, 26] on div "Files Stock photos URL import Upload house and lots of houses ​ Newest first Ol…" at bounding box center [664, 264] width 861 height 491
click at [292, 34] on span "Stock photos" at bounding box center [307, 35] width 55 height 14
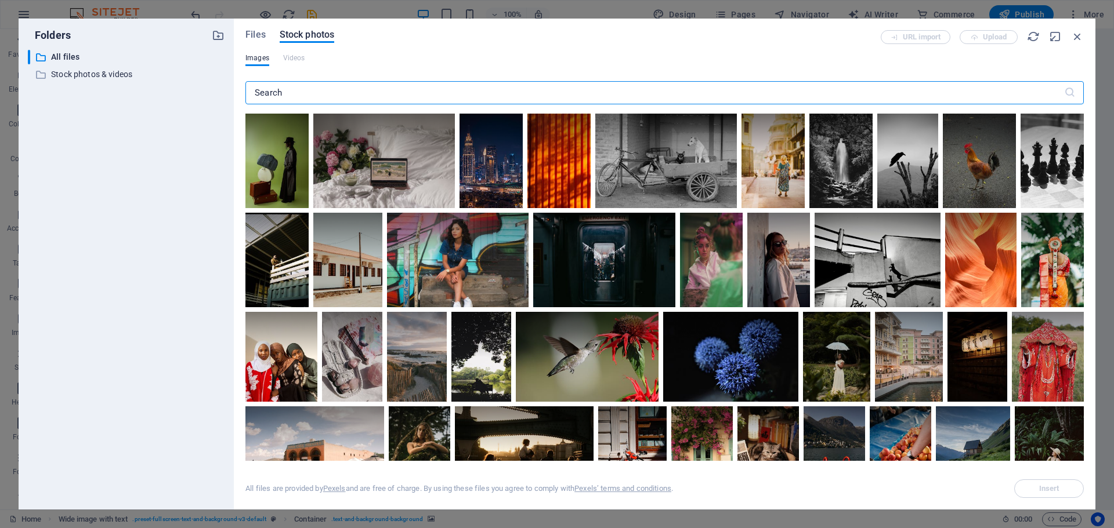
click at [277, 95] on input "text" at bounding box center [654, 92] width 818 height 23
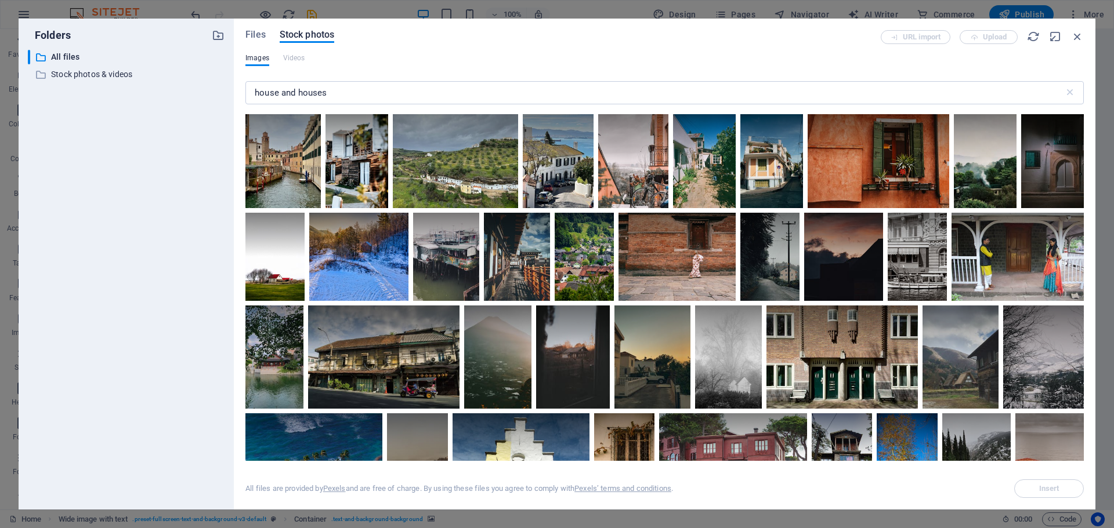
scroll to position [3132, 0]
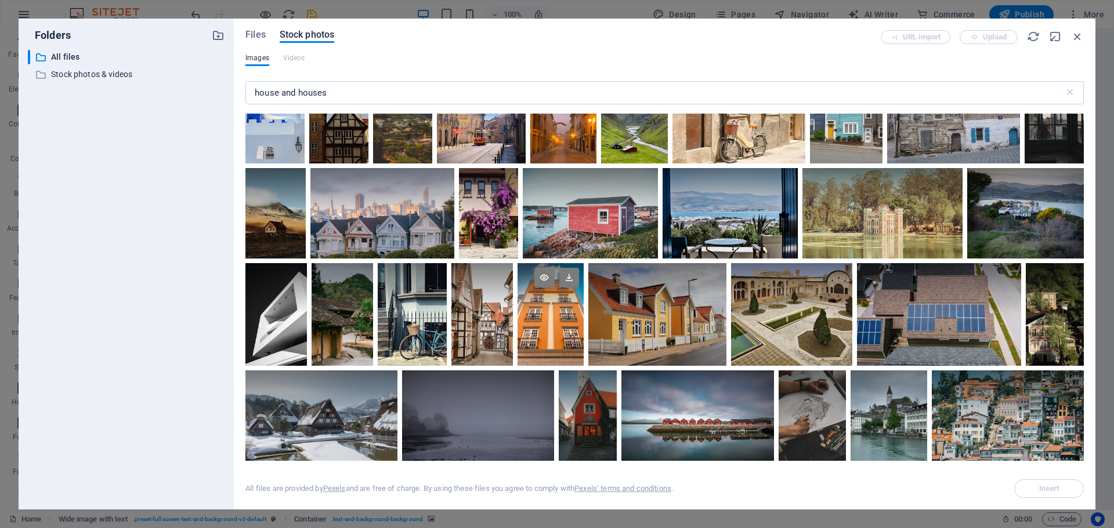
click at [567, 311] on div at bounding box center [550, 314] width 66 height 103
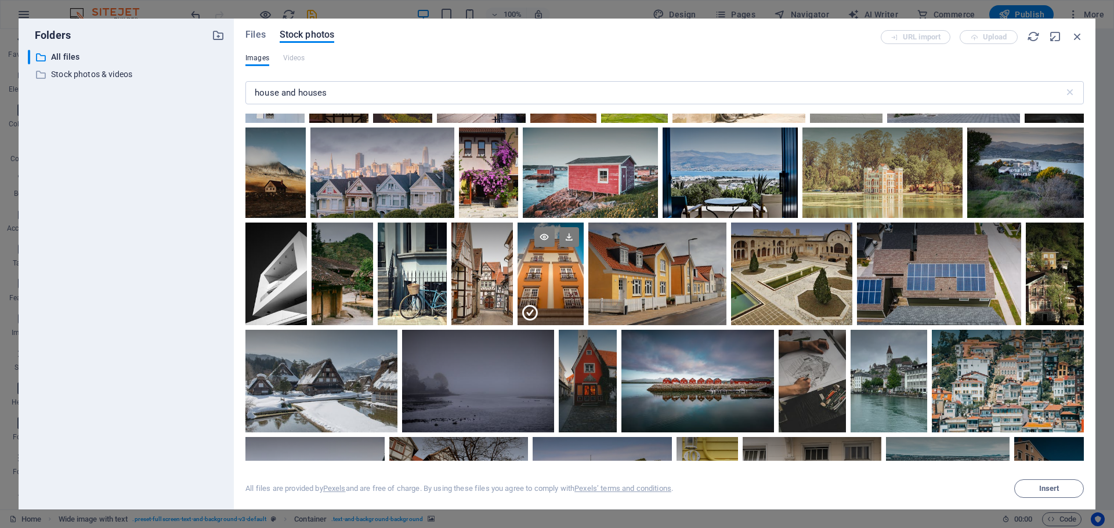
scroll to position [3190, 0]
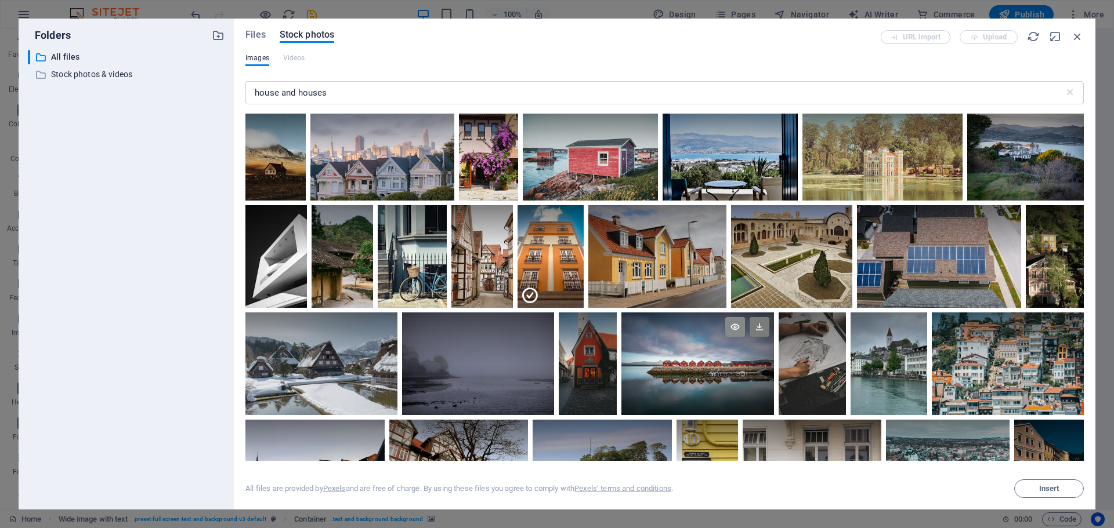
click at [737, 325] on icon at bounding box center [735, 327] width 20 height 20
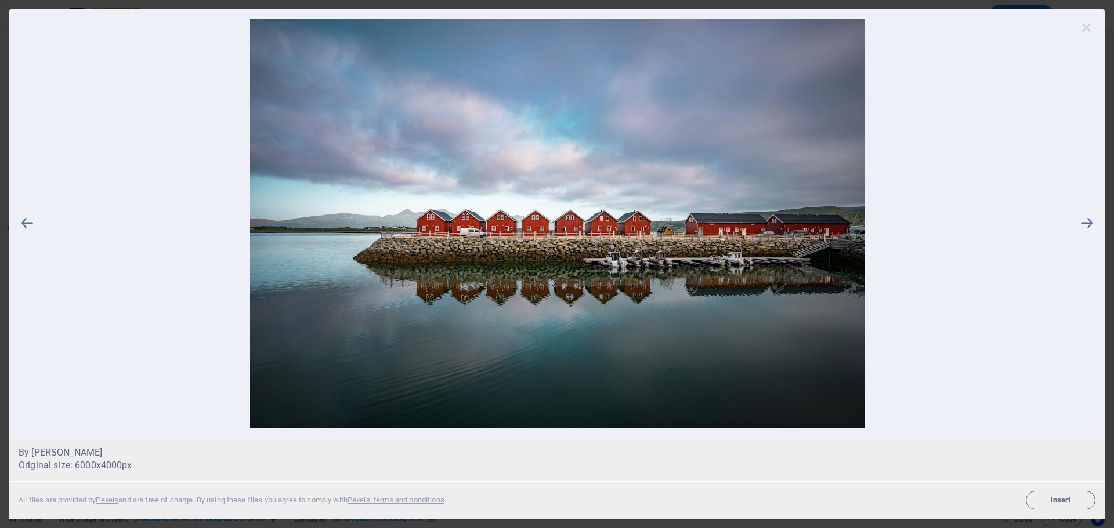
click at [1091, 28] on icon at bounding box center [1086, 27] width 17 height 17
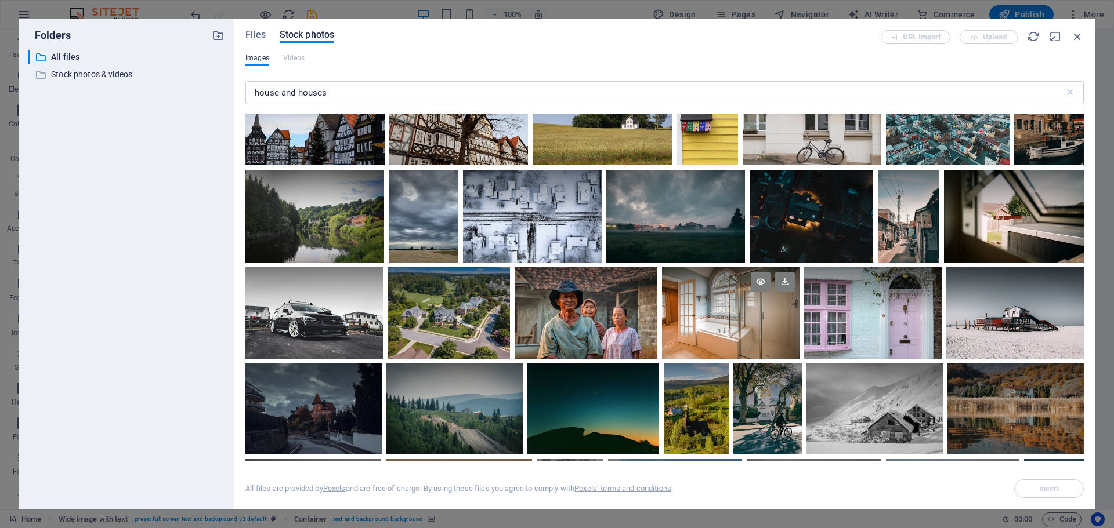
scroll to position [3538, 0]
drag, startPoint x: 296, startPoint y: 91, endPoint x: 236, endPoint y: 97, distance: 60.0
click at [236, 97] on div "Files Stock photos URL import Upload Images Videos house and houses ​ Exceeded …" at bounding box center [664, 264] width 861 height 491
type input "8 houses"
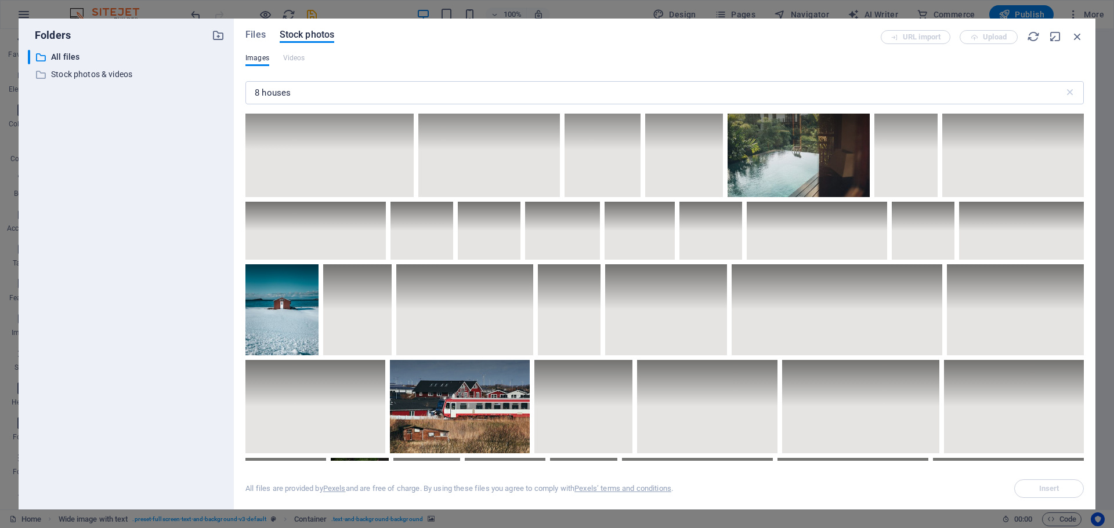
scroll to position [3654, 0]
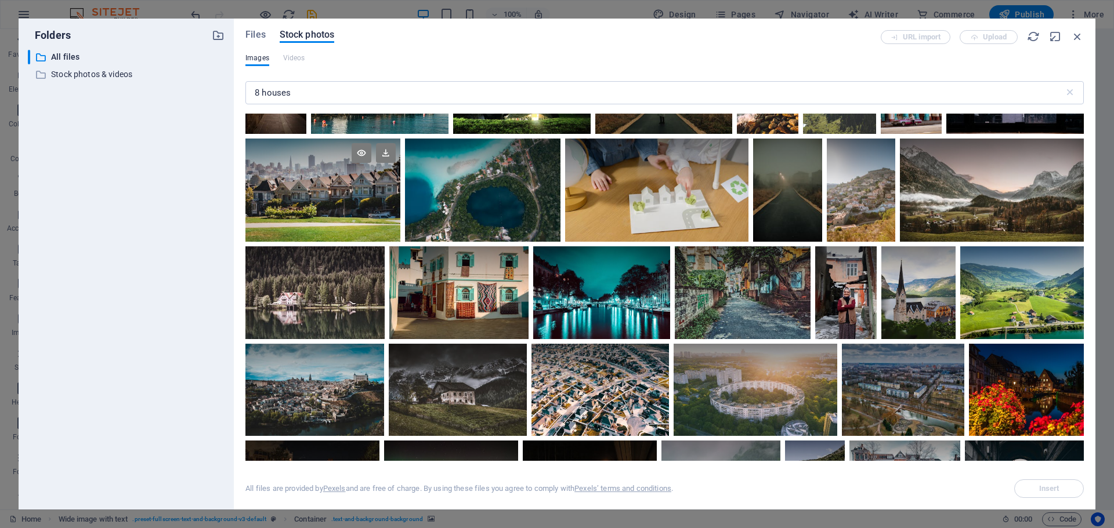
click at [400, 190] on div at bounding box center [322, 165] width 155 height 52
click at [1049, 485] on span "Insert" at bounding box center [1049, 488] width 20 height 7
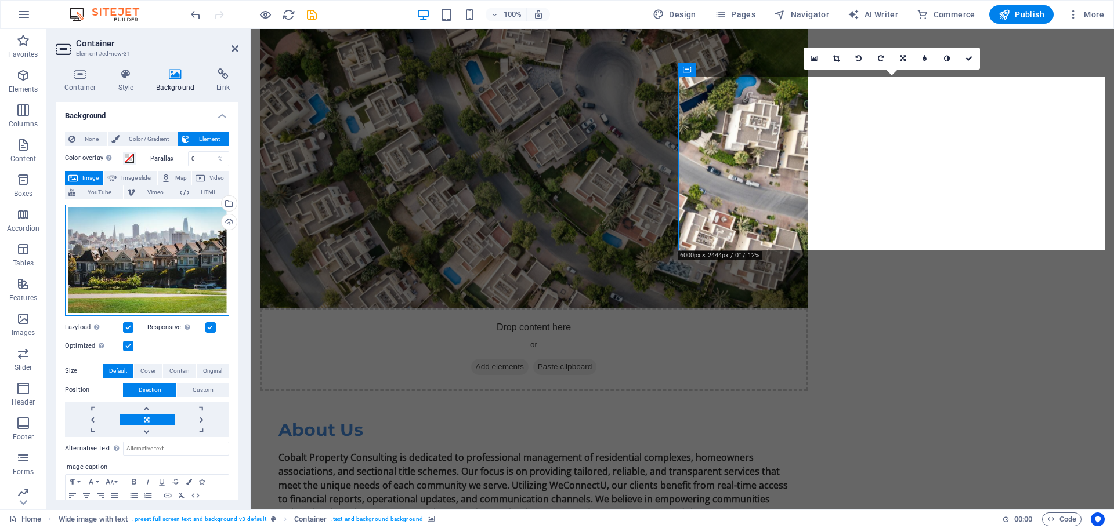
click at [178, 269] on div "Drag files here, click to choose files or select files from Files or our free s…" at bounding box center [147, 260] width 164 height 111
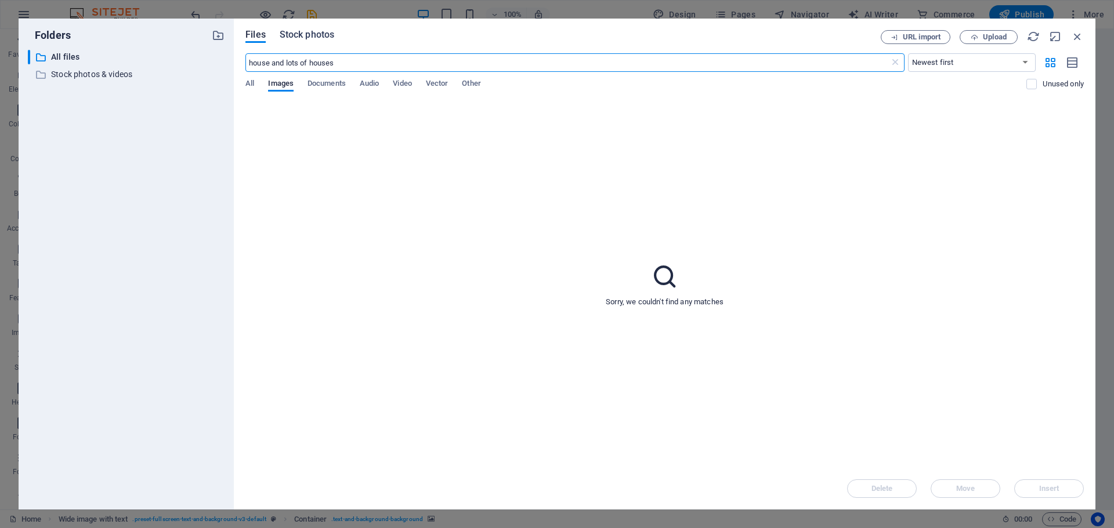
click at [304, 35] on span "Stock photos" at bounding box center [307, 35] width 55 height 14
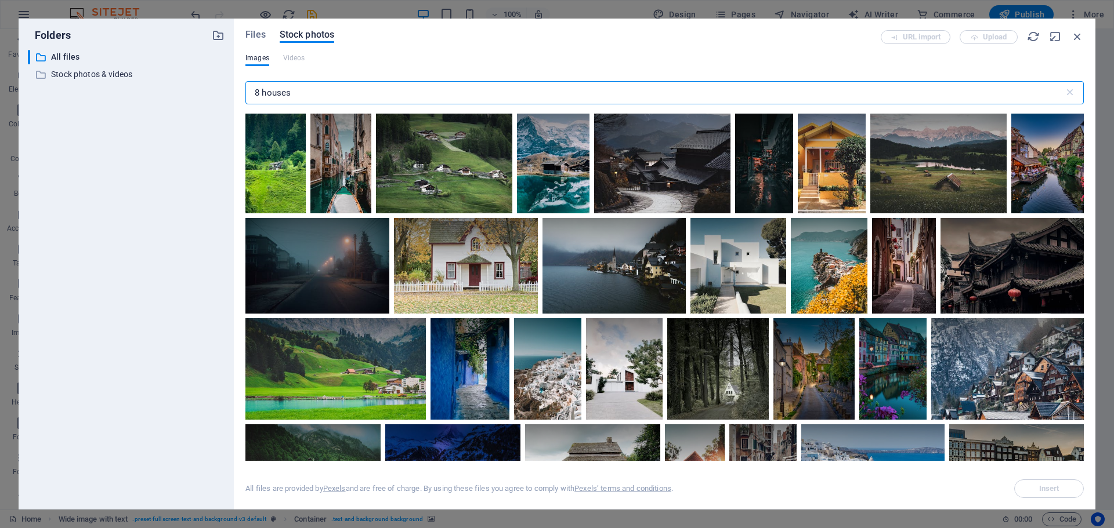
scroll to position [1102, 0]
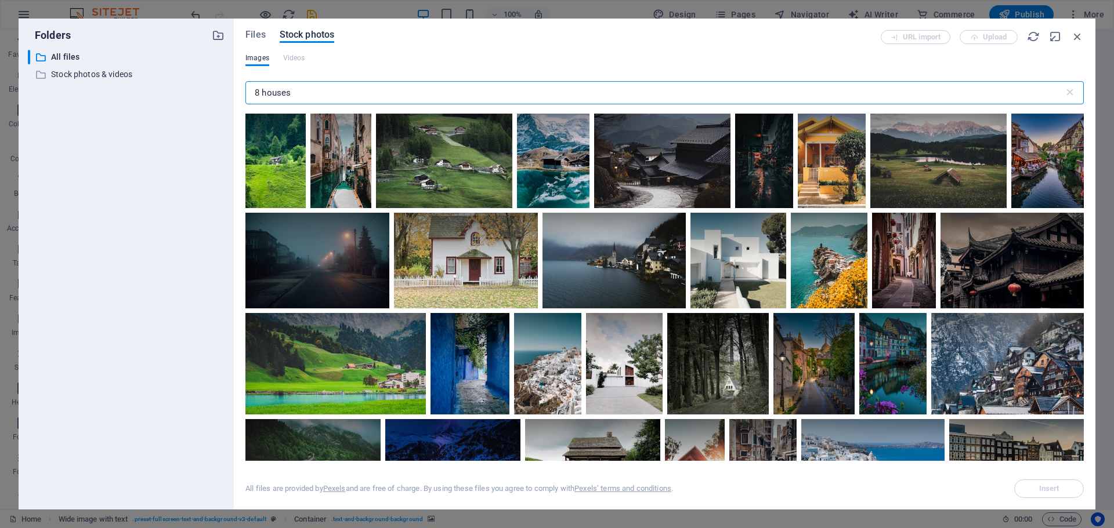
drag, startPoint x: 292, startPoint y: 99, endPoint x: 225, endPoint y: 108, distance: 67.3
click at [225, 108] on div "Folders ​ All files All files ​ Stock photos & videos Stock photos & videos Fil…" at bounding box center [557, 264] width 1076 height 491
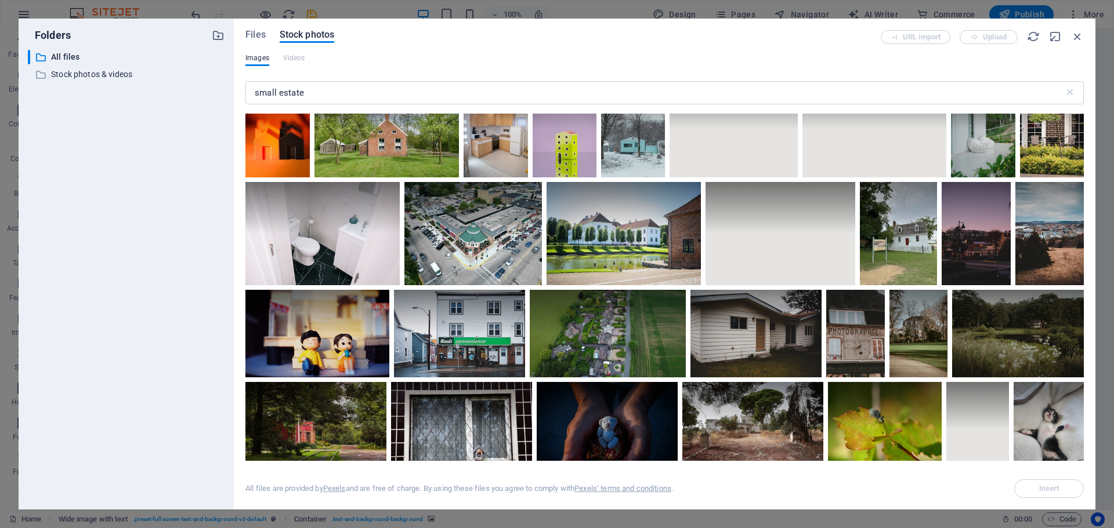
scroll to position [580, 0]
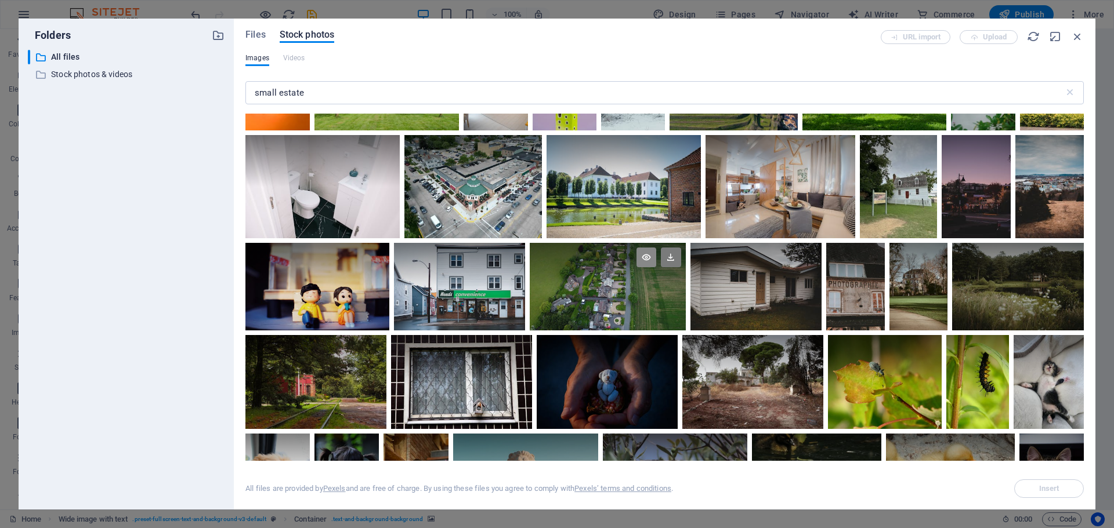
click at [644, 251] on icon at bounding box center [646, 258] width 20 height 20
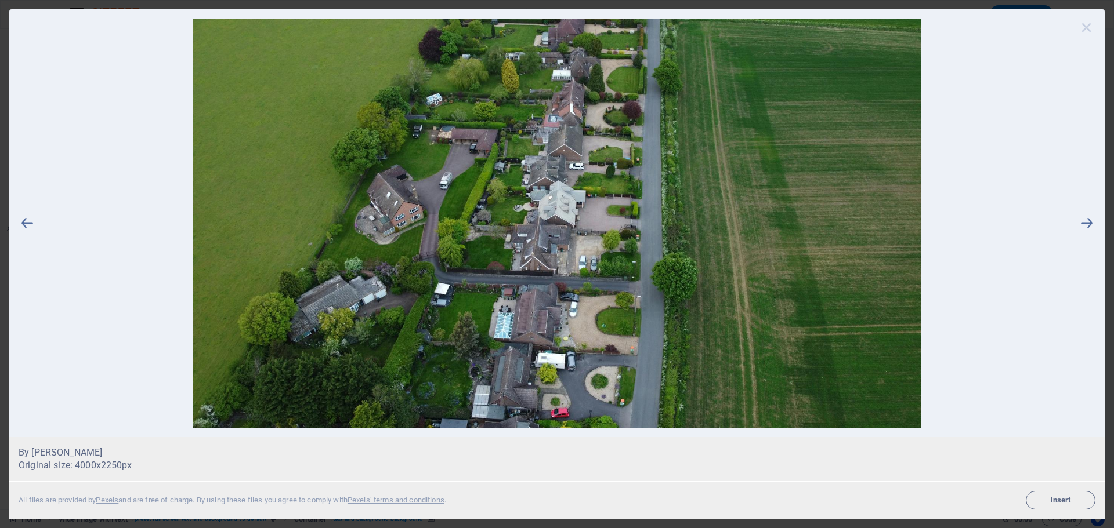
click at [1082, 24] on icon at bounding box center [1086, 27] width 17 height 17
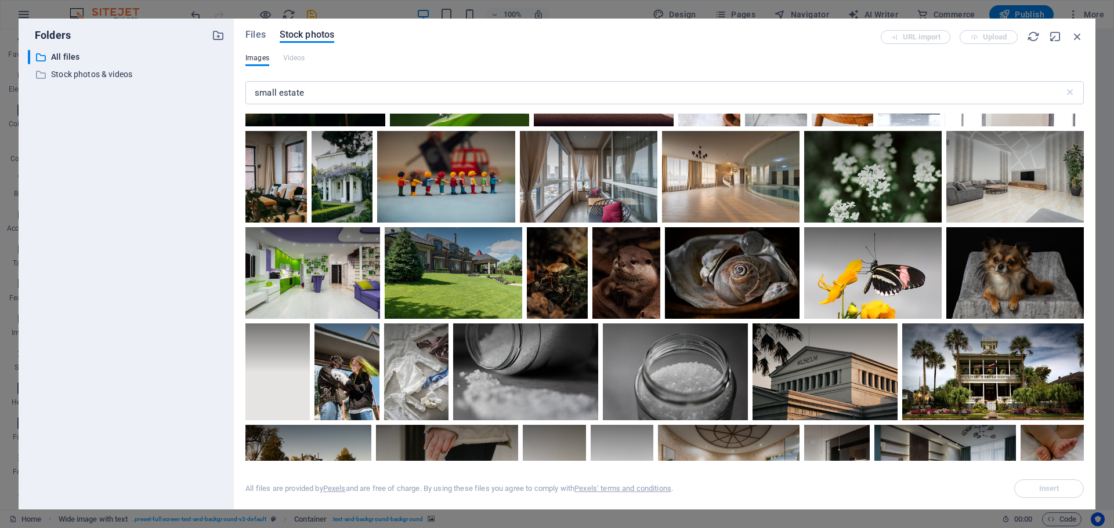
scroll to position [5094, 0]
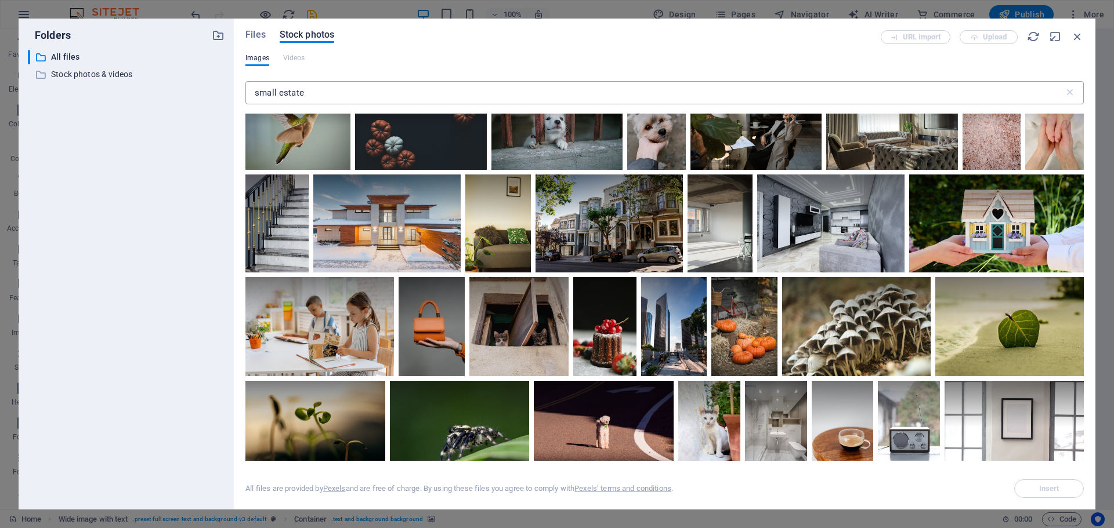
click at [318, 95] on input "small estate" at bounding box center [654, 92] width 818 height 23
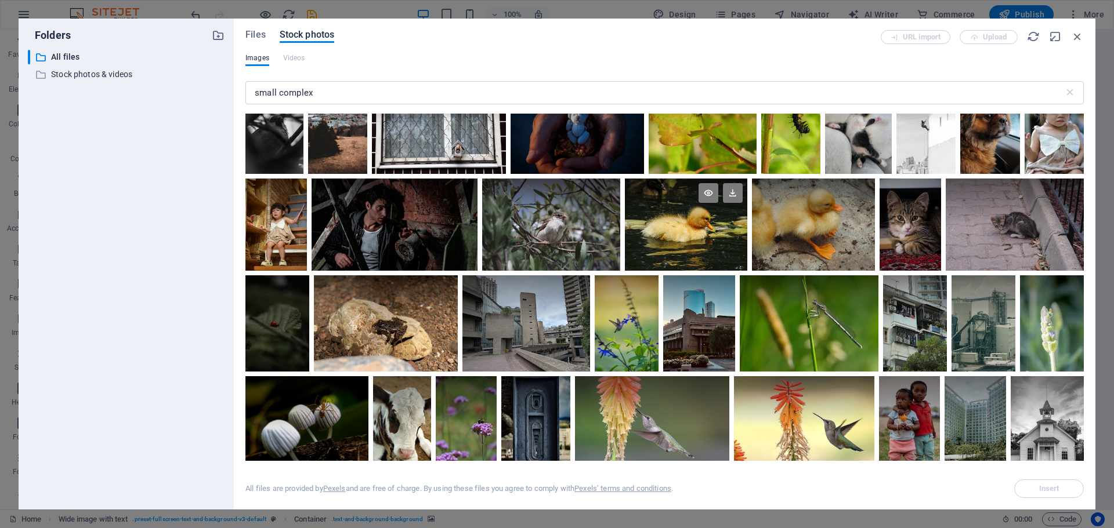
scroll to position [580, 0]
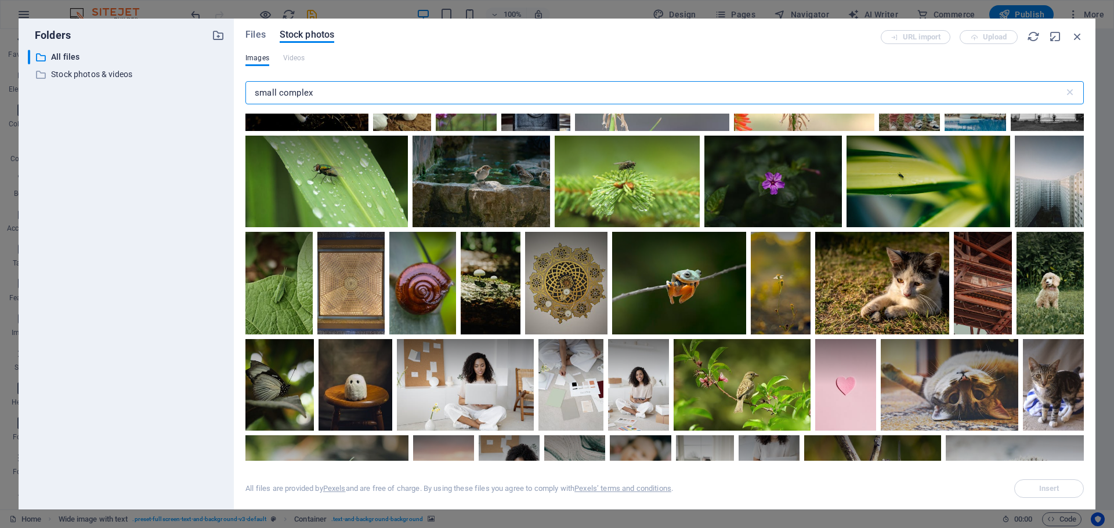
drag, startPoint x: 290, startPoint y: 102, endPoint x: 227, endPoint y: 106, distance: 63.3
click at [227, 106] on div "Folders ​ All files All files ​ Stock photos & videos Stock photos & videos Fil…" at bounding box center [557, 264] width 1076 height 491
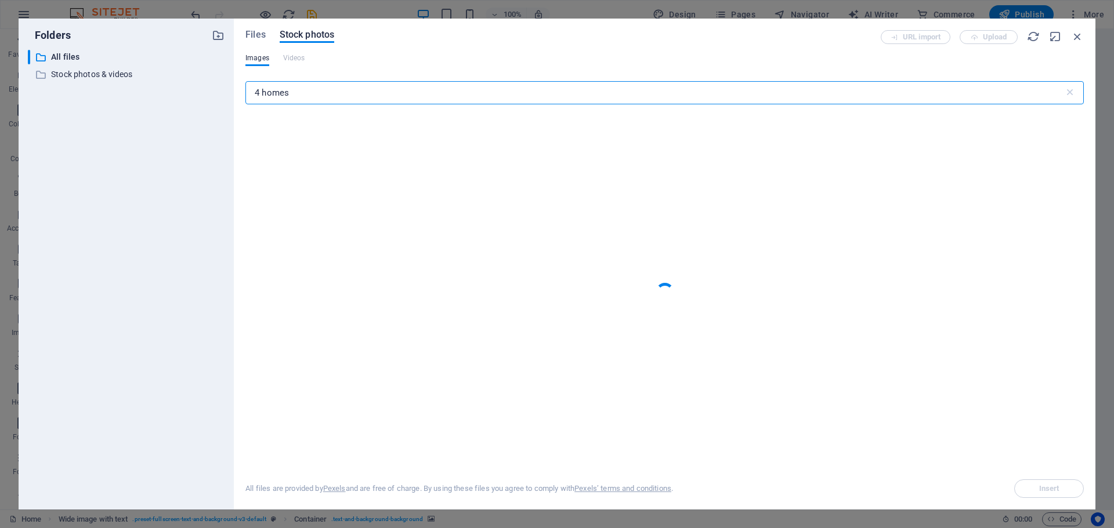
type input "4 homes"
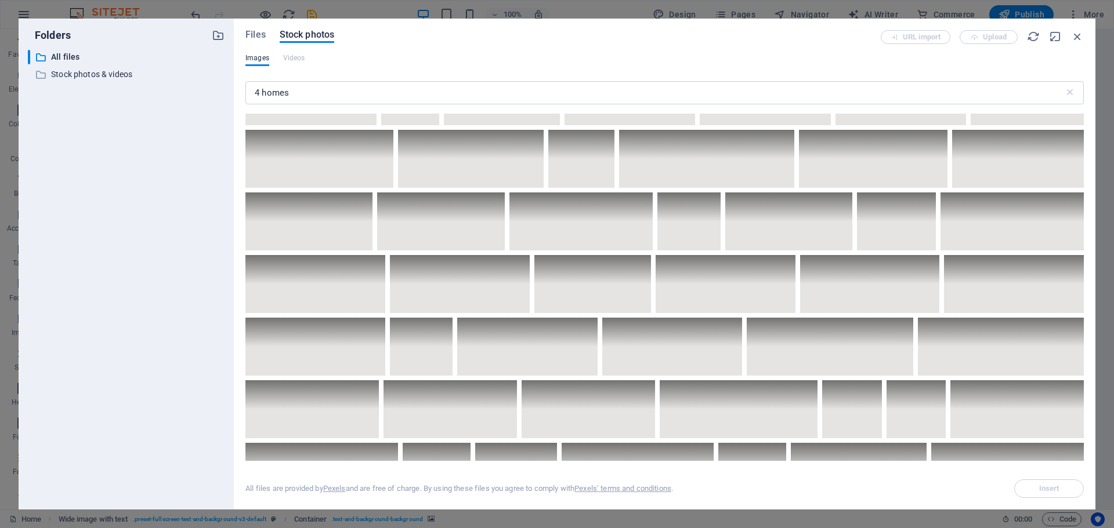
scroll to position [3704, 0]
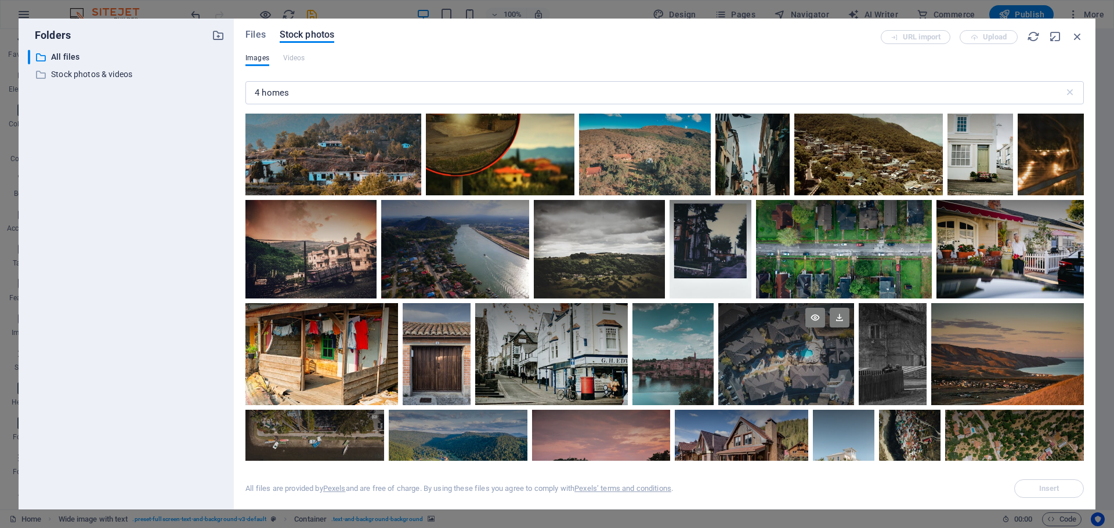
click at [803, 358] on div at bounding box center [786, 354] width 136 height 102
click at [810, 308] on icon at bounding box center [815, 318] width 20 height 20
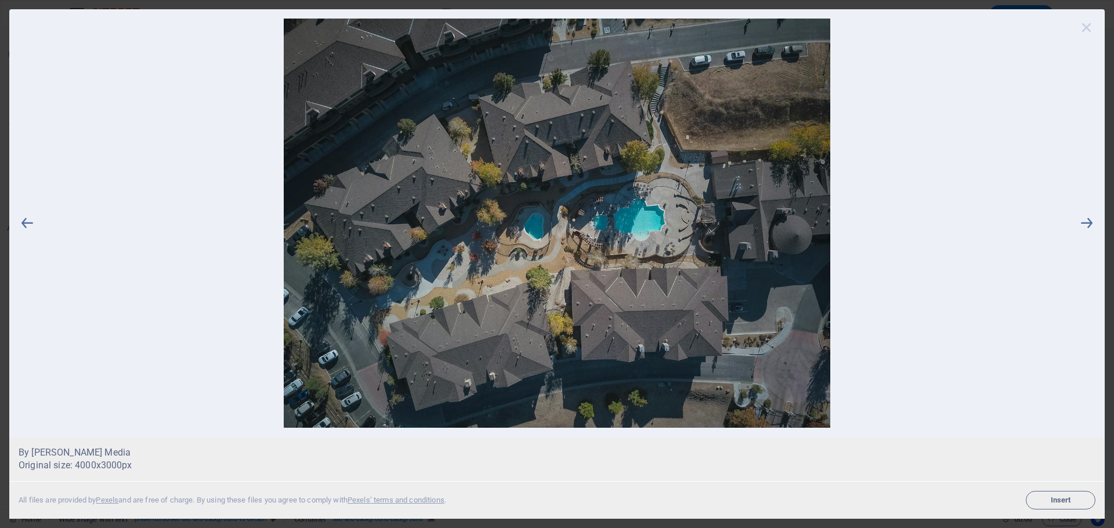
click at [1092, 32] on icon at bounding box center [1086, 27] width 17 height 17
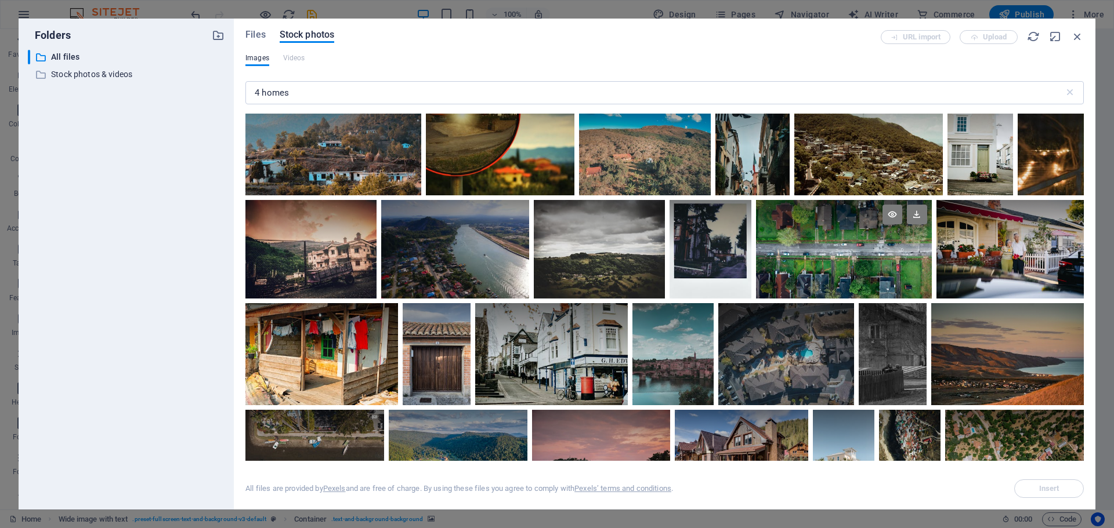
click at [876, 244] on div at bounding box center [843, 249] width 175 height 99
click at [889, 205] on icon at bounding box center [892, 215] width 20 height 20
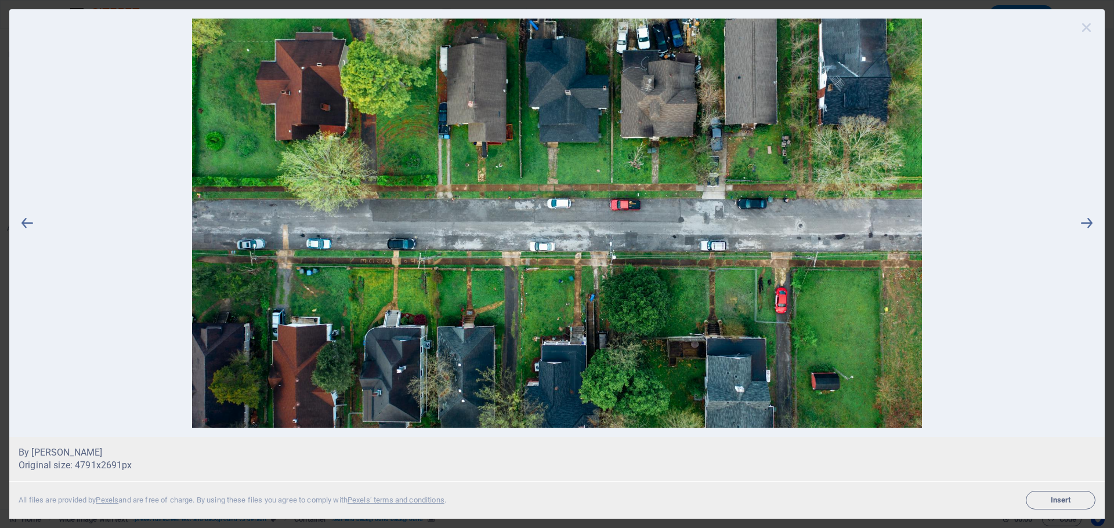
click at [1094, 26] on icon at bounding box center [1086, 27] width 17 height 17
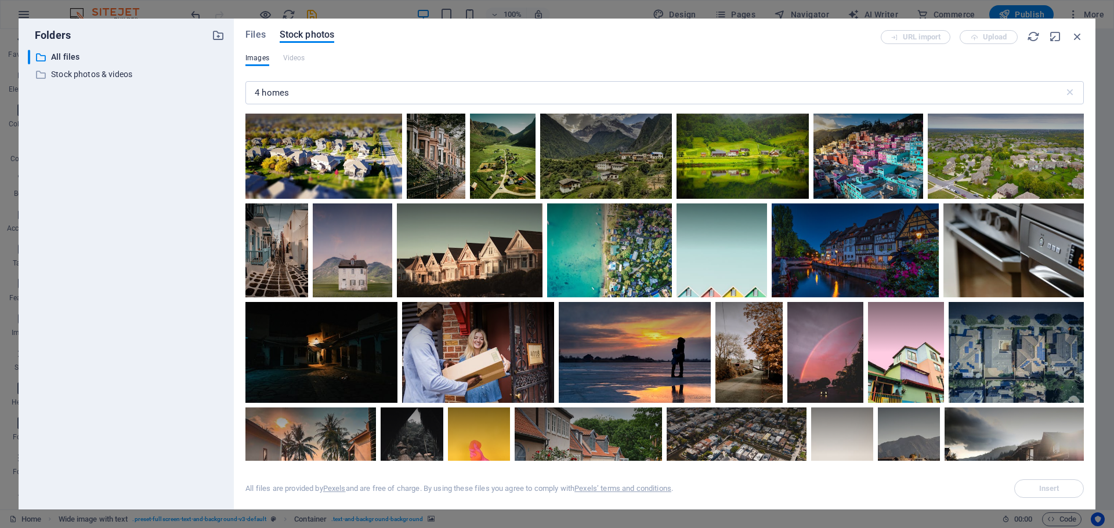
scroll to position [804, 0]
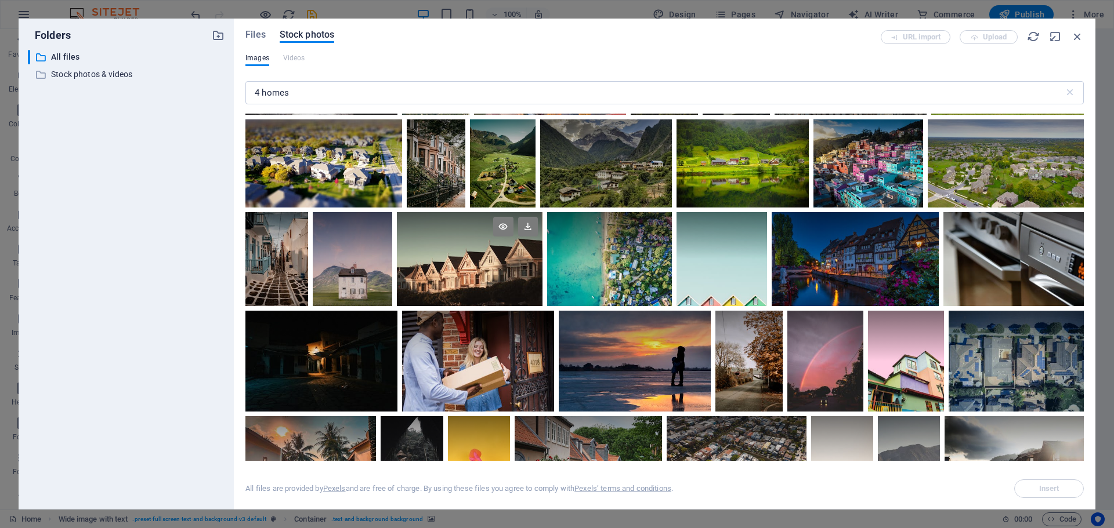
click at [521, 268] on div at bounding box center [469, 259] width 145 height 94
click at [507, 222] on icon at bounding box center [503, 227] width 20 height 20
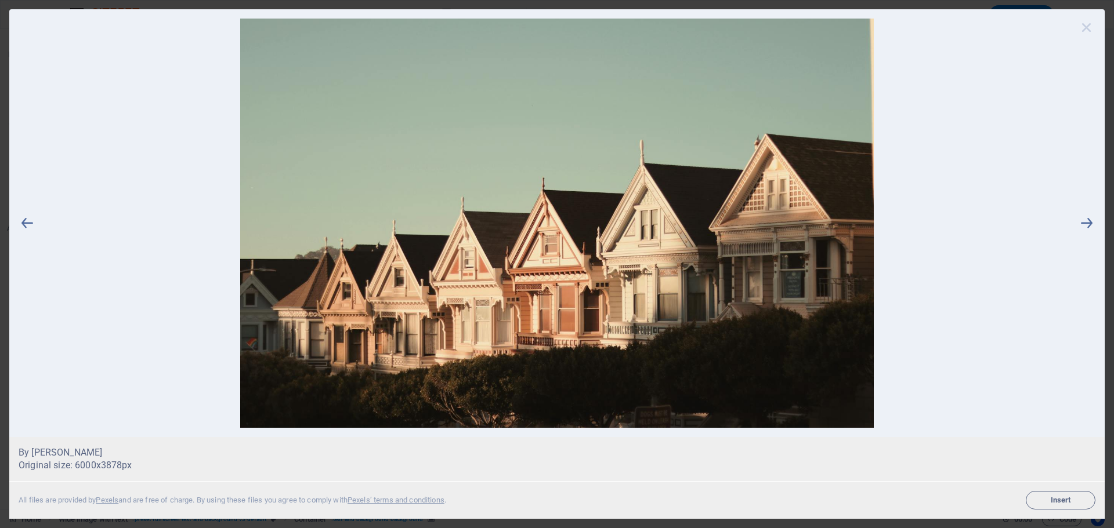
click at [1081, 29] on icon at bounding box center [1086, 27] width 17 height 17
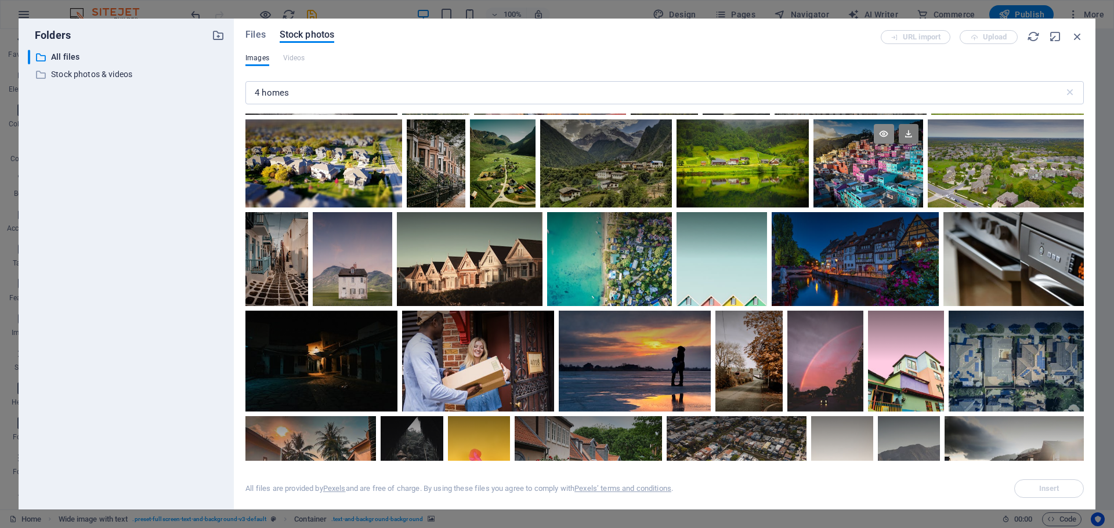
click at [883, 136] on icon at bounding box center [883, 134] width 20 height 20
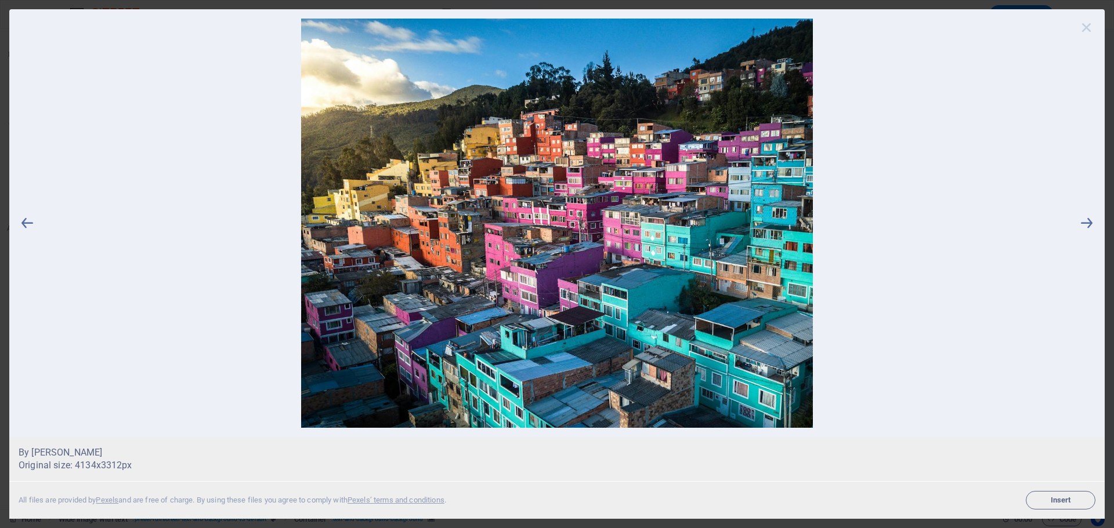
click at [1079, 19] on icon at bounding box center [1086, 27] width 17 height 17
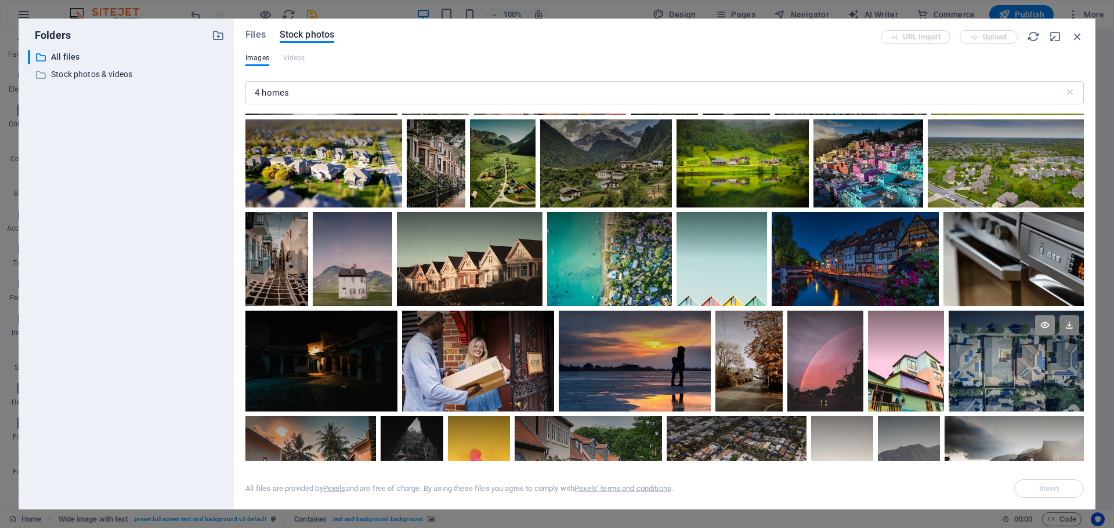
click at [1045, 324] on icon at bounding box center [1045, 326] width 20 height 20
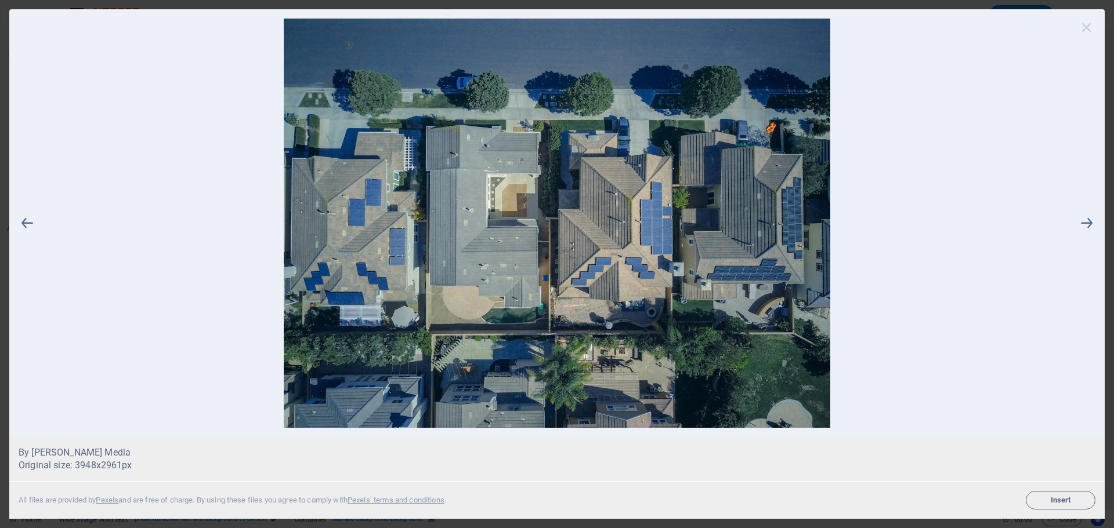
click at [1091, 27] on icon at bounding box center [1086, 27] width 17 height 17
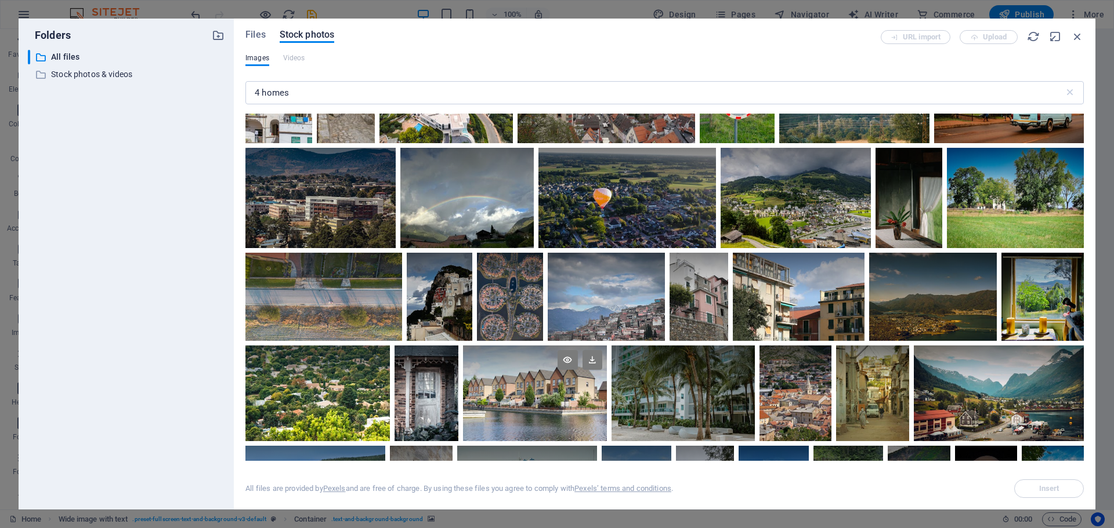
scroll to position [166, 0]
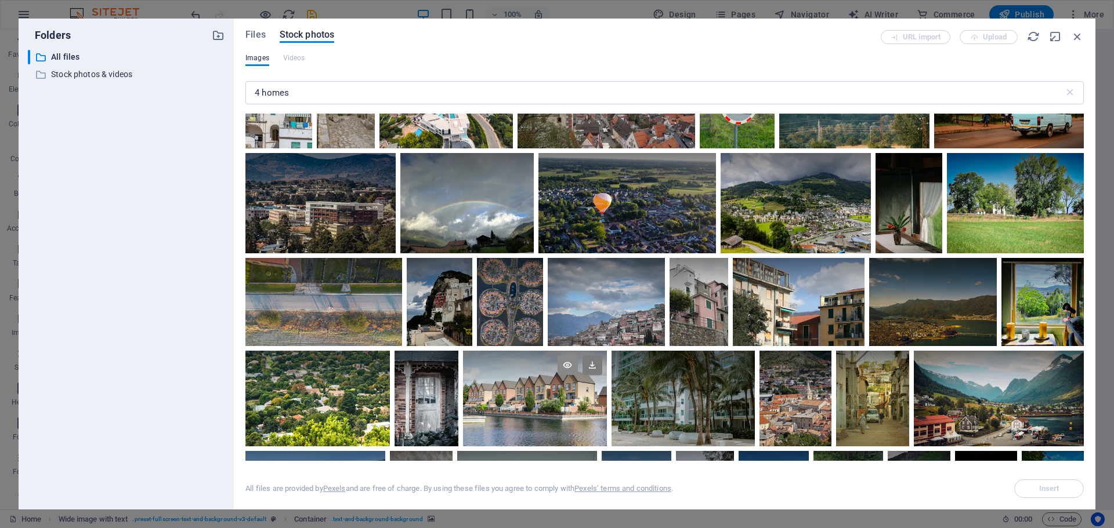
click at [565, 360] on icon at bounding box center [567, 366] width 20 height 20
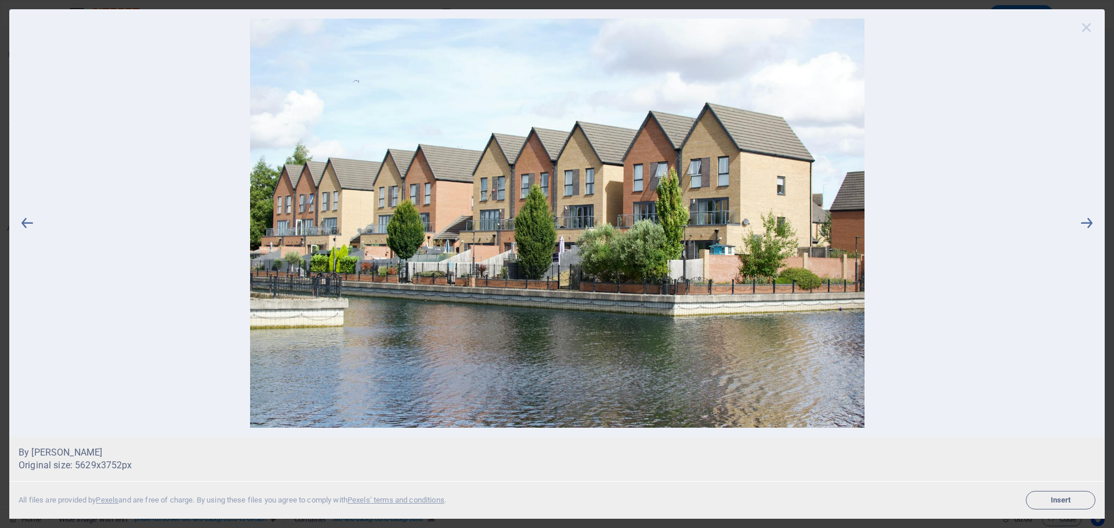
click at [1080, 26] on icon at bounding box center [1086, 27] width 17 height 17
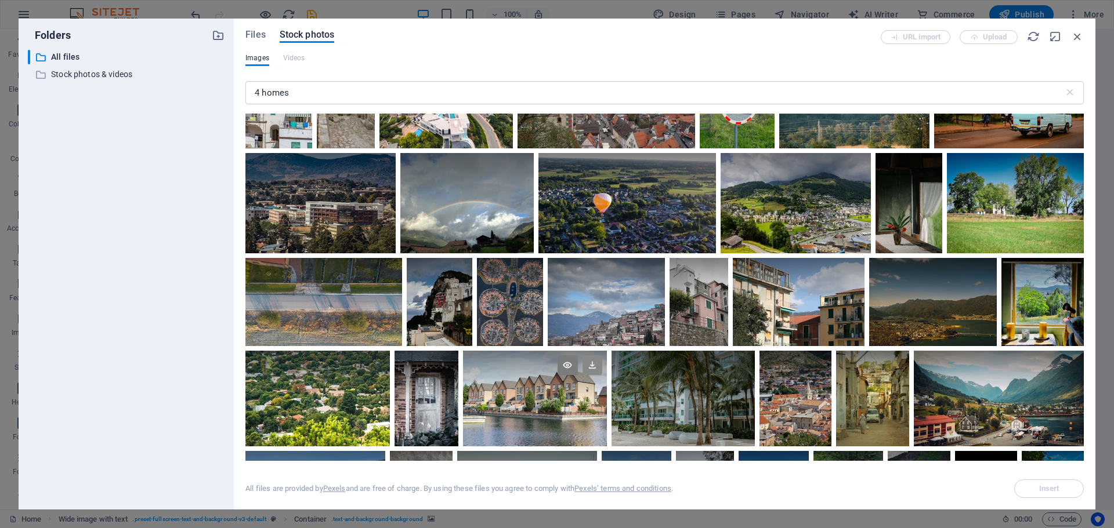
click at [592, 365] on icon at bounding box center [592, 366] width 20 height 20
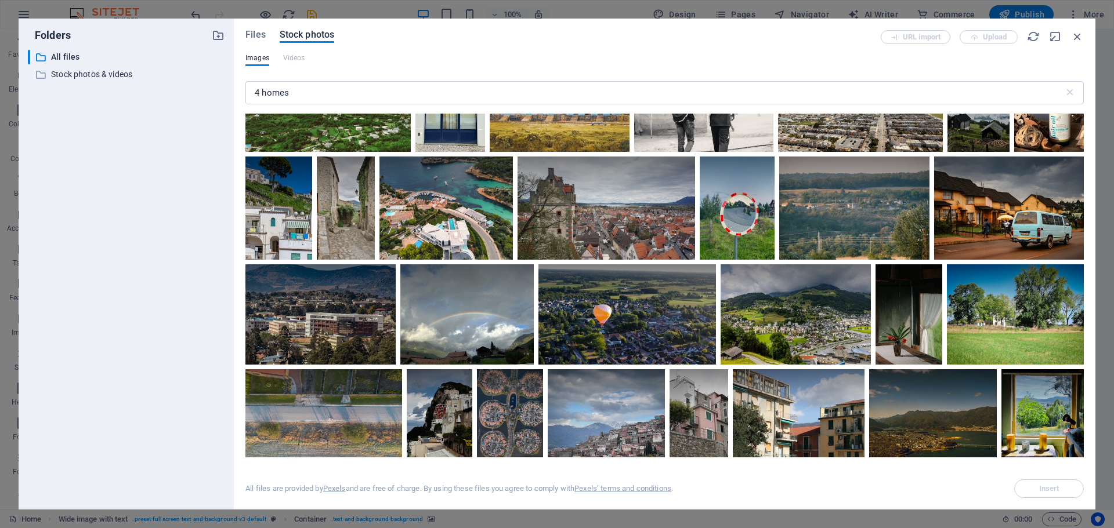
scroll to position [50, 0]
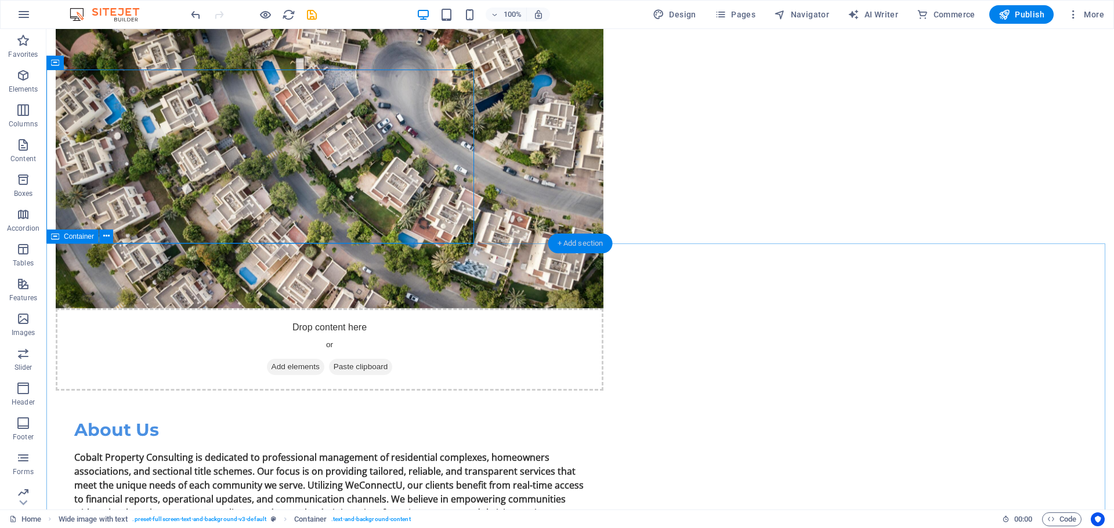
scroll to position [1009, 0]
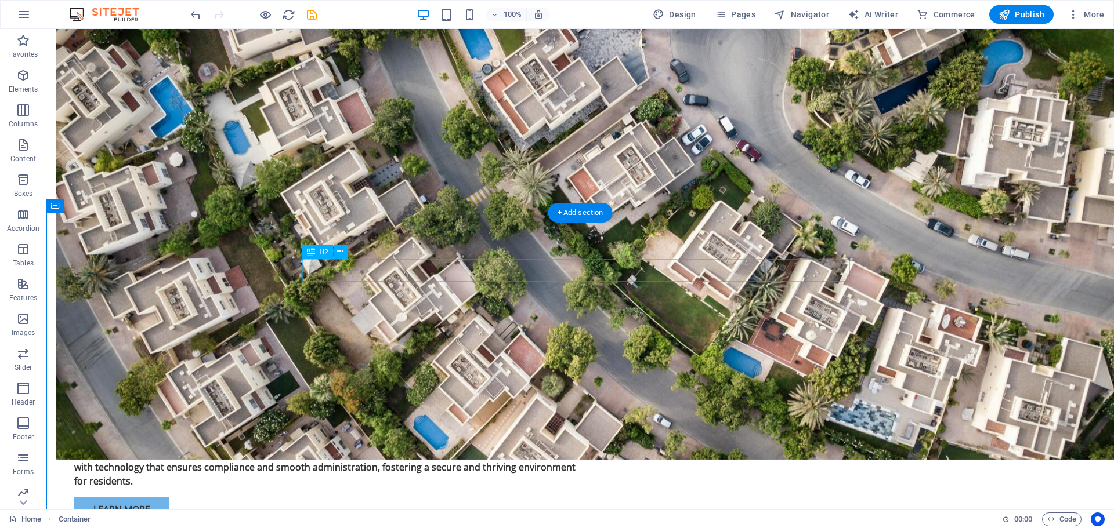
scroll to position [1067, 0]
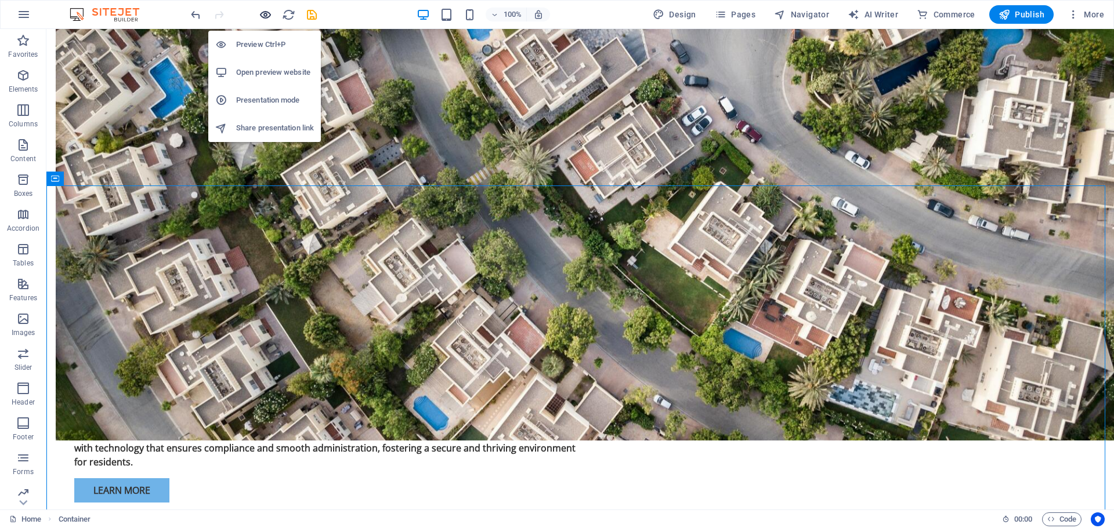
click at [269, 18] on icon "button" at bounding box center [265, 14] width 13 height 13
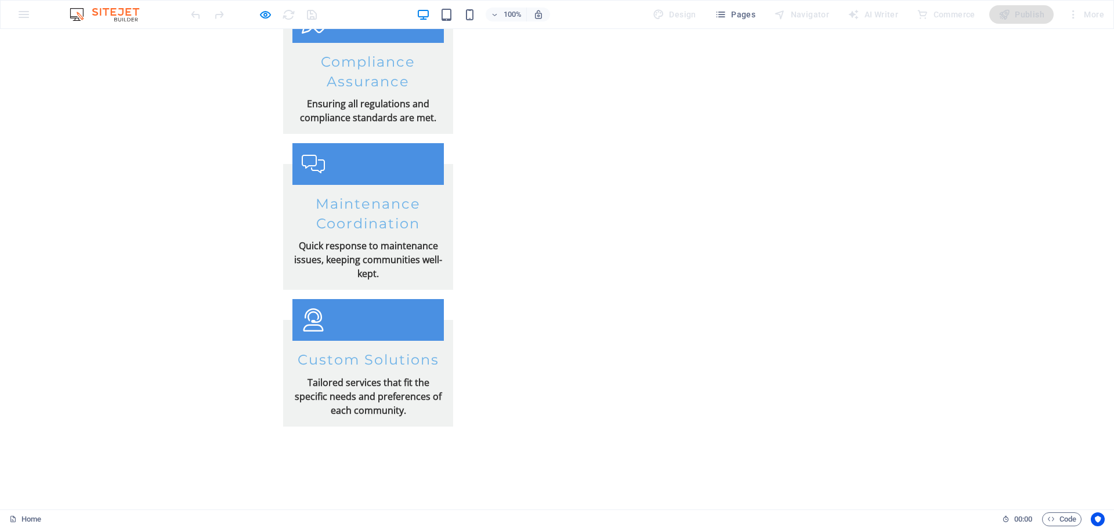
scroll to position [2541, 0]
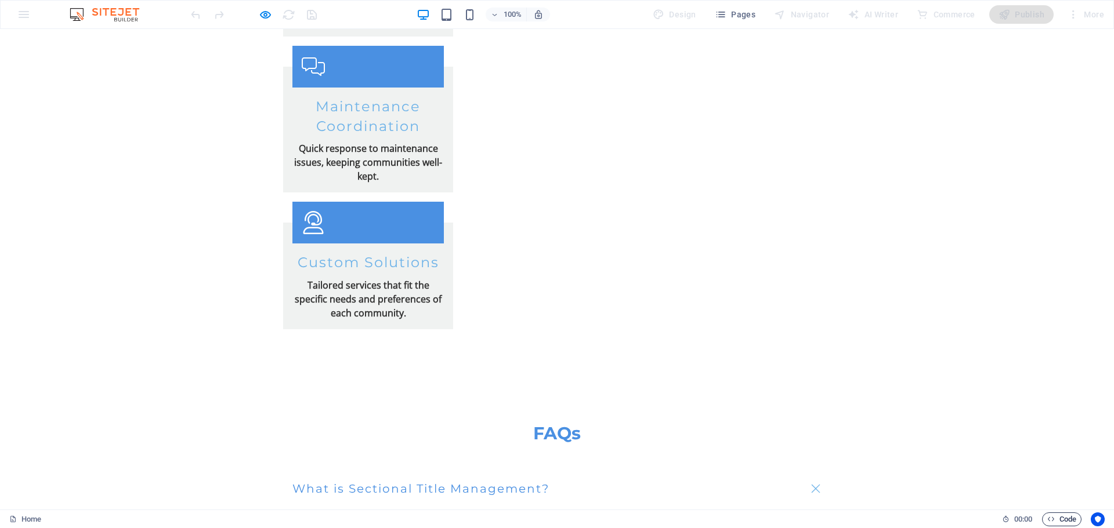
click at [1054, 520] on span "Code" at bounding box center [1061, 520] width 29 height 14
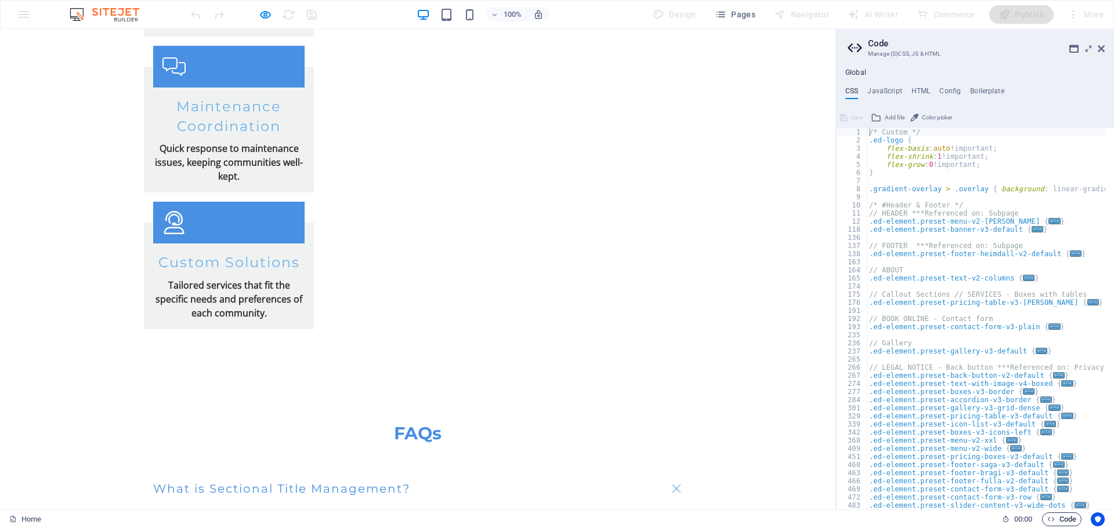
click at [1054, 520] on span "Code" at bounding box center [1061, 520] width 29 height 14
click at [1101, 50] on icon at bounding box center [1100, 48] width 7 height 9
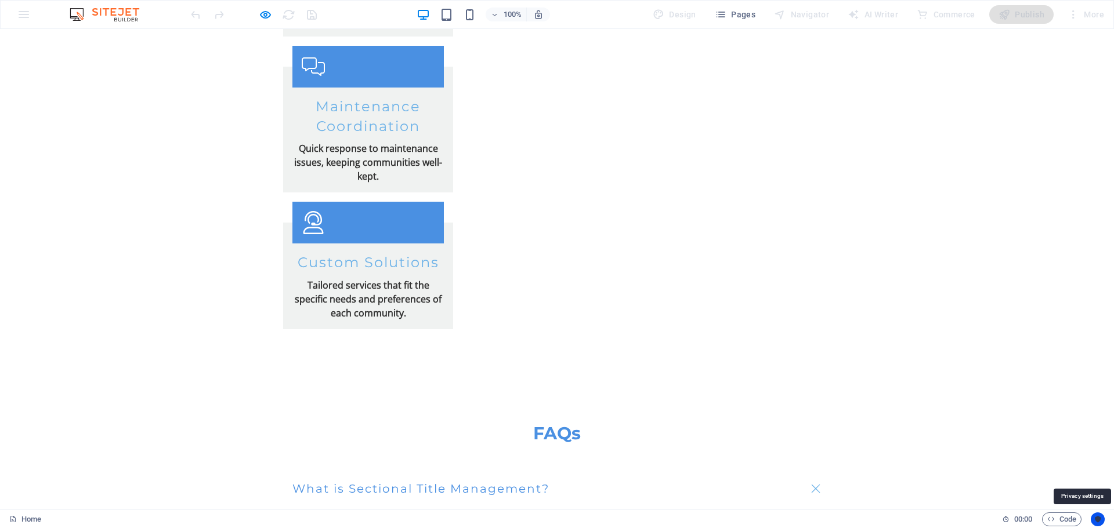
click at [1097, 517] on icon "Usercentrics" at bounding box center [1097, 520] width 8 height 8
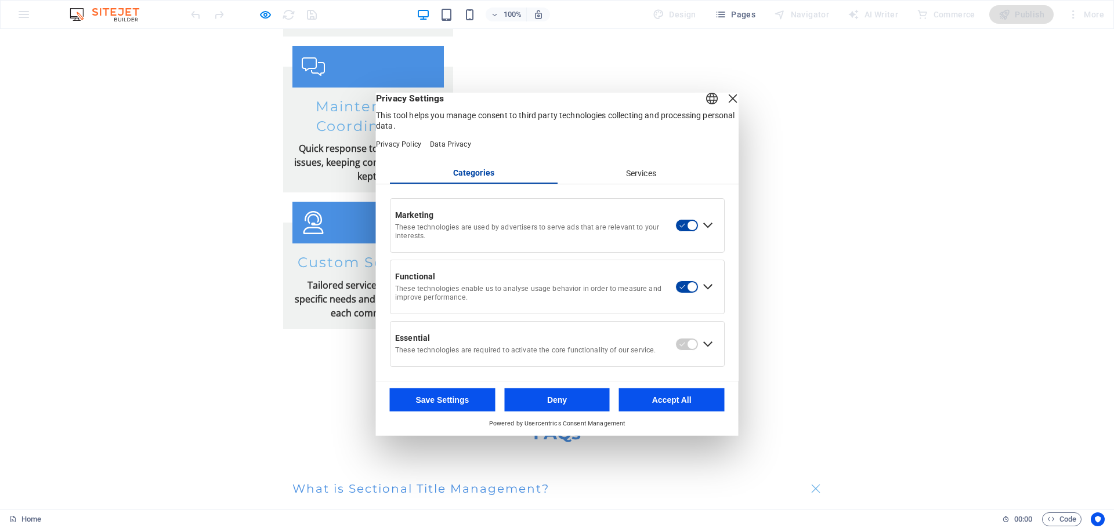
click at [689, 232] on button "button" at bounding box center [686, 225] width 23 height 13
click at [706, 353] on div "Expand Essential" at bounding box center [707, 344] width 19 height 19
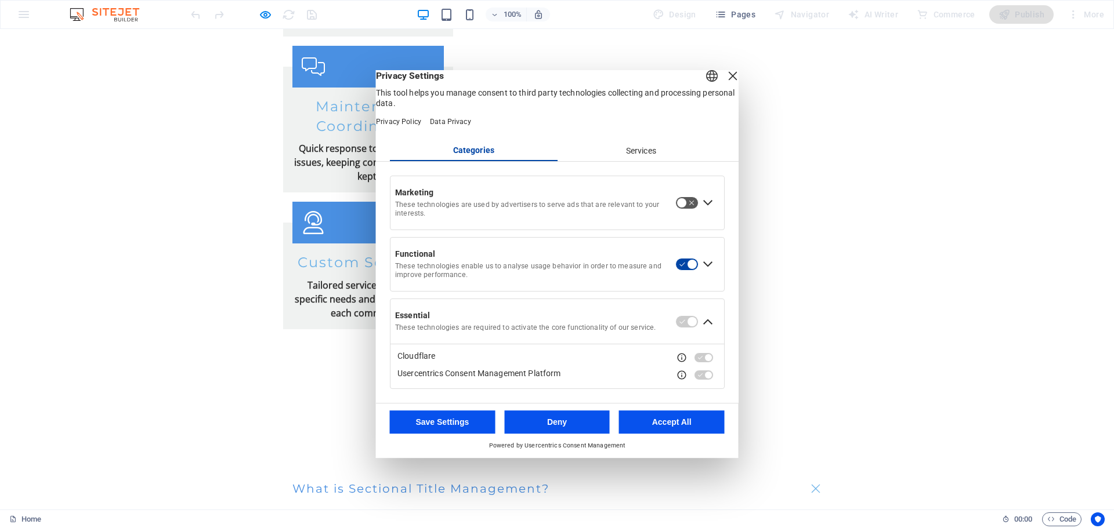
drag, startPoint x: 699, startPoint y: 396, endPoint x: 698, endPoint y: 386, distance: 10.5
click at [698, 389] on div "Essential These technologies are required to activate the core functionality of…" at bounding box center [557, 344] width 335 height 90
click at [705, 331] on div "Collapse Essential" at bounding box center [707, 322] width 19 height 19
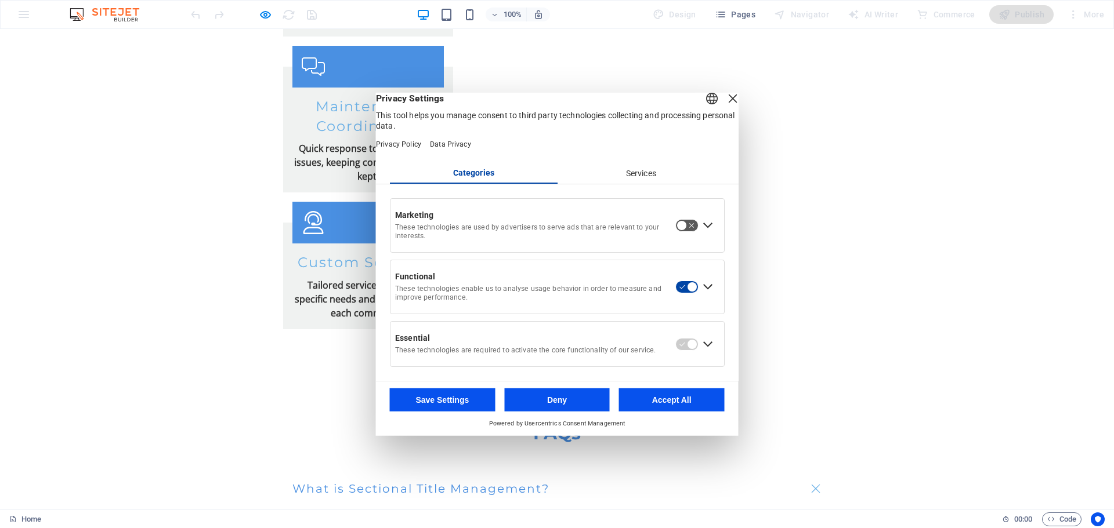
click at [680, 229] on button "button" at bounding box center [686, 225] width 23 height 13
click at [653, 182] on div "Services" at bounding box center [641, 174] width 168 height 20
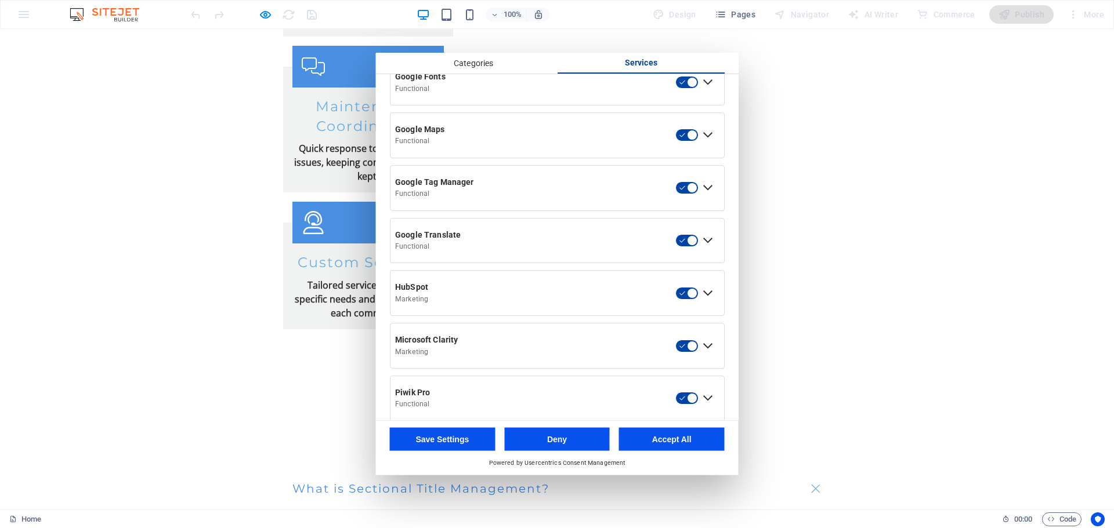
scroll to position [406, 0]
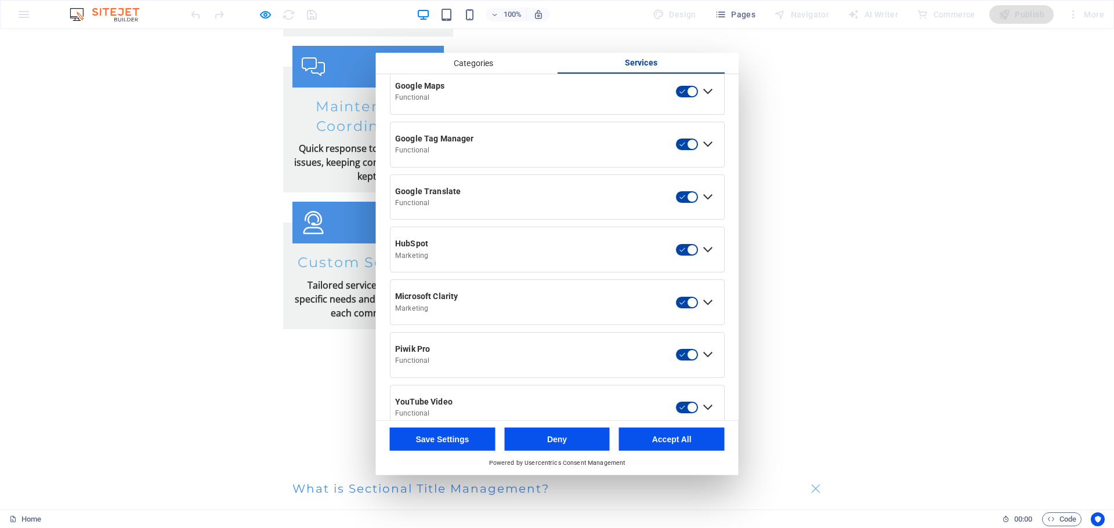
click at [688, 256] on button "button" at bounding box center [686, 249] width 23 height 13
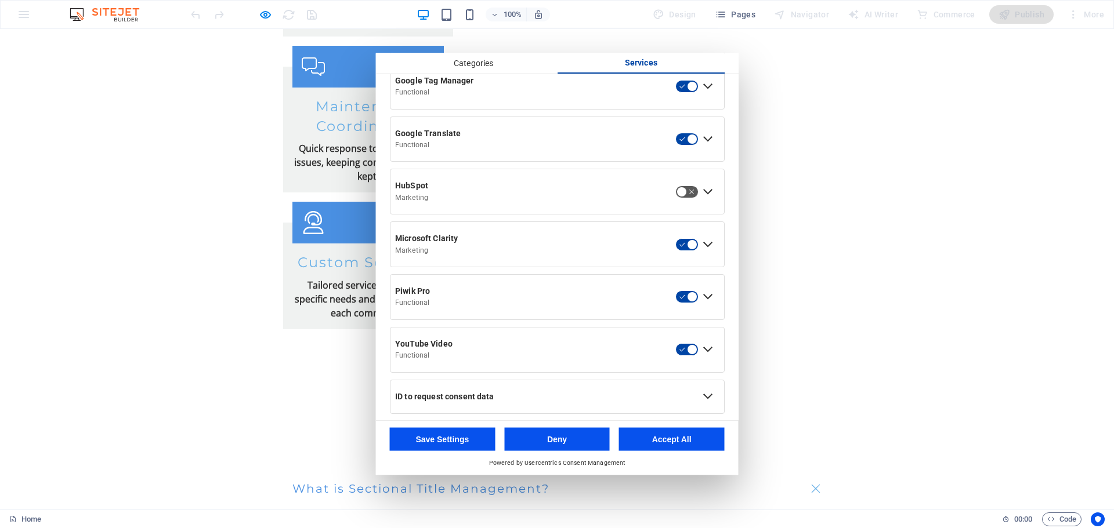
click at [691, 251] on button "button" at bounding box center [686, 244] width 23 height 13
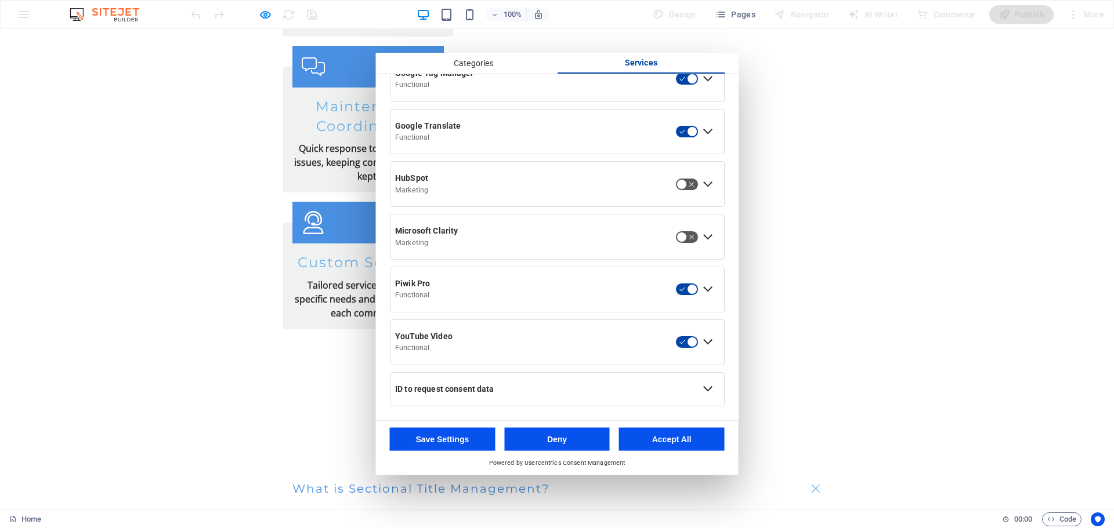
scroll to position [485, 0]
click at [683, 284] on button "button" at bounding box center [686, 289] width 23 height 13
click at [682, 347] on button "button" at bounding box center [686, 342] width 23 height 13
click at [548, 386] on div "ID to request consent data" at bounding box center [544, 389] width 299 height 10
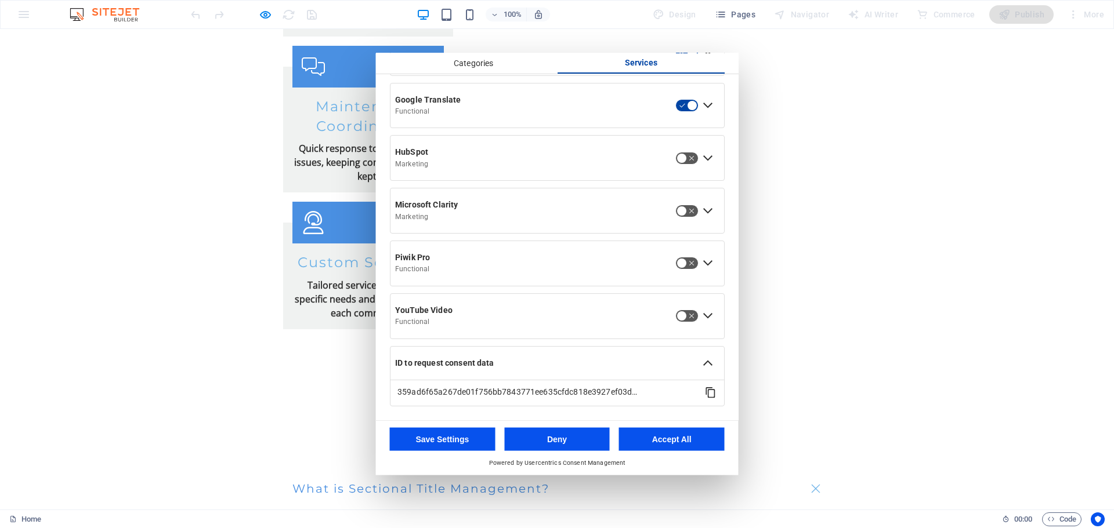
click at [586, 357] on div "ID to request consent data" at bounding box center [544, 363] width 308 height 20
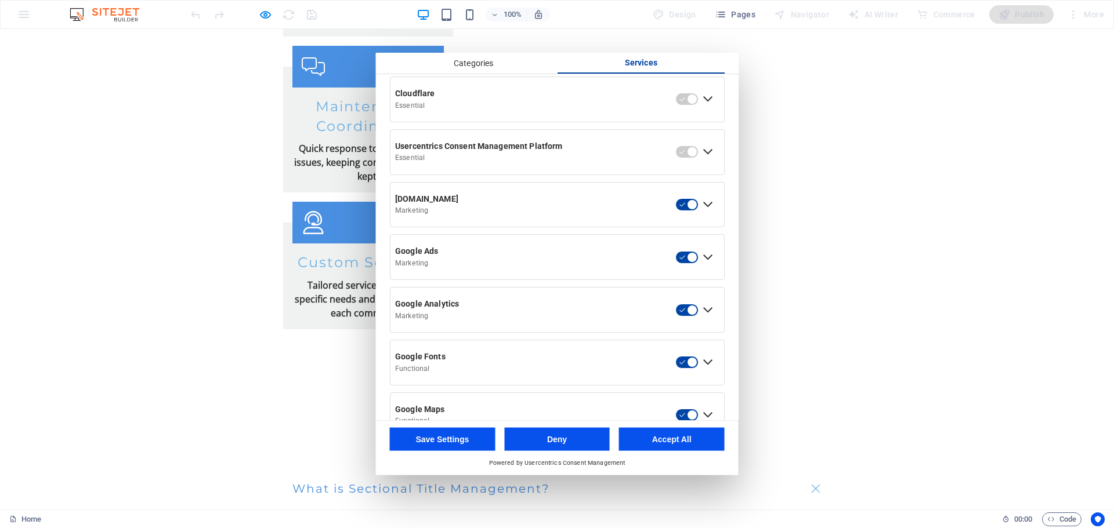
scroll to position [21, 0]
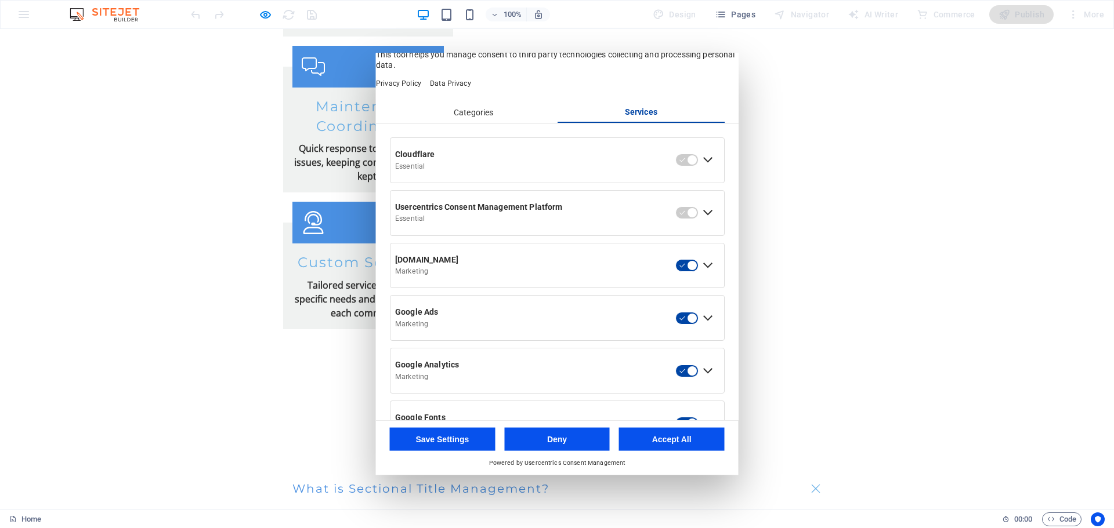
click at [467, 442] on button "Save Settings" at bounding box center [443, 439] width 106 height 23
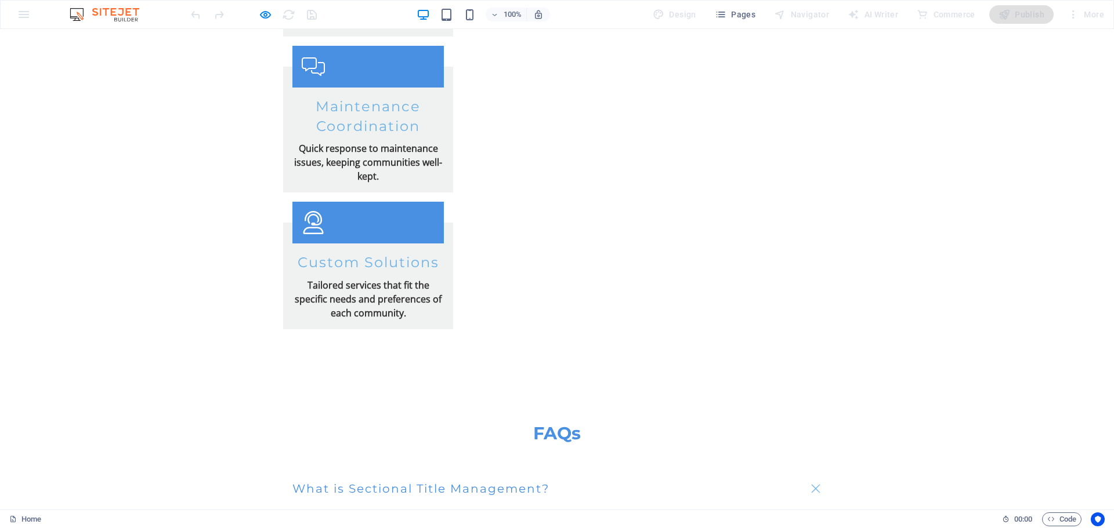
scroll to position [2540, 0]
click at [1097, 517] on icon "Usercentrics" at bounding box center [1097, 520] width 8 height 8
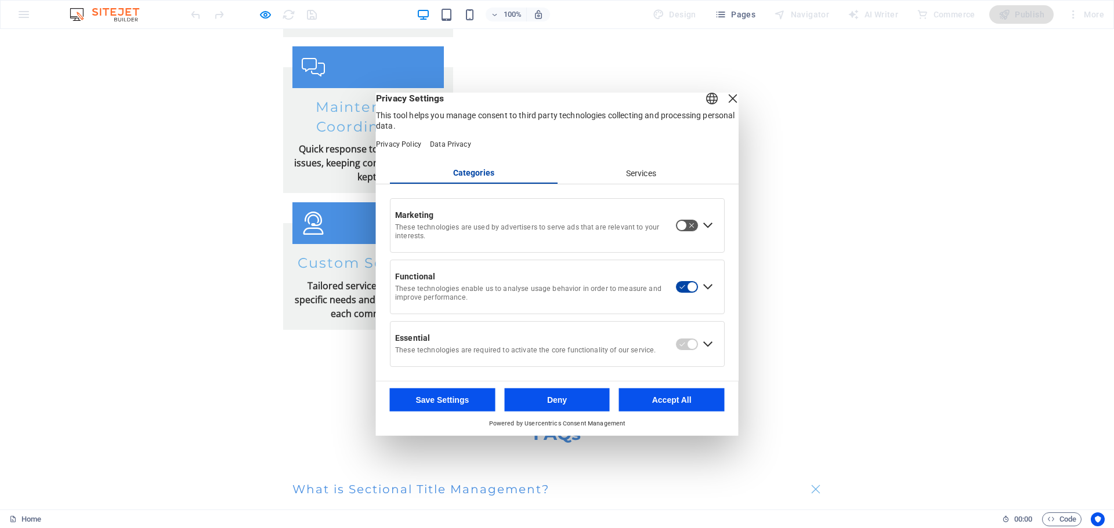
click at [661, 406] on button "Accept All" at bounding box center [672, 400] width 106 height 23
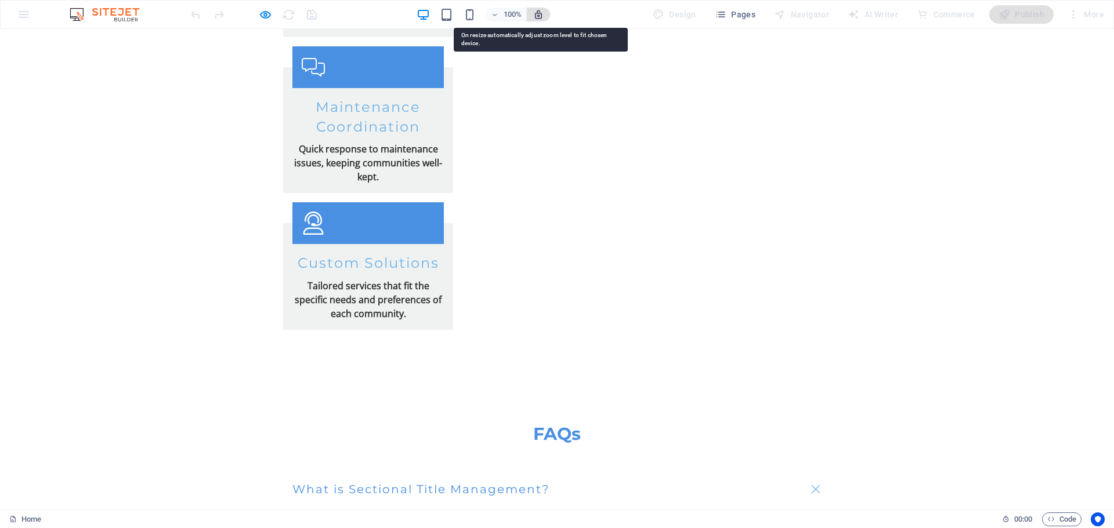
click at [543, 12] on icon "button" at bounding box center [538, 14] width 10 height 10
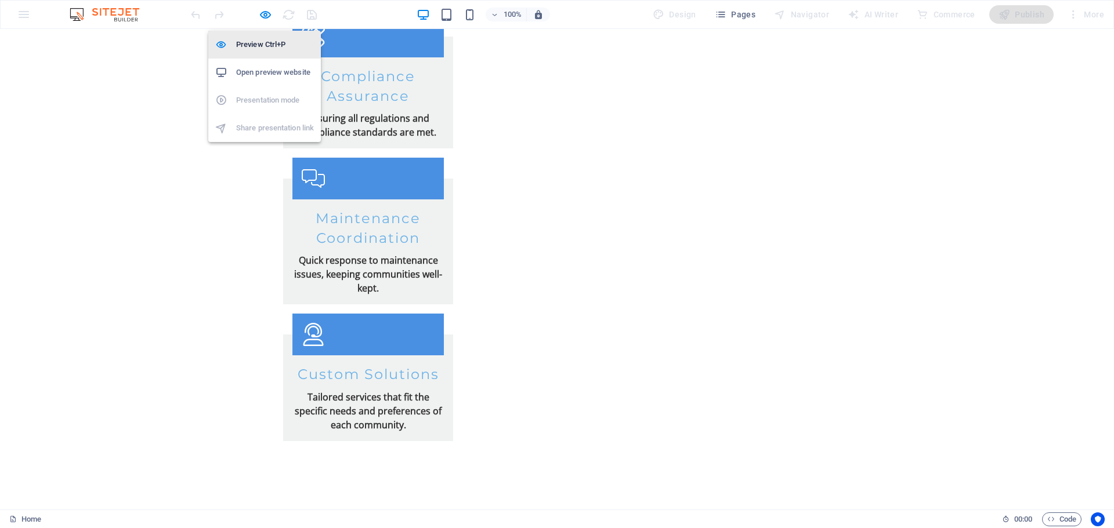
click at [263, 42] on h6 "Preview Ctrl+P" at bounding box center [275, 45] width 78 height 14
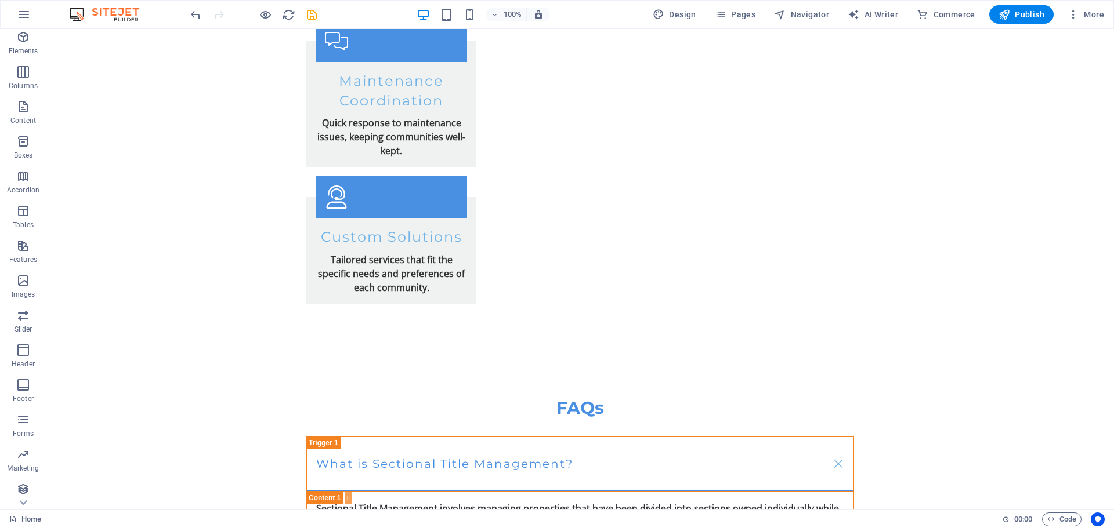
scroll to position [76, 0]
click at [16, 427] on p "Marketing" at bounding box center [23, 430] width 32 height 9
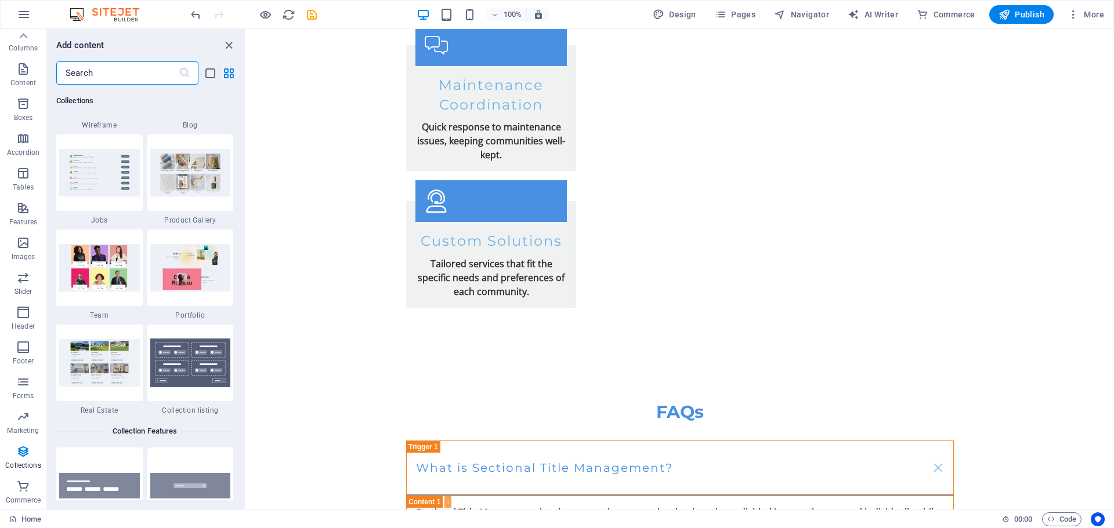
scroll to position [2735, 0]
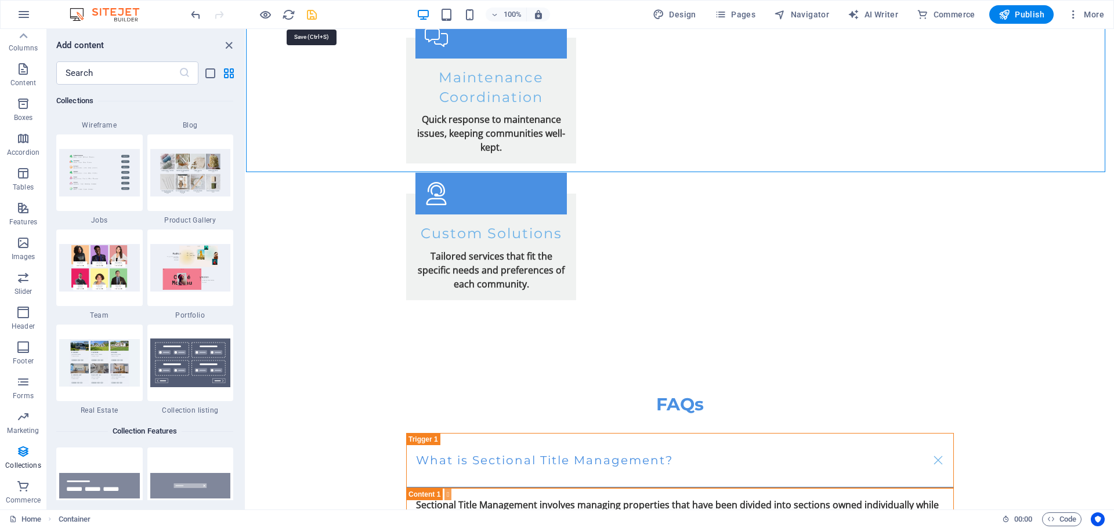
click at [308, 11] on icon "save" at bounding box center [311, 14] width 13 height 13
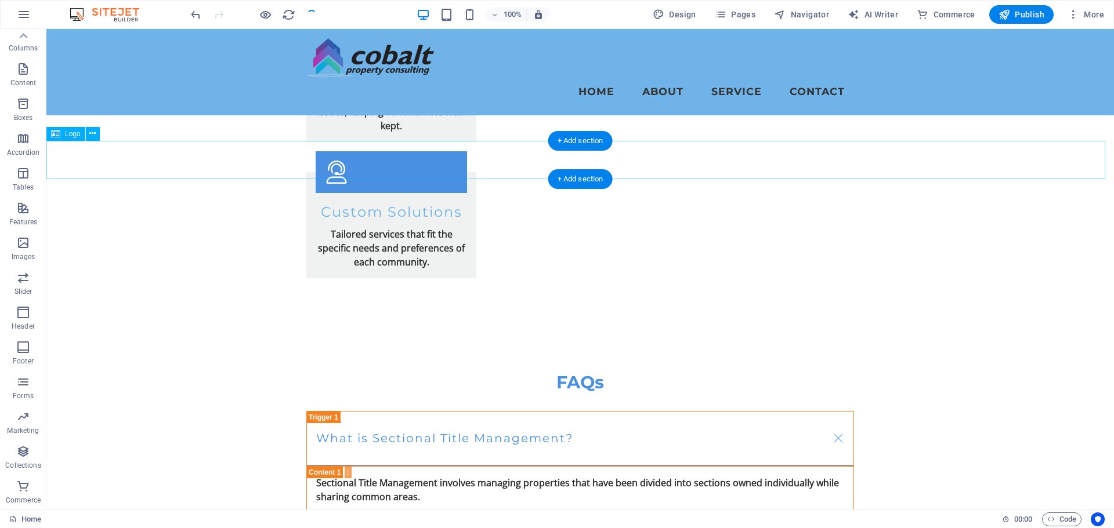
scroll to position [2725, 0]
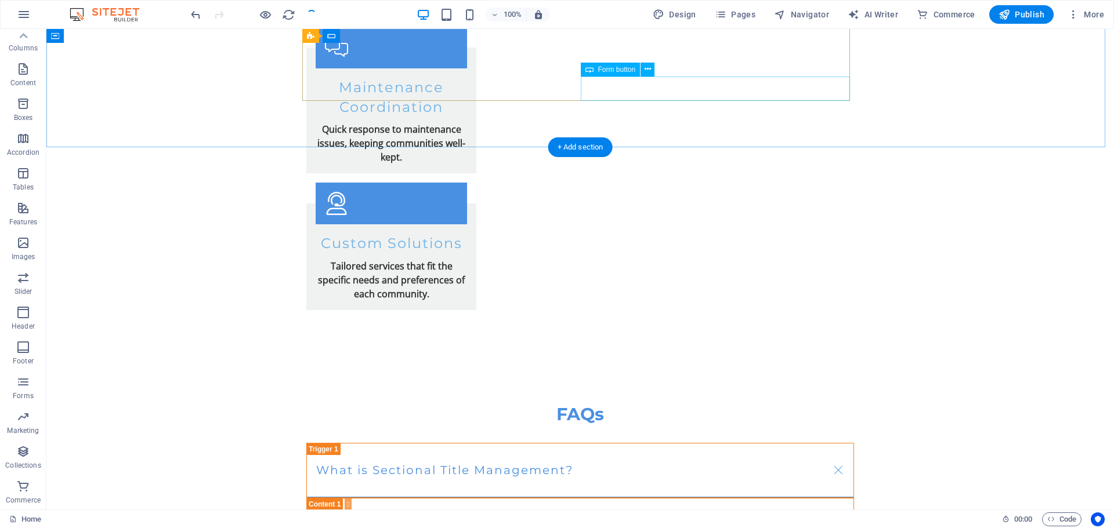
click at [643, 70] on button at bounding box center [647, 70] width 14 height 14
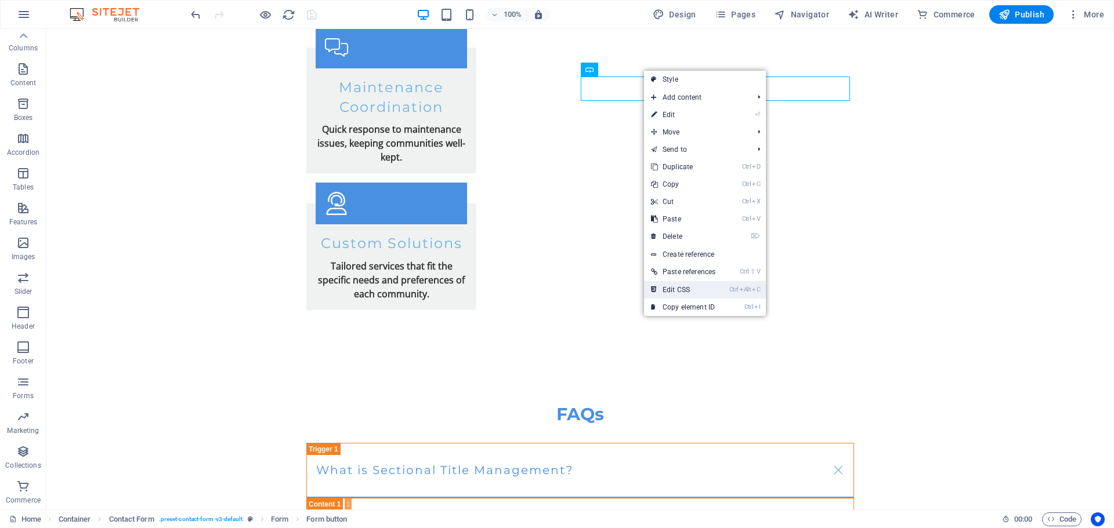
click at [713, 288] on link "Ctrl Alt C Edit CSS" at bounding box center [683, 289] width 78 height 17
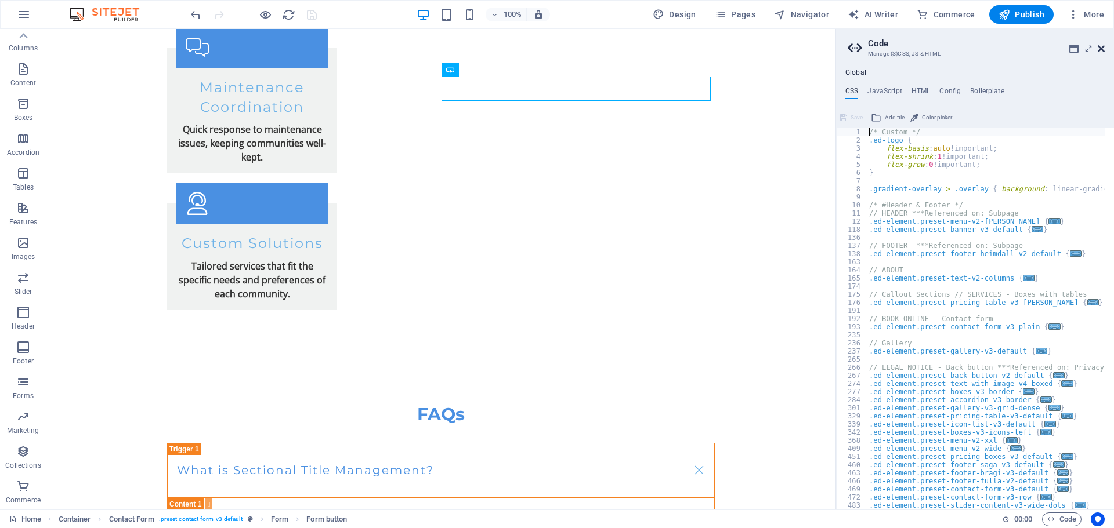
click at [1101, 49] on icon at bounding box center [1100, 48] width 7 height 9
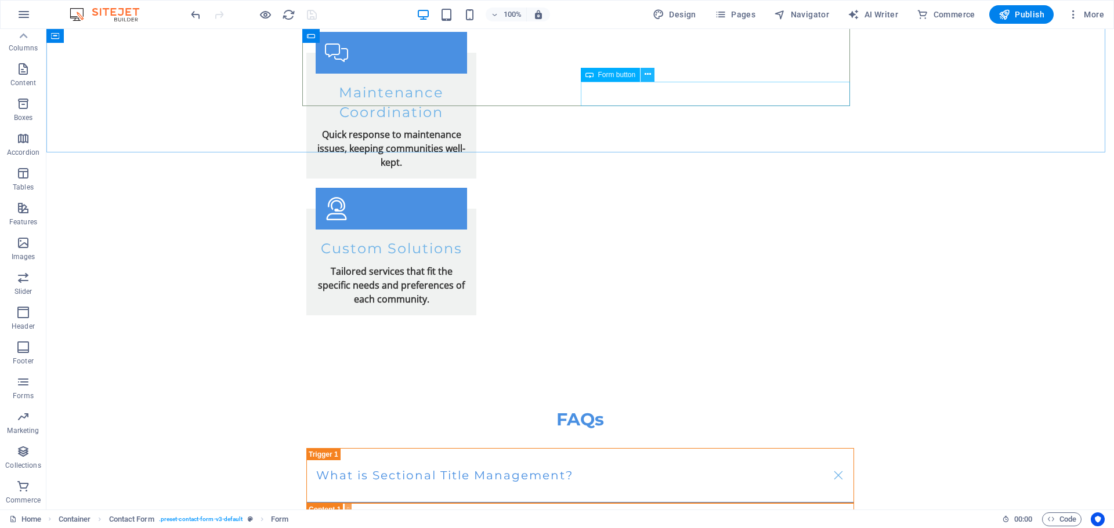
click at [644, 74] on icon at bounding box center [647, 74] width 6 height 12
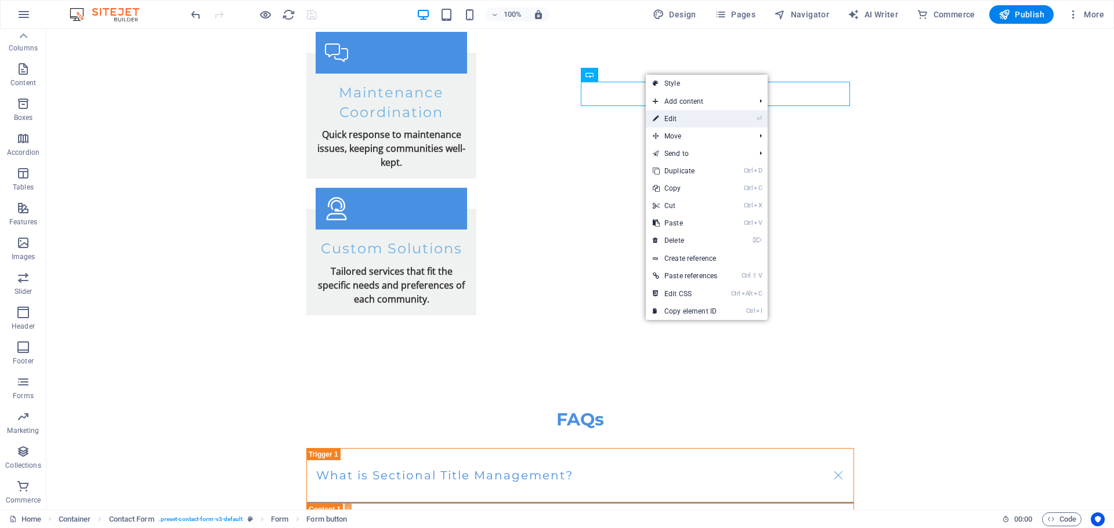
click at [686, 116] on link "⏎ Edit" at bounding box center [685, 118] width 78 height 17
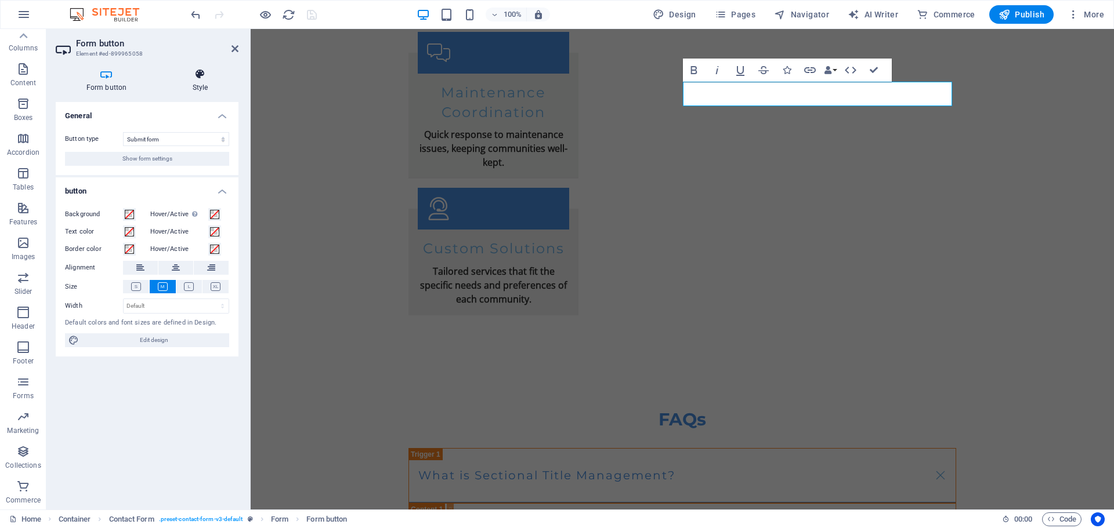
click at [202, 86] on h4 "Style" at bounding box center [200, 80] width 77 height 24
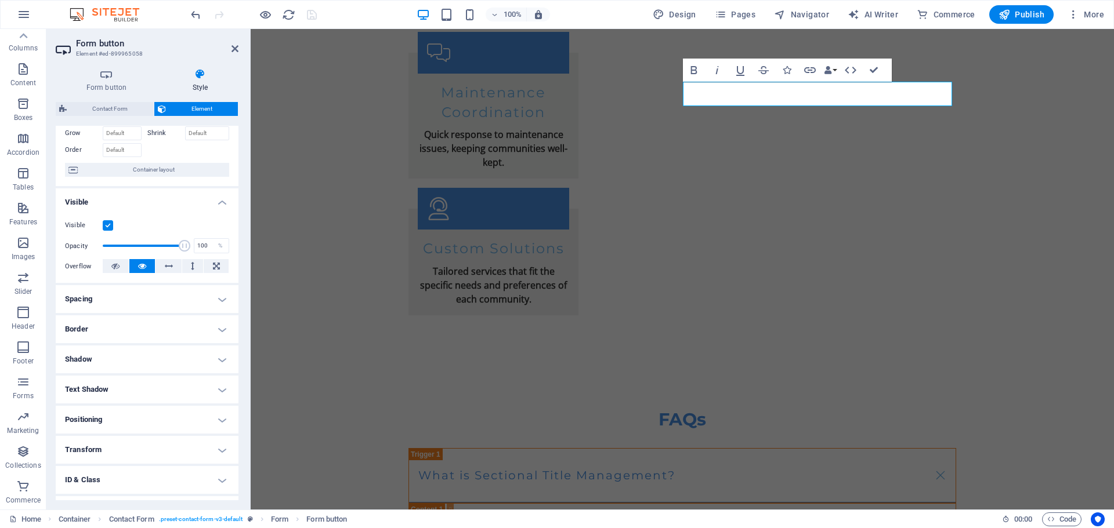
scroll to position [115, 0]
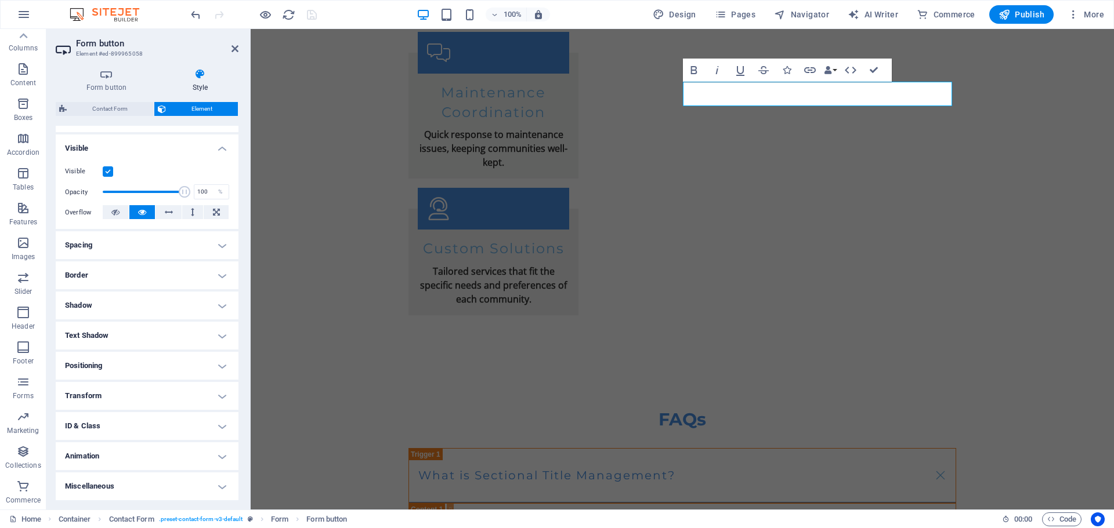
click at [183, 430] on h4 "ID & Class" at bounding box center [147, 426] width 183 height 28
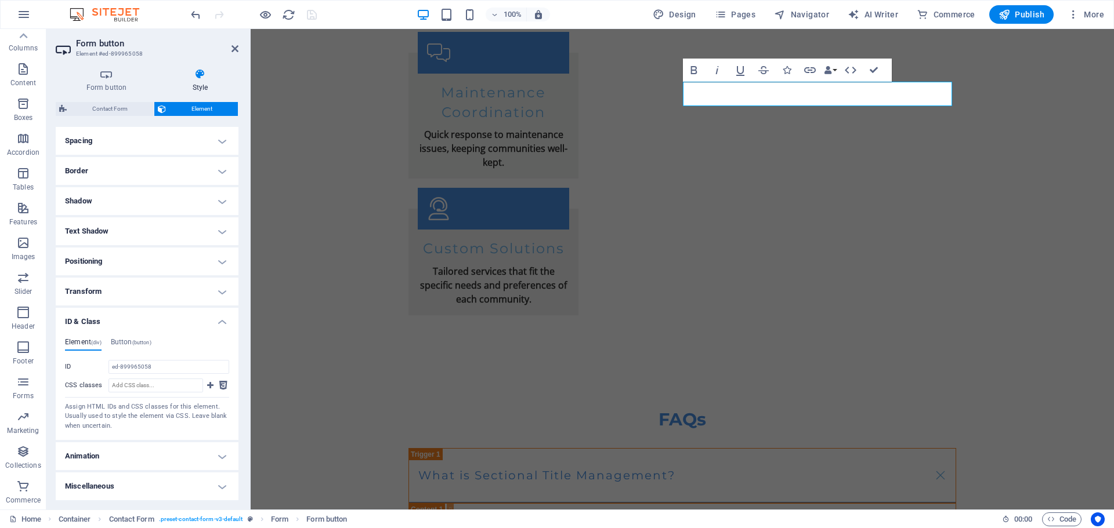
click at [222, 318] on h4 "ID & Class" at bounding box center [147, 318] width 183 height 21
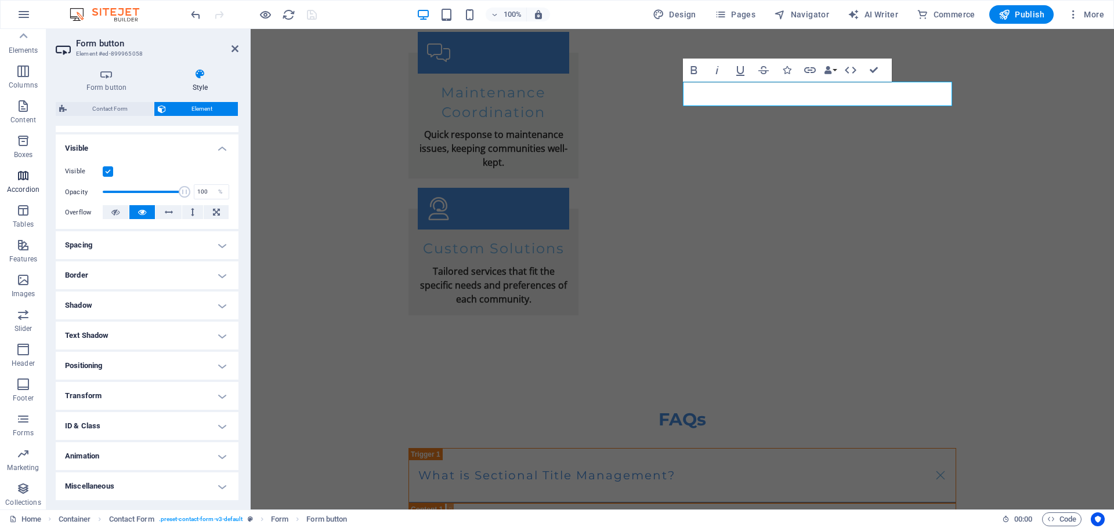
scroll to position [0, 0]
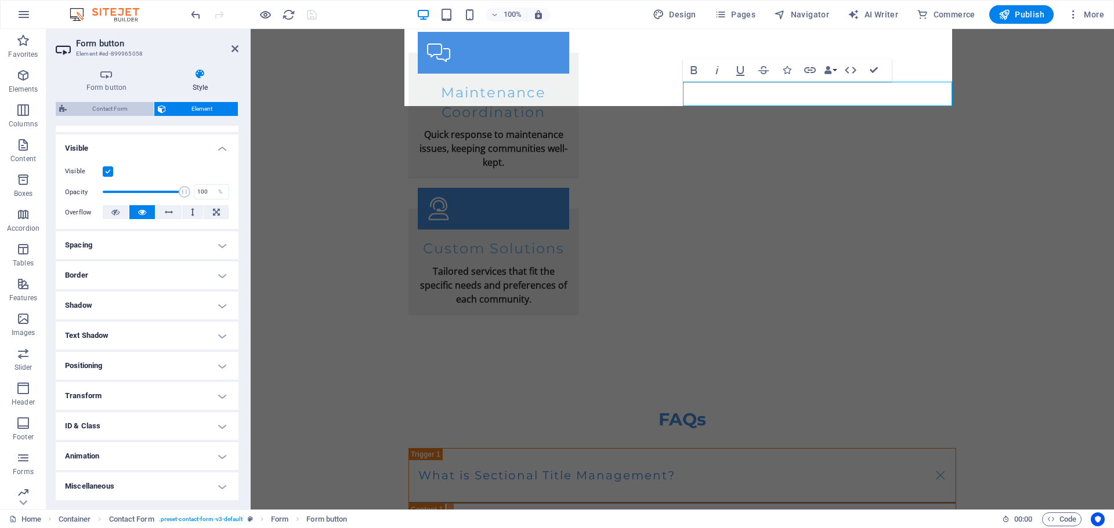
click at [101, 107] on span "Contact Form" at bounding box center [110, 109] width 80 height 14
select select "rem"
select select "preset-contact-form-v3-default"
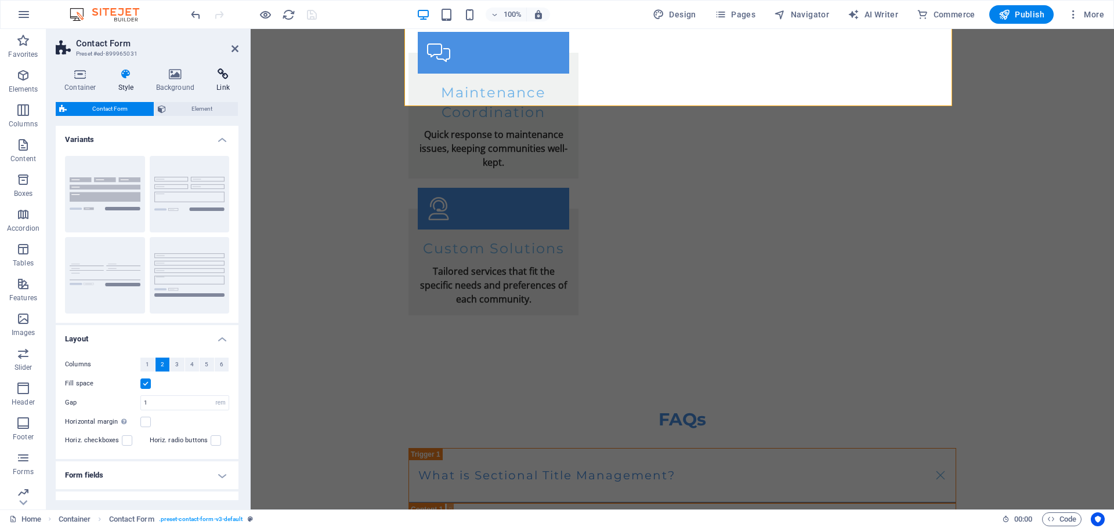
click at [233, 83] on h4 "Link" at bounding box center [223, 80] width 31 height 24
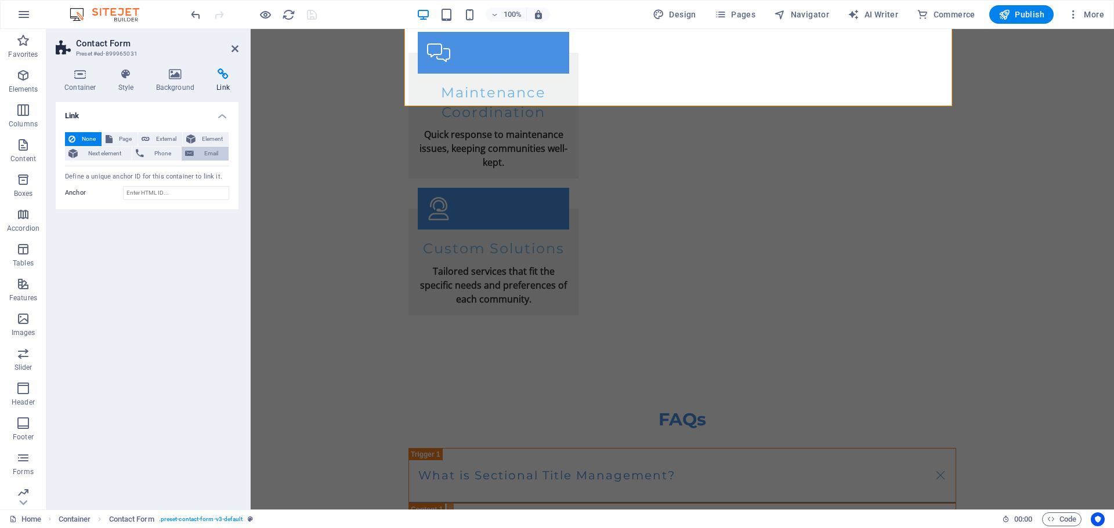
click at [199, 157] on span "Email" at bounding box center [211, 154] width 28 height 14
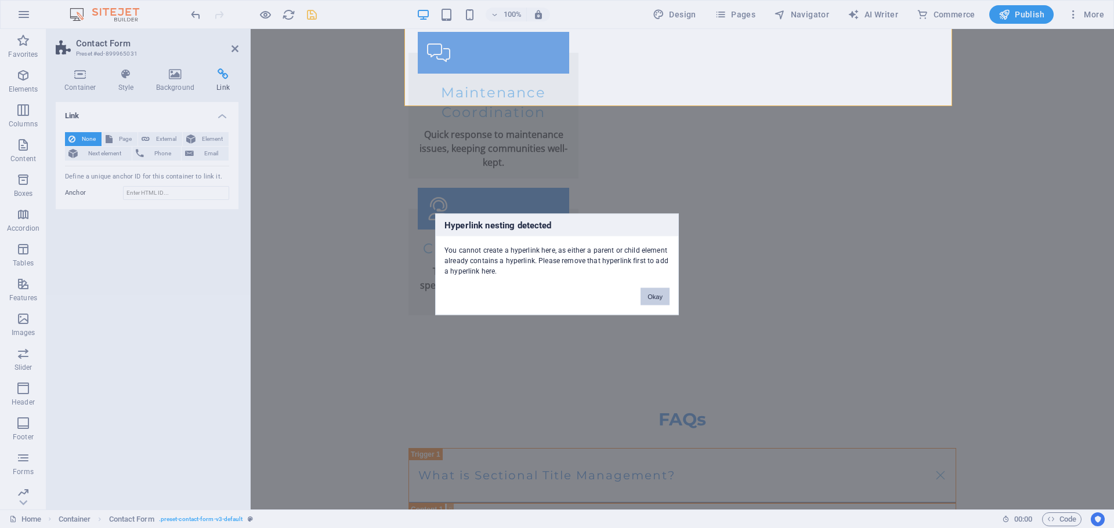
click at [650, 296] on button "Okay" at bounding box center [654, 296] width 29 height 17
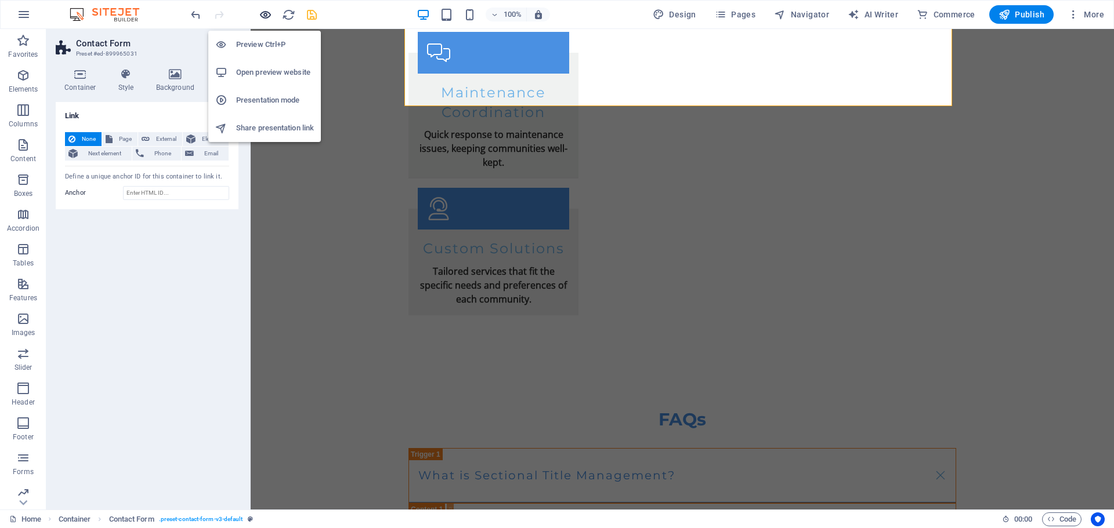
click at [262, 16] on icon "button" at bounding box center [265, 14] width 13 height 13
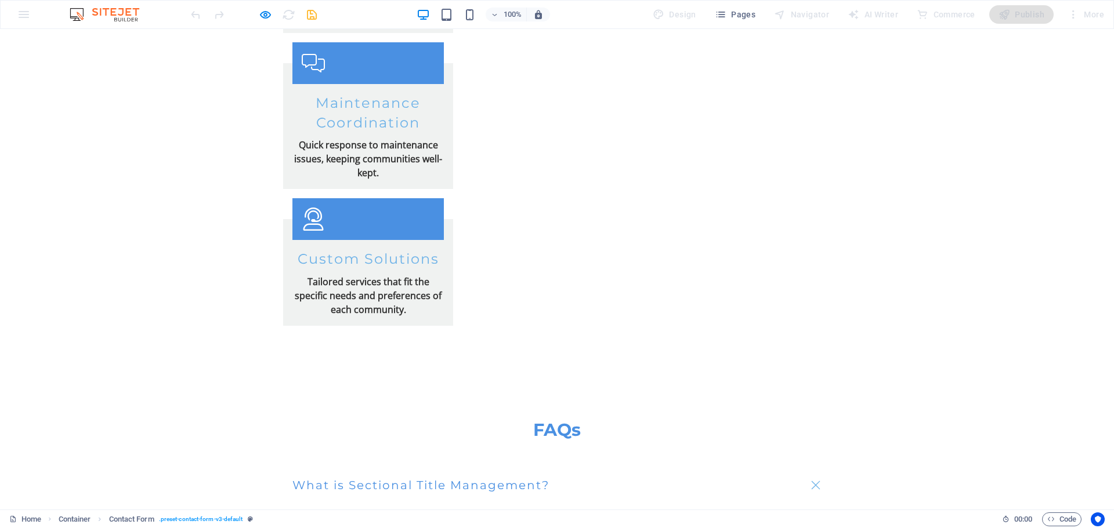
scroll to position [2541, 0]
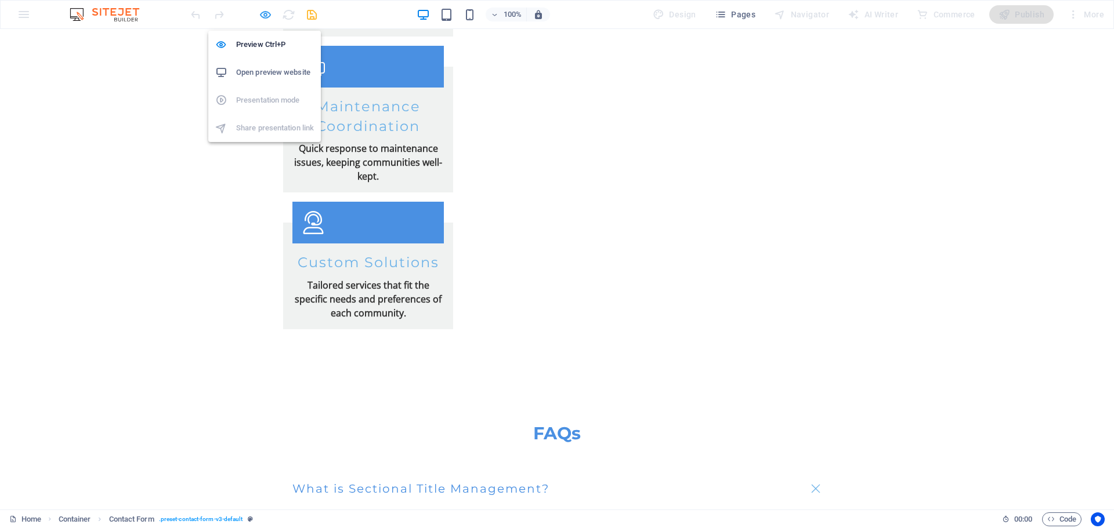
click at [267, 16] on icon "button" at bounding box center [265, 14] width 13 height 13
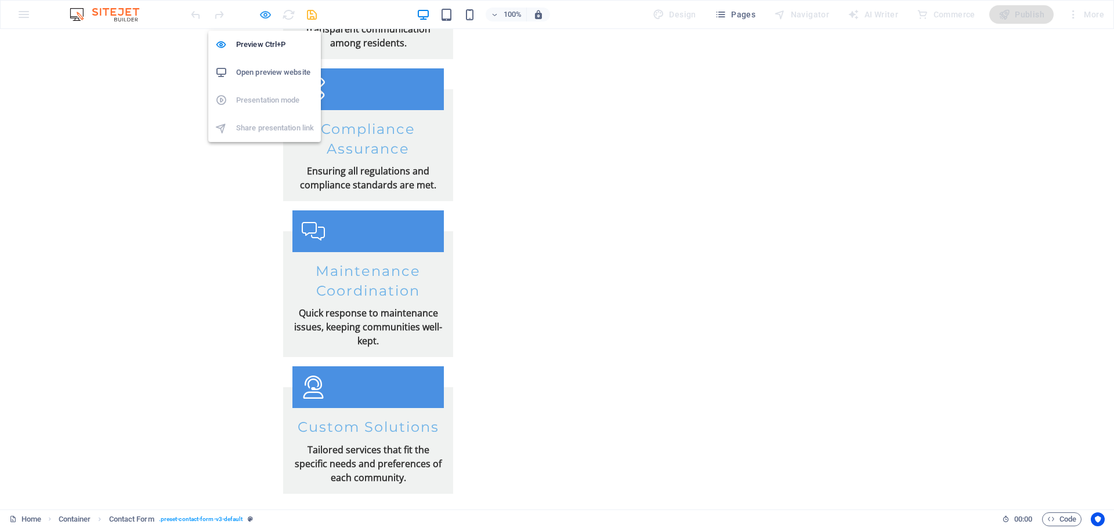
scroll to position [2731, 0]
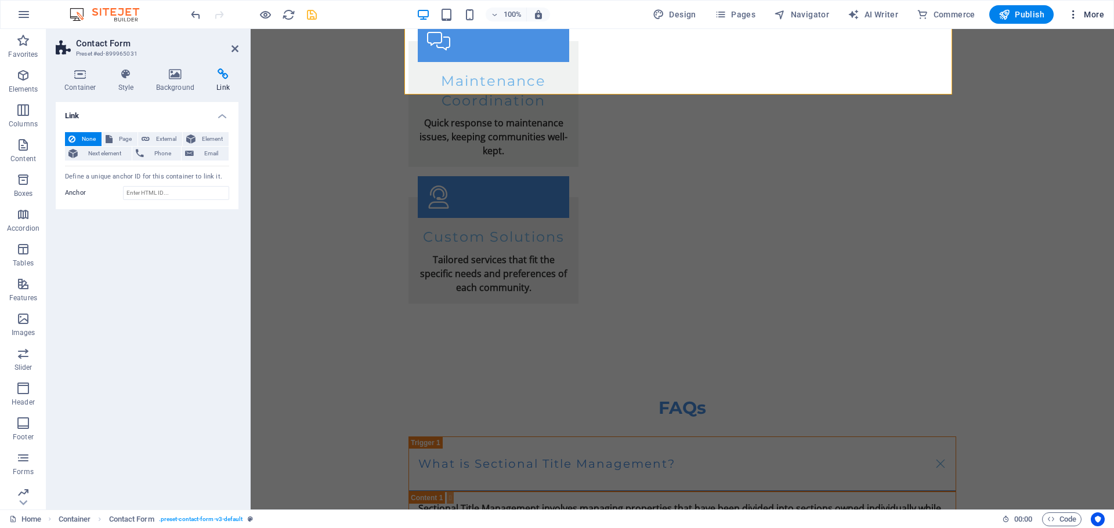
click at [1078, 10] on icon "button" at bounding box center [1073, 15] width 12 height 12
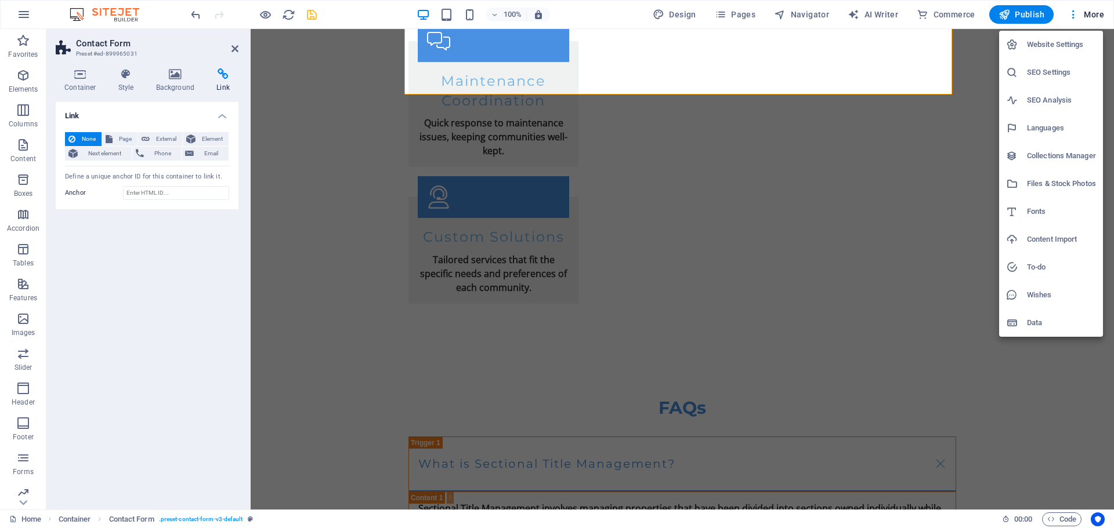
click at [1049, 64] on li "SEO Settings" at bounding box center [1051, 73] width 104 height 28
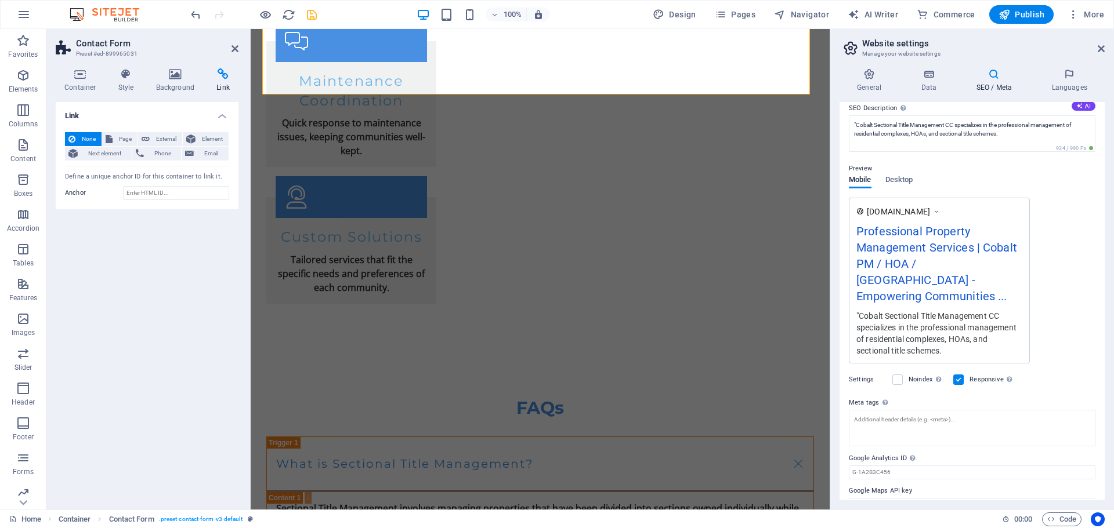
scroll to position [112, 0]
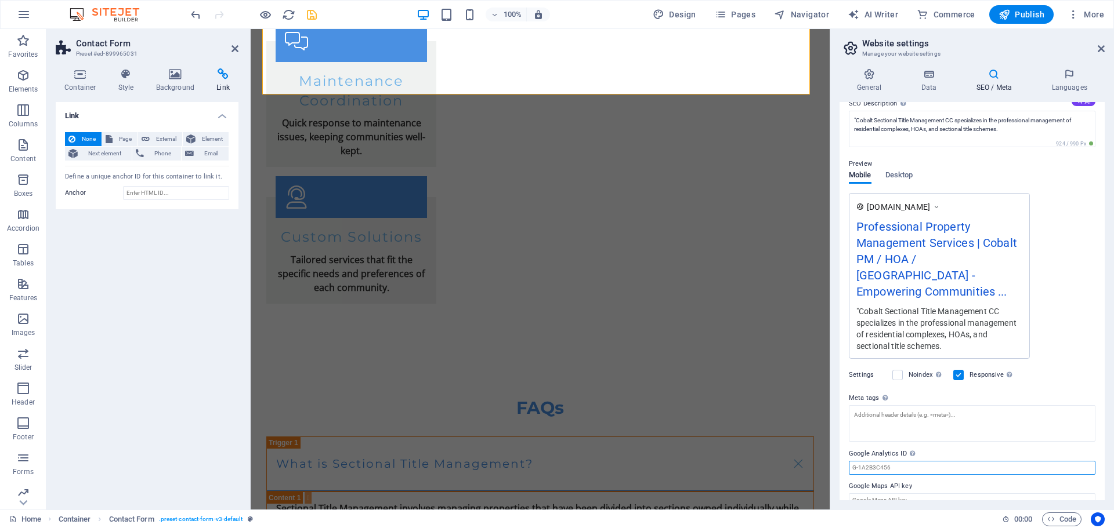
drag, startPoint x: 904, startPoint y: 454, endPoint x: 853, endPoint y: 455, distance: 51.6
click at [836, 458] on div "General Data SEO / Meta Languages Website name [DOMAIN_NAME] Logo Drag files he…" at bounding box center [972, 284] width 284 height 451
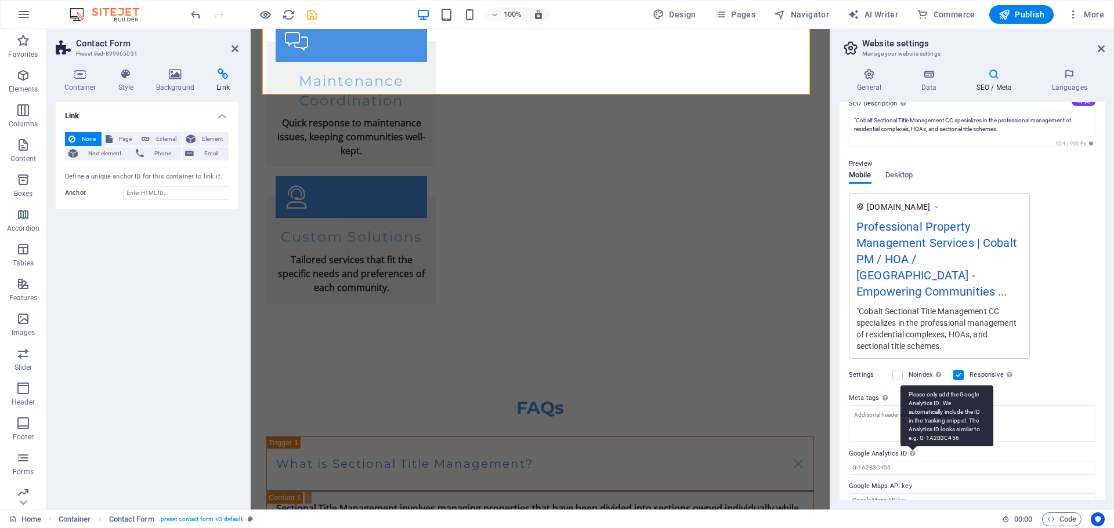
click at [913, 436] on div "Please only add the Google Analytics ID. We automatically include the ID in the…" at bounding box center [946, 416] width 93 height 61
click at [913, 461] on input "Google Analytics ID Please only add the Google Analytics ID. We automatically i…" at bounding box center [972, 468] width 246 height 14
click at [1105, 47] on aside "Website settings Manage your website settings General Data SEO / Meta Languages…" at bounding box center [971, 269] width 284 height 481
click at [1099, 46] on icon at bounding box center [1100, 48] width 7 height 9
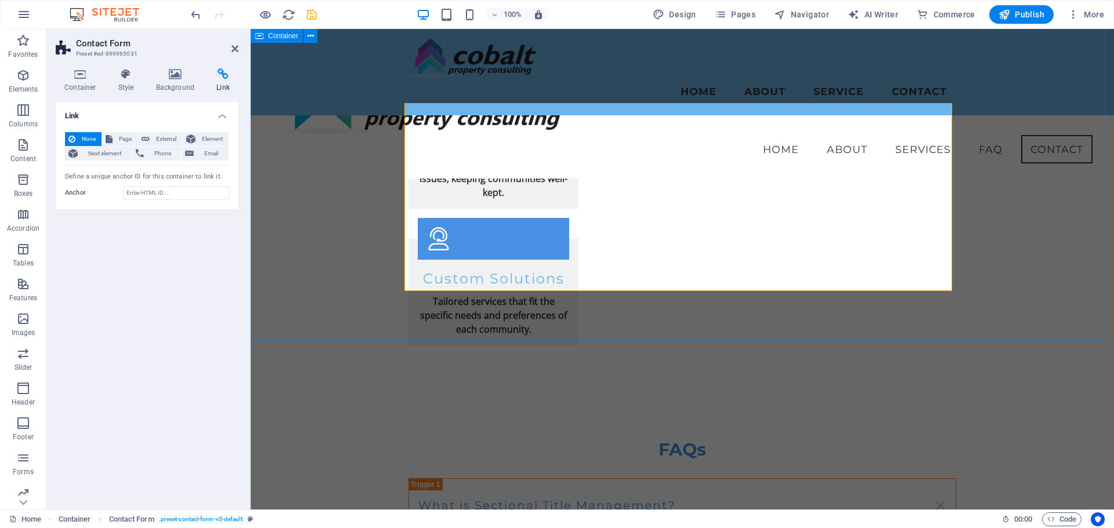
scroll to position [2507, 0]
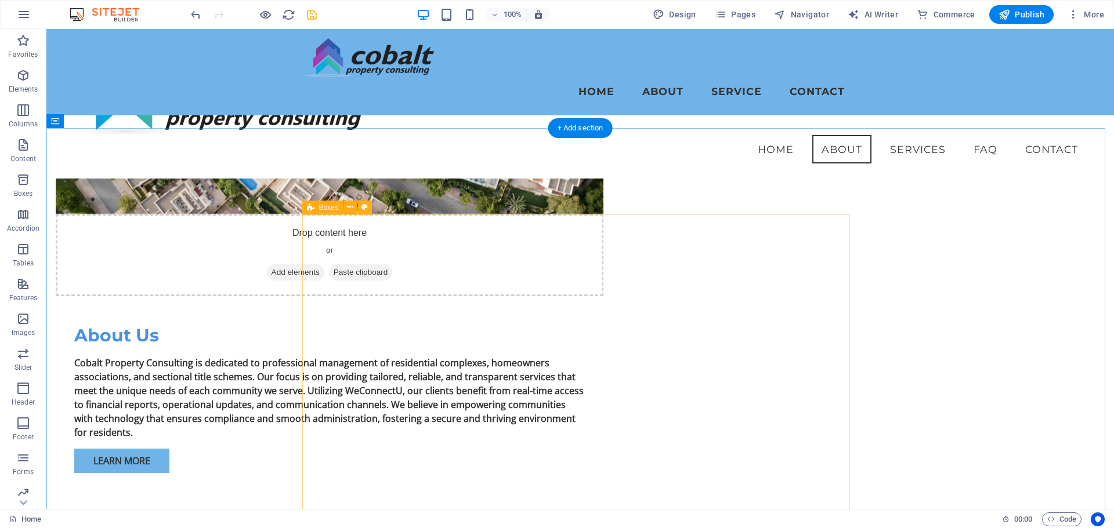
scroll to position [744, 0]
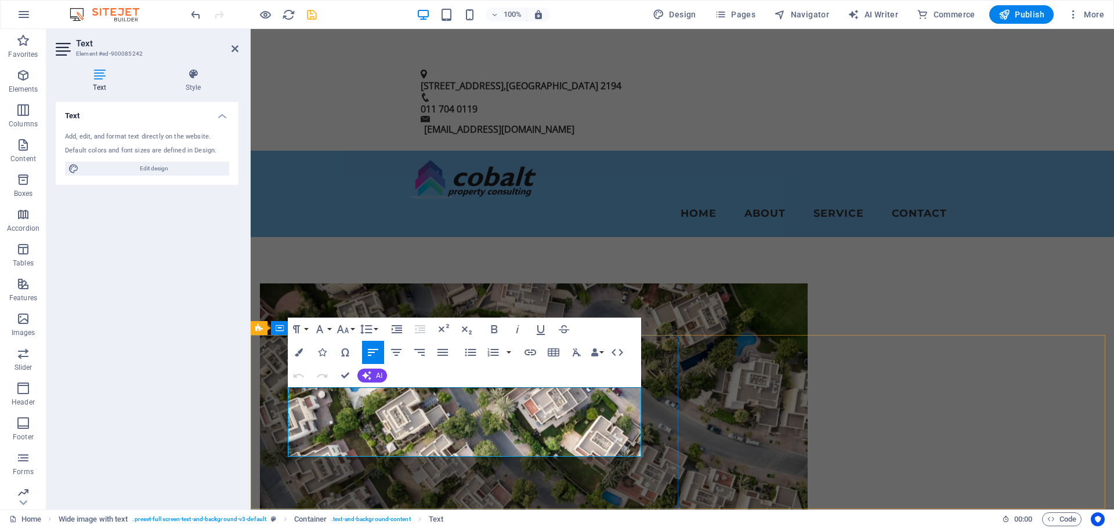
drag, startPoint x: 554, startPoint y: 448, endPoint x: 278, endPoint y: 392, distance: 281.6
click at [263, 13] on icon "button" at bounding box center [265, 14] width 13 height 13
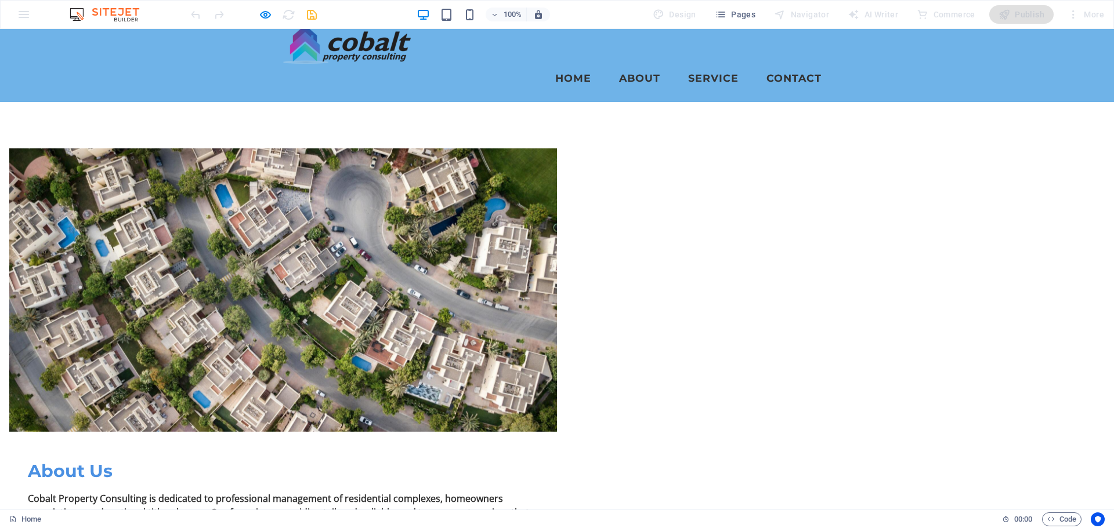
scroll to position [884, 0]
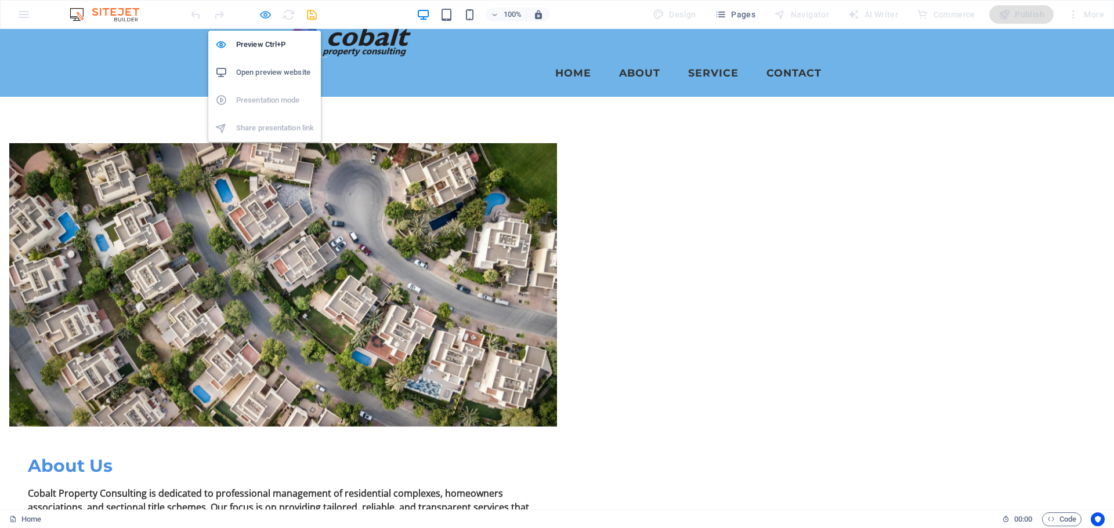
click at [268, 14] on icon "button" at bounding box center [265, 14] width 13 height 13
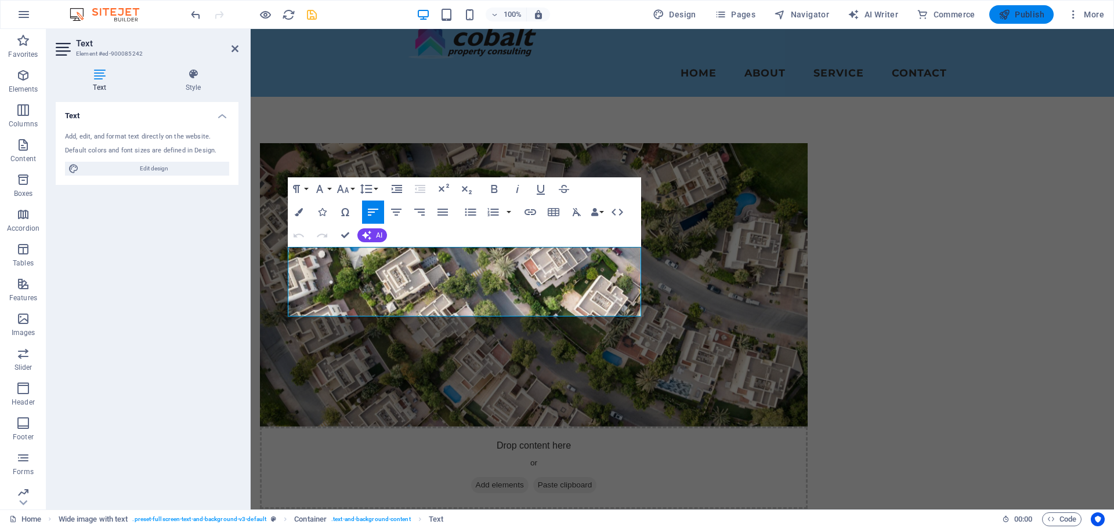
click at [1028, 14] on span "Publish" at bounding box center [1021, 15] width 46 height 12
